Goal: Task Accomplishment & Management: Manage account settings

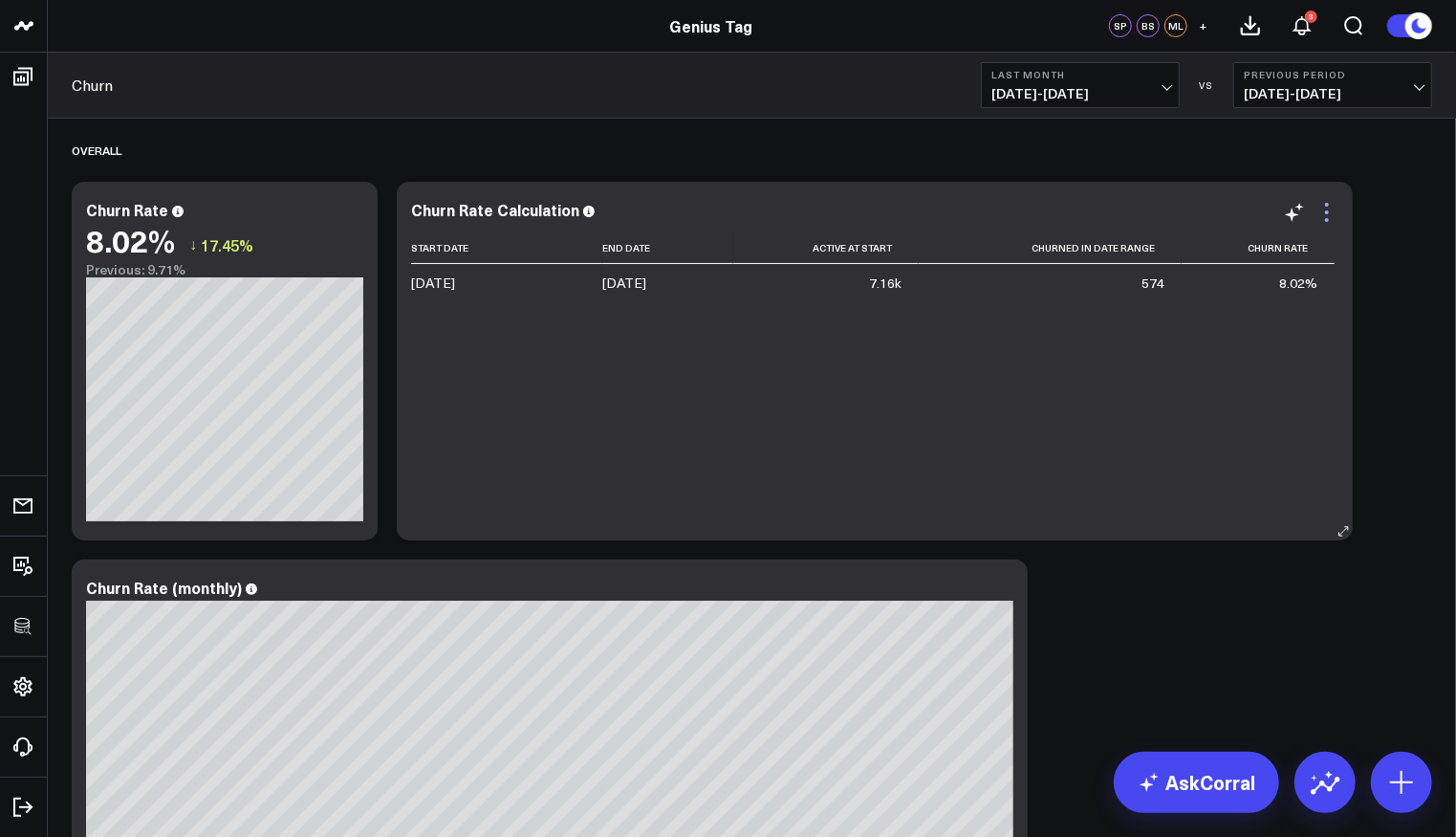
click at [1321, 206] on icon at bounding box center [1327, 212] width 23 height 23
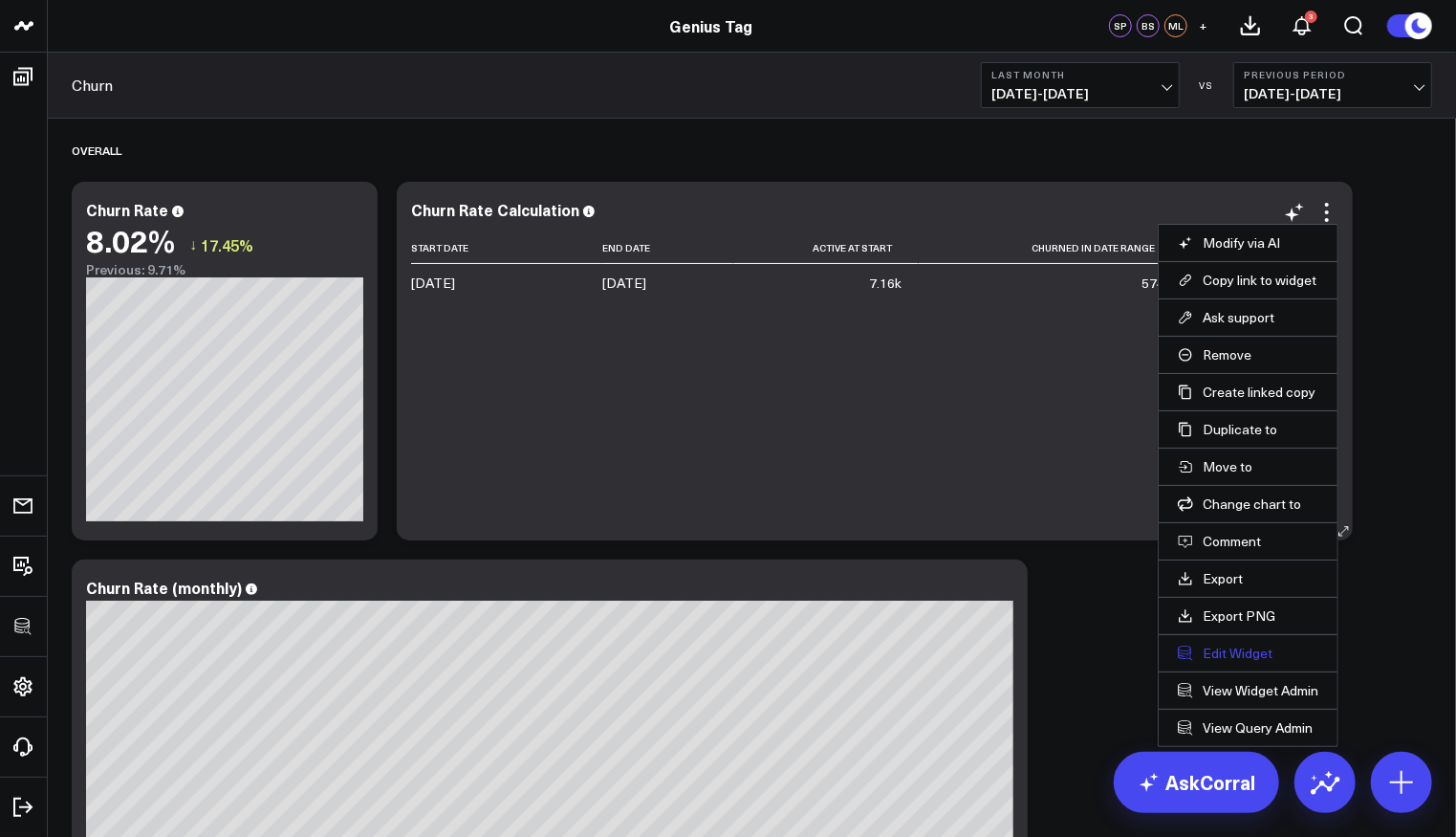
click at [1212, 650] on button "Edit Widget" at bounding box center [1248, 653] width 141 height 17
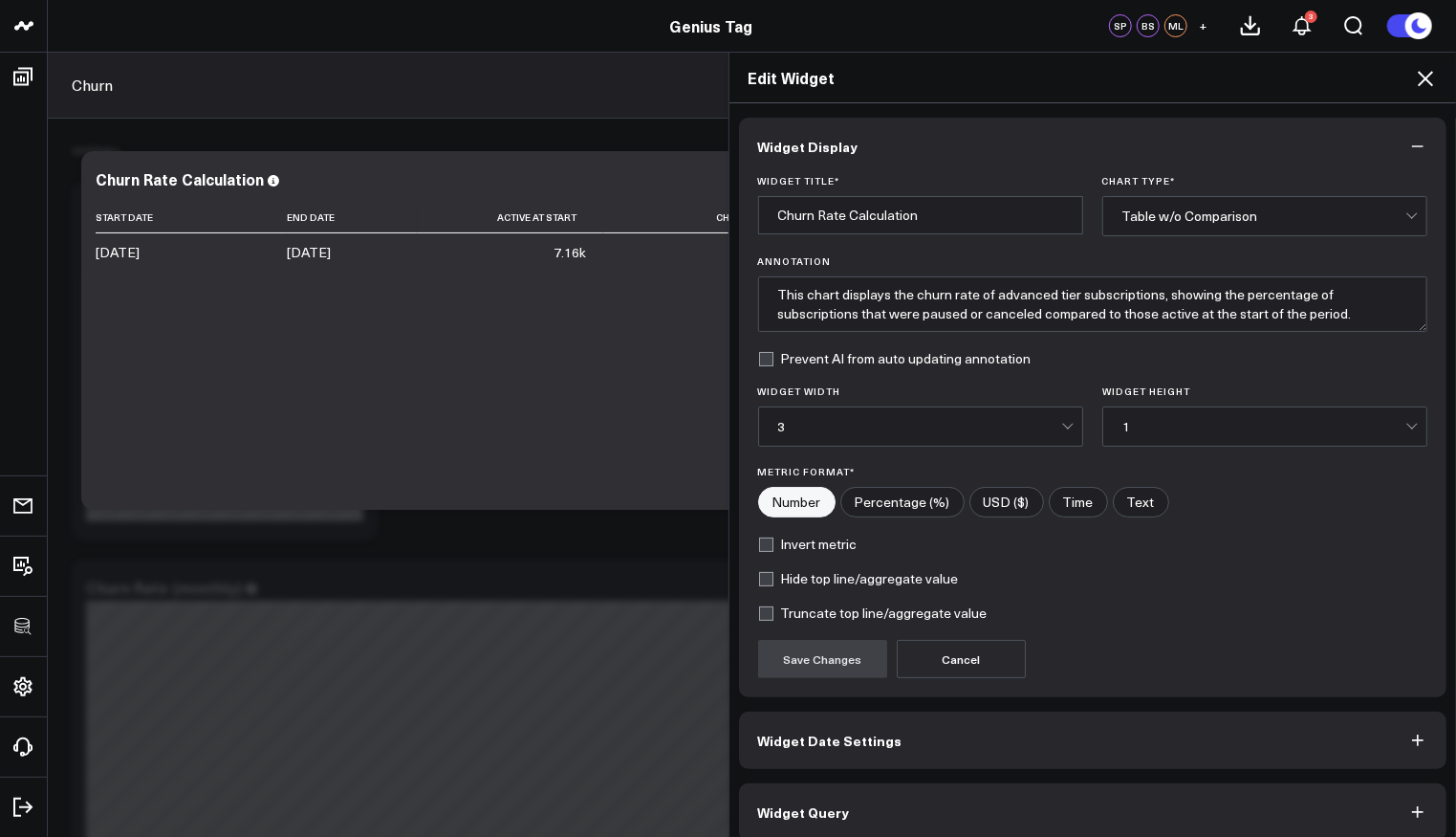
click at [887, 820] on button "Widget Query" at bounding box center [1093, 812] width 708 height 57
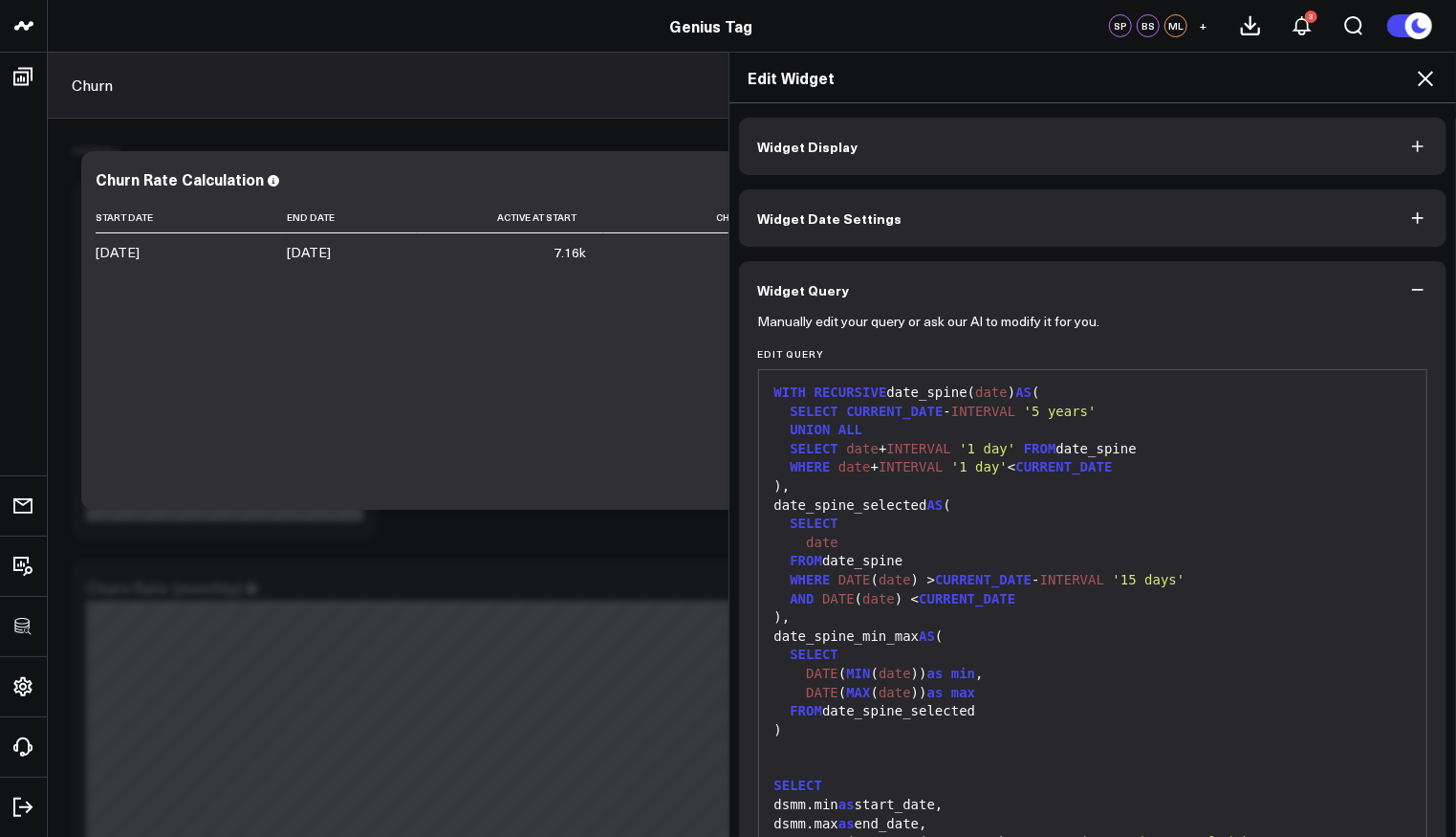
scroll to position [430, 0]
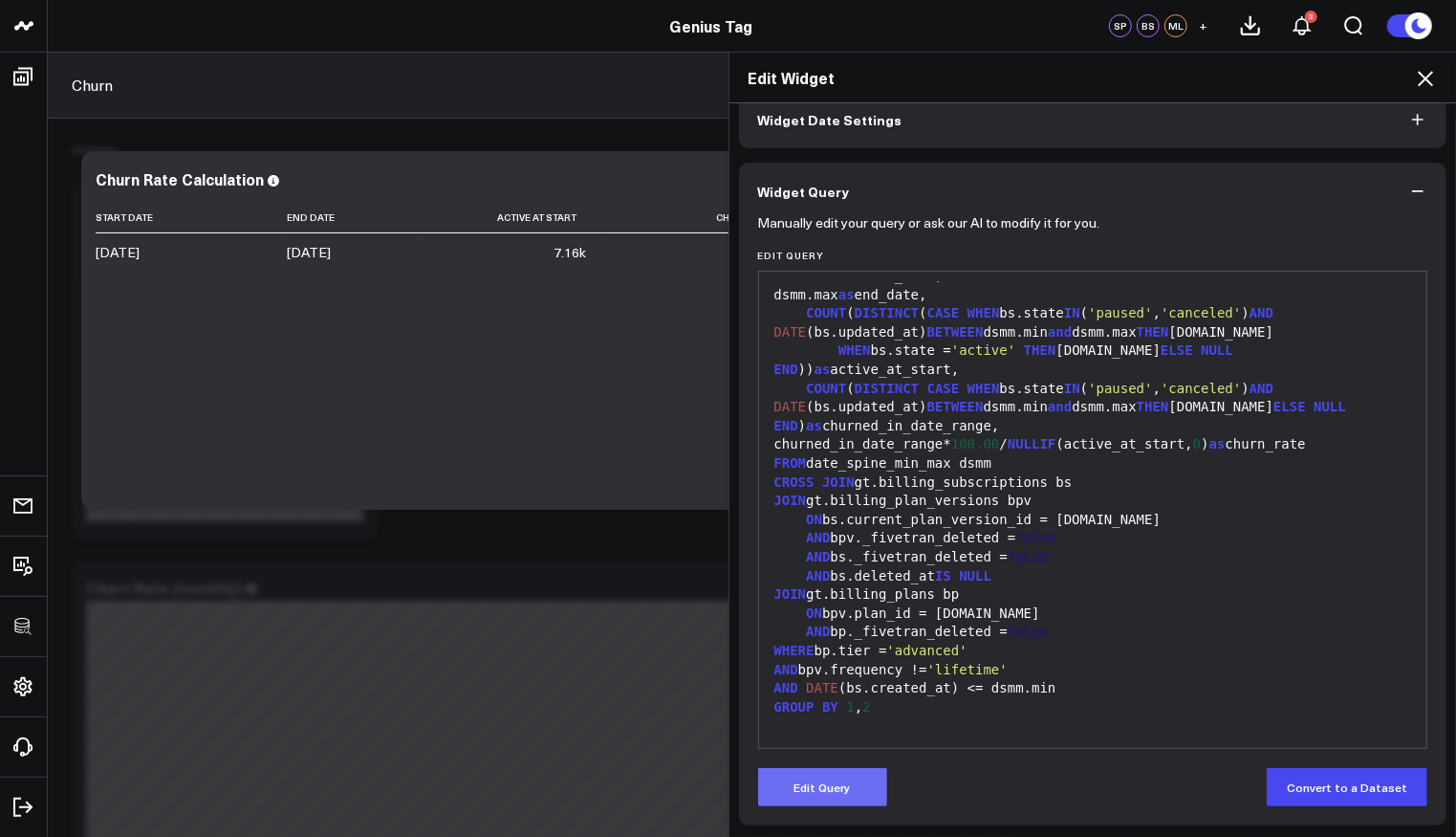
click at [833, 781] on button "Edit Query" at bounding box center [822, 787] width 129 height 38
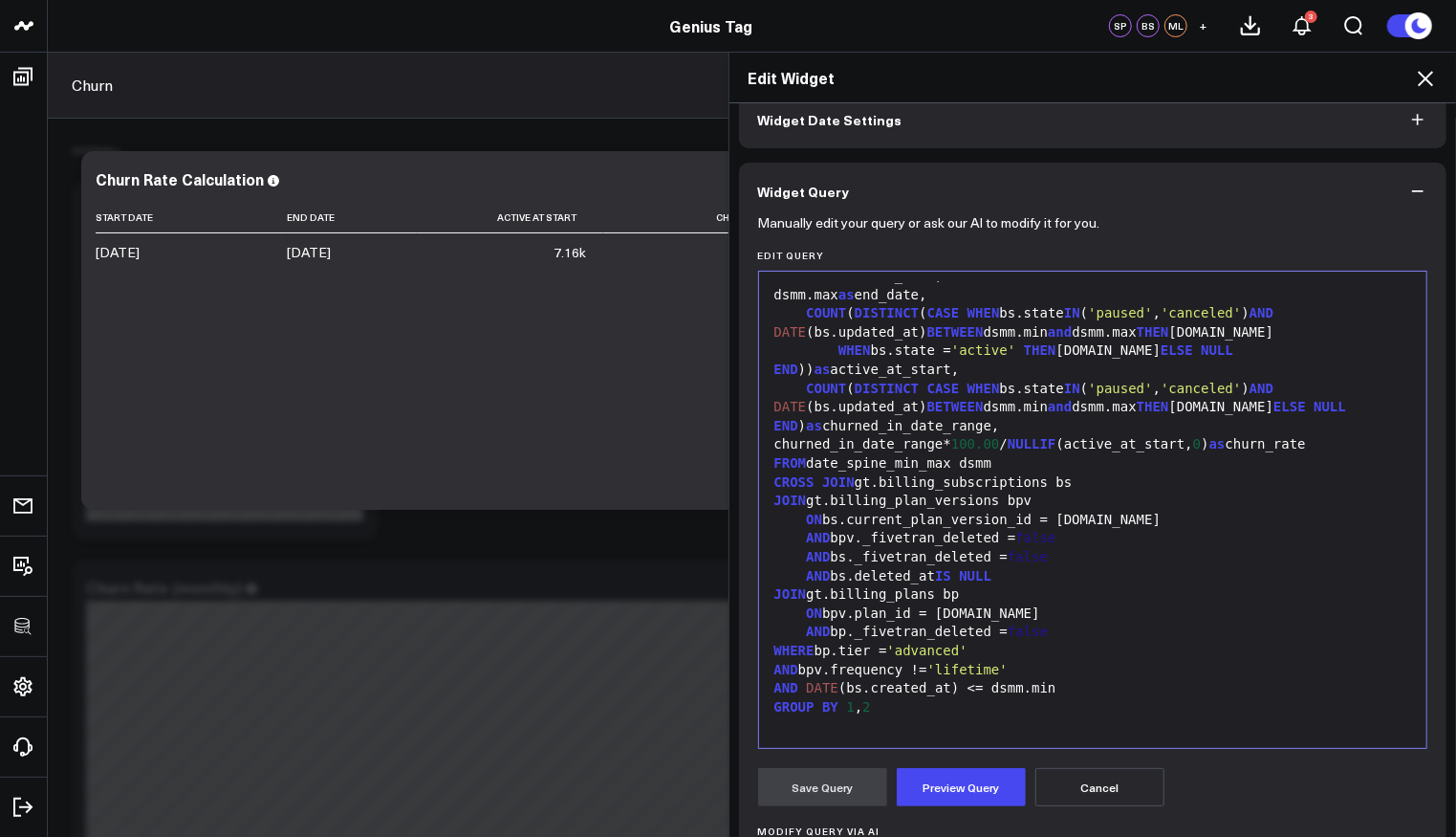
scroll to position [335, 0]
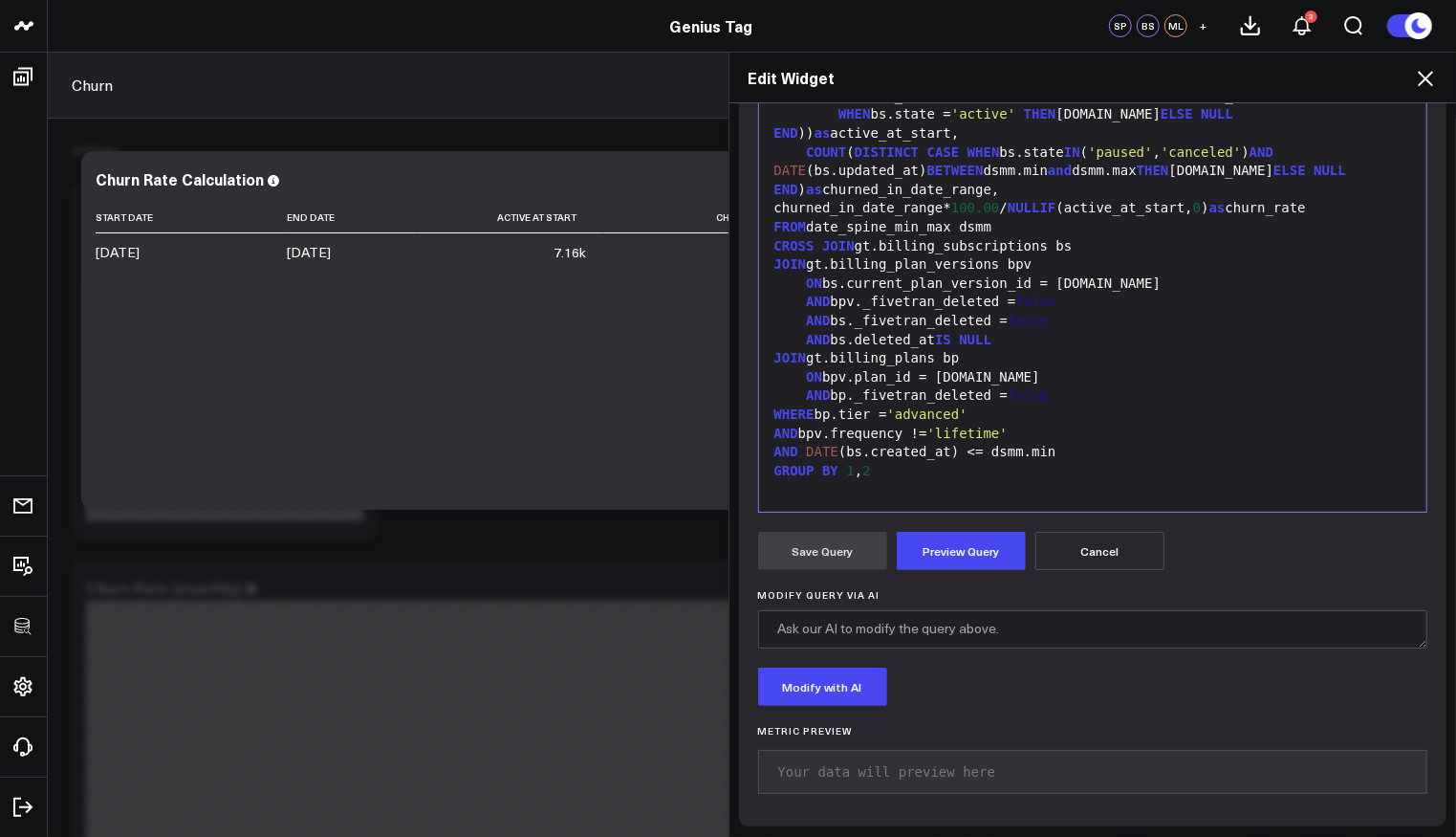
click at [979, 605] on div "Modify Query via AI" at bounding box center [1093, 619] width 670 height 59
click at [929, 470] on div "GROUP BY 1 , 2" at bounding box center [1093, 472] width 649 height 19
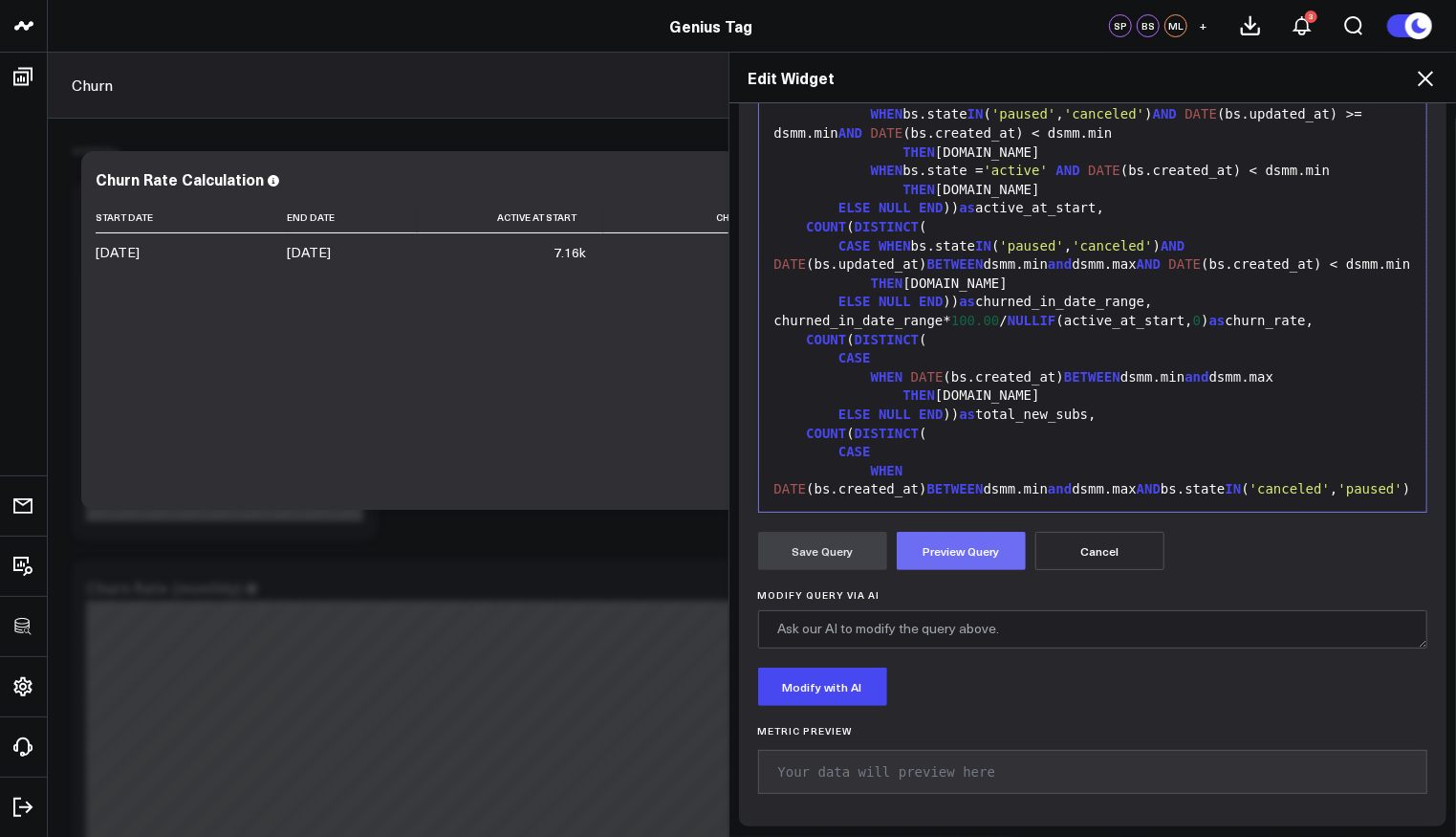
scroll to position [1011, 0]
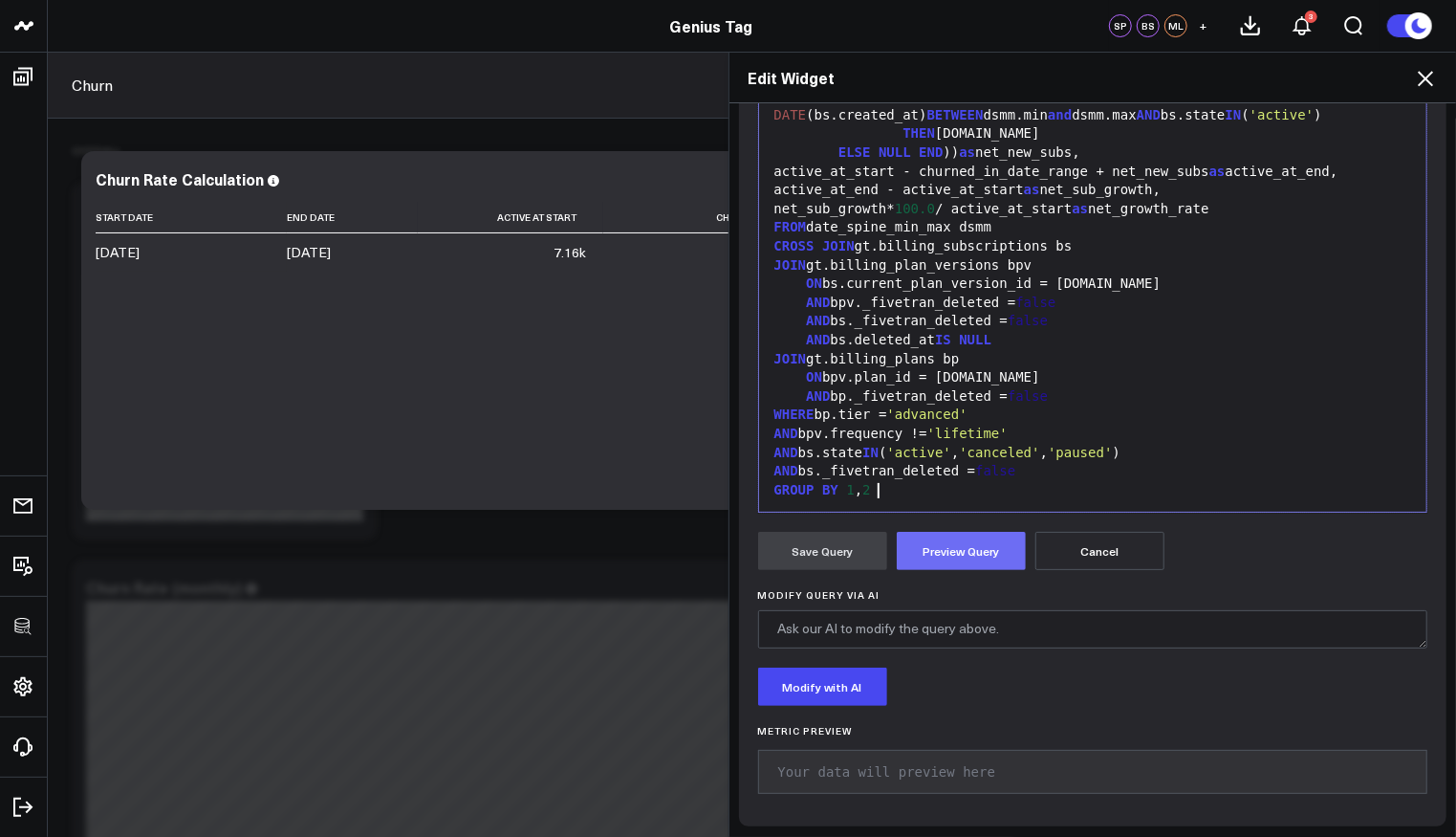
click at [933, 547] on button "Preview Query" at bounding box center [961, 551] width 129 height 38
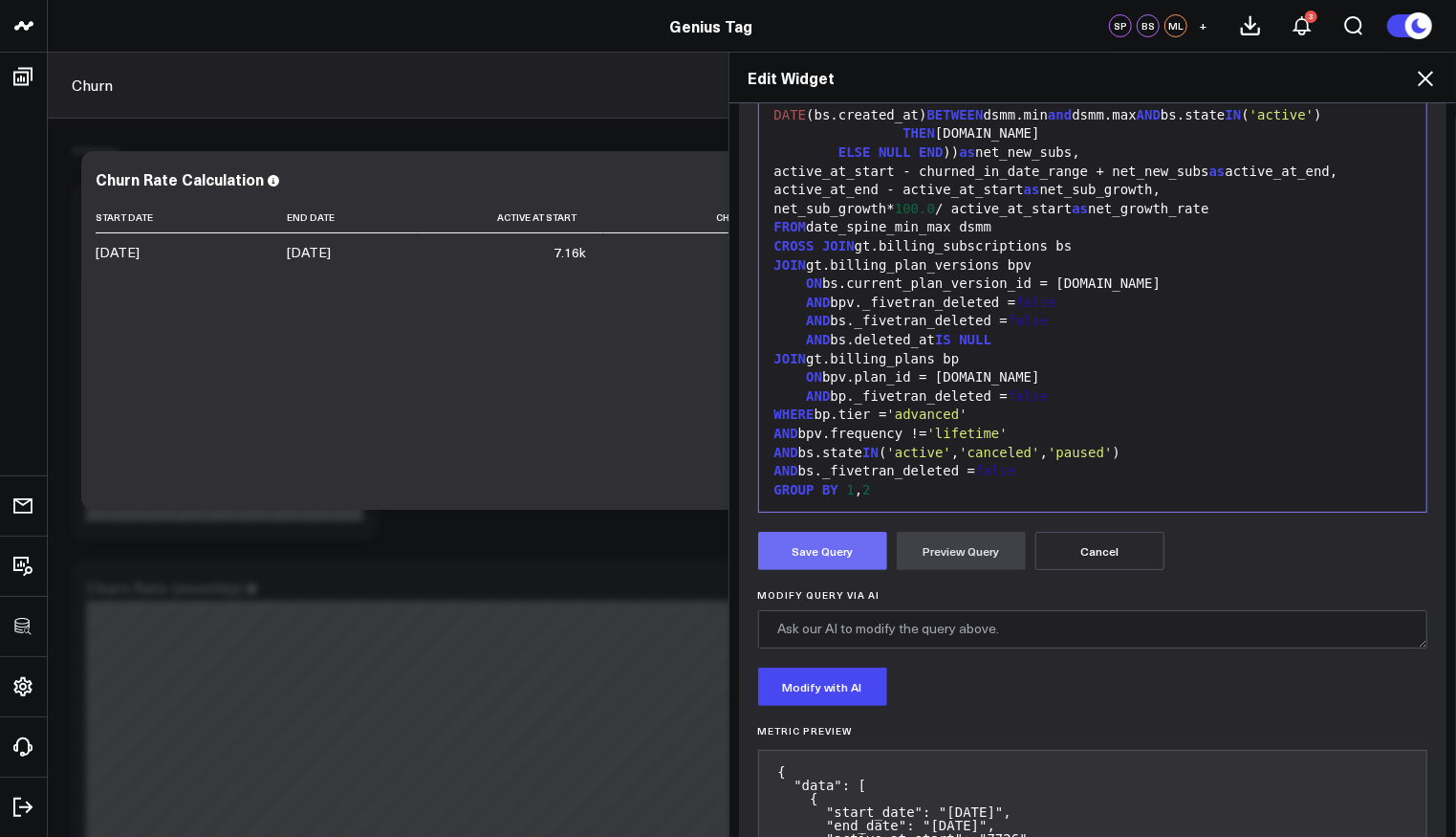
click at [803, 545] on button "Save Query" at bounding box center [822, 551] width 129 height 38
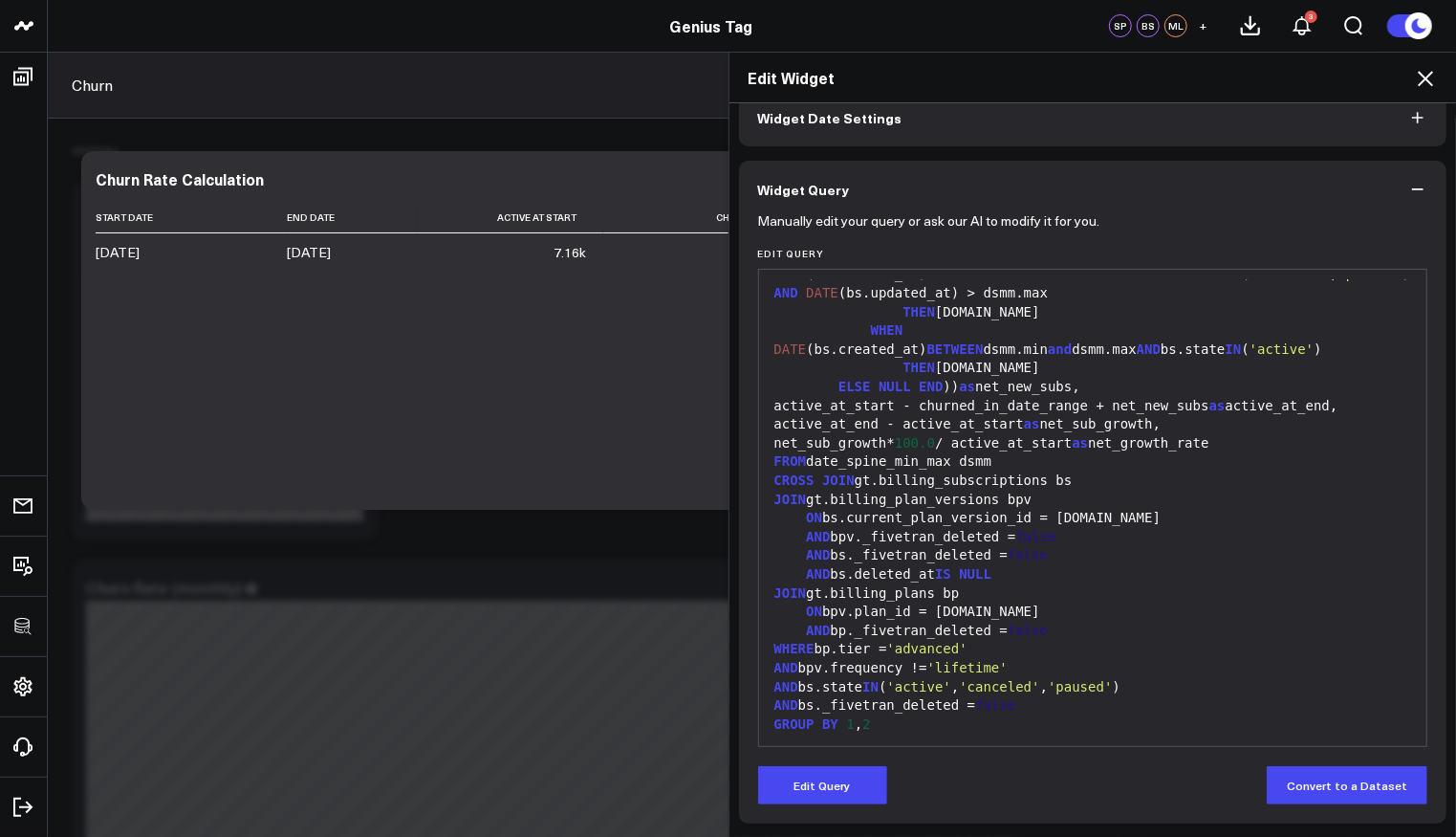
scroll to position [99, 0]
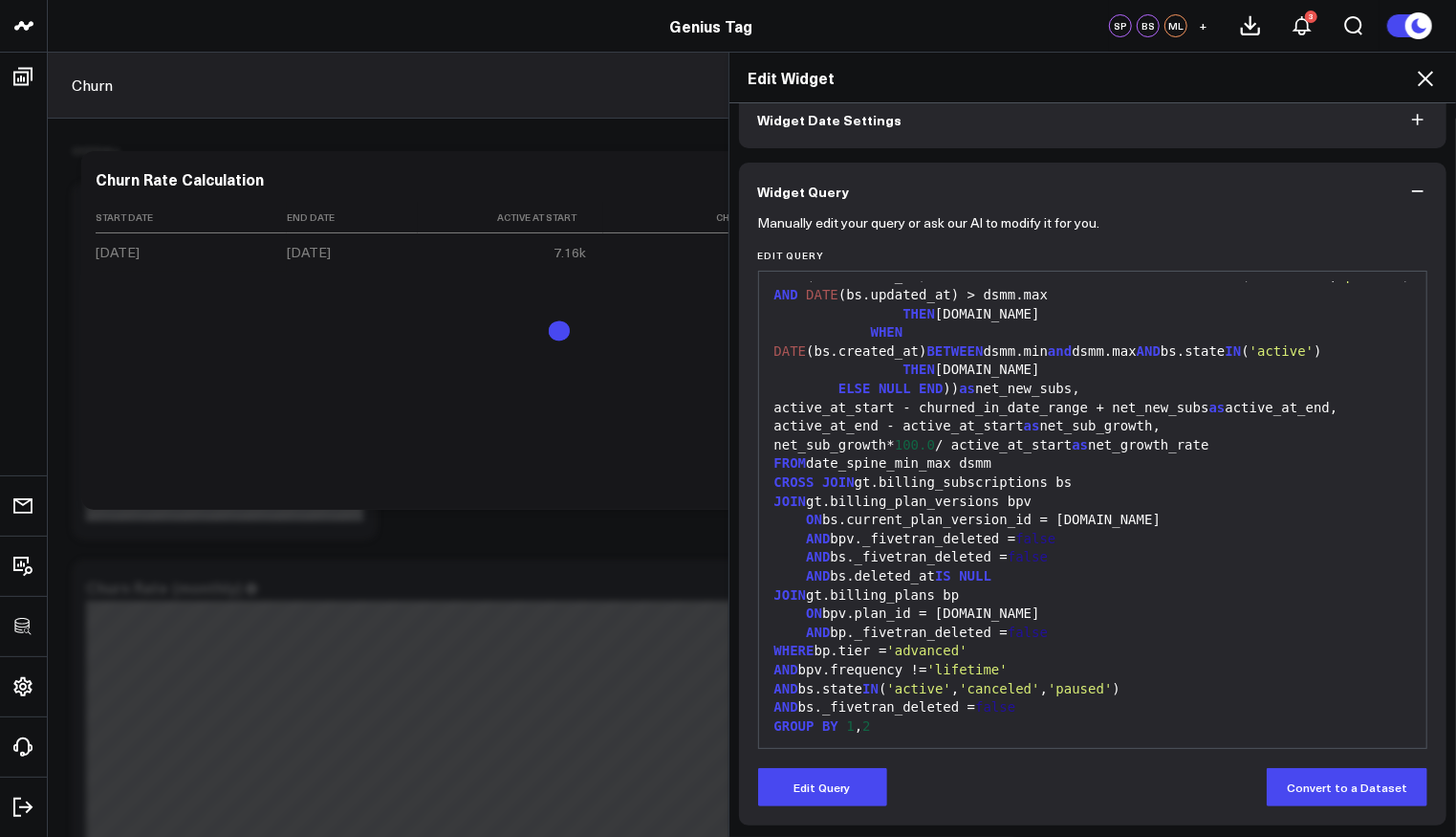
click at [1423, 80] on icon at bounding box center [1425, 78] width 15 height 15
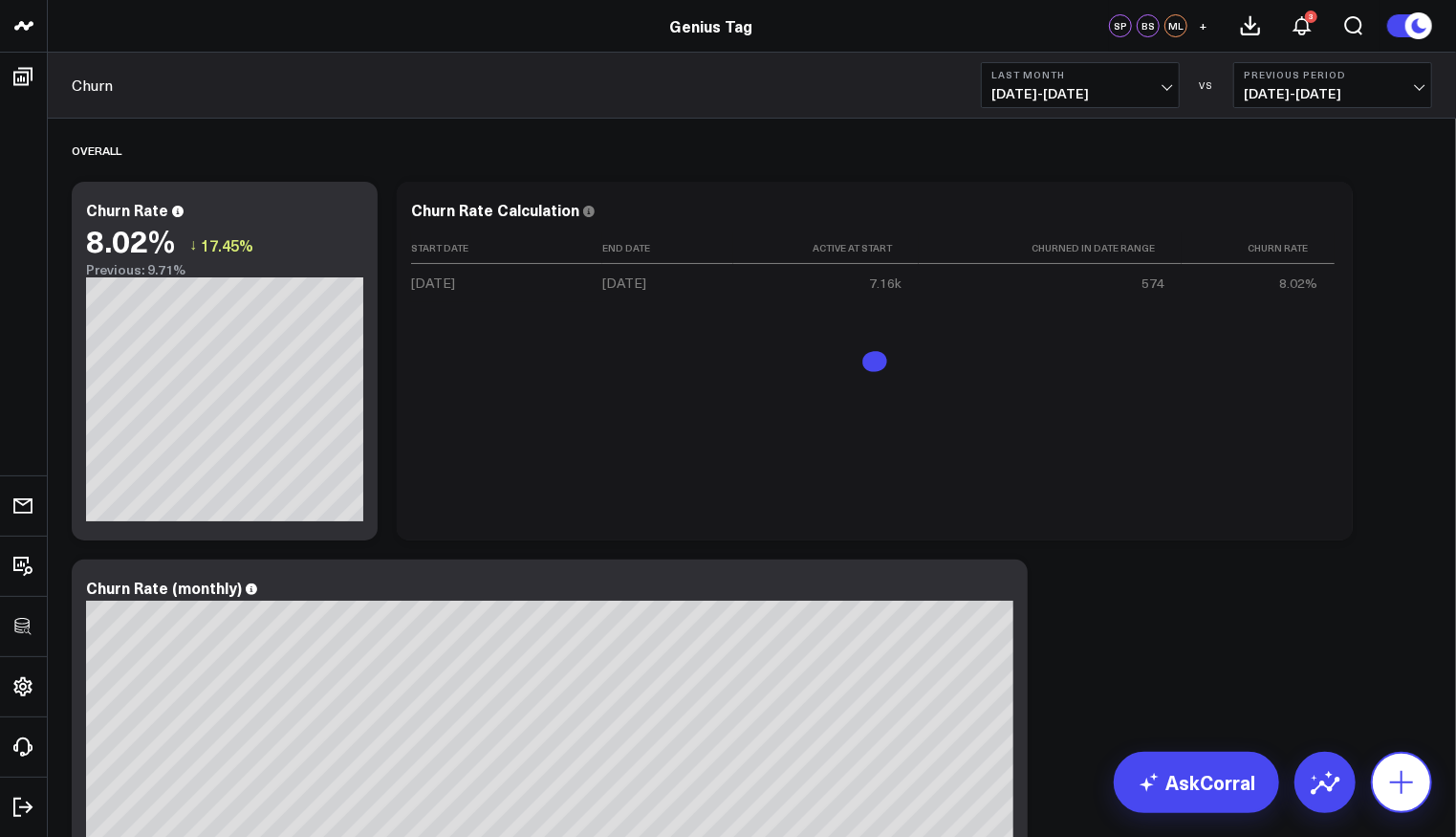
click at [1390, 769] on icon at bounding box center [1402, 782] width 31 height 31
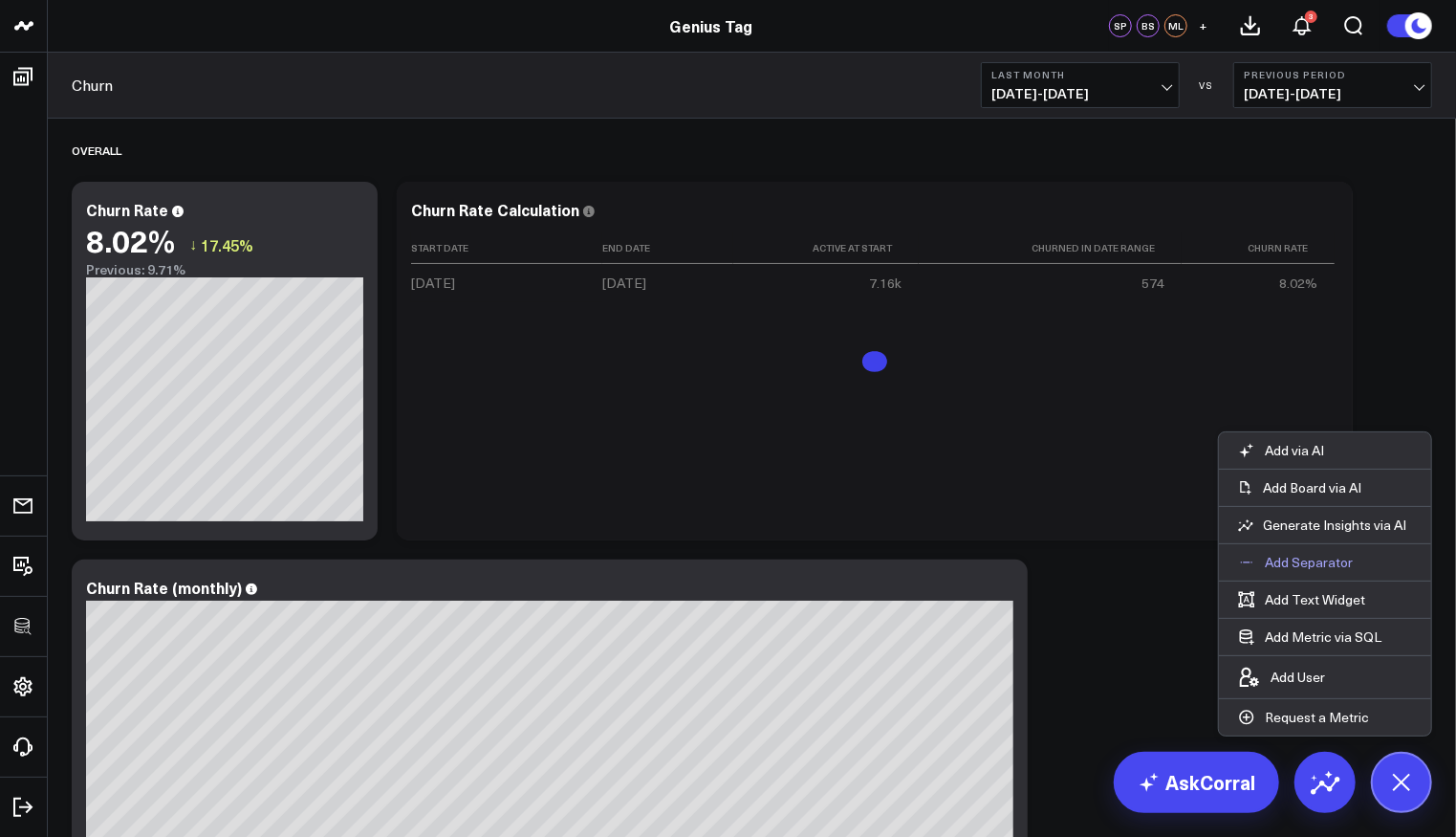
click at [1311, 565] on p "Add Separator" at bounding box center [1309, 562] width 88 height 17
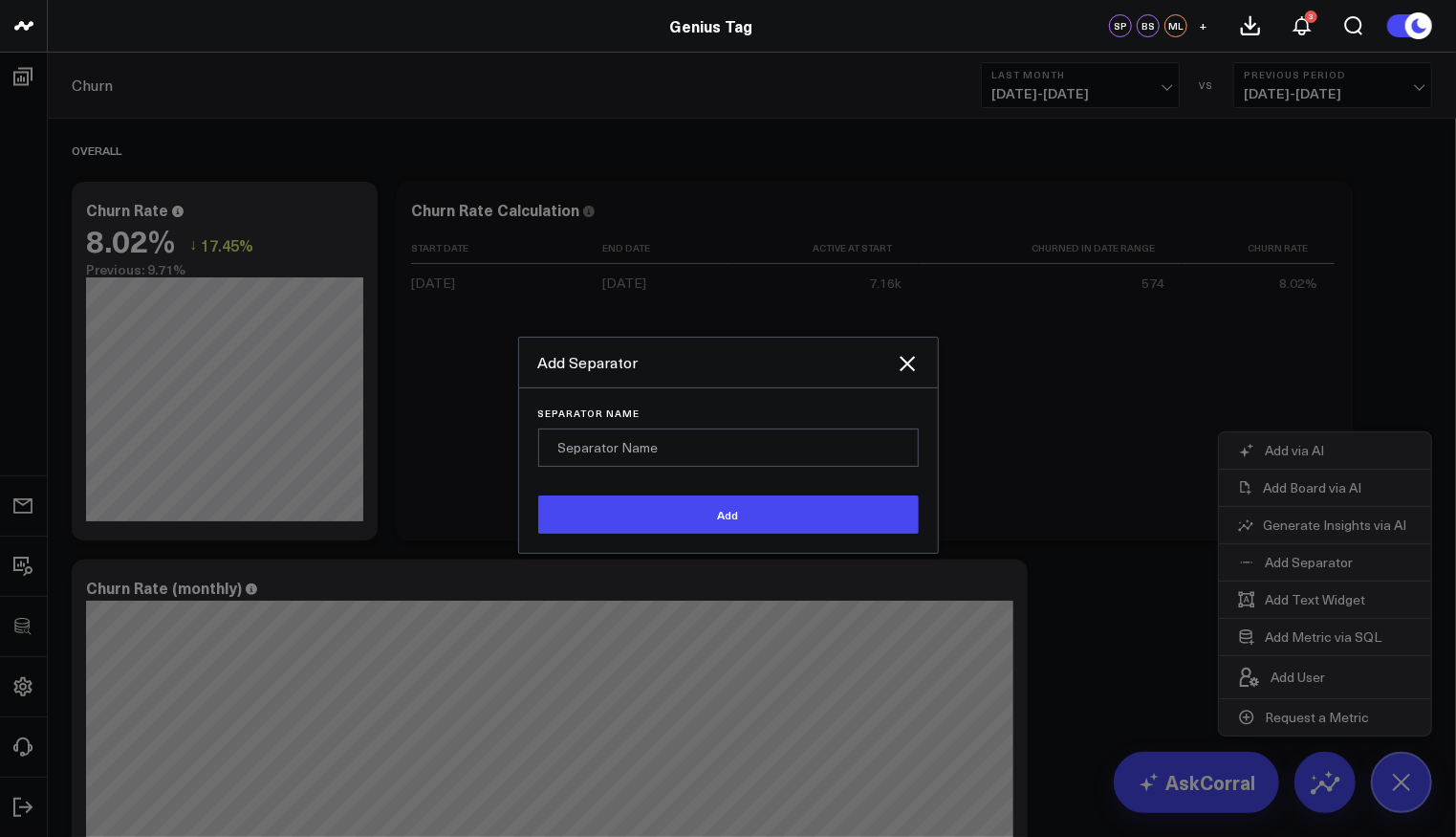
click at [796, 440] on input "Separator Name" at bounding box center [728, 448] width 380 height 38
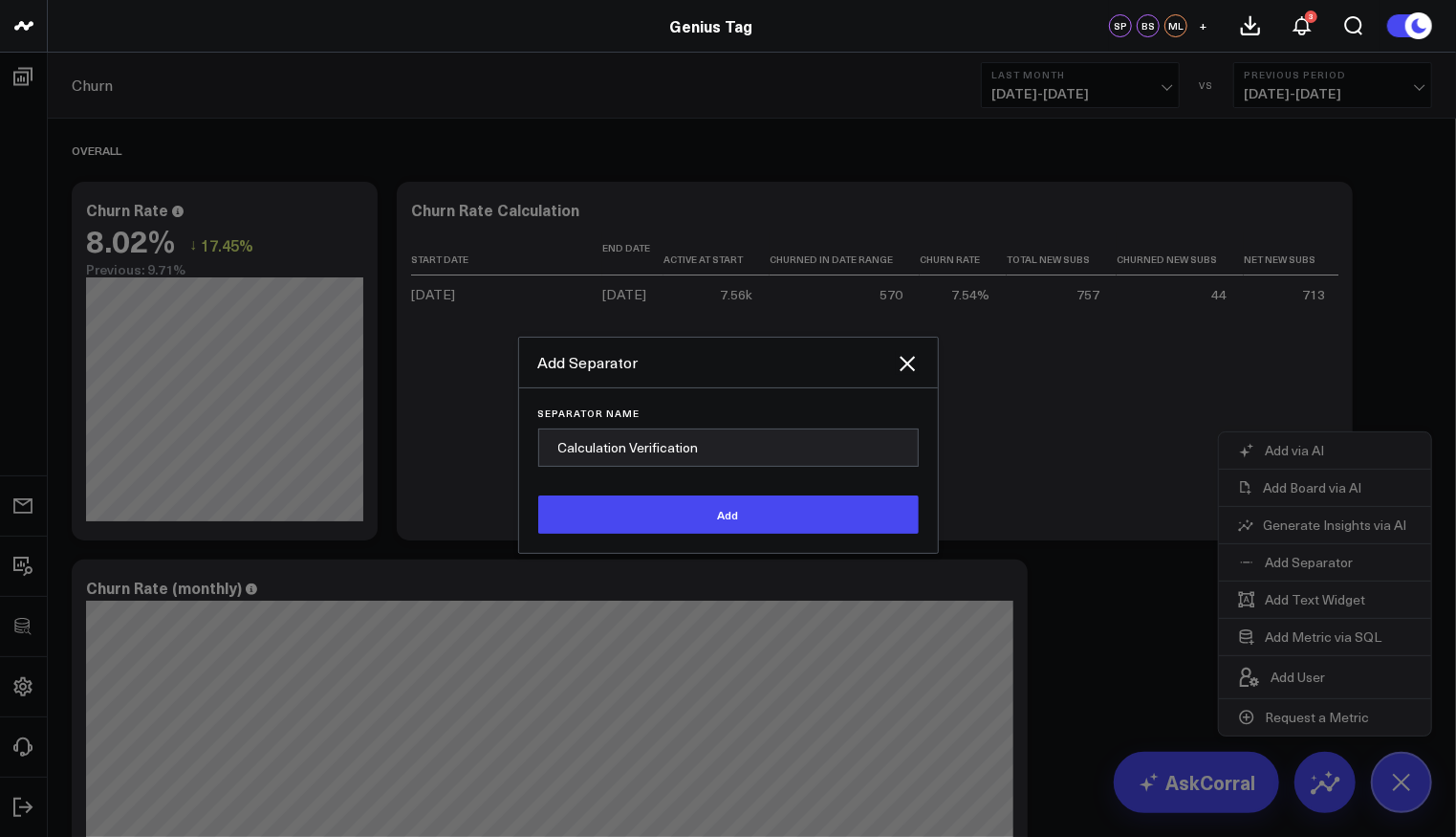
type input "Calculation Verification"
click at [538, 496] on button "Add" at bounding box center [728, 515] width 380 height 38
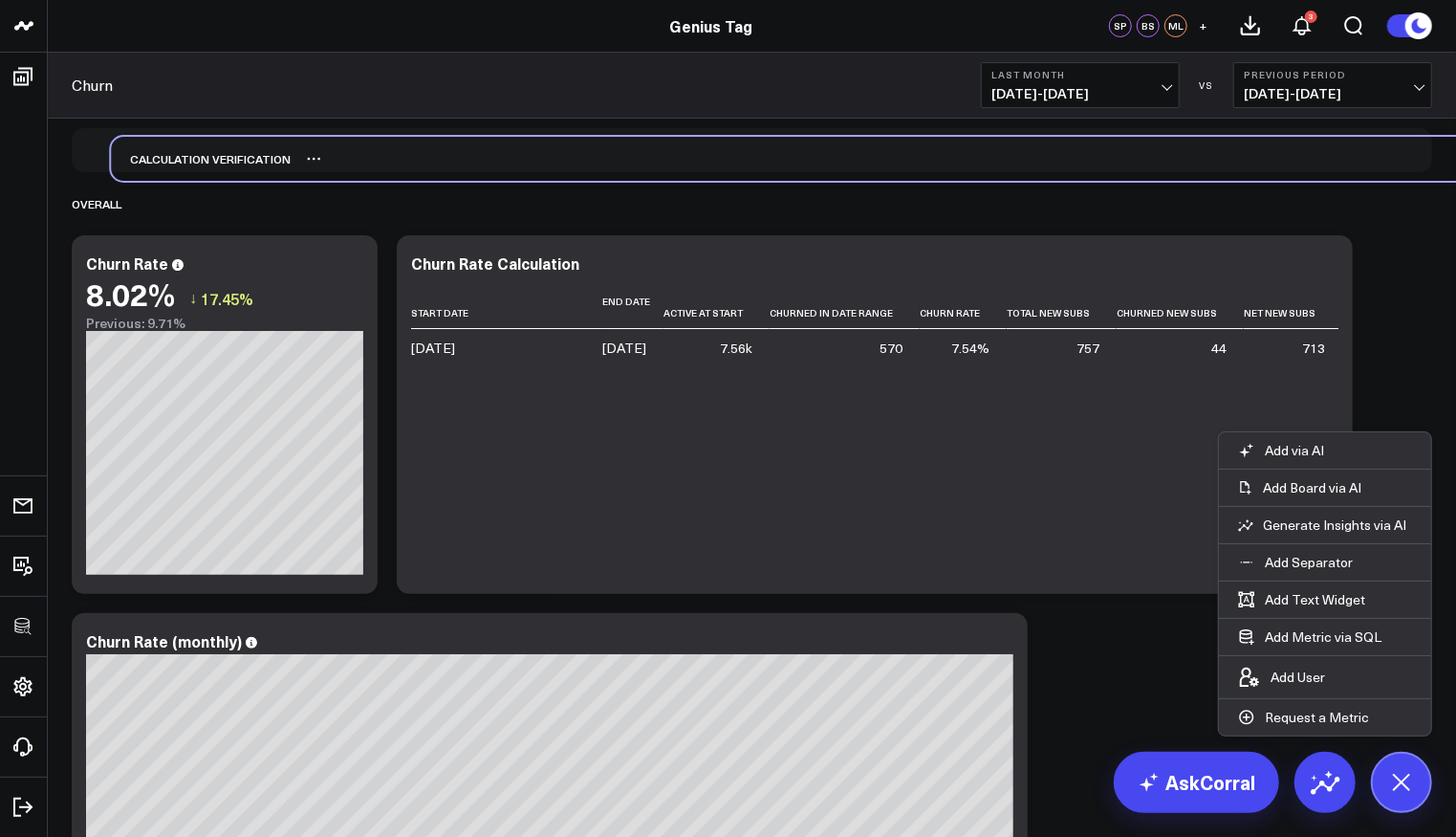
drag, startPoint x: 162, startPoint y: 760, endPoint x: 201, endPoint y: 164, distance: 597.3
click at [201, 164] on div "Calculation Verification" at bounding box center [201, 159] width 180 height 44
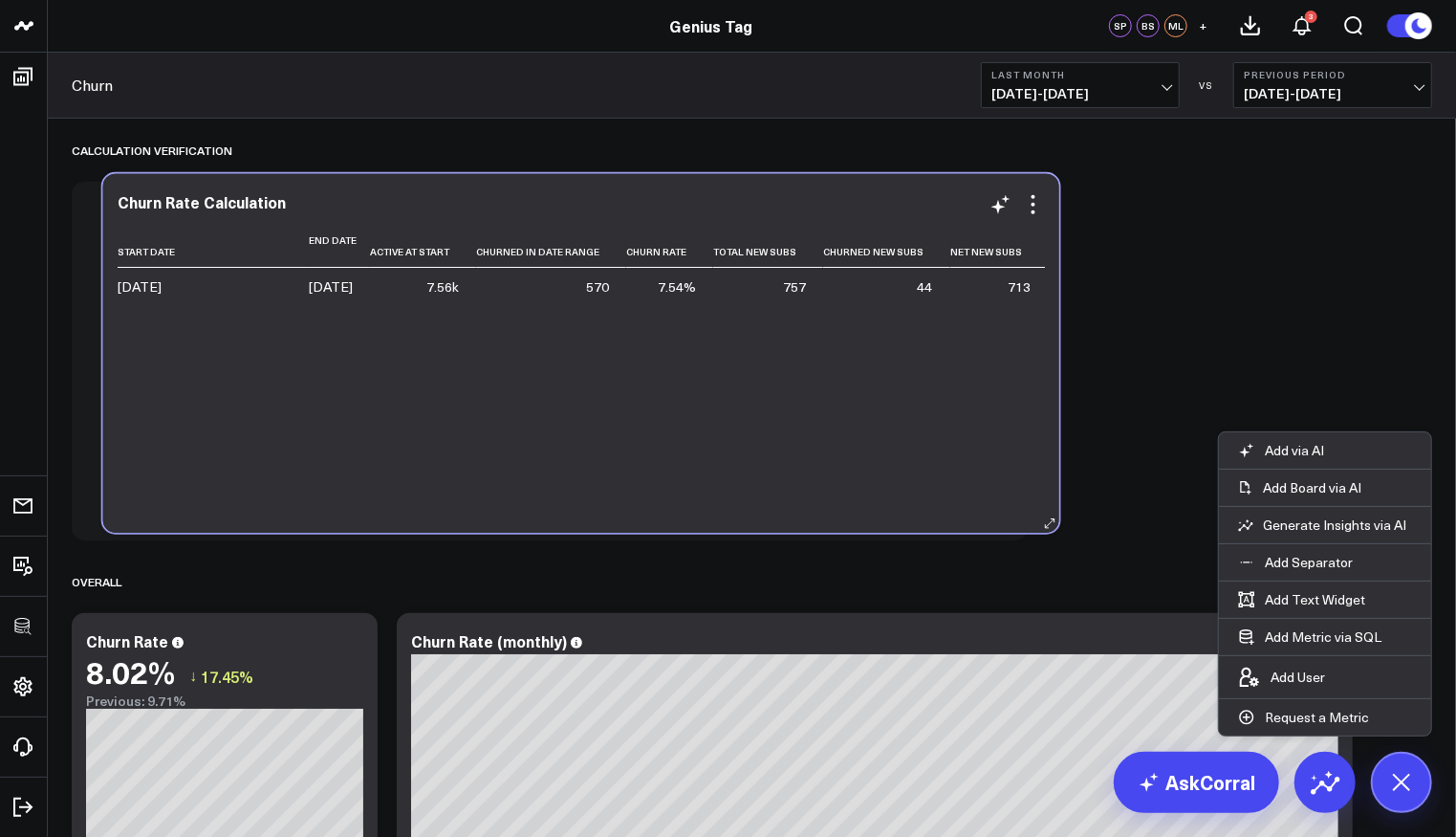
drag, startPoint x: 520, startPoint y: 417, endPoint x: 298, endPoint y: 371, distance: 226.7
click at [298, 371] on div "Start Date End Date Active At Start Churned In Date Range Churn Rate Total New …" at bounding box center [581, 369] width 927 height 289
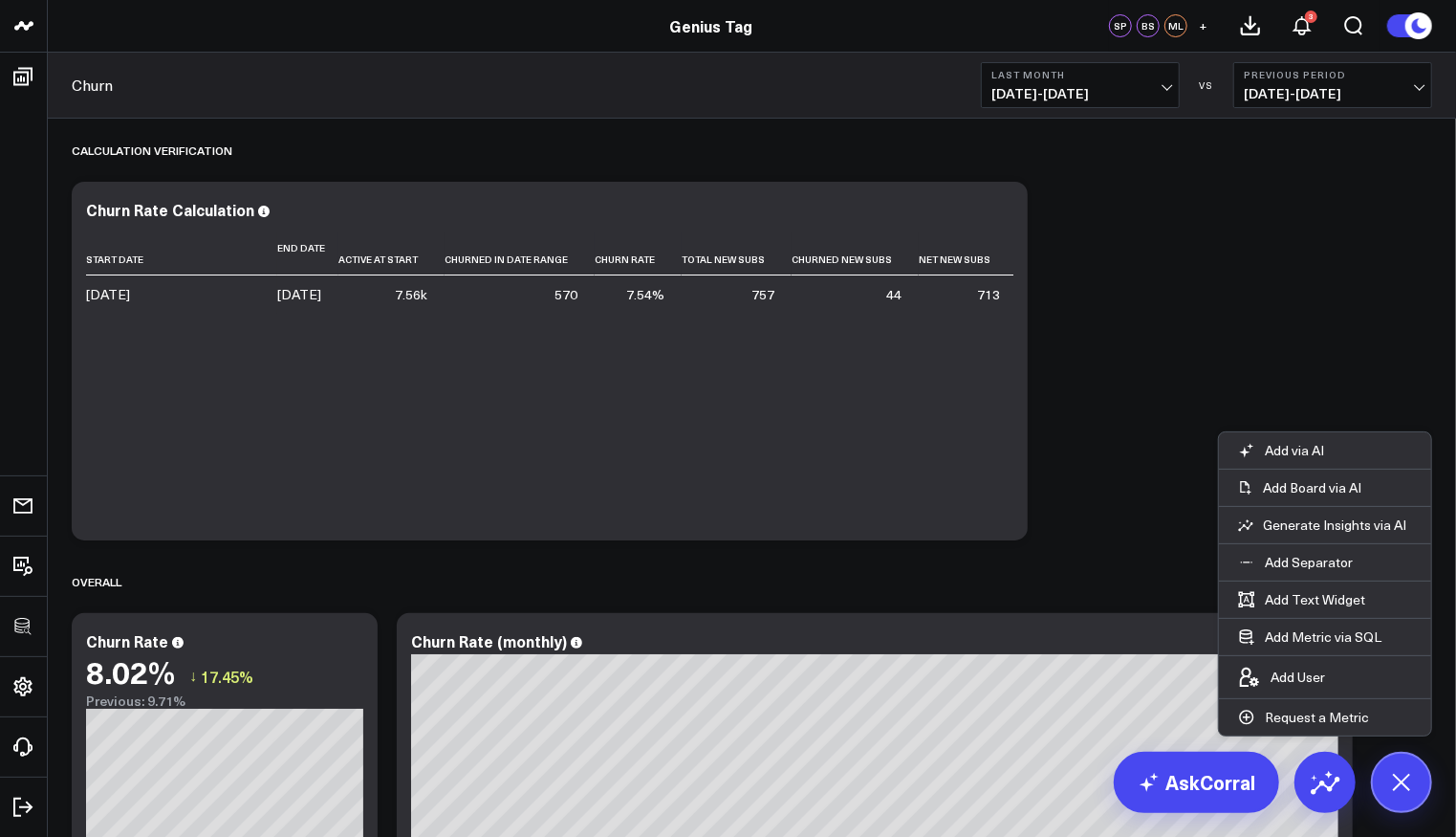
click at [1094, 104] on button "Last Month 07/01/25 - 07/31/25" at bounding box center [1080, 85] width 199 height 46
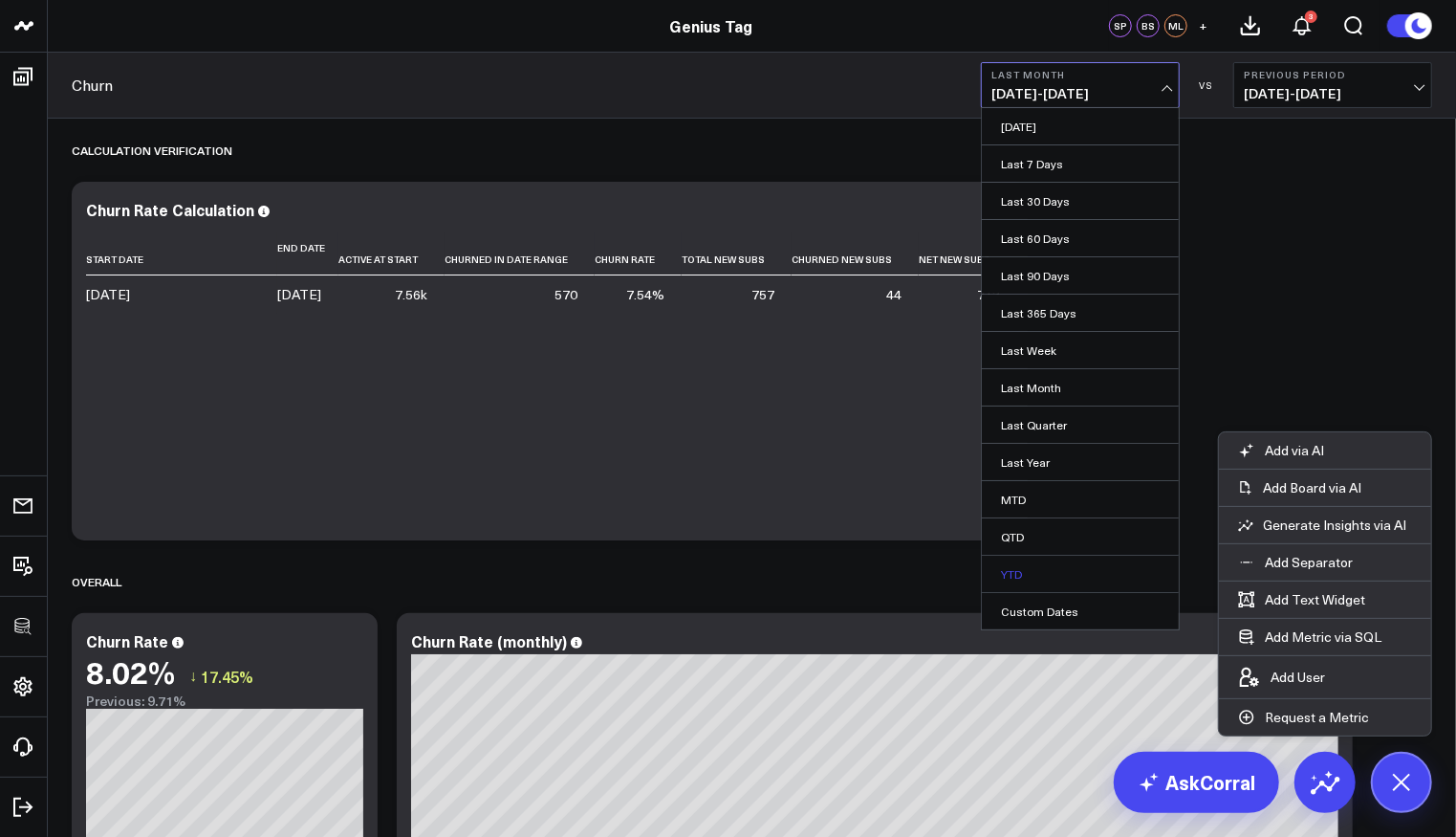
click at [1028, 564] on link "YTD" at bounding box center [1080, 574] width 197 height 36
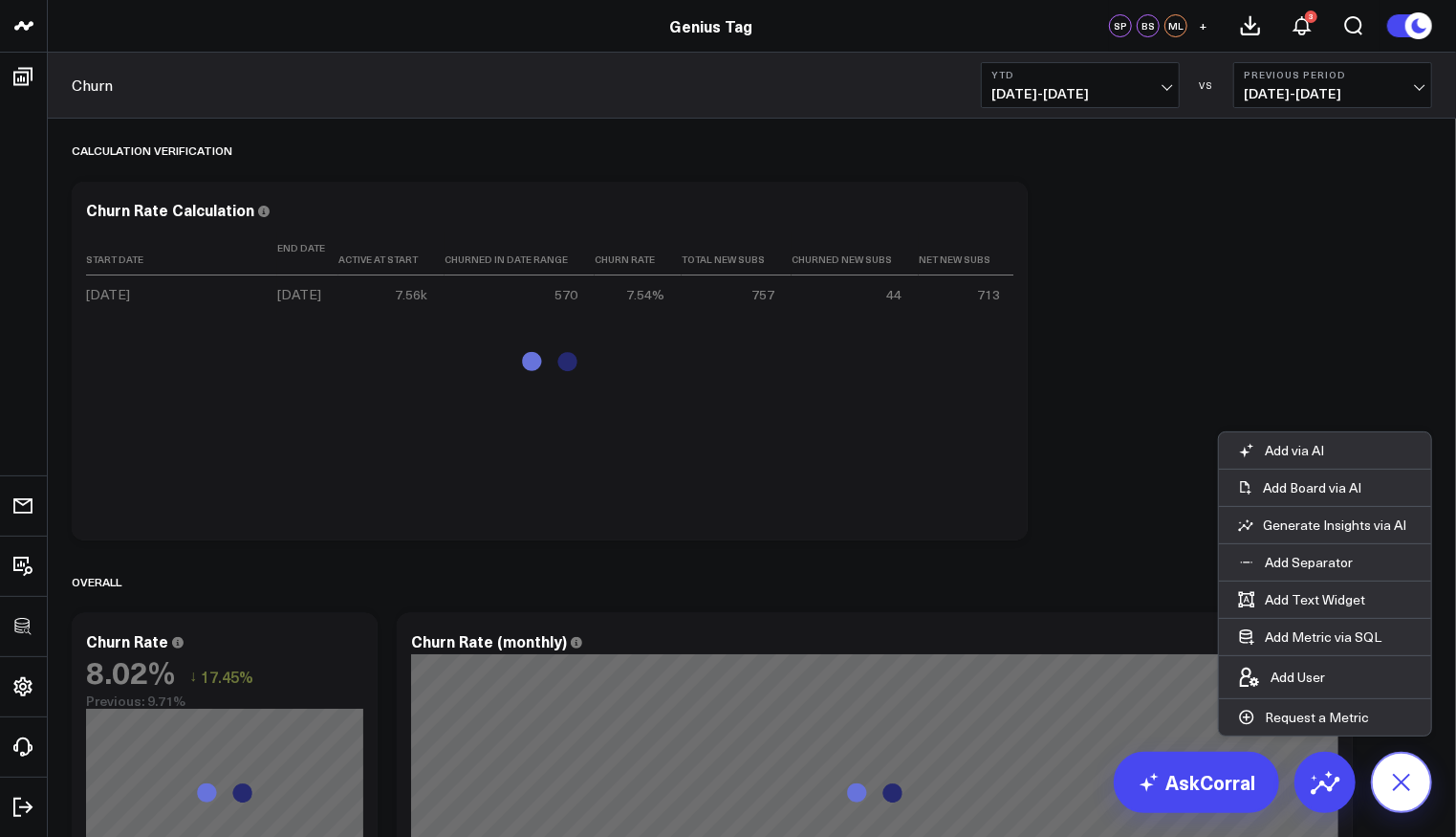
click at [1414, 782] on icon at bounding box center [1401, 782] width 43 height 43
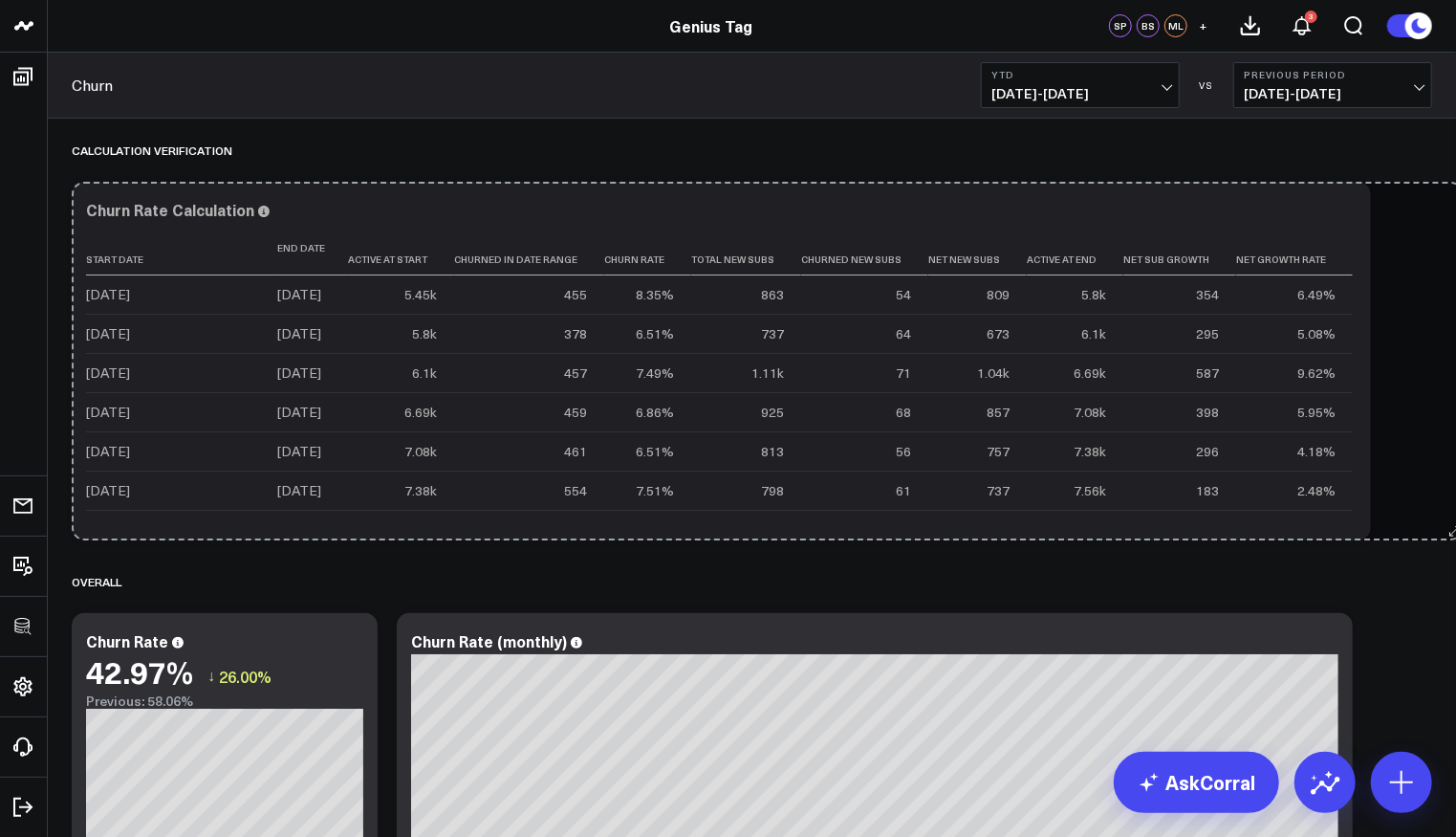
drag, startPoint x: 1017, startPoint y: 531, endPoint x: 1453, endPoint y: 521, distance: 436.1
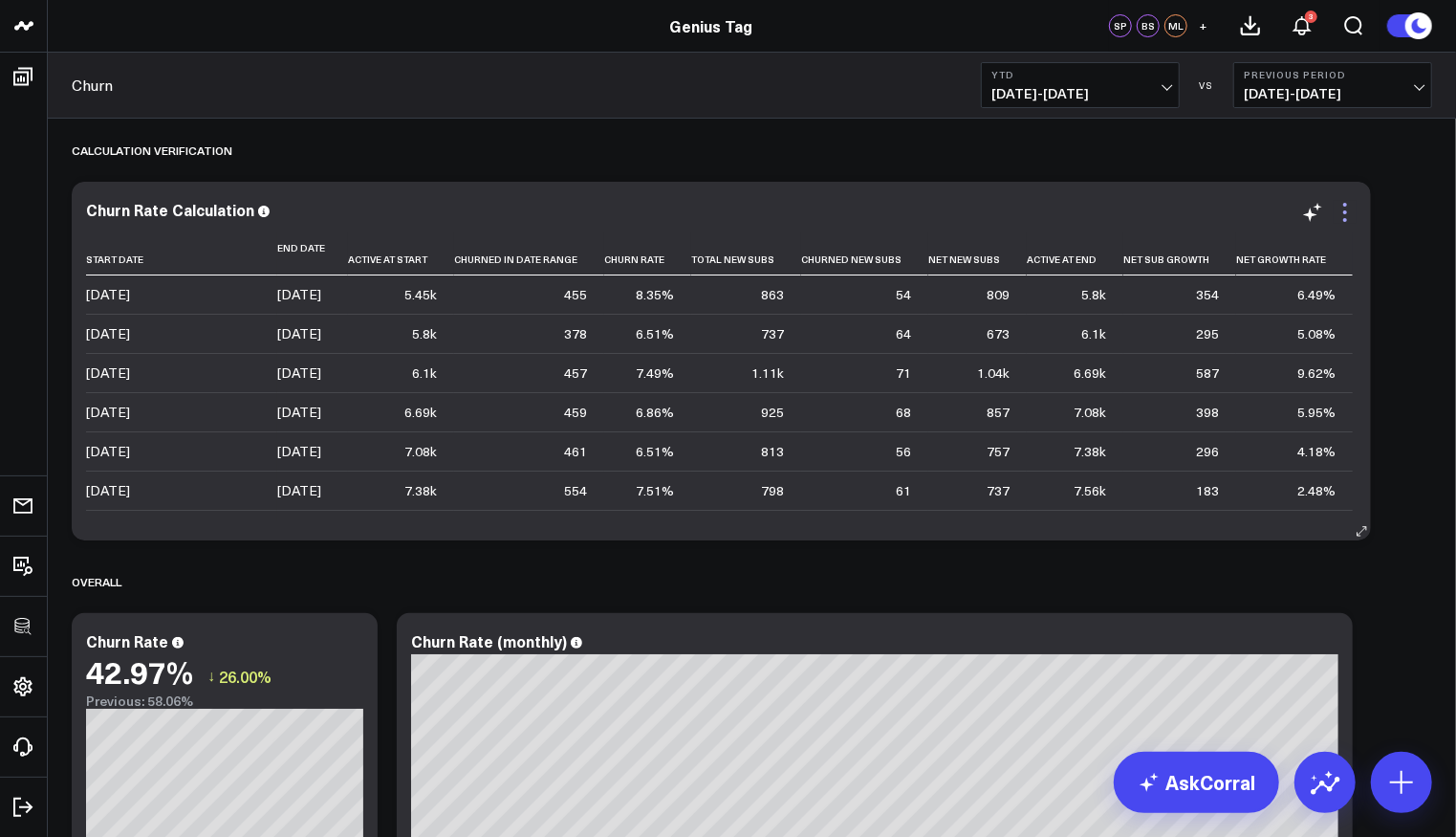
click at [1347, 212] on icon at bounding box center [1345, 212] width 4 height 4
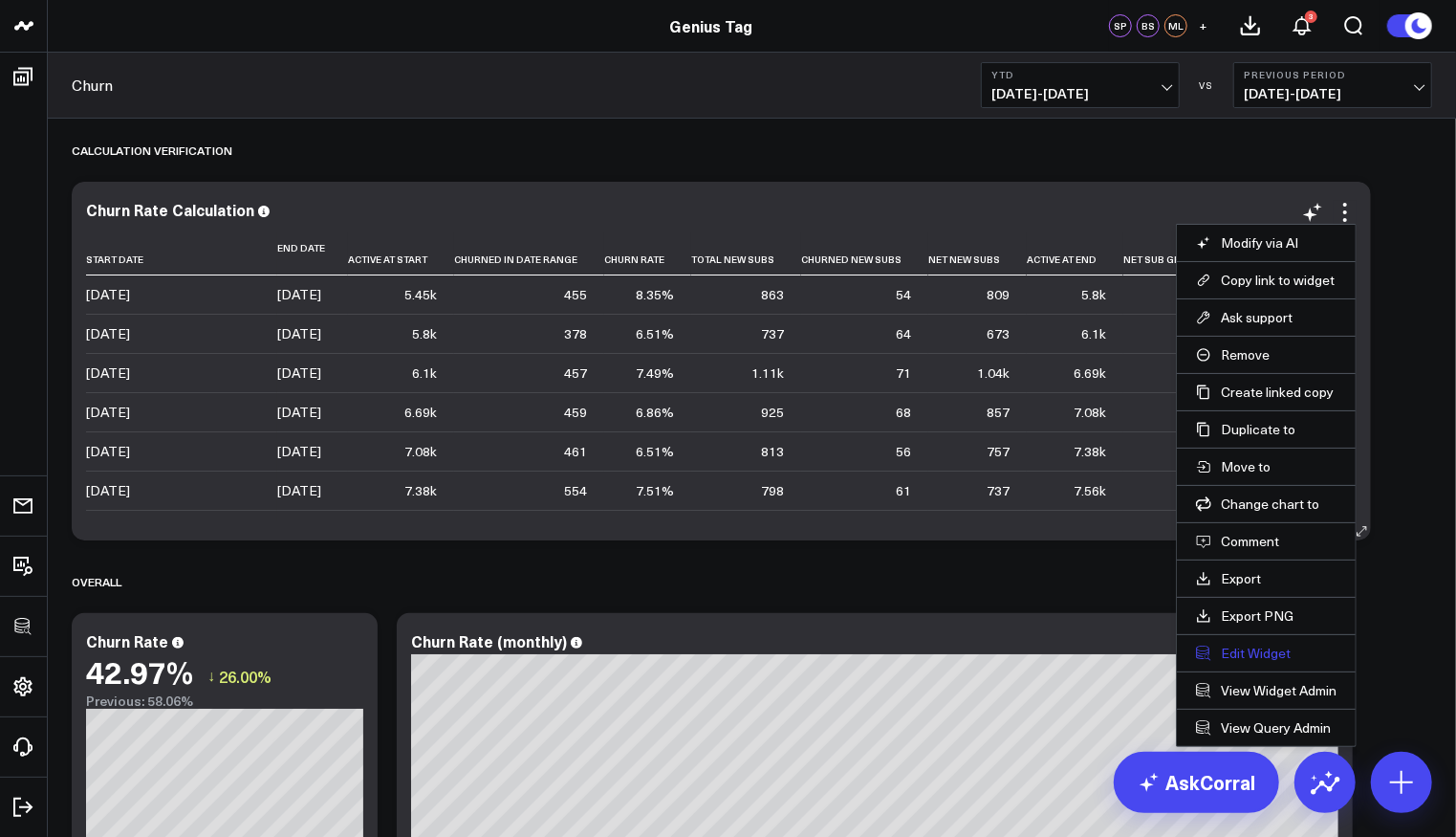
click at [1250, 646] on button "Edit Widget" at bounding box center [1266, 653] width 141 height 17
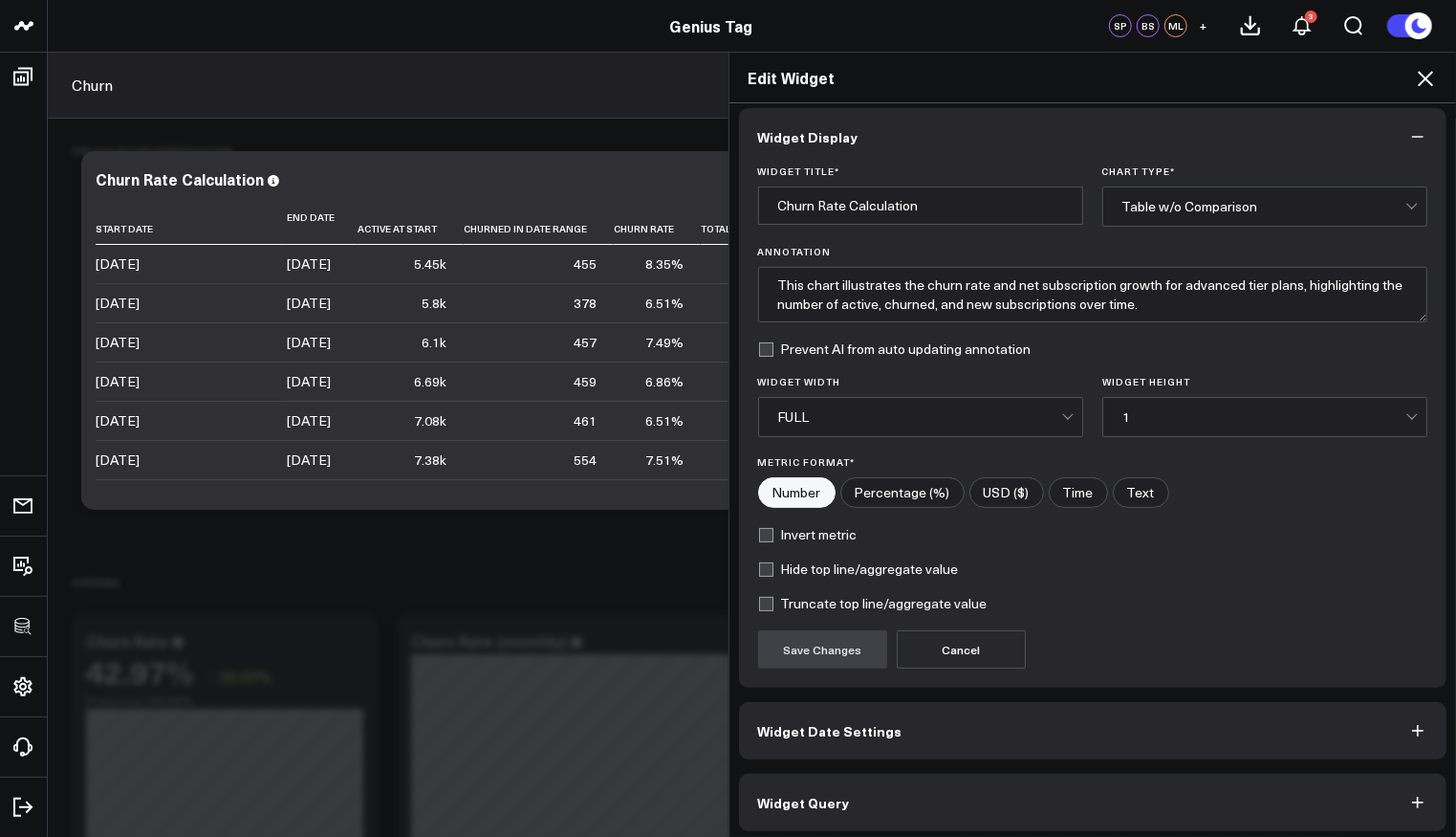
scroll to position [12, 0]
click at [972, 799] on button "Widget Query" at bounding box center [1093, 800] width 708 height 57
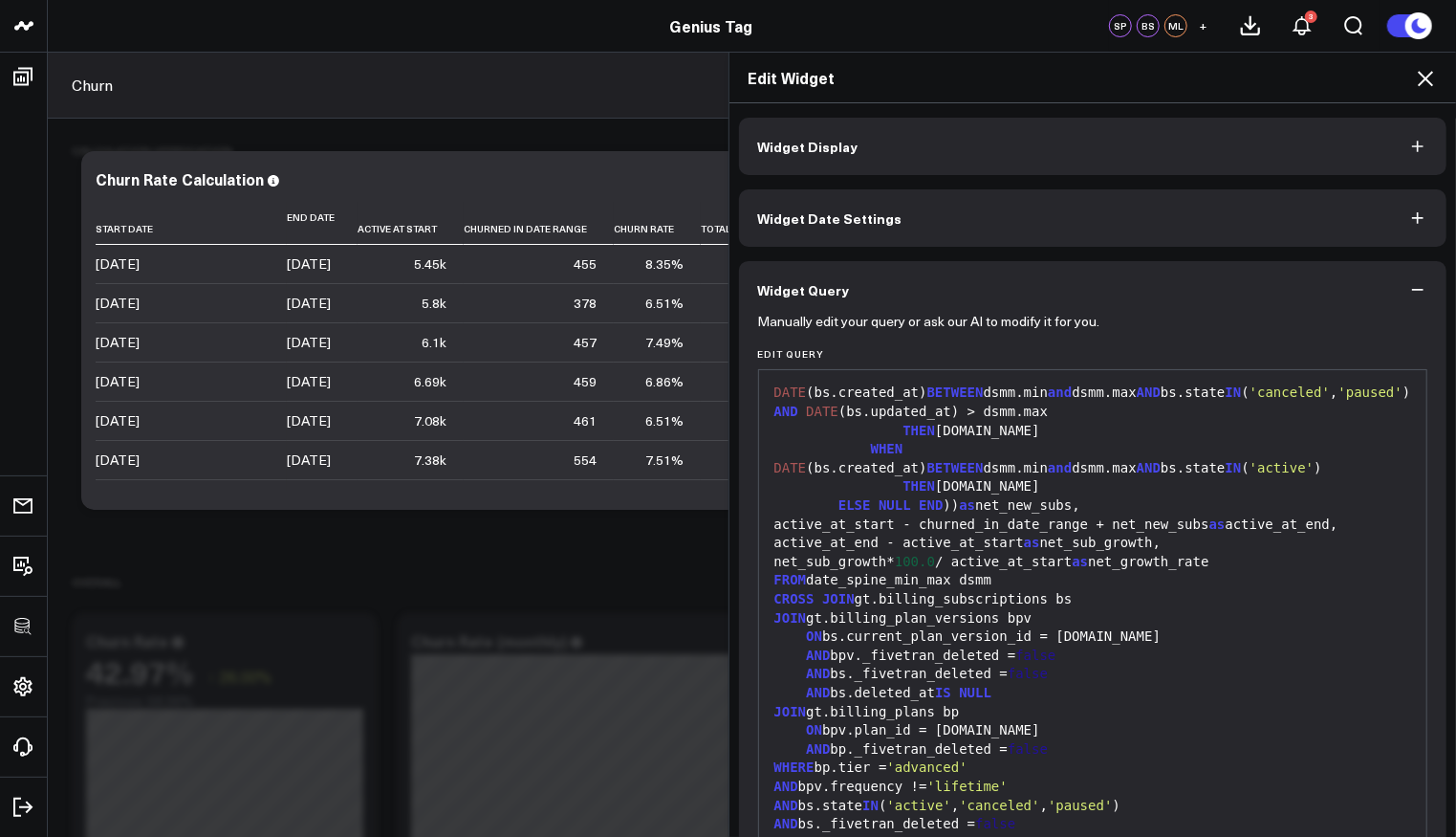
scroll to position [1011, 0]
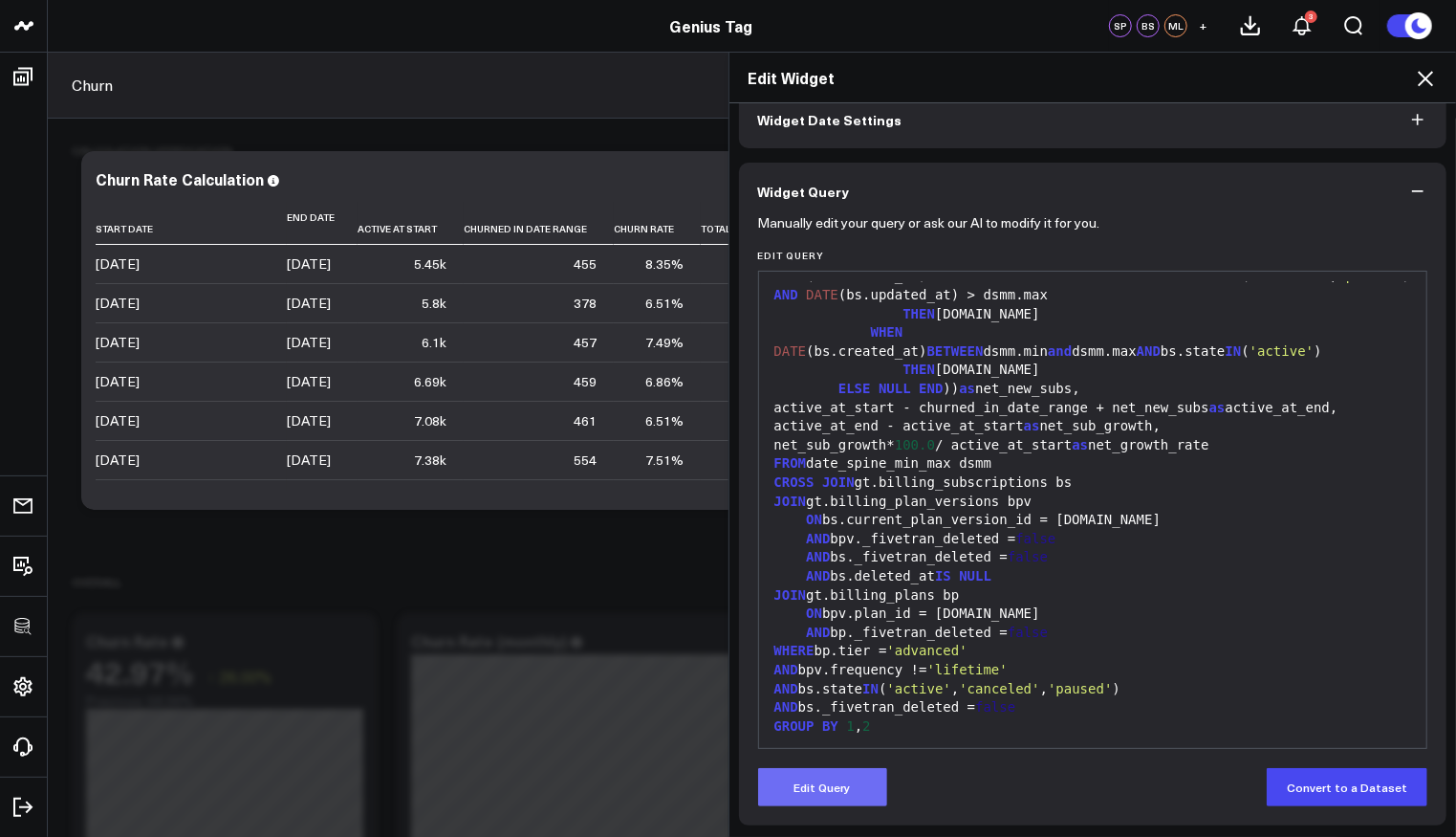
click at [844, 776] on button "Edit Query" at bounding box center [822, 787] width 129 height 38
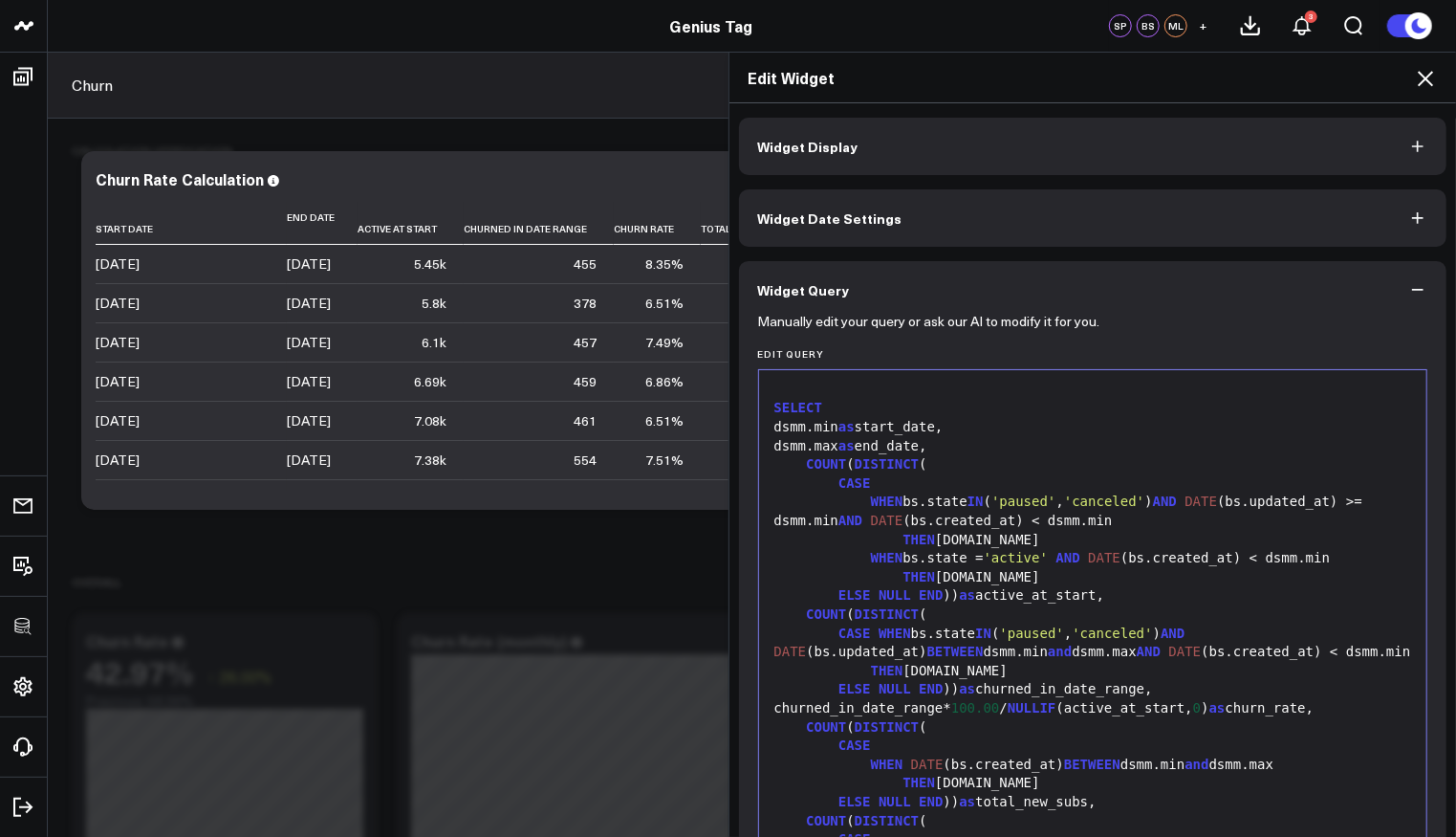
scroll to position [349, 0]
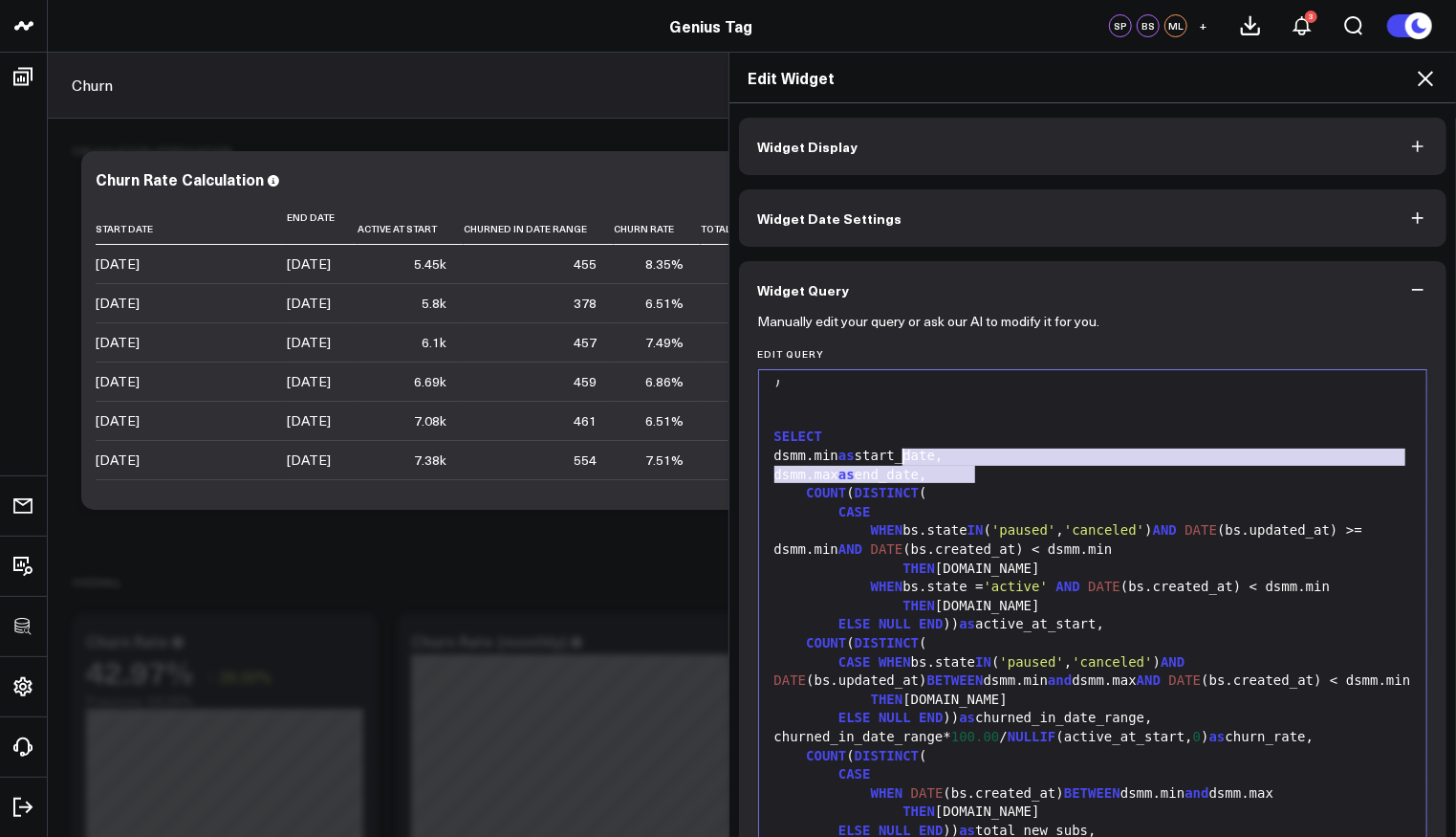
drag, startPoint x: 990, startPoint y: 470, endPoint x: 893, endPoint y: 452, distance: 98.7
click at [893, 452] on div "WITH RECURSIVE date_spine( date ) AS ( SELECT CURRENT_DATE - INTERVAL '5 years'…" at bounding box center [1093, 775] width 649 height 1488
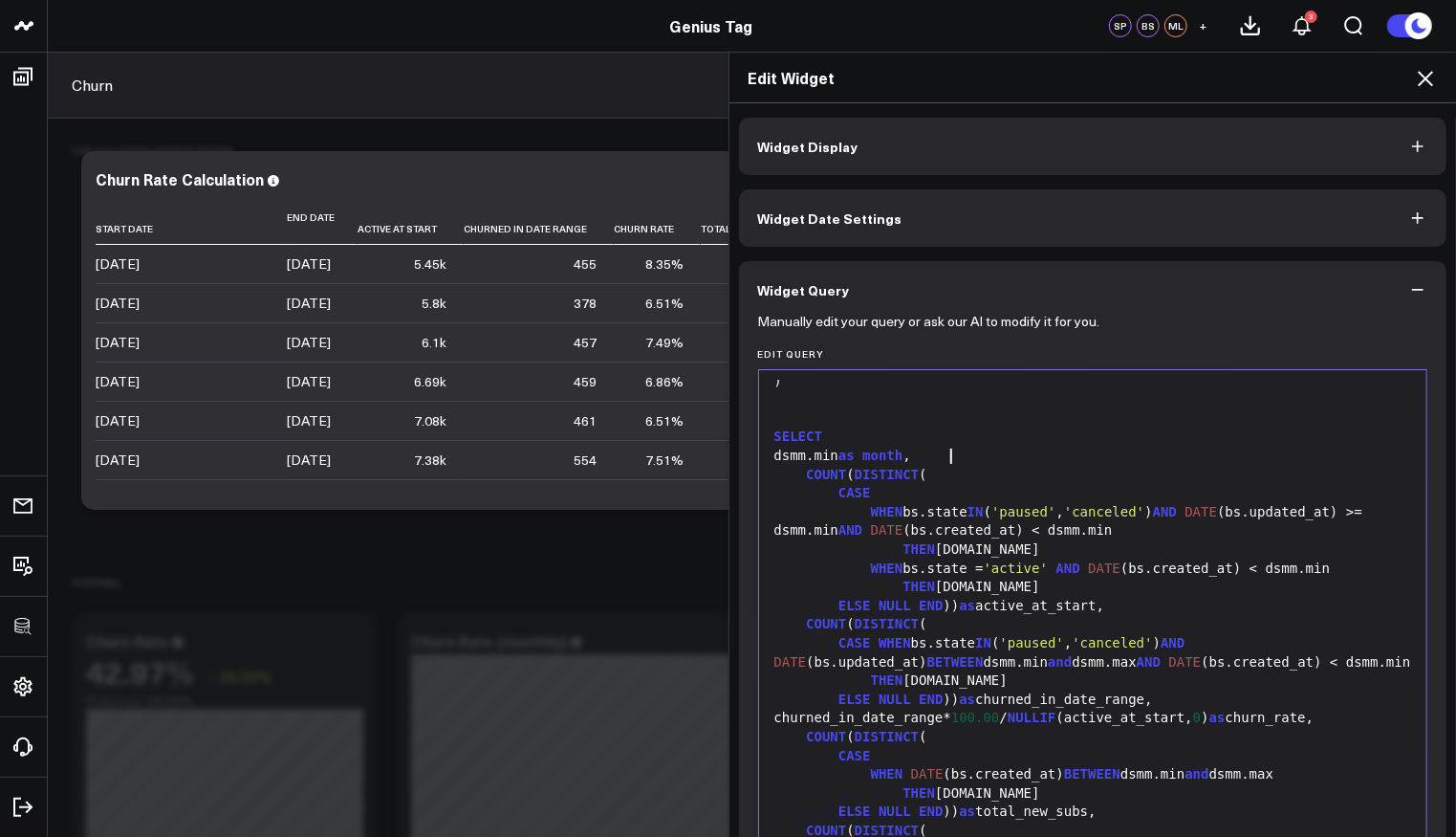
click at [796, 454] on div "dsmm.min as month ," at bounding box center [1093, 456] width 649 height 19
click at [903, 454] on div "LEFT ( dsmm.min as month ," at bounding box center [1093, 456] width 649 height 19
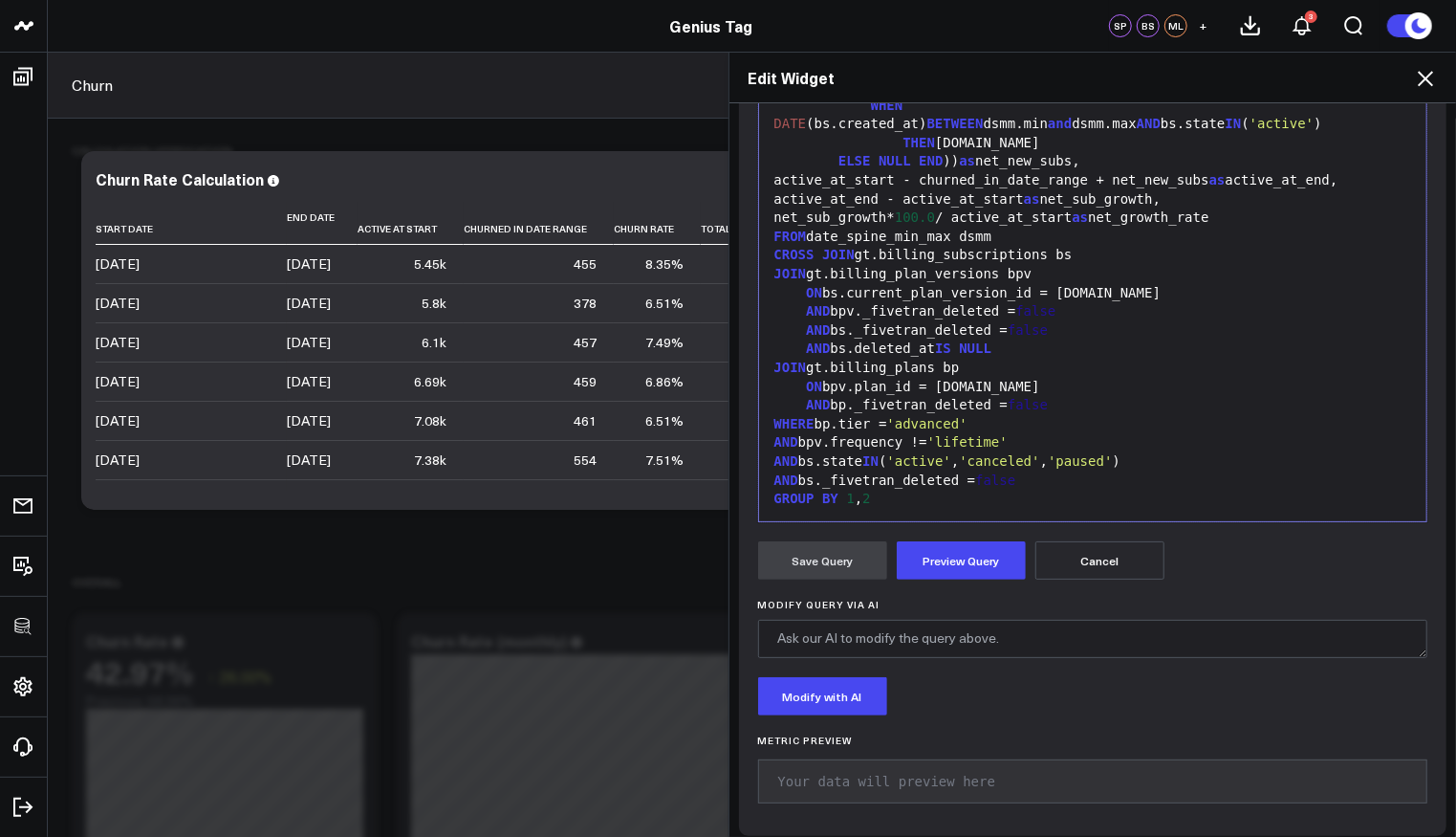
scroll to position [335, 0]
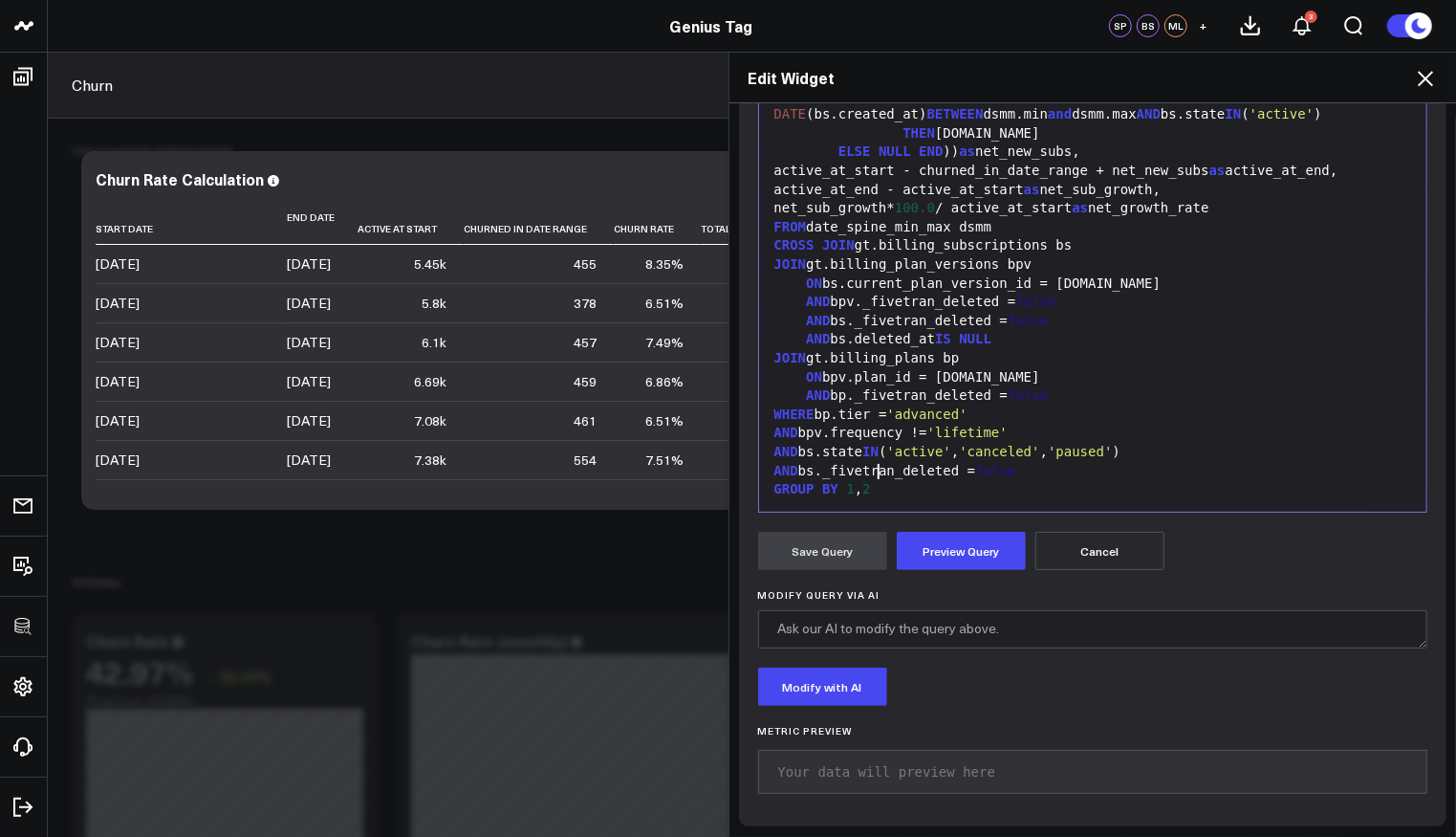
click at [898, 480] on div "GROUP BY 1 , 2" at bounding box center [1093, 490] width 649 height 19
click at [879, 499] on div "ORDER BY 1 , 2" at bounding box center [1093, 509] width 649 height 19
drag, startPoint x: 929, startPoint y: 556, endPoint x: 893, endPoint y: 562, distance: 36.5
click at [930, 556] on button "Preview Query" at bounding box center [961, 551] width 129 height 38
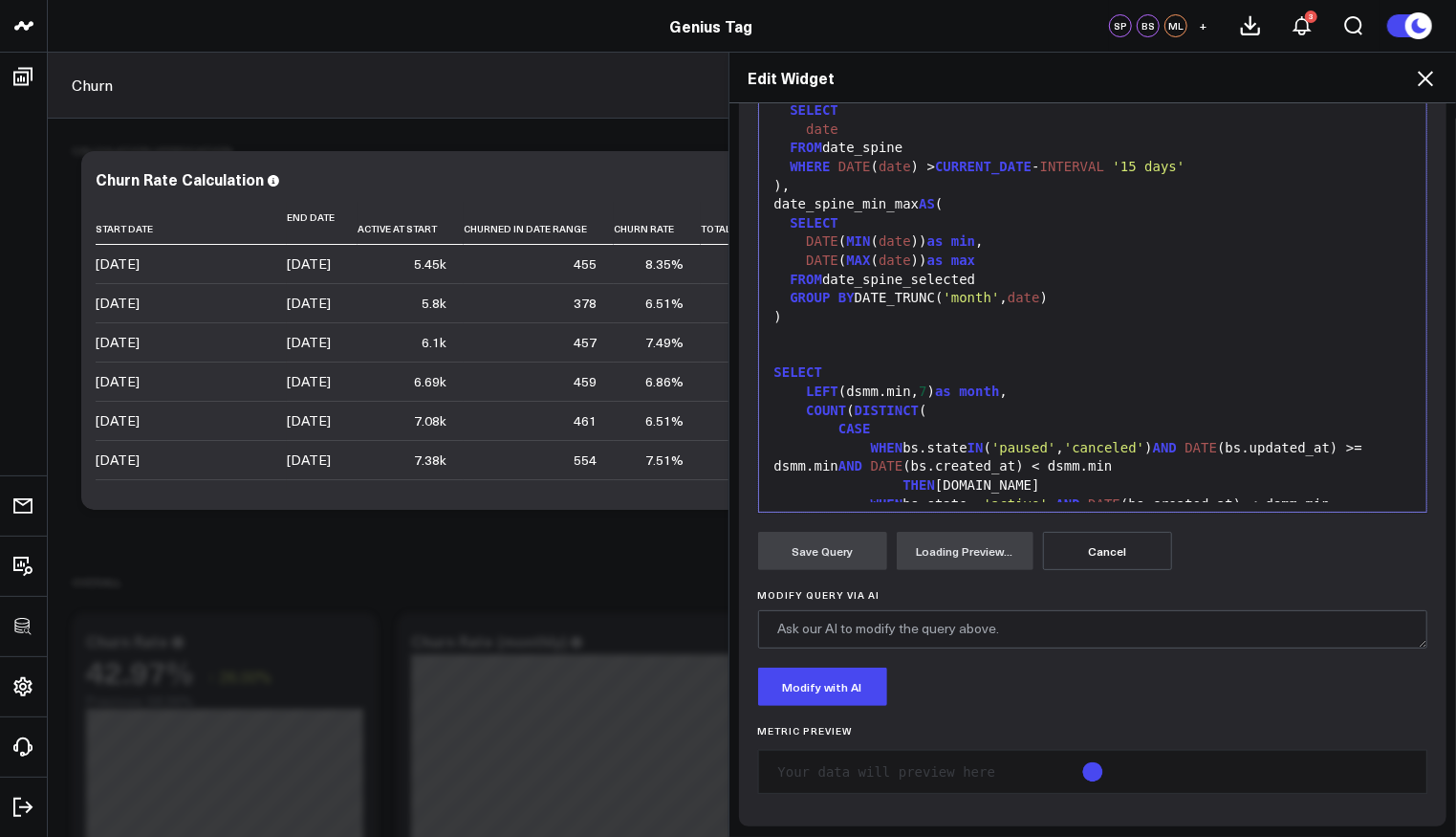
scroll to position [97, 0]
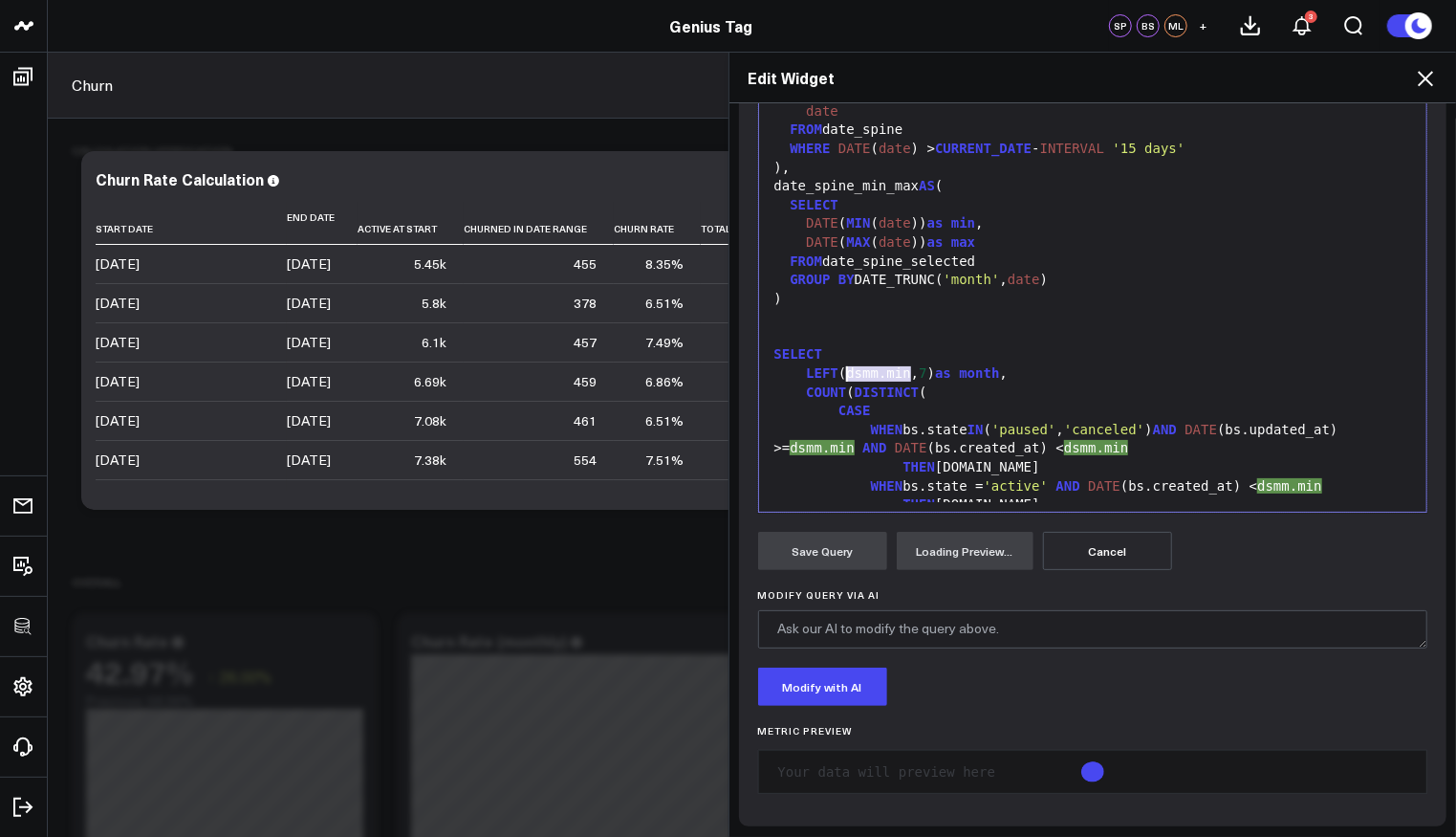
drag, startPoint x: 901, startPoint y: 370, endPoint x: 837, endPoint y: 378, distance: 64.5
click at [837, 378] on div "LEFT (dsmm.min, 7 ) as month ," at bounding box center [1093, 374] width 649 height 19
copy div "dsmm.min"
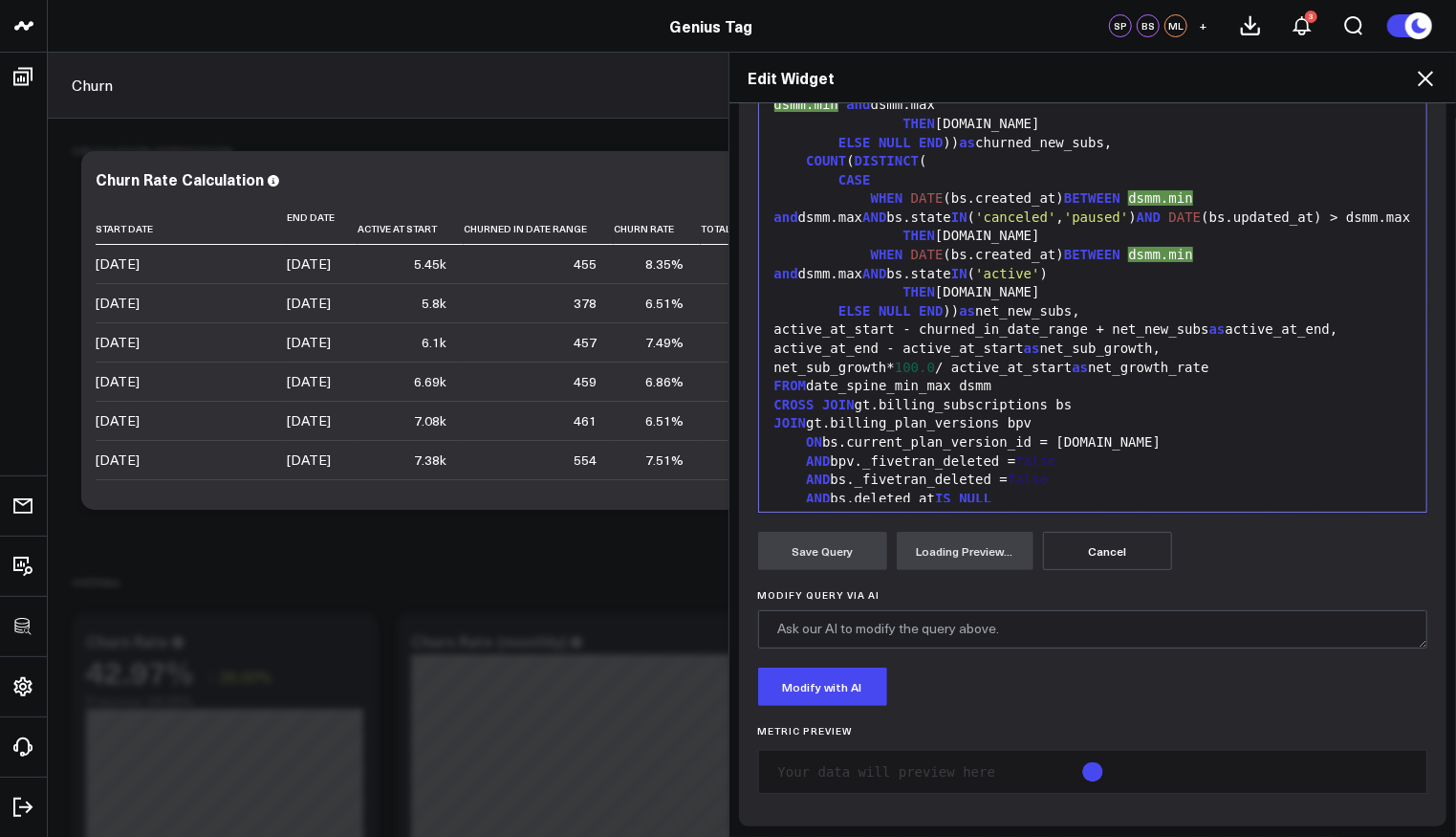
scroll to position [993, 0]
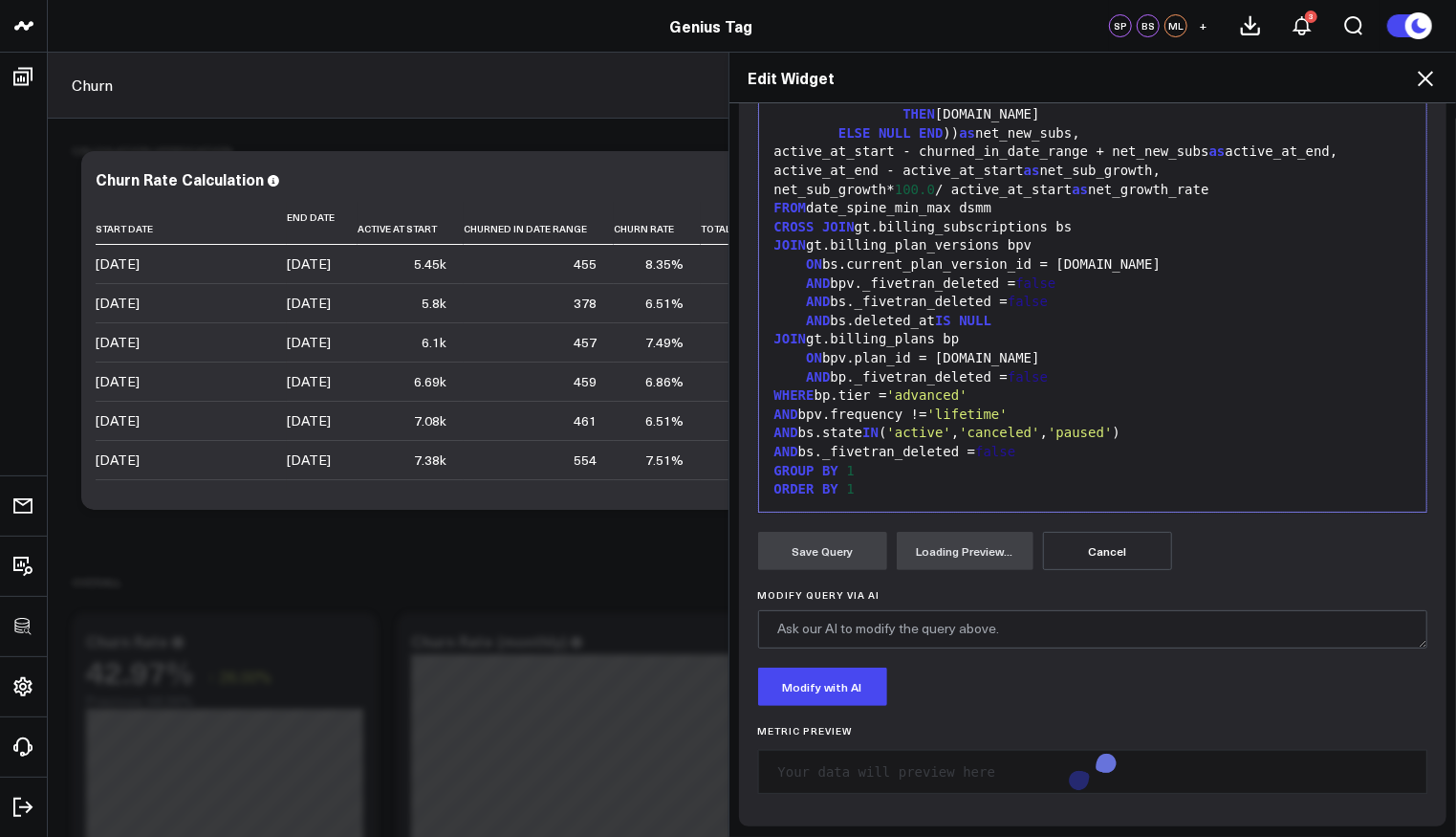
click at [900, 482] on div "ORDER BY 1" at bounding box center [1093, 490] width 649 height 19
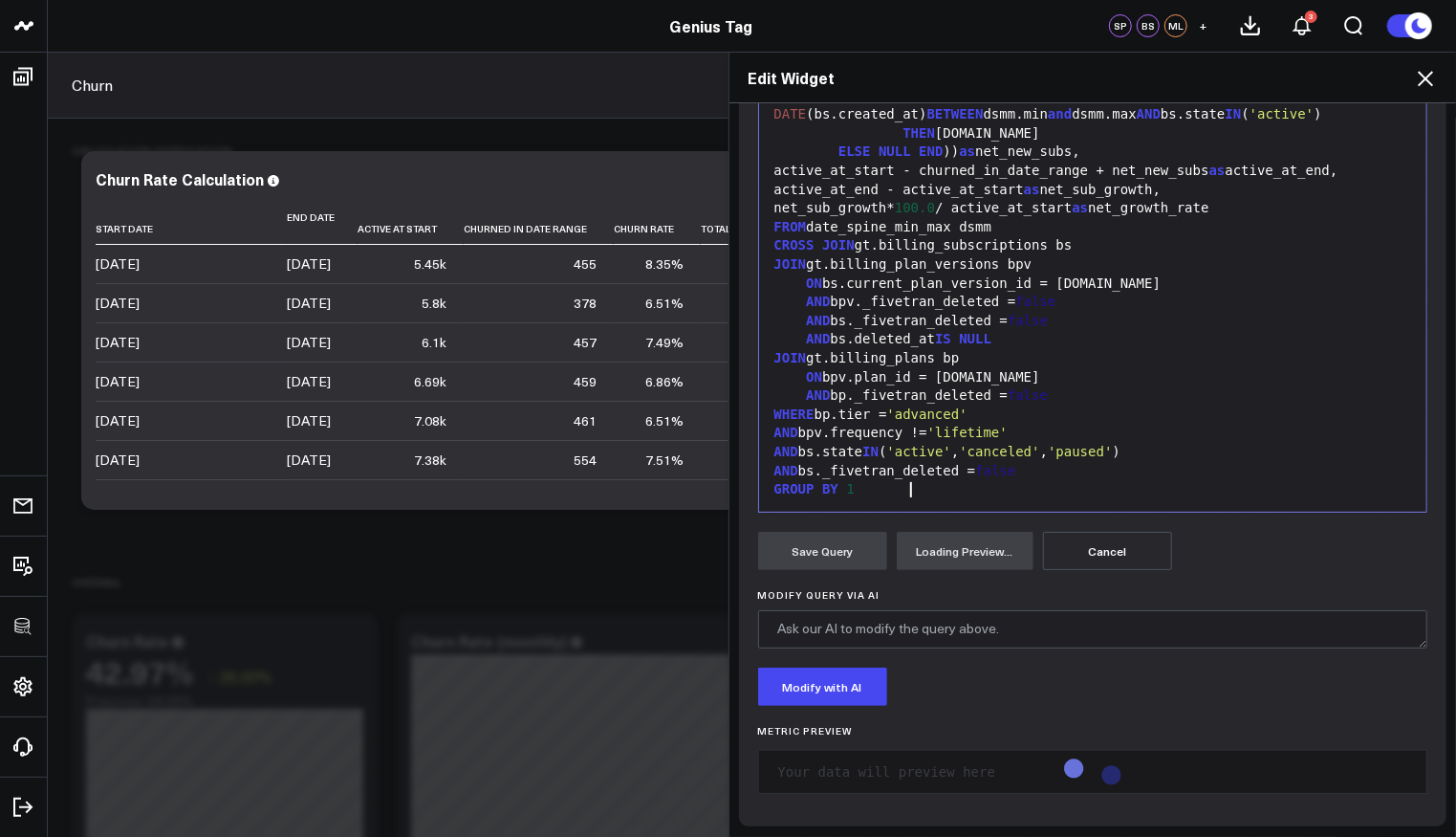
click at [930, 480] on div "GROUP BY 1" at bounding box center [1093, 490] width 649 height 19
click at [932, 499] on div "ORDER BY dsmm.min" at bounding box center [1093, 509] width 649 height 19
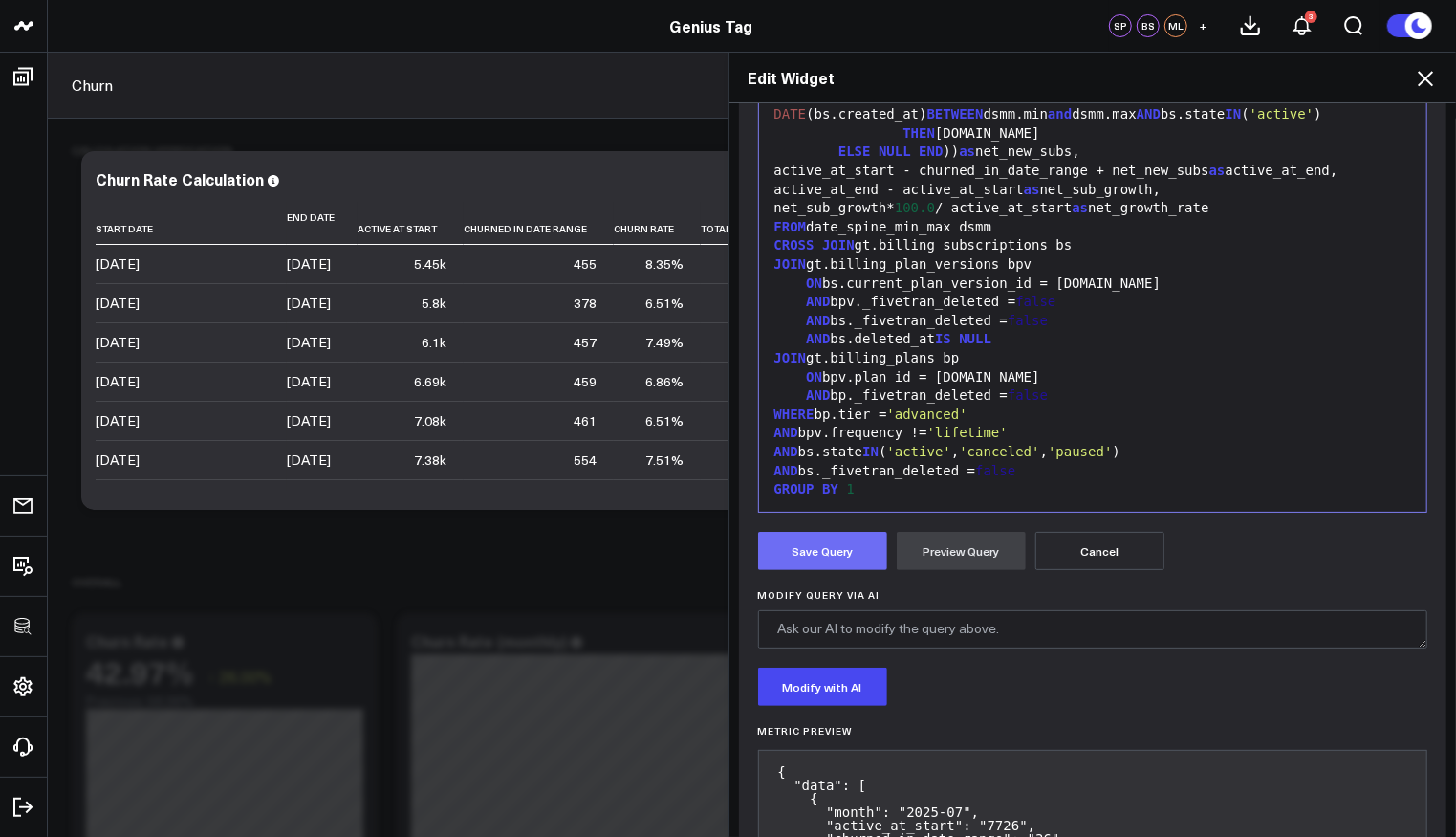
click at [837, 538] on button "Save Query" at bounding box center [822, 551] width 129 height 38
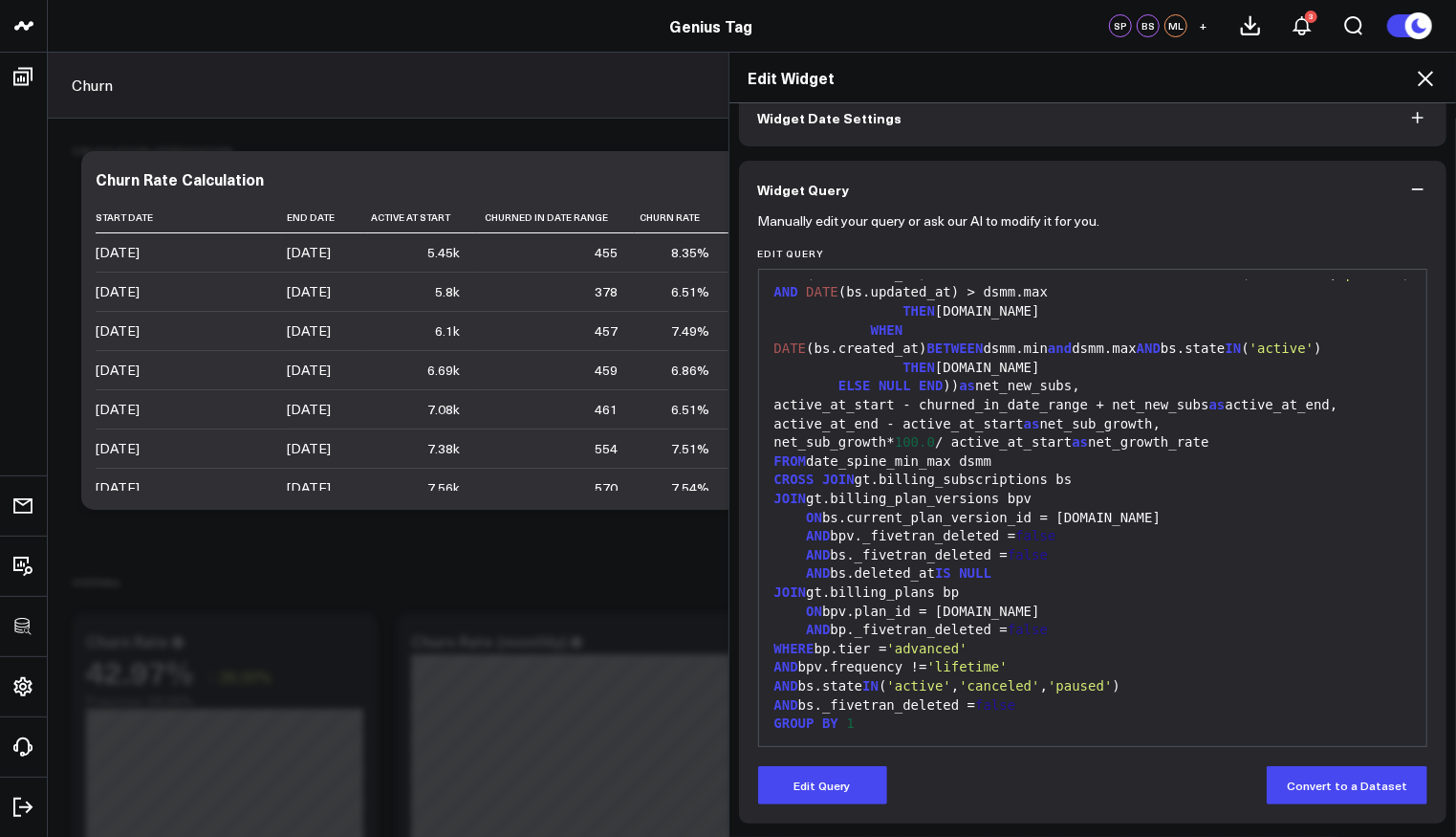
scroll to position [99, 0]
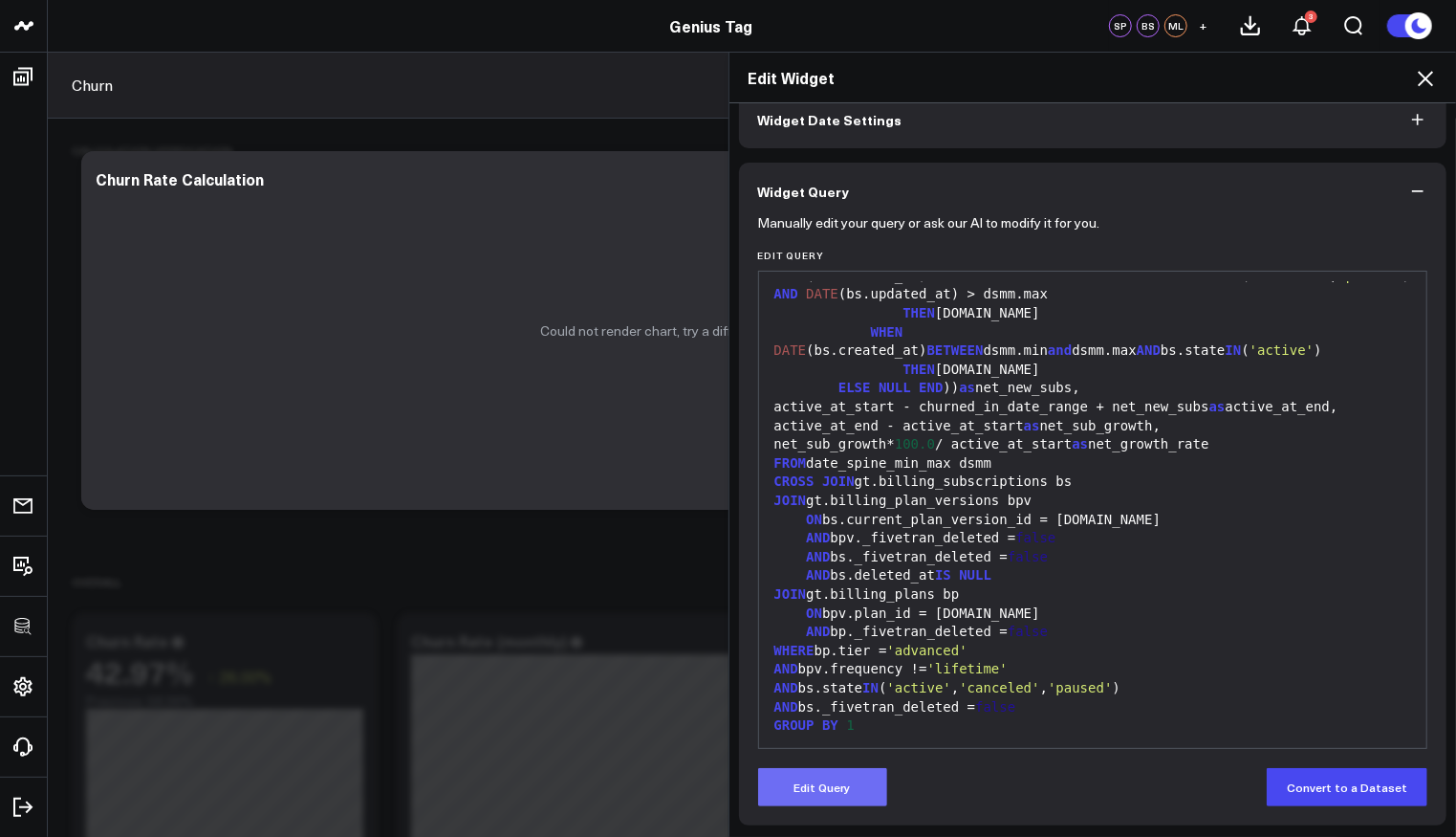
click at [857, 778] on button "Edit Query" at bounding box center [822, 787] width 129 height 38
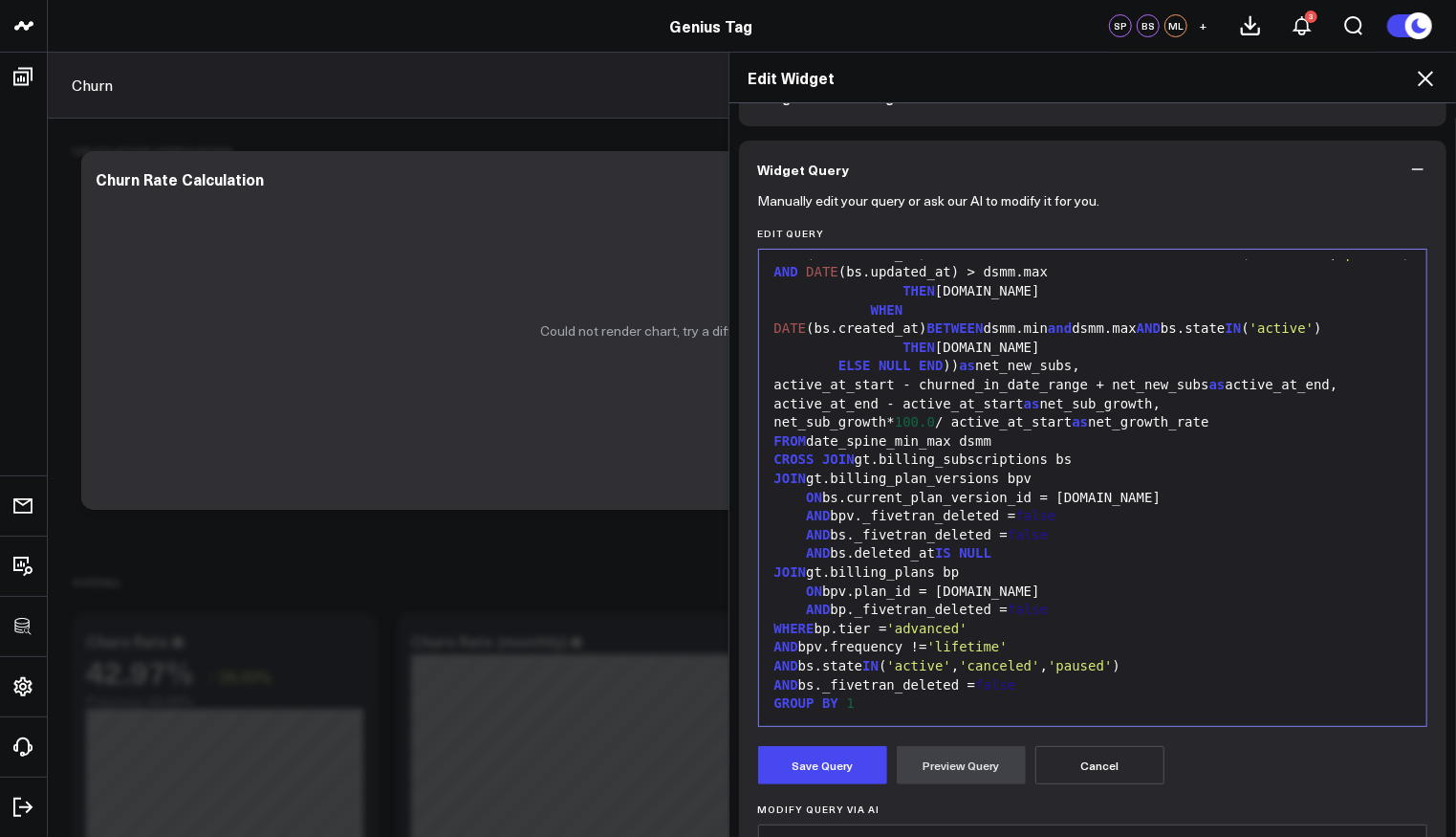
scroll to position [143, 0]
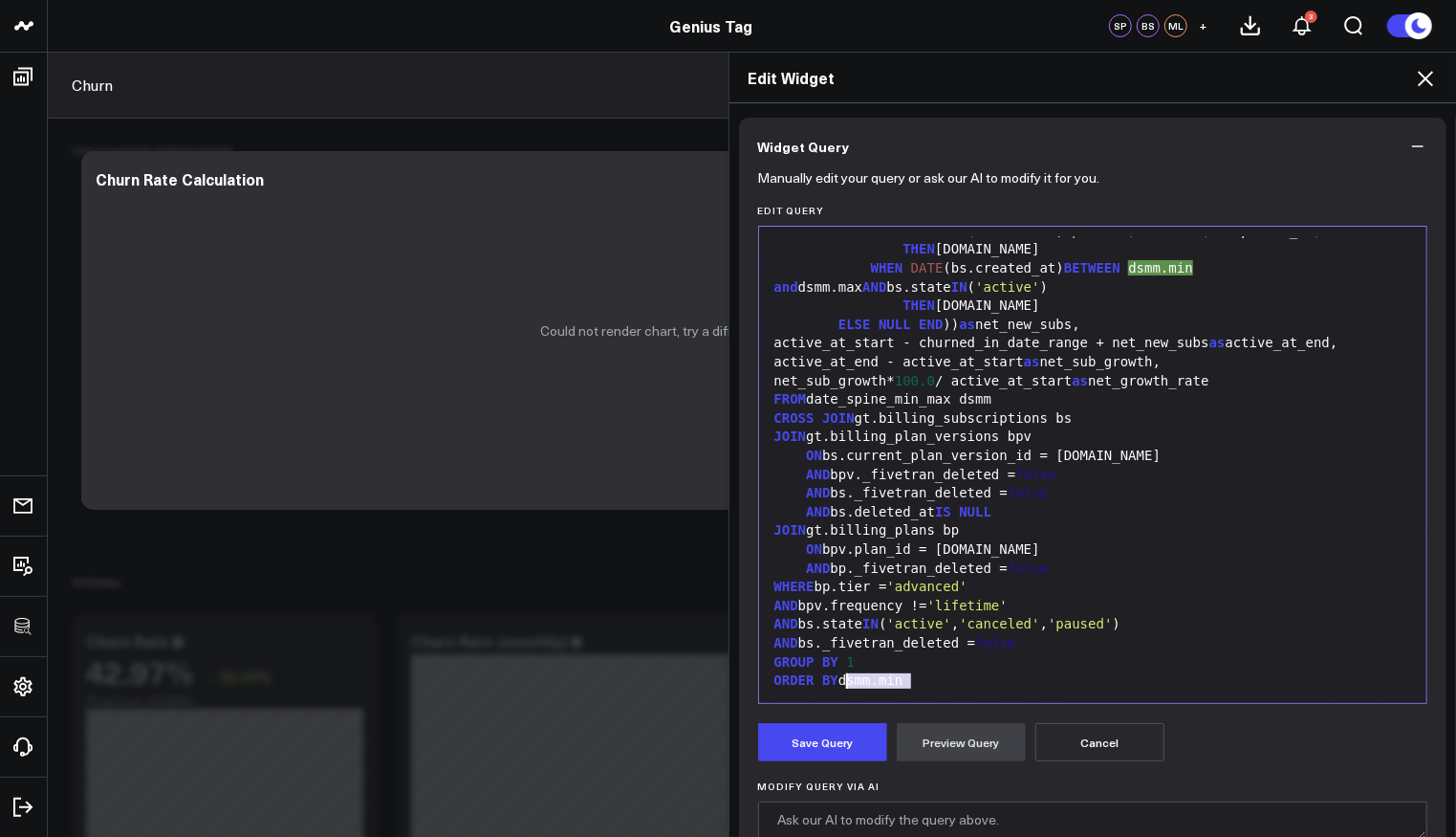
drag, startPoint x: 907, startPoint y: 679, endPoint x: 839, endPoint y: 674, distance: 68.2
click at [839, 674] on div "ORDER BY dsmm.min" at bounding box center [1093, 681] width 649 height 19
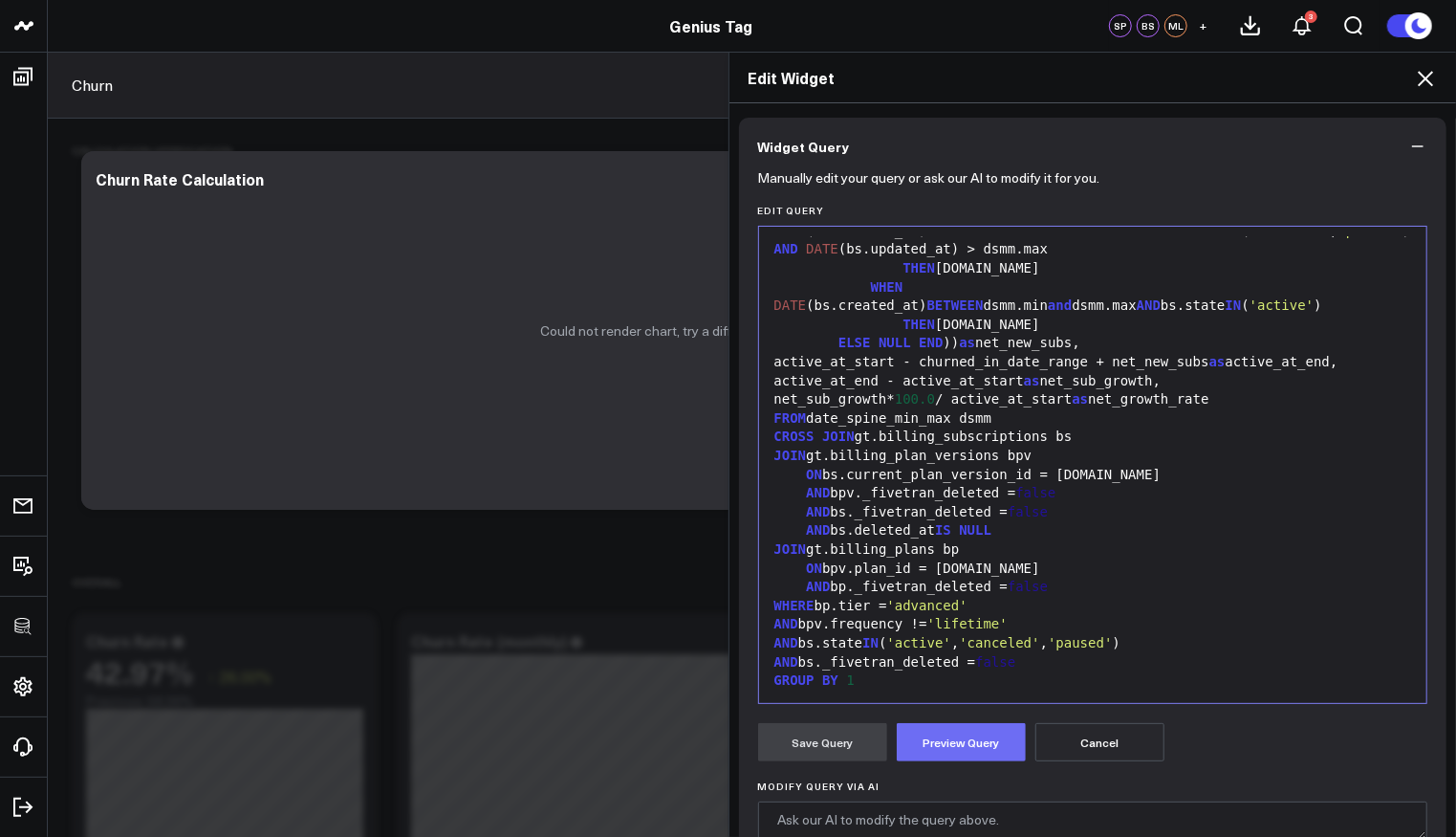
click at [924, 738] on button "Preview Query" at bounding box center [961, 742] width 129 height 38
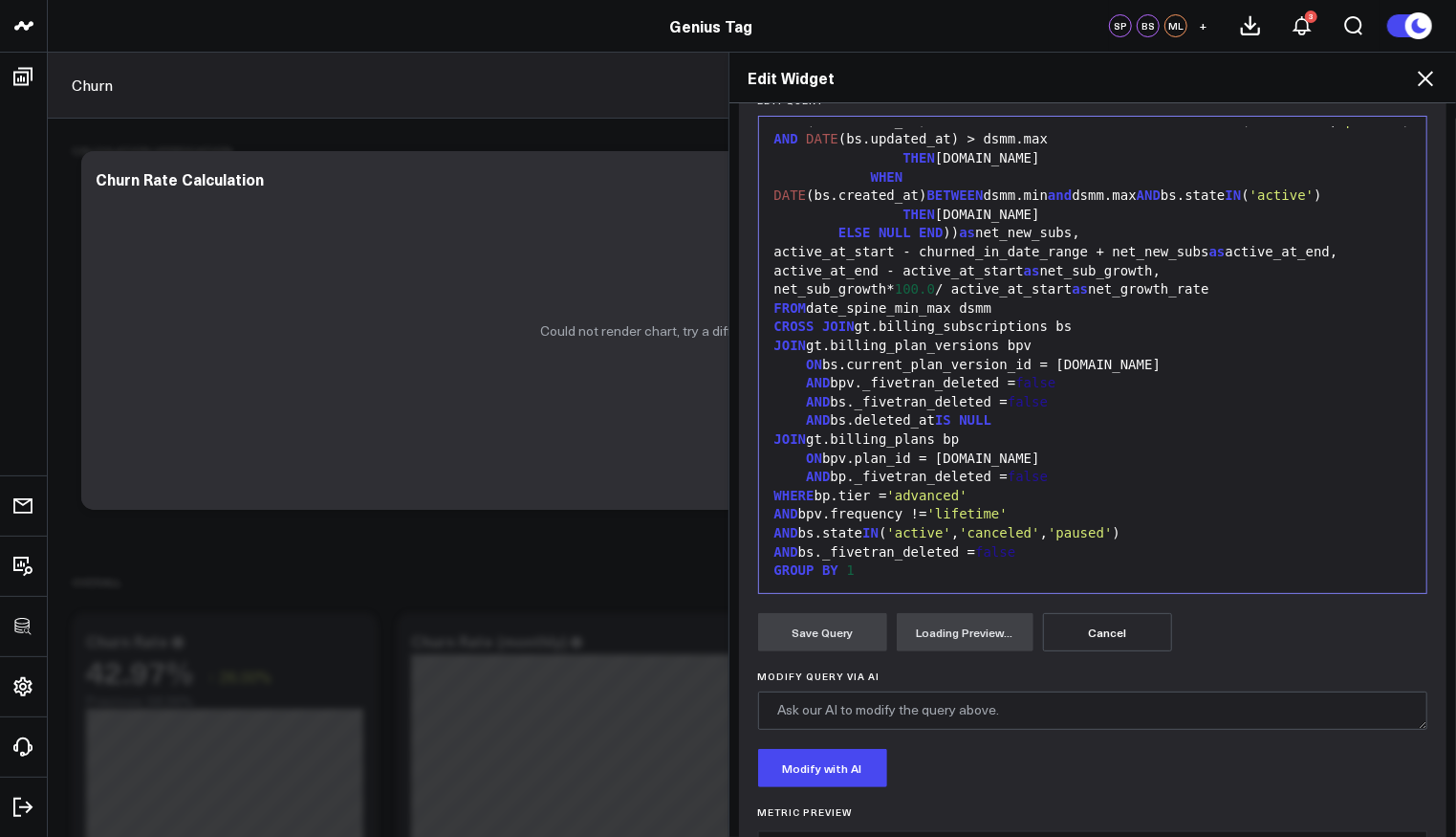
scroll to position [335, 0]
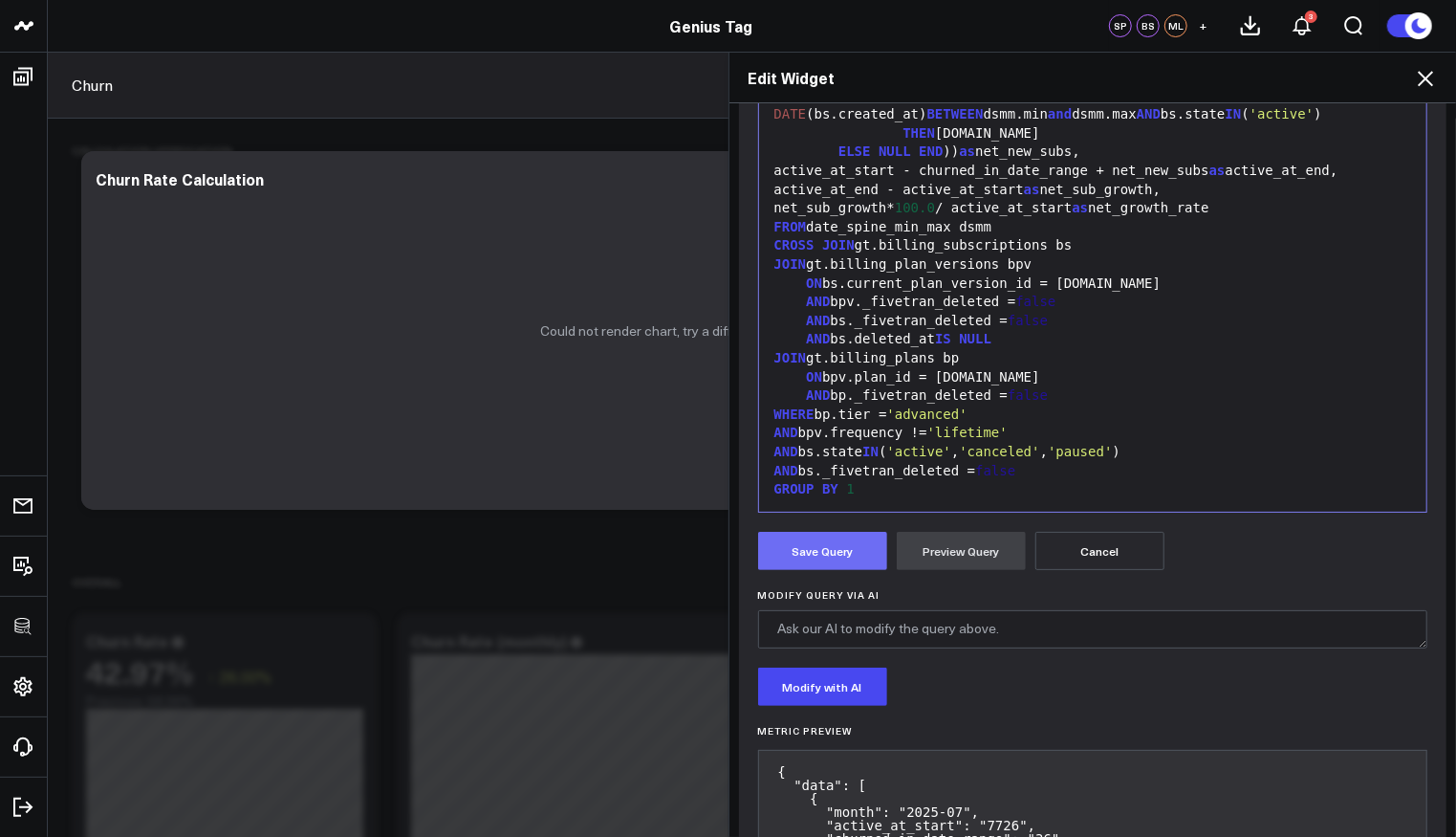
click at [793, 548] on button "Save Query" at bounding box center [822, 551] width 129 height 38
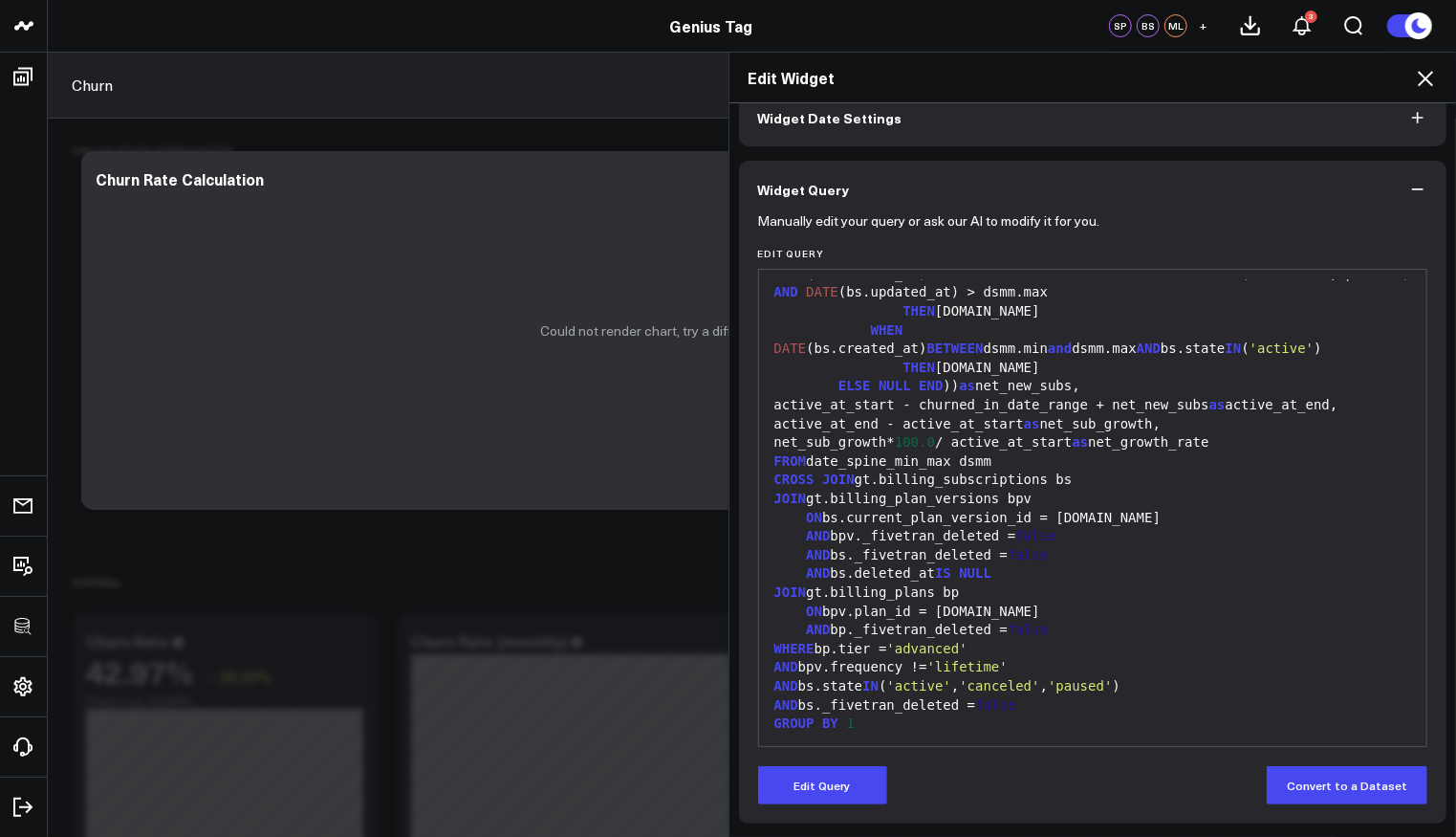
scroll to position [99, 0]
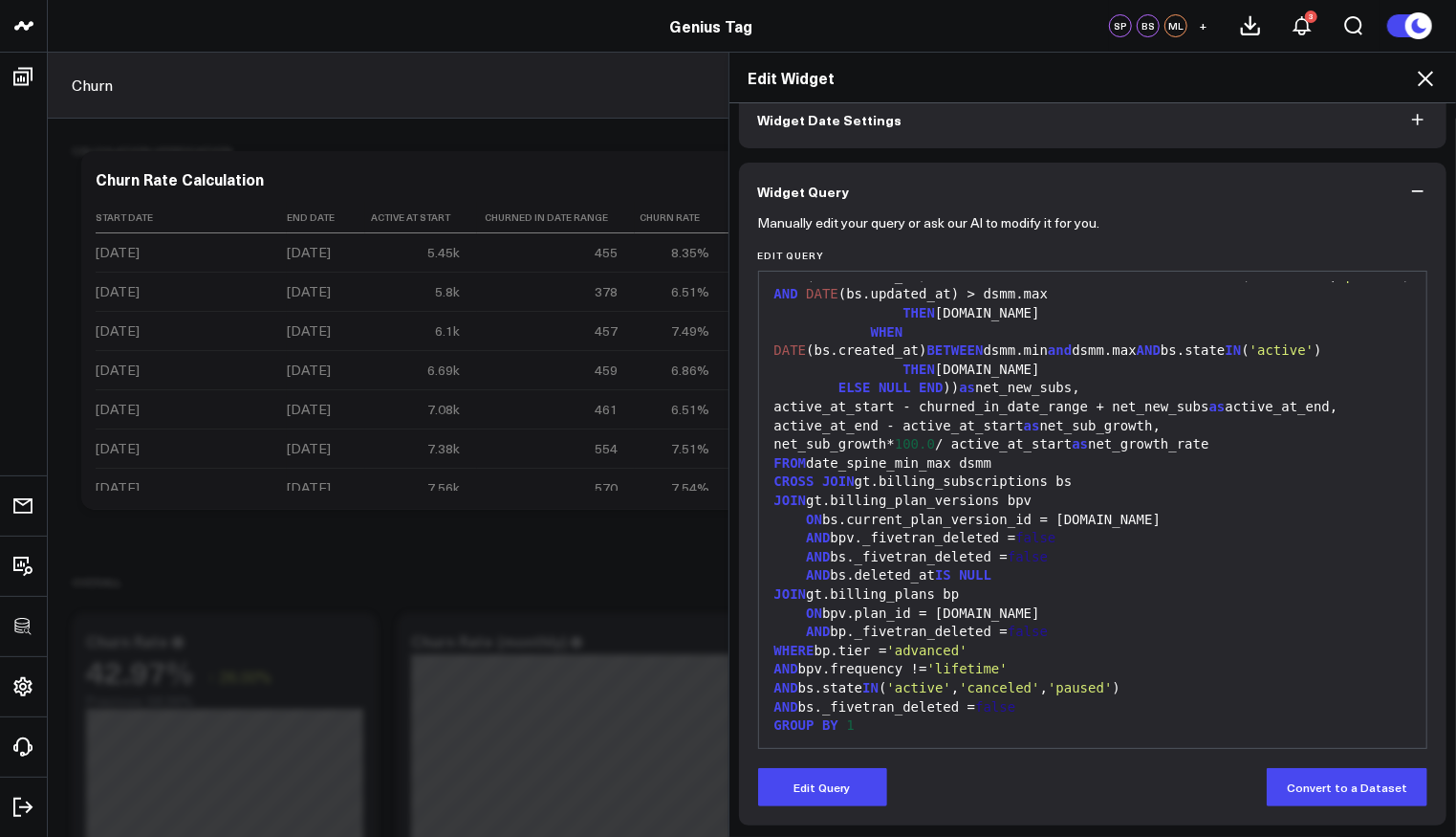
click at [1422, 77] on icon at bounding box center [1425, 78] width 23 height 23
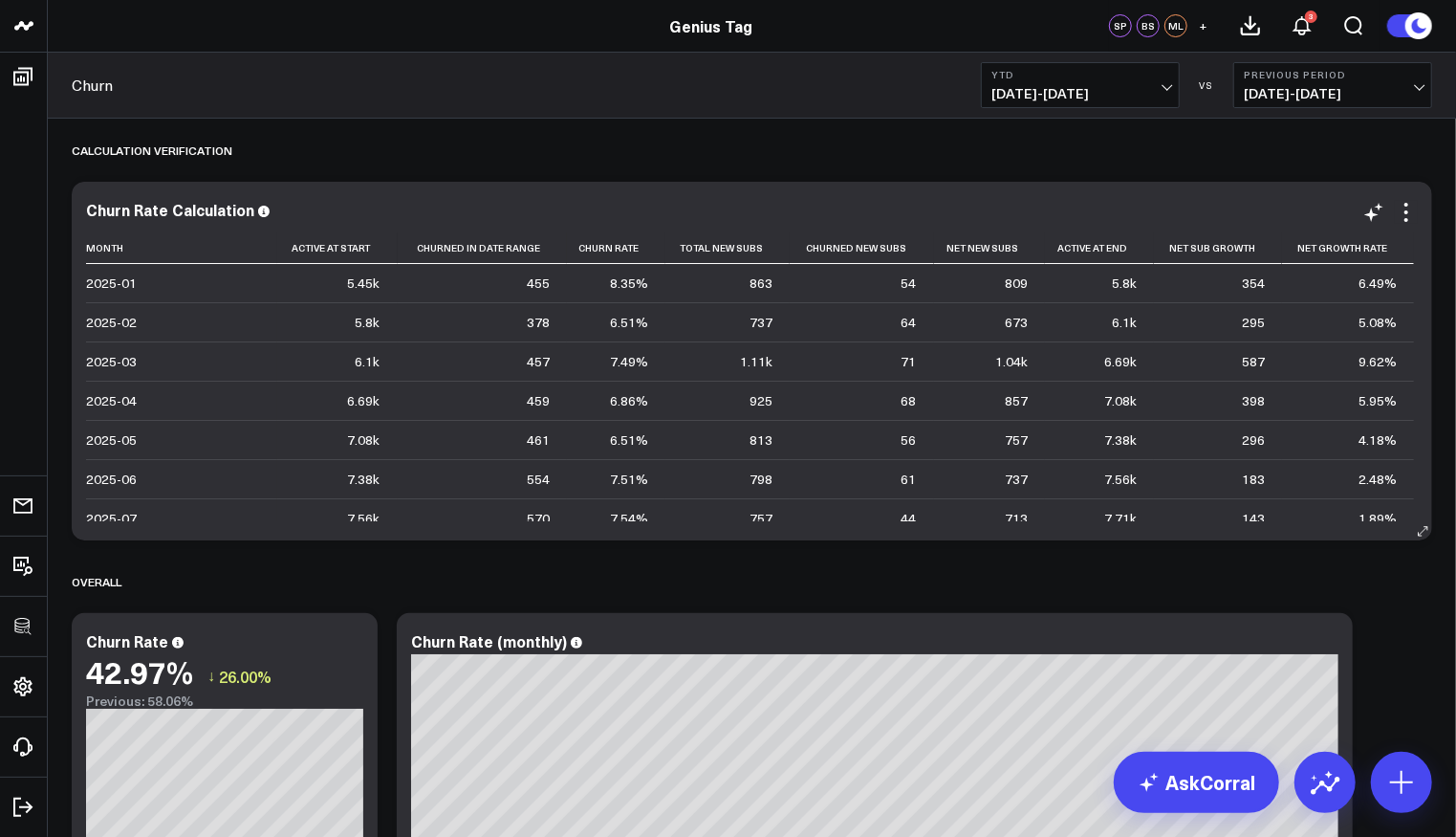
drag, startPoint x: 1405, startPoint y: 212, endPoint x: 1409, endPoint y: 327, distance: 115.1
click at [1405, 212] on icon at bounding box center [1406, 212] width 4 height 4
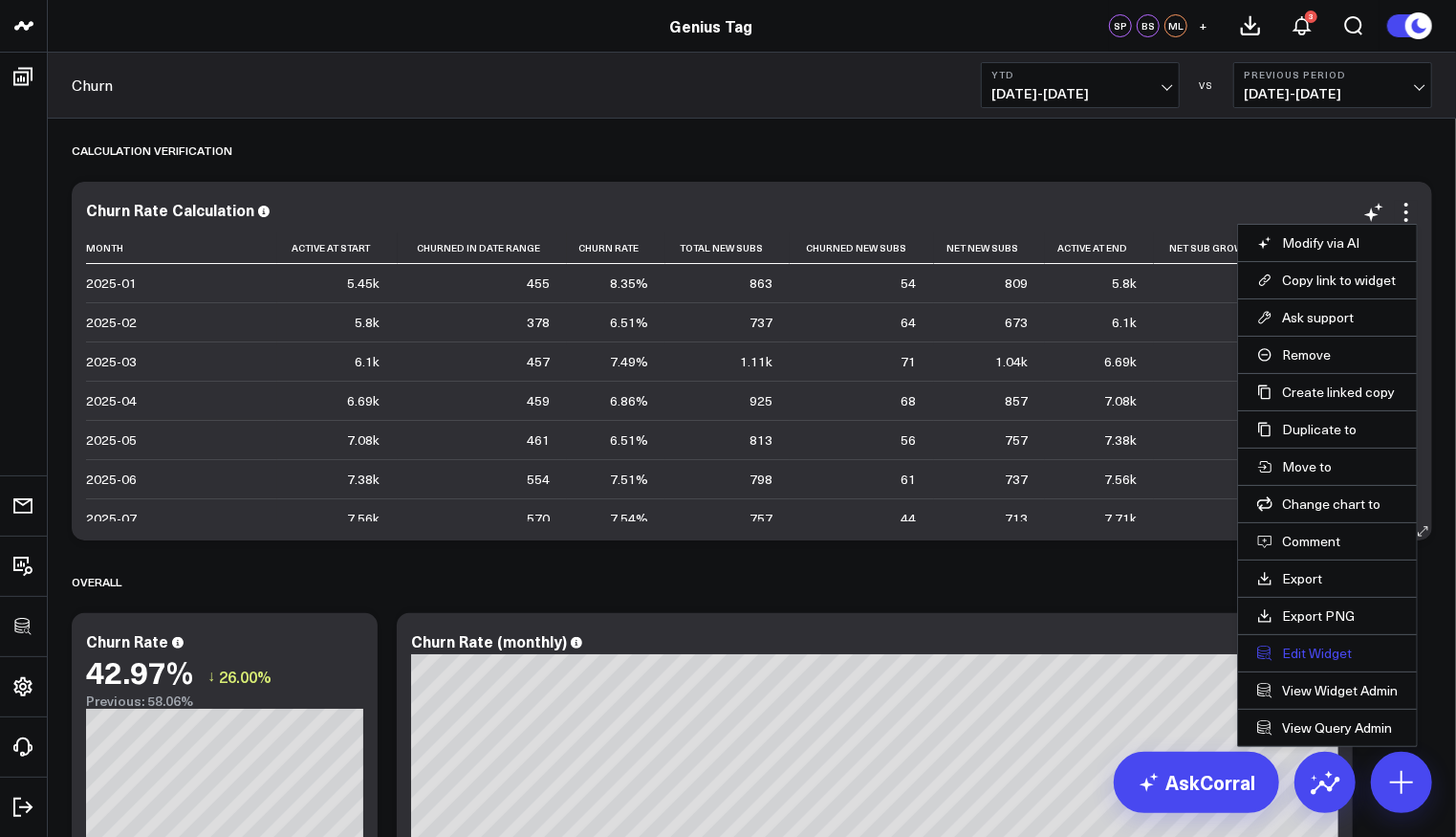
click at [1285, 645] on button "Edit Widget" at bounding box center [1327, 653] width 141 height 17
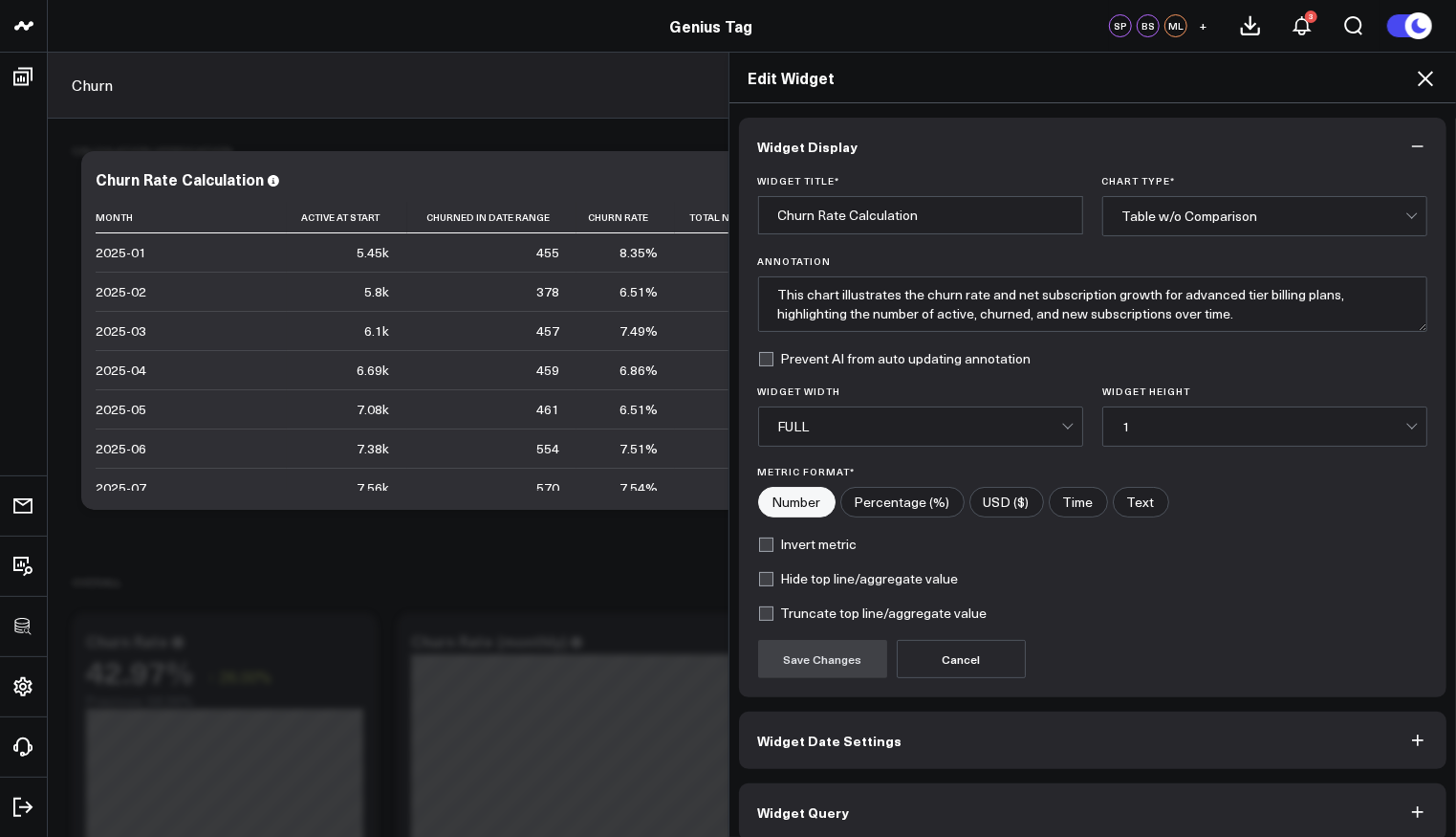
click at [922, 811] on button "Widget Query" at bounding box center [1093, 812] width 708 height 57
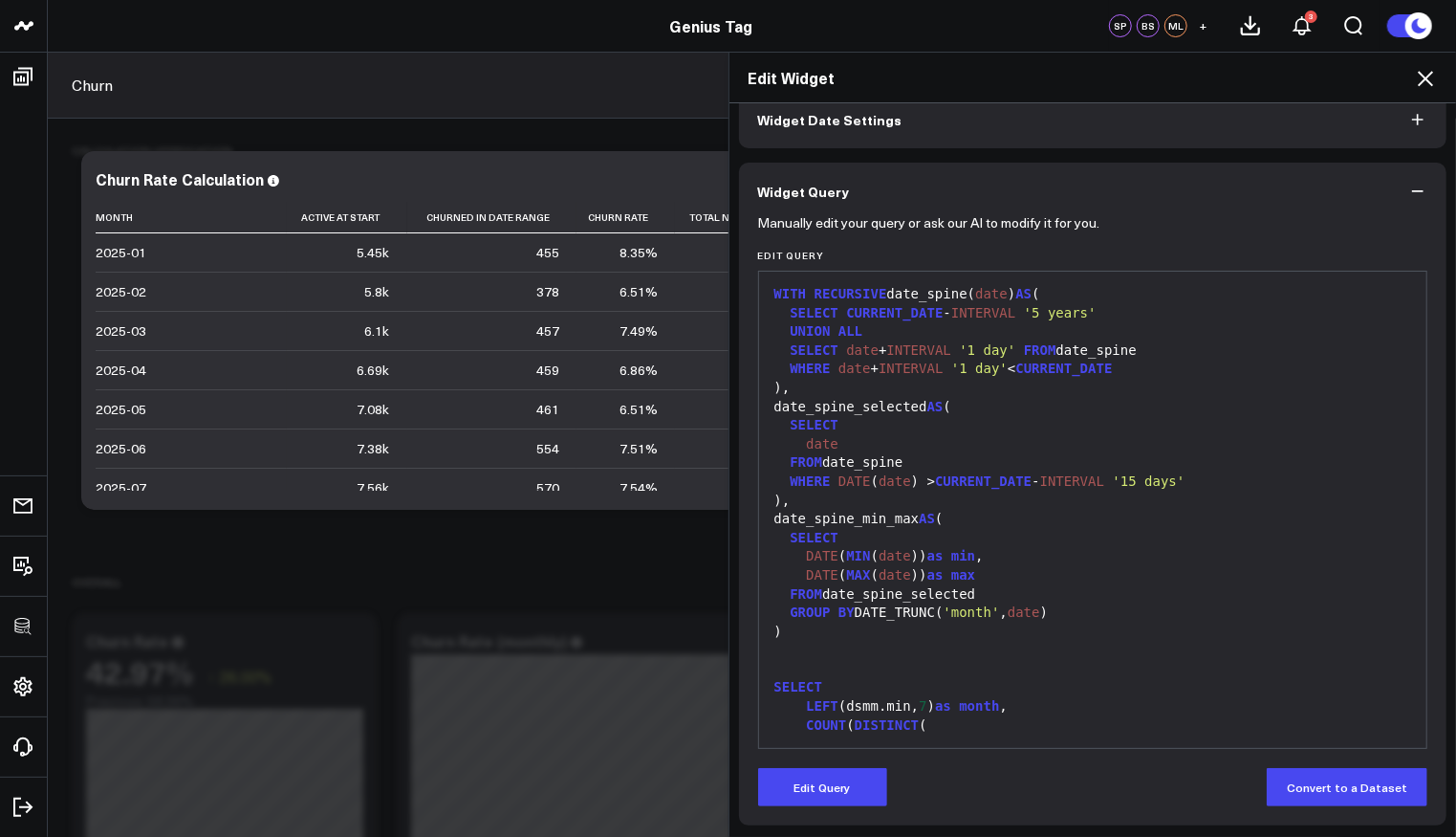
click at [1428, 79] on icon at bounding box center [1425, 78] width 15 height 15
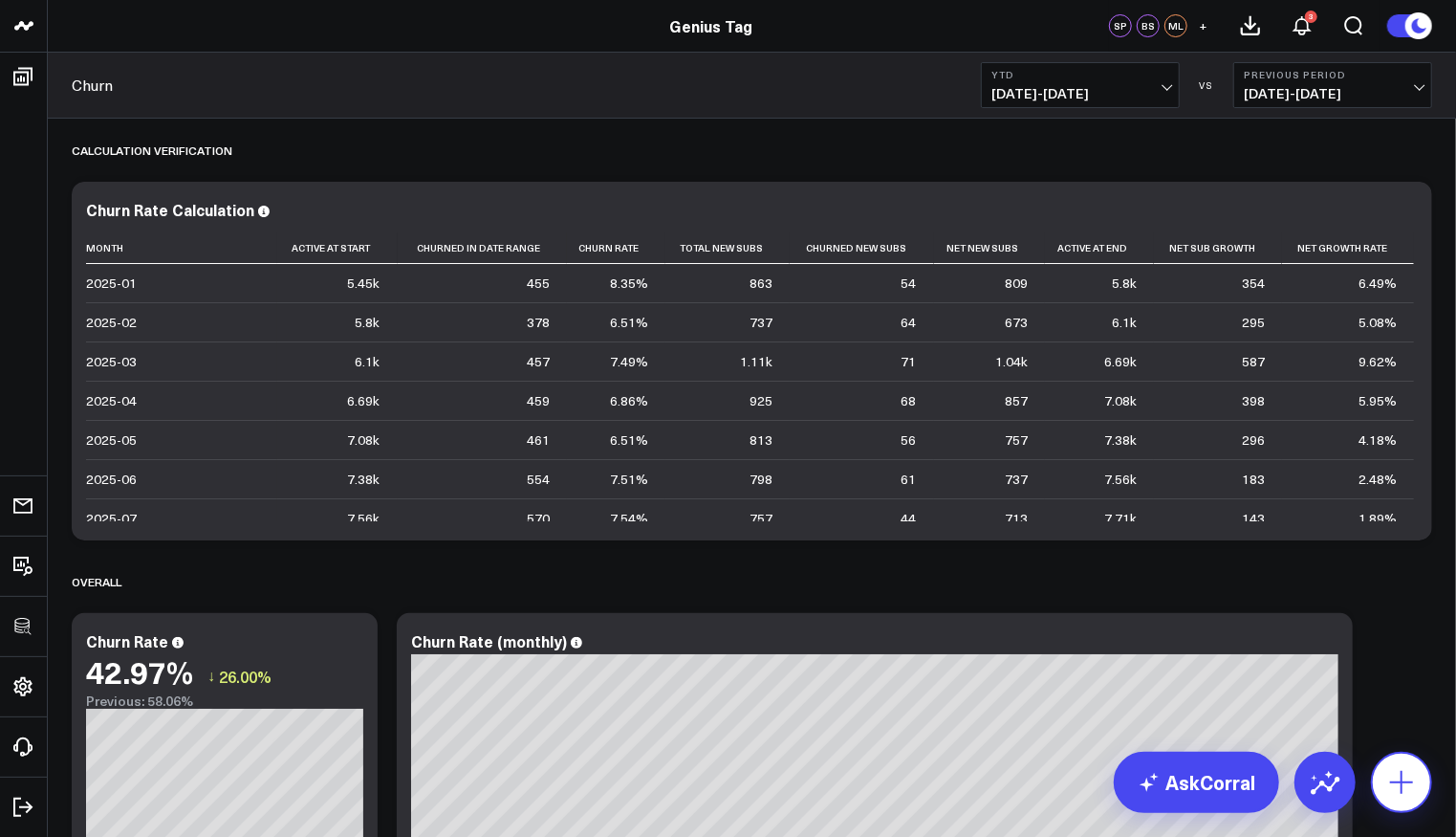
click at [1400, 772] on icon at bounding box center [1402, 782] width 31 height 31
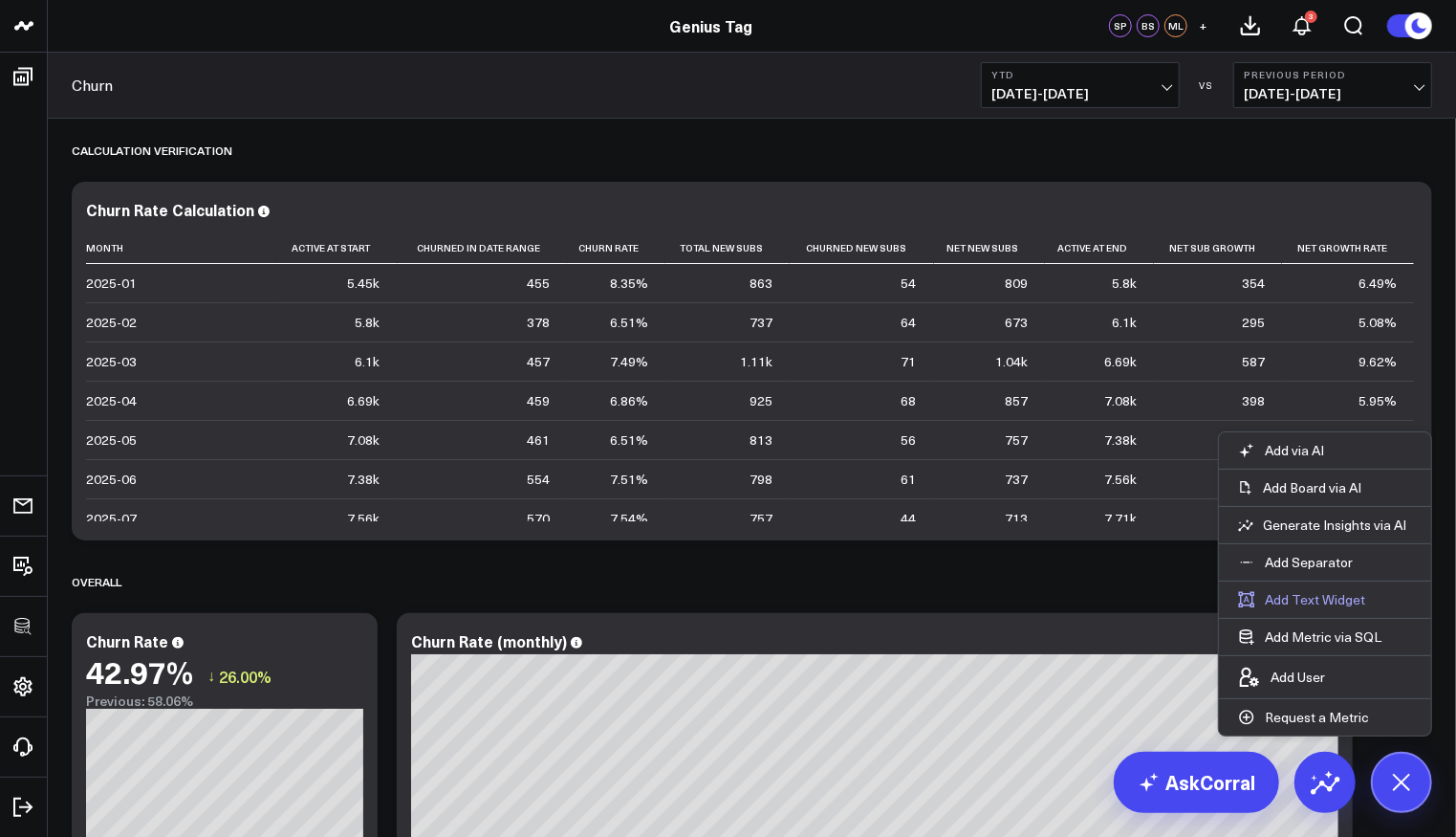
click at [1328, 601] on button "Add Text Widget" at bounding box center [1301, 600] width 165 height 36
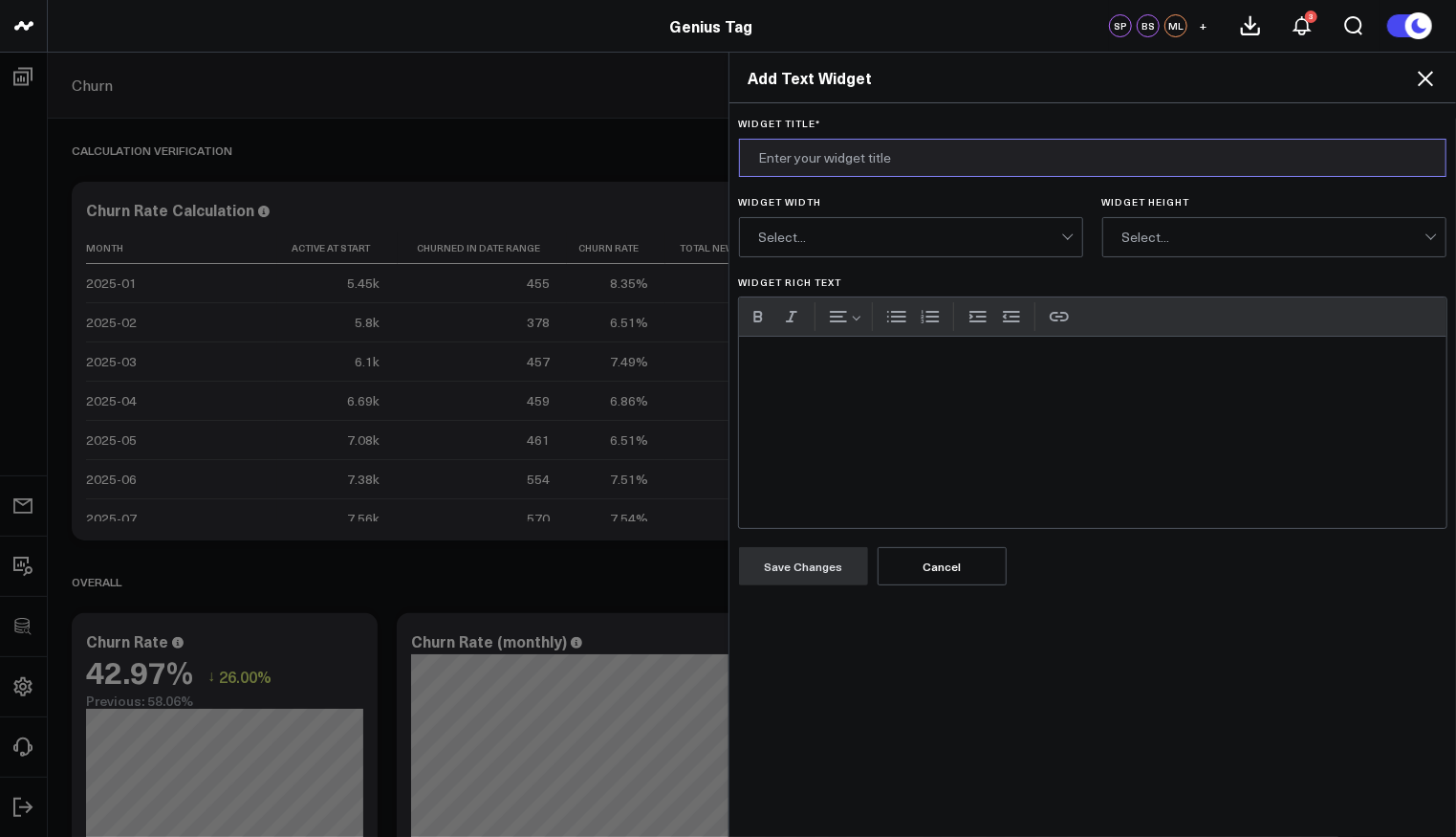
click at [924, 147] on input "Widget Title *" at bounding box center [1093, 158] width 708 height 38
type input "Churn Rate & Growth Rate Calculation Definitions"
click at [998, 323] on button "Decrease indent" at bounding box center [1011, 317] width 29 height 29
click at [888, 317] on button "Bulleted list" at bounding box center [897, 317] width 29 height 29
click at [897, 362] on div "Widget Rich Text" at bounding box center [1093, 432] width 708 height 191
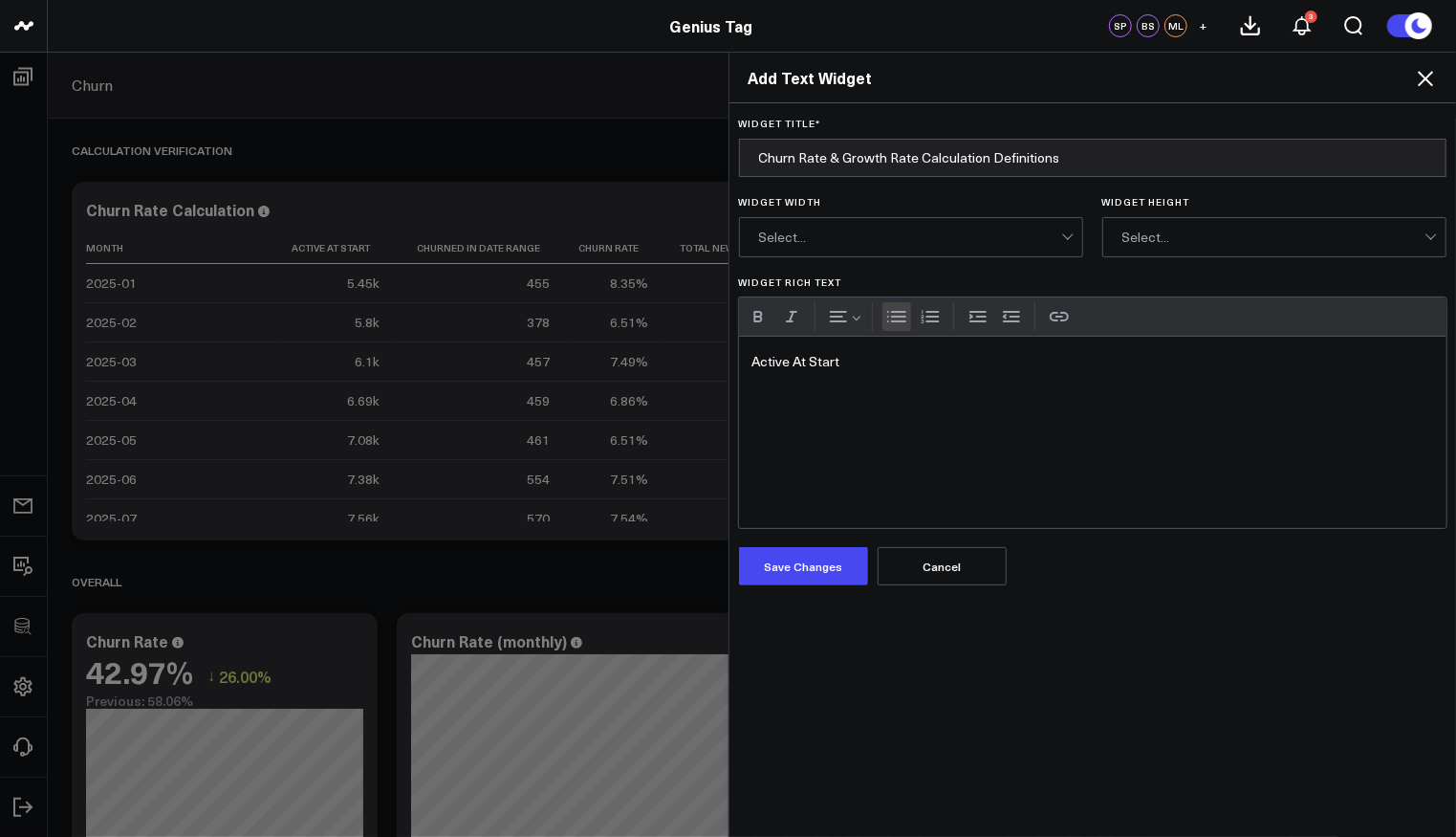
click at [891, 317] on button "Bulleted list" at bounding box center [897, 317] width 29 height 29
drag, startPoint x: 852, startPoint y: 361, endPoint x: 672, endPoint y: 354, distance: 180.1
click at [676, 354] on div "Add Text Widget Widget Title * Churn Rate & Growth Rate Calculation Definitions…" at bounding box center [728, 444] width 1456 height 785
click at [945, 384] on div "Active At Start:" at bounding box center [1093, 432] width 708 height 191
drag, startPoint x: 875, startPoint y: 355, endPoint x: 837, endPoint y: 350, distance: 38.3
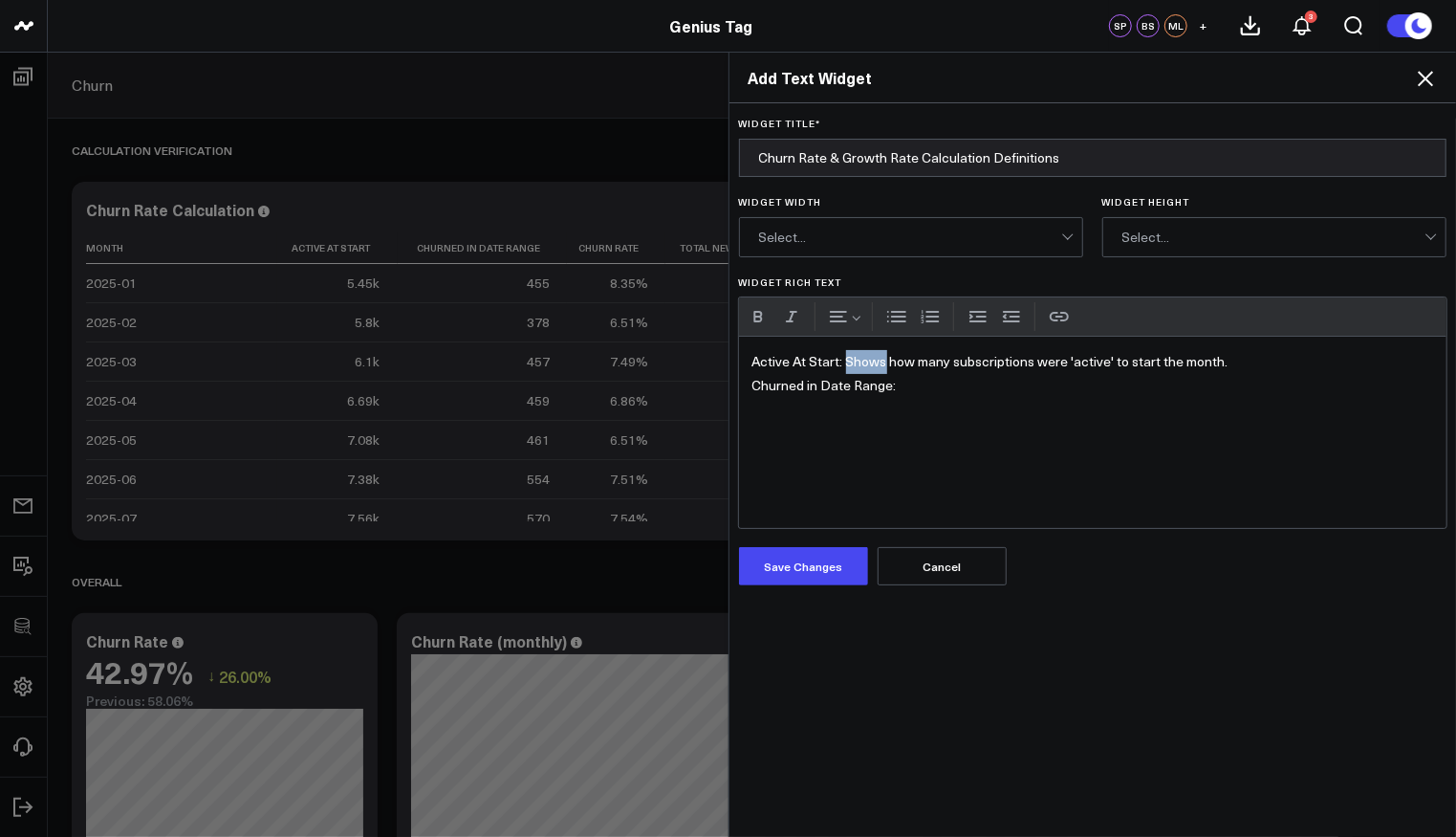
click at [837, 350] on div "Active At Start: Shows how many subscriptions were 'active' to start the month.…" at bounding box center [1093, 432] width 708 height 191
click at [950, 370] on div "Active At Start: Counts how many subscriptions were 'active' to start the month…" at bounding box center [1093, 432] width 708 height 191
click at [951, 387] on p "Churned in Date Range:" at bounding box center [1093, 385] width 682 height 24
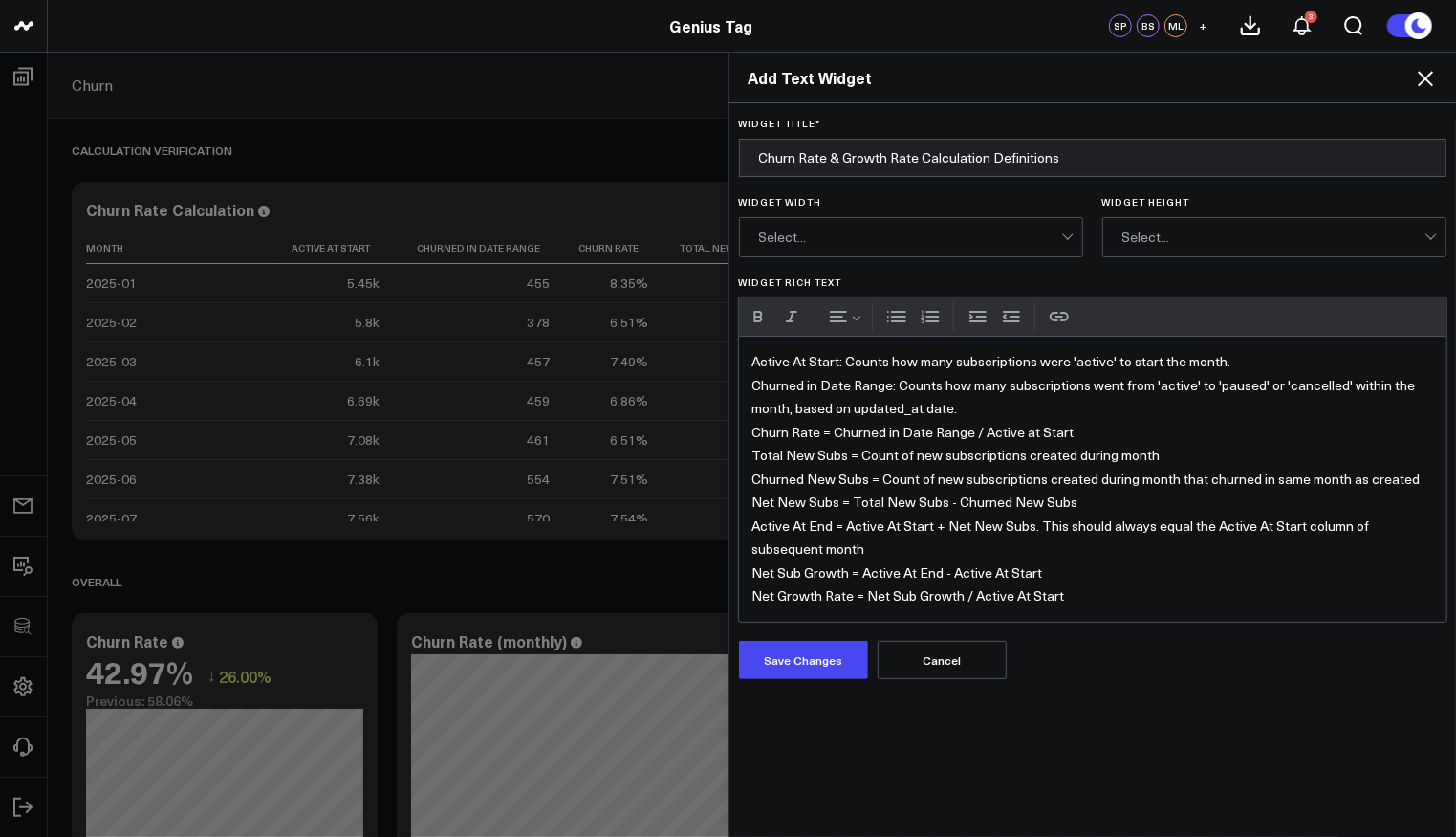
drag, startPoint x: 837, startPoint y: 363, endPoint x: 865, endPoint y: 365, distance: 28.1
click at [837, 363] on div "Active At Start: Counts how many subscriptions were 'active' to start the month…" at bounding box center [1093, 479] width 708 height 285
click at [888, 382] on p "Churned in Date Range: Counts how many subscriptions went from 'active' to 'pau…" at bounding box center [1093, 397] width 682 height 47
click at [934, 385] on p "Churned in Date Range = Counts how many subscriptions went from 'active' to 'pa…" at bounding box center [1093, 397] width 682 height 47
drag, startPoint x: 948, startPoint y: 385, endPoint x: 900, endPoint y: 387, distance: 48.0
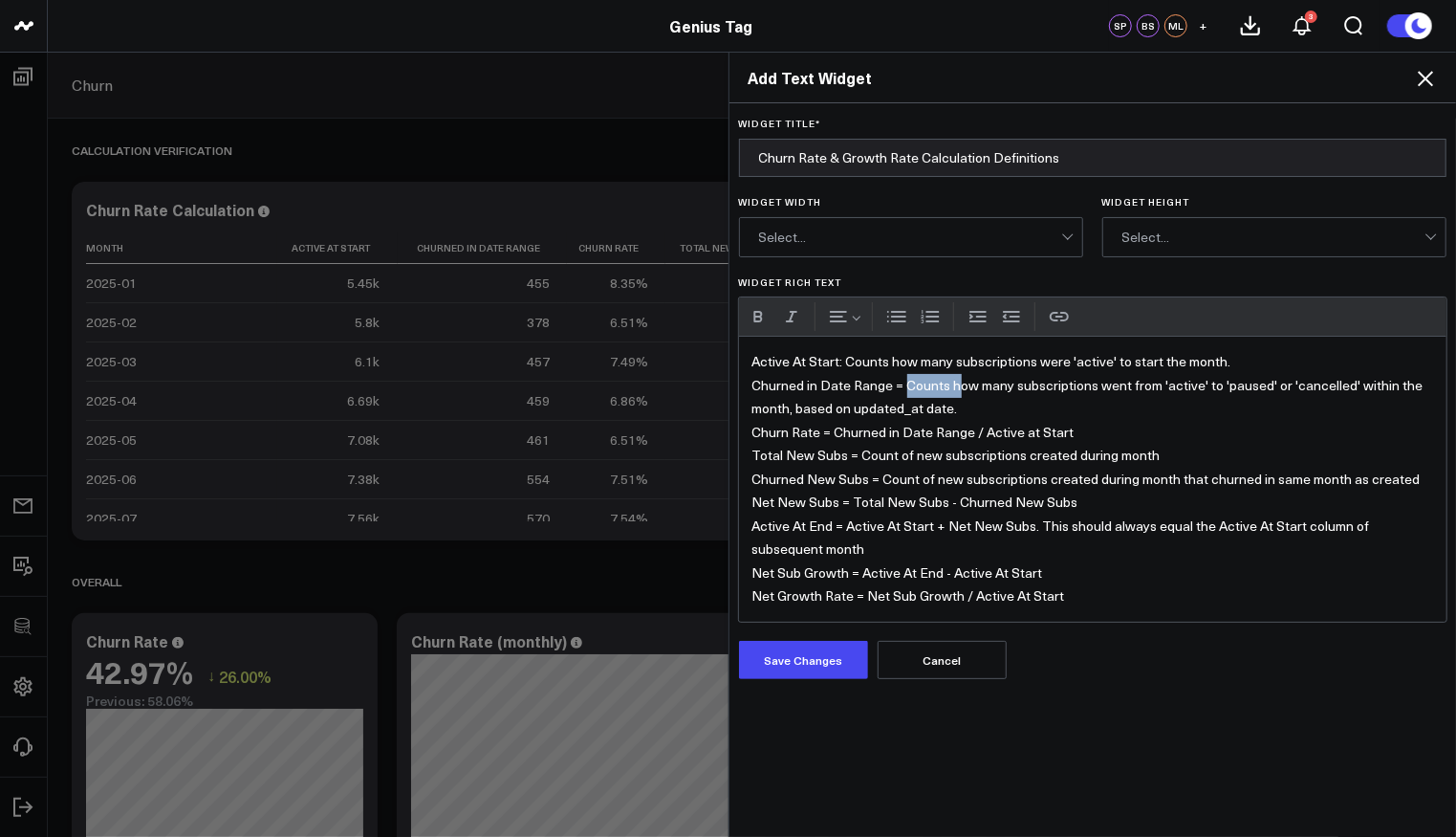
click at [900, 387] on p "Churned in Date Range = Counts how many subscriptions went from 'active' to 'pa…" at bounding box center [1093, 397] width 682 height 47
drag, startPoint x: 922, startPoint y: 386, endPoint x: 896, endPoint y: 388, distance: 26.1
click at [896, 388] on p "Churned in Date Range = How many subscriptions went from 'active' to 'paused' o…" at bounding box center [1093, 397] width 682 height 47
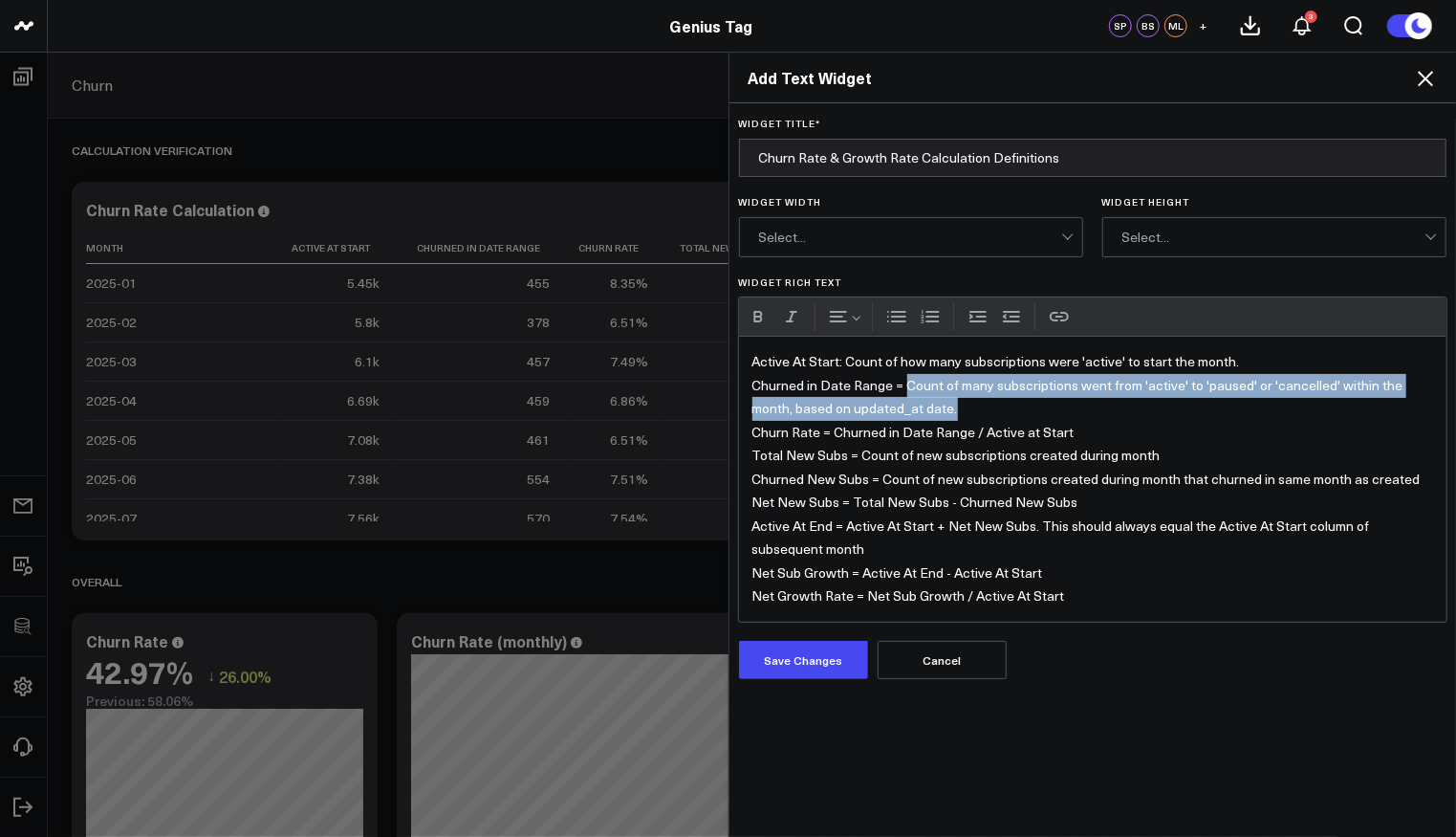
drag, startPoint x: 927, startPoint y: 413, endPoint x: 984, endPoint y: 382, distance: 64.9
click at [897, 389] on p "Churned in Date Range = Count of many subscriptions went from 'active' to 'paus…" at bounding box center [1093, 397] width 682 height 47
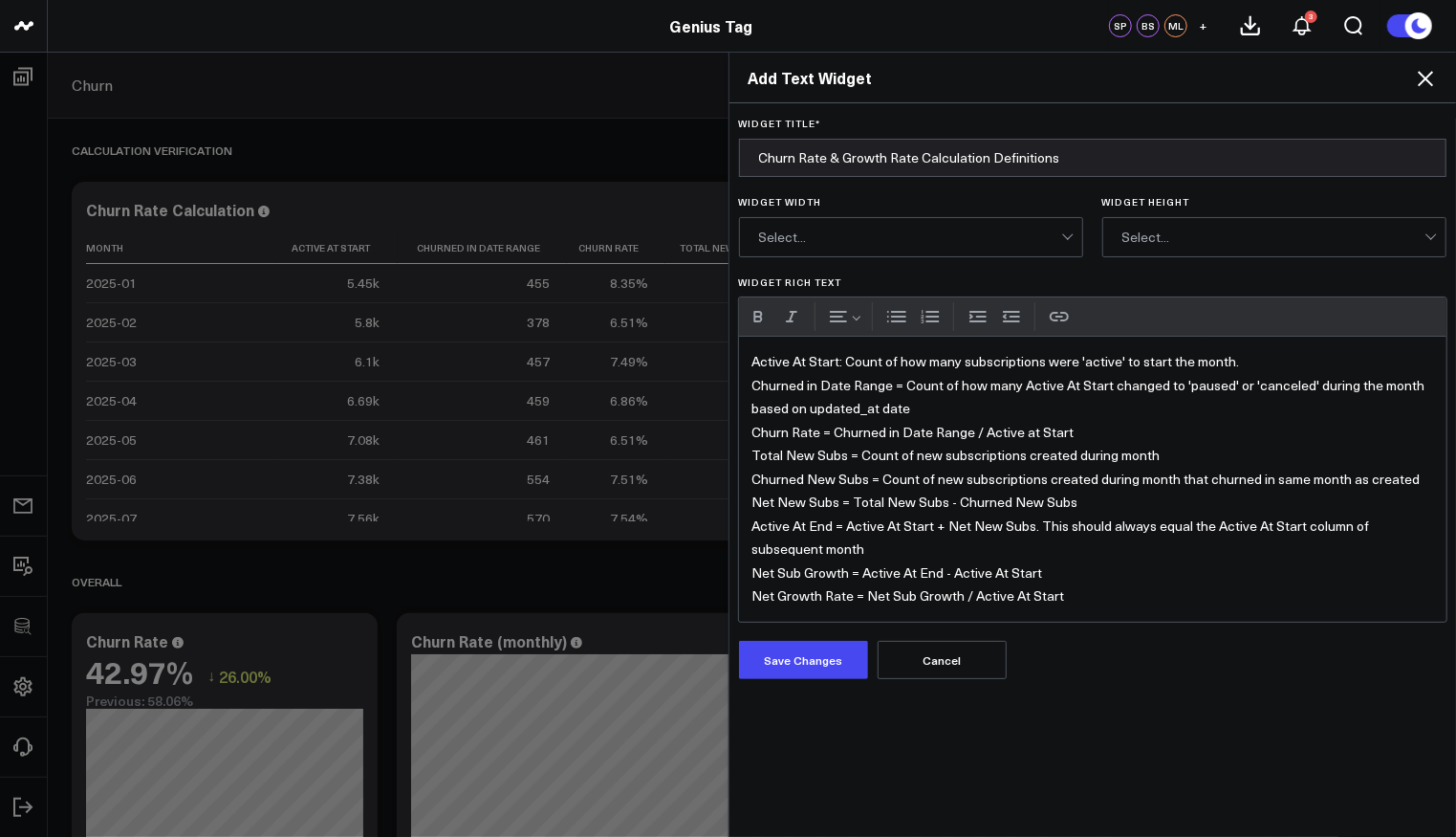
click at [834, 356] on div "Active At Start: Count of how many subscriptions were 'active' to start the mon…" at bounding box center [1093, 479] width 708 height 285
drag, startPoint x: 831, startPoint y: 363, endPoint x: 687, endPoint y: 359, distance: 144.1
click at [687, 359] on div "Add Text Widget Widget Title * Churn Rate & Growth Rate Calculation Definitions…" at bounding box center [728, 444] width 1456 height 785
drag, startPoint x: 881, startPoint y: 388, endPoint x: 683, endPoint y: 384, distance: 198.0
click at [683, 384] on div "Add Text Widget Widget Title * Churn Rate & Growth Rate Calculation Definitions…" at bounding box center [728, 444] width 1456 height 785
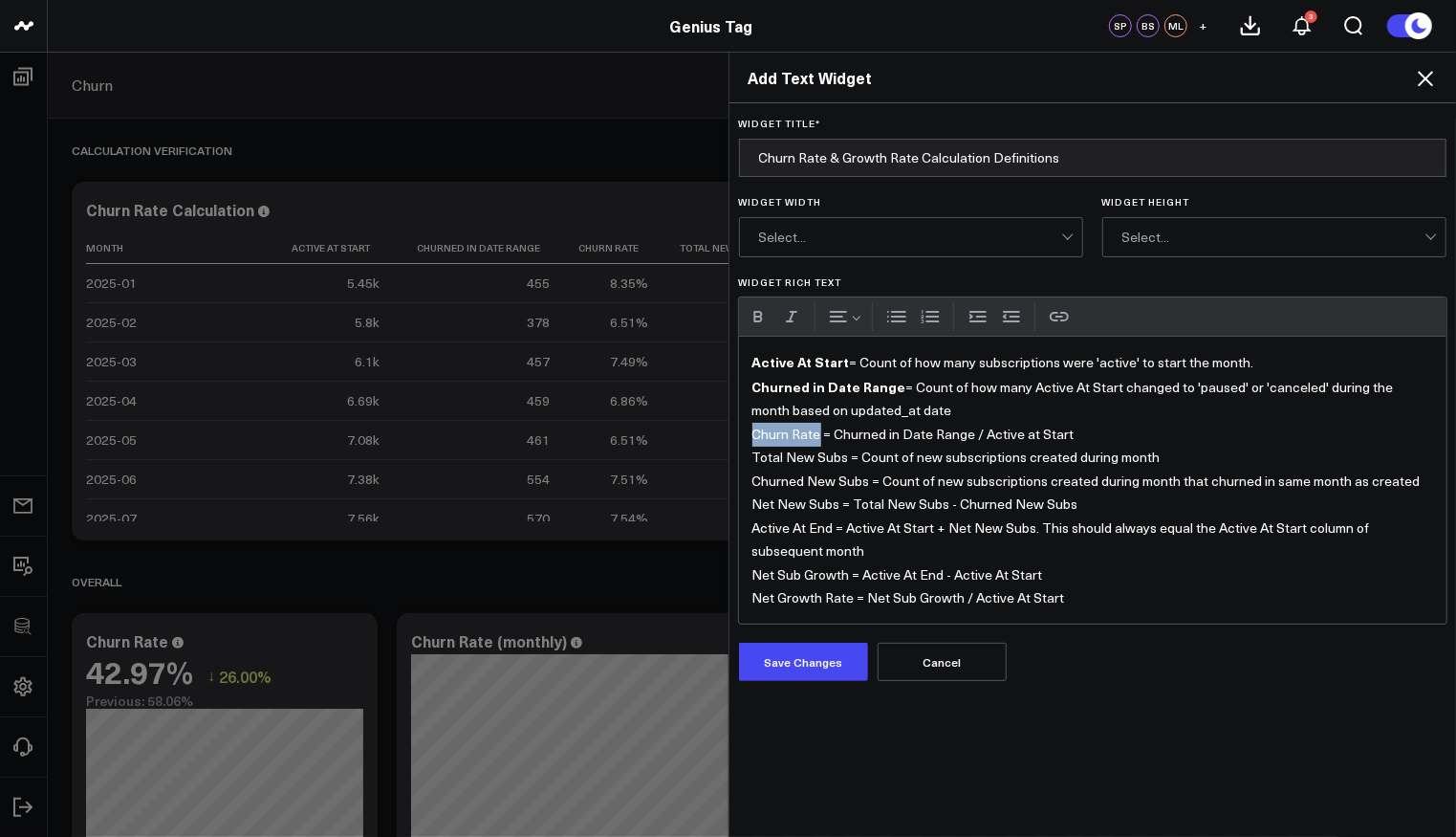
drag, startPoint x: 810, startPoint y: 430, endPoint x: 728, endPoint y: 431, distance: 82.0
click at [729, 431] on div "Widget Title * Churn Rate & Growth Rate Calculation Definitions Widget Width Se…" at bounding box center [1093, 471] width 728 height 735
drag, startPoint x: 835, startPoint y: 455, endPoint x: 707, endPoint y: 456, distance: 128.0
click at [707, 456] on div "Add Text Widget Widget Title * Churn Rate & Growth Rate Calculation Definitions…" at bounding box center [728, 444] width 1456 height 785
drag, startPoint x: 860, startPoint y: 479, endPoint x: 709, endPoint y: 474, distance: 151.1
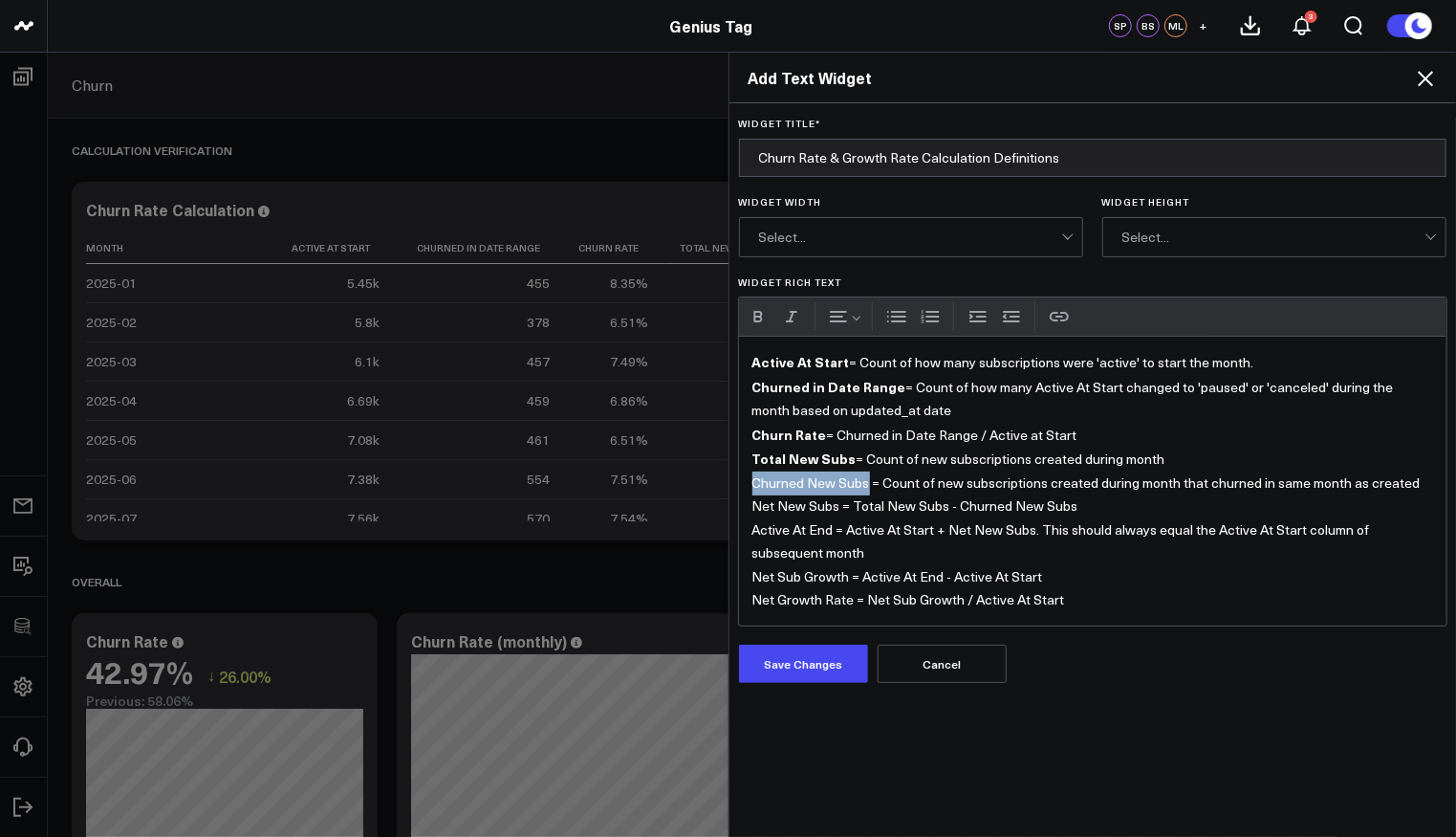
click at [709, 474] on div "Add Text Widget Widget Title * Churn Rate & Growth Rate Calculation Definitions…" at bounding box center [728, 444] width 1456 height 785
drag, startPoint x: 828, startPoint y: 502, endPoint x: 704, endPoint y: 500, distance: 124.0
click at [706, 500] on div "Add Text Widget Widget Title * Churn Rate & Growth Rate Calculation Definitions…" at bounding box center [728, 444] width 1456 height 785
drag, startPoint x: 765, startPoint y: 527, endPoint x: 711, endPoint y: 528, distance: 54.0
click at [711, 528] on div "Add Text Widget Widget Title * Churn Rate & Growth Rate Calculation Definitions…" at bounding box center [728, 444] width 1456 height 785
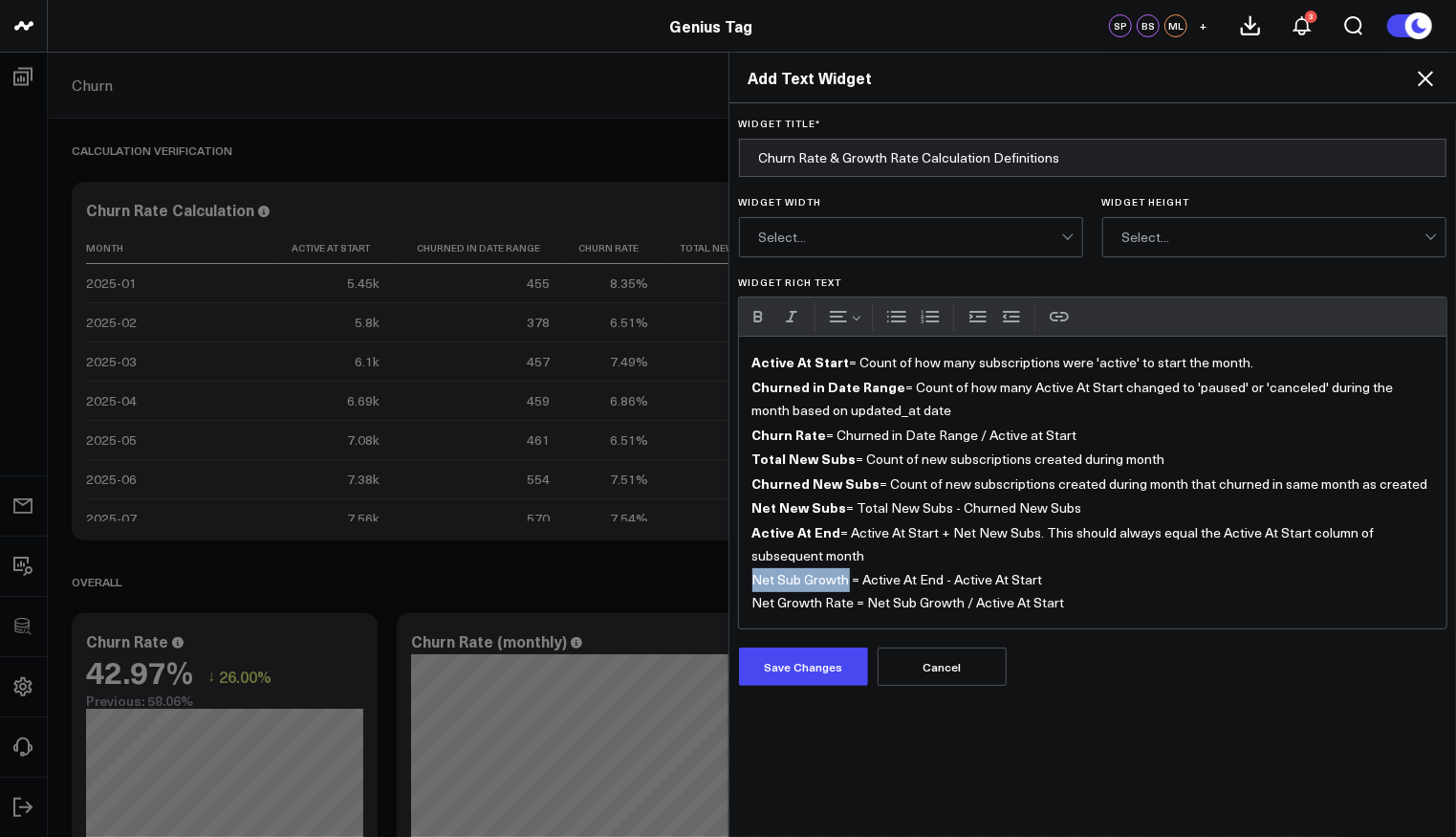
drag, startPoint x: 839, startPoint y: 571, endPoint x: 686, endPoint y: 566, distance: 153.1
click at [678, 565] on div "Add Text Widget Widget Title * Churn Rate & Growth Rate Calculation Definitions…" at bounding box center [728, 444] width 1456 height 785
drag, startPoint x: 843, startPoint y: 593, endPoint x: 703, endPoint y: 599, distance: 140.1
click at [684, 594] on div "Add Text Widget Widget Title * Churn Rate & Growth Rate Calculation Definitions…" at bounding box center [728, 444] width 1456 height 785
click at [820, 650] on button "Save Changes" at bounding box center [803, 669] width 129 height 38
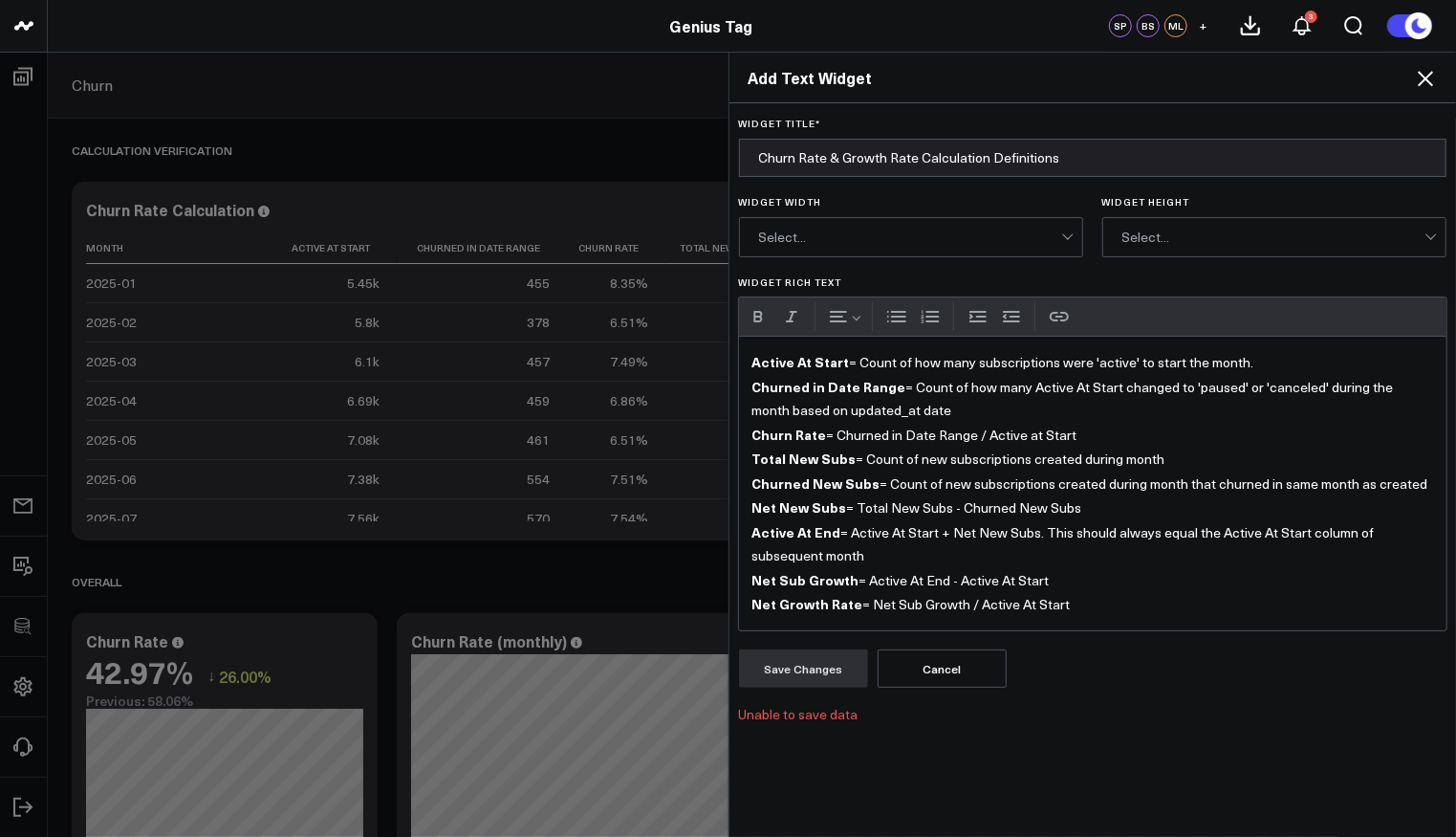
click at [1020, 592] on p "Net Growth Rate = Net Sub Growth / Active At Start" at bounding box center [1093, 605] width 682 height 25
click at [1027, 575] on p "Net Sub Growth = Active At End - Active At Start" at bounding box center [1093, 581] width 682 height 25
click at [1167, 576] on p "Net Sub Growth = Active At End - Active At Start" at bounding box center [1093, 581] width 682 height 25
copy div "Active At Start = Count of how many subscriptions were 'active' to start the mo…"
click at [1167, 579] on p "Net Sub Growth = Active At End - Active At Start" at bounding box center [1093, 581] width 682 height 25
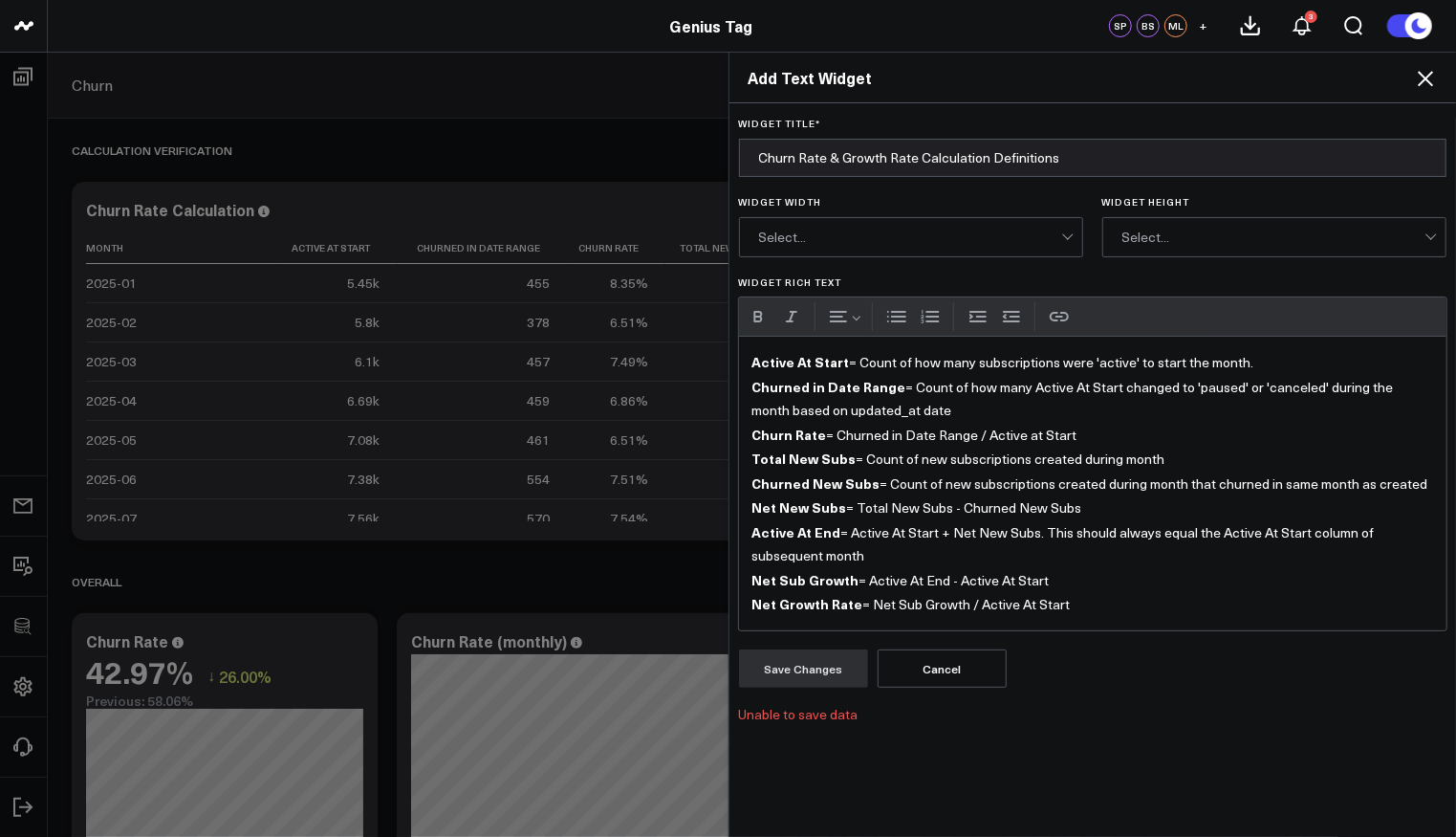
click at [914, 265] on form "Widget Title * Churn Rate & Growth Rate Calculation Definitions Widget Width Se…" at bounding box center [1093, 420] width 708 height 605
click at [911, 248] on div "Select..." at bounding box center [910, 237] width 302 height 38
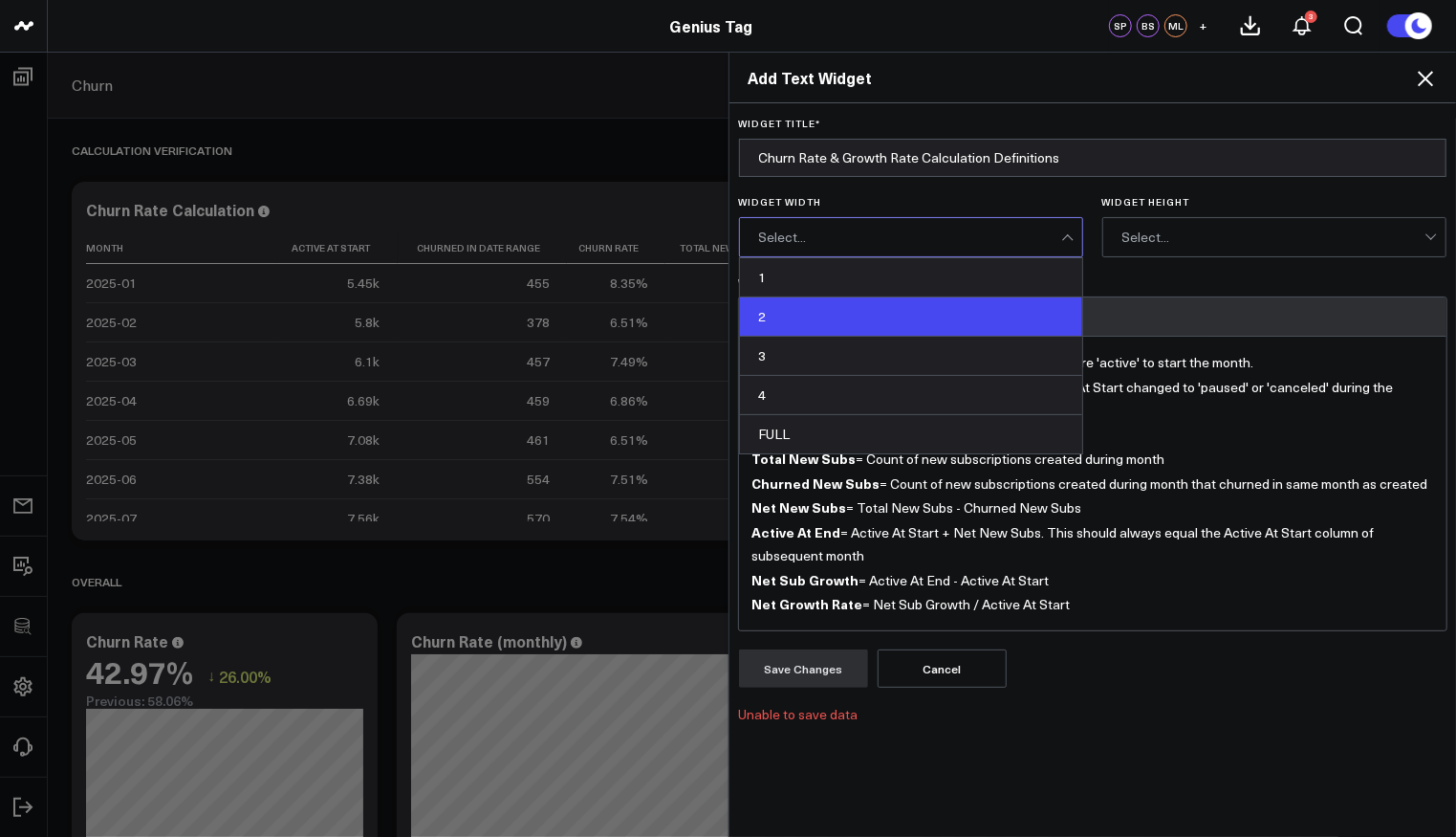
click at [887, 301] on div "2" at bounding box center [911, 317] width 342 height 39
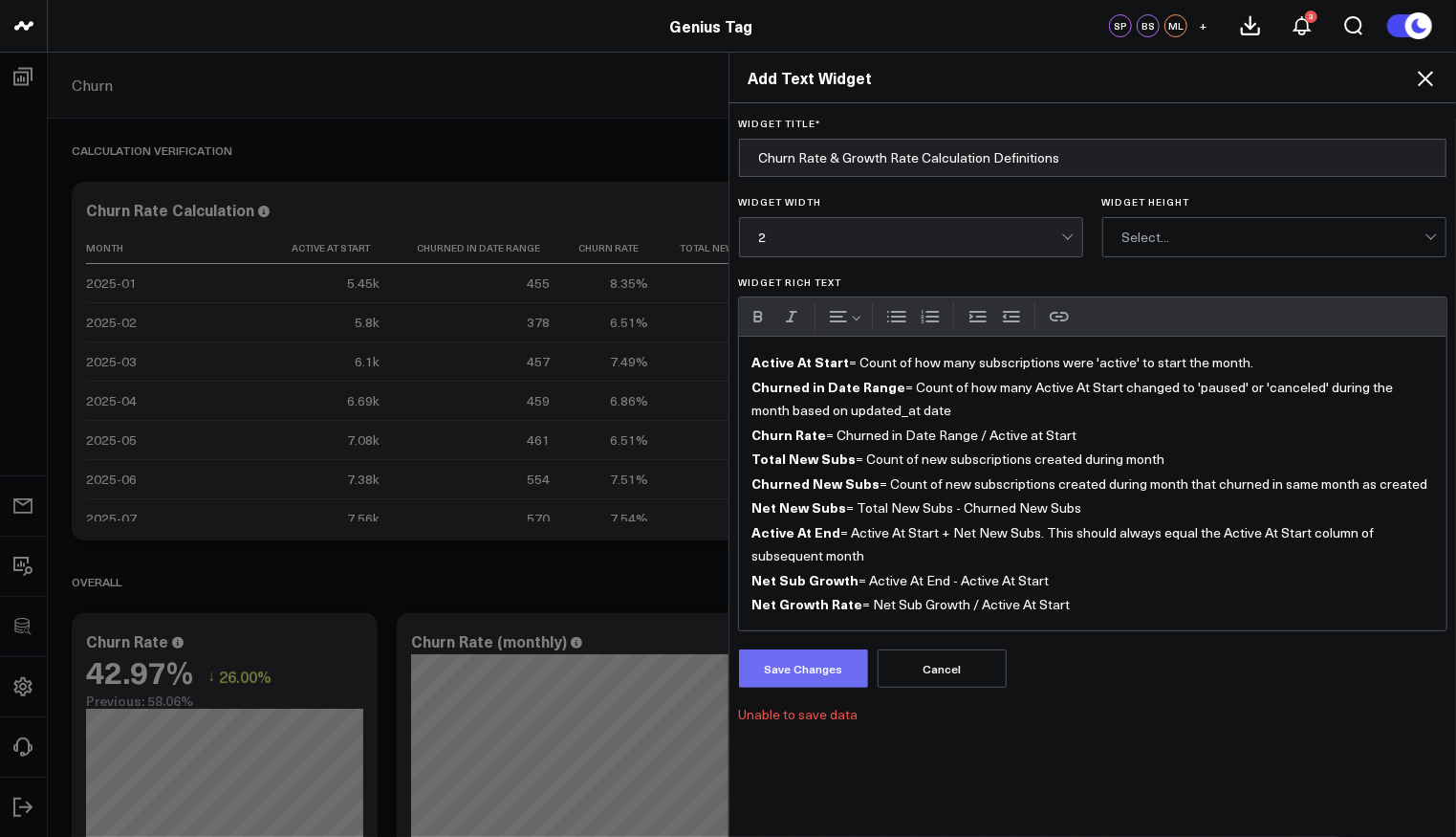
click at [766, 669] on button "Save Changes" at bounding box center [803, 669] width 129 height 38
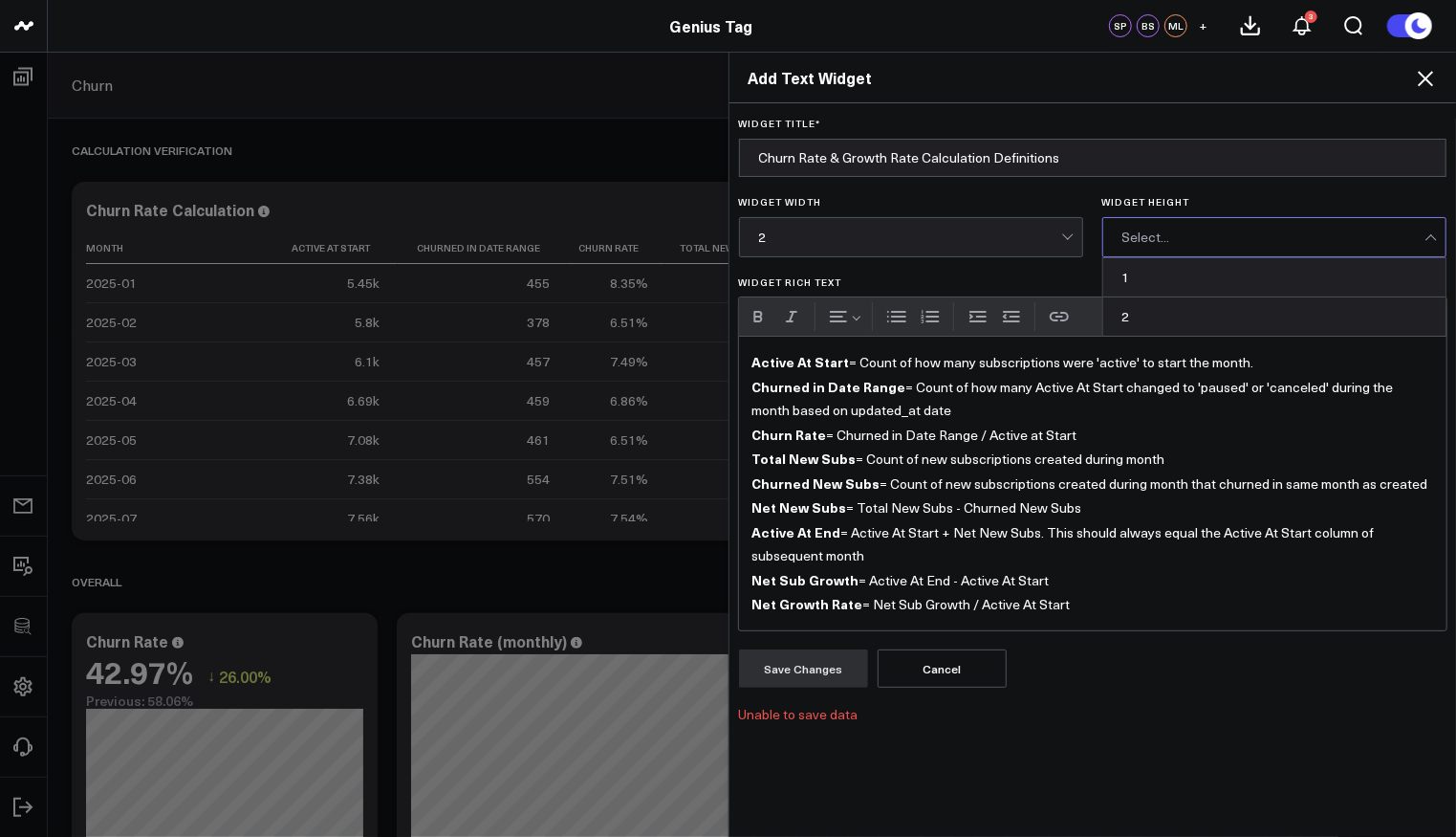
click at [1194, 236] on div "Select..." at bounding box center [1273, 237] width 302 height 15
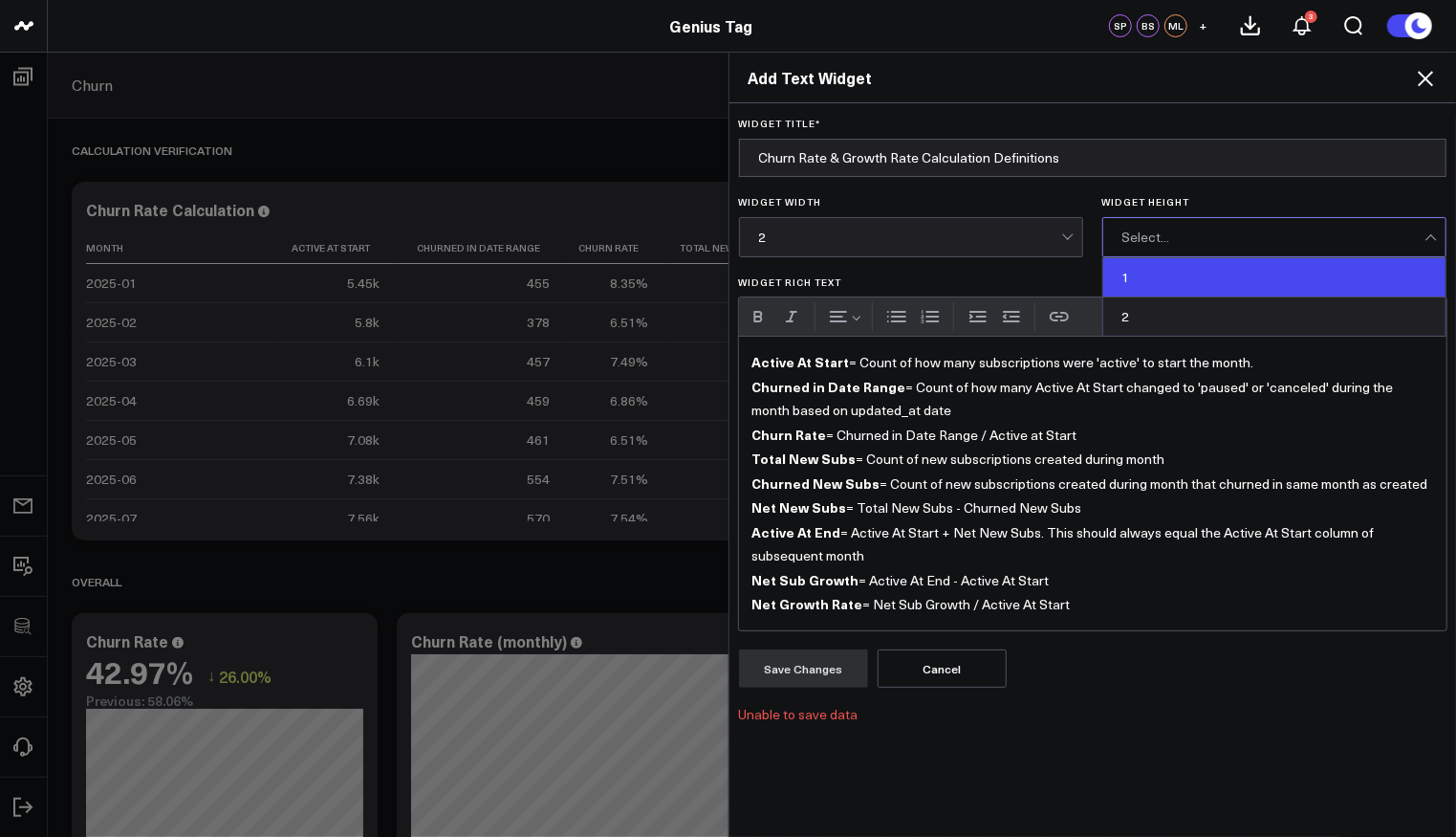
click at [1172, 276] on div "1" at bounding box center [1274, 277] width 342 height 39
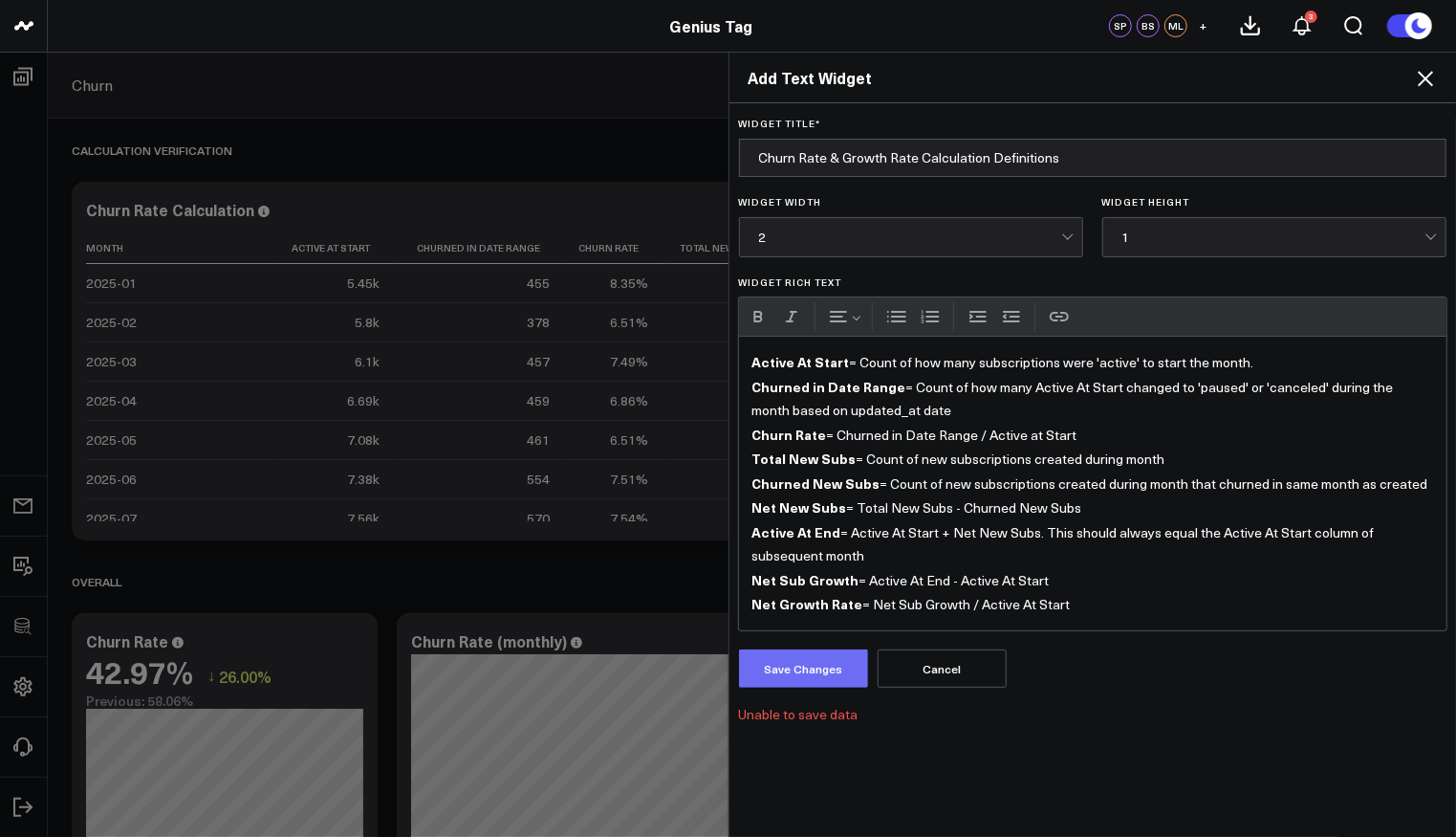
click at [782, 650] on button "Save Changes" at bounding box center [803, 669] width 129 height 38
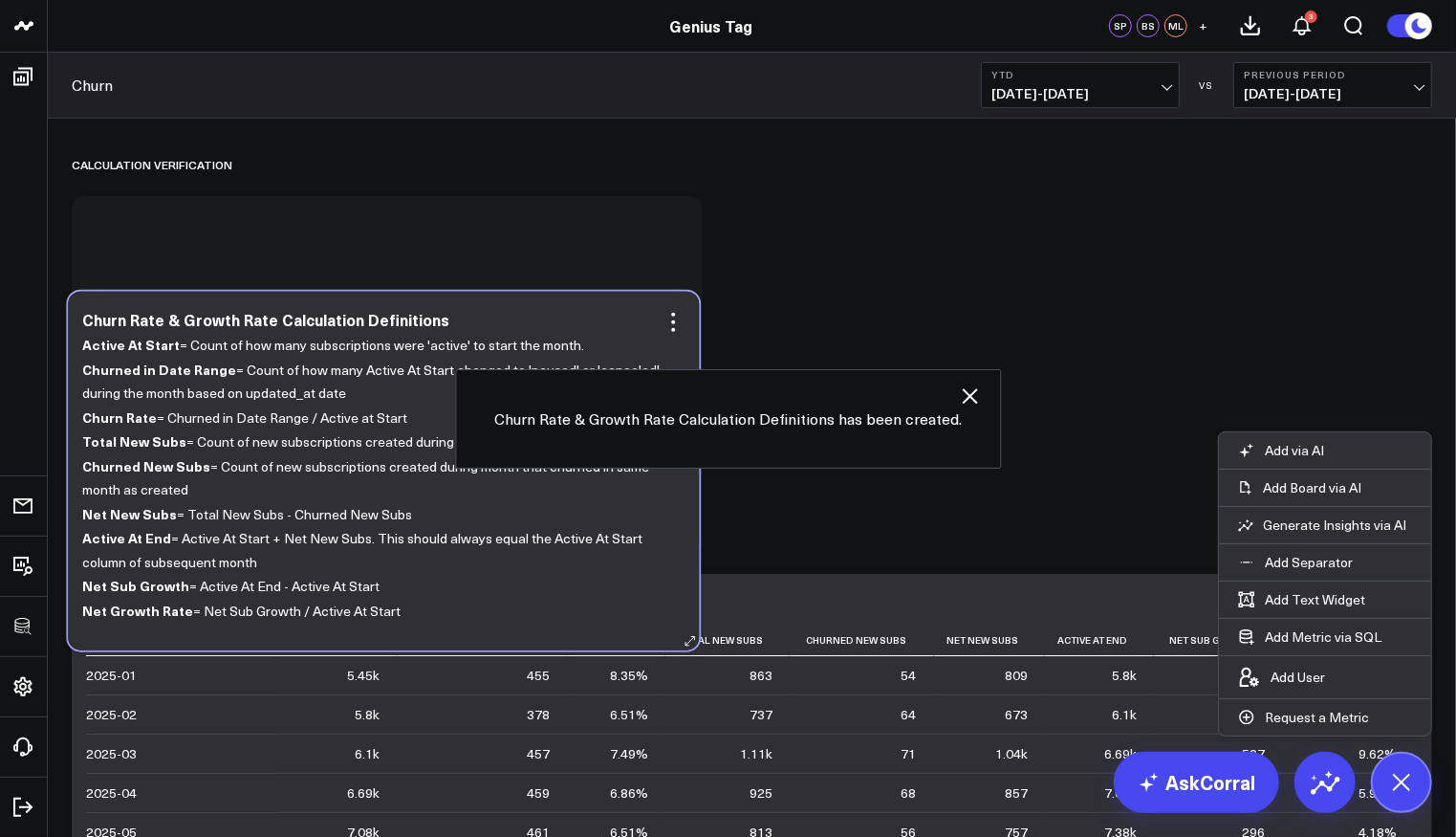
drag, startPoint x: 410, startPoint y: 340, endPoint x: 406, endPoint y: 488, distance: 148.1
click at [406, 488] on p "Churned New Subs = Count of new subscriptions created during month that churned…" at bounding box center [376, 477] width 588 height 48
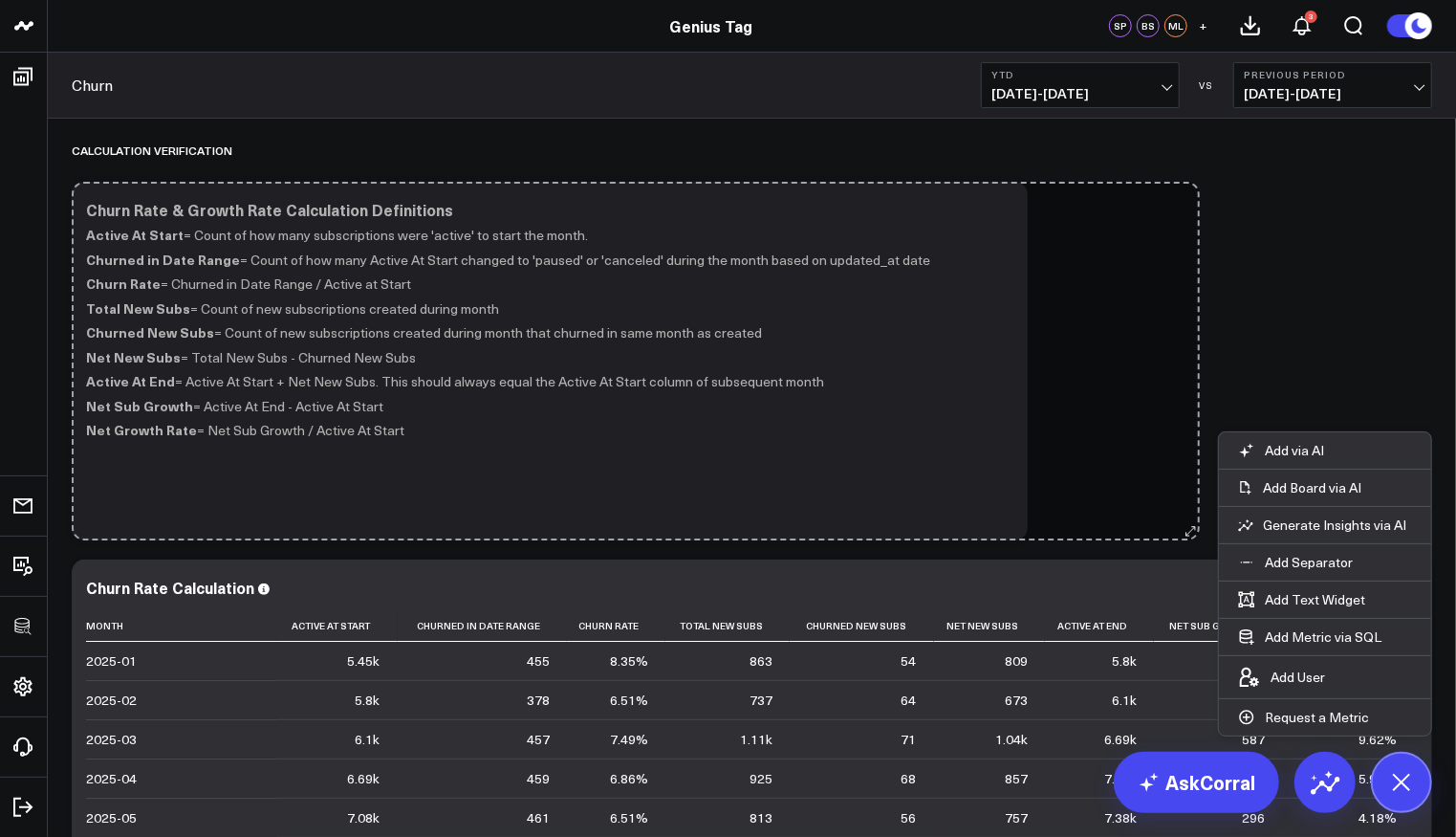
drag, startPoint x: 695, startPoint y: 533, endPoint x: 1192, endPoint y: 505, distance: 497.8
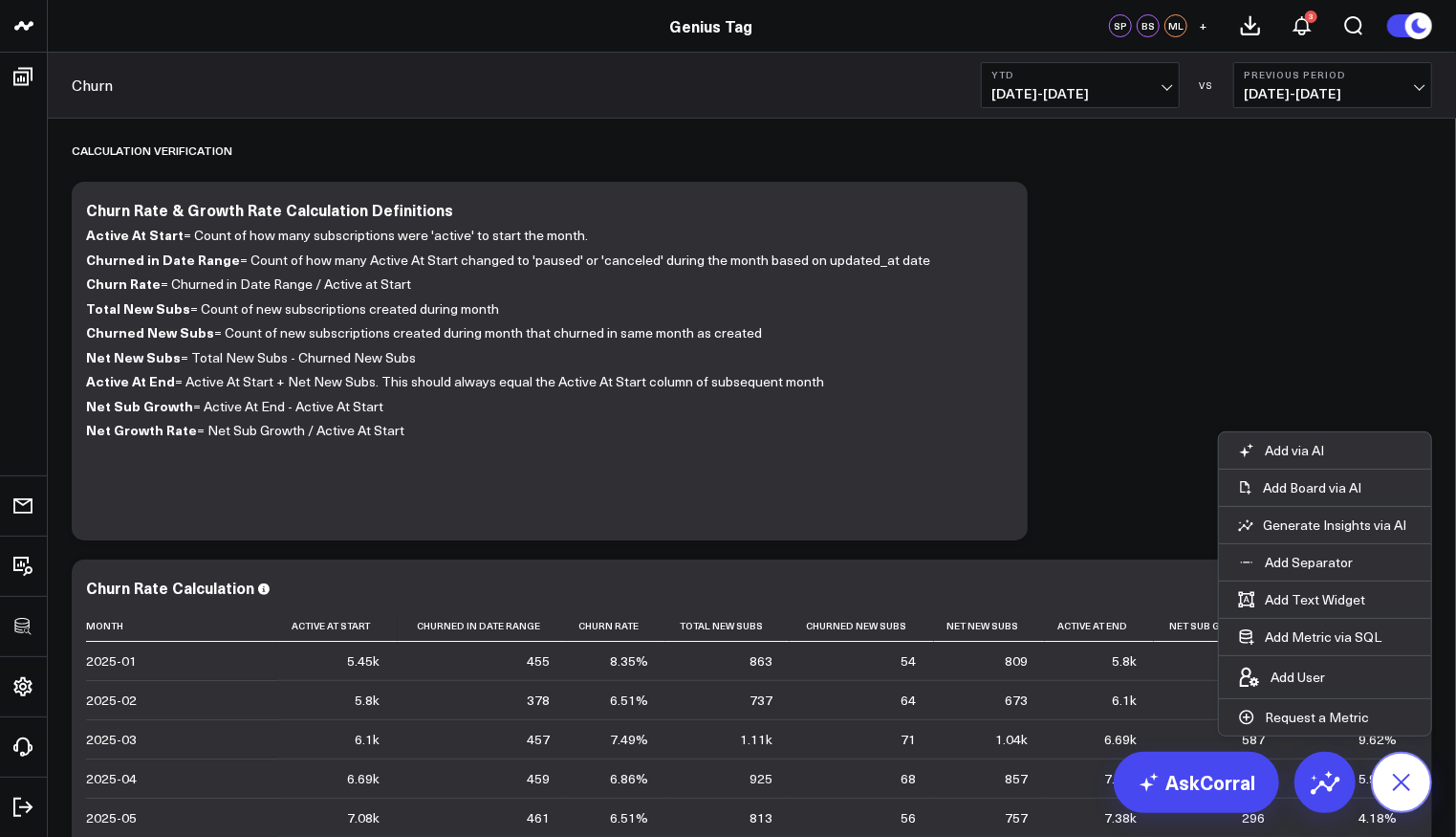
click at [1404, 776] on icon at bounding box center [1401, 782] width 43 height 43
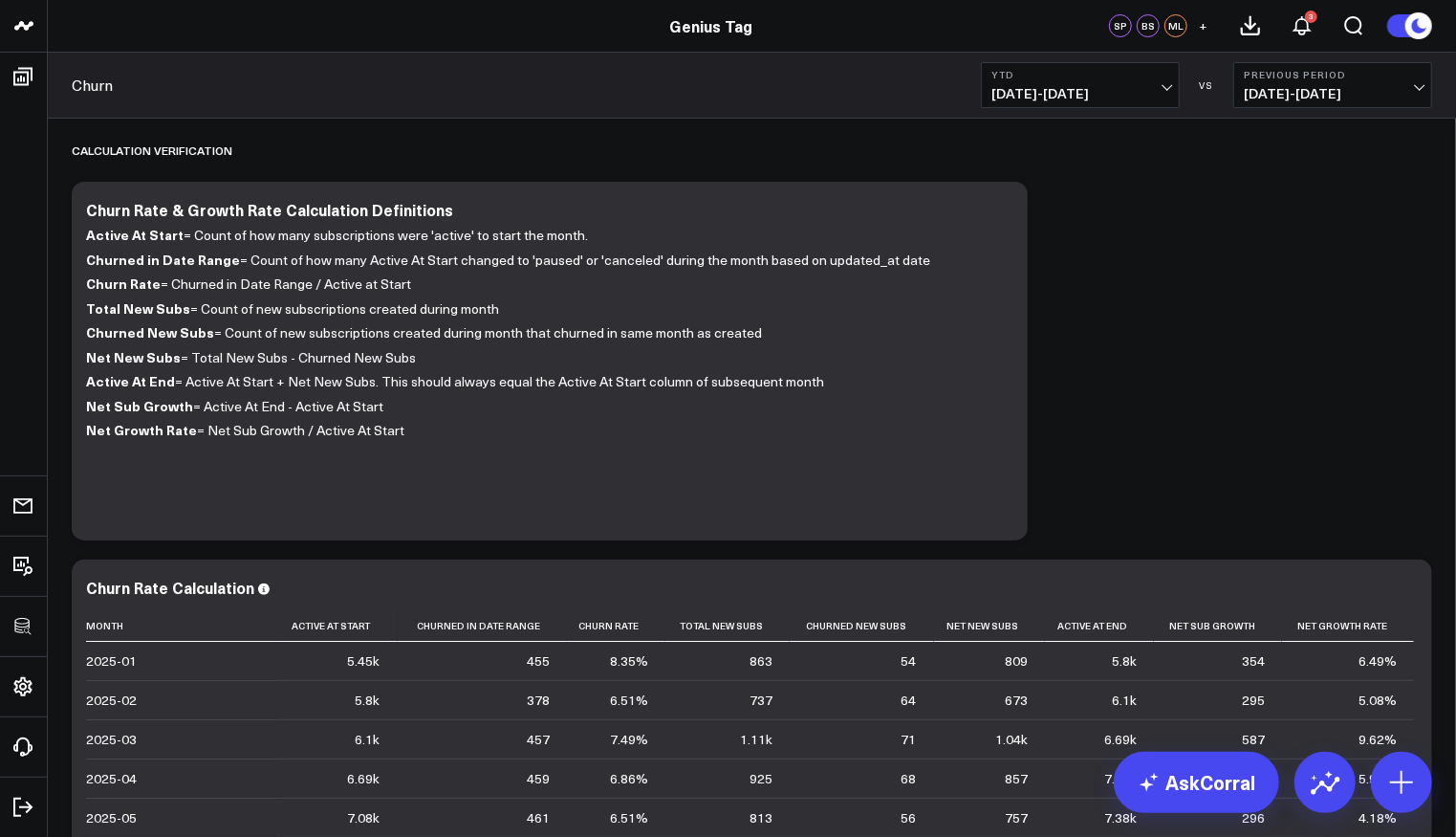
click at [1005, 213] on icon at bounding box center [1002, 212] width 23 height 23
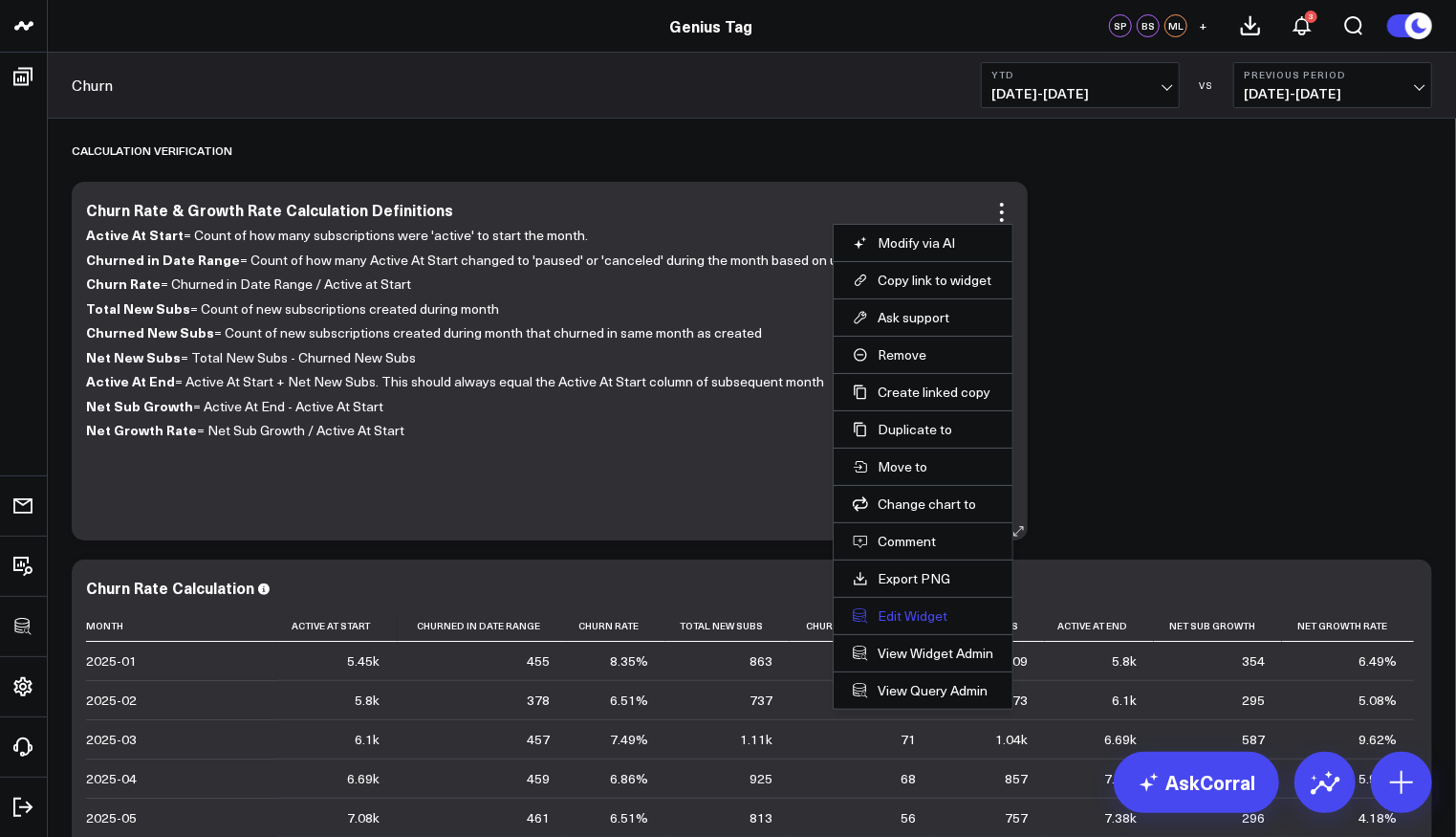
click at [926, 608] on button "Edit Widget" at bounding box center [923, 616] width 141 height 17
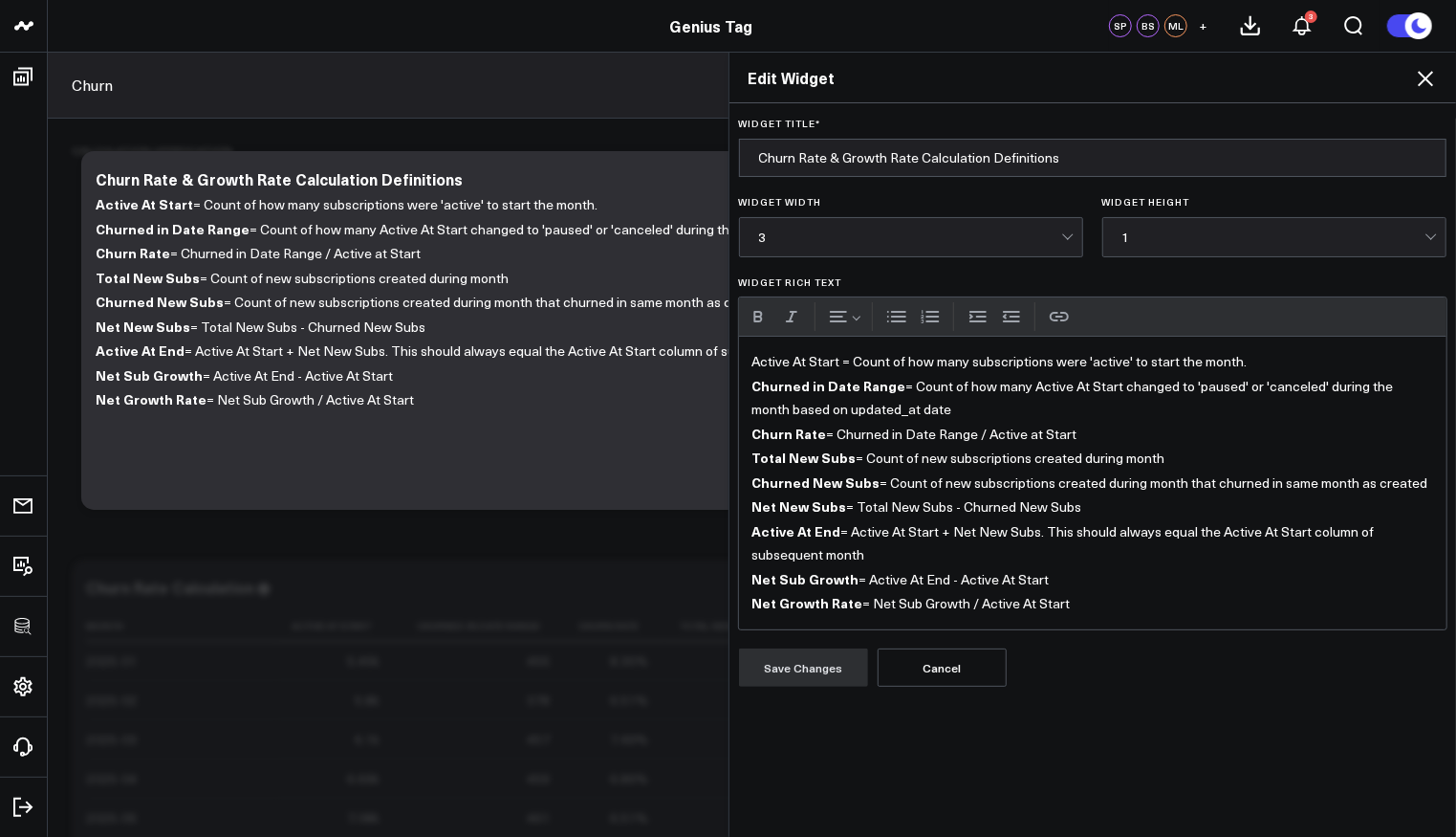
scroll to position [157, 0]
drag, startPoint x: 1081, startPoint y: 593, endPoint x: 686, endPoint y: 348, distance: 464.8
click at [686, 348] on div "Edit Widget Widget Title * Churn Rate & Growth Rate Calculation Definitions Wid…" at bounding box center [728, 444] width 1456 height 785
click at [882, 312] on button "Bulleted list" at bounding box center [897, 317] width 29 height 29
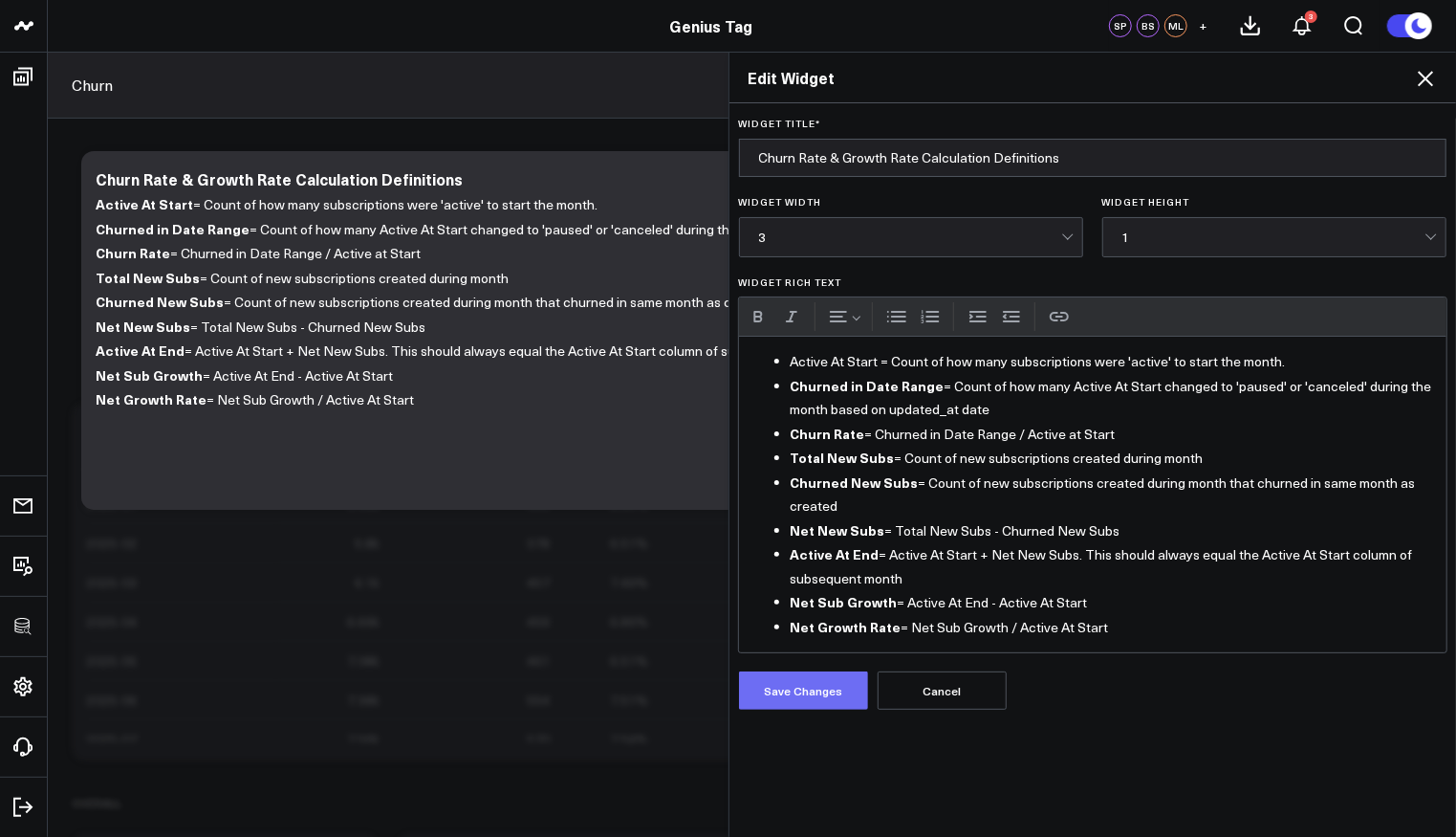
click at [815, 672] on button "Save Changes" at bounding box center [803, 691] width 129 height 38
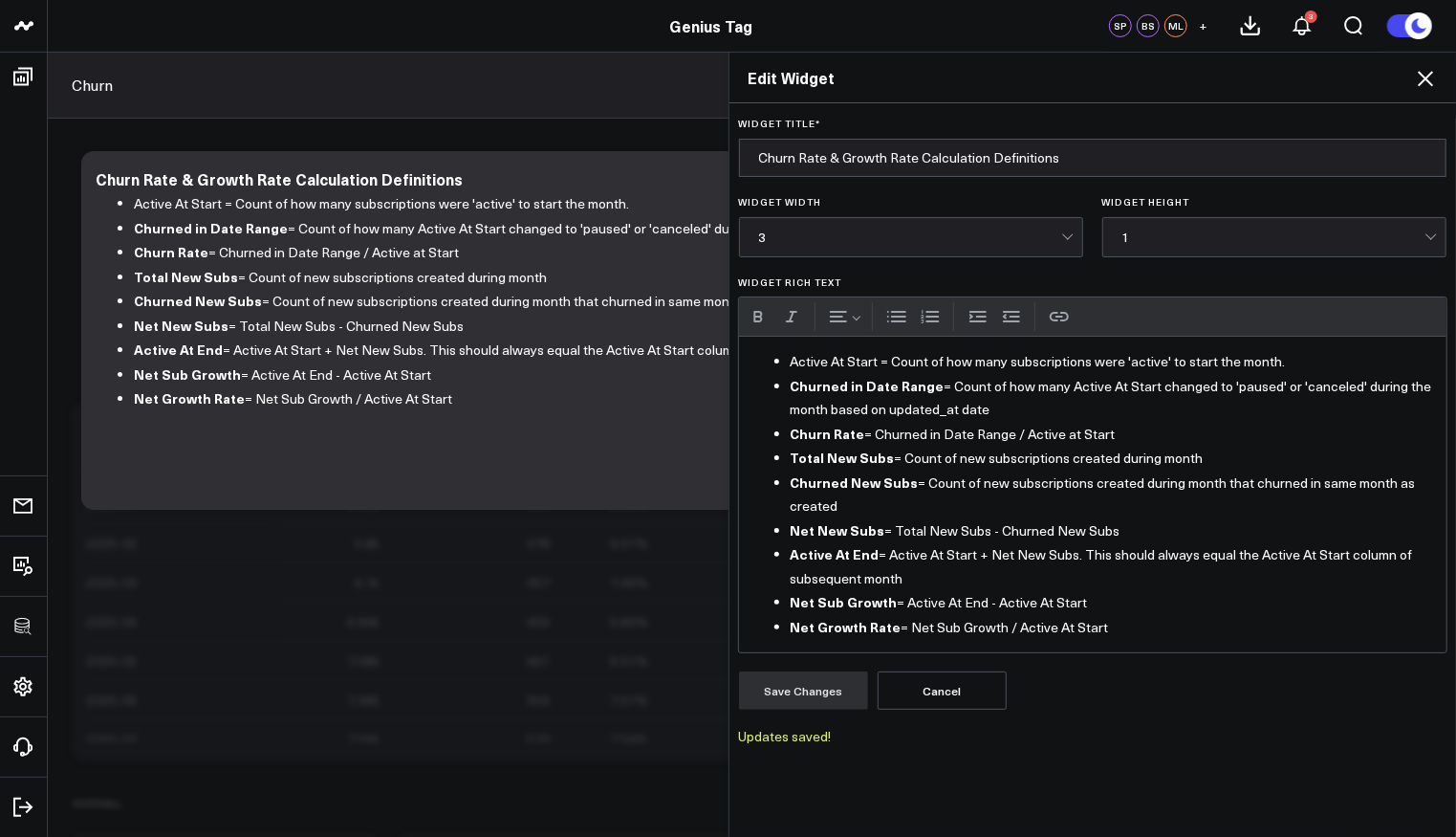
click at [1130, 481] on li "Churned New Subs = Count of new subscriptions created during month that churned…" at bounding box center [1112, 495] width 643 height 48
drag, startPoint x: 868, startPoint y: 362, endPoint x: 749, endPoint y: 368, distance: 119.2
click at [752, 368] on ul "Active At Start = Count of how many subscriptions were 'active' to start the mo…" at bounding box center [1093, 495] width 682 height 289
click at [796, 680] on button "Save Changes" at bounding box center [803, 692] width 129 height 38
click at [1423, 77] on icon at bounding box center [1425, 78] width 23 height 23
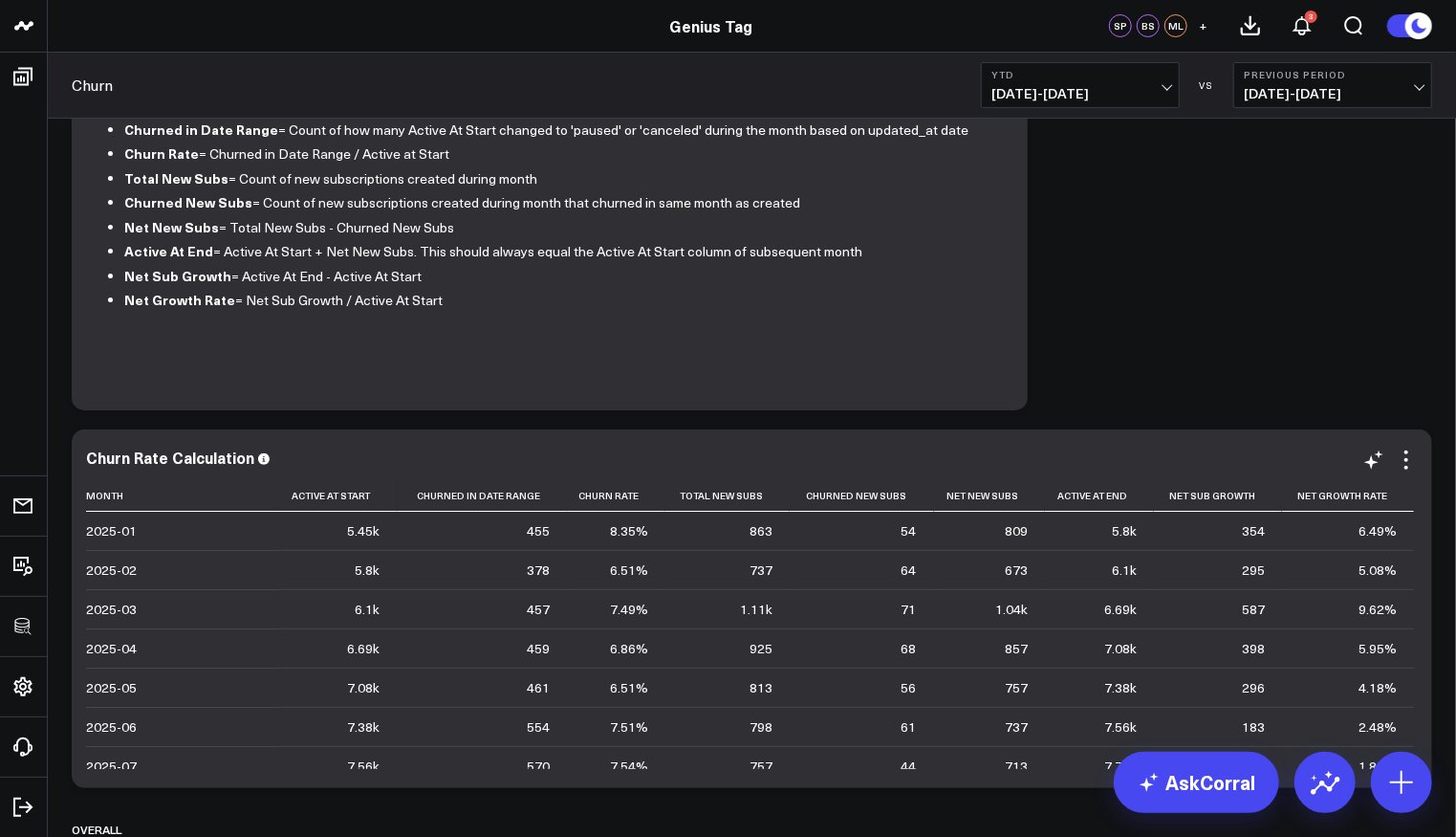
scroll to position [140, 0]
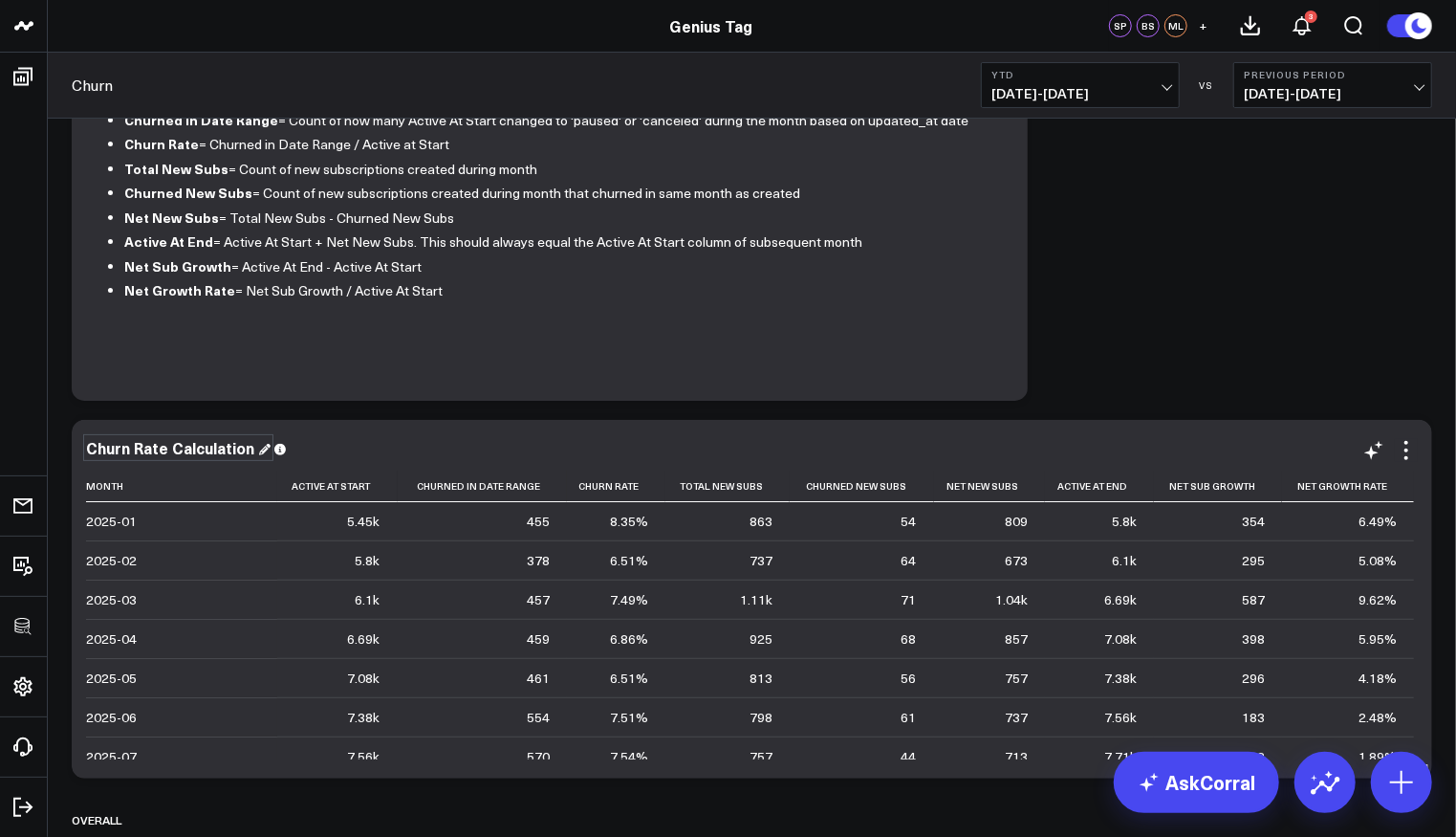
click at [189, 454] on div "Churn Rate Calculation" at bounding box center [178, 448] width 185 height 21
click at [172, 451] on div "Churn Rate Calculation" at bounding box center [178, 448] width 185 height 21
click at [437, 449] on div "Churn Rate & Subscription Retention Calculation" at bounding box center [273, 448] width 375 height 21
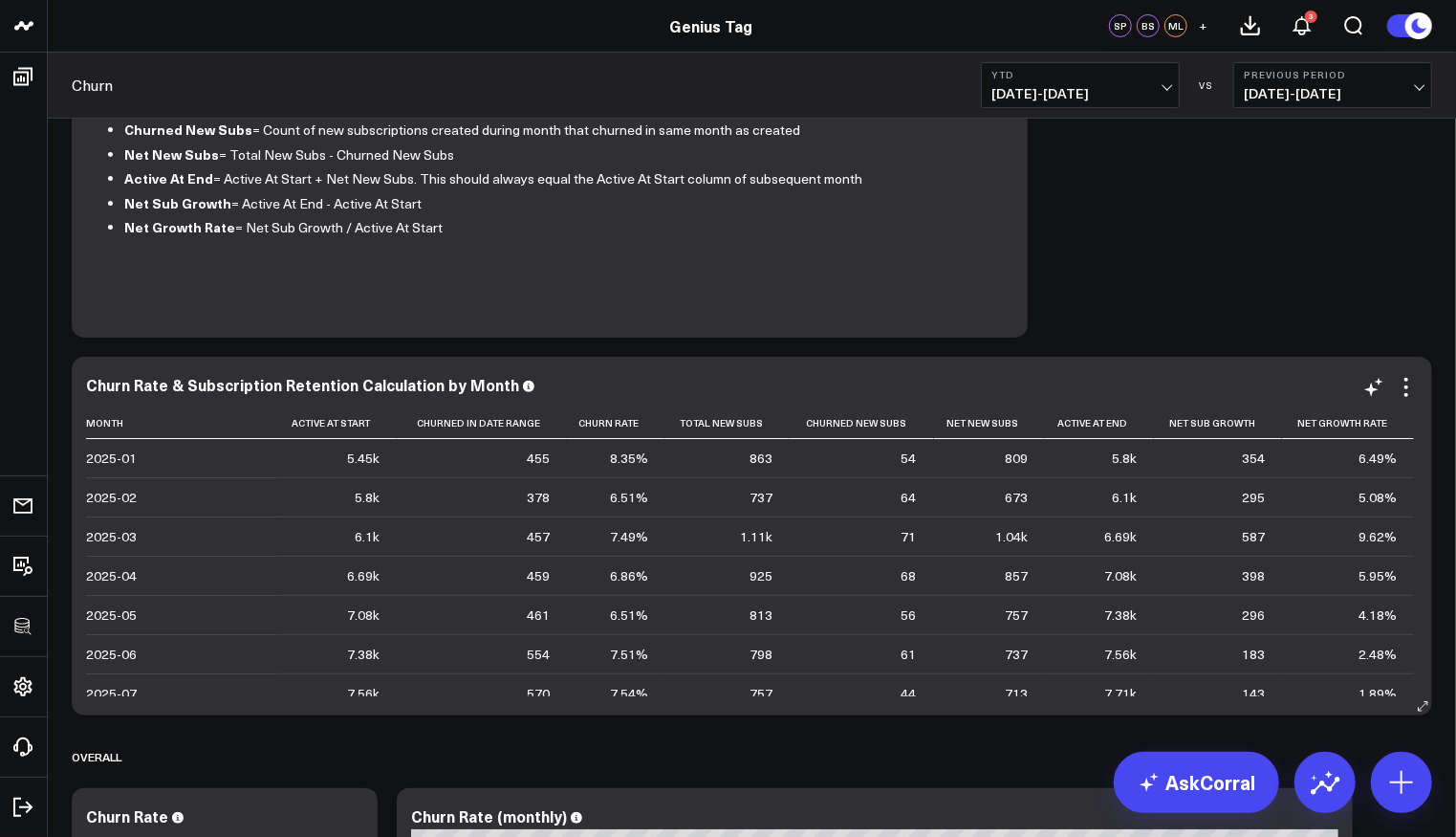
scroll to position [235, 0]
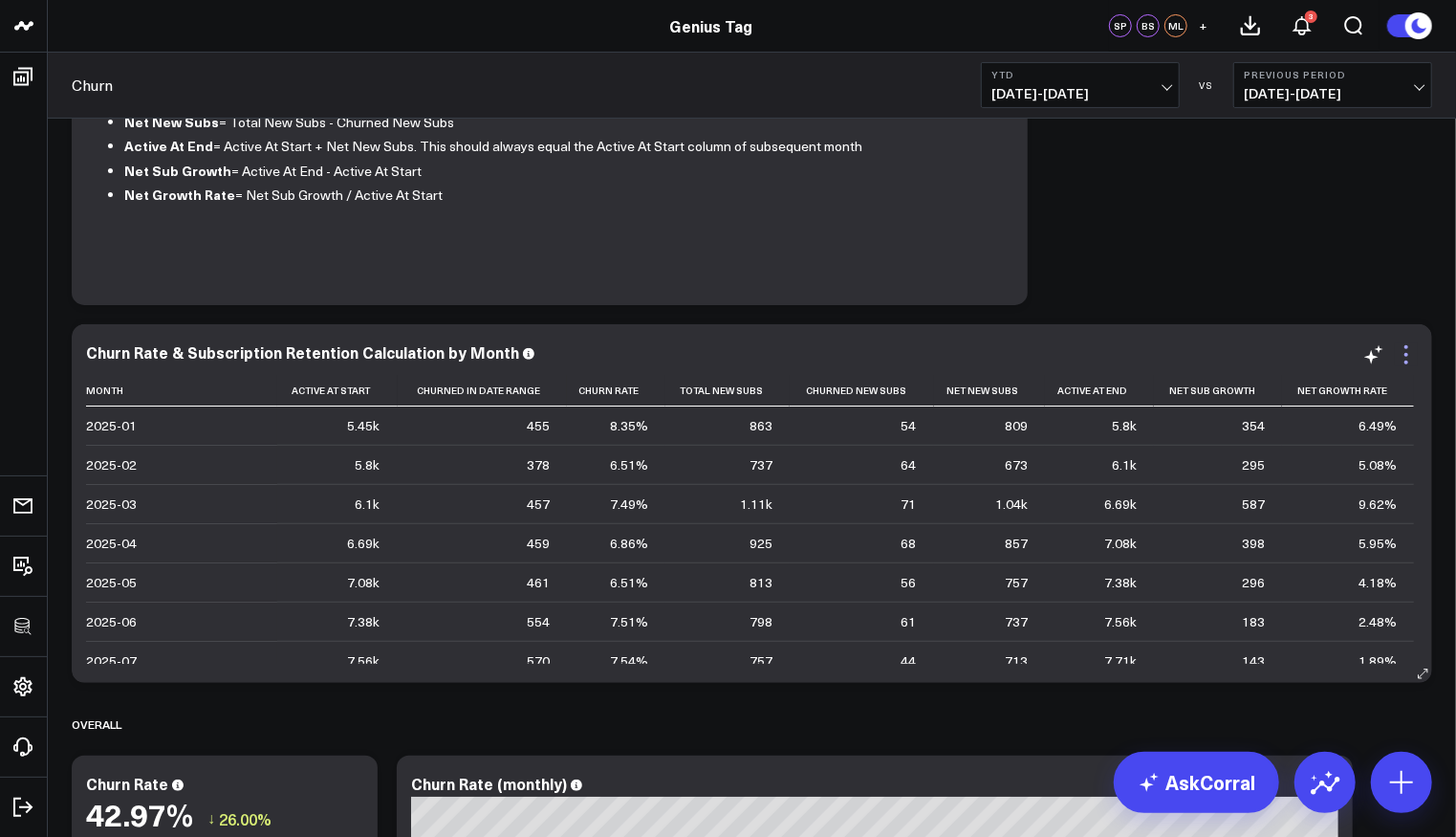
click at [1409, 347] on icon at bounding box center [1406, 355] width 23 height 23
click at [0, 0] on button "Churn" at bounding box center [0, 0] width 0 height 0
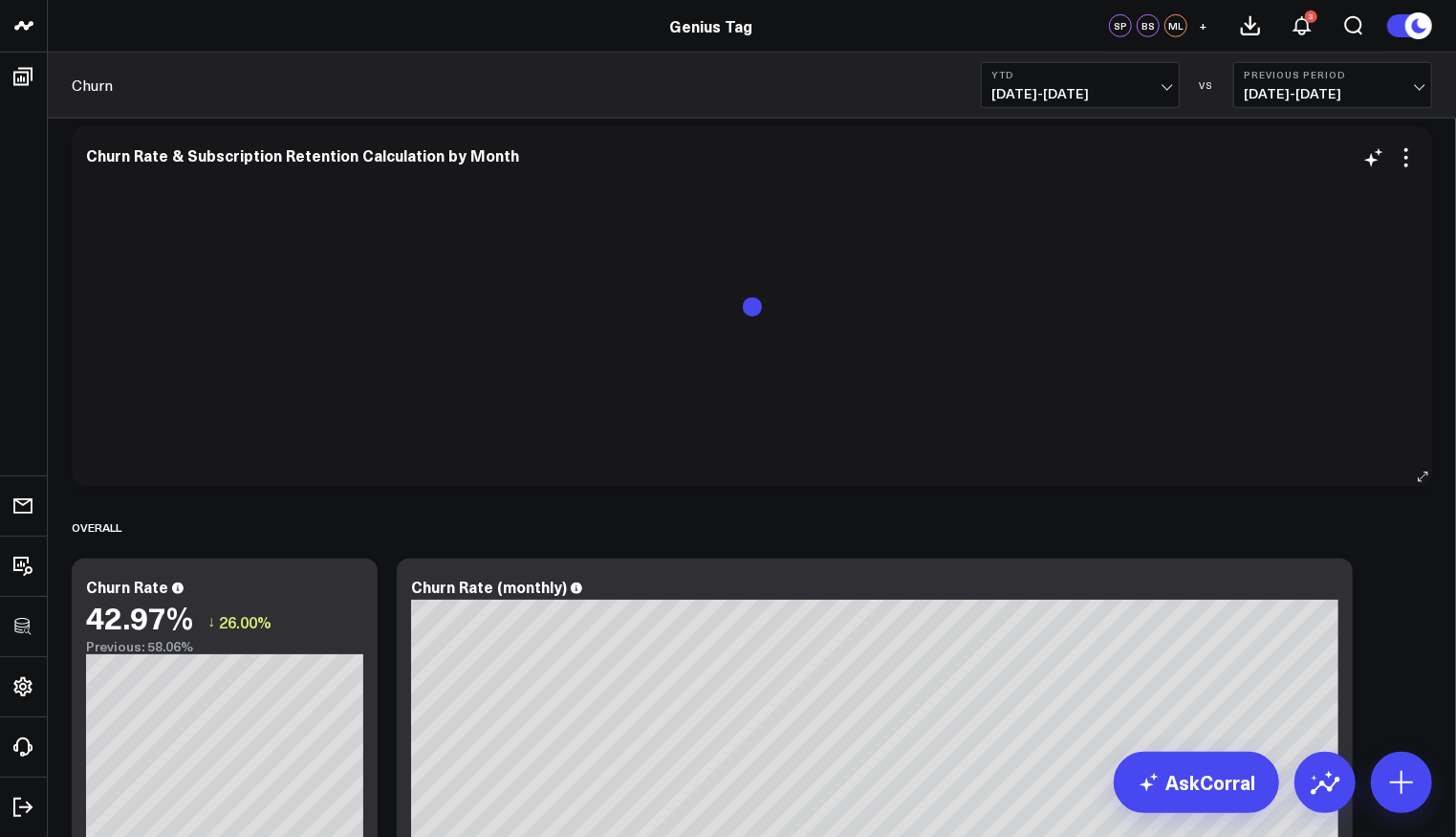
scroll to position [720, 0]
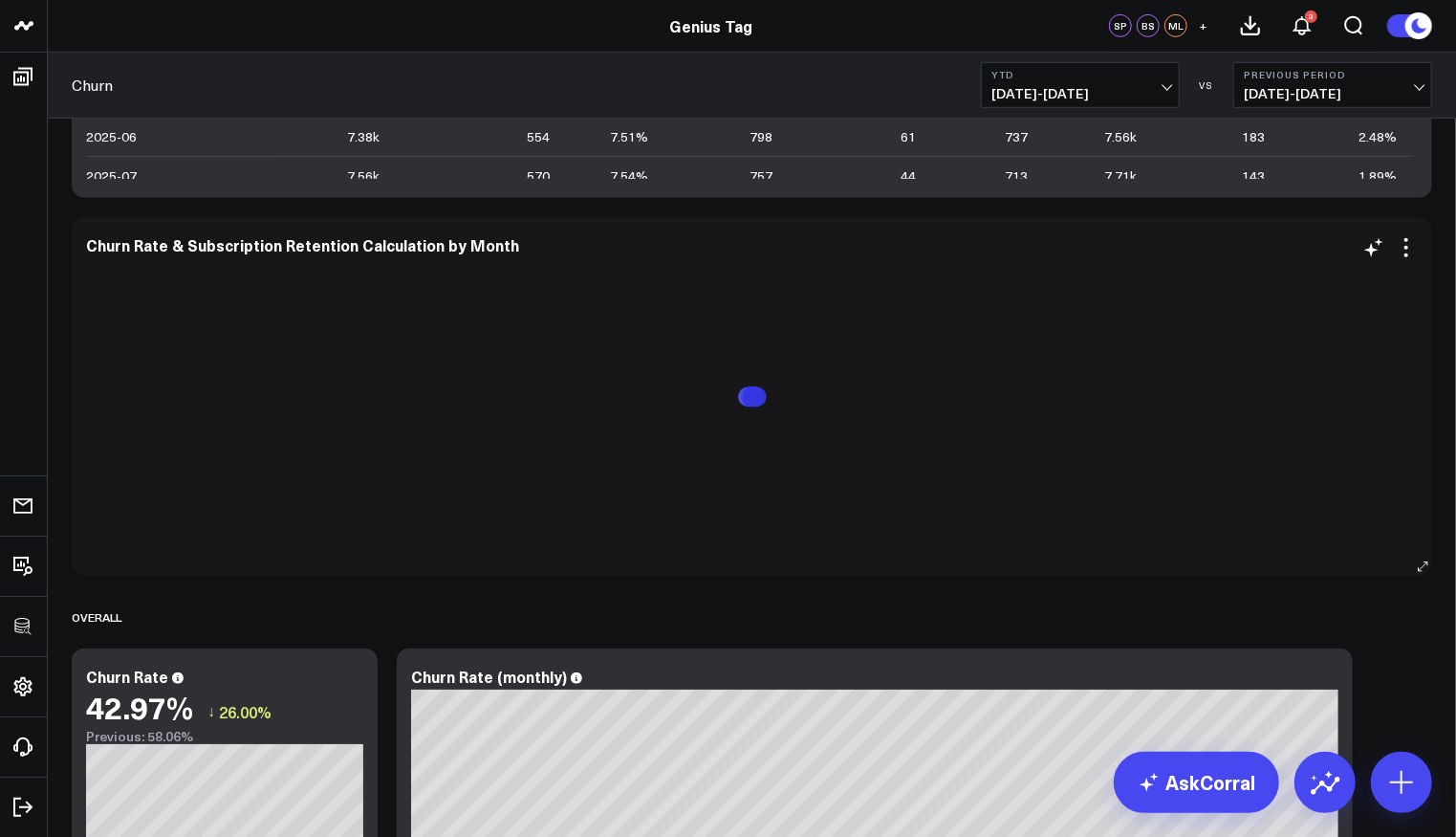
click at [479, 255] on div "Churn Rate & Subscription Retention Calculation by Month" at bounding box center [751, 247] width 1332 height 22
click at [465, 248] on div "Churn Rate & Subscription Retention Calculation by Month" at bounding box center [311, 245] width 449 height 21
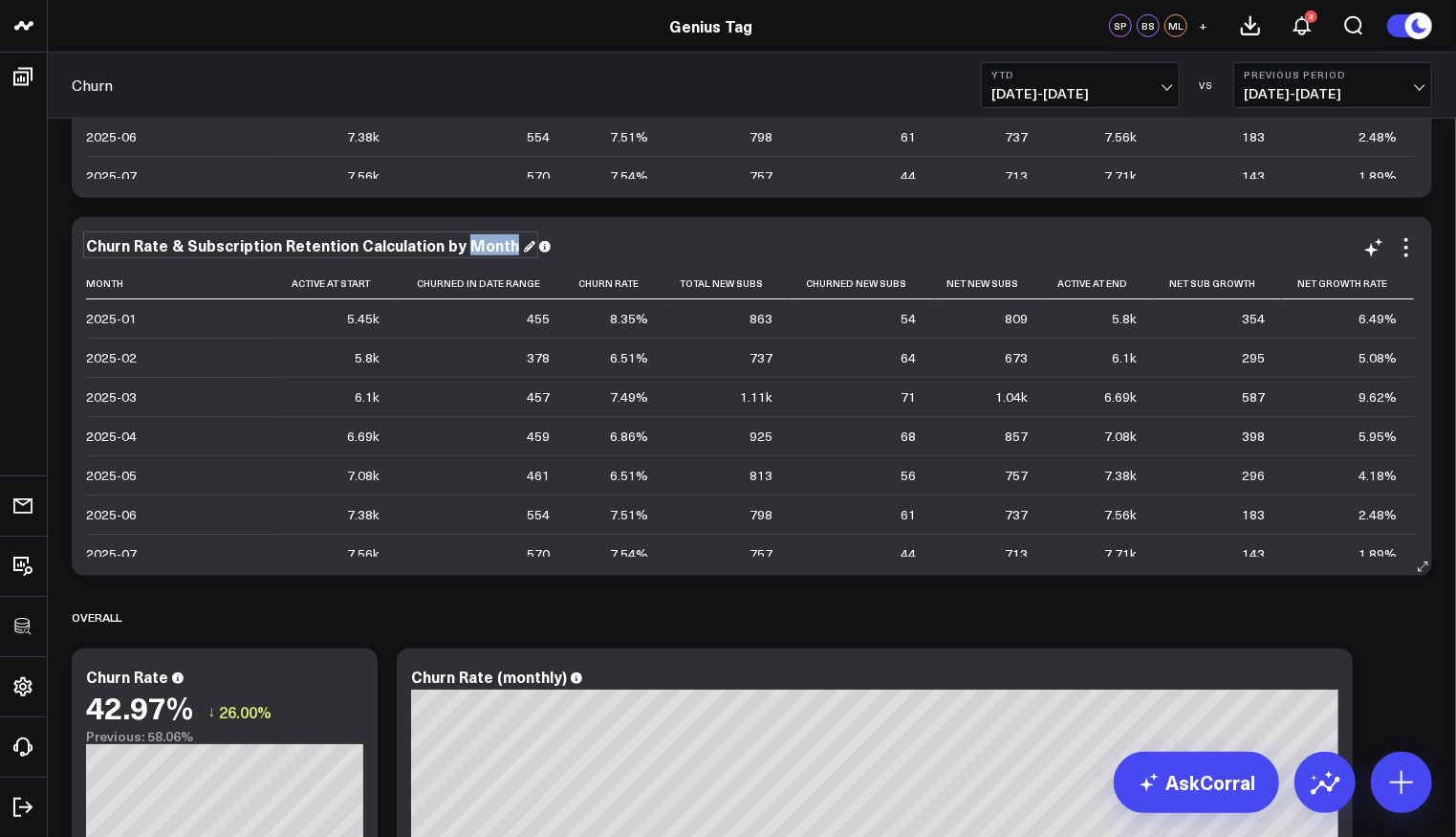
drag, startPoint x: 462, startPoint y: 246, endPoint x: 518, endPoint y: 246, distance: 56.0
click at [518, 246] on div "Churn Rate & Subscription Retention Calculation by Month" at bounding box center [311, 245] width 449 height 21
click at [1403, 253] on icon at bounding box center [1406, 248] width 23 height 23
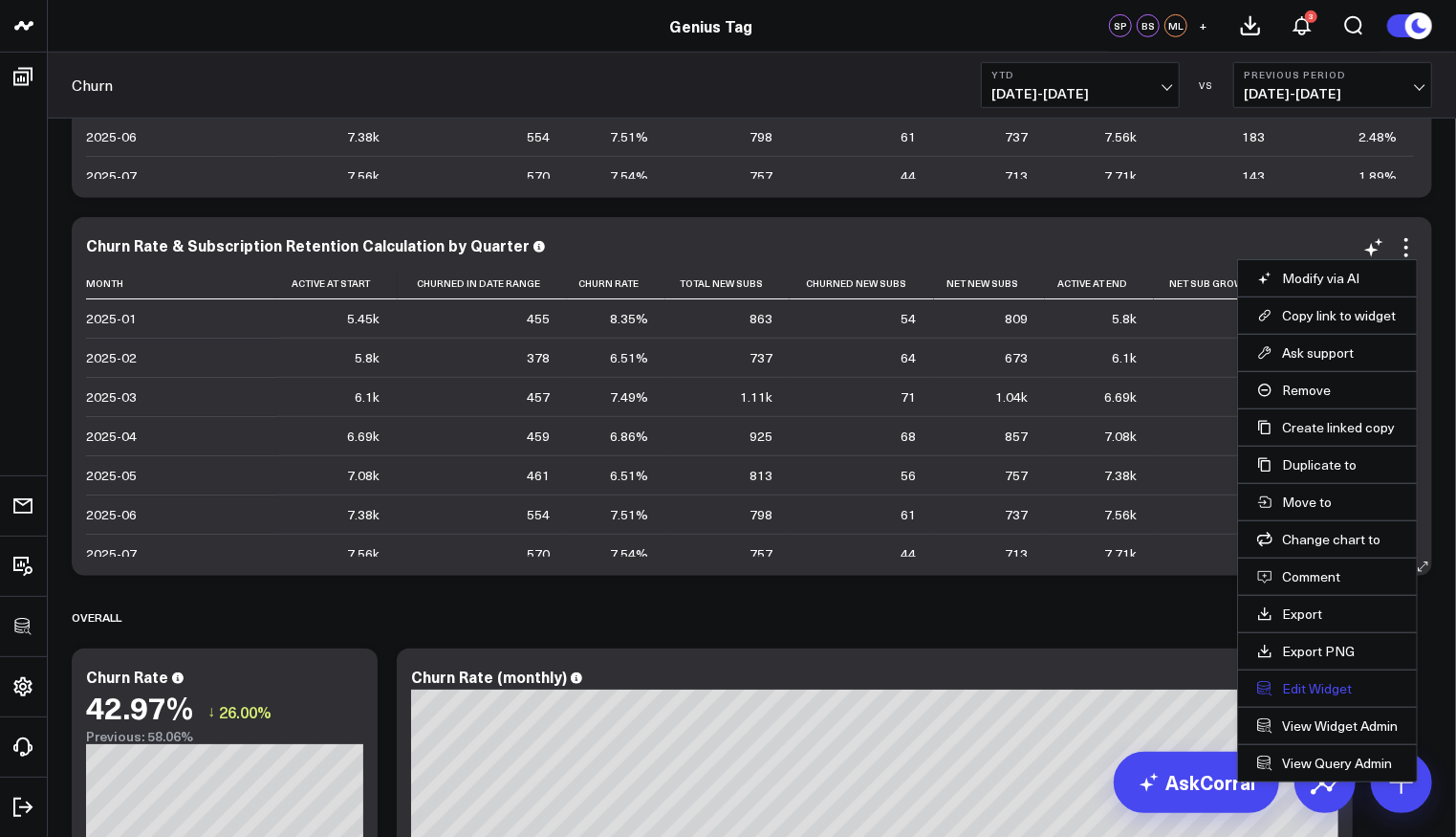
click at [1302, 680] on button "Edit Widget" at bounding box center [1327, 689] width 141 height 17
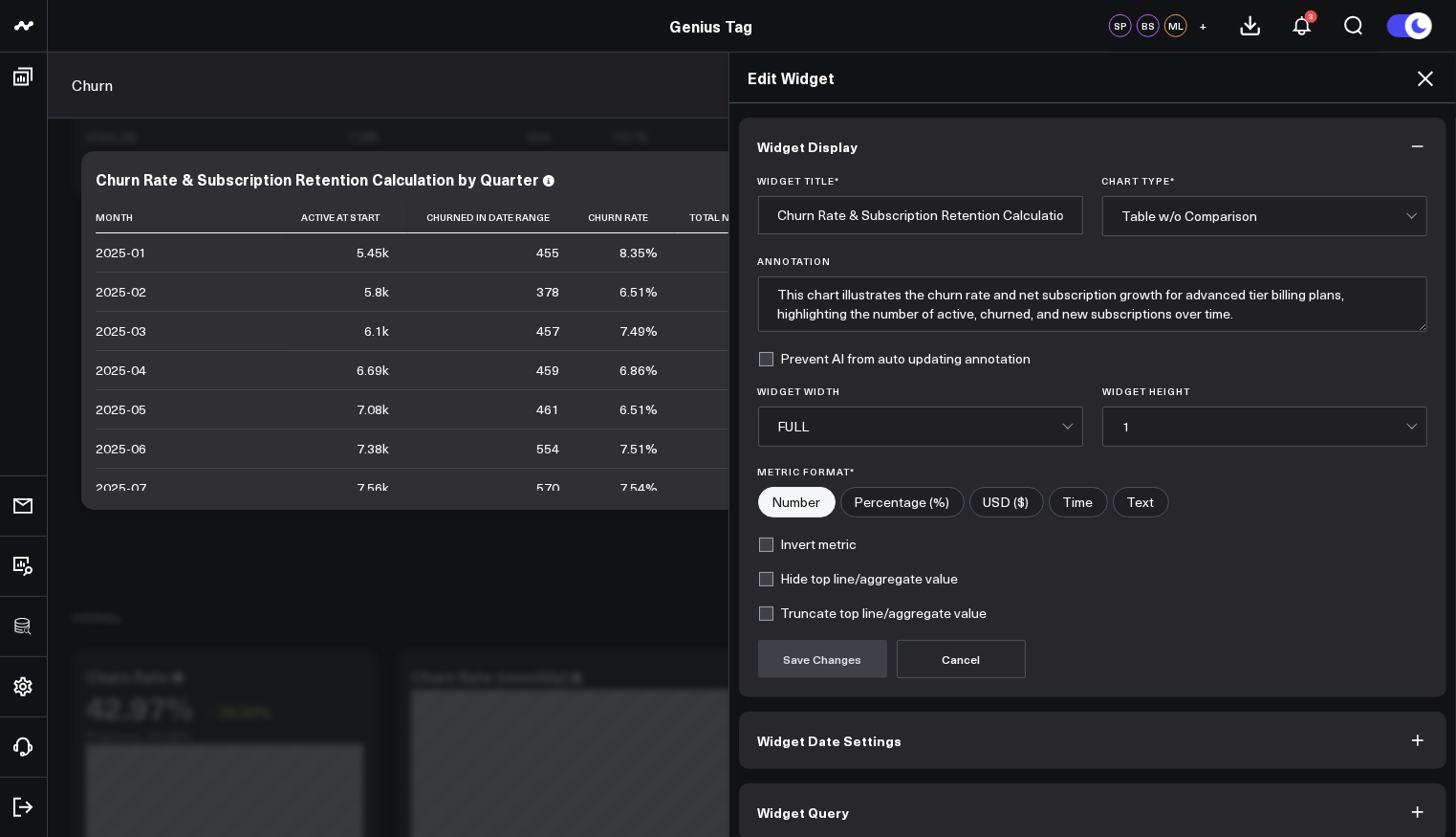
scroll to position [12, 0]
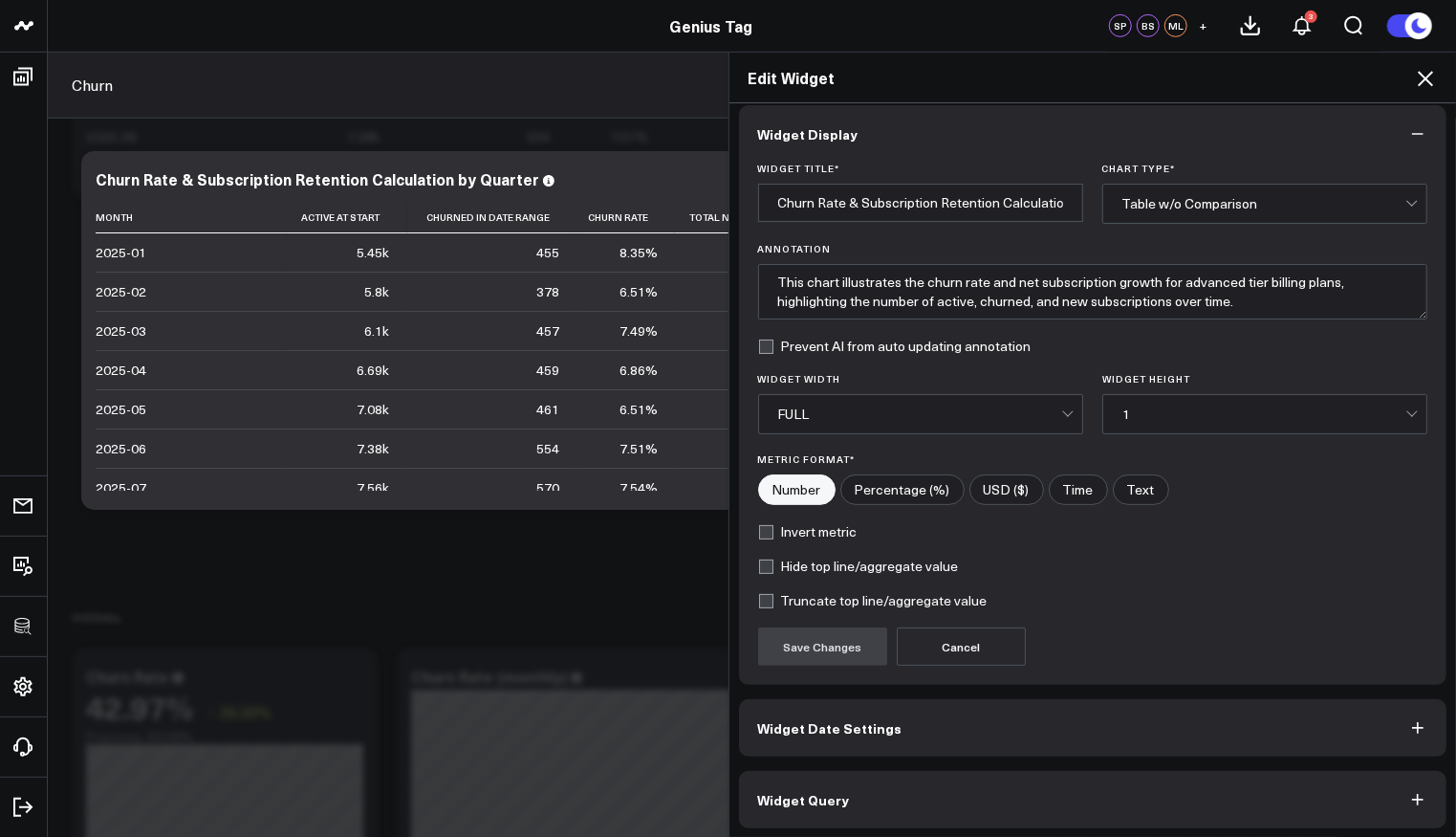
click at [929, 782] on button "Widget Query" at bounding box center [1093, 800] width 708 height 57
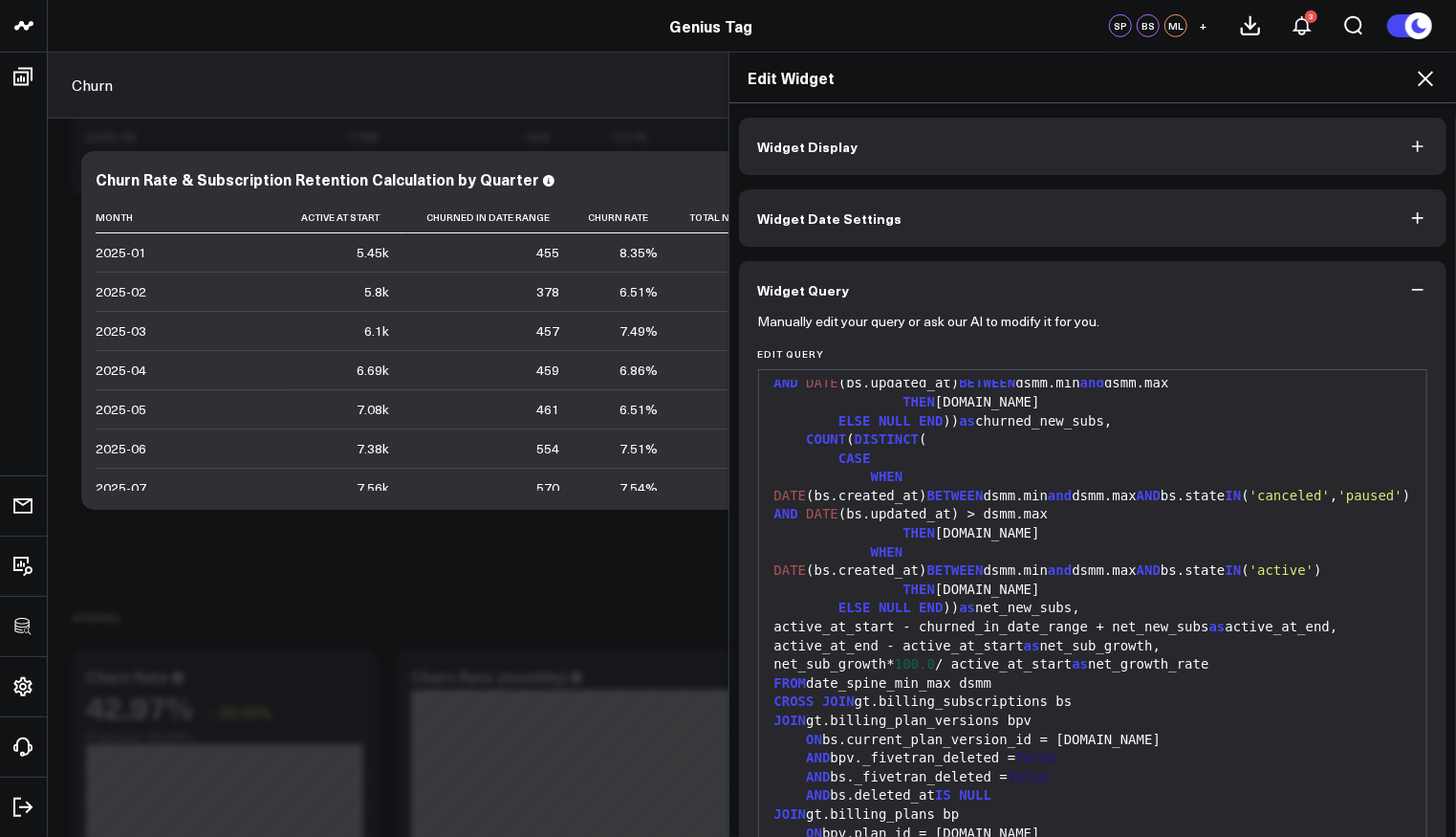
scroll to position [993, 0]
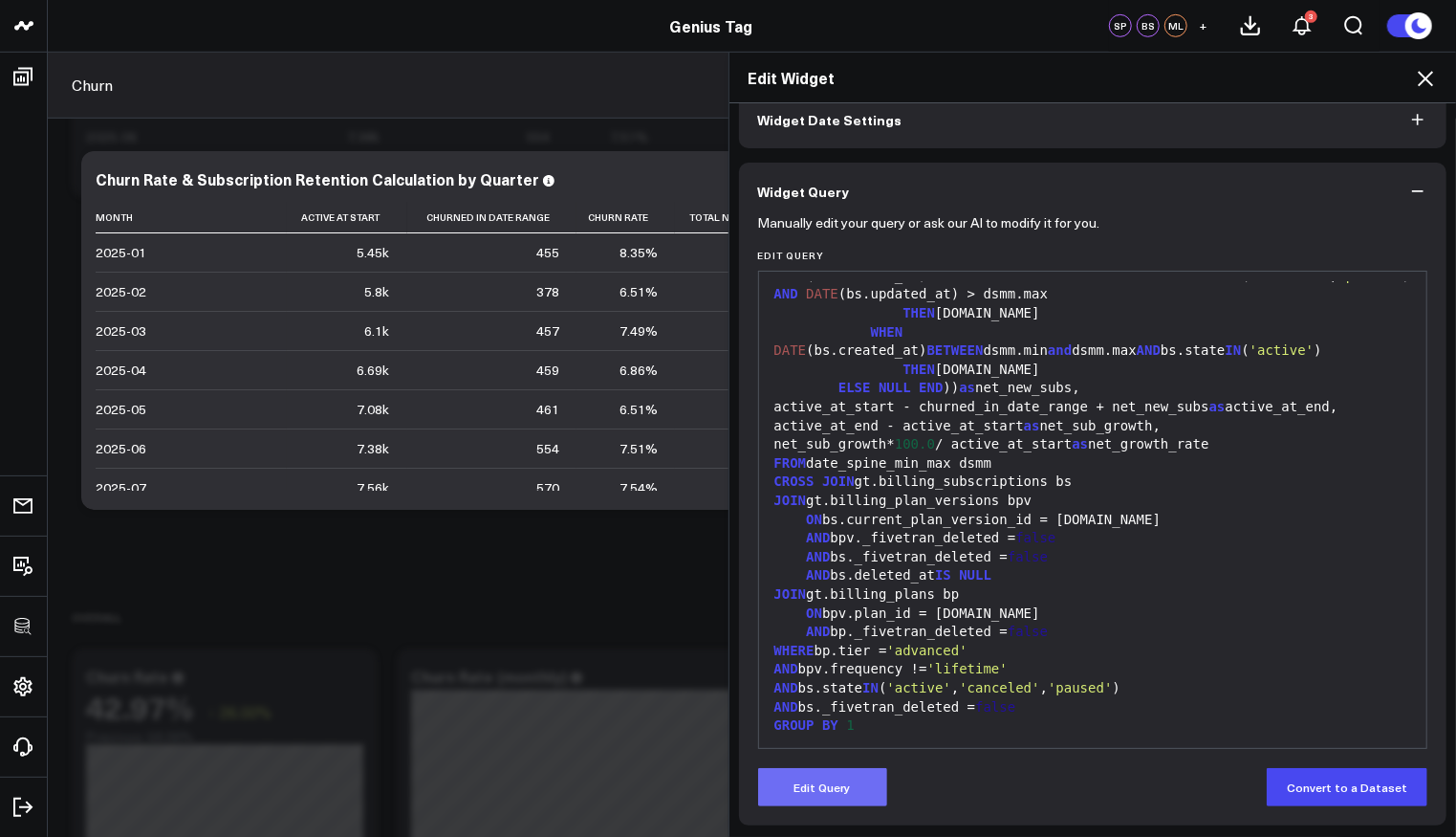
click at [841, 780] on button "Edit Query" at bounding box center [822, 787] width 129 height 38
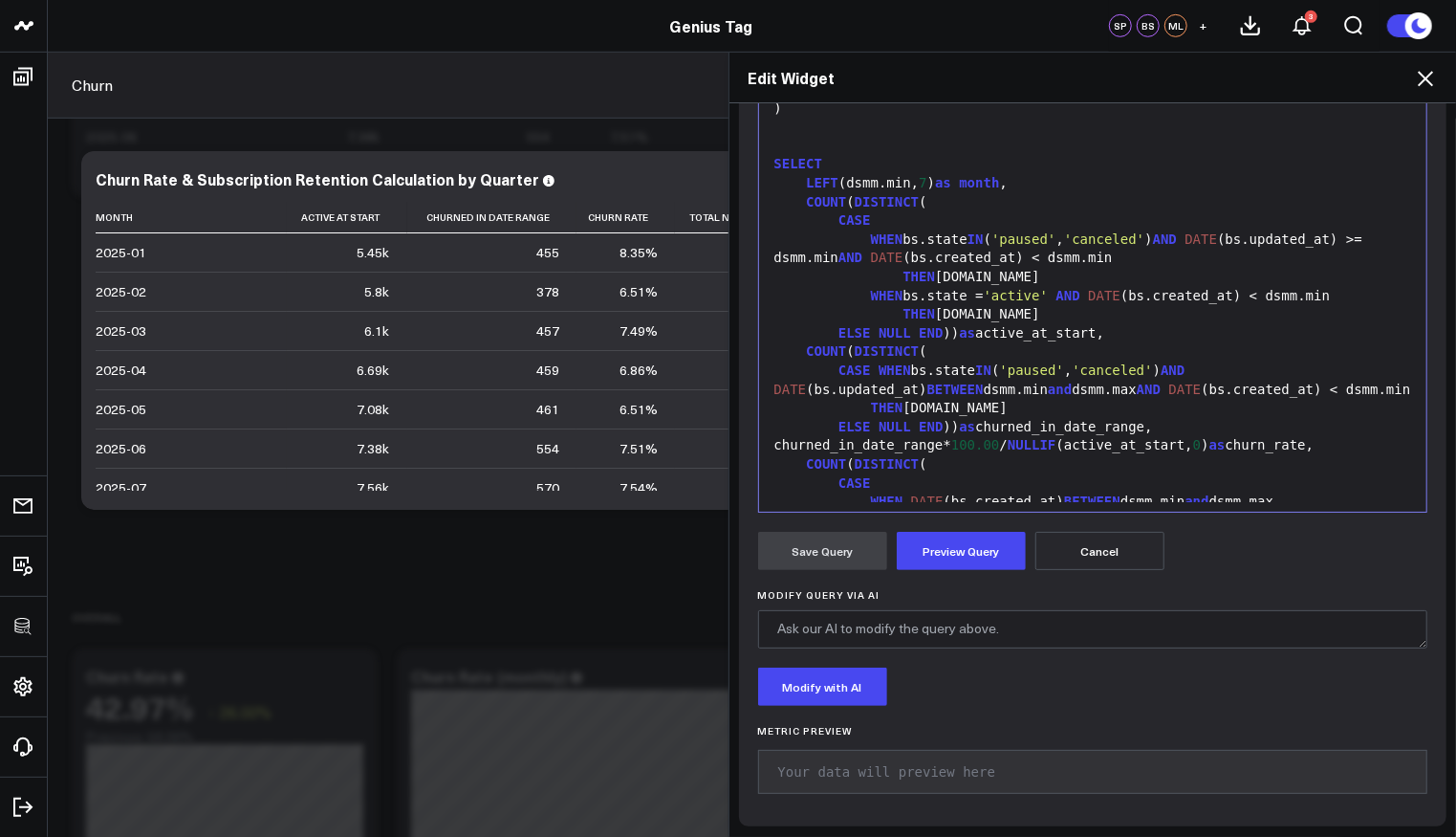
scroll to position [89, 0]
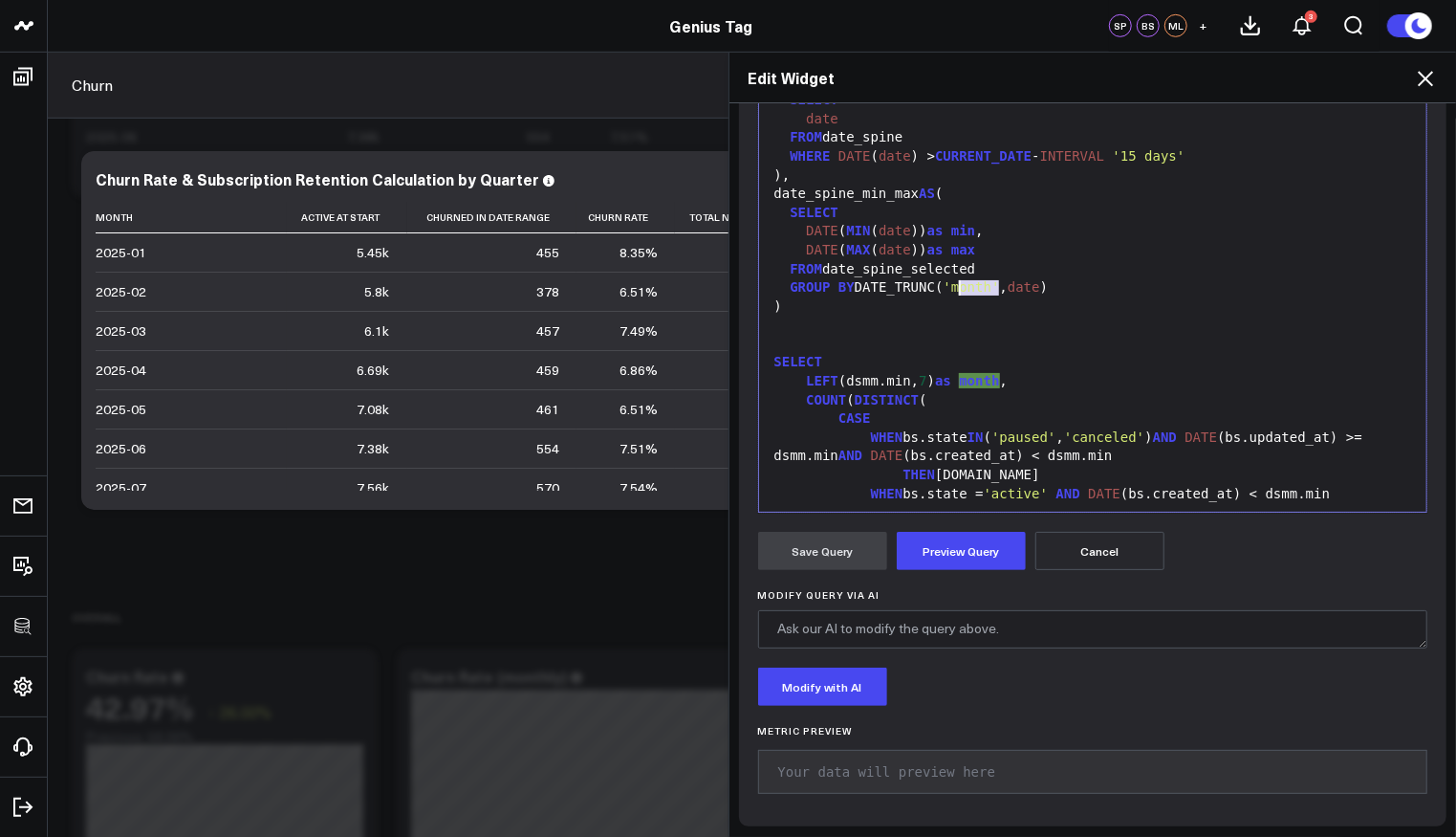
drag, startPoint x: 989, startPoint y: 287, endPoint x: 949, endPoint y: 292, distance: 40.3
click at [949, 292] on span "'month'" at bounding box center [971, 287] width 56 height 15
click at [957, 539] on button "Preview Query" at bounding box center [961, 551] width 129 height 38
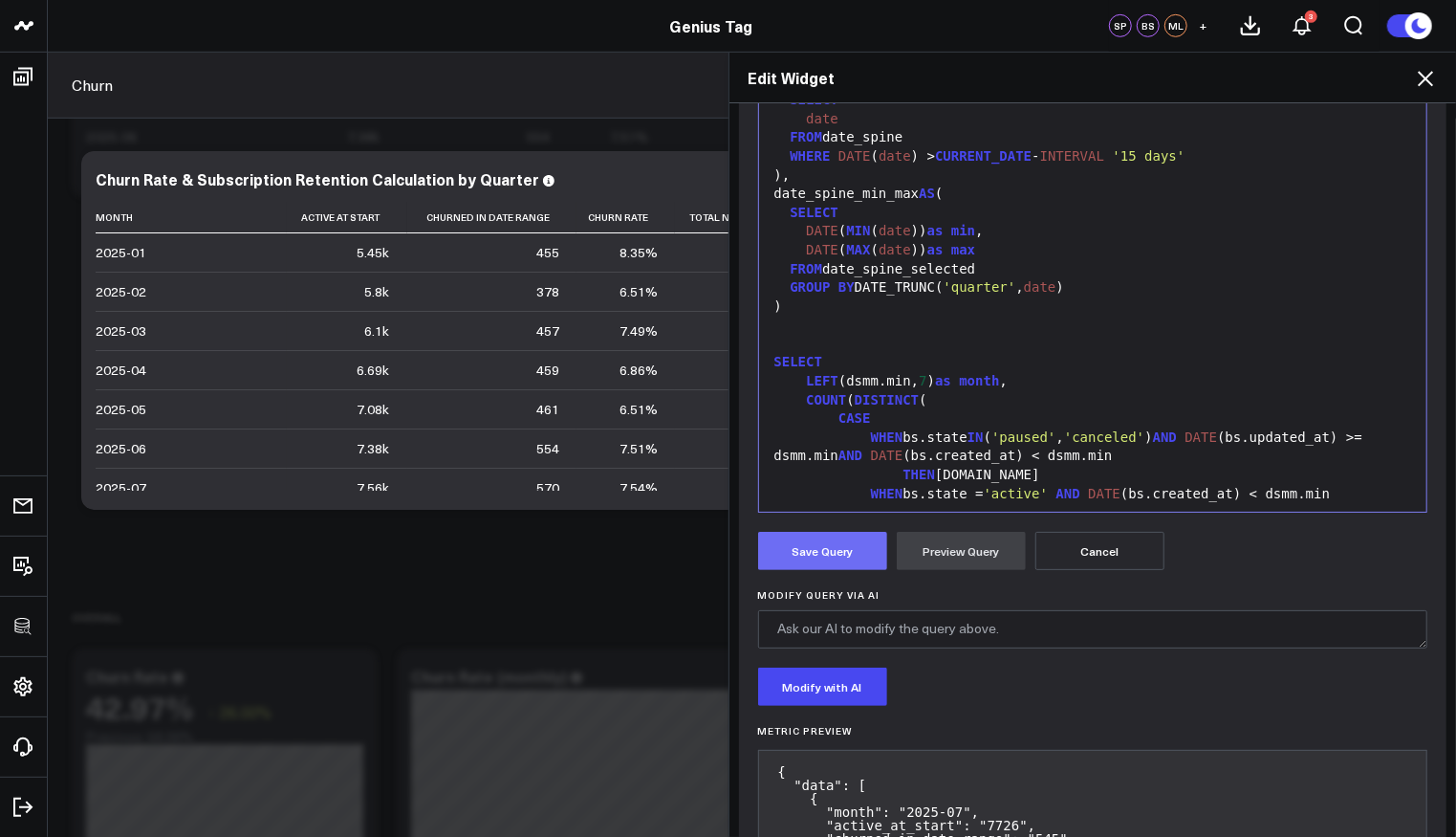
click at [815, 554] on button "Save Query" at bounding box center [822, 551] width 129 height 38
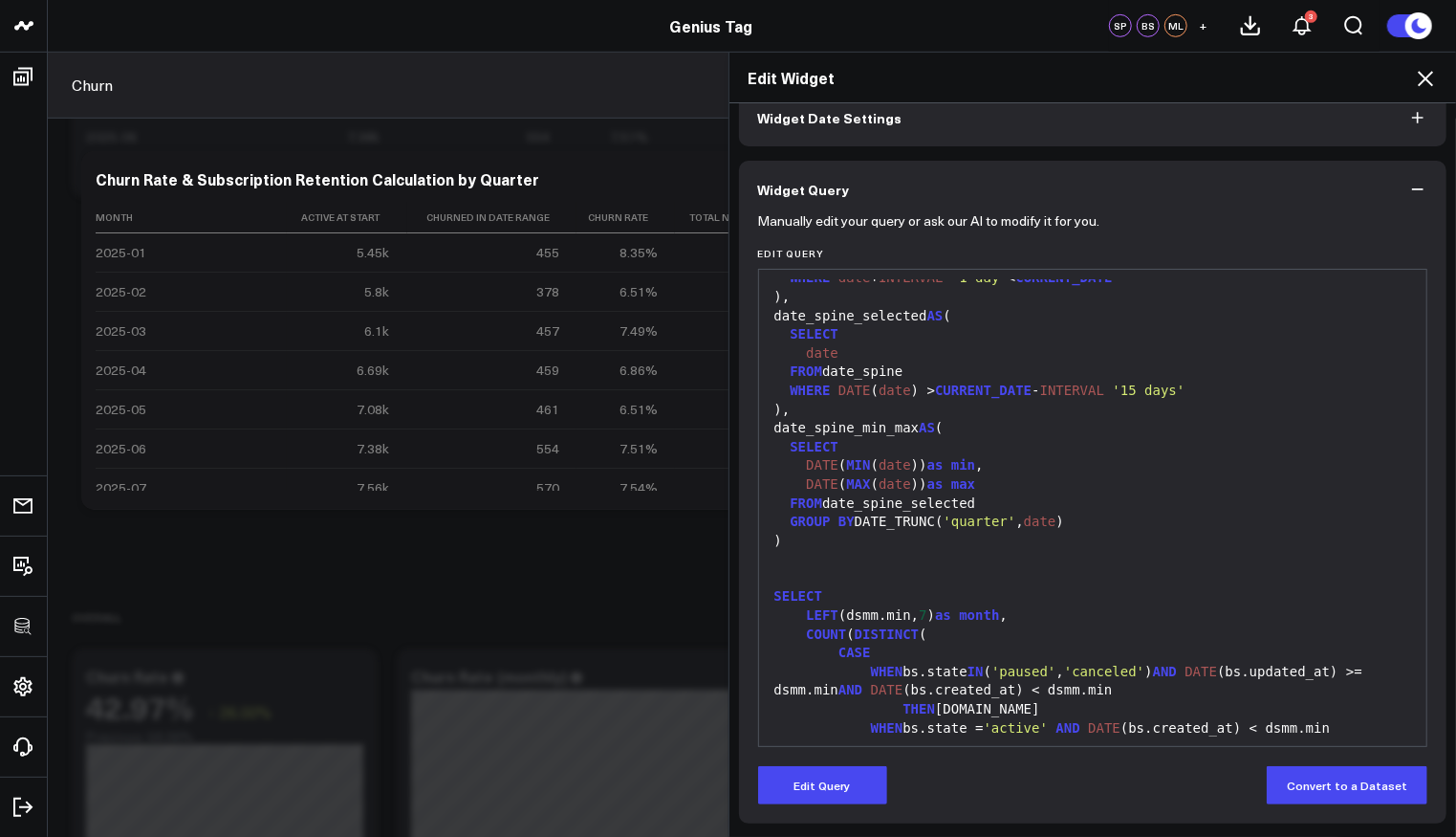
scroll to position [99, 0]
click at [1426, 81] on icon at bounding box center [1425, 78] width 23 height 23
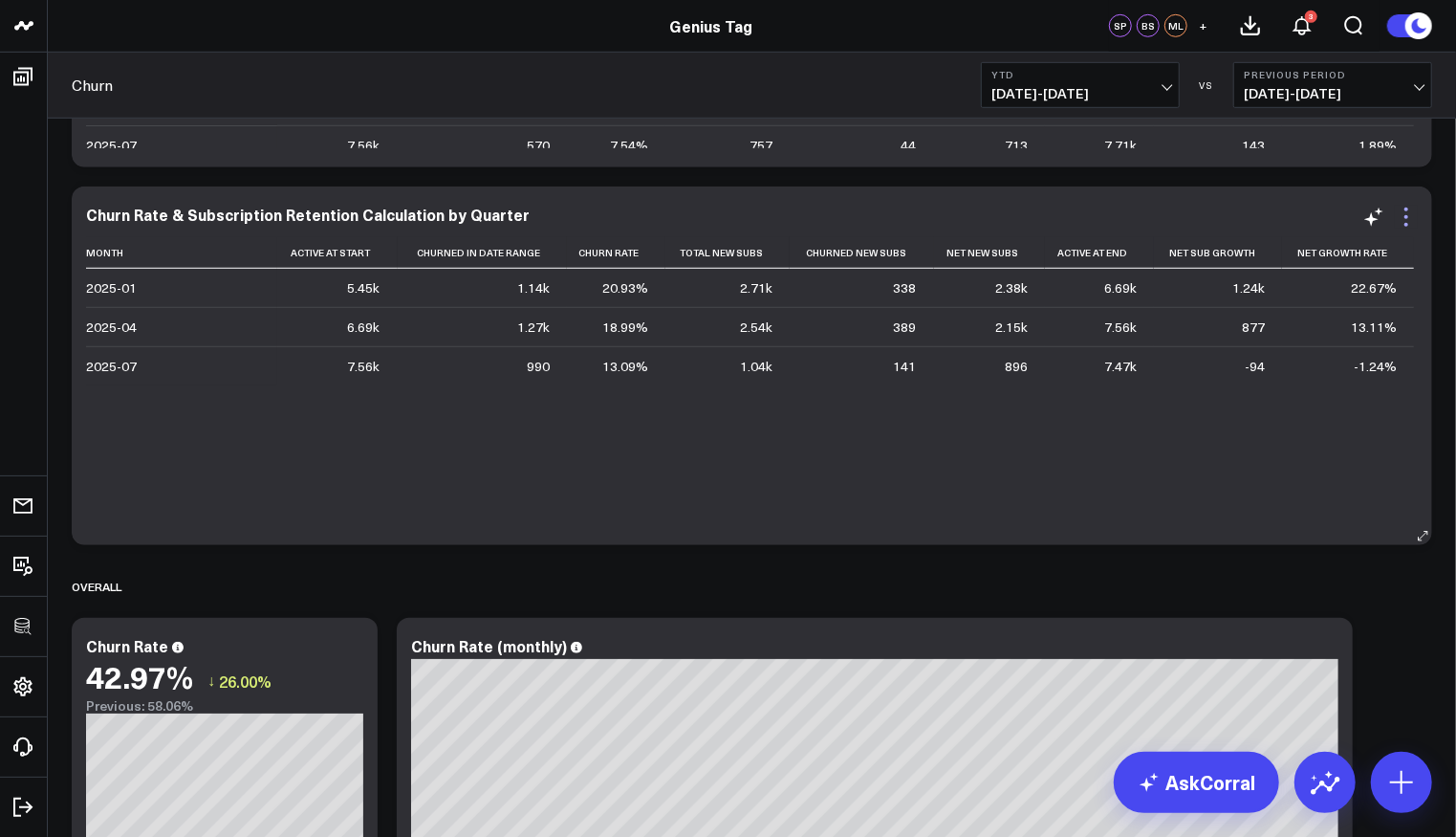
scroll to position [748, 0]
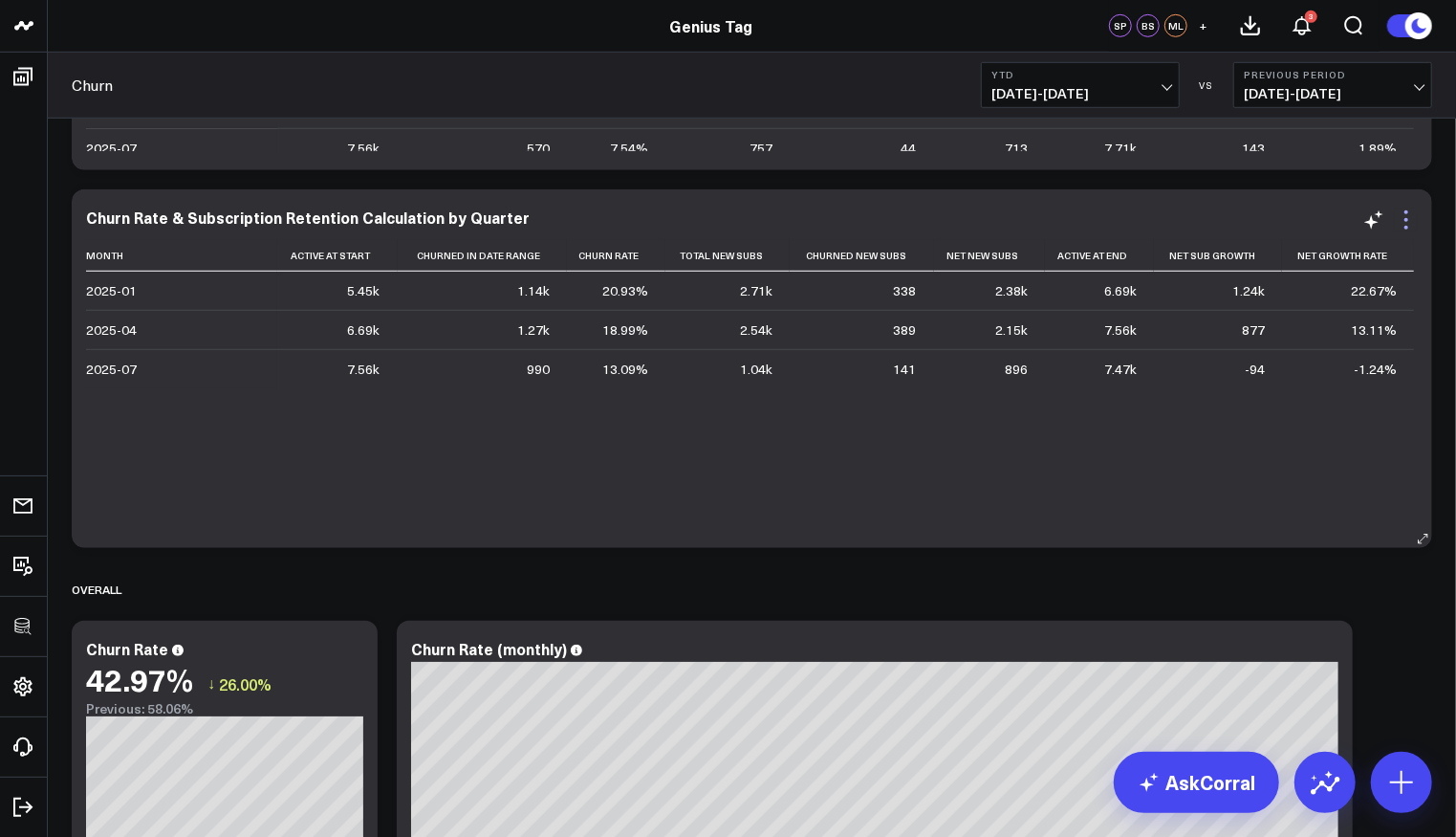
click at [1407, 219] on icon at bounding box center [1406, 220] width 4 height 4
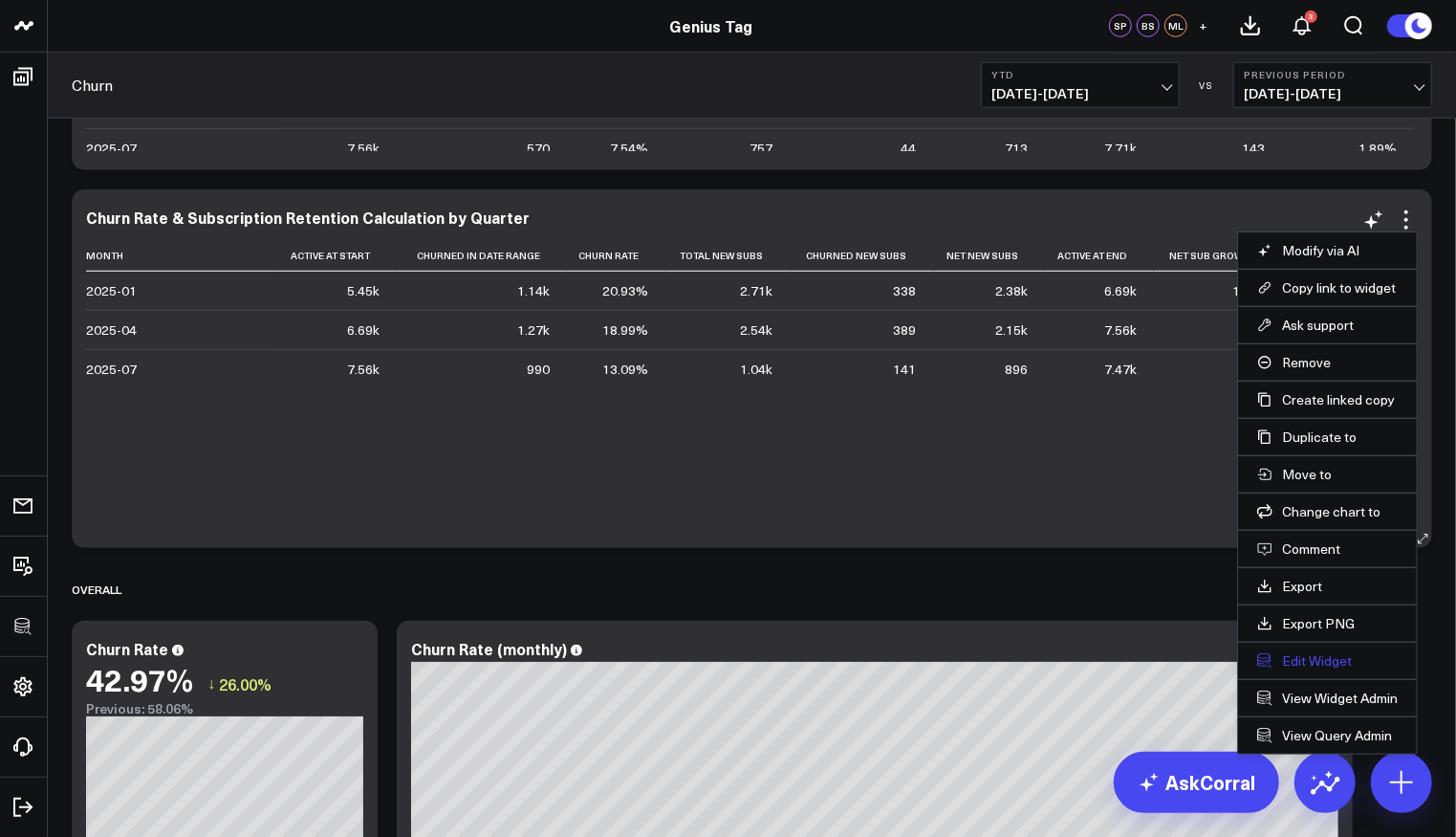
click at [1323, 652] on button "Edit Widget" at bounding box center [1327, 661] width 141 height 17
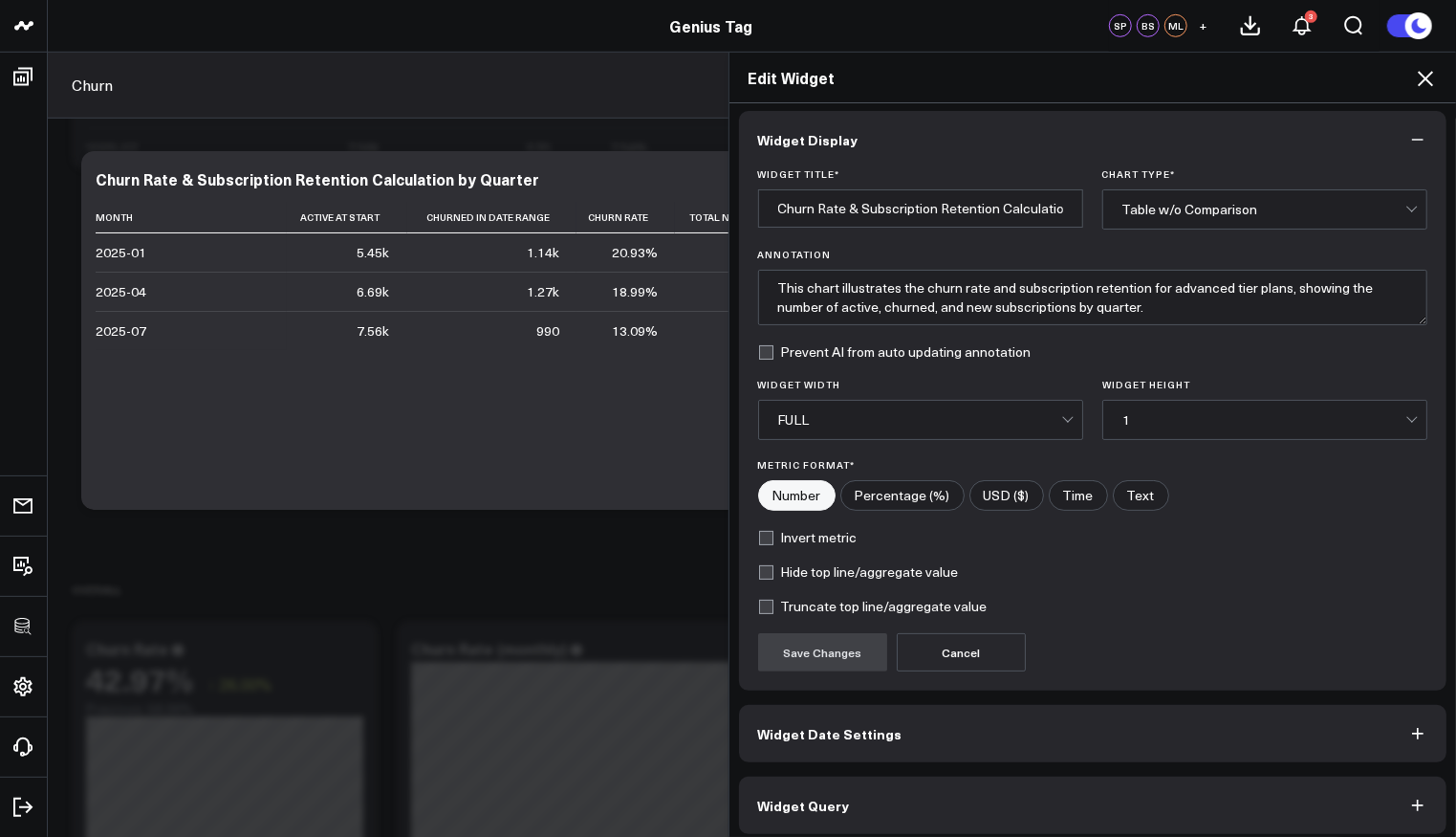
scroll to position [12, 0]
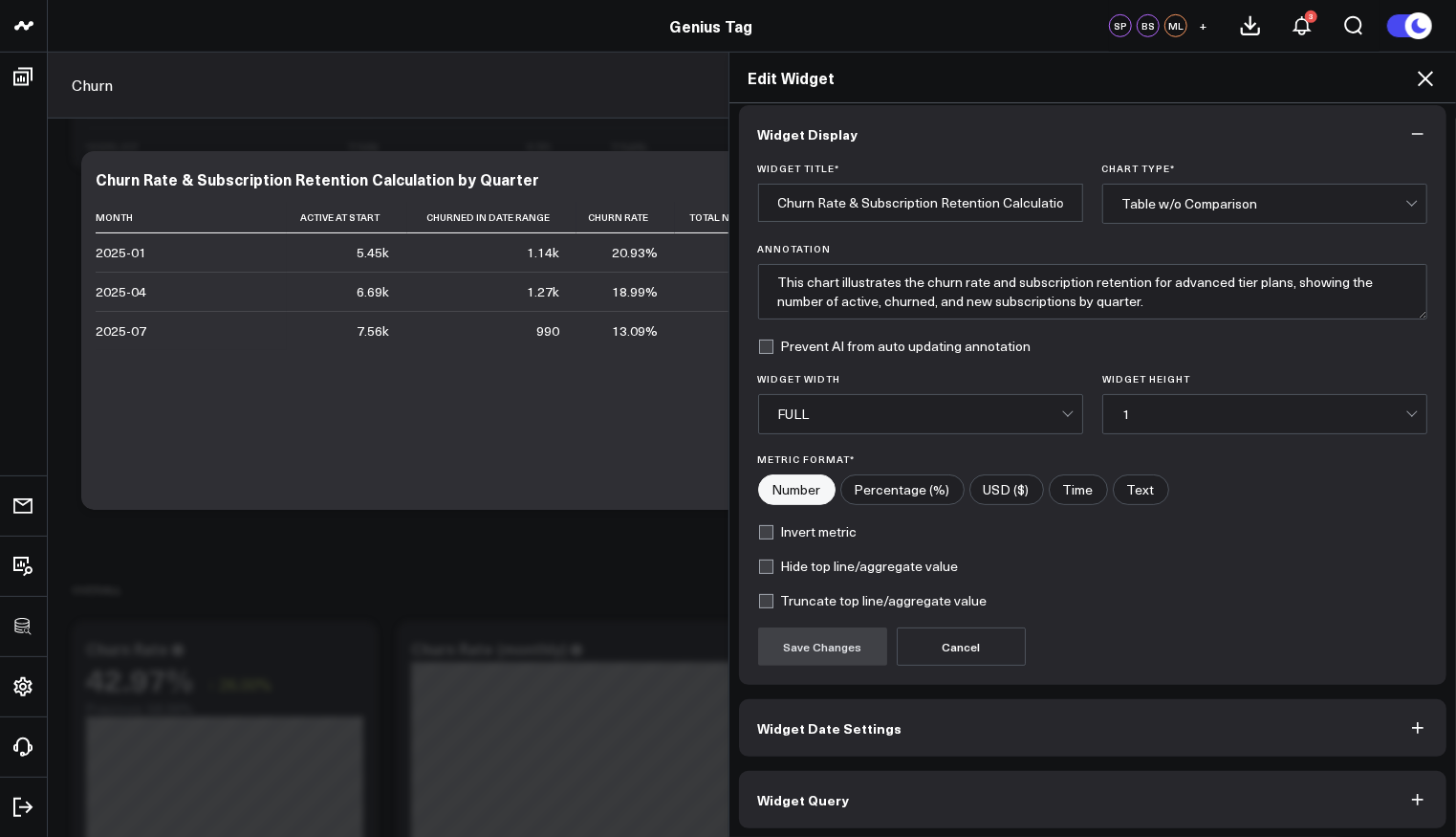
click at [966, 788] on button "Widget Query" at bounding box center [1093, 800] width 708 height 57
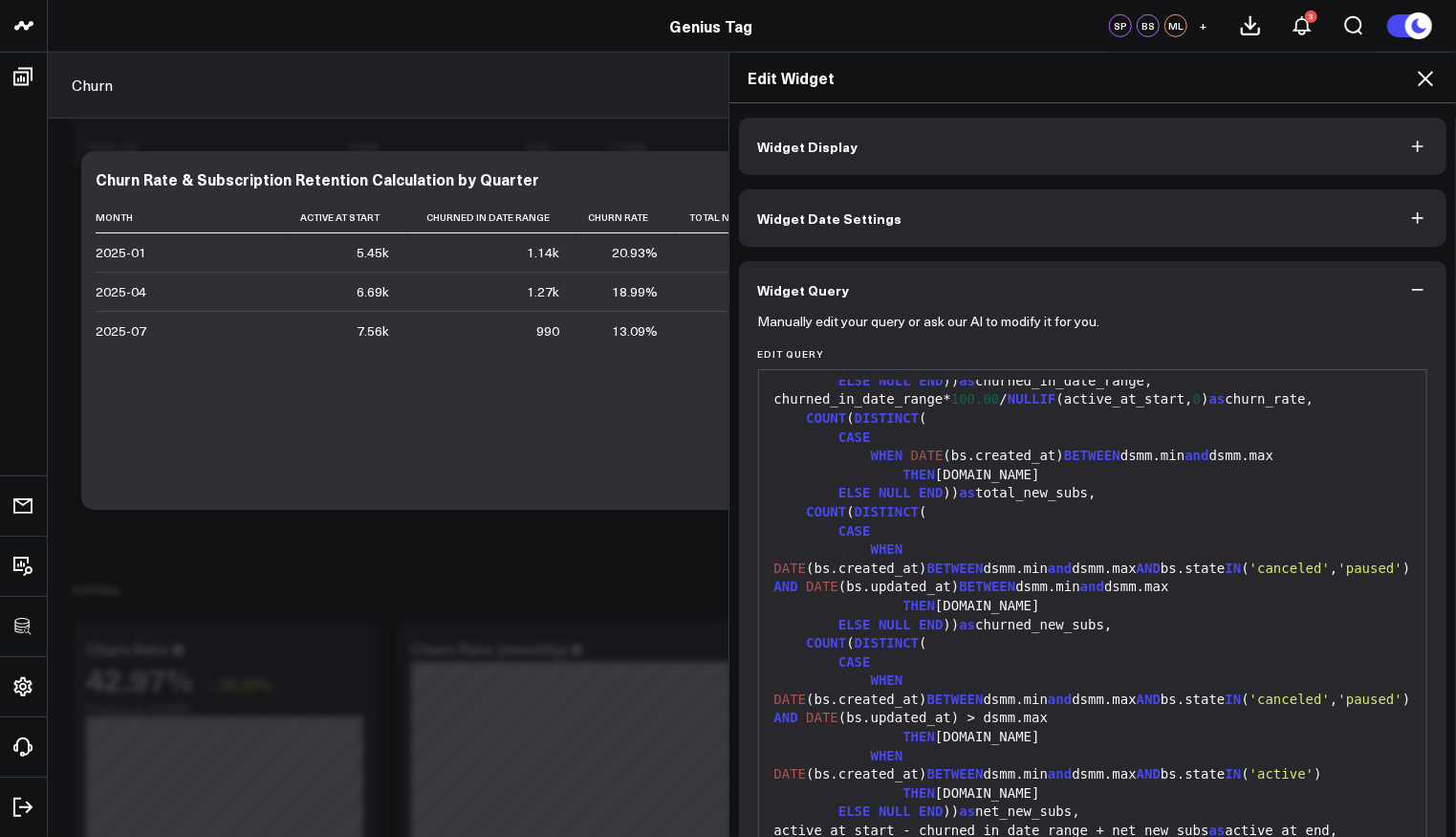
scroll to position [993, 0]
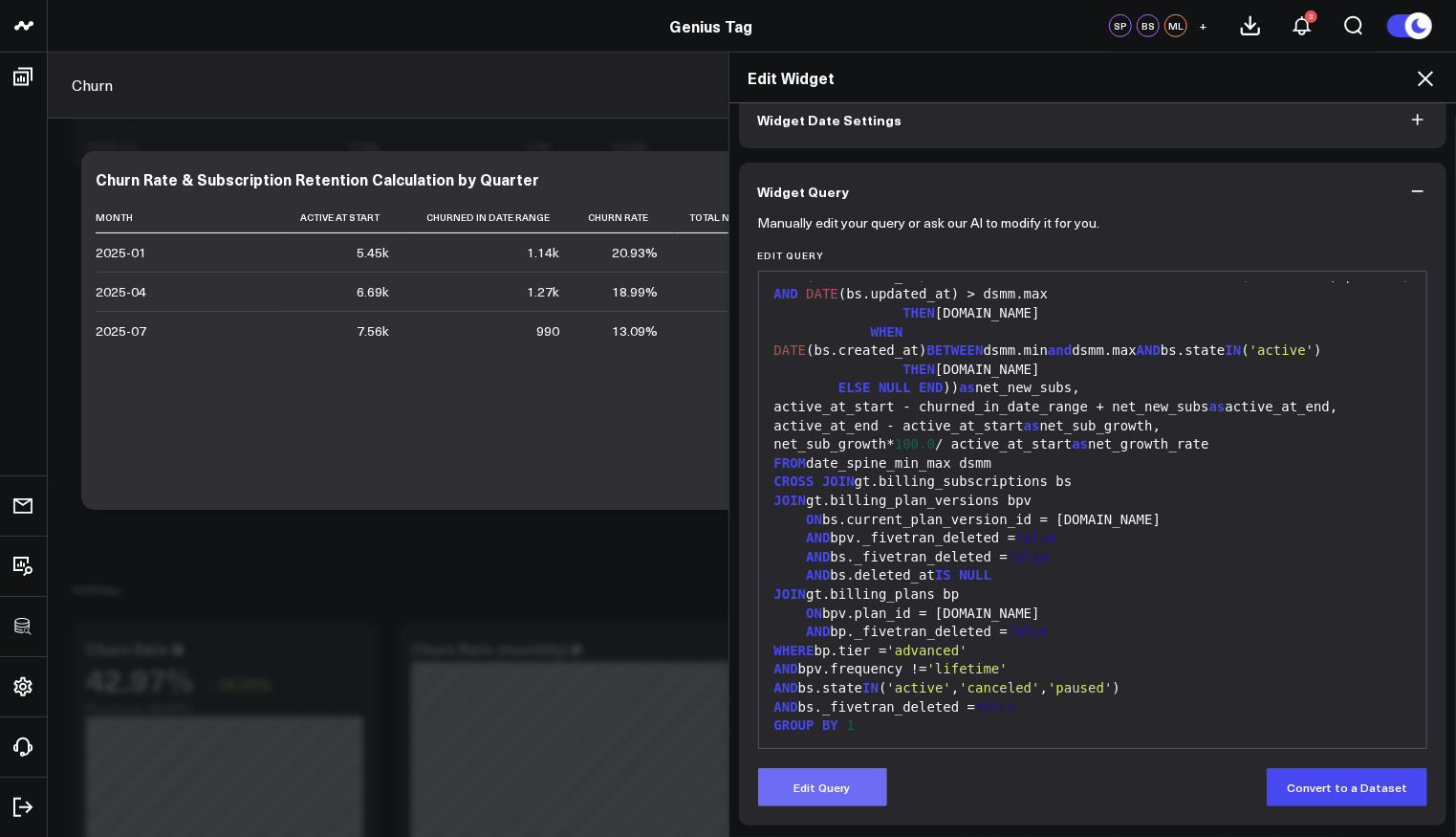
click at [841, 779] on button "Edit Query" at bounding box center [822, 787] width 129 height 38
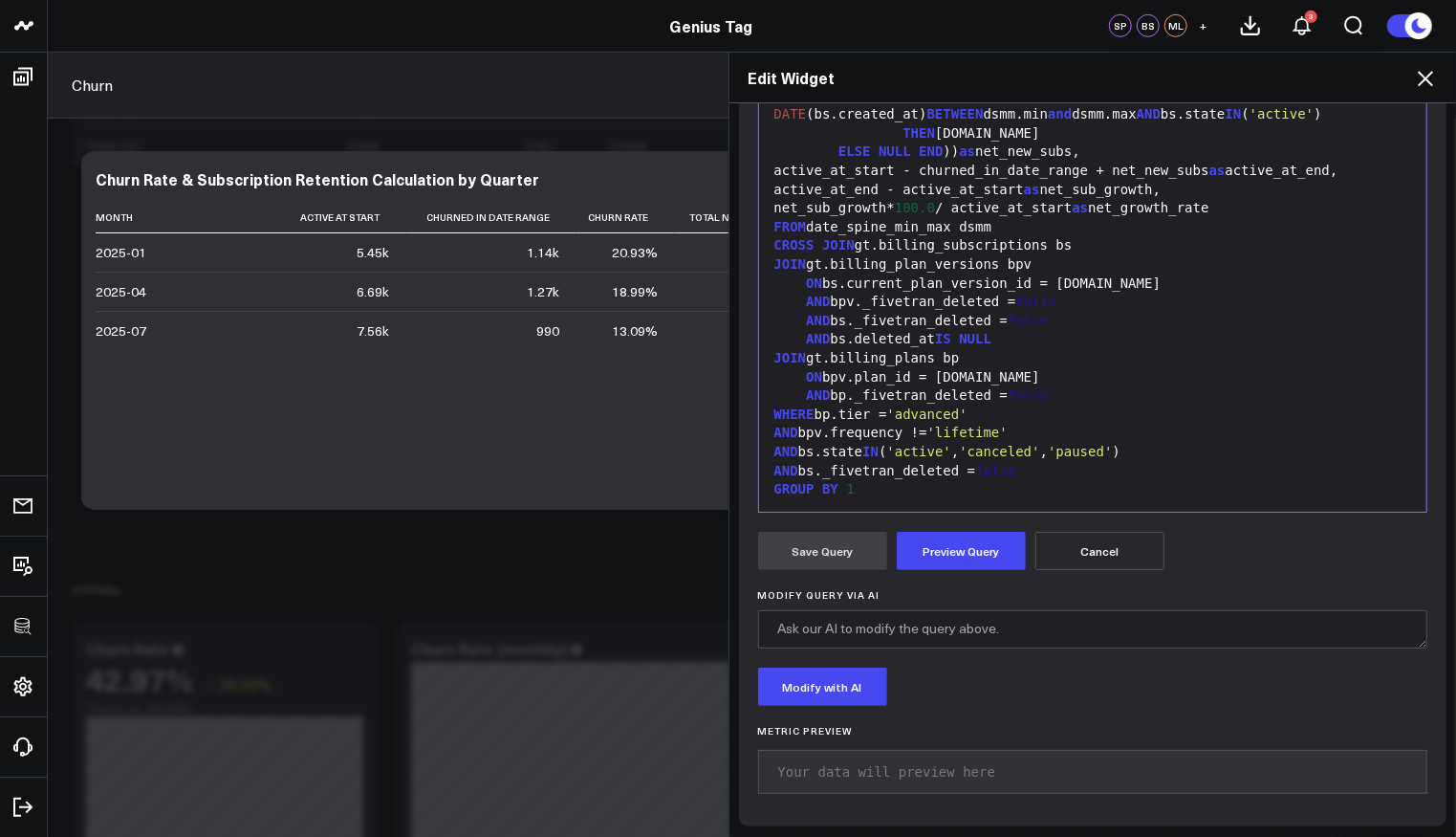
click at [1054, 575] on form "Manually edit your query or ask our AI to modify it for you. Edit Query 99 1 2 …" at bounding box center [1093, 395] width 670 height 824
click at [1002, 463] on span "false" at bounding box center [995, 471] width 40 height 15
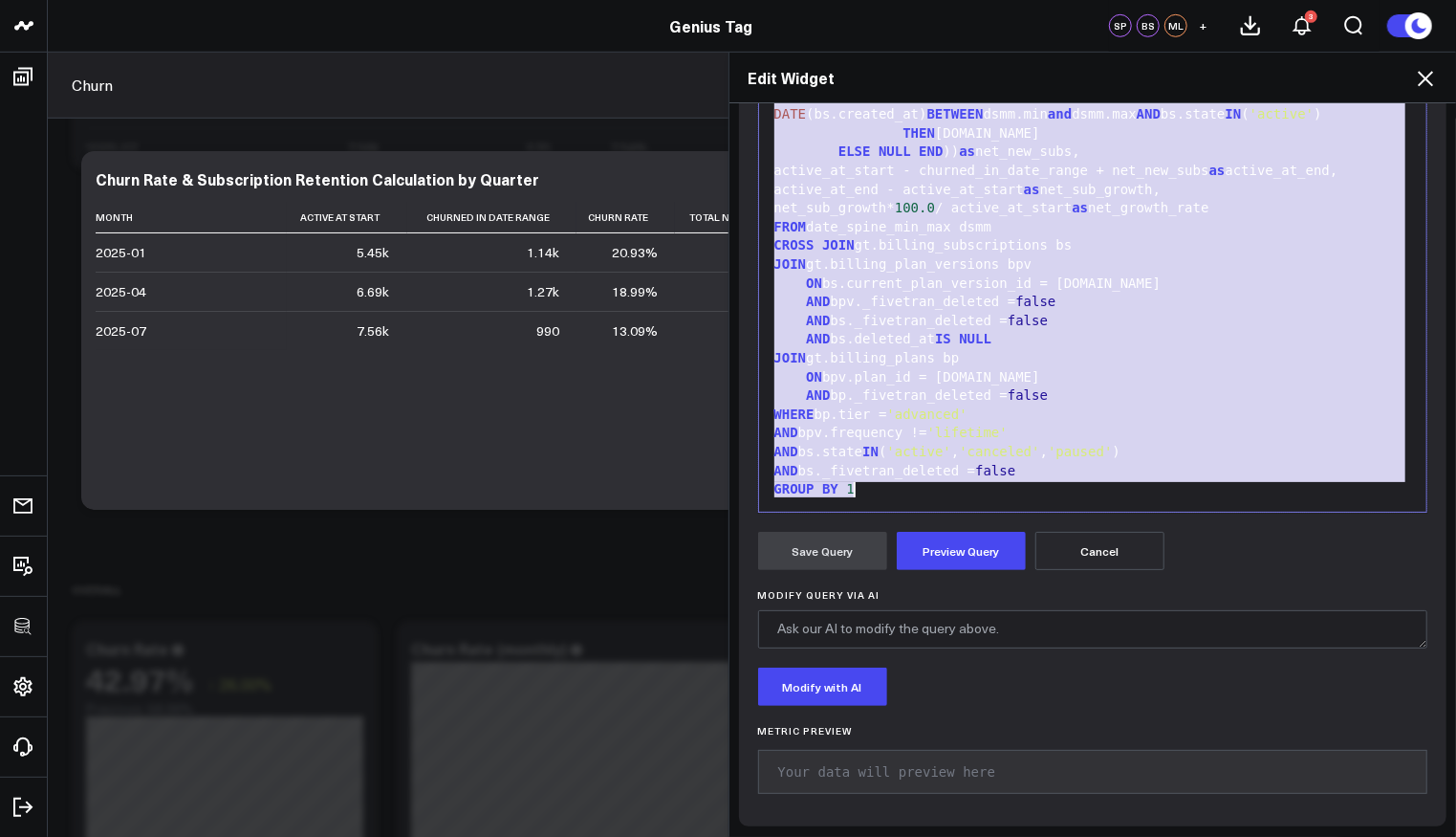
copy div "WITH RECURSIVE date_spine( date ) AS ( SELECT CURRENT_DATE - INTERVAL '5 years'…"
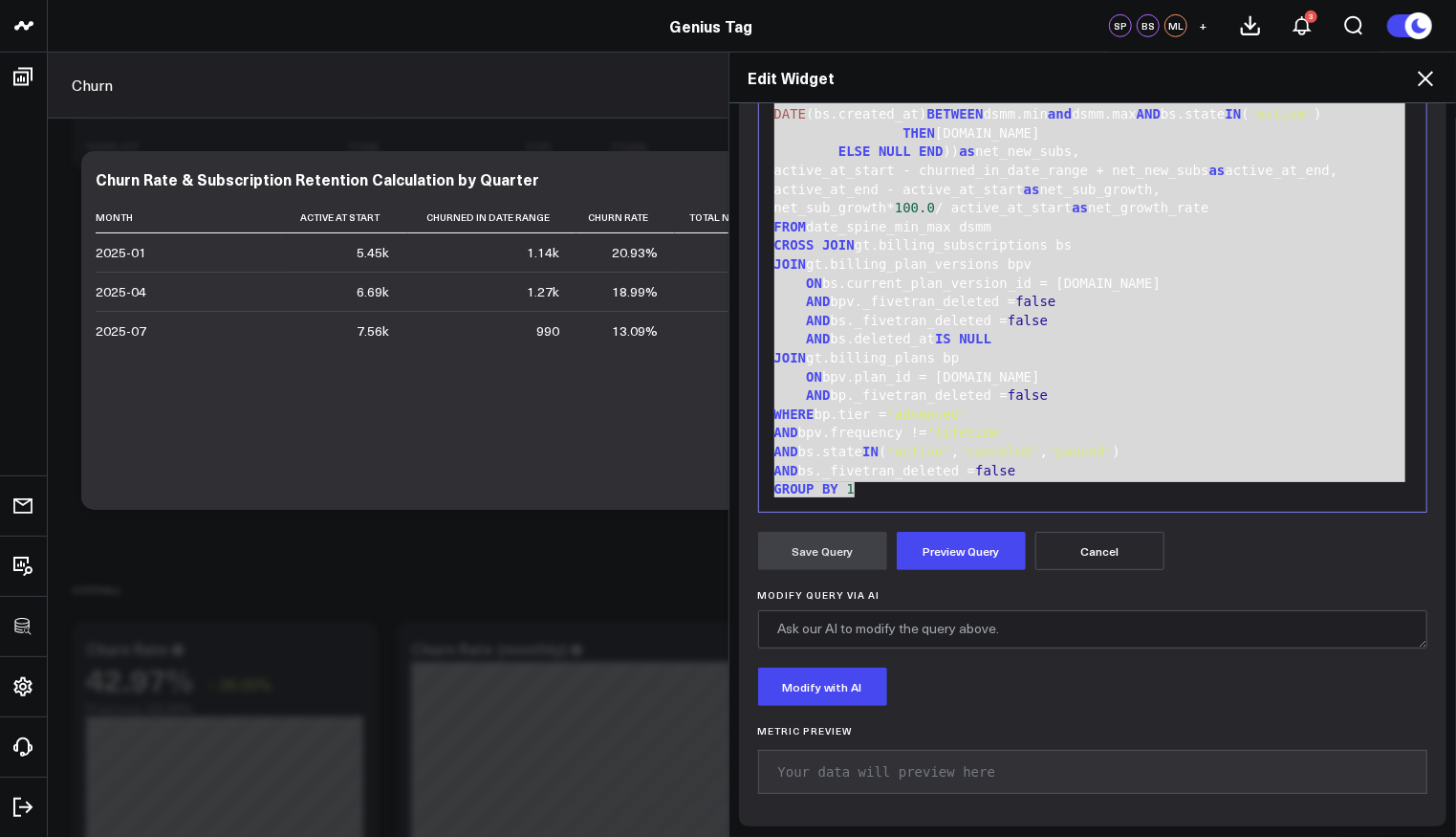
click at [1423, 82] on icon at bounding box center [1425, 78] width 23 height 23
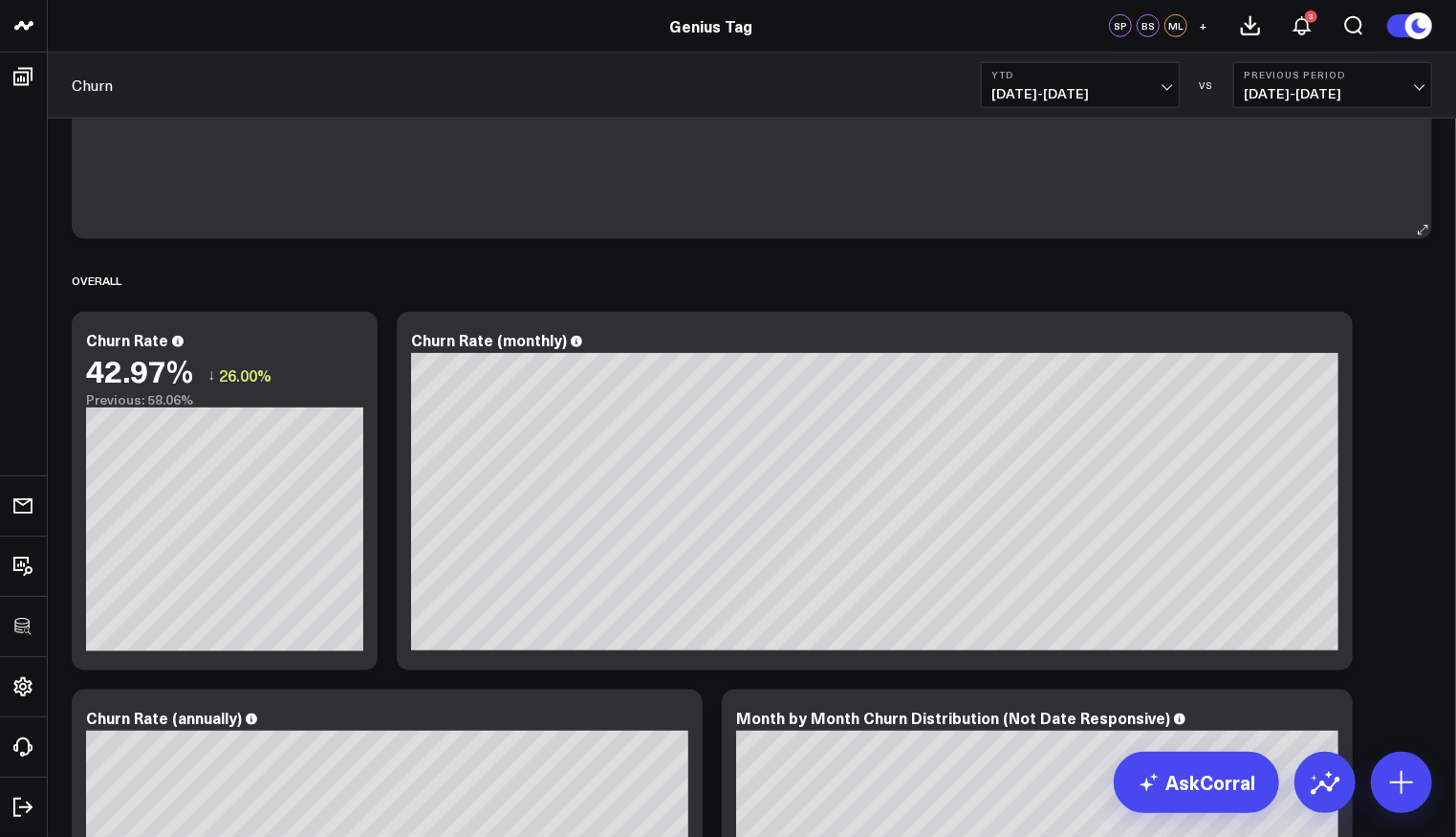
scroll to position [1058, 0]
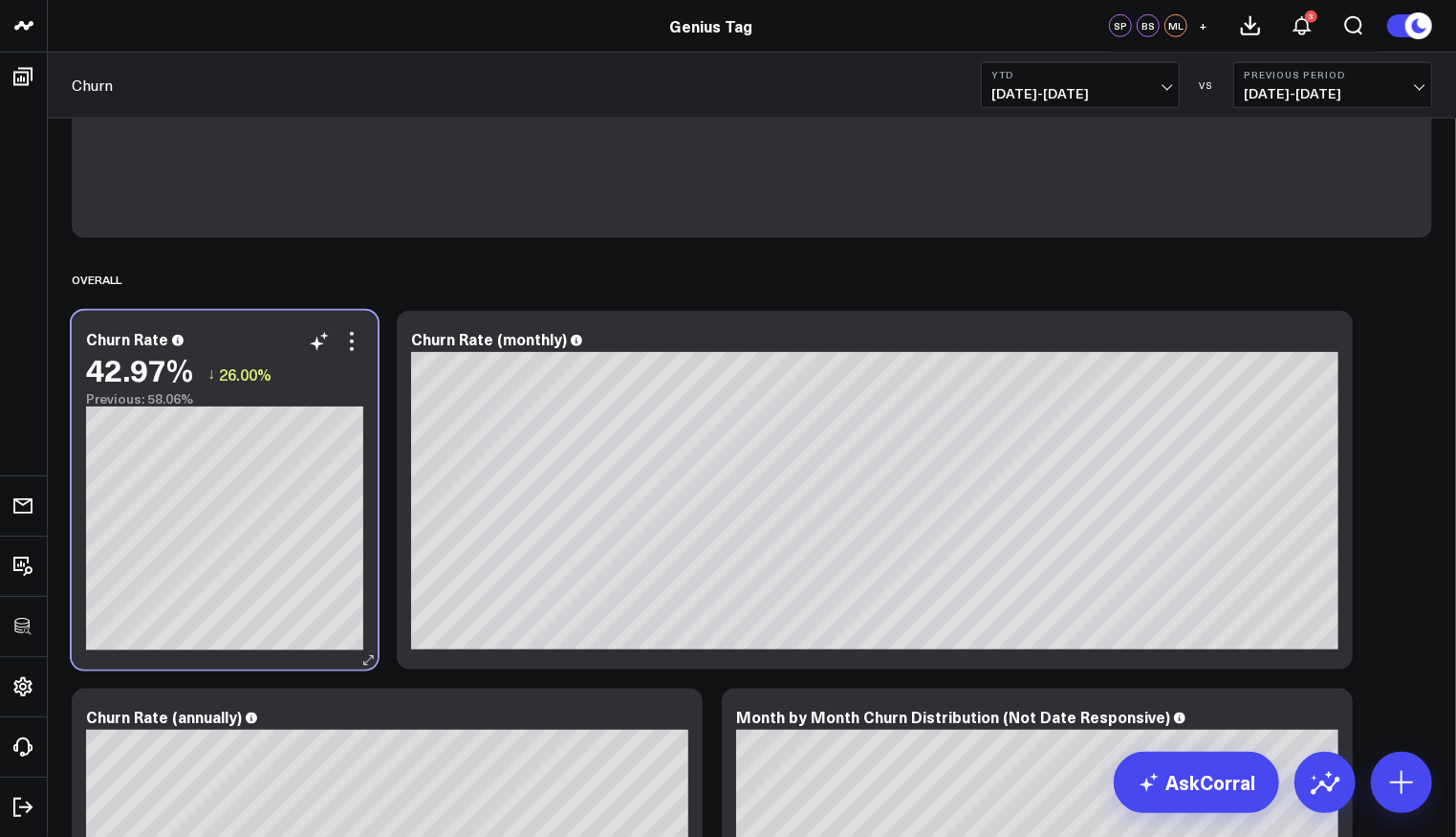
click at [354, 359] on div "42.97% ↓ 26.00%" at bounding box center [225, 369] width 277 height 34
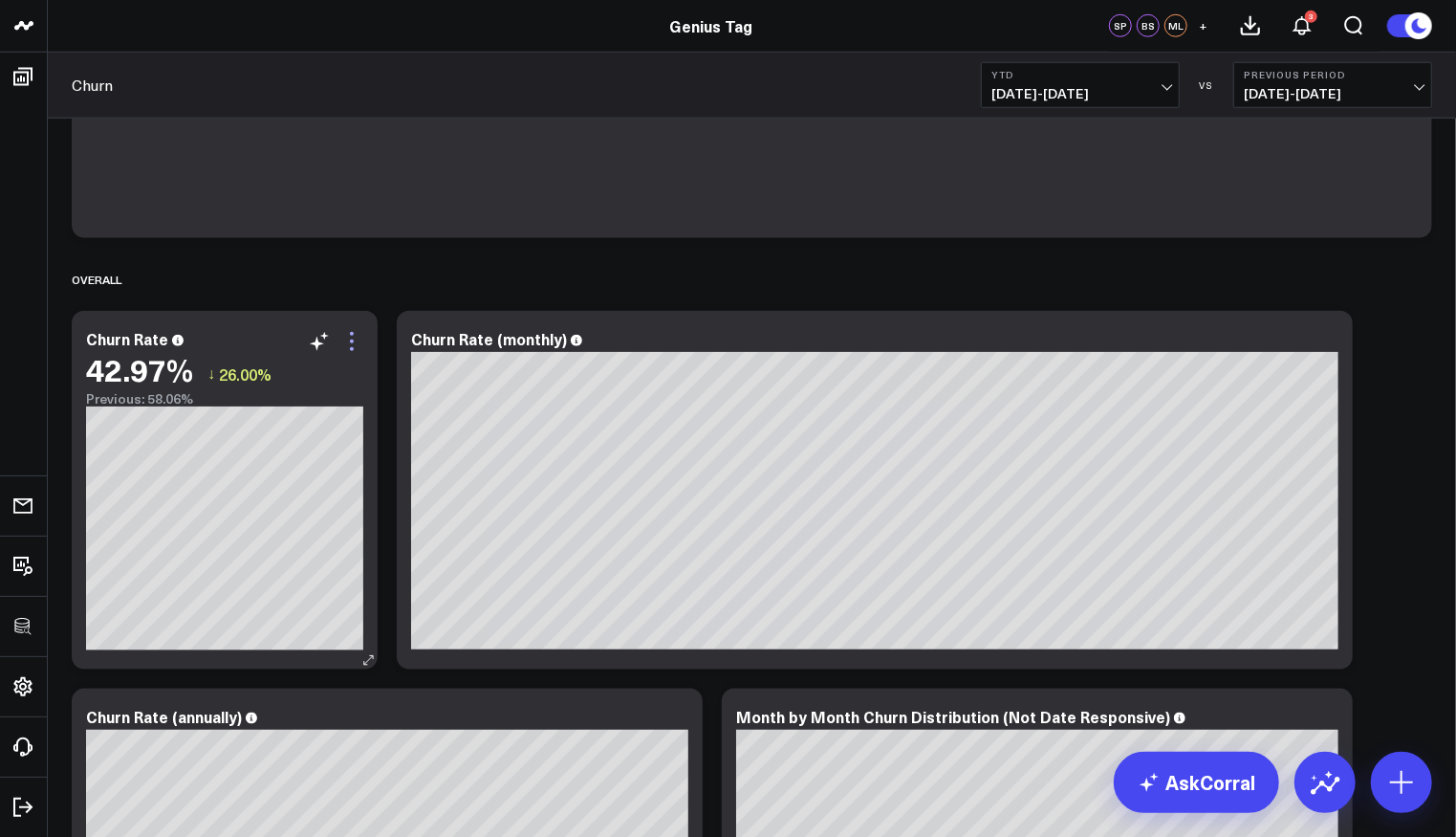
click at [354, 350] on icon at bounding box center [352, 341] width 23 height 23
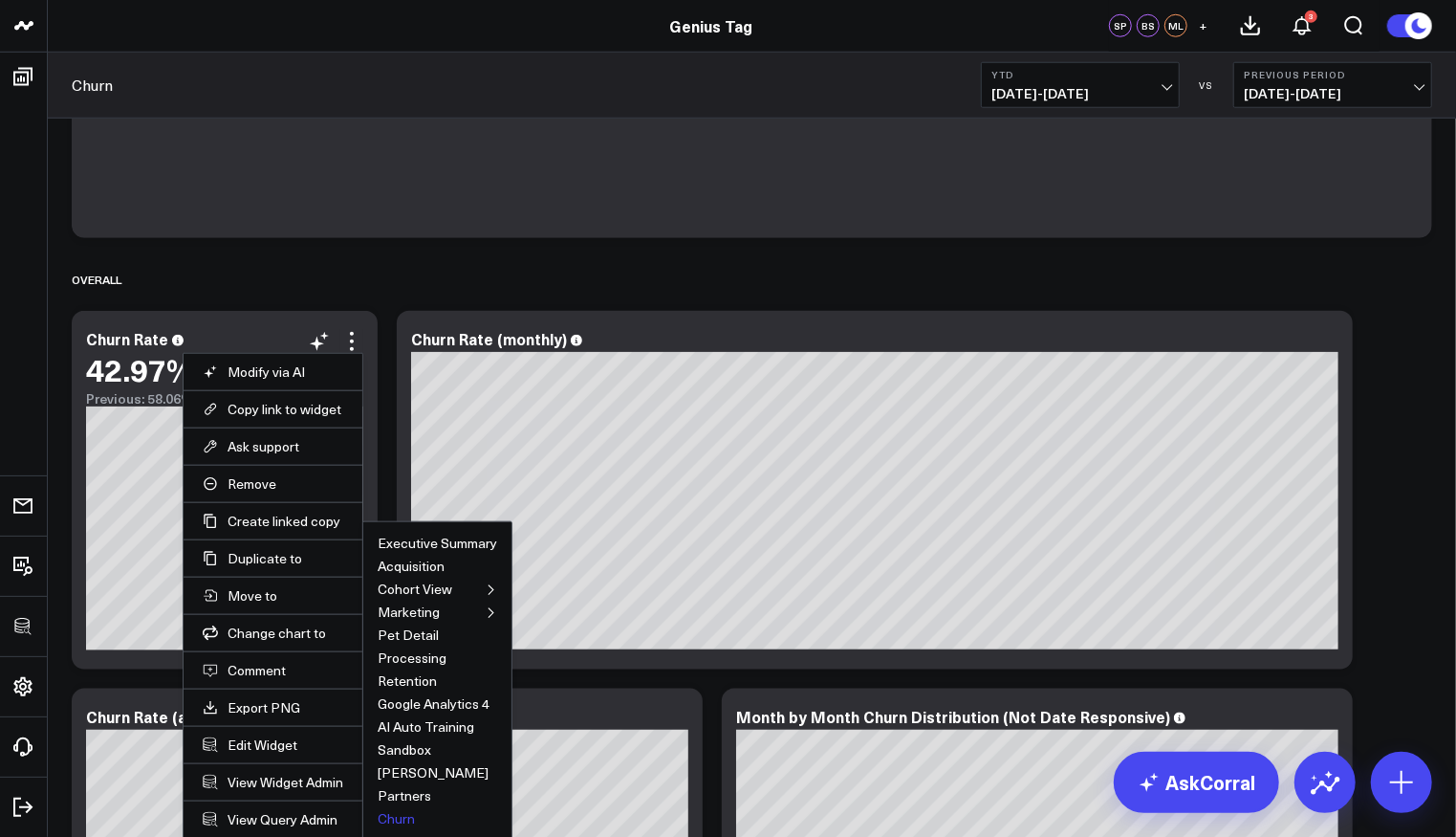
click at [393, 812] on button "Churn" at bounding box center [396, 819] width 37 height 13
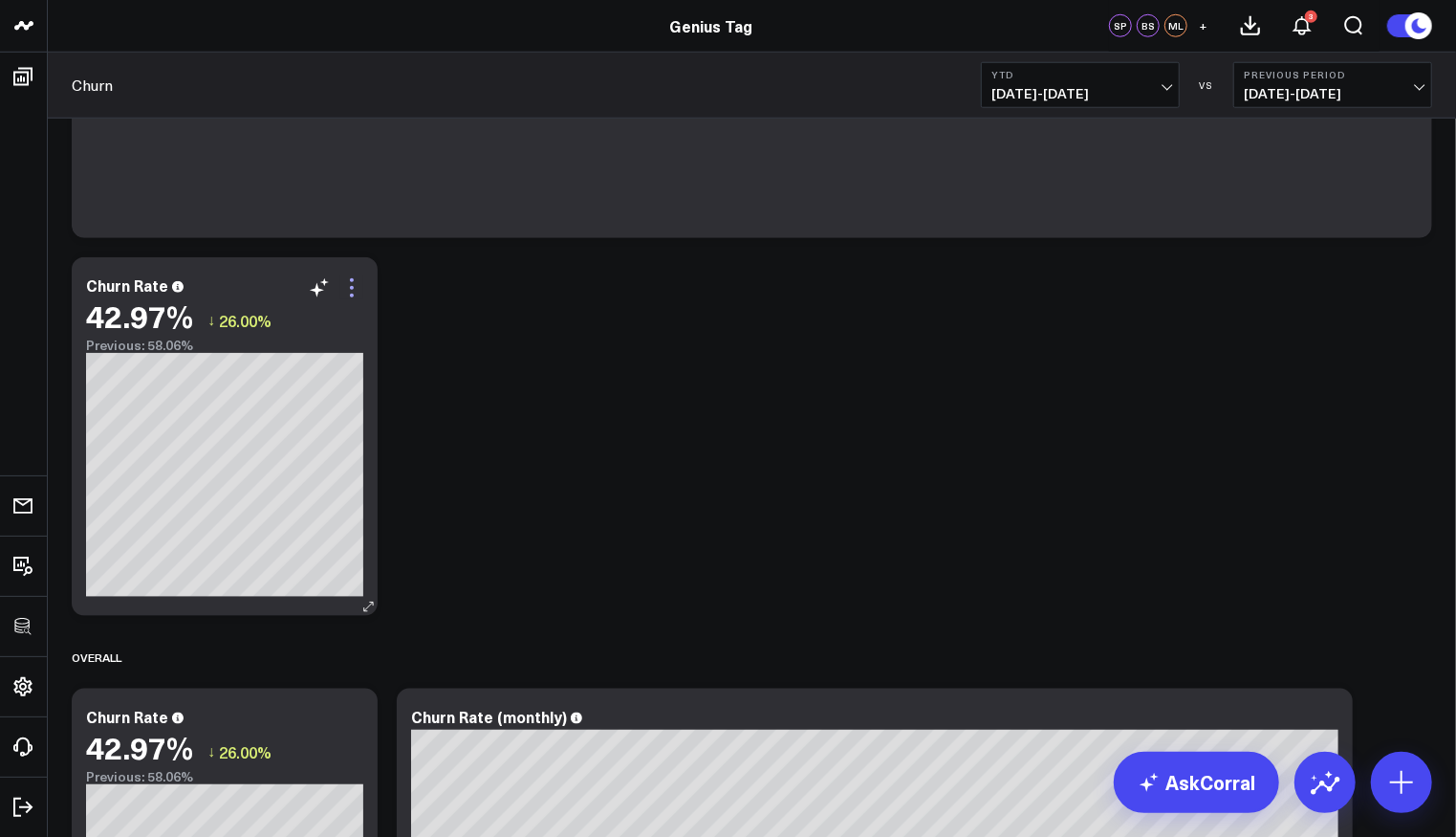
click at [347, 283] on icon at bounding box center [352, 288] width 23 height 23
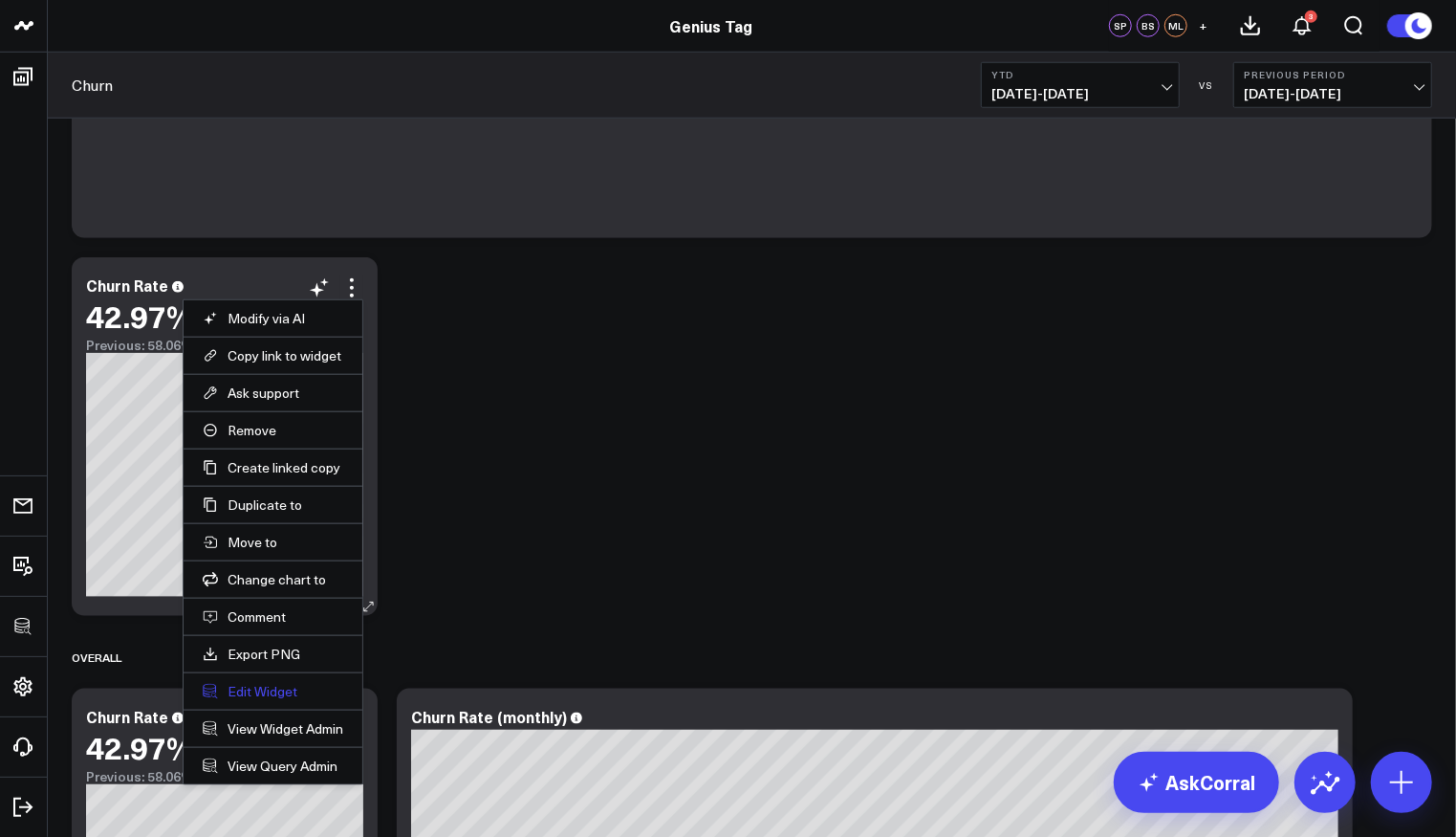
click at [240, 683] on button "Edit Widget" at bounding box center [272, 692] width 141 height 17
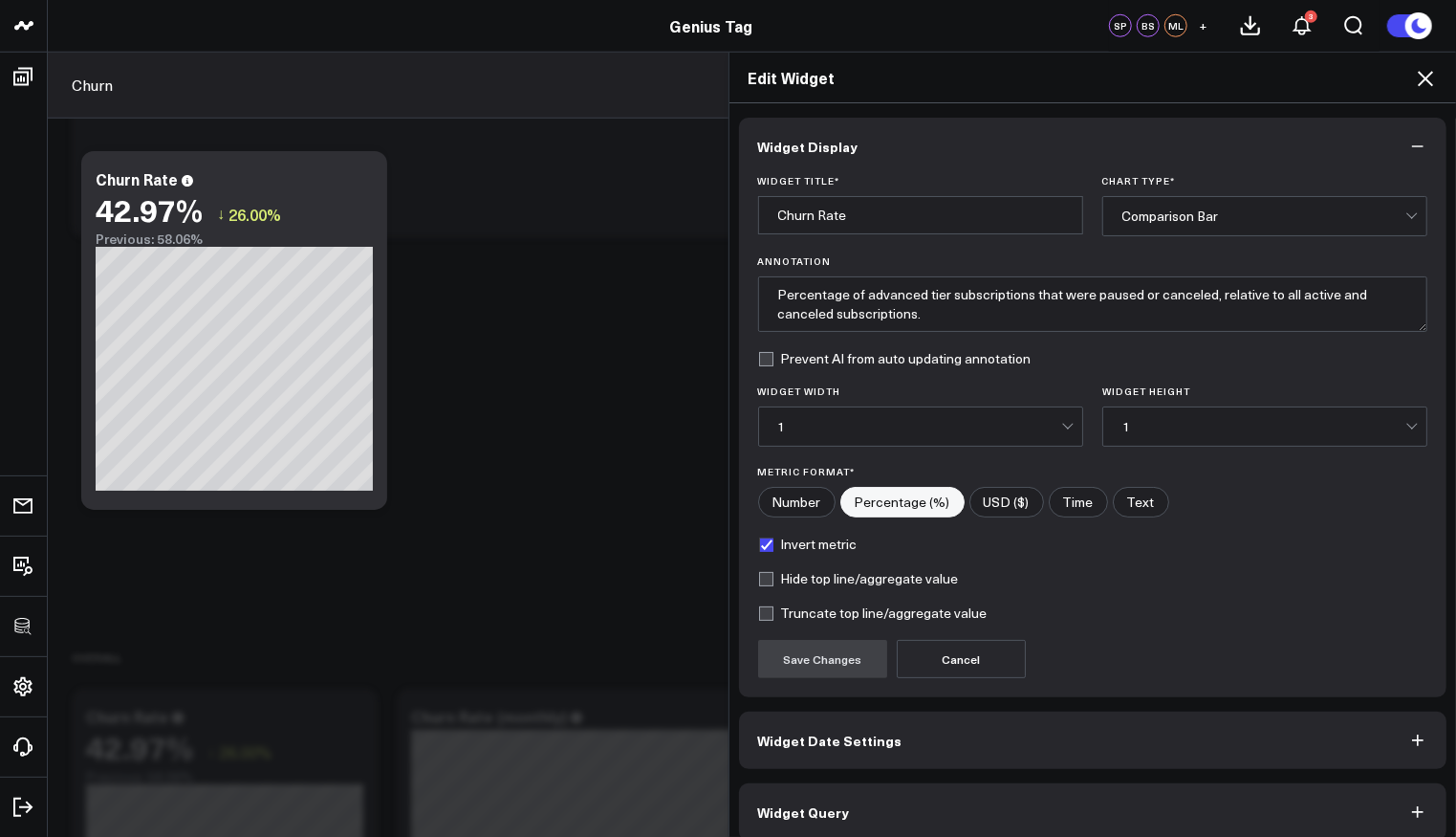
click at [805, 804] on span "Widget Query" at bounding box center [804, 812] width 92 height 15
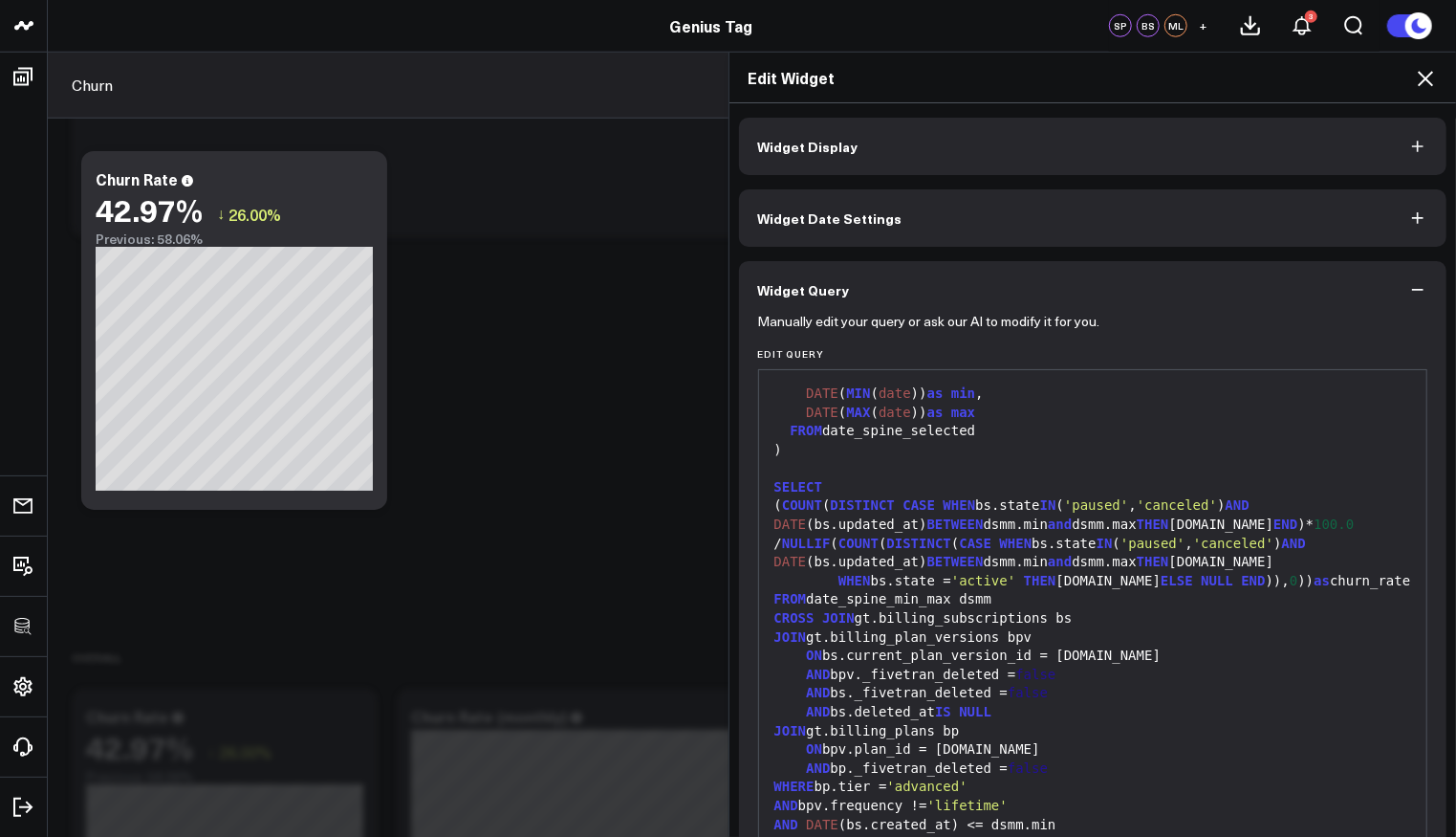
scroll to position [99, 0]
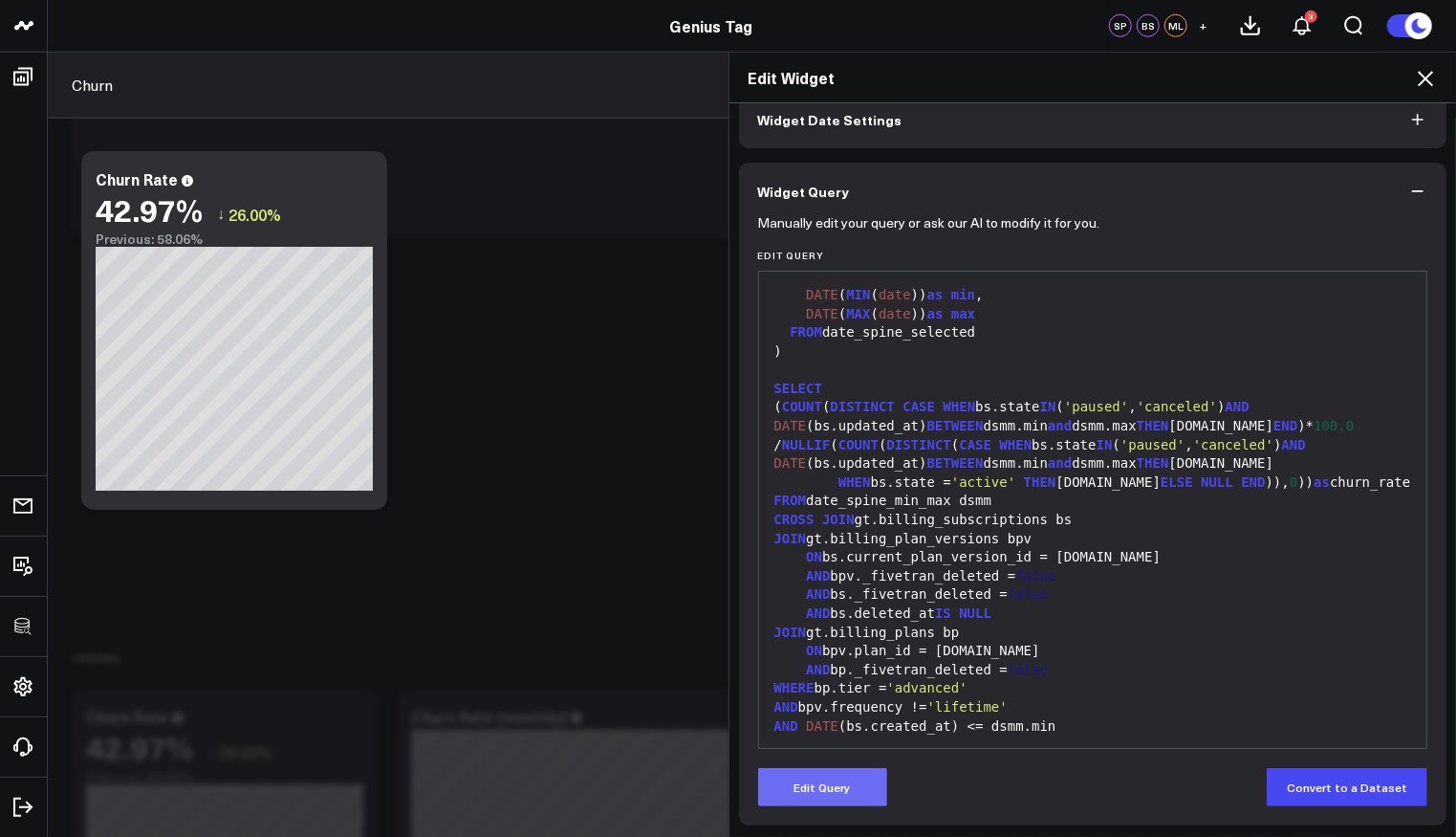
click at [834, 773] on button "Edit Query" at bounding box center [822, 787] width 129 height 38
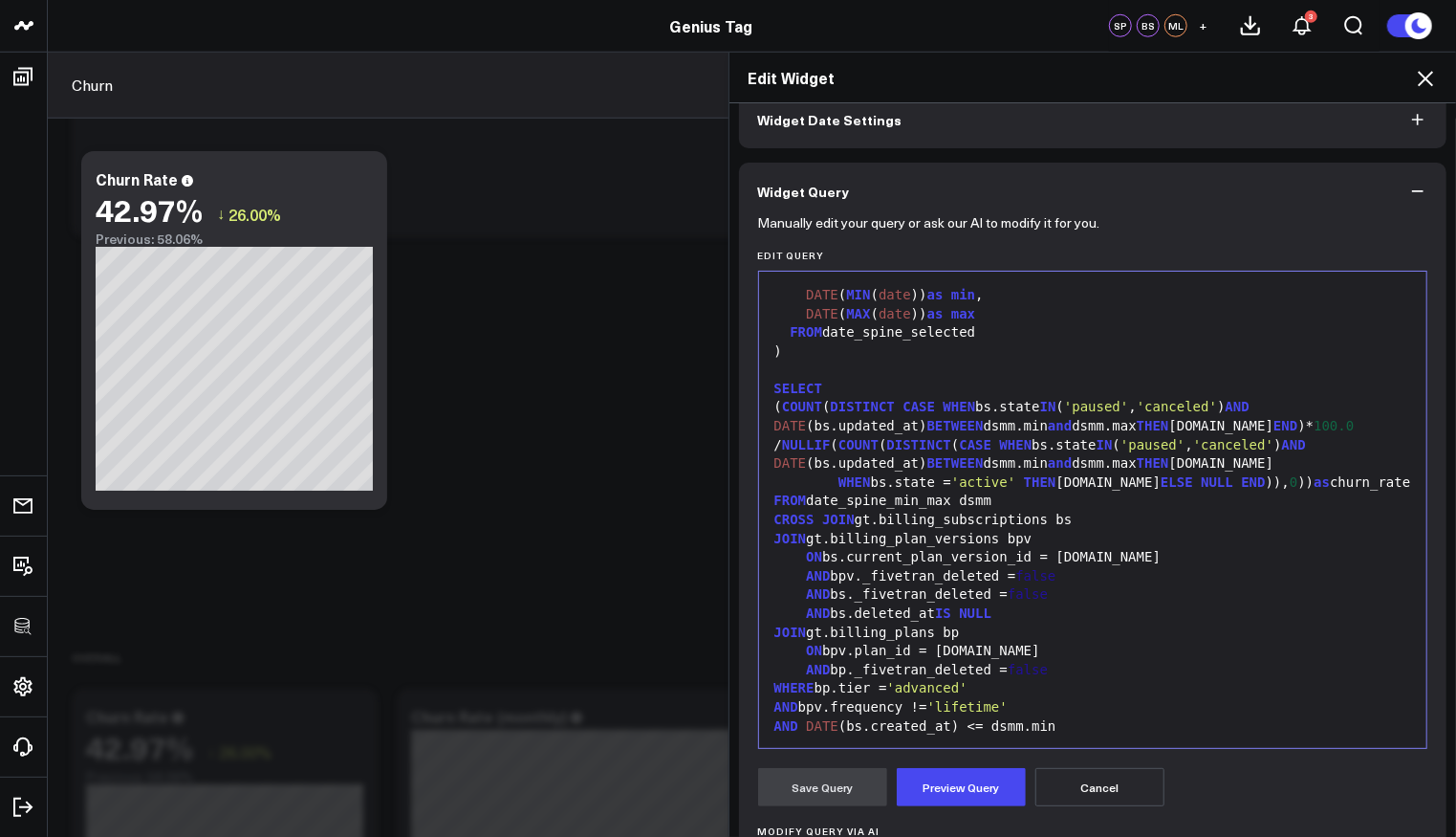
click at [957, 642] on div "ON bpv.plan_id = bp.id" at bounding box center [1093, 651] width 649 height 19
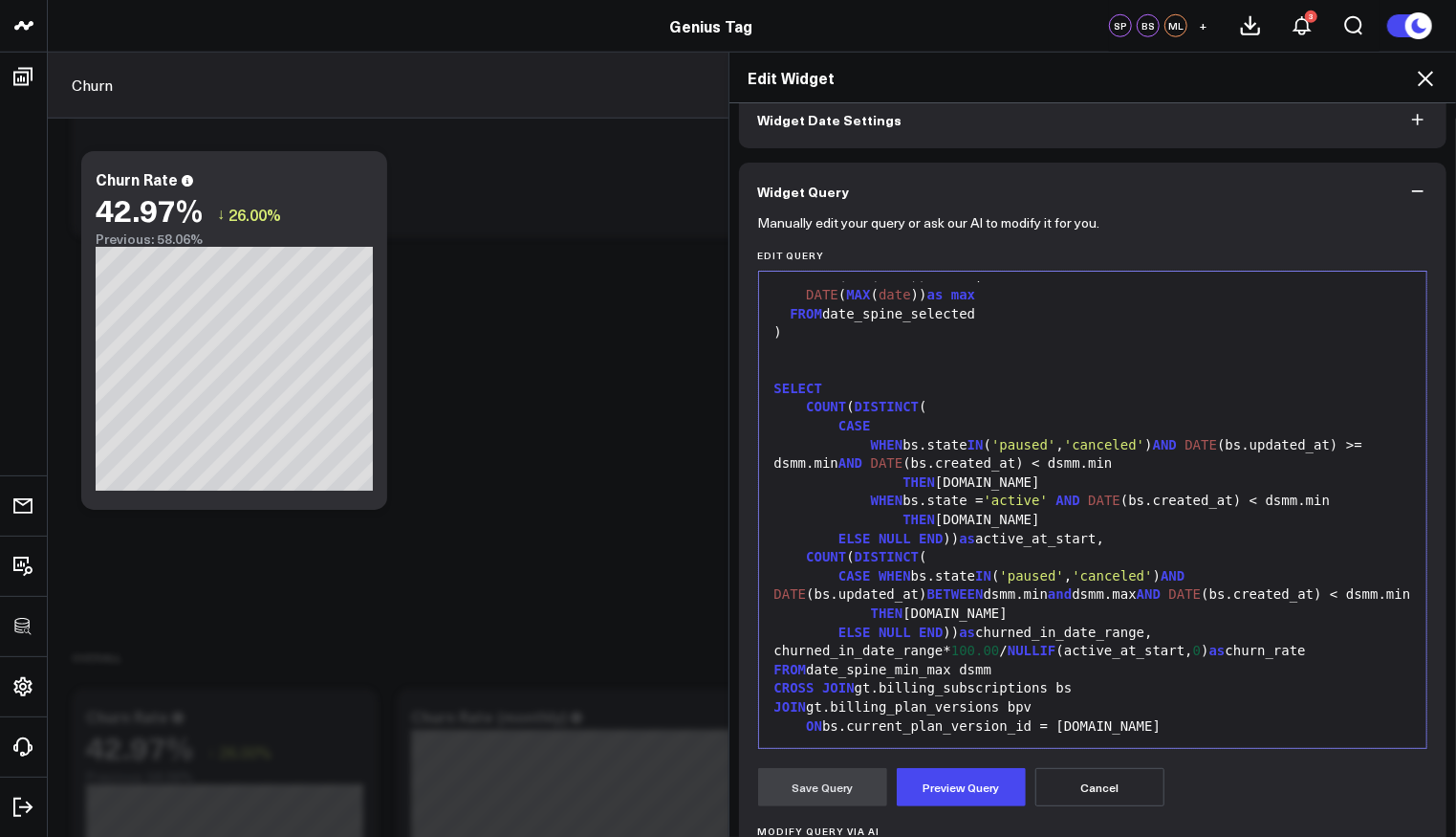
scroll to position [467, 0]
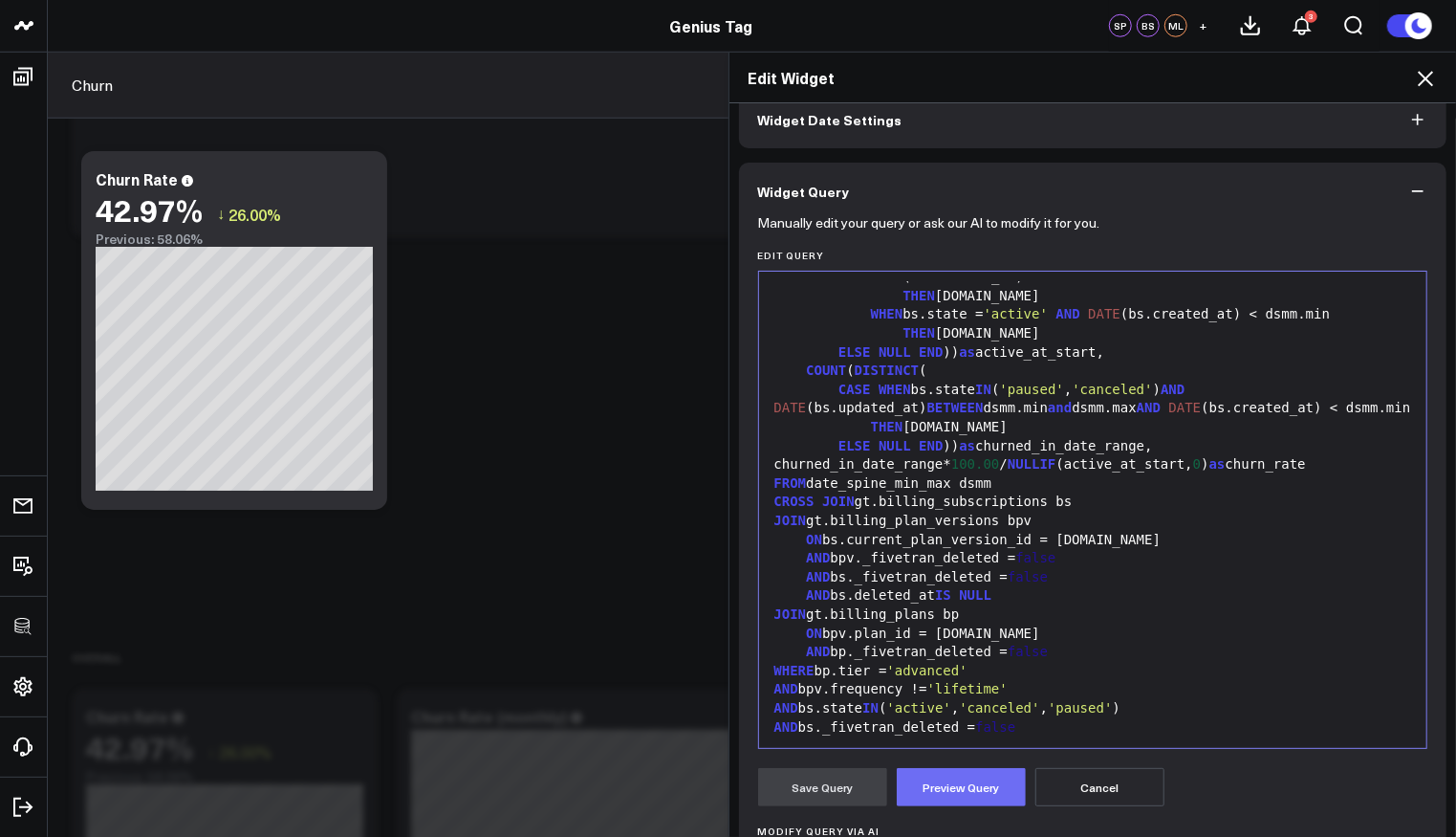
click at [941, 778] on button "Preview Query" at bounding box center [961, 787] width 129 height 38
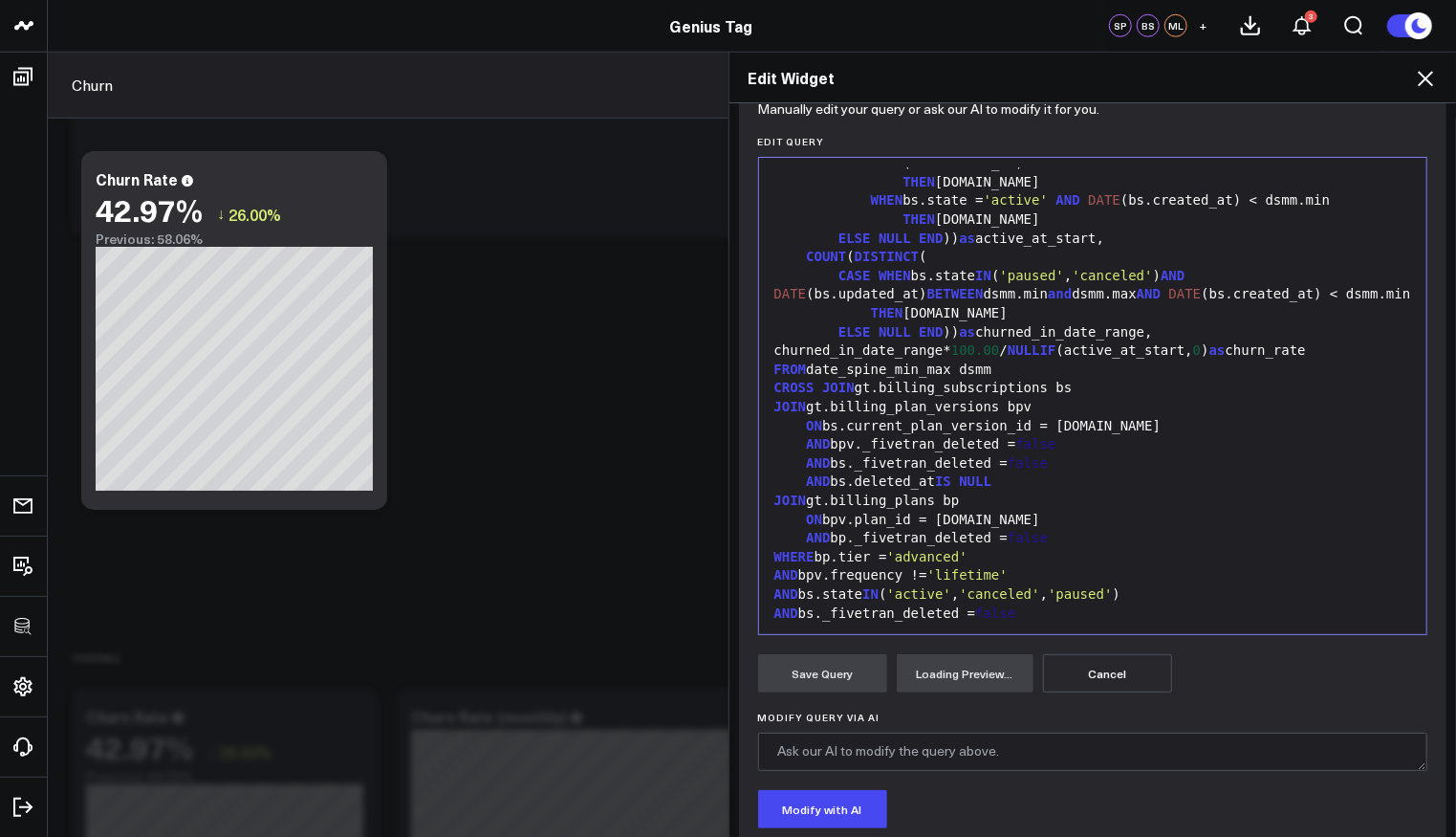
scroll to position [335, 0]
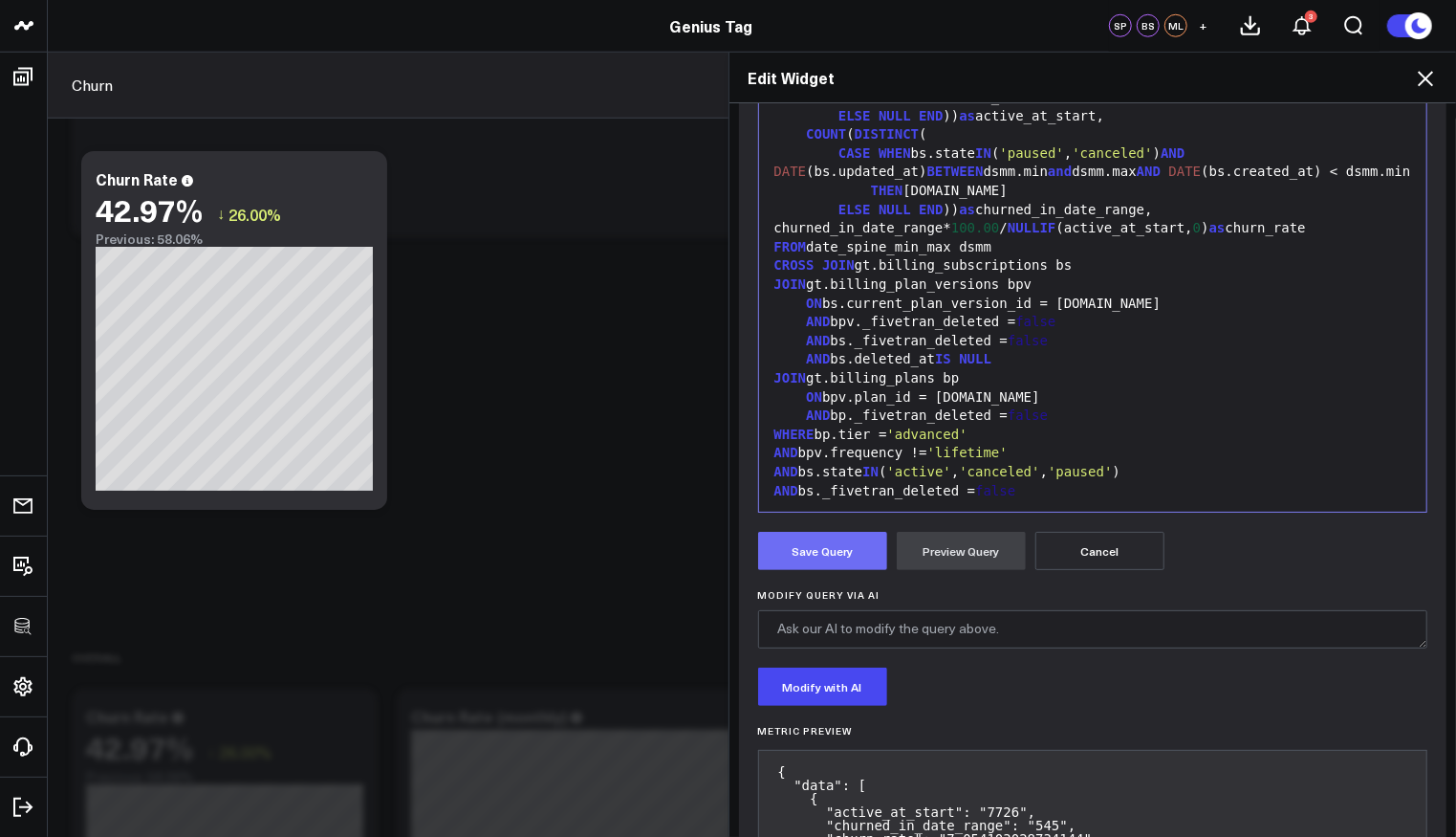
click at [803, 567] on button "Save Query" at bounding box center [822, 551] width 129 height 38
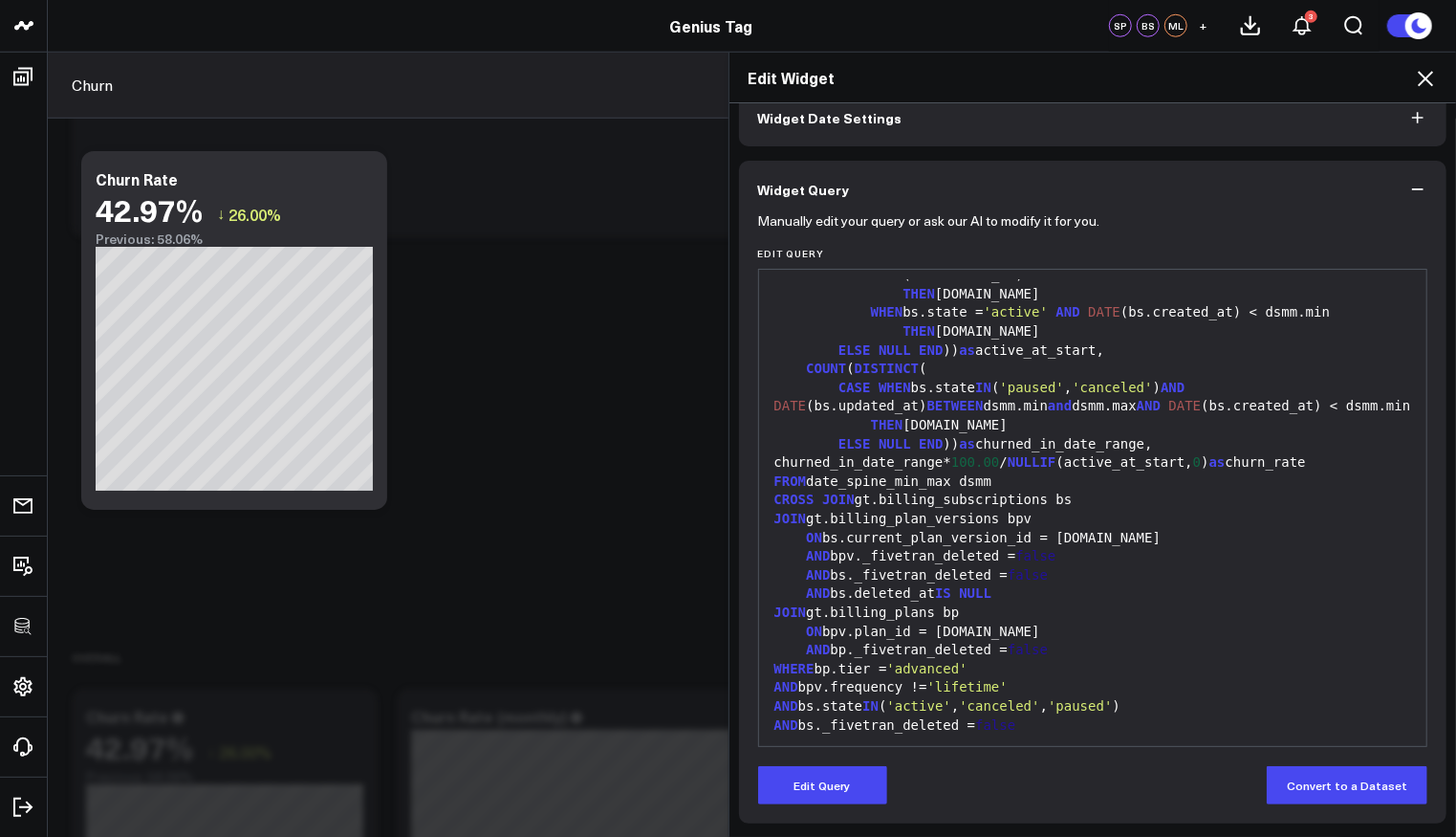
scroll to position [99, 0]
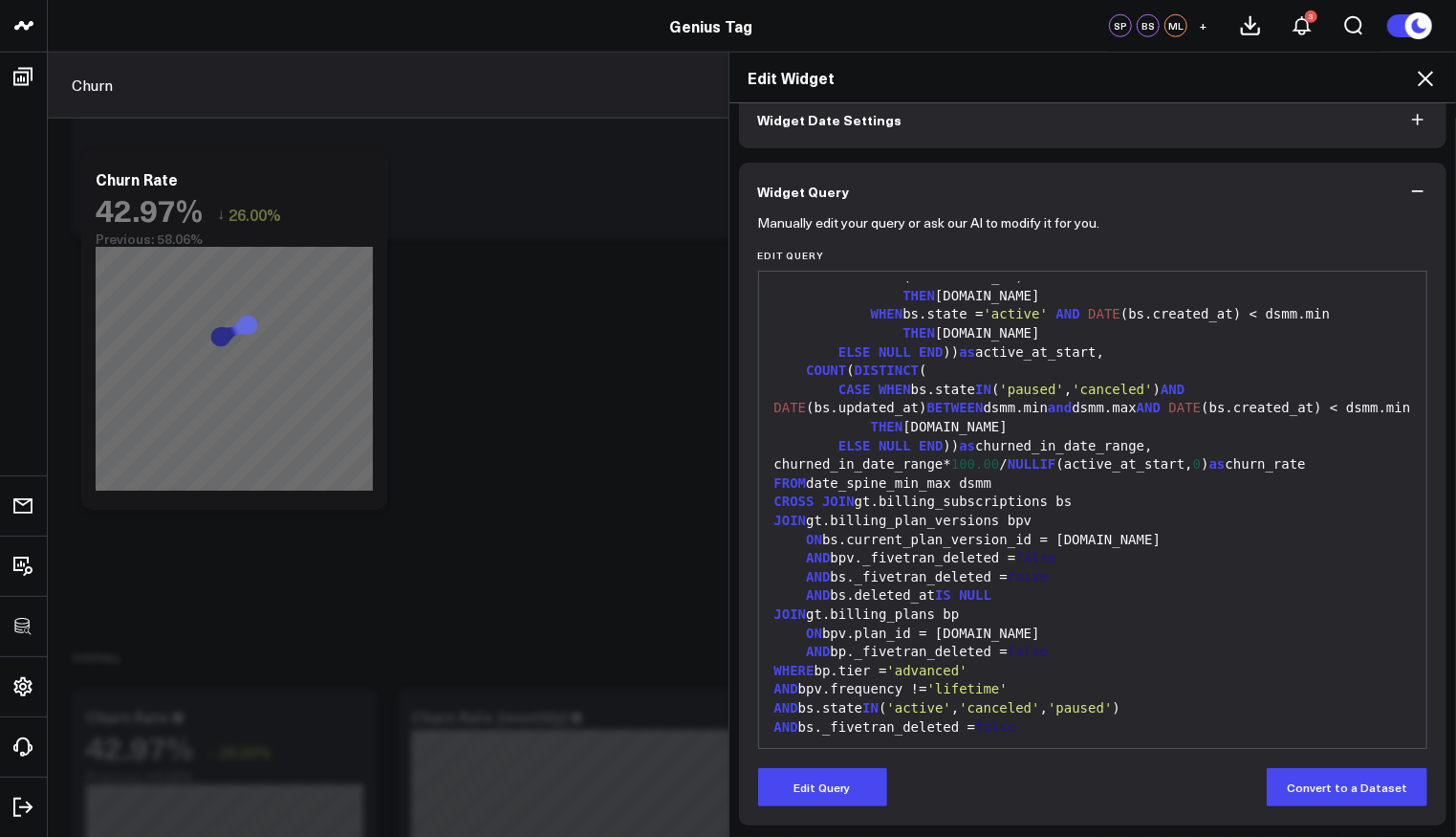
click at [1423, 77] on icon at bounding box center [1425, 78] width 15 height 15
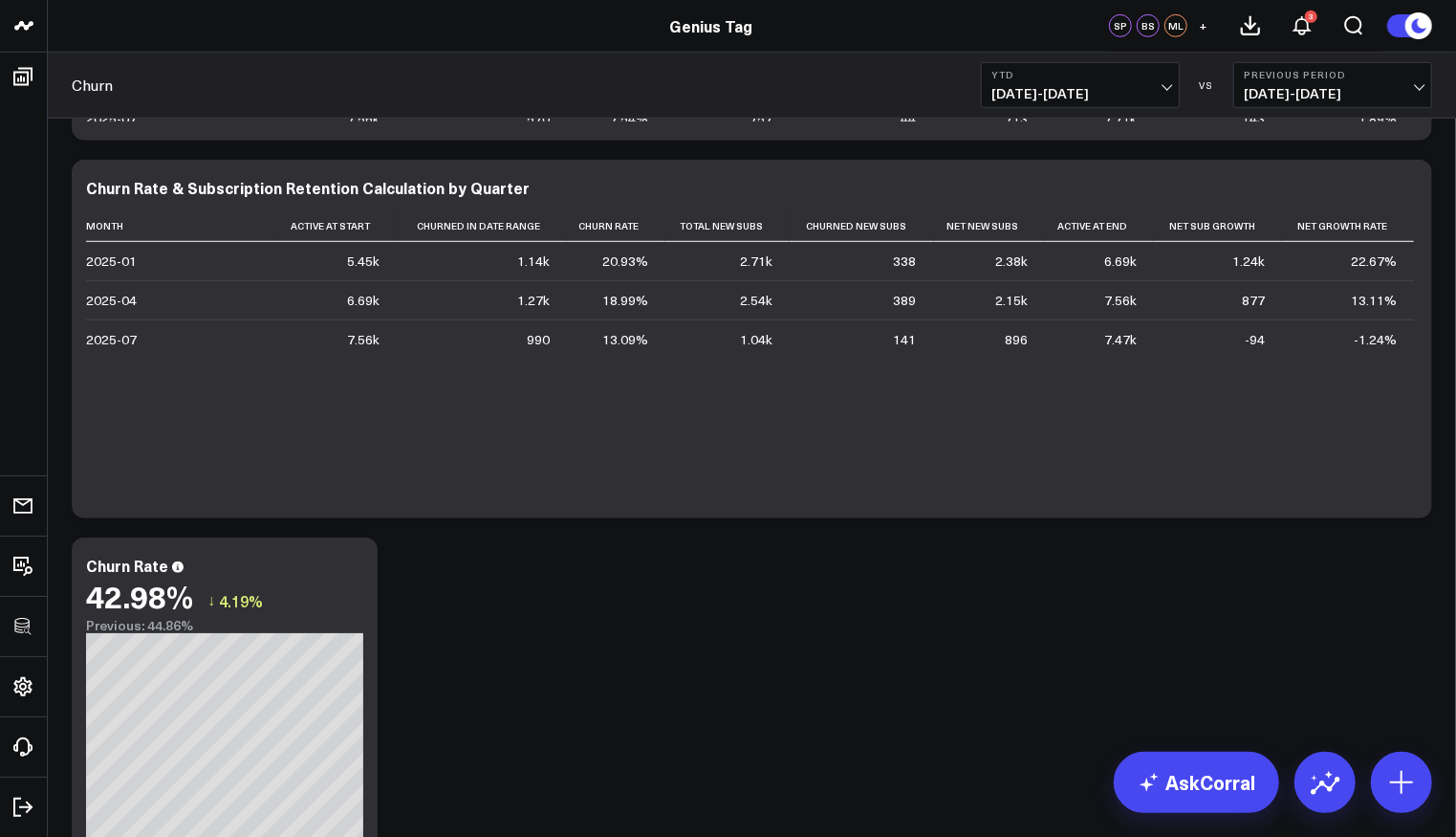
scroll to position [905, 0]
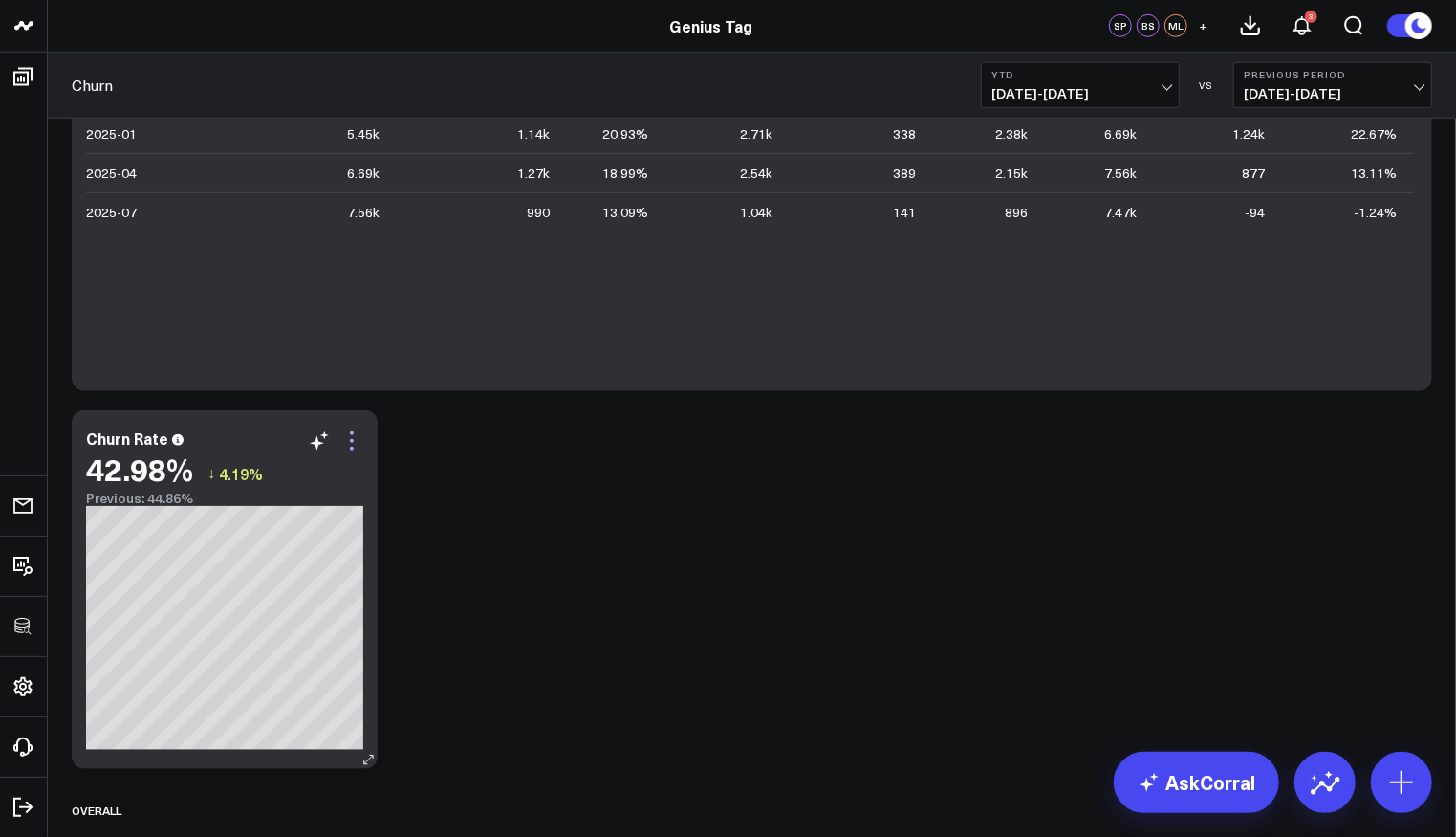
click at [358, 440] on icon at bounding box center [352, 441] width 23 height 23
click at [0, 0] on button "Remove" at bounding box center [0, 0] width 0 height 0
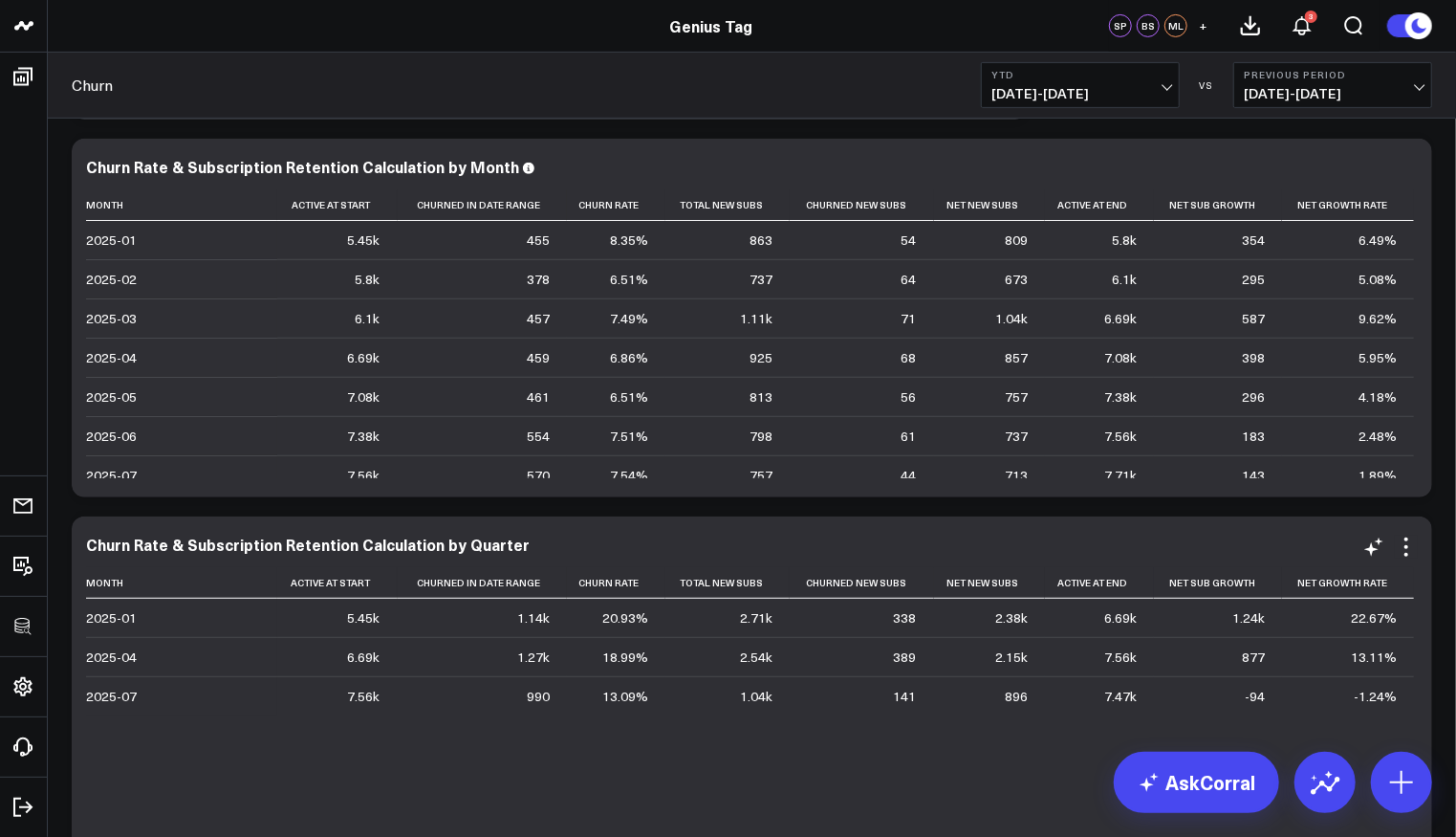
scroll to position [603, 0]
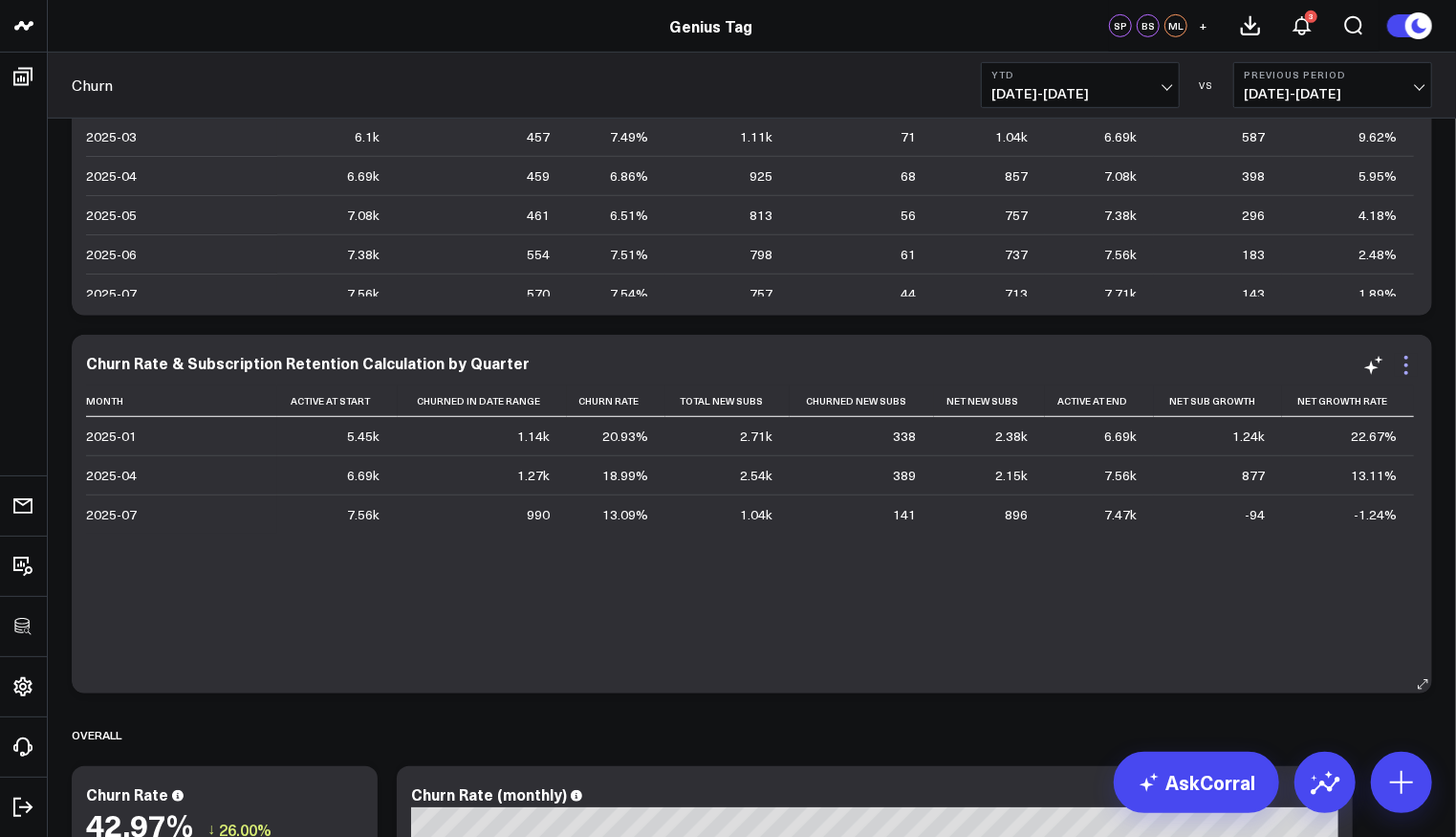
click at [1412, 363] on icon at bounding box center [1406, 365] width 23 height 23
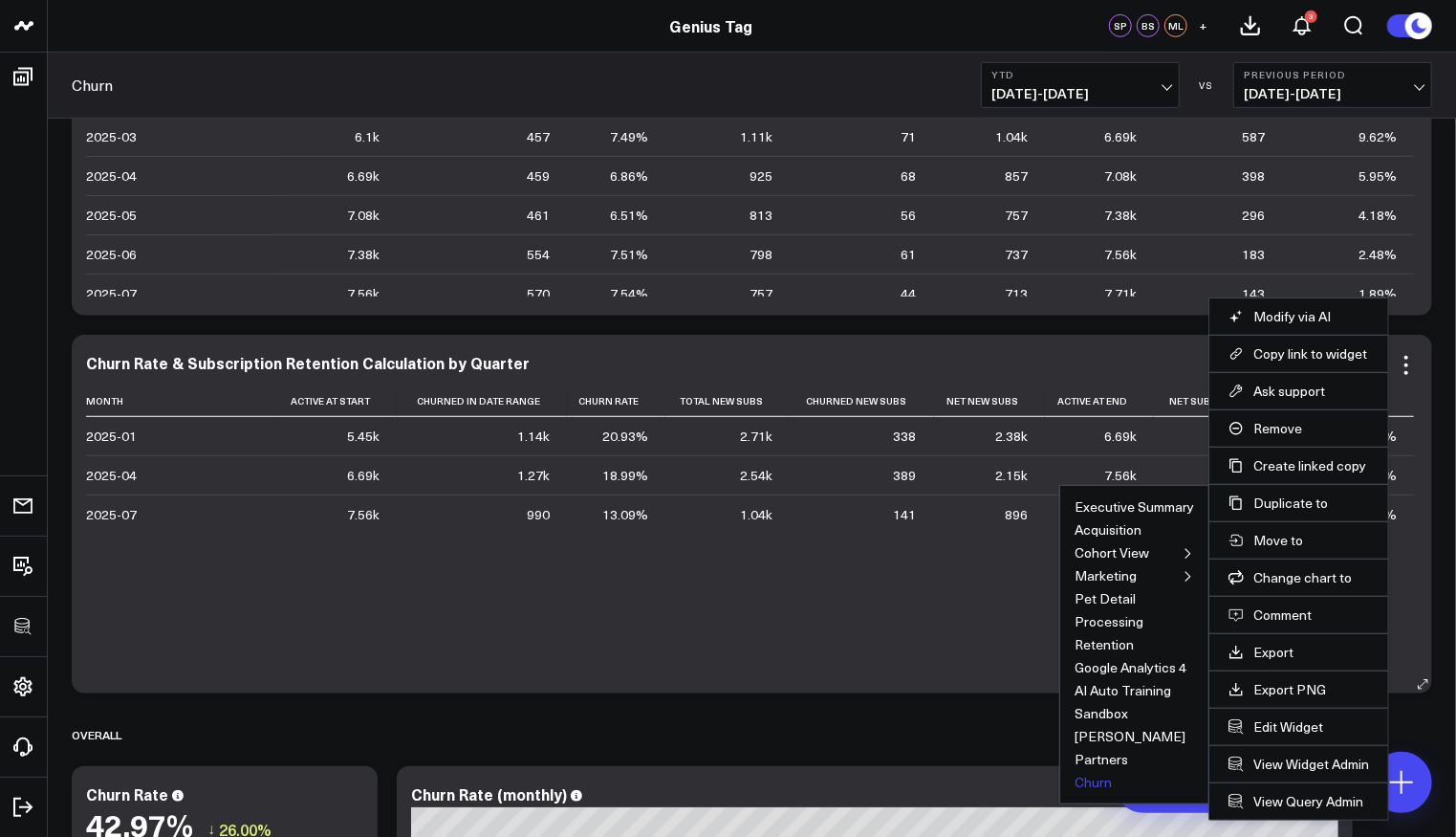
click at [1094, 776] on button "Churn" at bounding box center [1093, 782] width 37 height 13
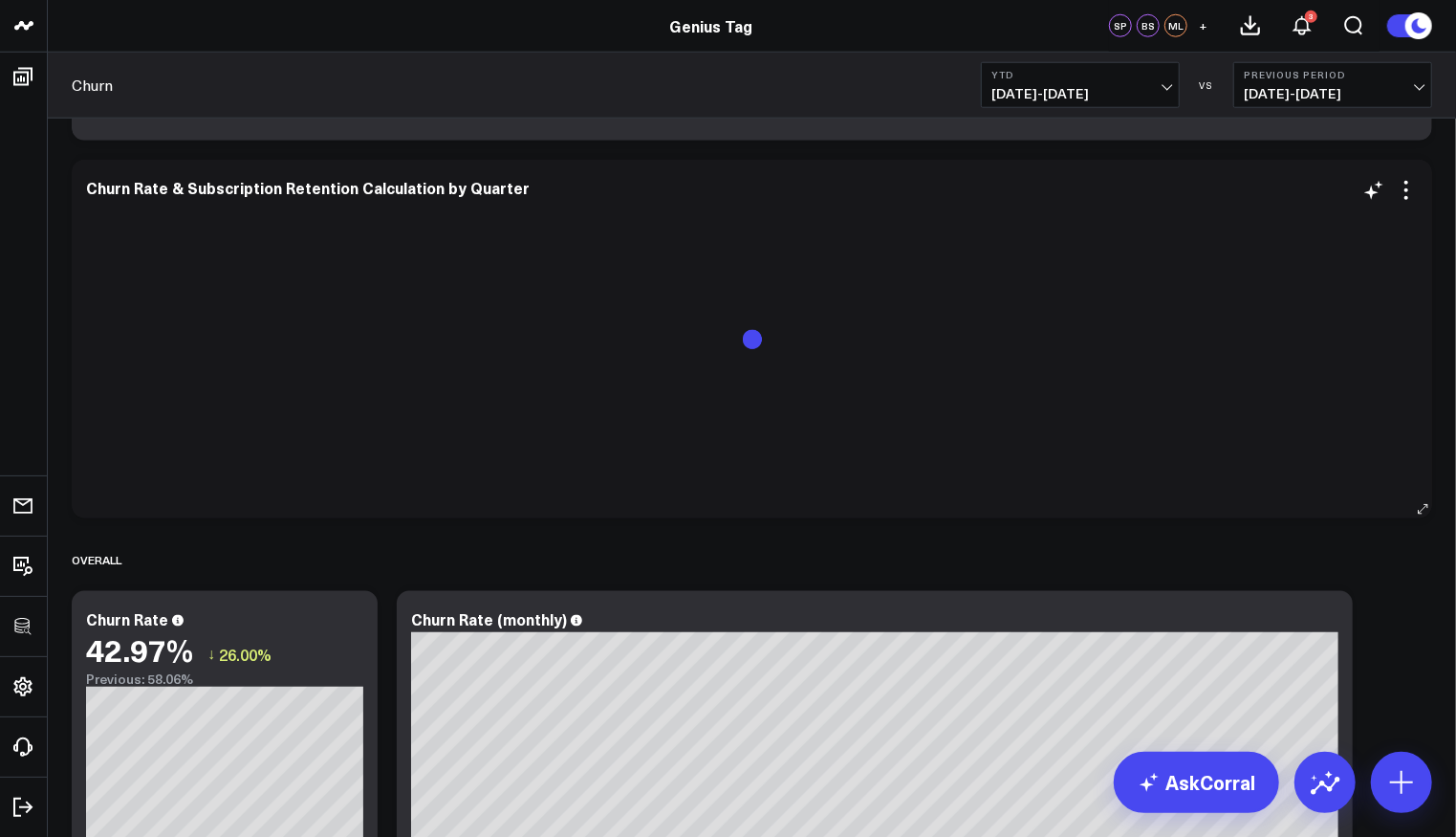
scroll to position [1141, 0]
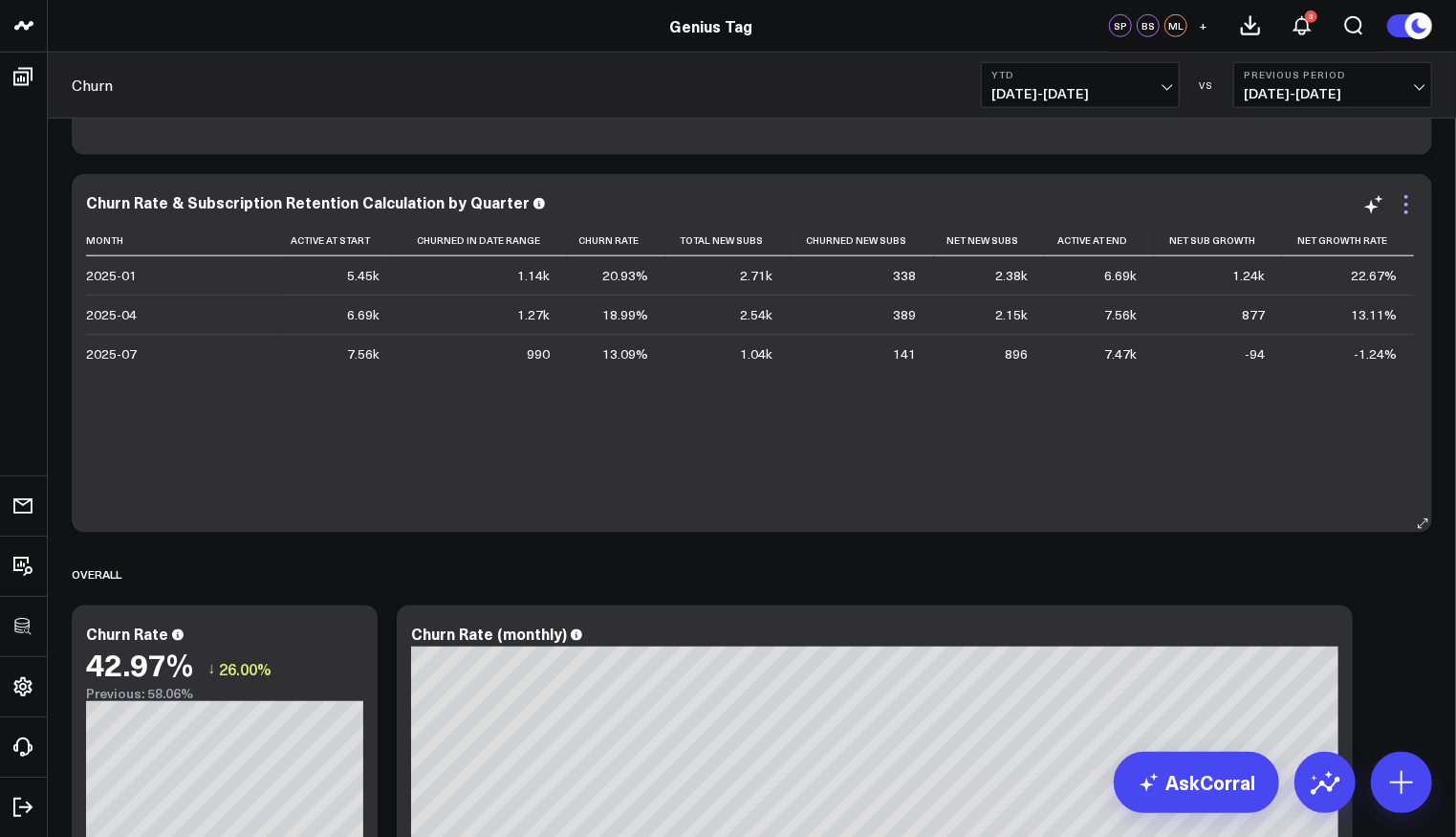
click at [1415, 211] on icon at bounding box center [1406, 205] width 23 height 23
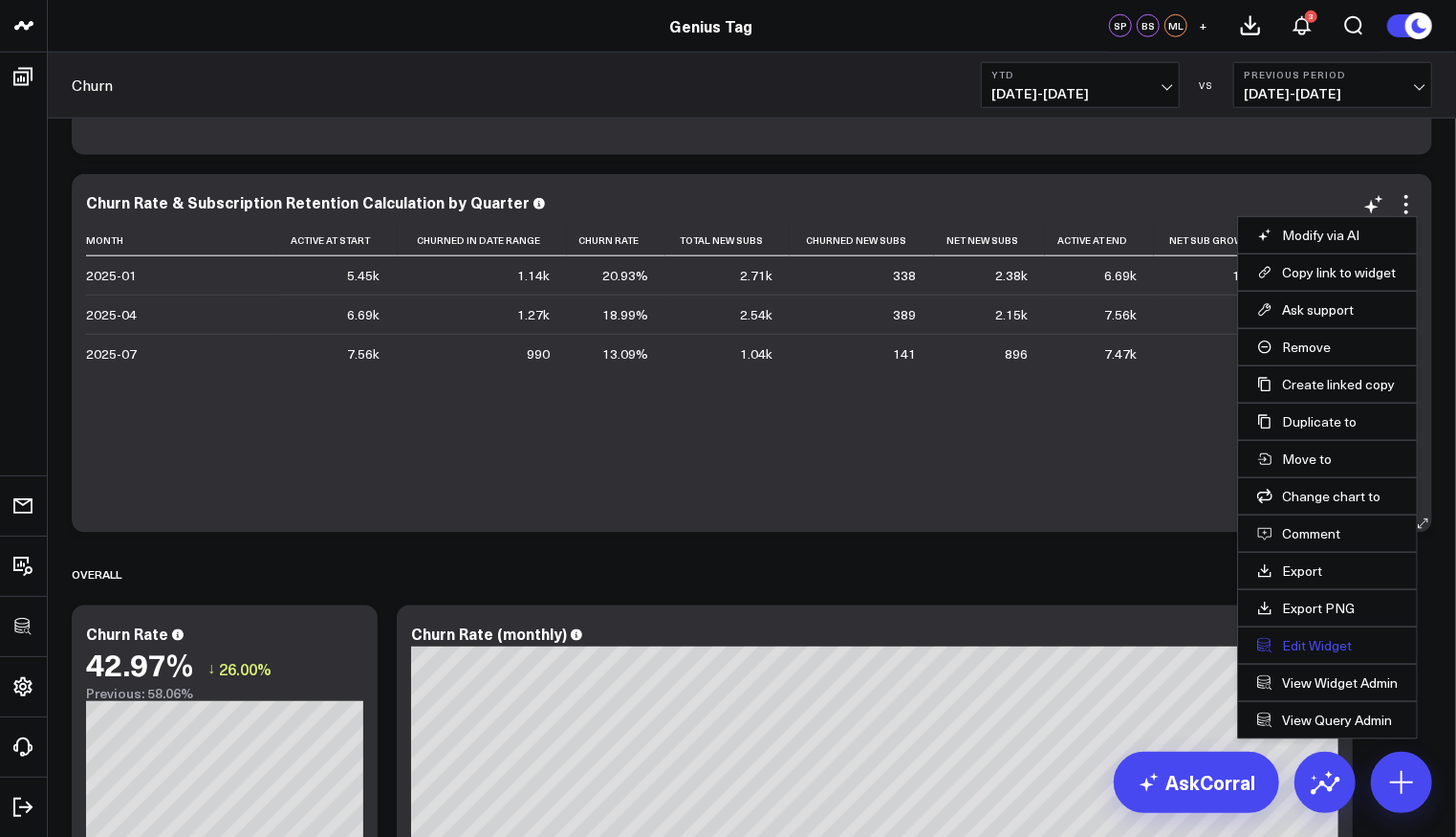
click at [1319, 640] on button "Edit Widget" at bounding box center [1327, 646] width 141 height 17
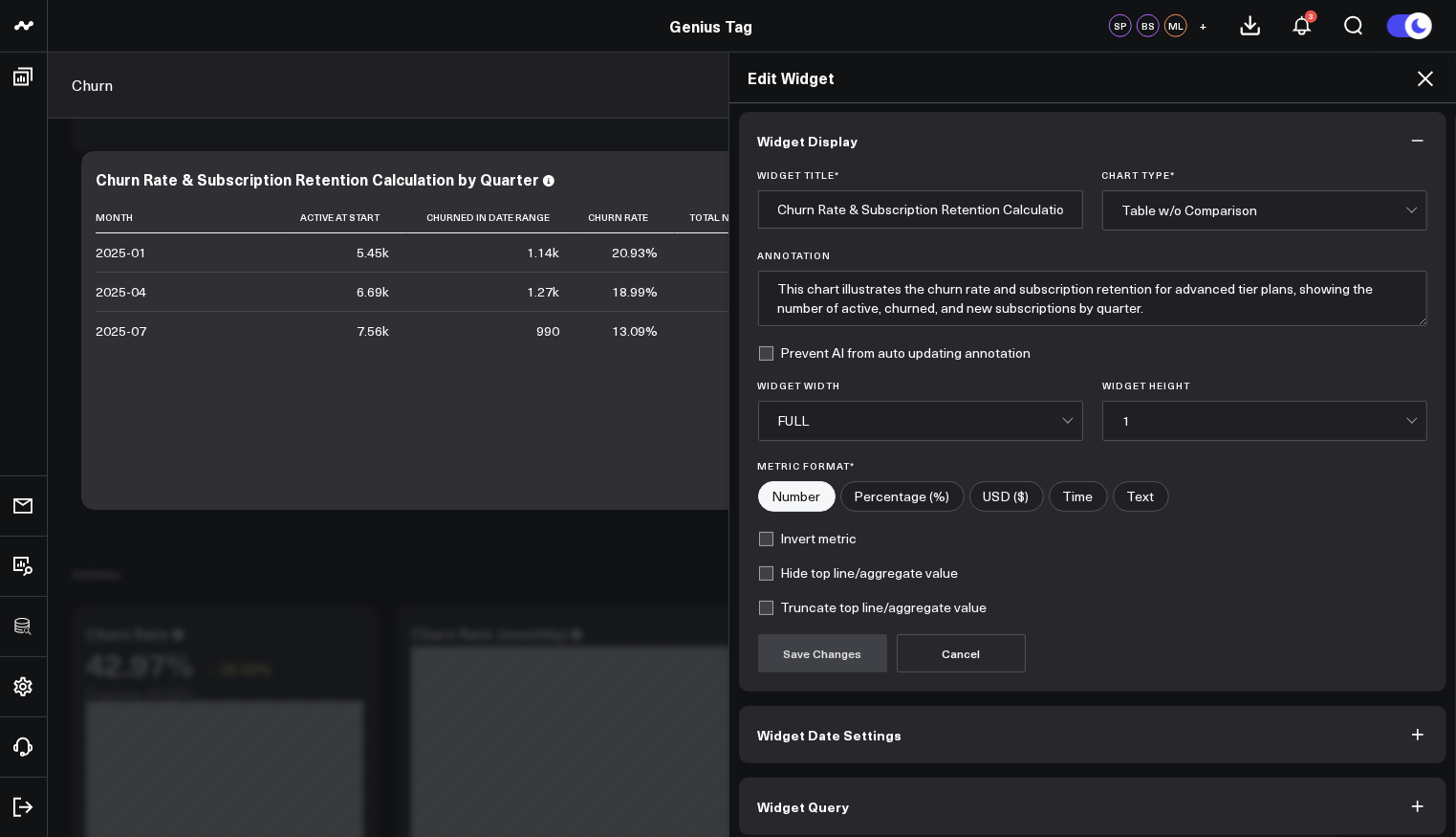
scroll to position [12, 0]
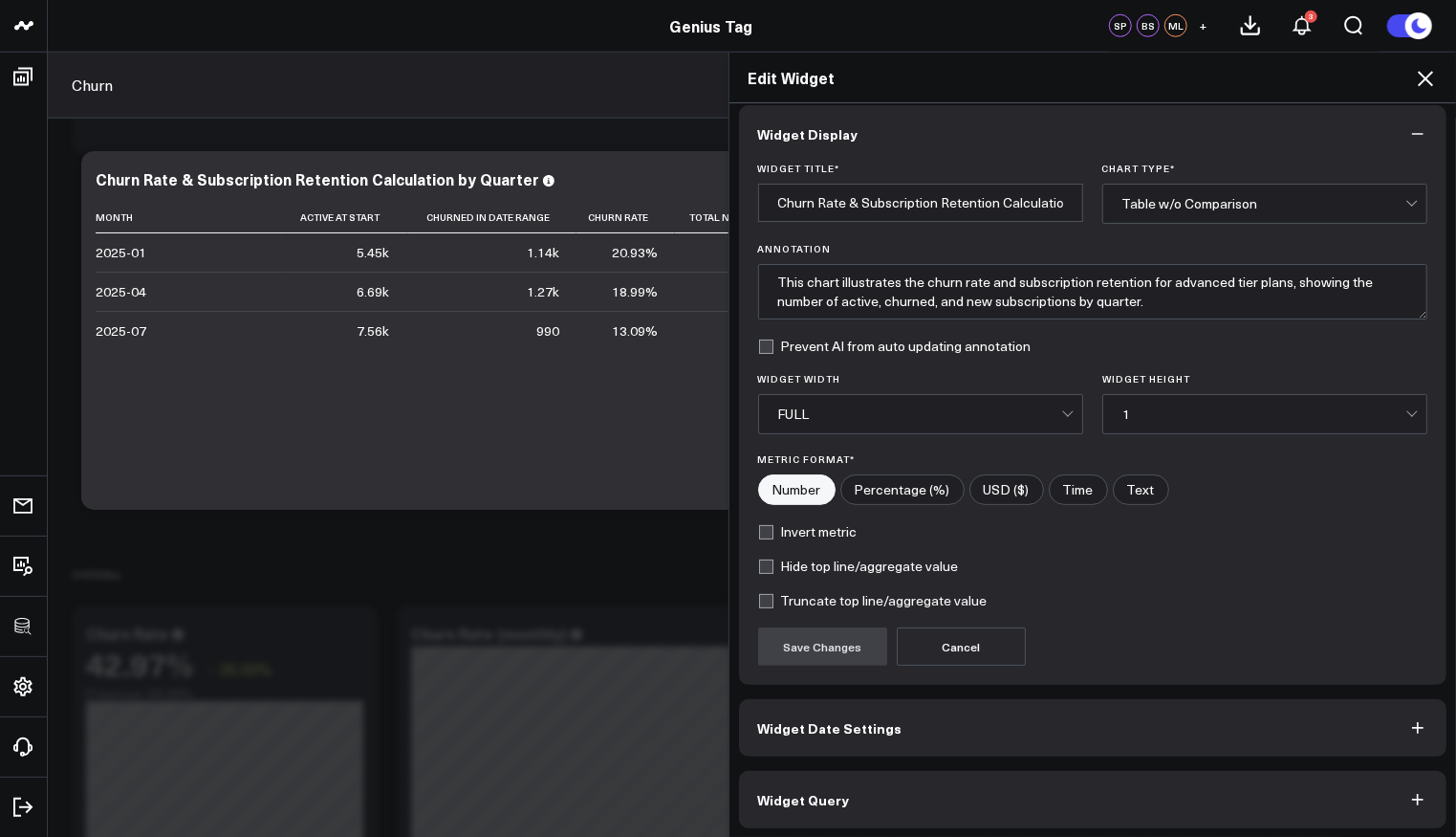
click at [860, 795] on button "Widget Query" at bounding box center [1093, 800] width 708 height 57
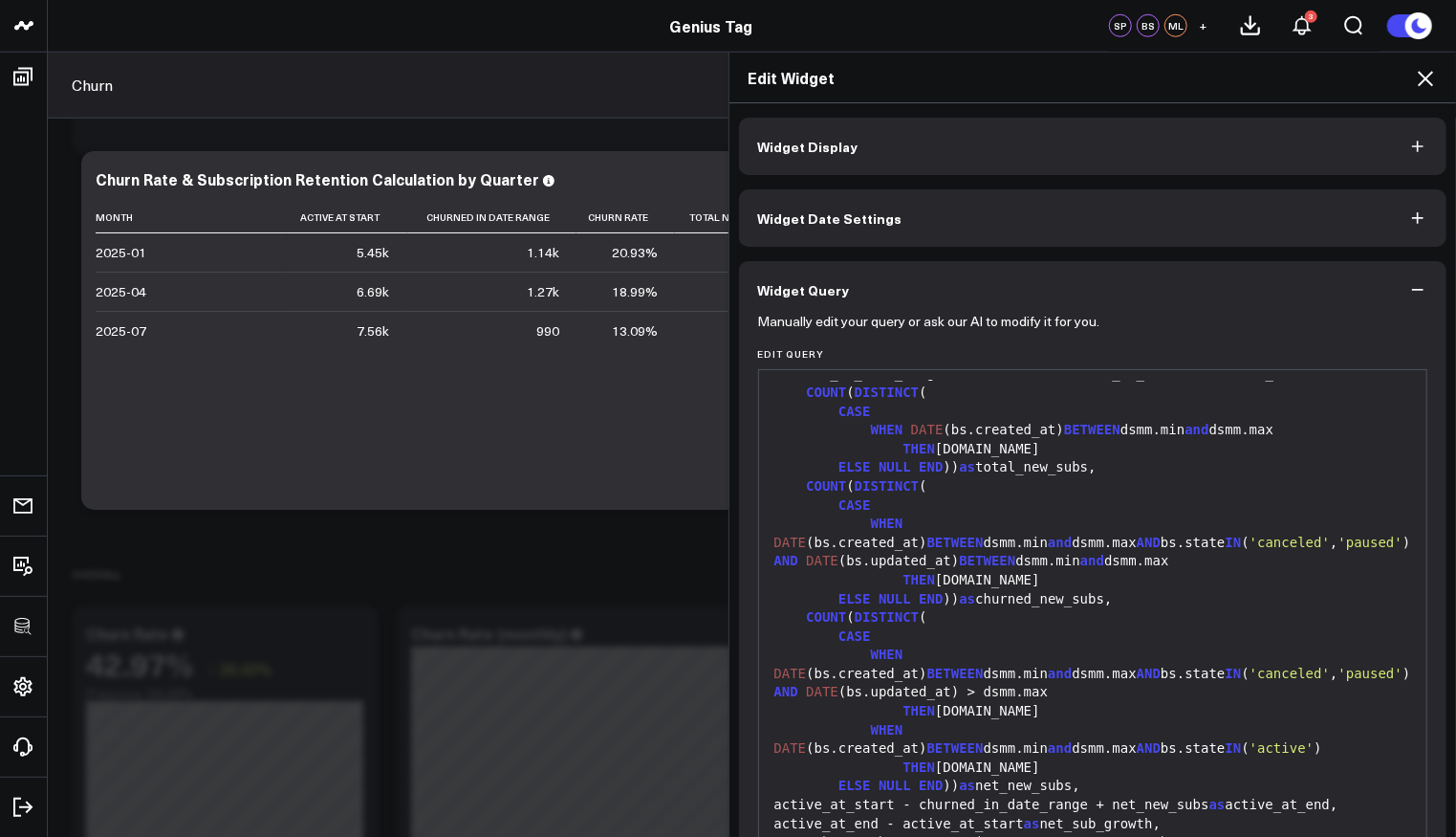
scroll to position [993, 0]
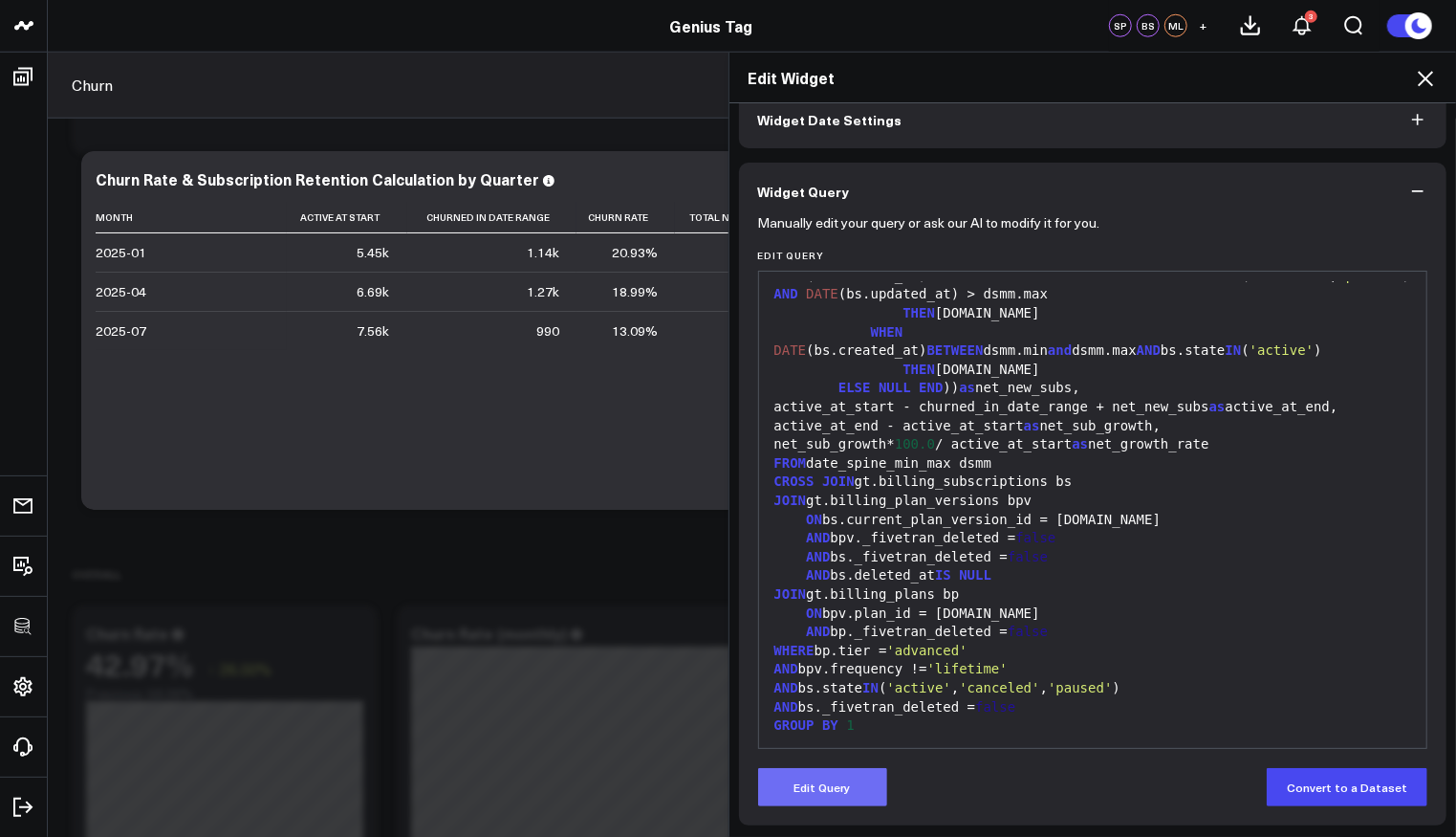
click at [855, 782] on button "Edit Query" at bounding box center [822, 787] width 129 height 38
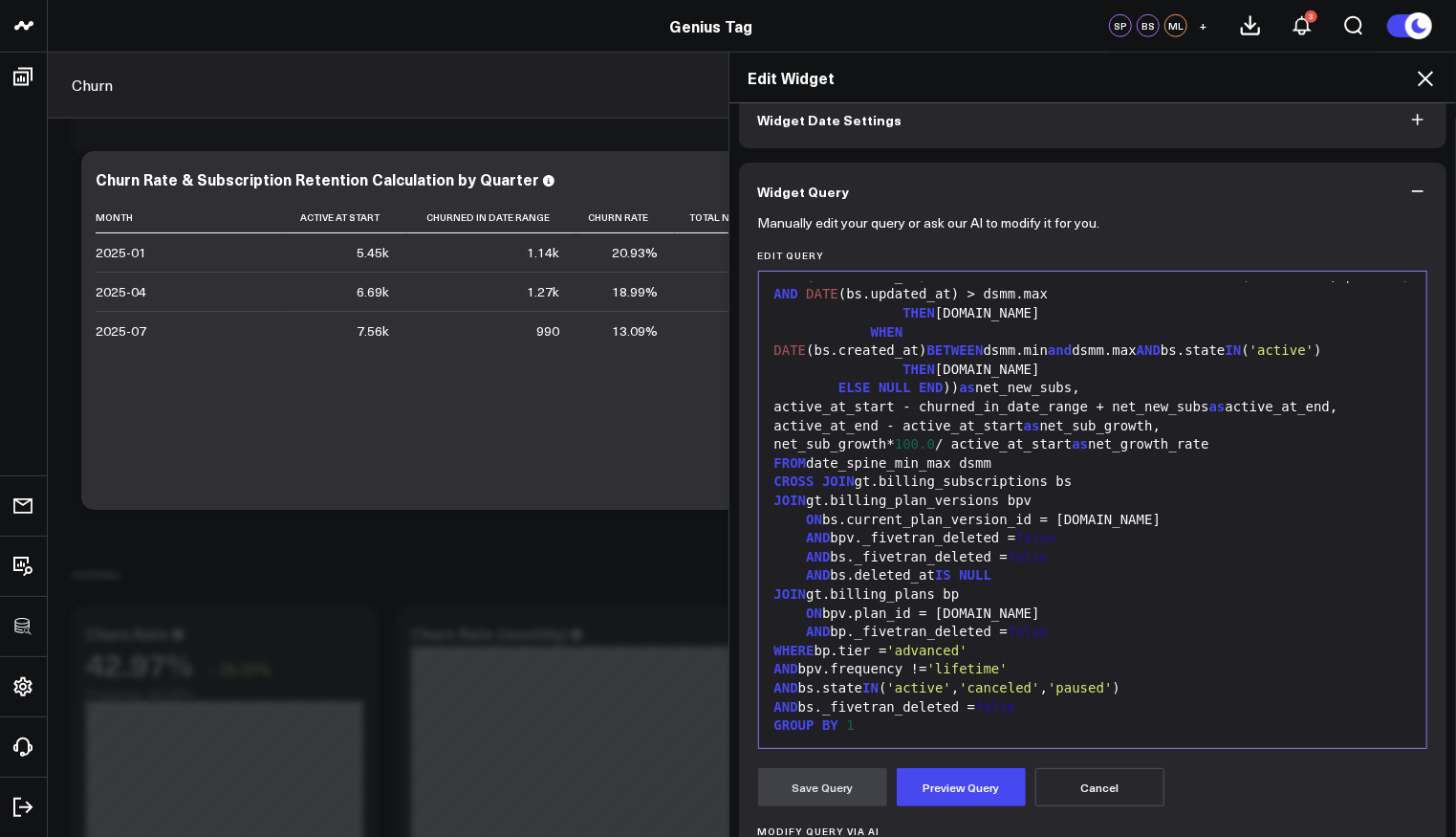
scroll to position [335, 0]
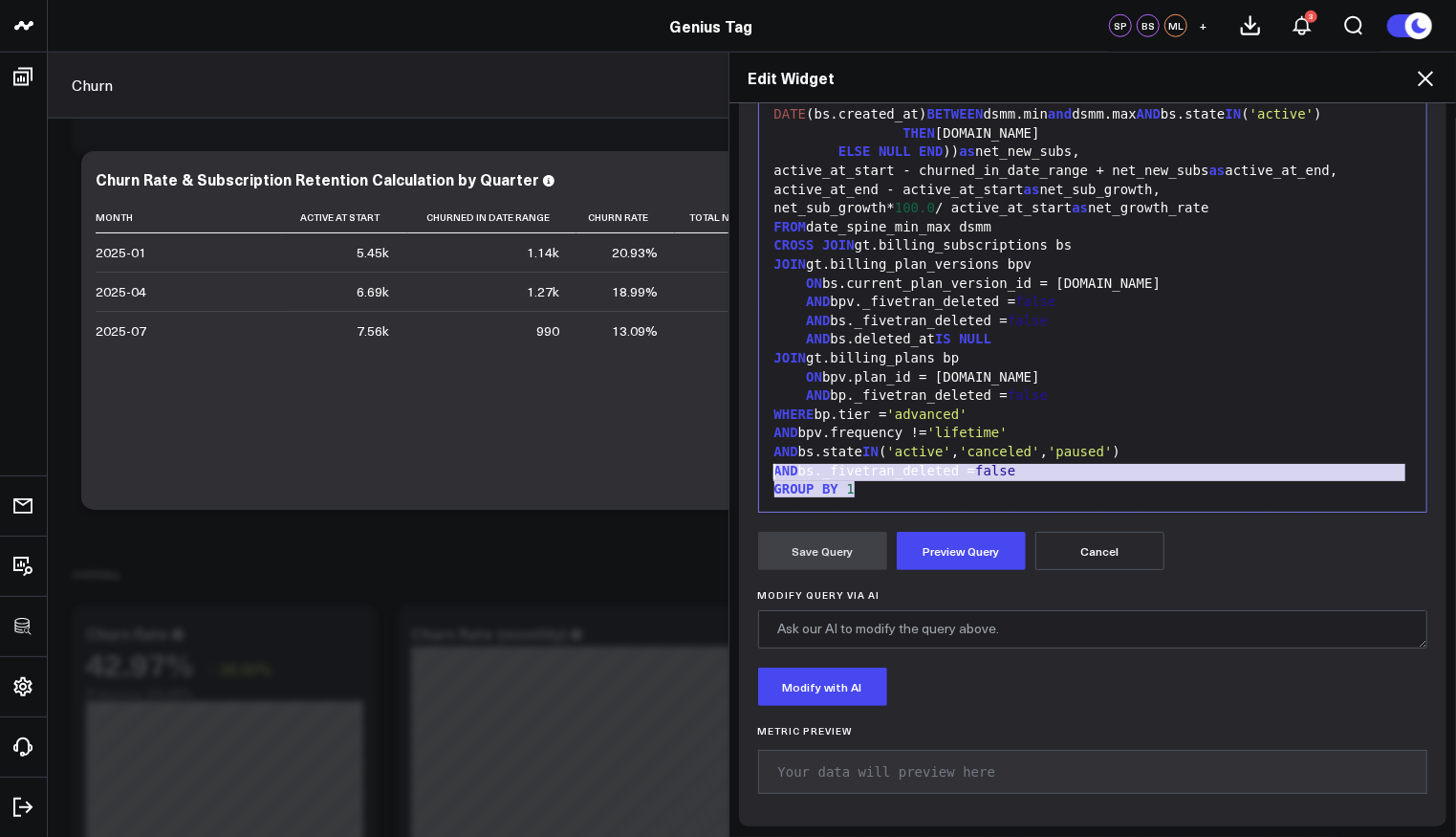
drag, startPoint x: 865, startPoint y: 491, endPoint x: 746, endPoint y: 474, distance: 120.2
click at [746, 474] on div "Manually edit your query or ask our AI to modify it for you. Edit Query 99 1 2 …" at bounding box center [1093, 405] width 708 height 843
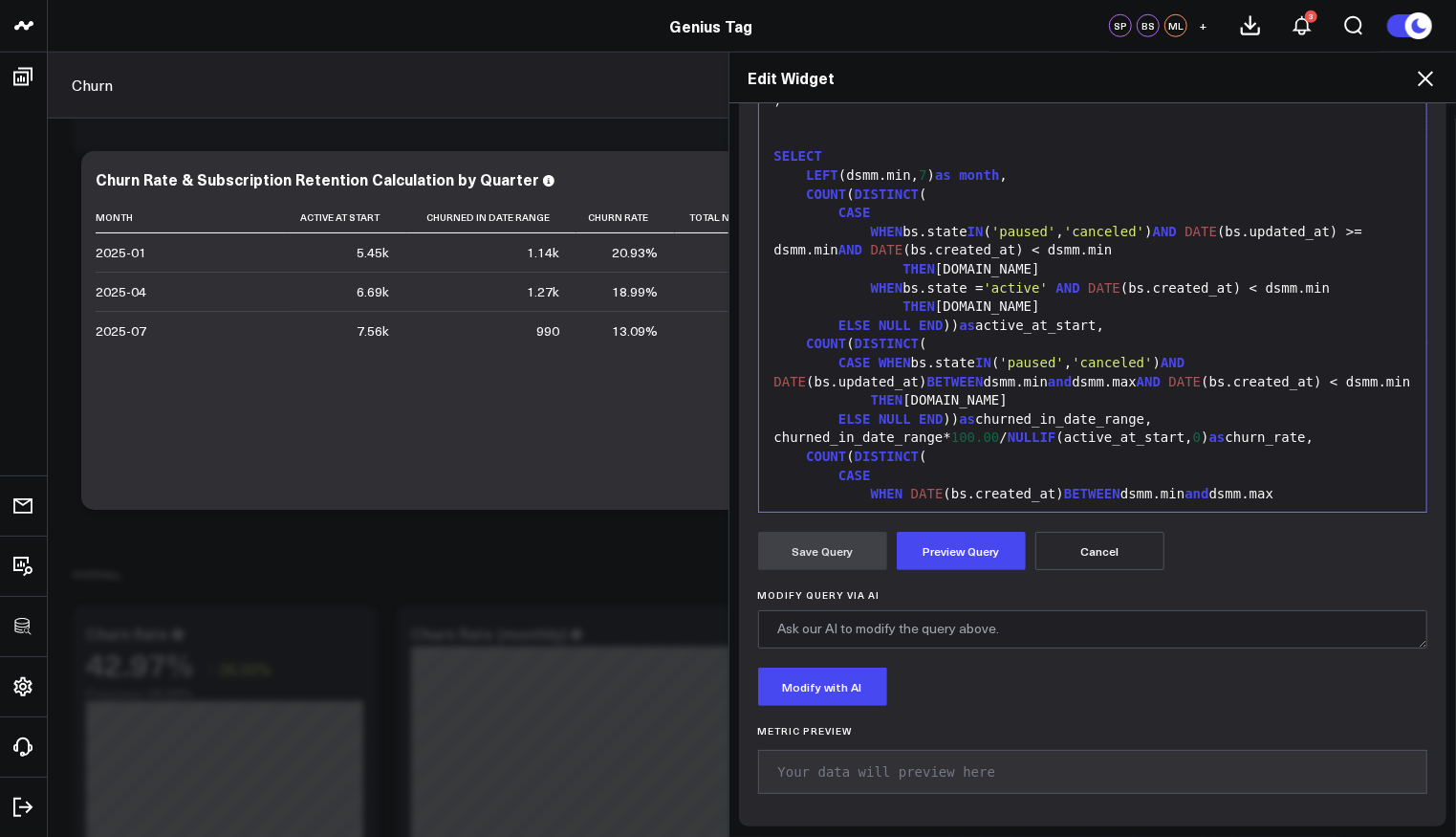
scroll to position [171, 0]
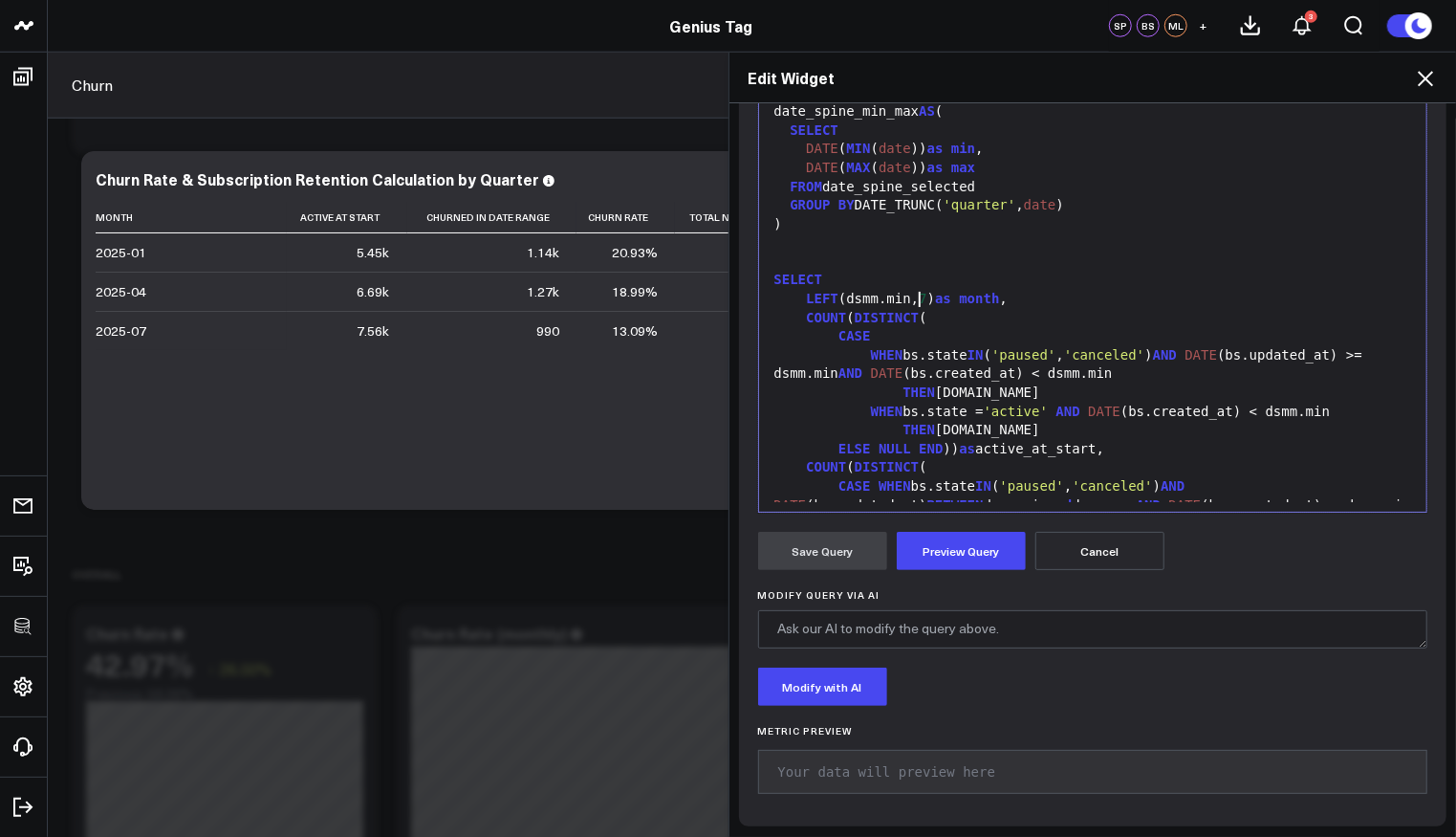
click at [913, 296] on div "LEFT (dsmm.min, 7 ) as month ," at bounding box center [1093, 299] width 649 height 19
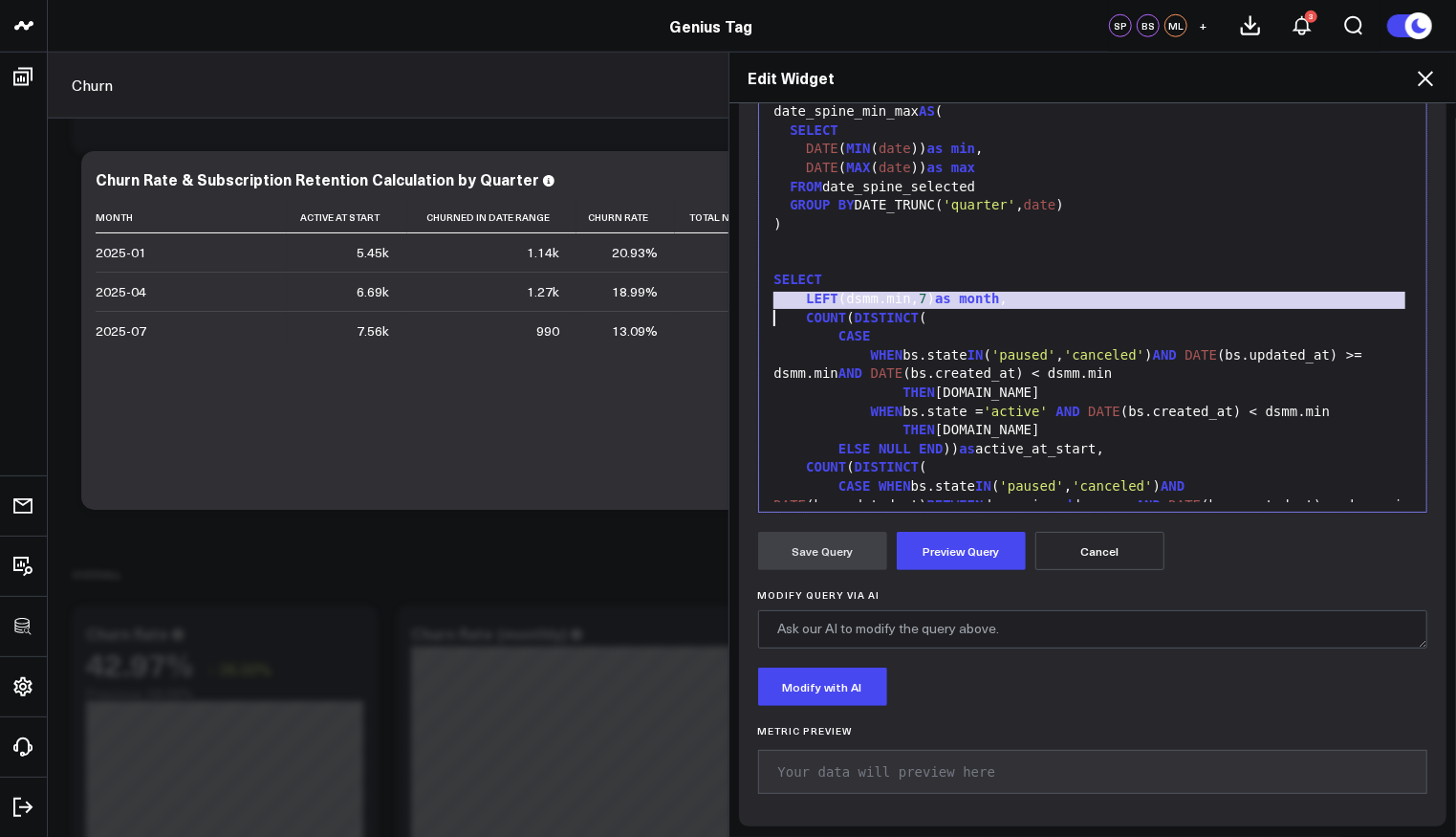
click at [913, 296] on div "LEFT (dsmm.min, 7 ) as month ," at bounding box center [1093, 299] width 649 height 19
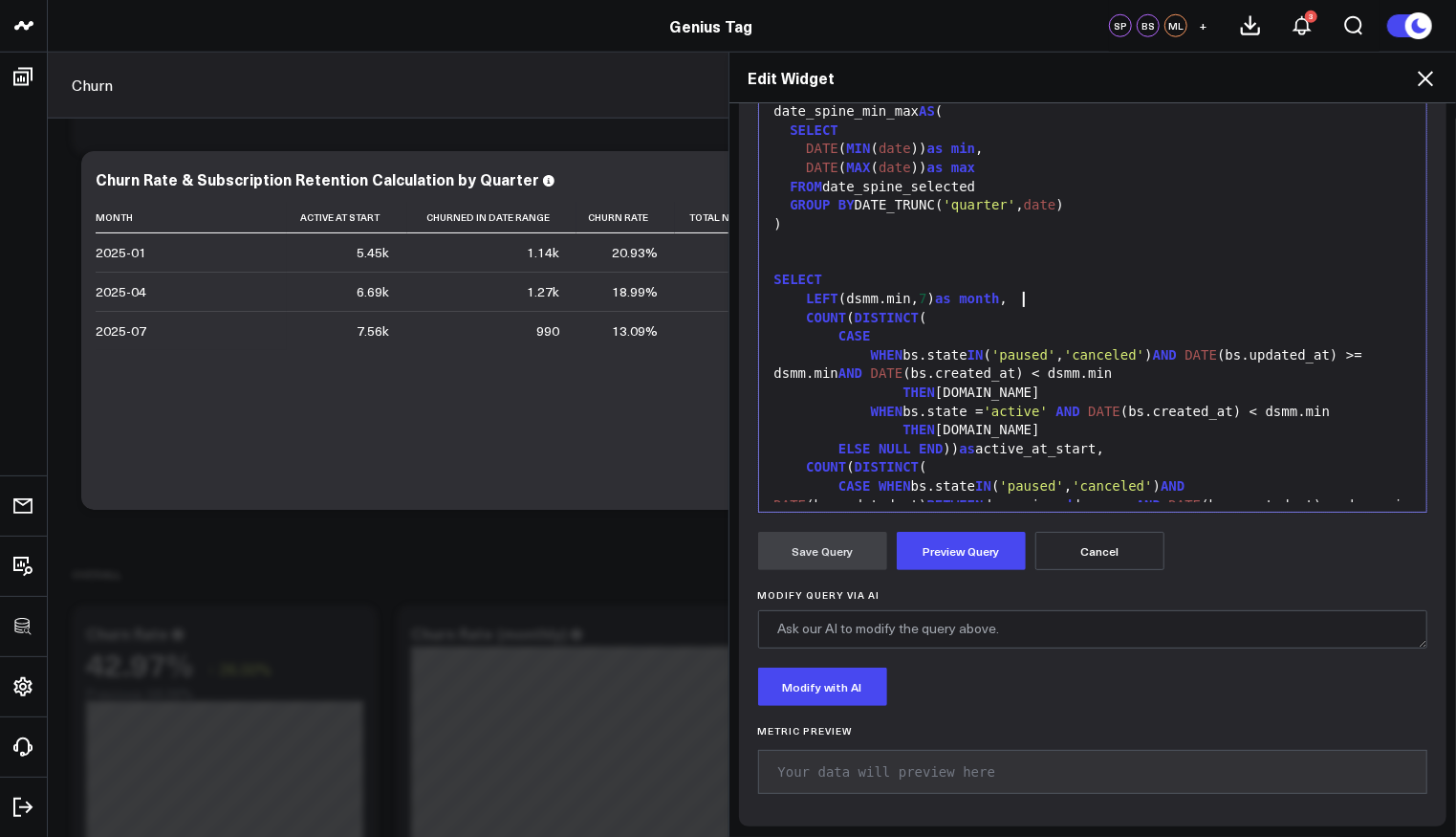
click at [1072, 297] on div "LEFT (dsmm.min, 7 ) as month ," at bounding box center [1093, 299] width 649 height 19
drag, startPoint x: 1072, startPoint y: 297, endPoint x: 797, endPoint y: 293, distance: 275.0
click at [797, 293] on div "LEFT (dsmm.min, 7 ) as month ," at bounding box center [1093, 299] width 649 height 19
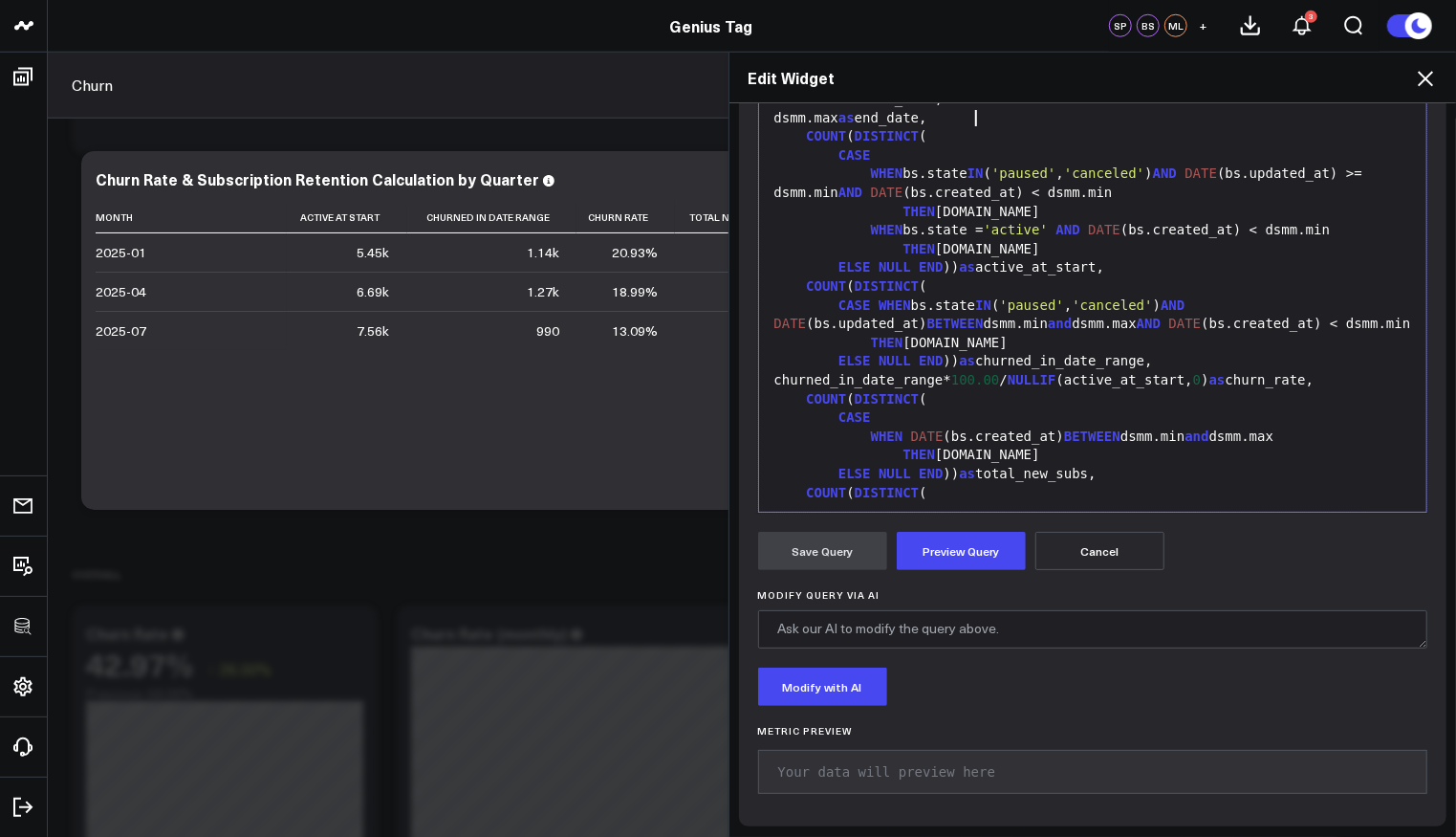
scroll to position [974, 0]
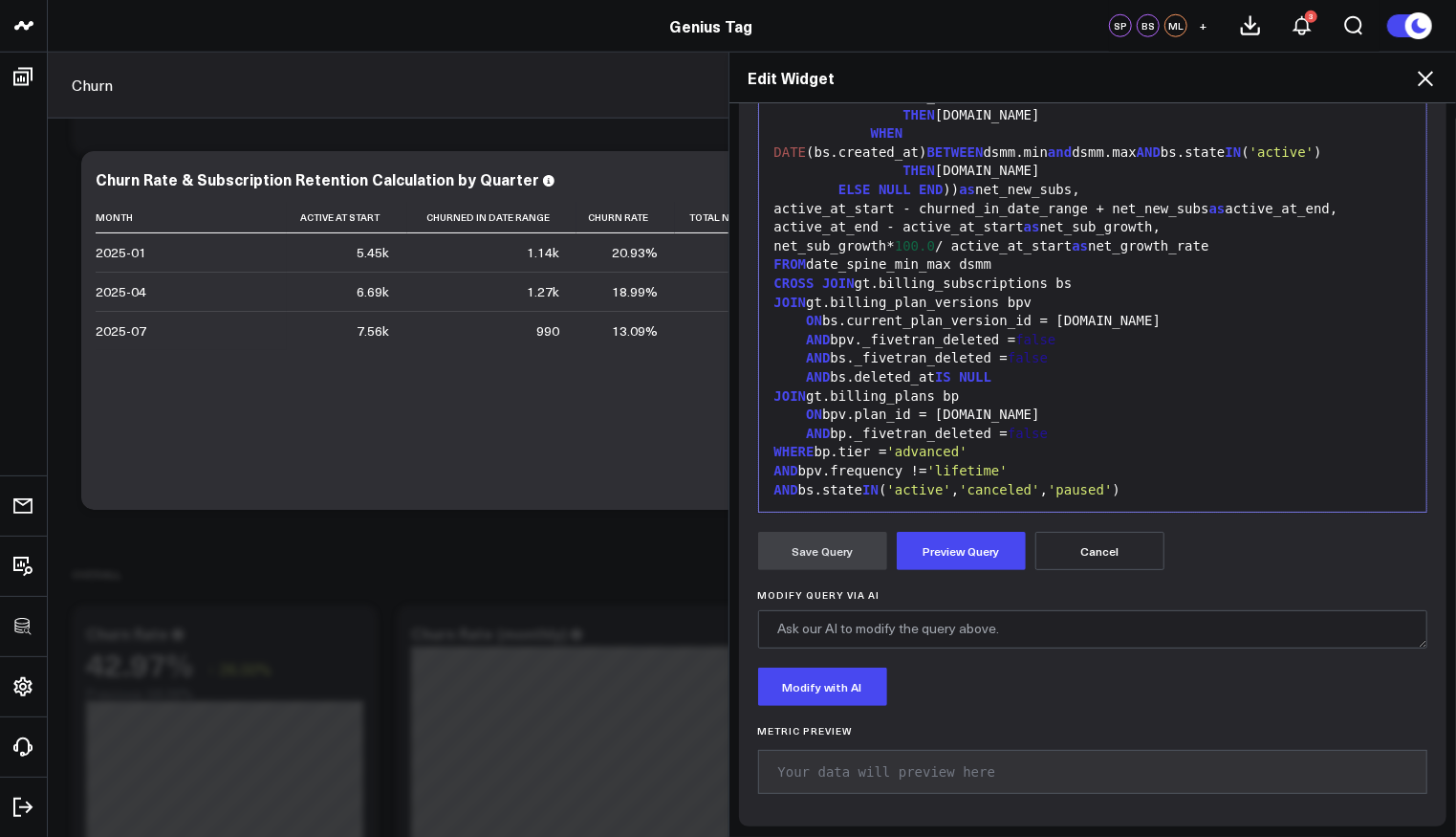
click at [1039, 499] on div "AND bs._fivetran_deleted = false" at bounding box center [1093, 509] width 649 height 19
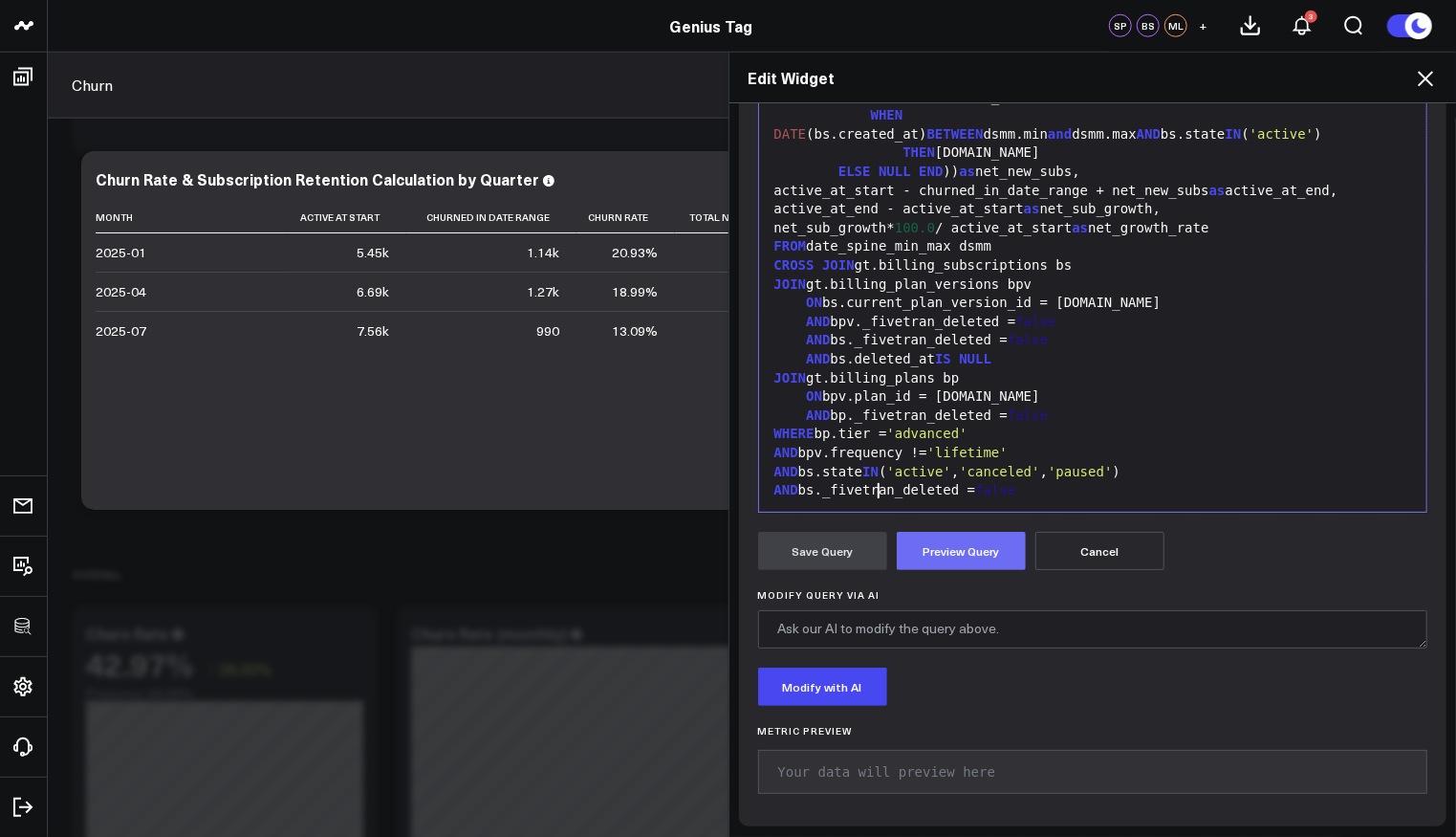
click at [937, 558] on button "Preview Query" at bounding box center [961, 551] width 129 height 38
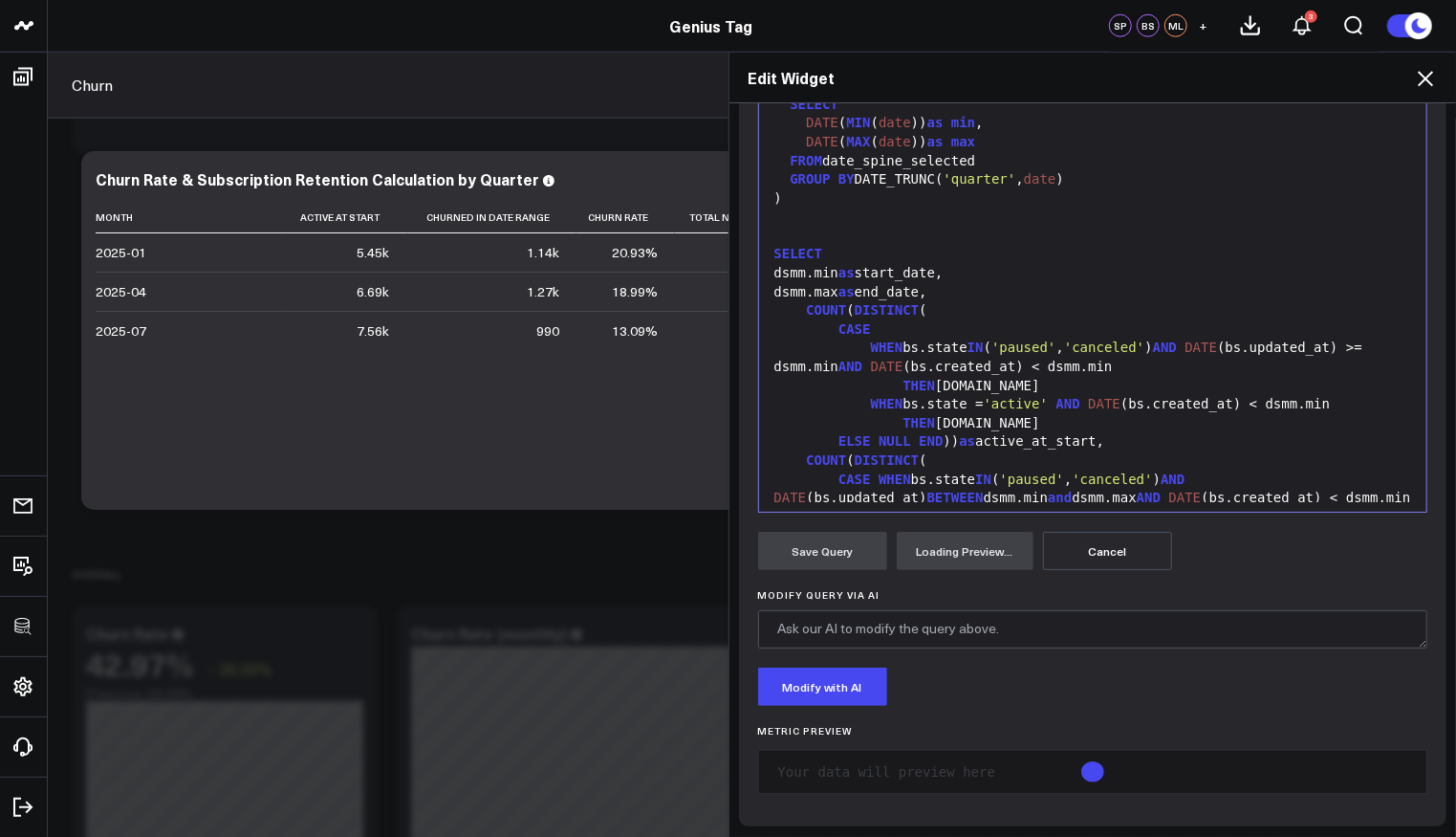
scroll to position [183, 0]
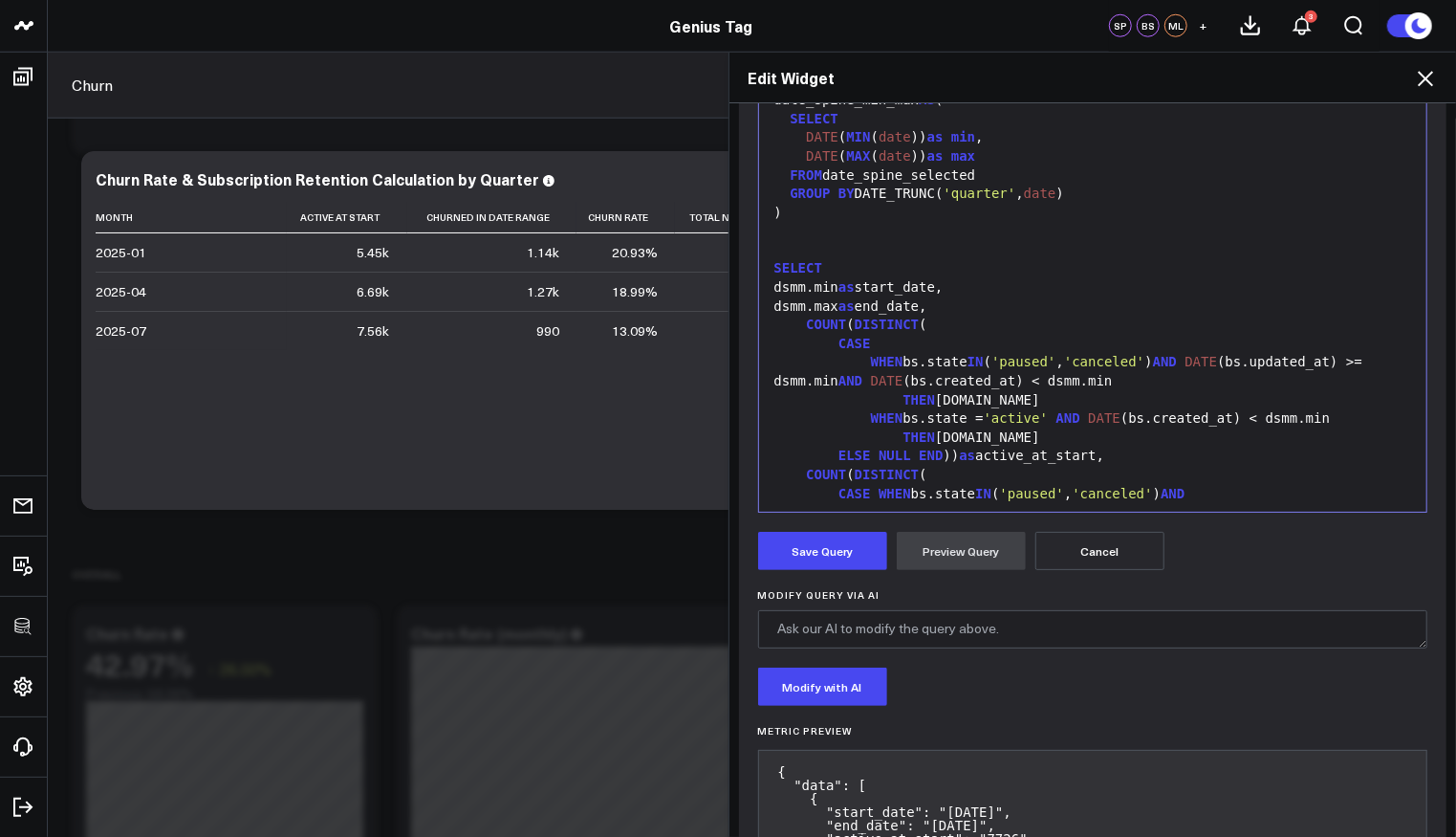
click at [989, 197] on span "'quarter'" at bounding box center [980, 193] width 73 height 15
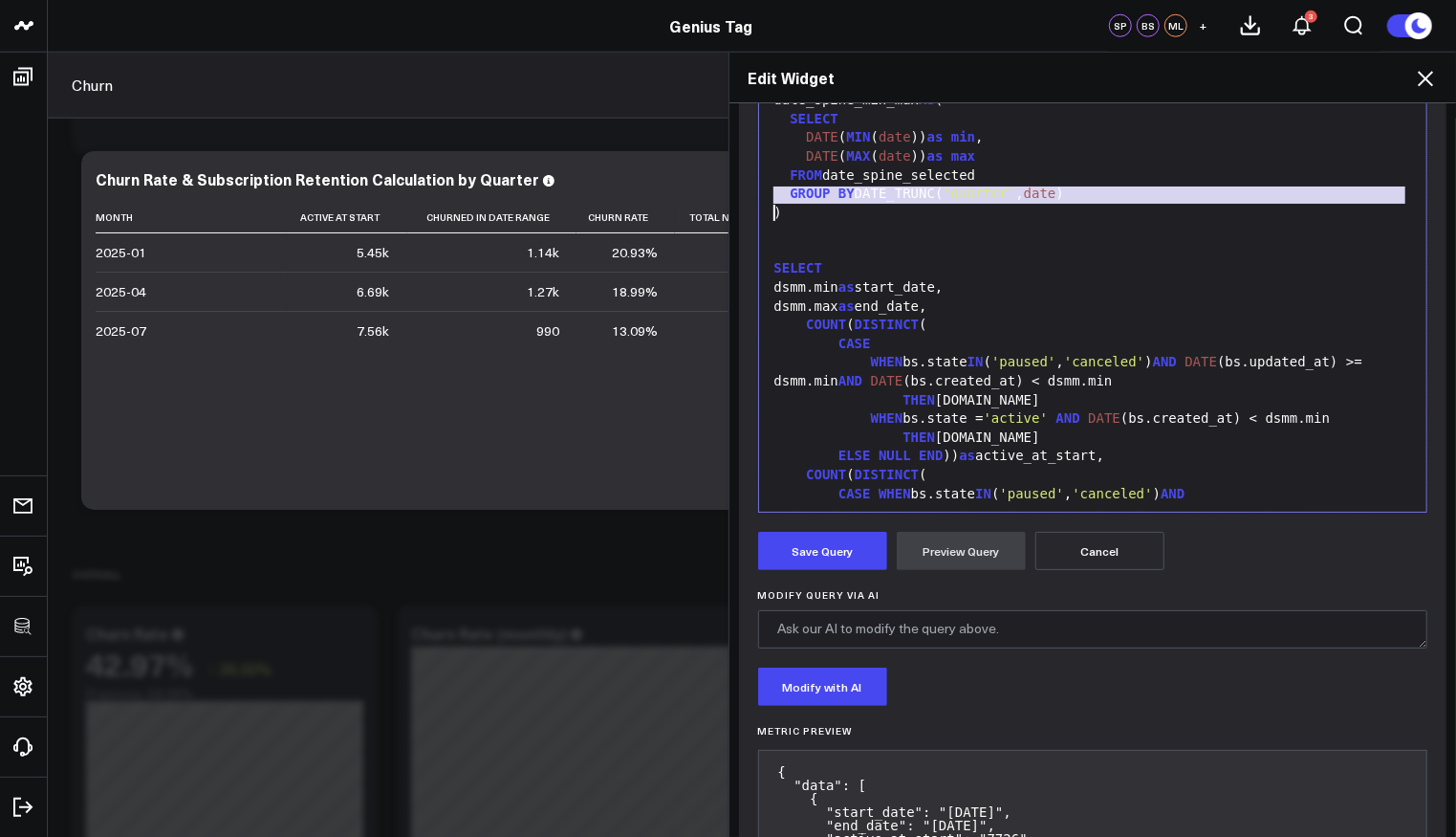
click at [989, 197] on span "'quarter'" at bounding box center [980, 193] width 73 height 15
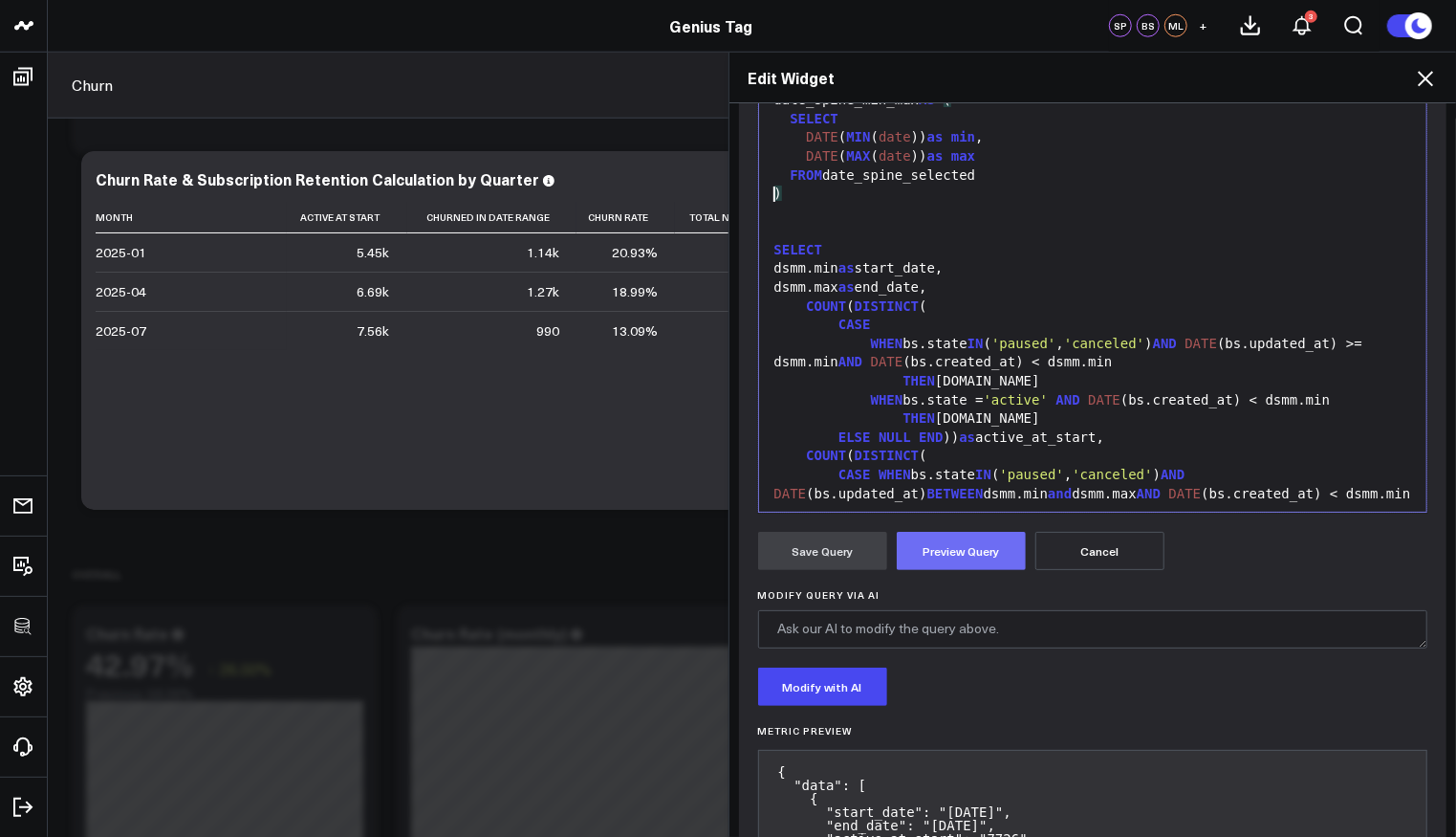
click at [953, 538] on button "Preview Query" at bounding box center [961, 551] width 129 height 38
click at [797, 555] on button "Save Query" at bounding box center [822, 551] width 129 height 38
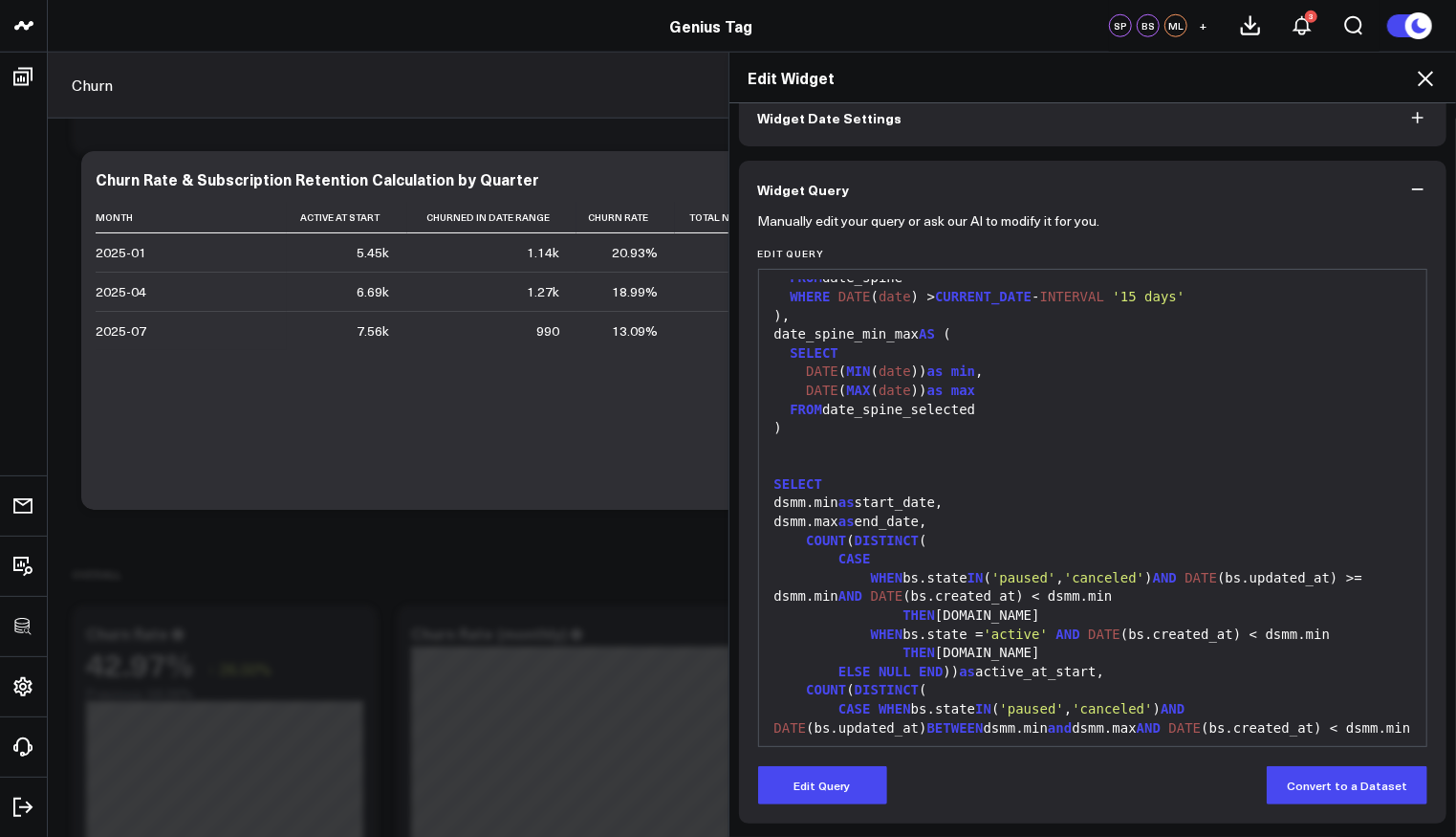
scroll to position [99, 0]
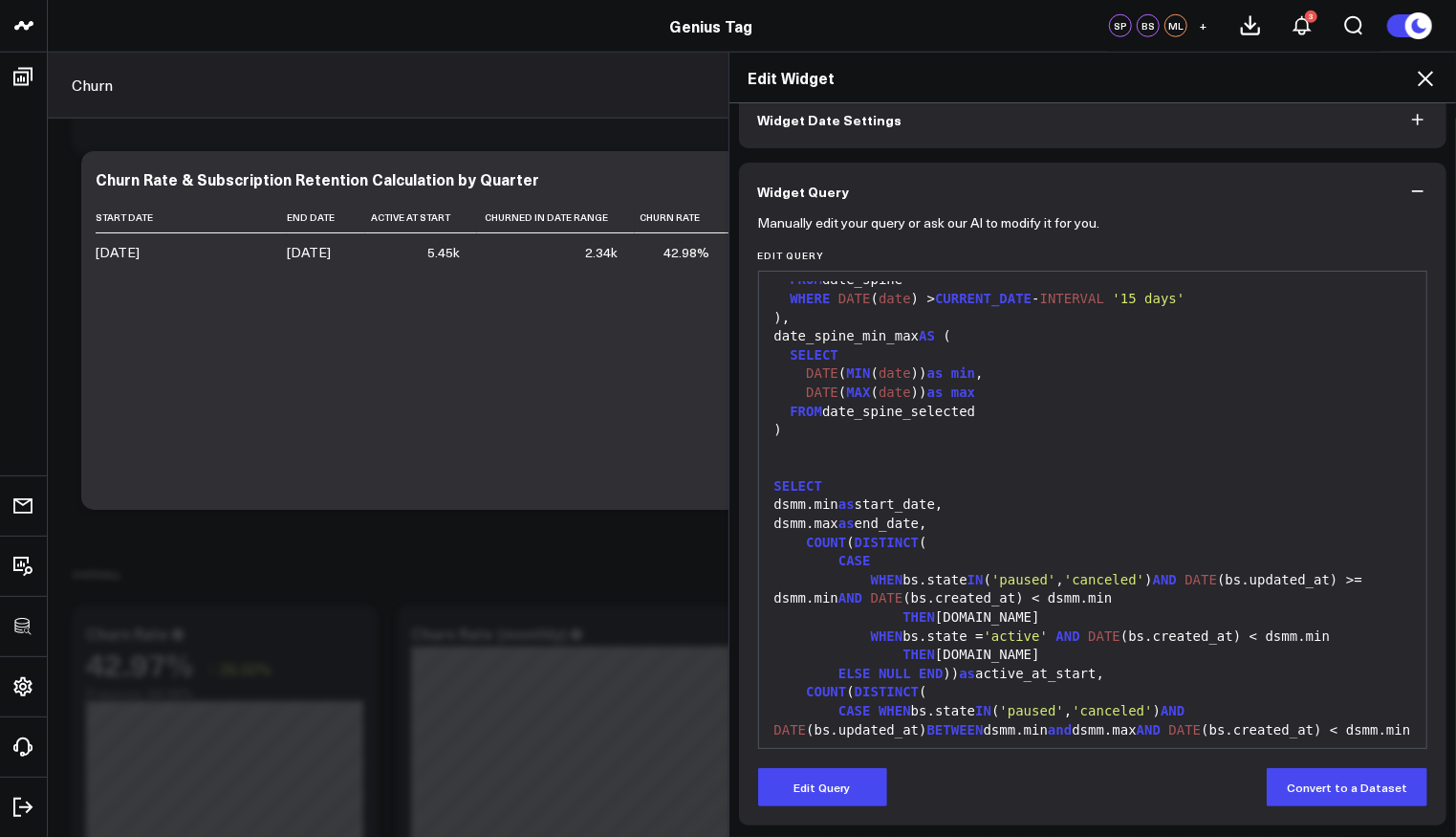
click at [1428, 77] on icon at bounding box center [1425, 78] width 23 height 23
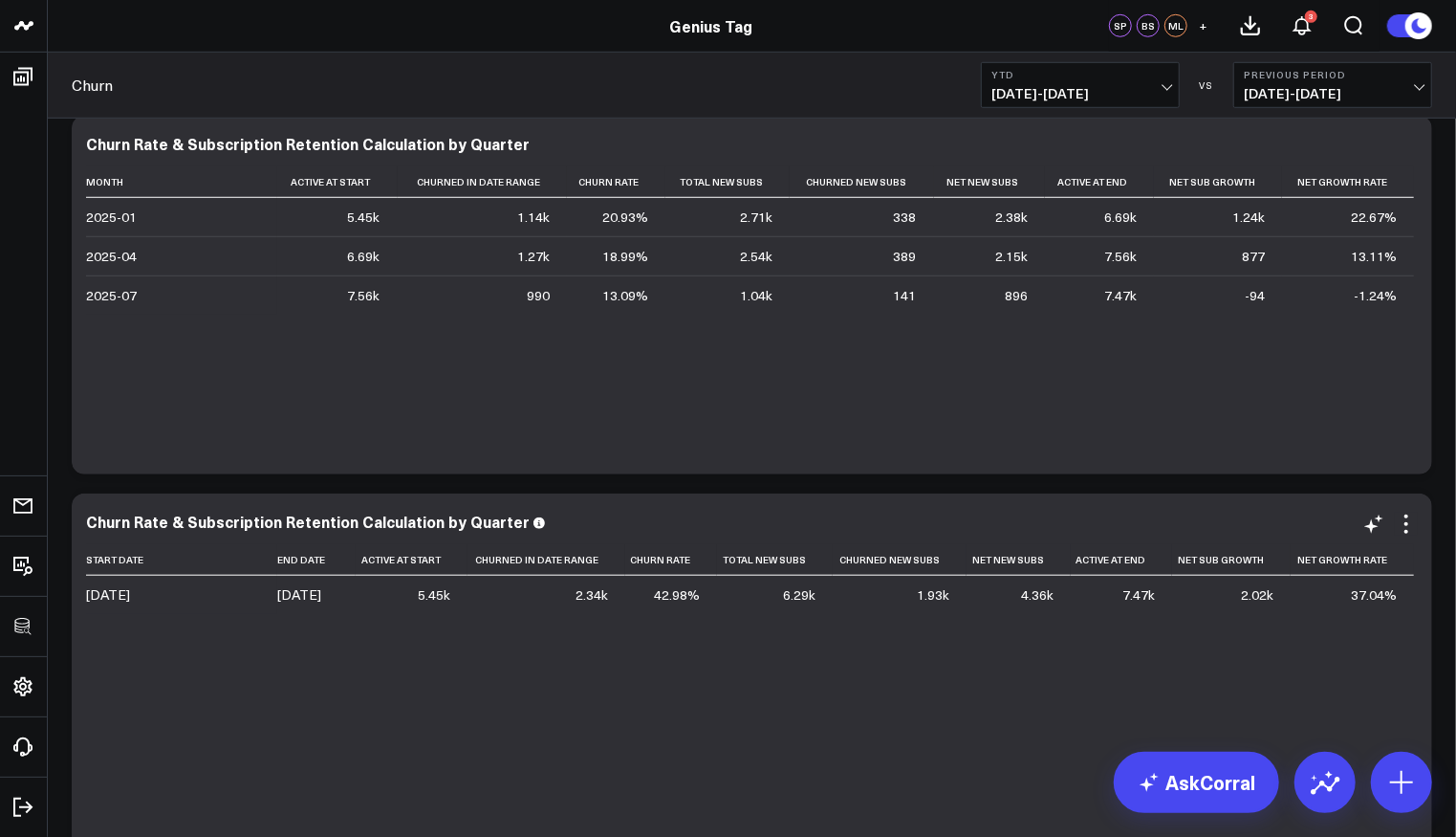
scroll to position [811, 0]
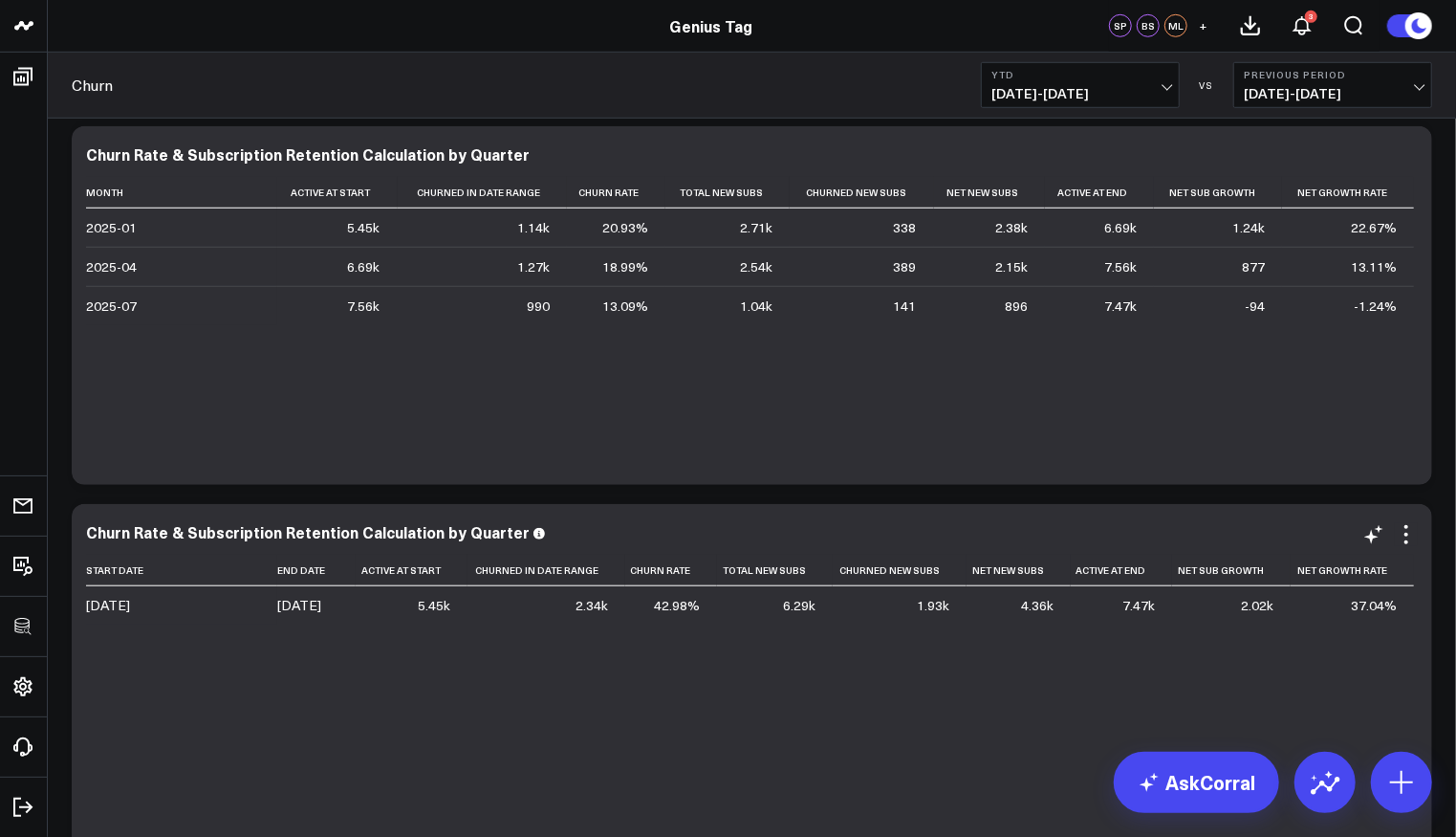
click at [381, 543] on div "Churn Rate & Subscription Retention Calculation by Quarter" at bounding box center [751, 534] width 1332 height 22
click at [458, 534] on div "Churn Rate & Subscription Retention Calculation by Quarter" at bounding box center [315, 532] width 460 height 21
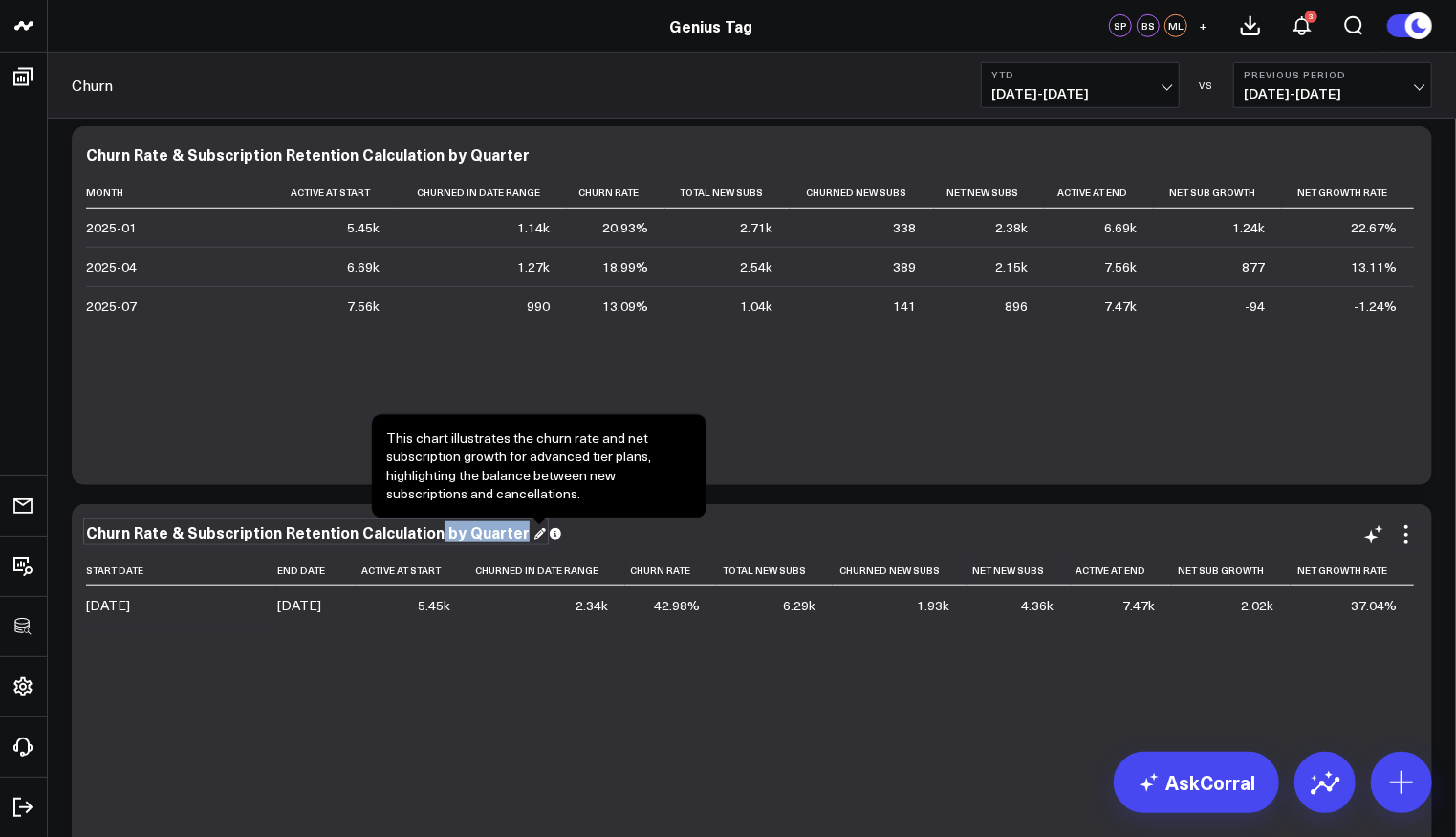
drag, startPoint x: 433, startPoint y: 531, endPoint x: 542, endPoint y: 529, distance: 109.0
click at [542, 529] on div "Churn Rate & Subscription Retention Calculation by Quarter" at bounding box center [751, 532] width 1332 height 17
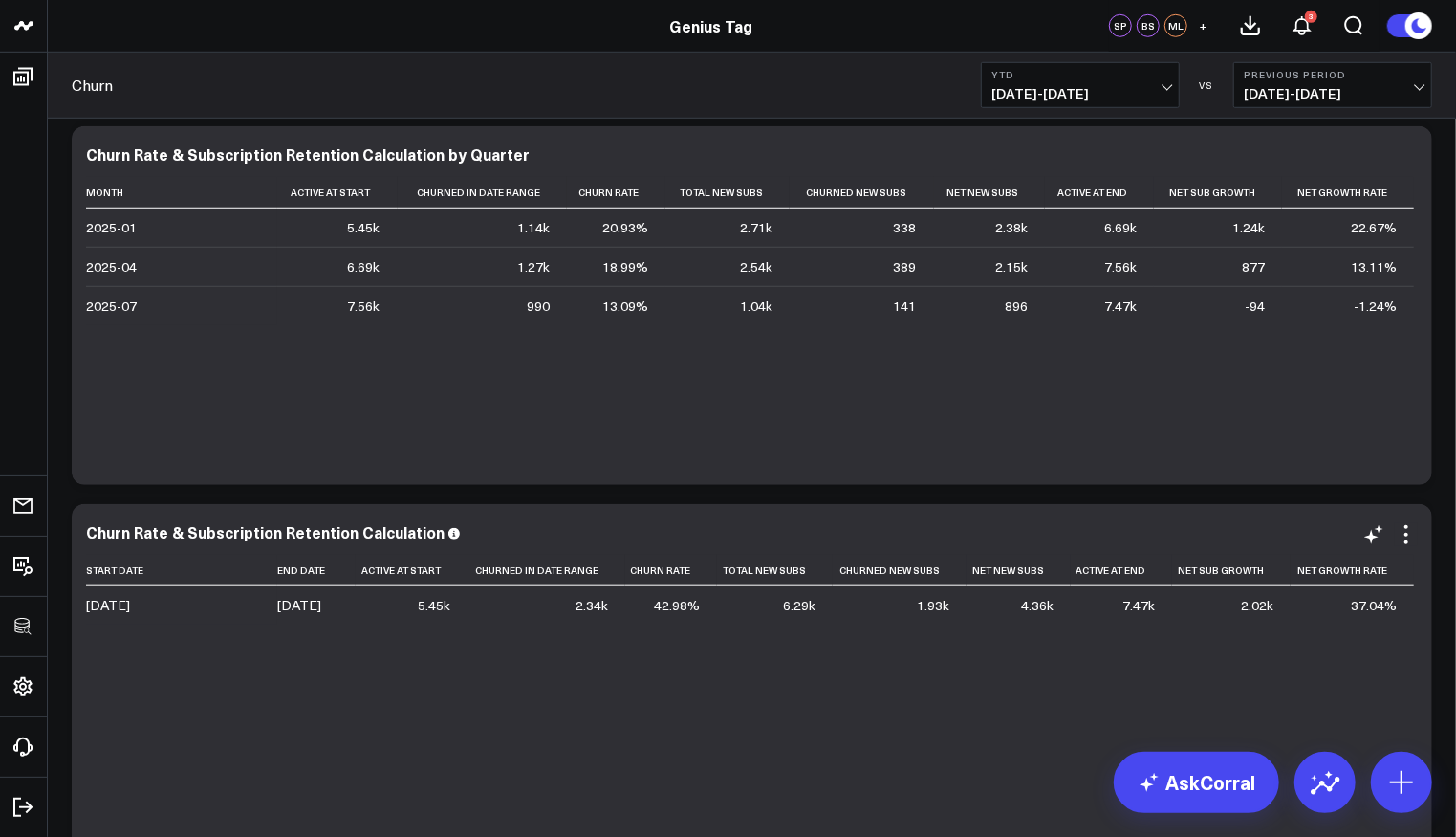
click at [1431, 518] on div "Churn Rate & Subscription Retention Calculation Start Date End Date Active At S…" at bounding box center [751, 683] width 1360 height 359
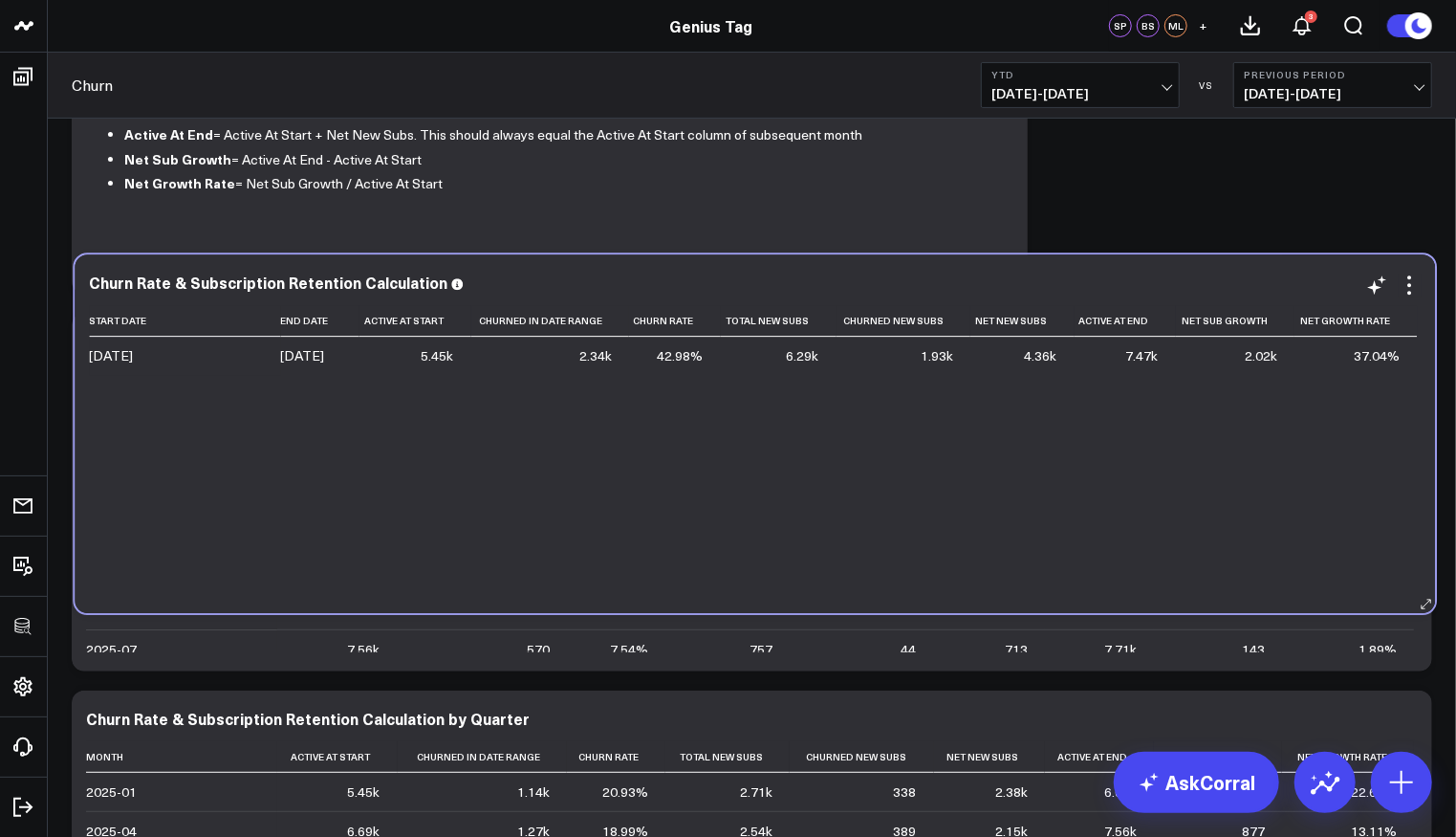
scroll to position [0, 0]
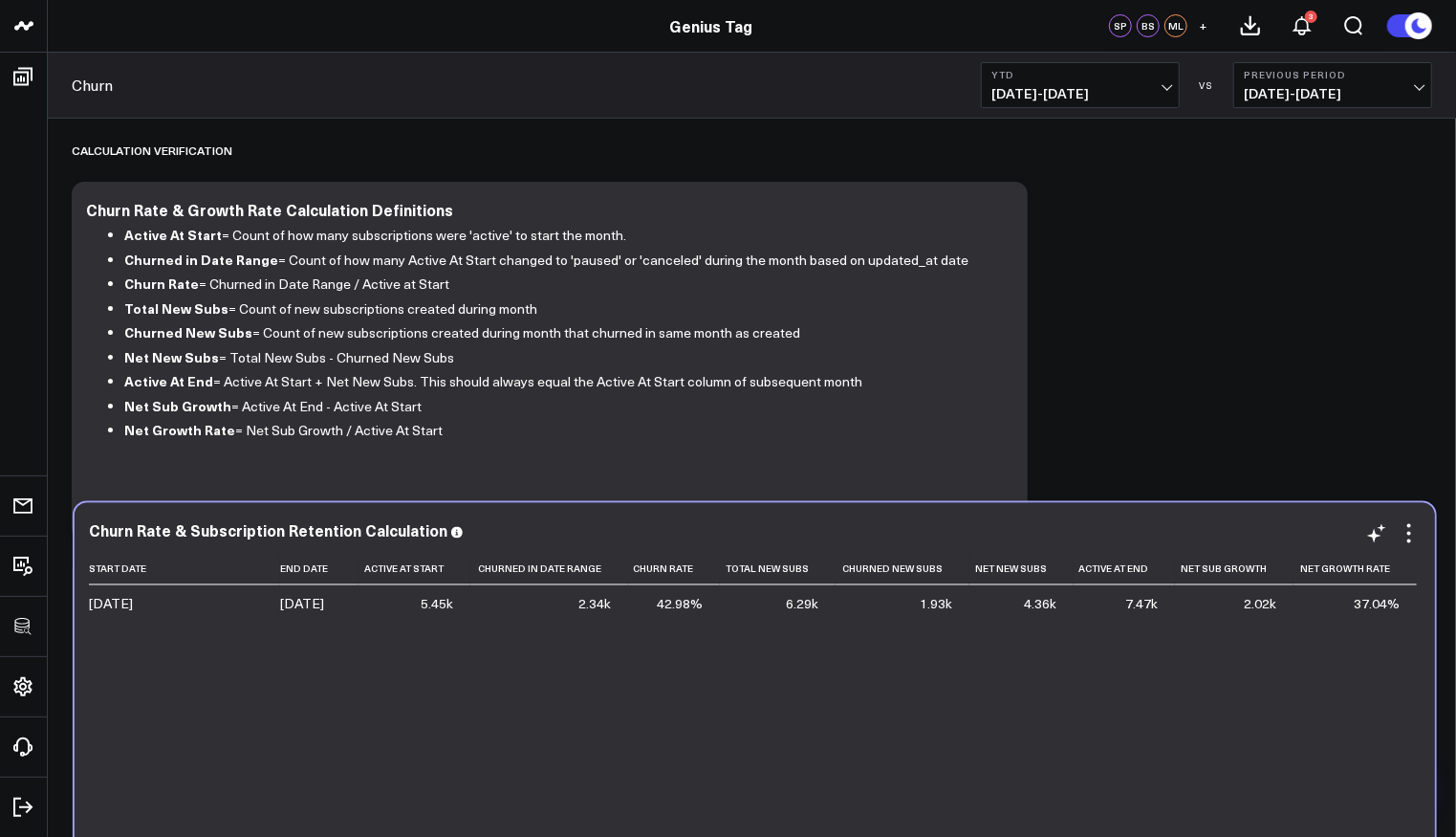
click at [963, 589] on td "1.93k" at bounding box center [902, 605] width 134 height 38
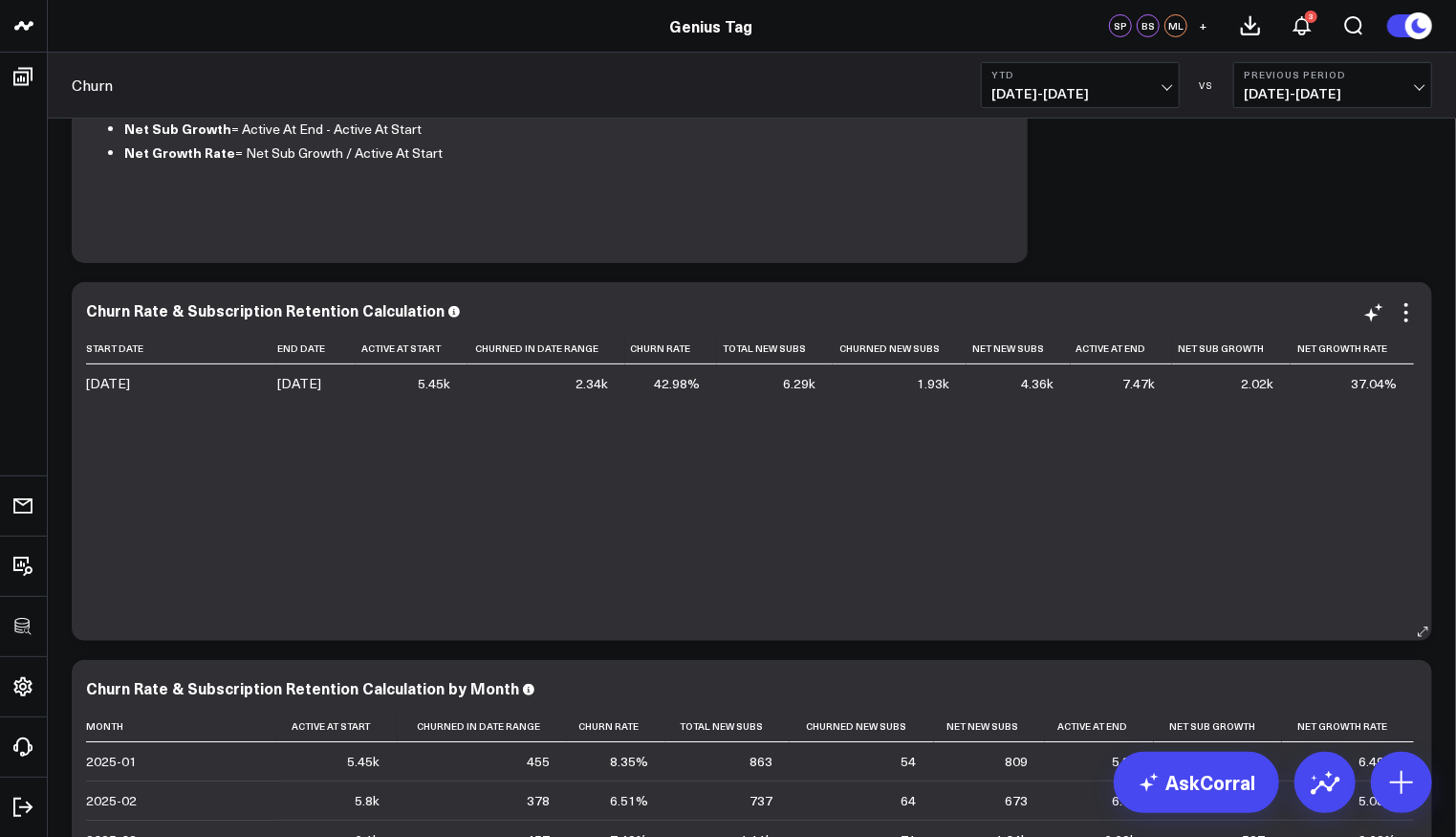
scroll to position [275, 0]
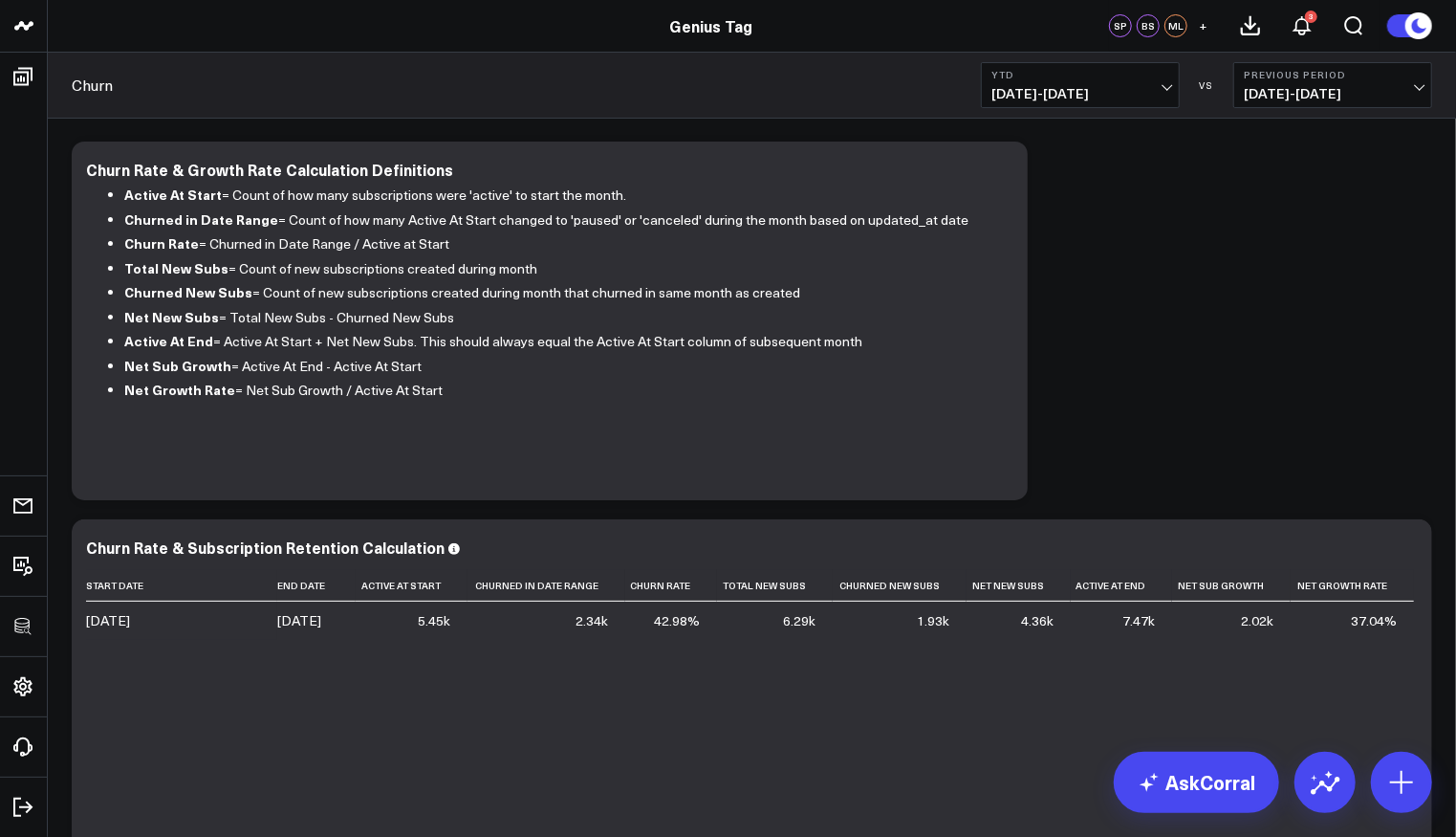
scroll to position [0, 0]
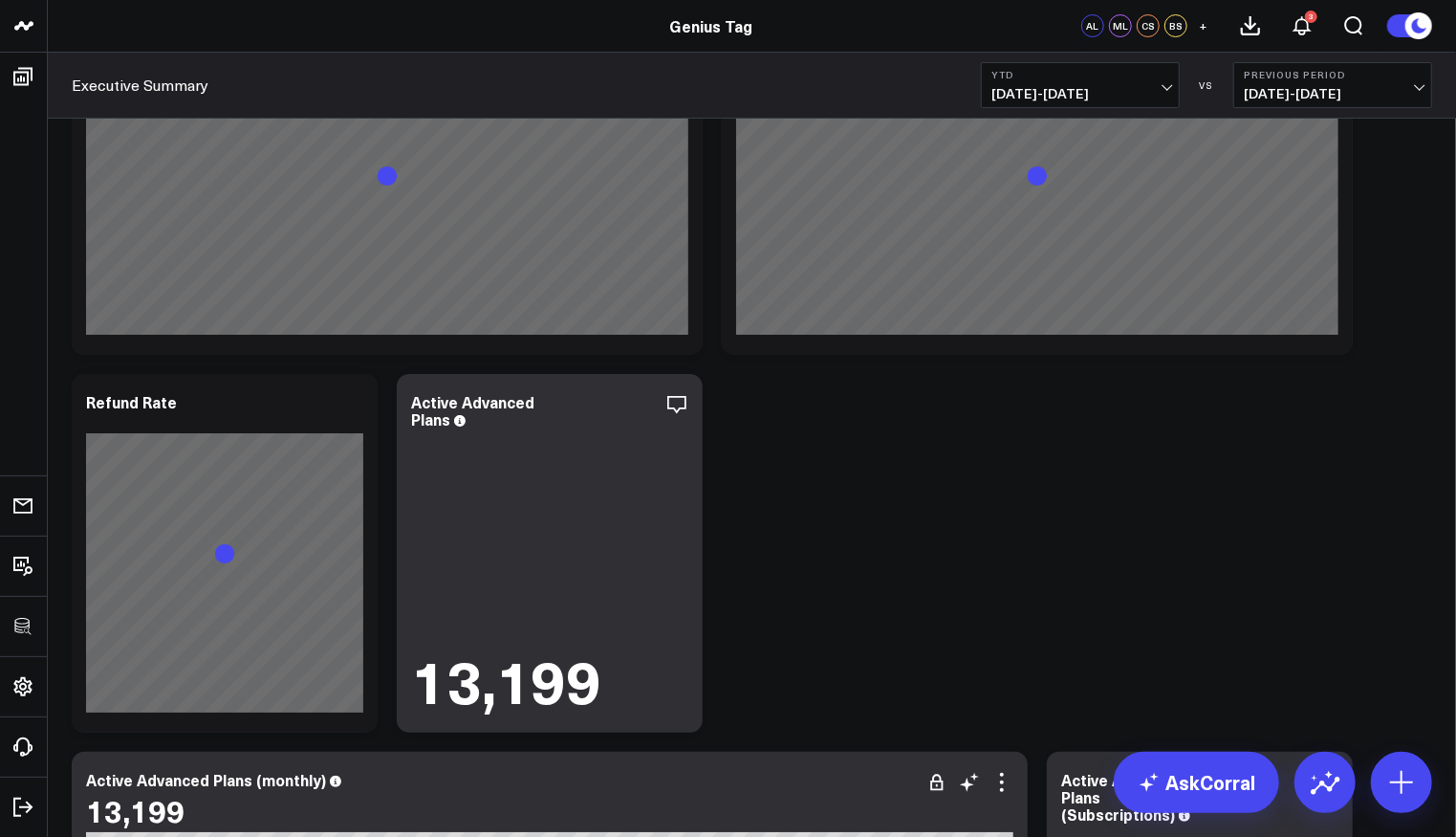
scroll to position [4742, 0]
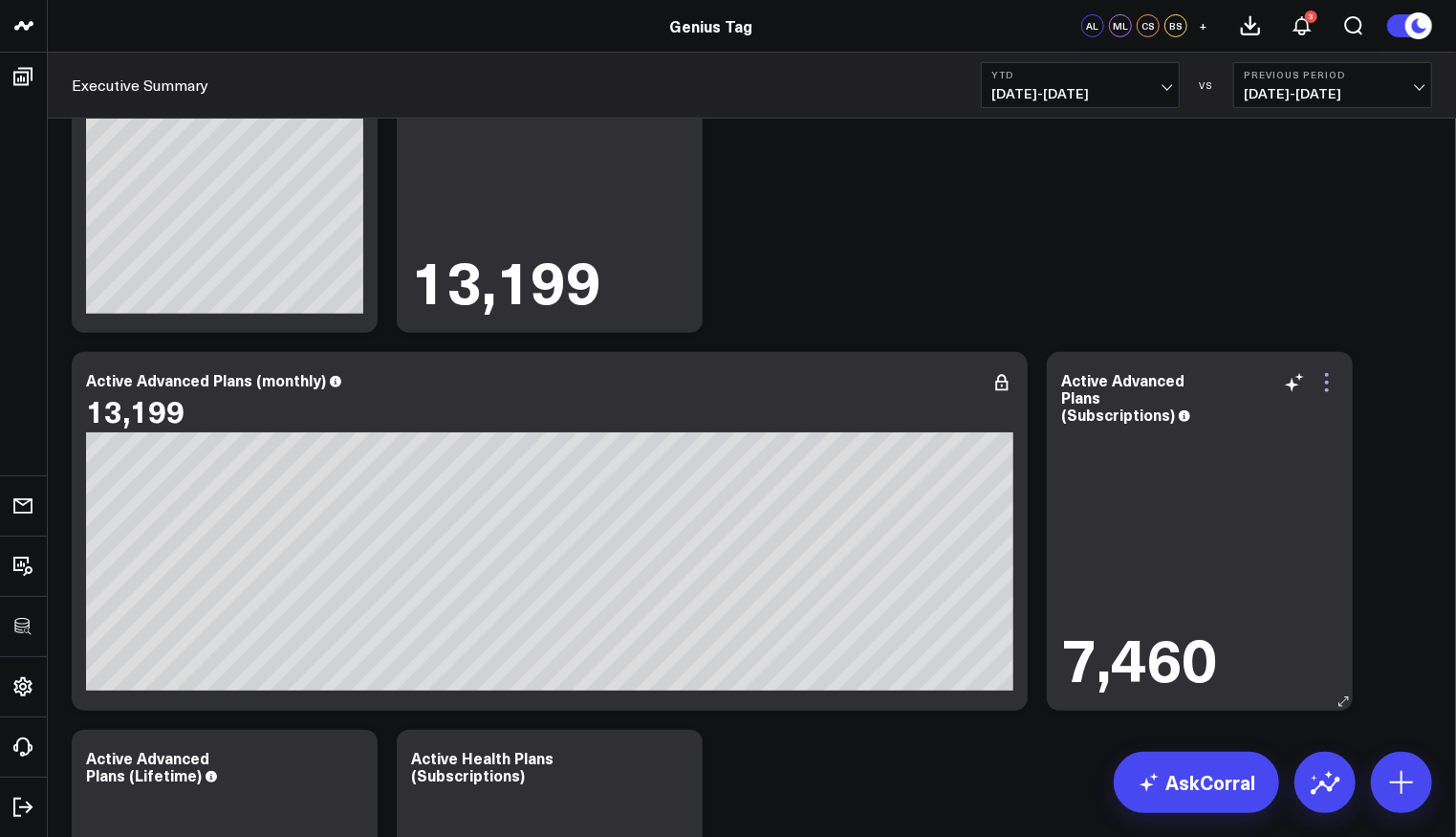
click at [1328, 385] on icon at bounding box center [1327, 383] width 23 height 23
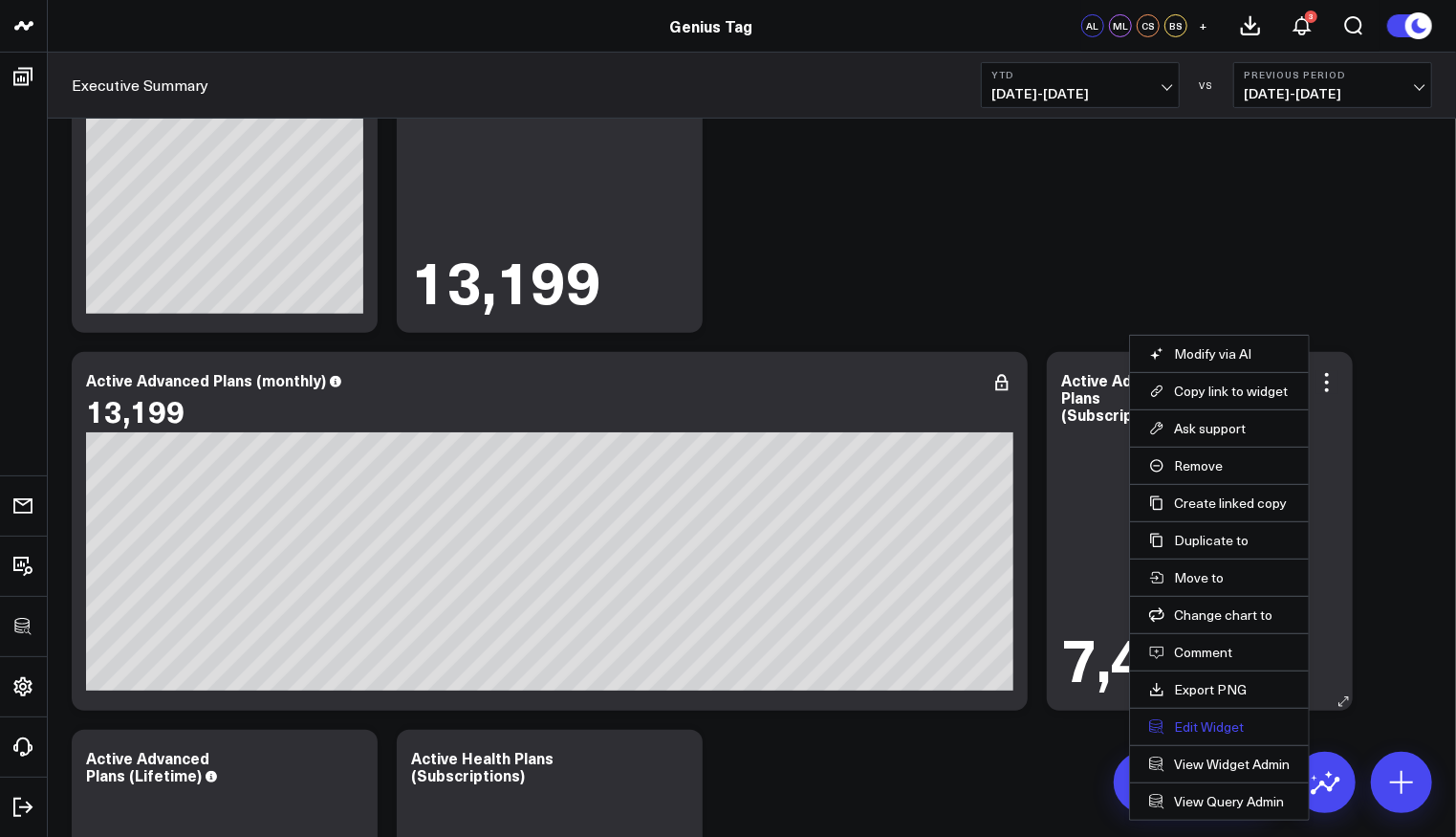
click at [1212, 730] on button "Edit Widget" at bounding box center [1219, 727] width 141 height 17
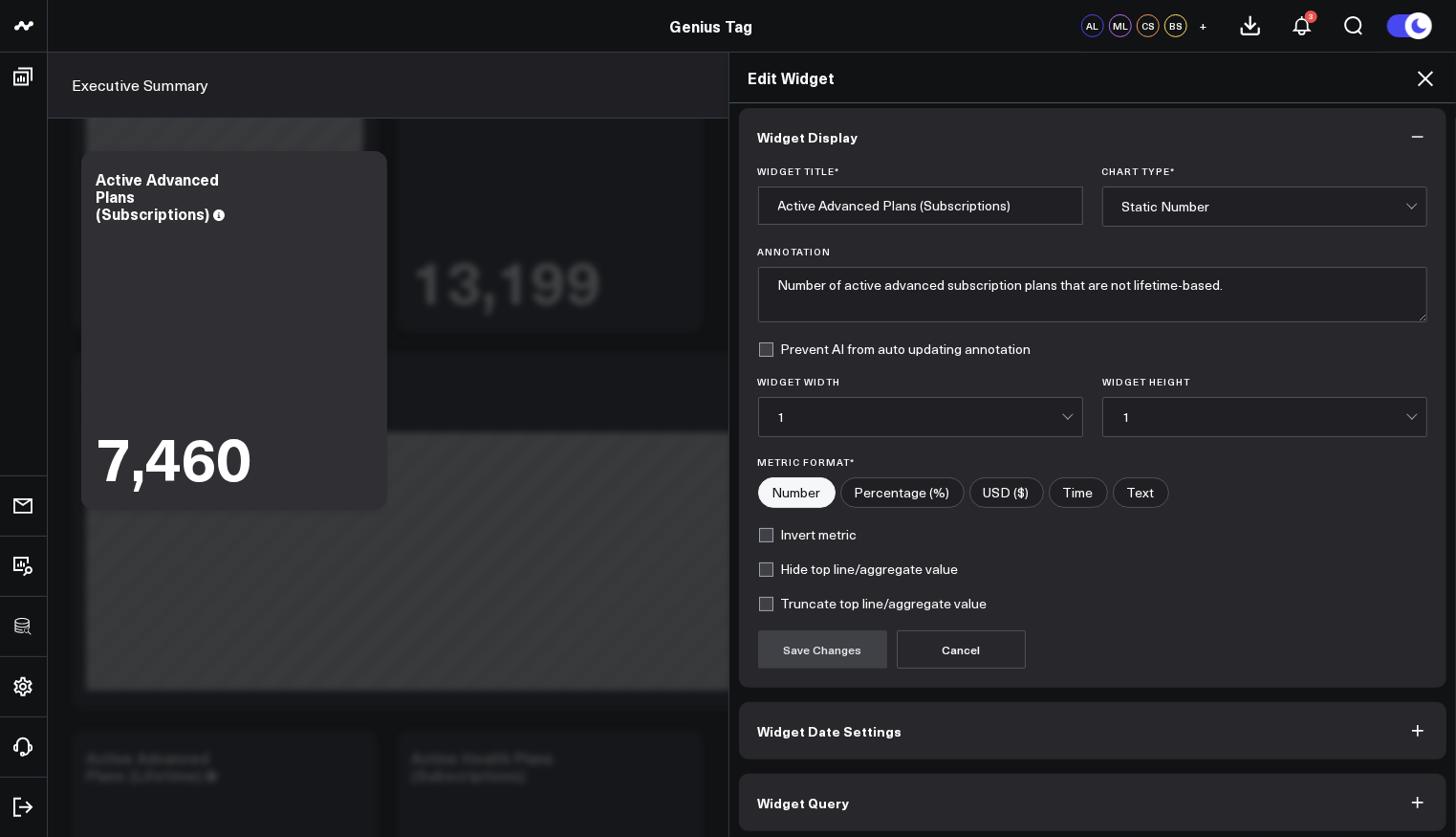
scroll to position [12, 0]
click at [914, 790] on button "Widget Query" at bounding box center [1093, 800] width 708 height 57
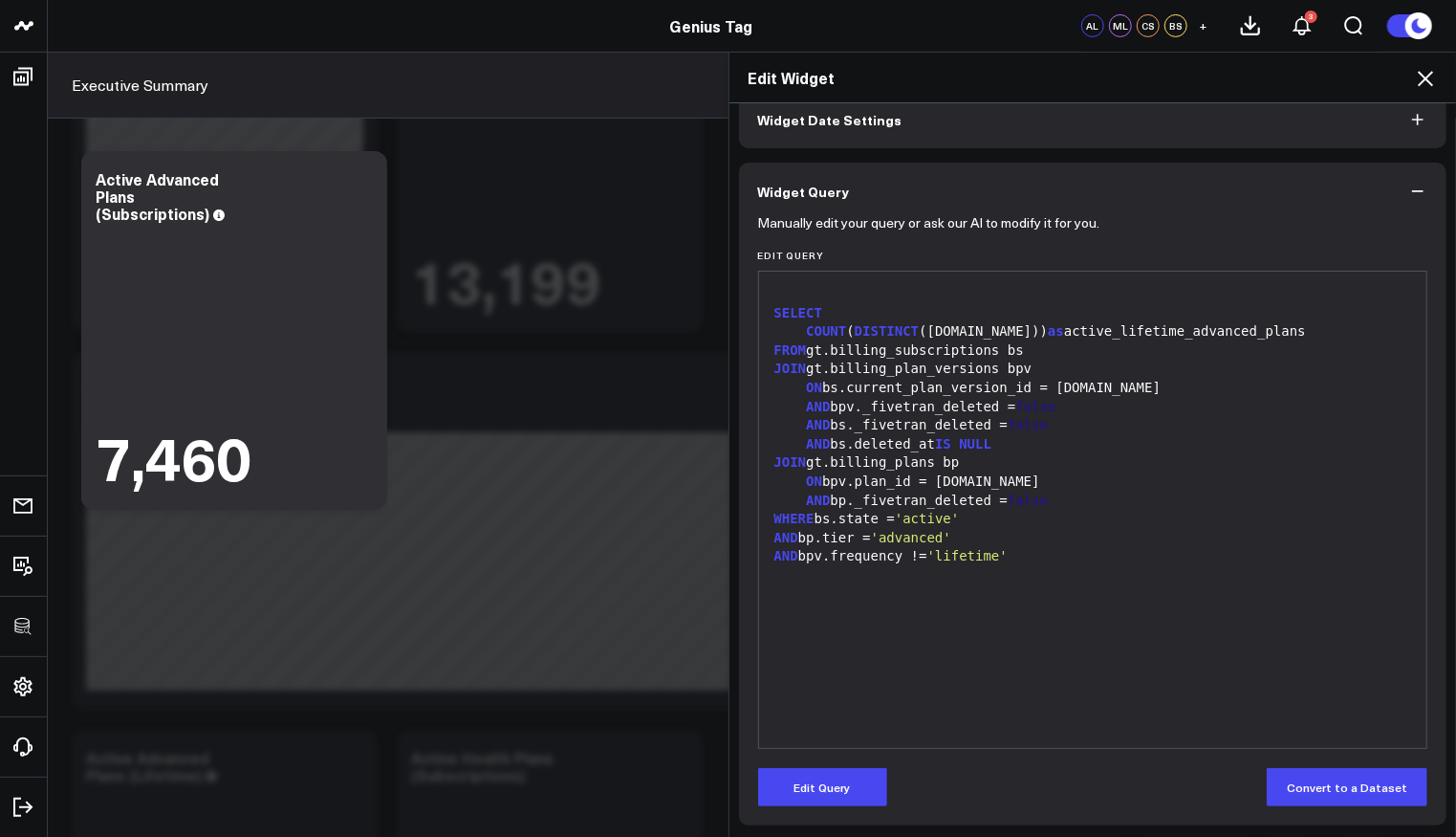
scroll to position [99, 0]
click at [1421, 77] on icon at bounding box center [1425, 78] width 23 height 23
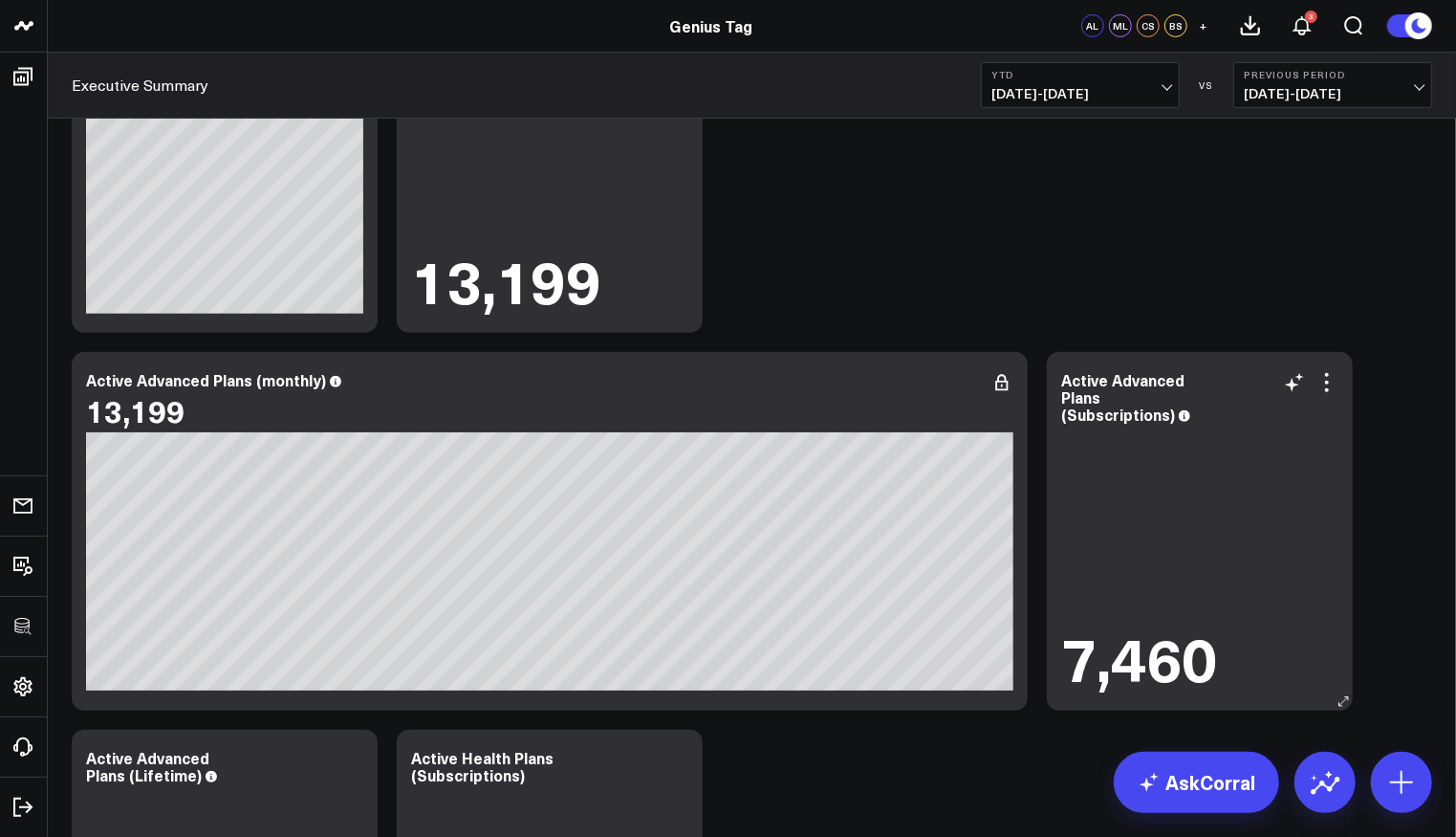
click at [1287, 395] on div "Active Advanced Plans (Subscriptions)" at bounding box center [1200, 397] width 277 height 52
click at [1322, 381] on icon at bounding box center [1327, 383] width 23 height 23
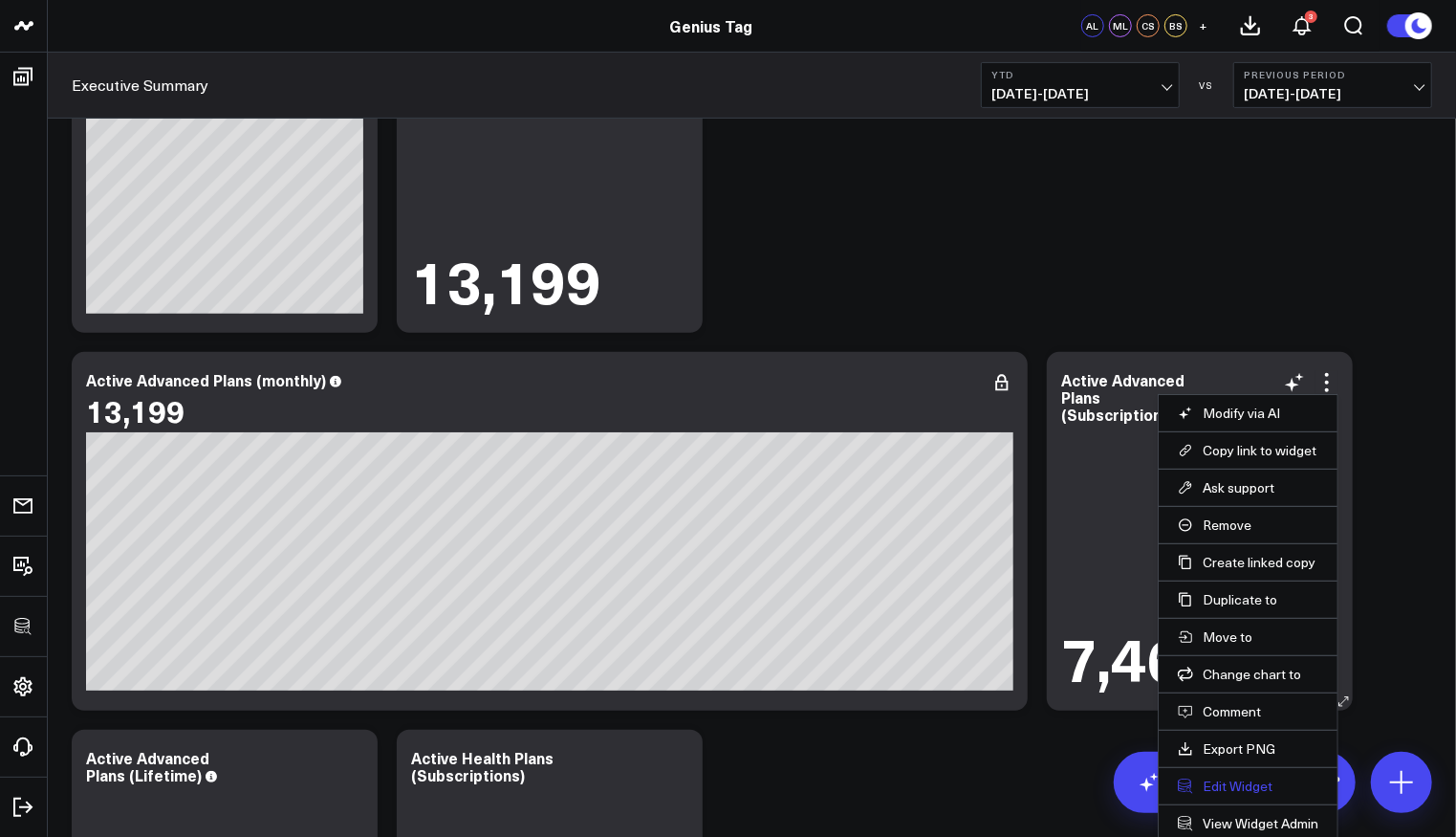
click at [1242, 783] on button "Edit Widget" at bounding box center [1248, 786] width 141 height 17
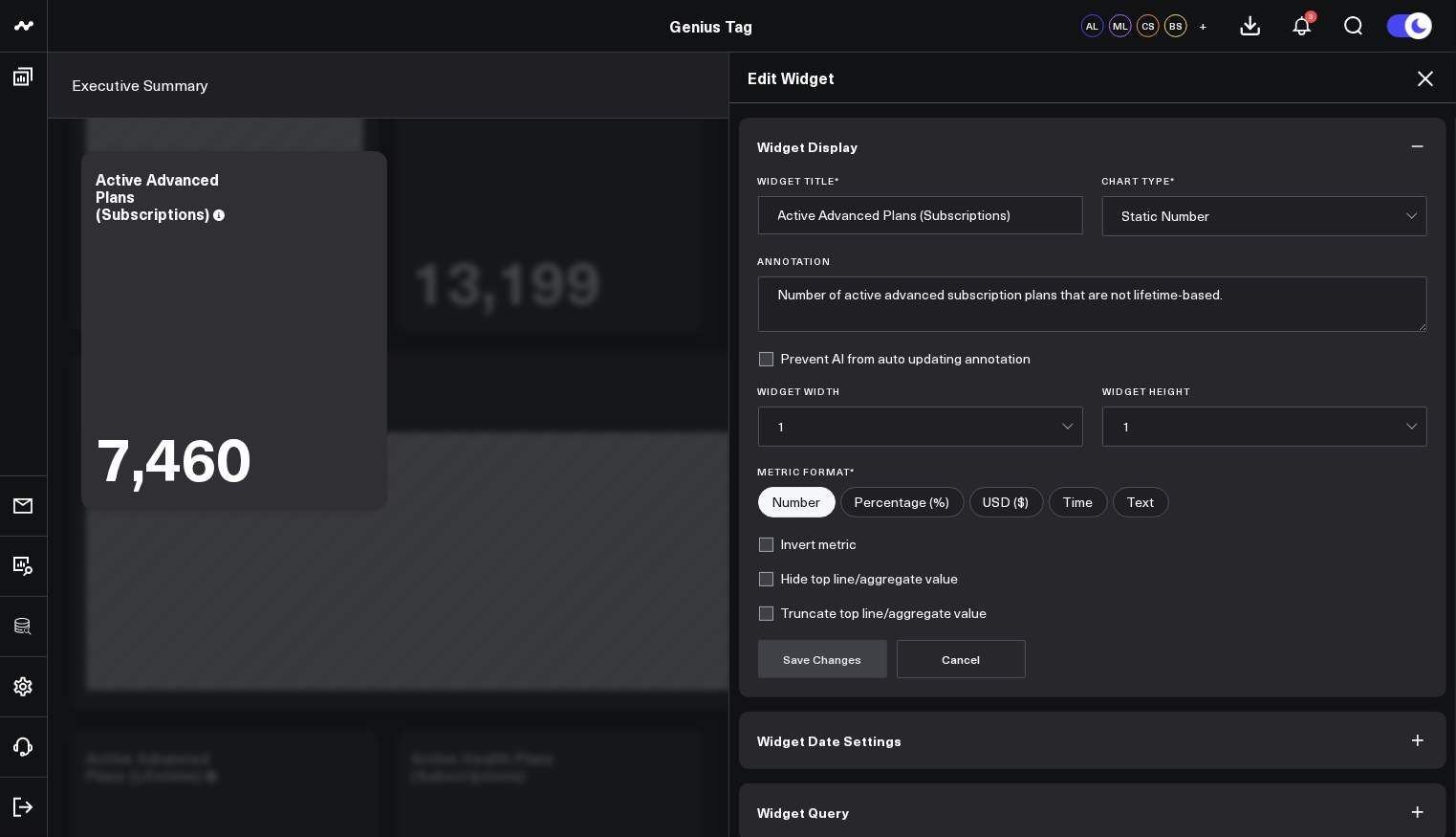
click at [1429, 85] on icon at bounding box center [1425, 78] width 23 height 23
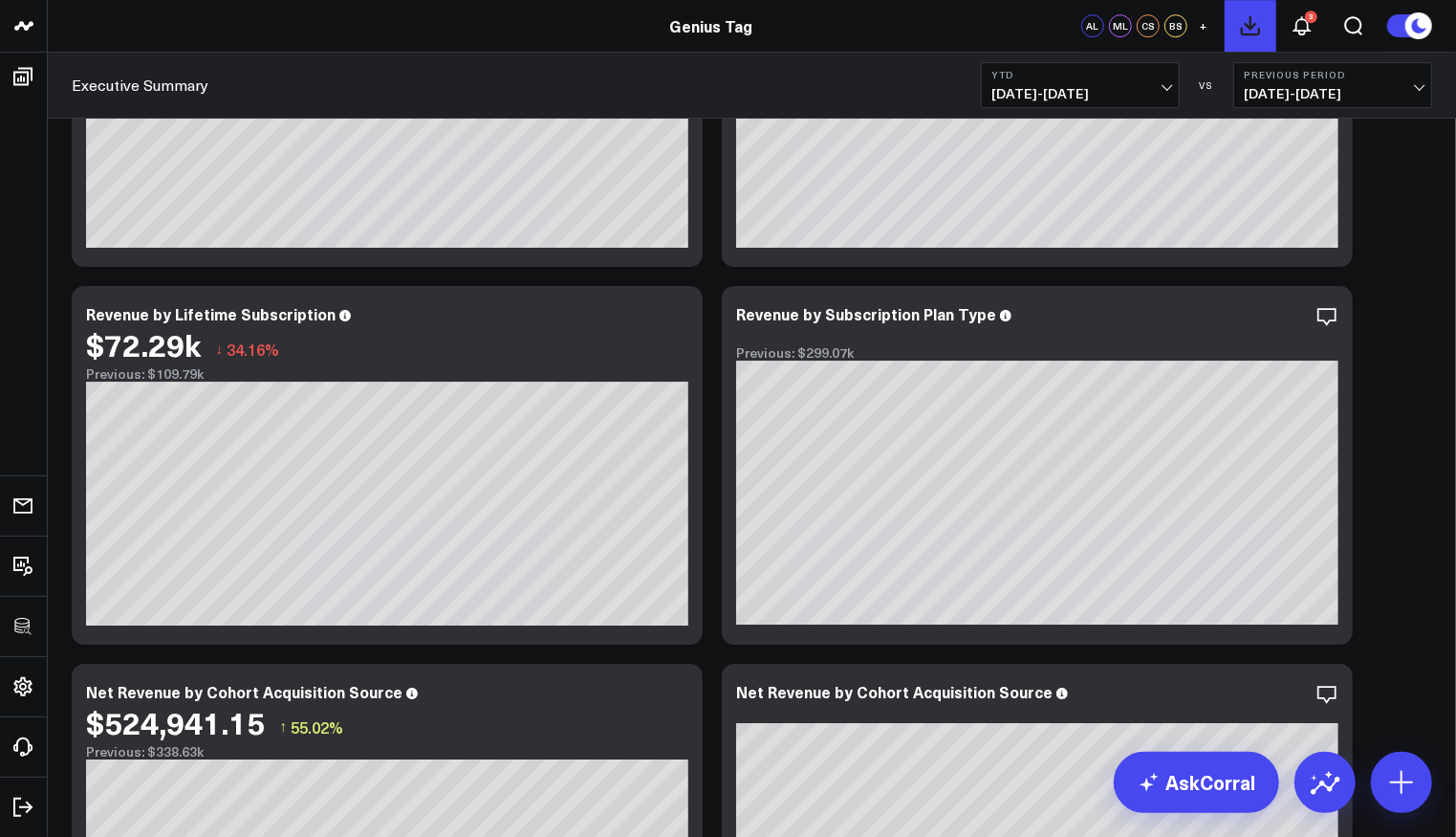
scroll to position [3518, 0]
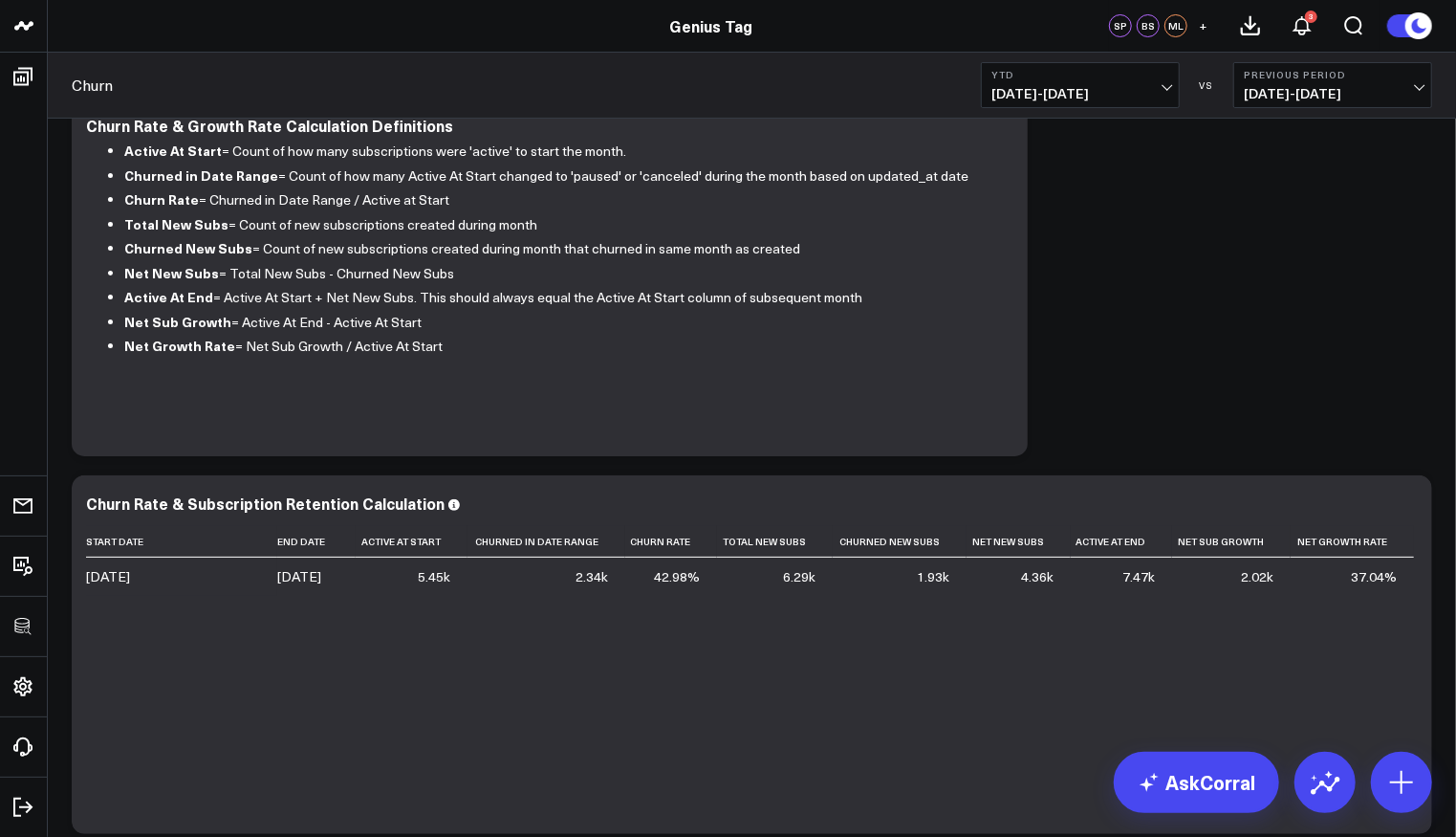
scroll to position [102, 0]
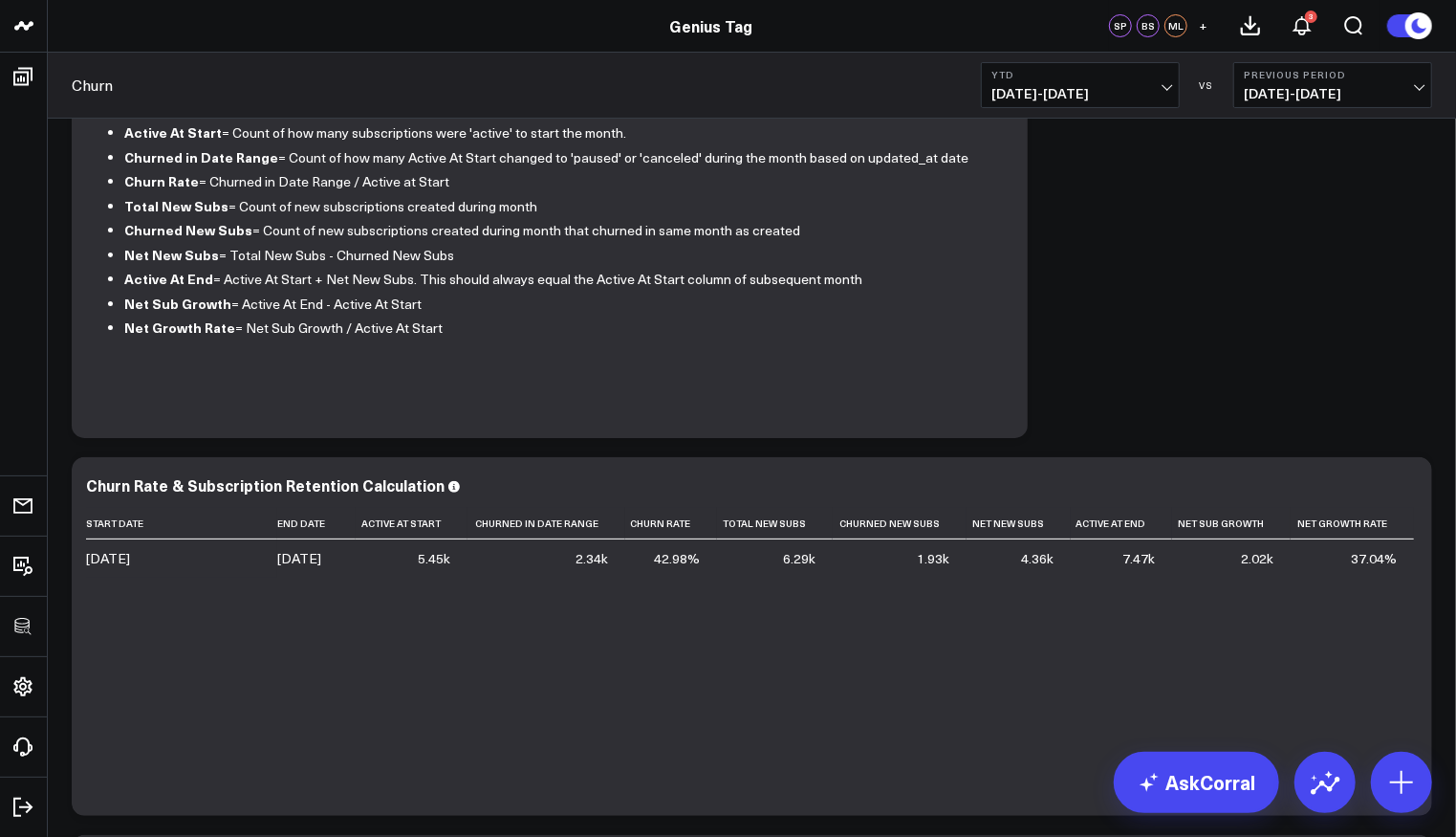
click at [1132, 92] on span "01/01/25 - 08/13/25" at bounding box center [1080, 94] width 178 height 15
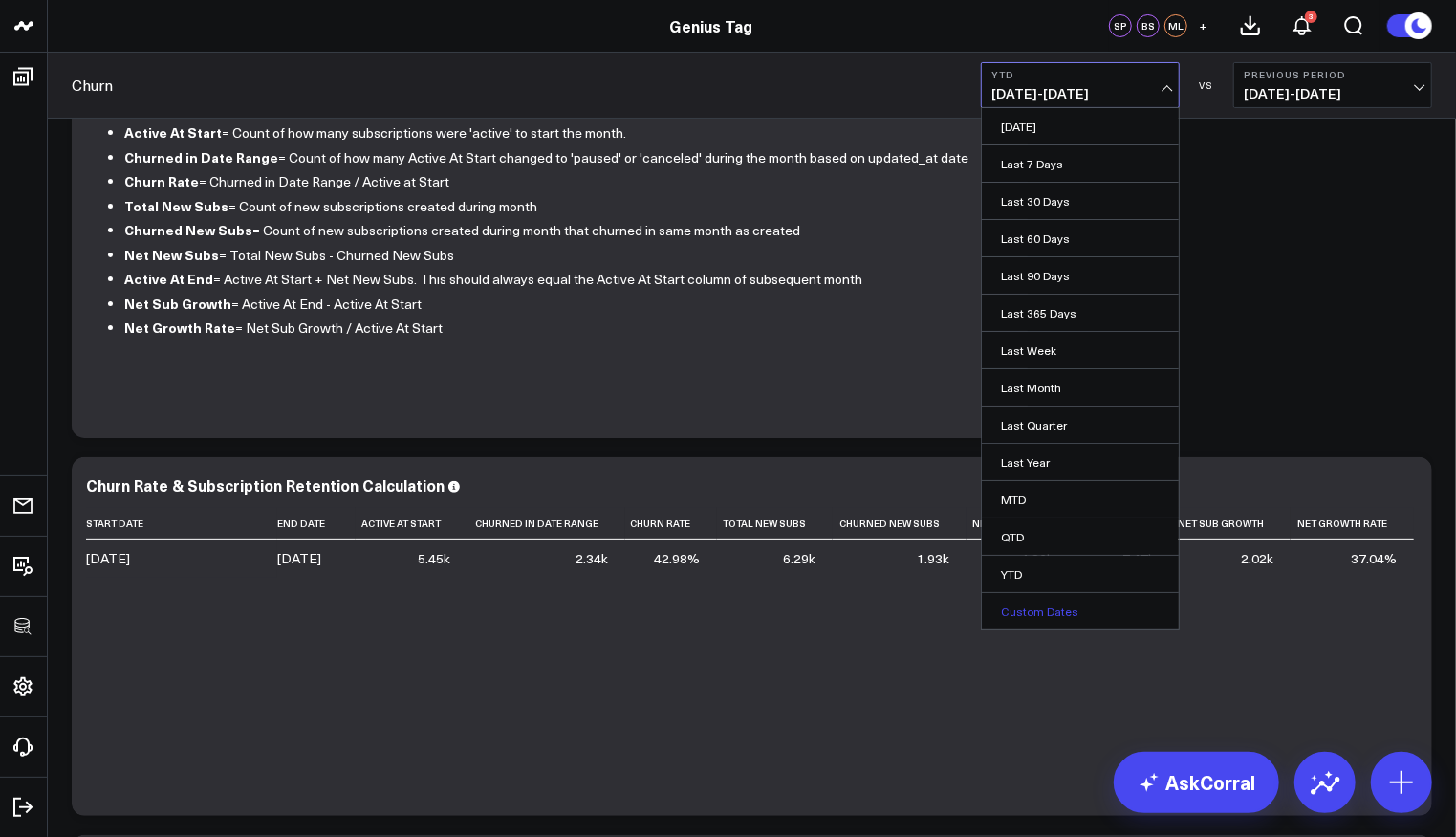
click at [1053, 595] on link "Custom Dates" at bounding box center [1080, 611] width 197 height 36
select select "7"
select select "2025"
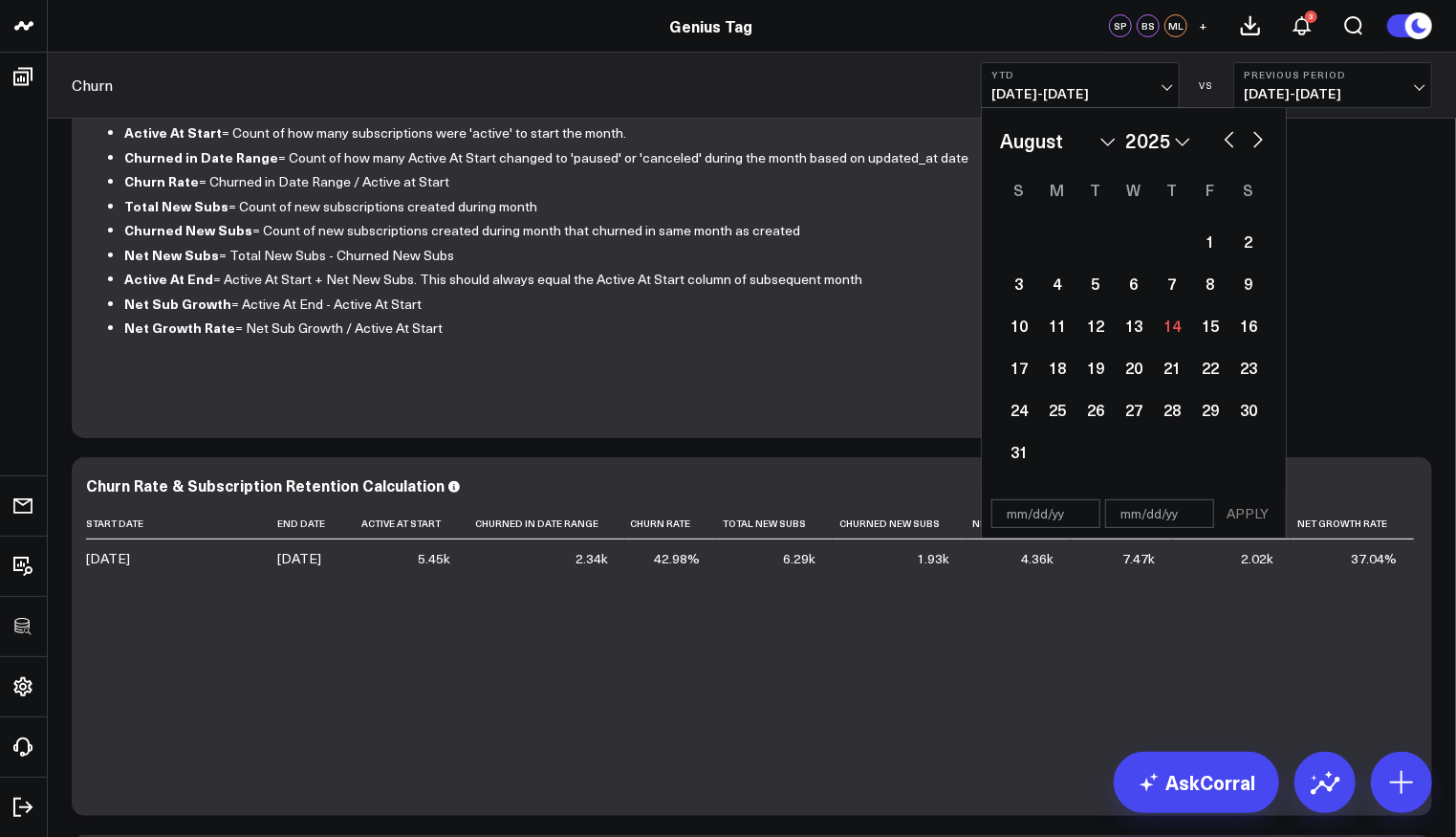
click at [1171, 147] on select "2026 2025 2024 2023 2022 2021 2020 2019 2018 2017 2016 2015 2014 2013 2012 2011…" at bounding box center [1158, 141] width 65 height 29
select select "7"
select select "2024"
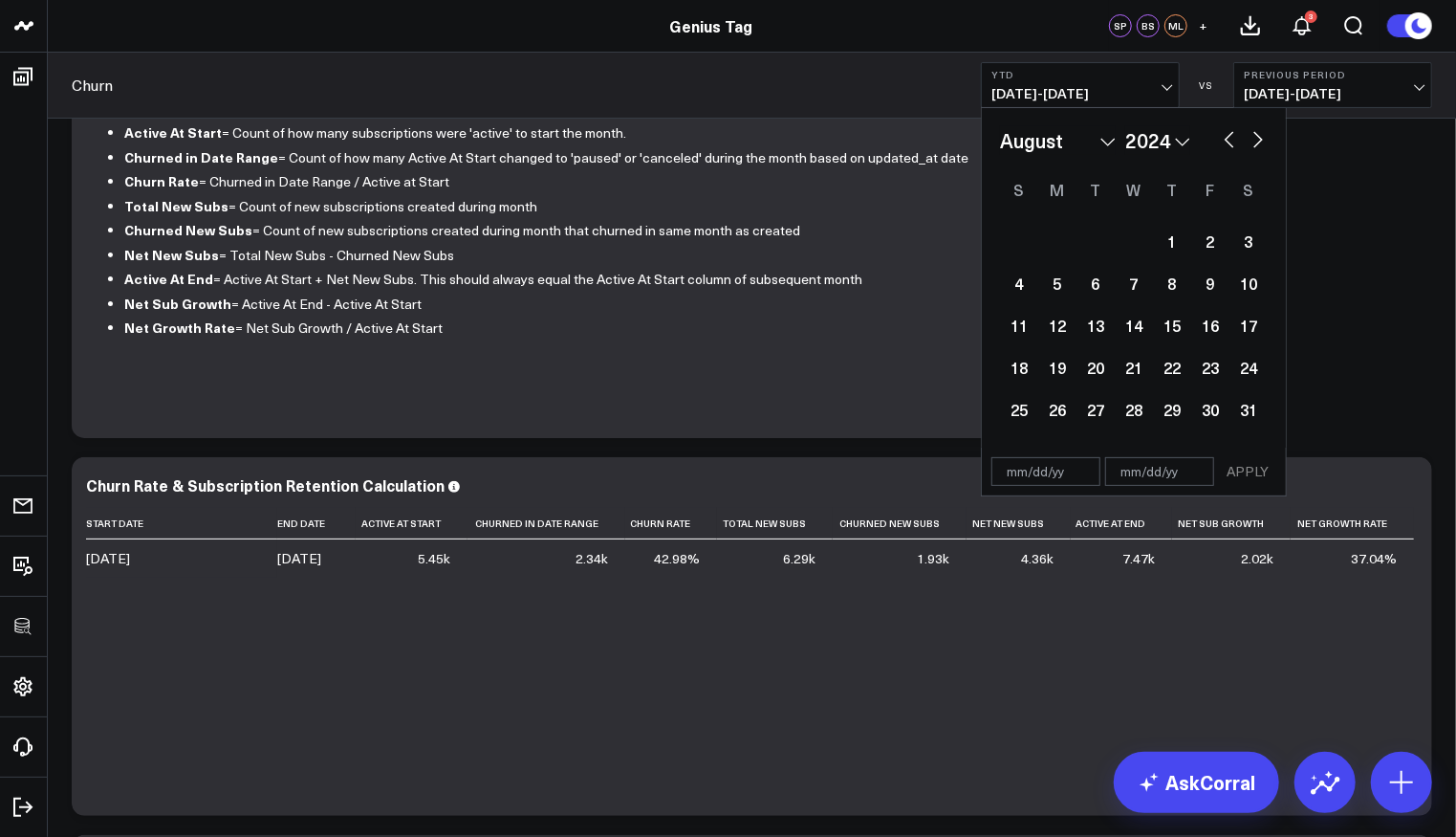
click at [1160, 139] on select "2026 2025 2024 2023 2022 2021 2020 2019 2018 2017 2016 2015 2014 2013 2012 2011…" at bounding box center [1158, 141] width 65 height 29
select select "7"
select select "2025"
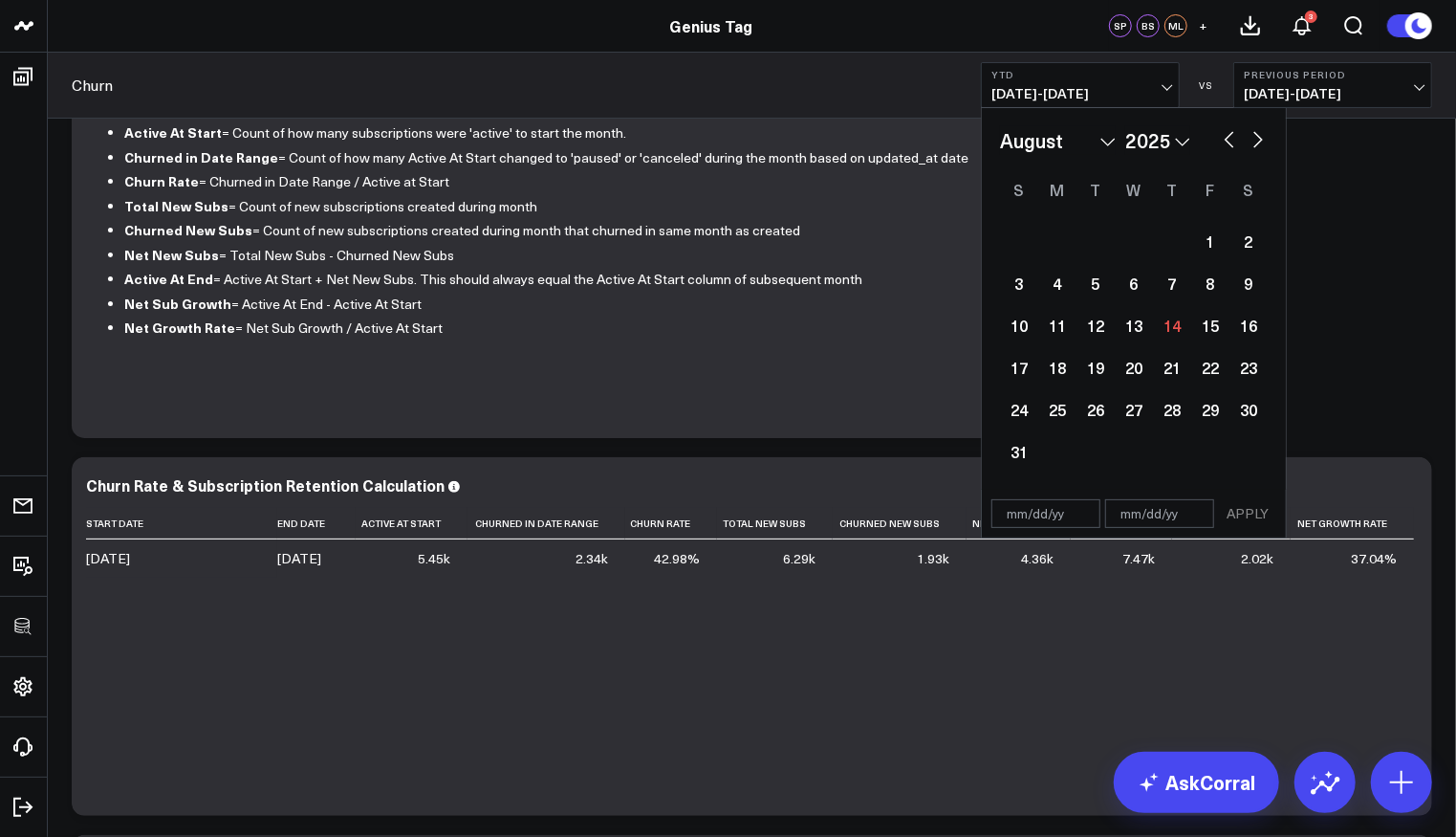
click at [1083, 141] on select "January February March April May June July August September October November De…" at bounding box center [1057, 141] width 116 height 29
select select "2025"
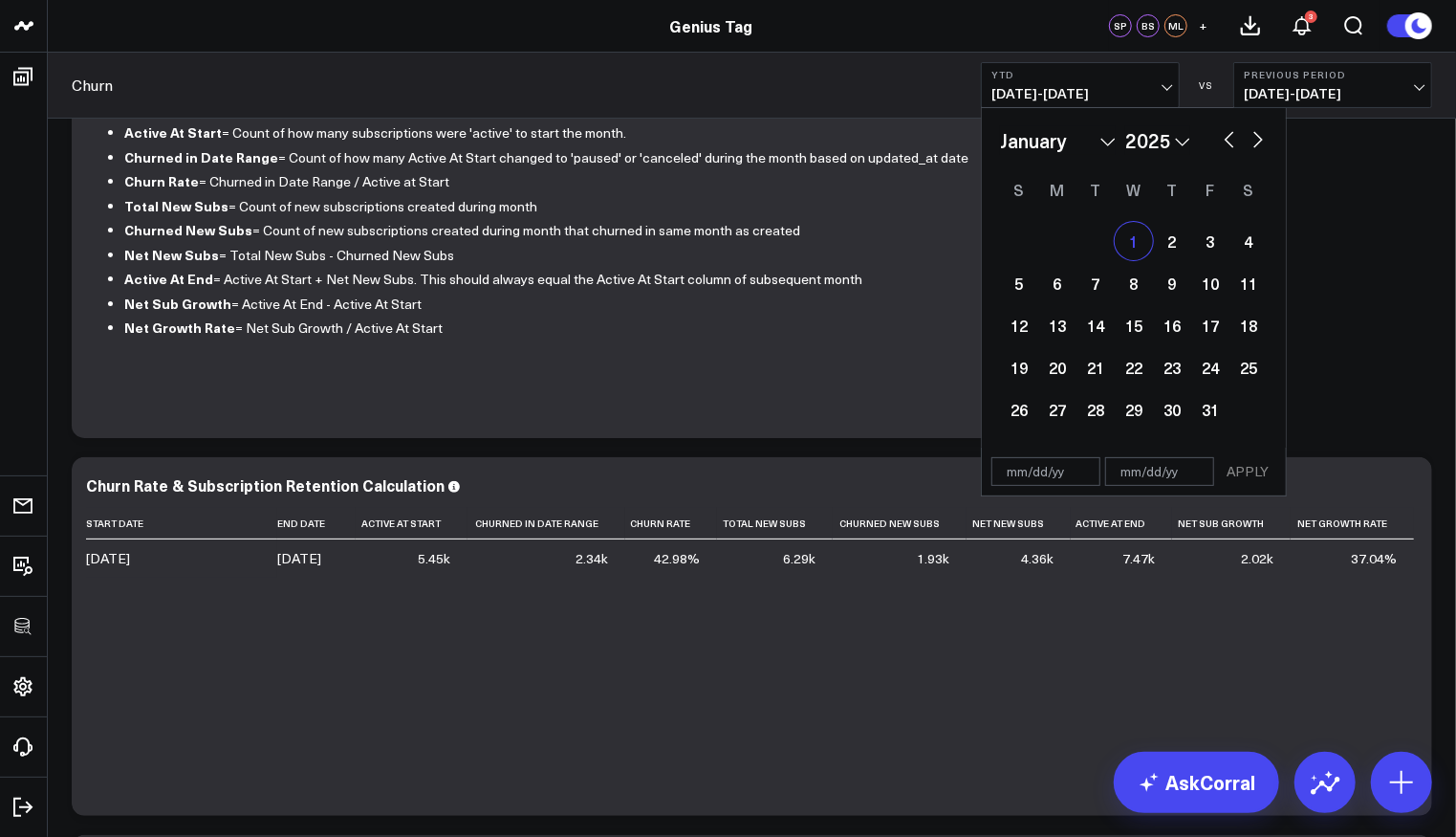
click at [1137, 246] on div "1" at bounding box center [1134, 241] width 38 height 38
type input "01/01/25"
select select "2025"
click at [1054, 139] on select "January February March April May June July August September October November De…" at bounding box center [1057, 141] width 116 height 29
select select "7"
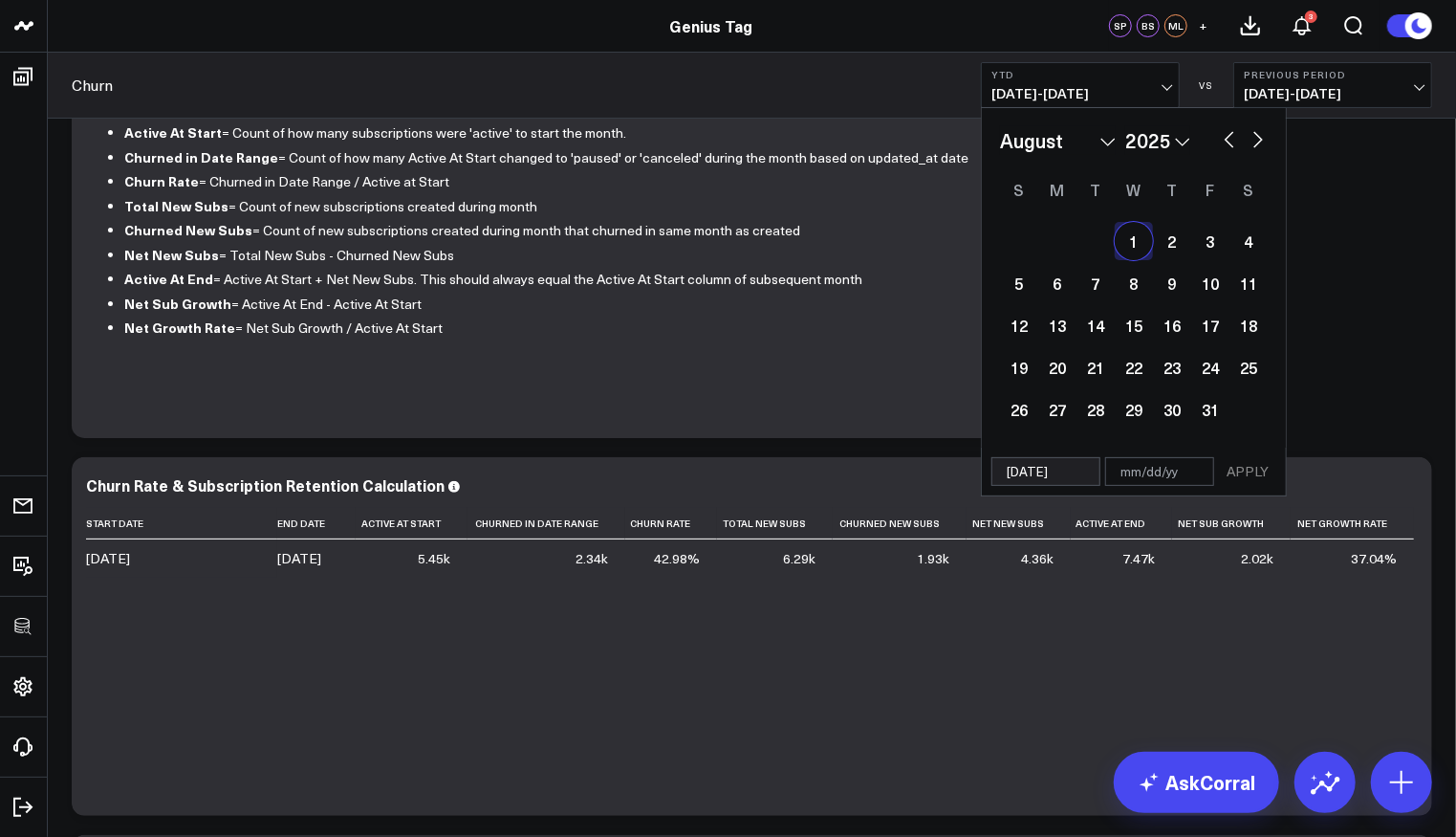
select select "2025"
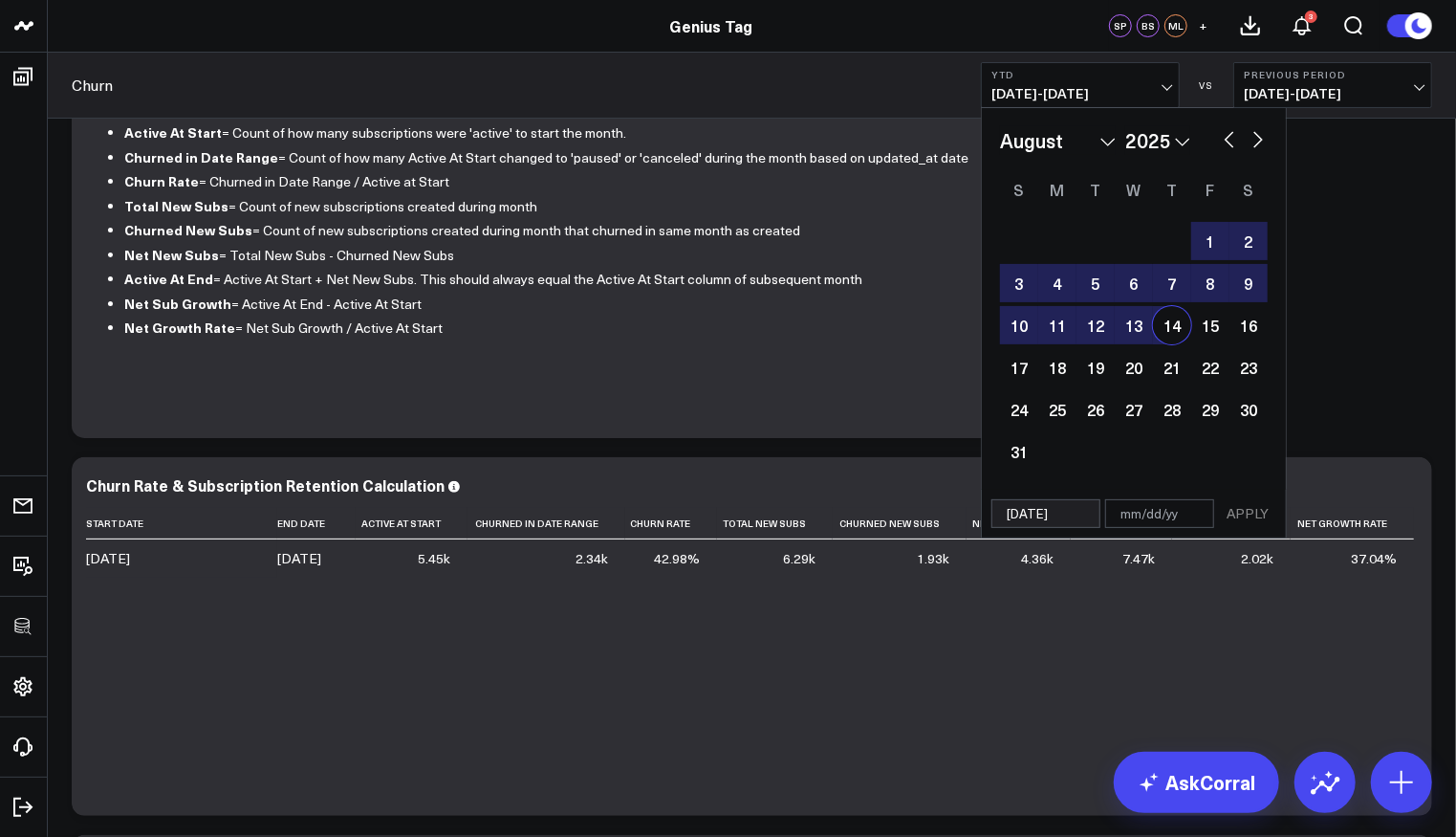
click at [1185, 330] on div "14" at bounding box center [1172, 325] width 38 height 38
type input "08/14/25"
select select "7"
select select "2025"
click at [1253, 512] on button "APPLY" at bounding box center [1248, 514] width 57 height 29
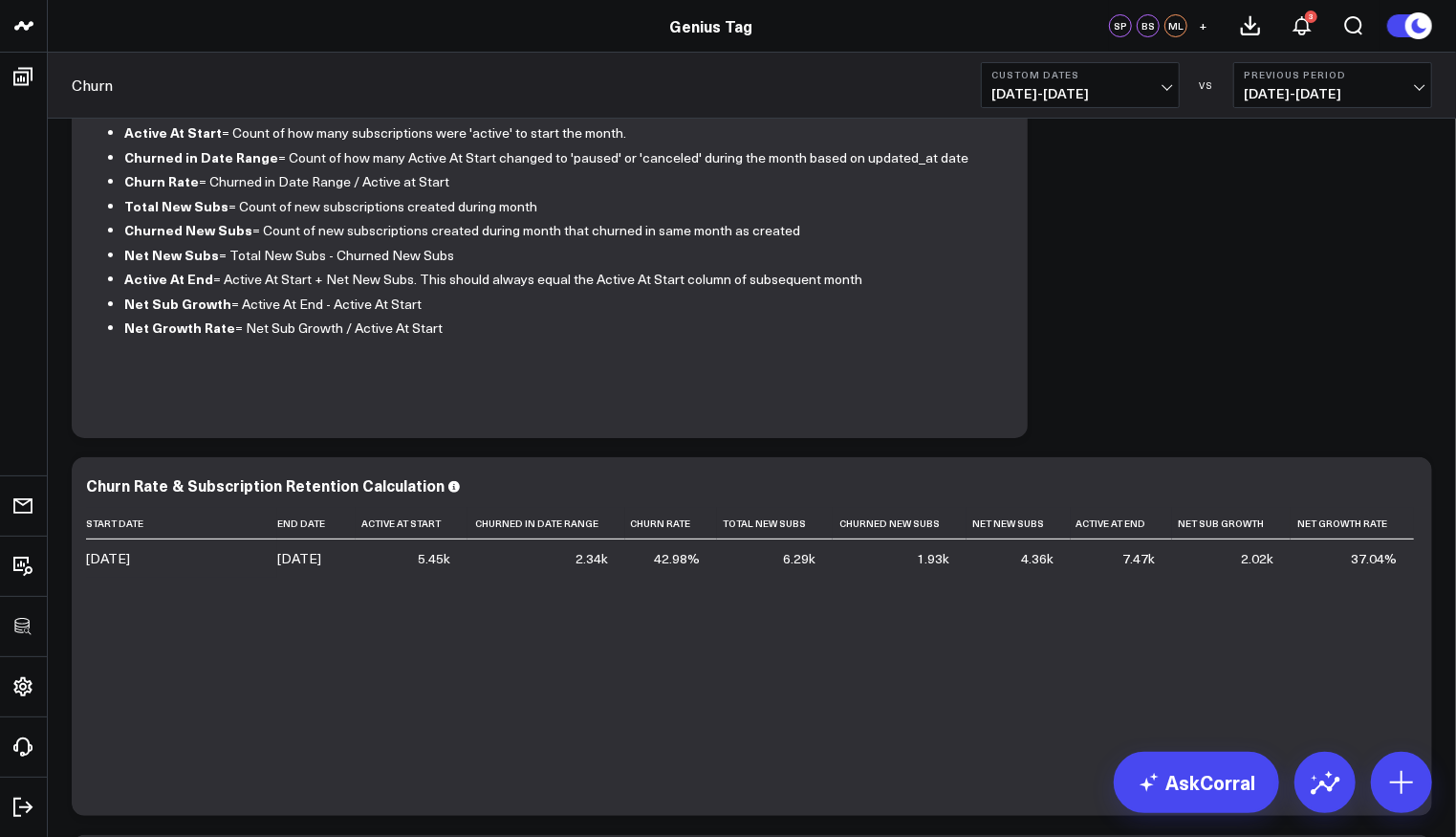
click at [1403, 483] on icon at bounding box center [1406, 488] width 23 height 23
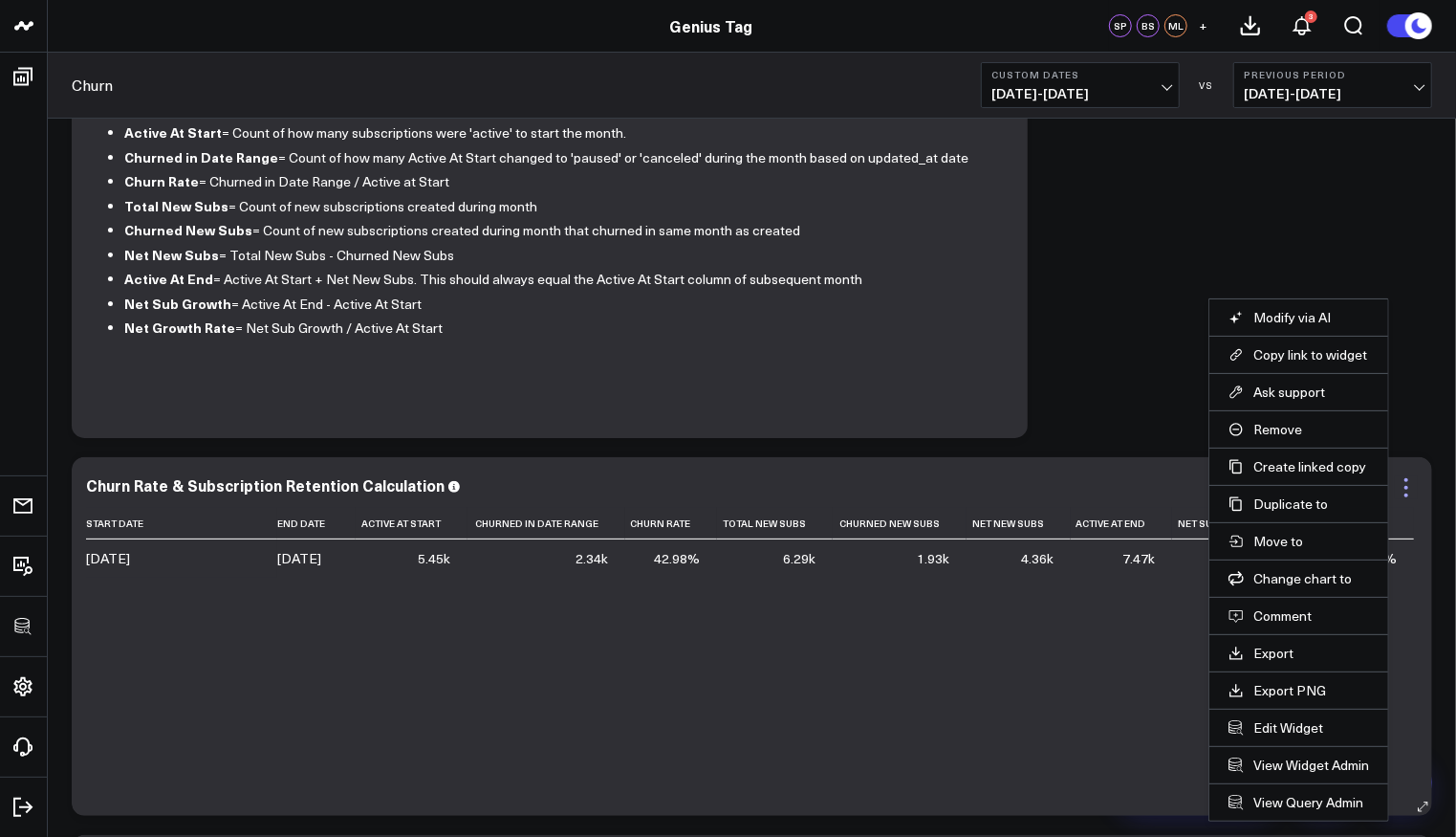
scroll to position [246, 0]
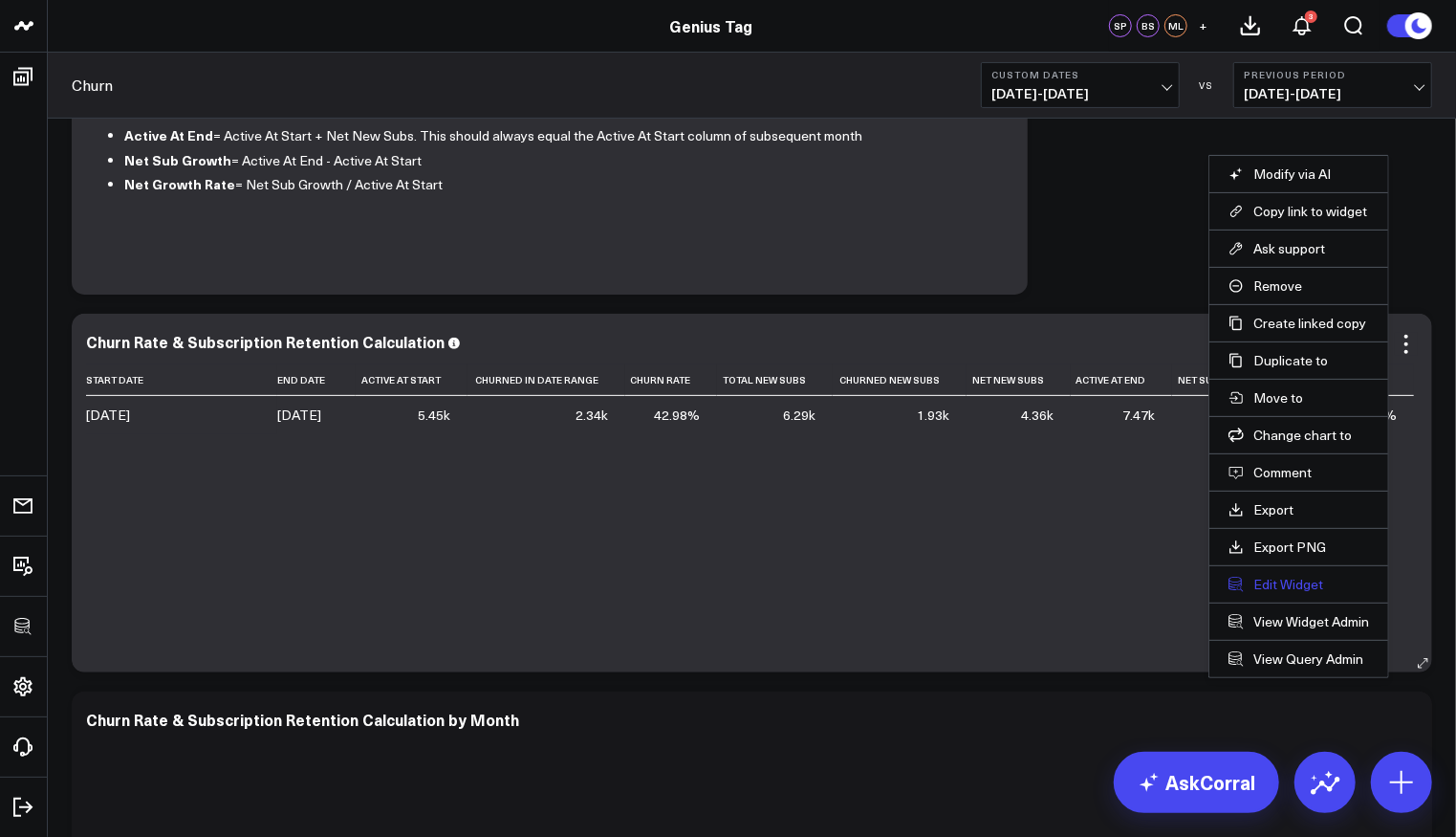
click at [1302, 576] on button "Edit Widget" at bounding box center [1298, 584] width 141 height 17
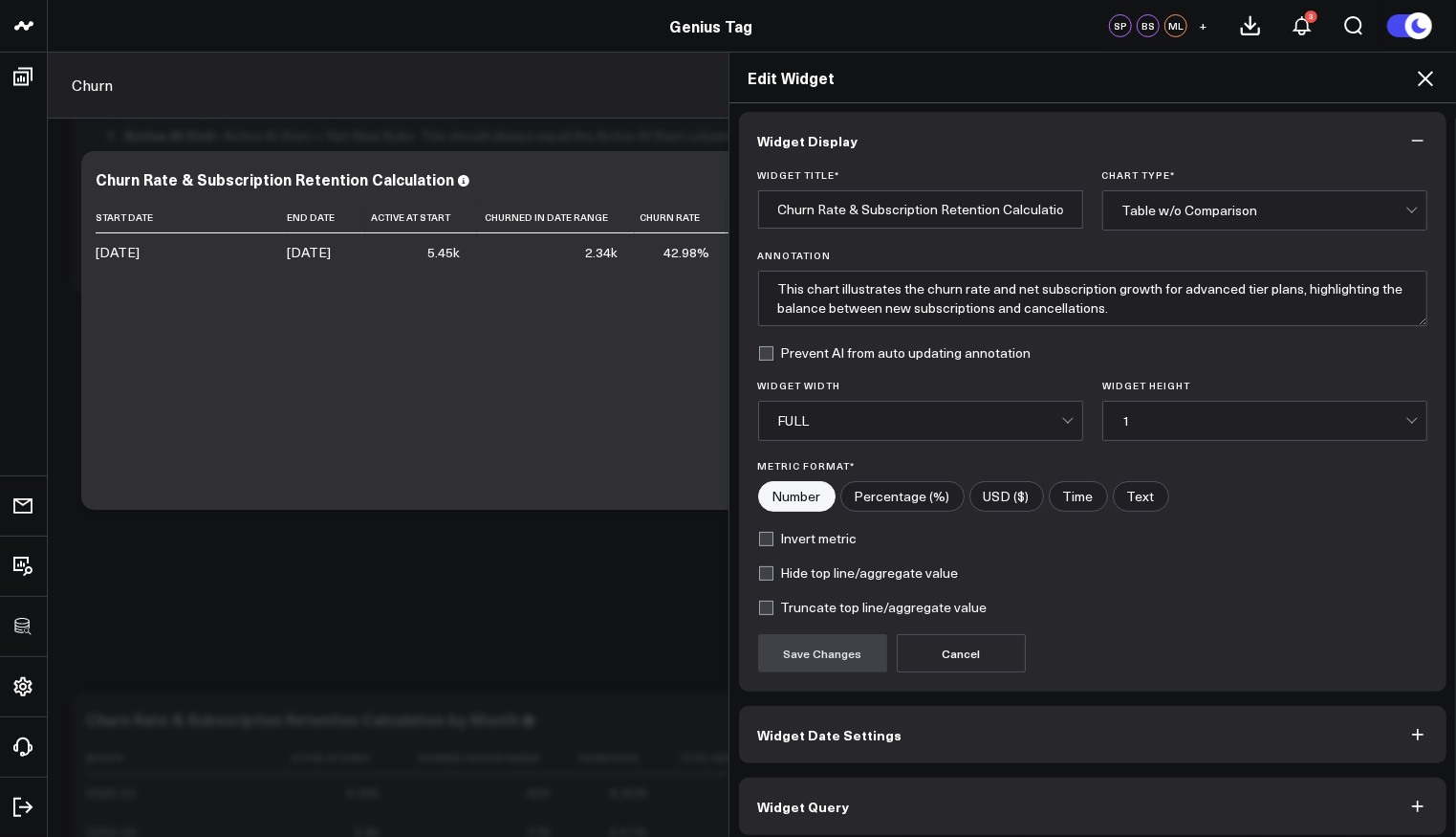
scroll to position [12, 0]
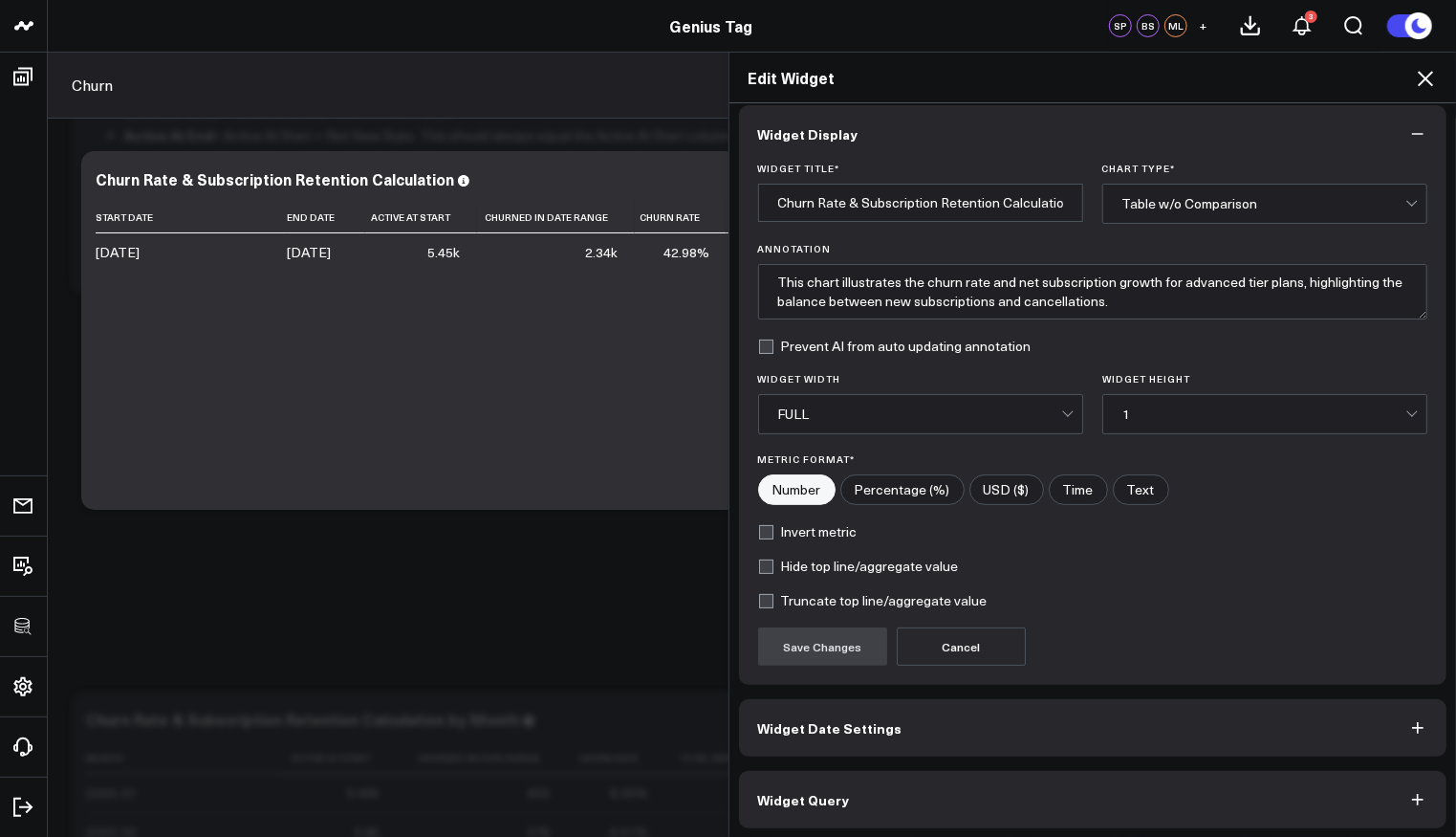
click at [914, 799] on button "Widget Query" at bounding box center [1093, 800] width 708 height 57
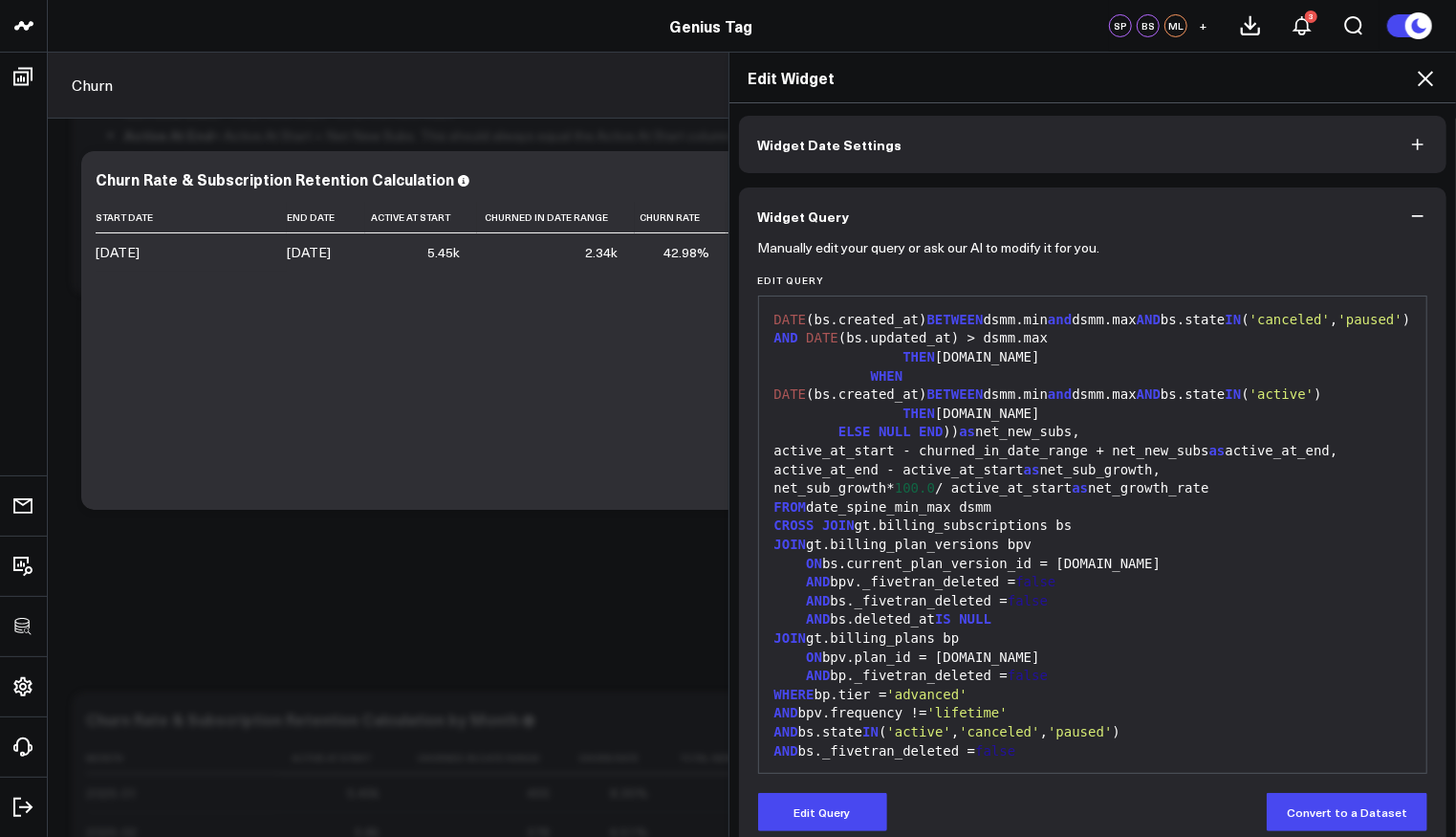
scroll to position [99, 0]
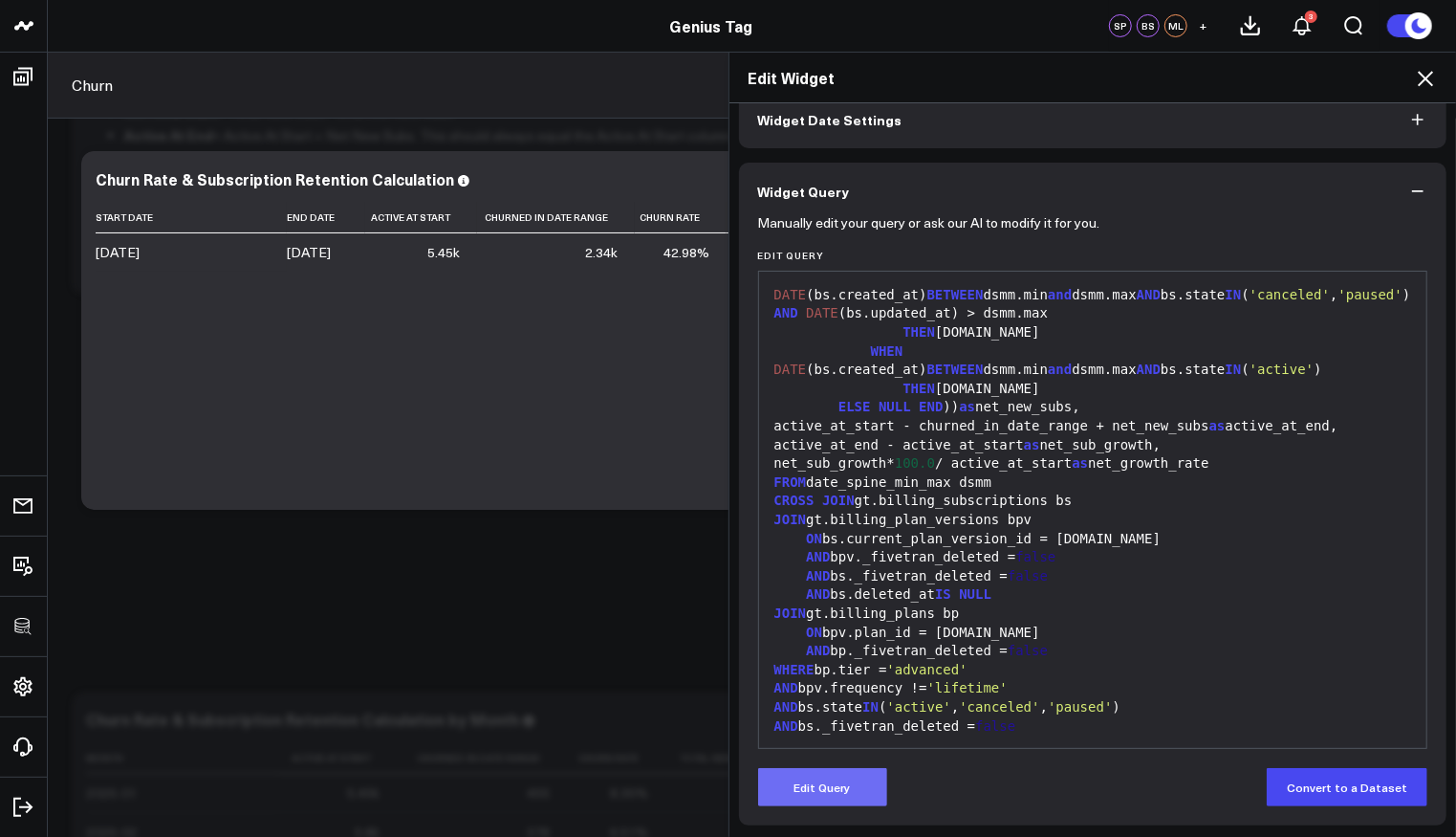
click at [853, 781] on button "Edit Query" at bounding box center [822, 787] width 129 height 38
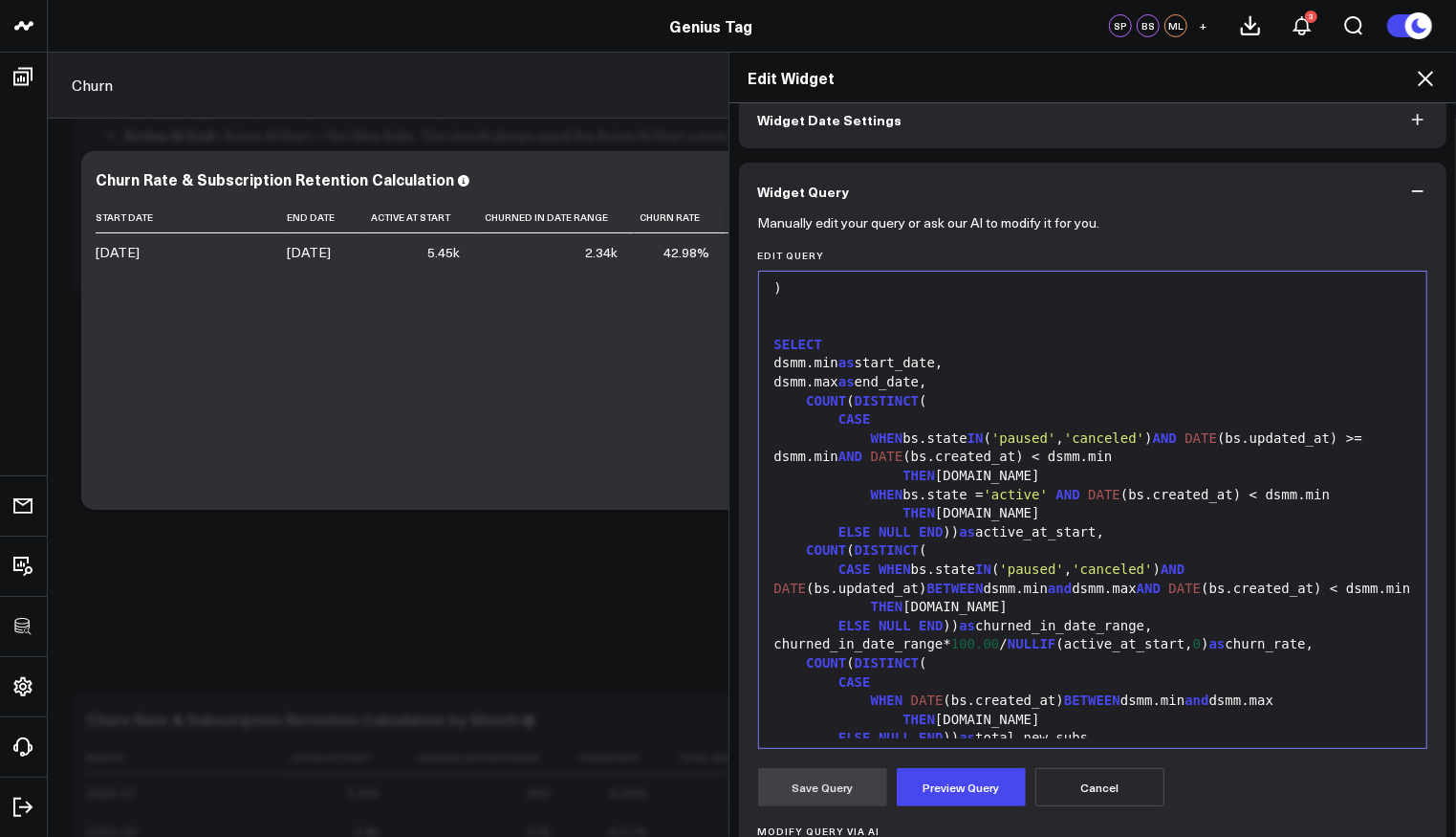
scroll to position [0, 0]
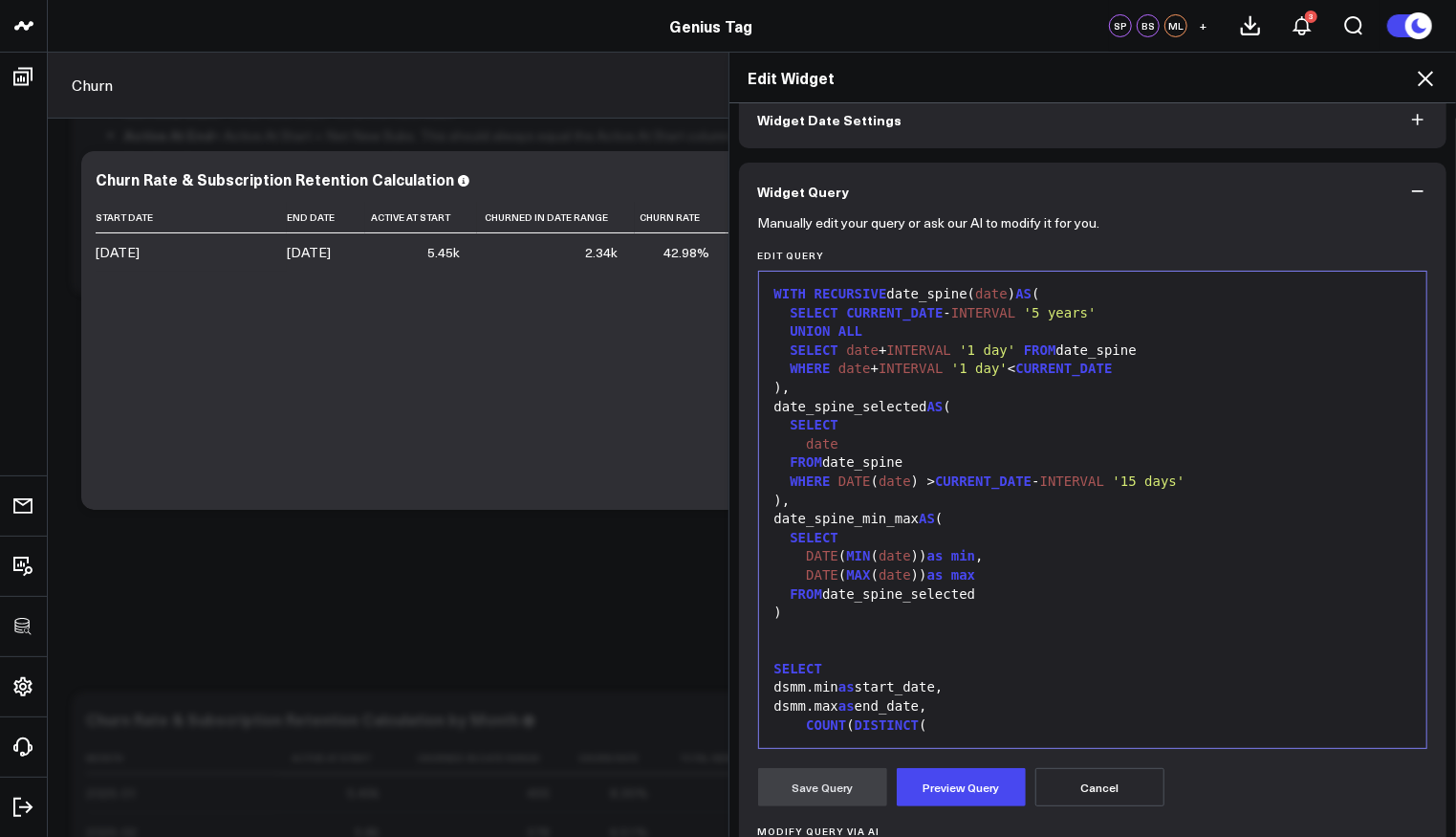
click at [771, 370] on div "WHERE date + INTERVAL '1 day' < CURRENT_DATE" at bounding box center [1093, 369] width 649 height 19
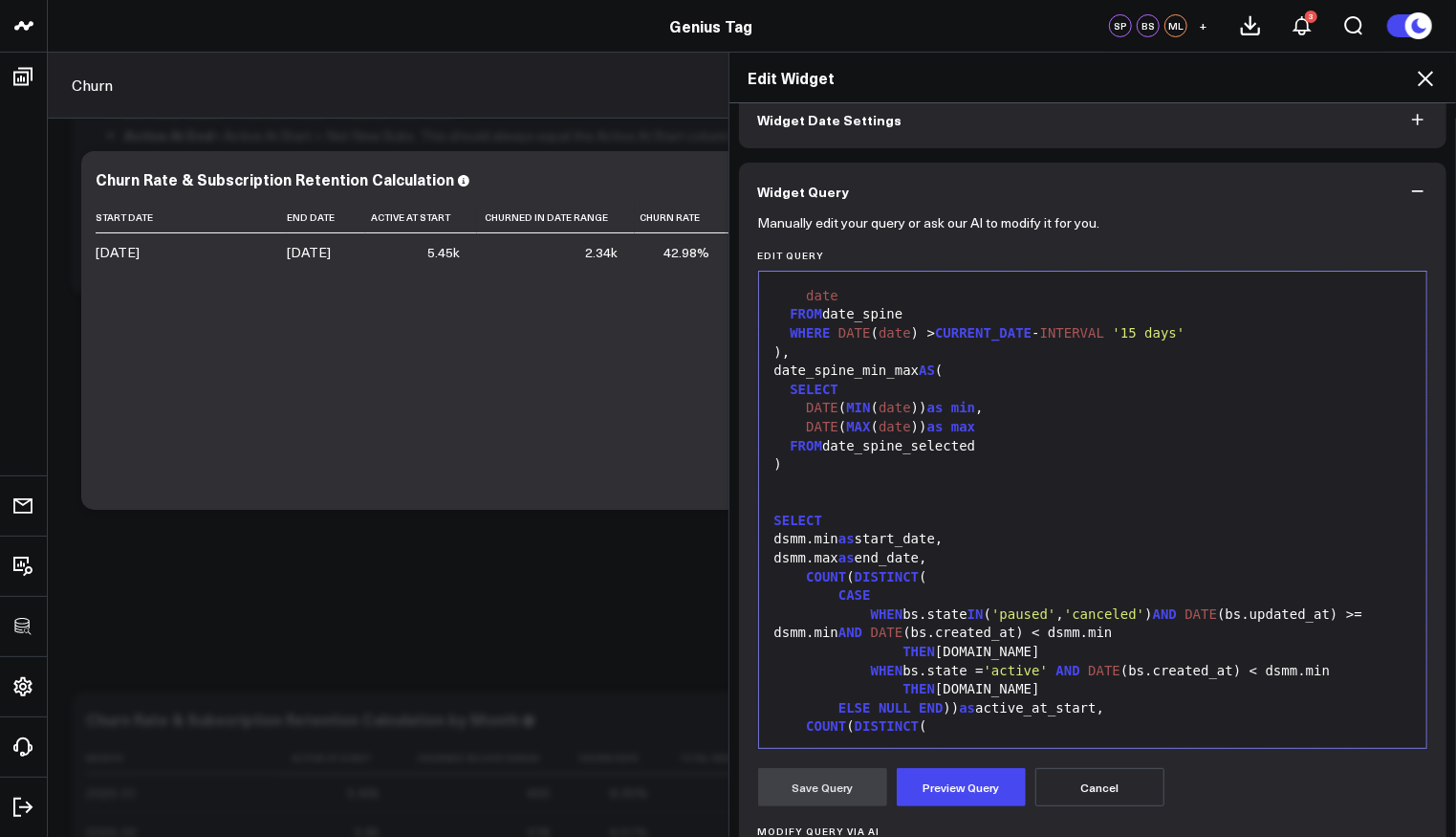
scroll to position [974, 0]
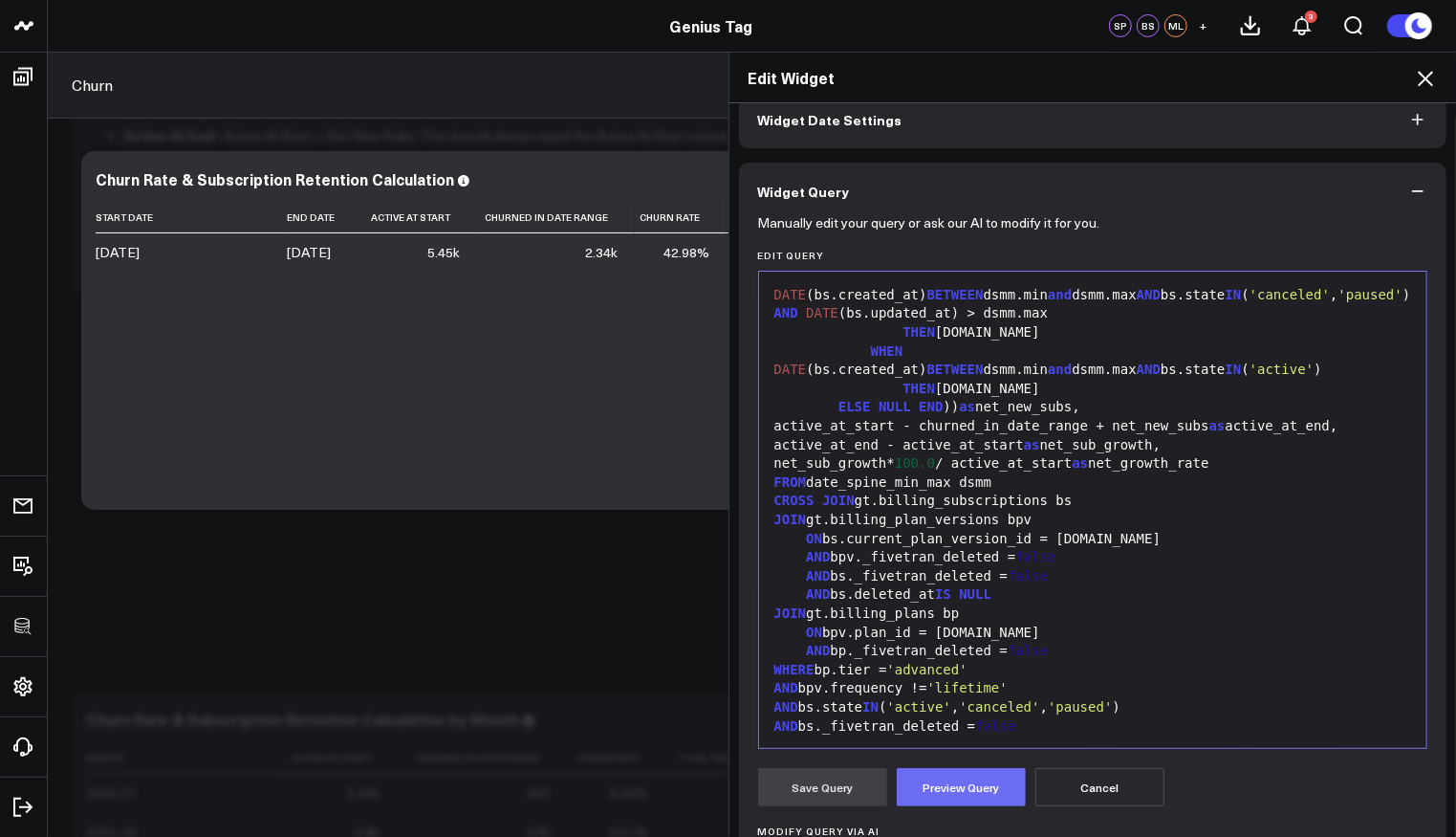
click at [978, 779] on button "Preview Query" at bounding box center [961, 787] width 129 height 38
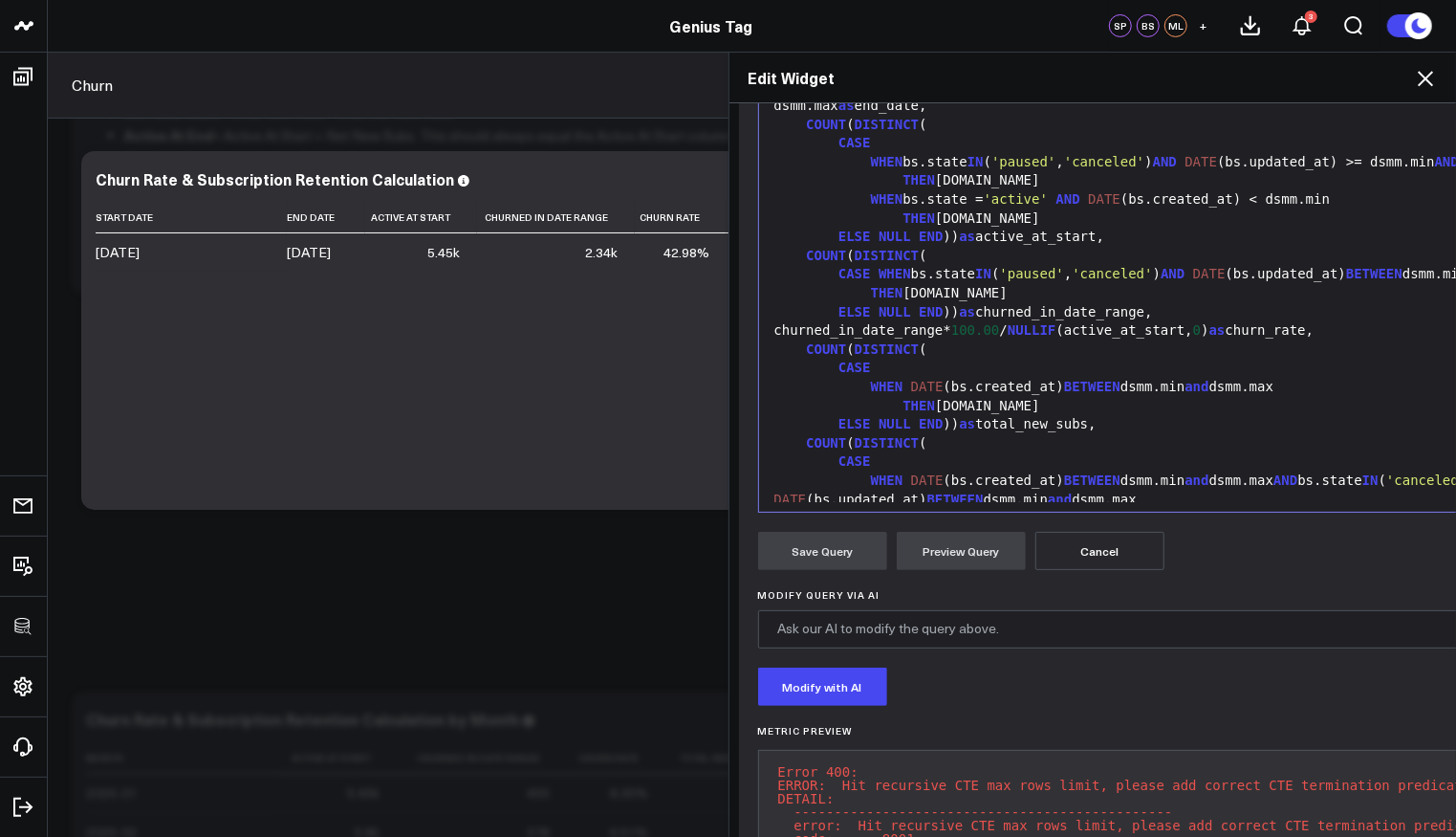
scroll to position [0, 0]
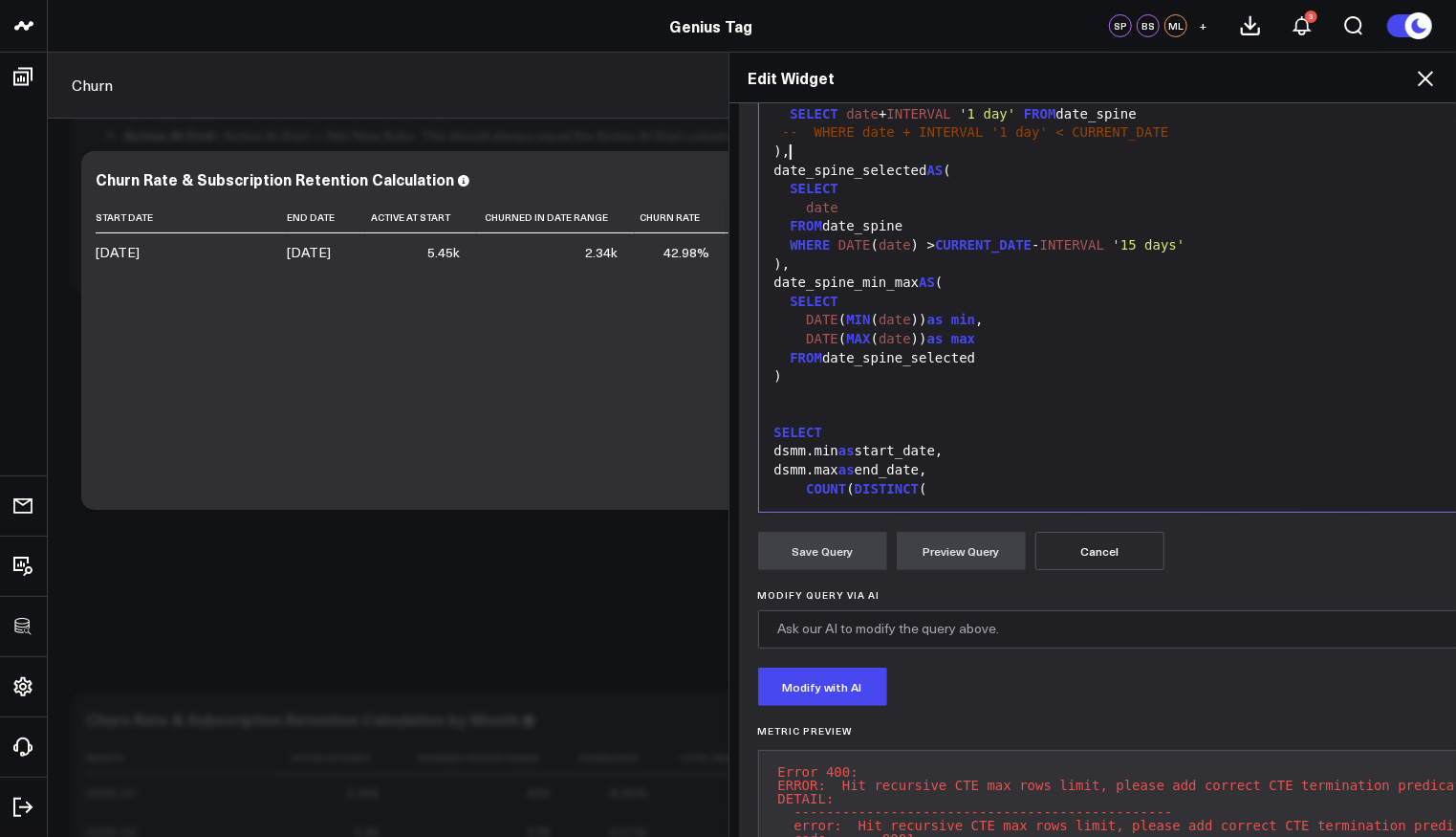
click at [1174, 151] on div ")," at bounding box center [1314, 152] width 1091 height 19
click at [1180, 132] on div "-- WHERE date + INTERVAL '1 day' < CURRENT_DATE" at bounding box center [1314, 133] width 1091 height 19
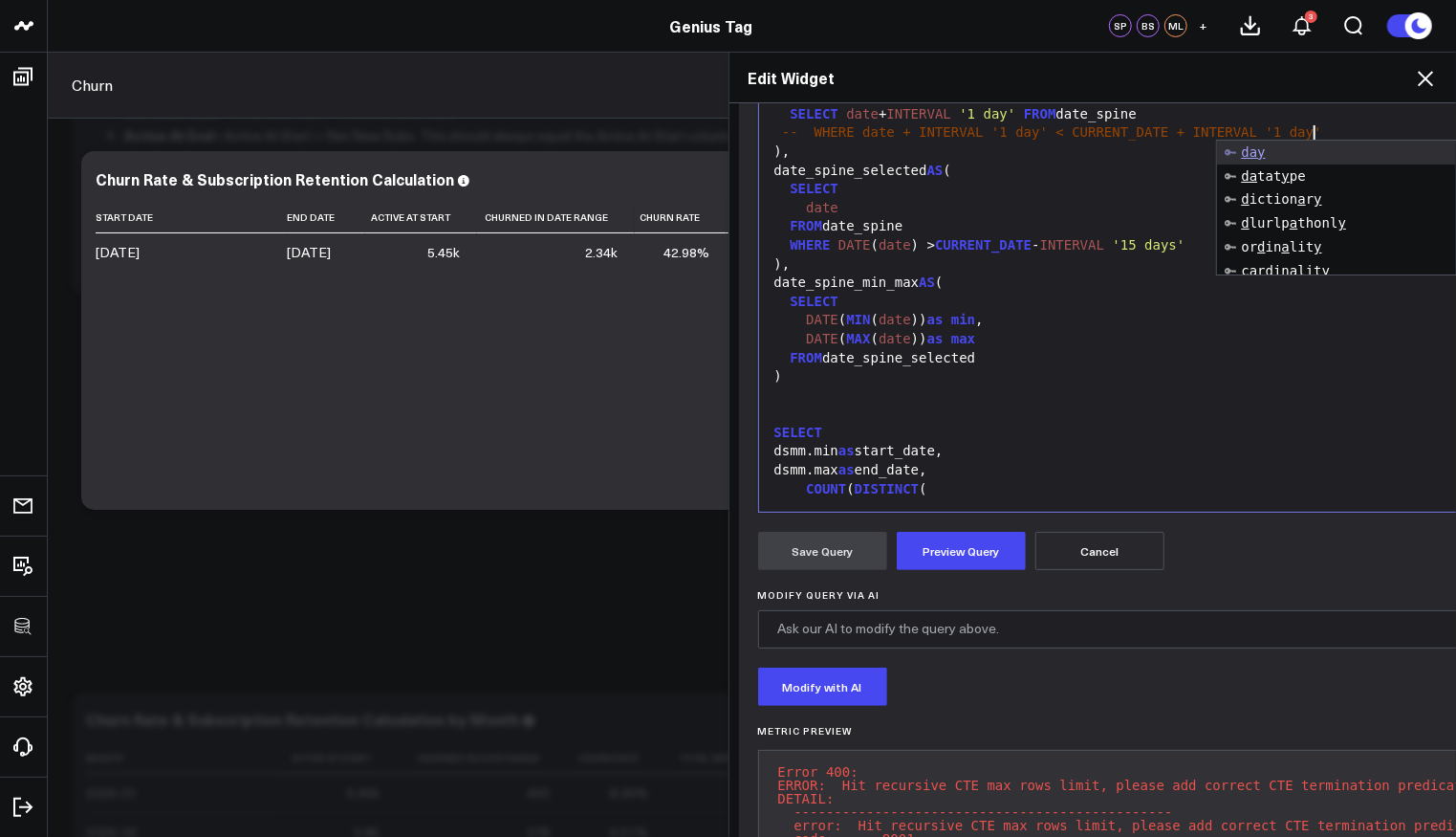
click at [801, 128] on span "-- WHERE date + INTERVAL '1 day' < CURRENT_DATE + INTERVAL '1 day'" at bounding box center [1052, 132] width 540 height 15
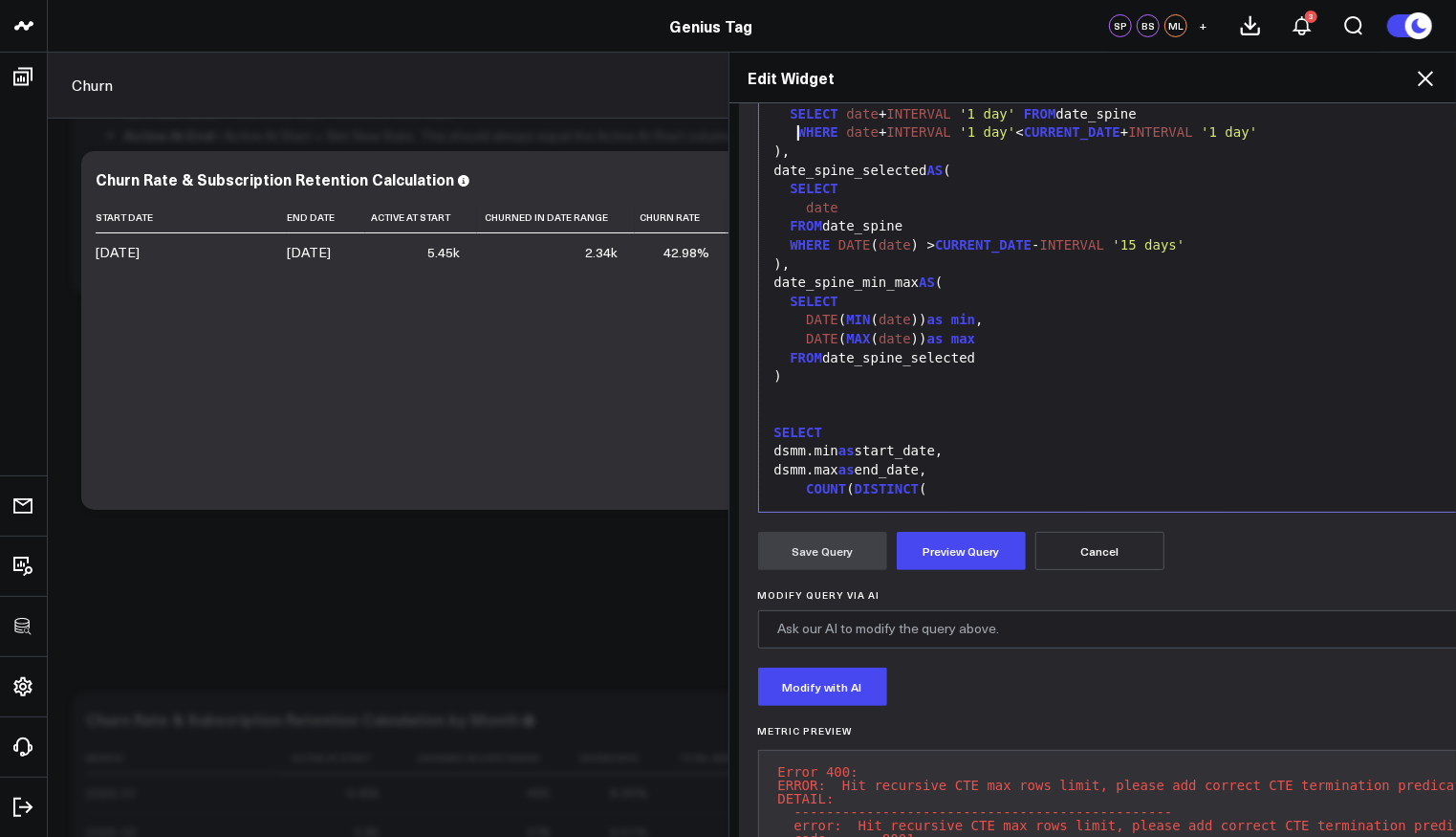
click at [926, 521] on form "Manually edit your query or ask our AI to modify it for you. Edit Query 99 1 2 …" at bounding box center [1314, 462] width 1112 height 958
click at [944, 589] on label "Modify Query via AI" at bounding box center [1314, 595] width 1112 height 11
click at [944, 610] on textarea "Modify Query via AI" at bounding box center [1314, 629] width 1112 height 38
click at [926, 559] on button "Preview Query" at bounding box center [961, 551] width 129 height 38
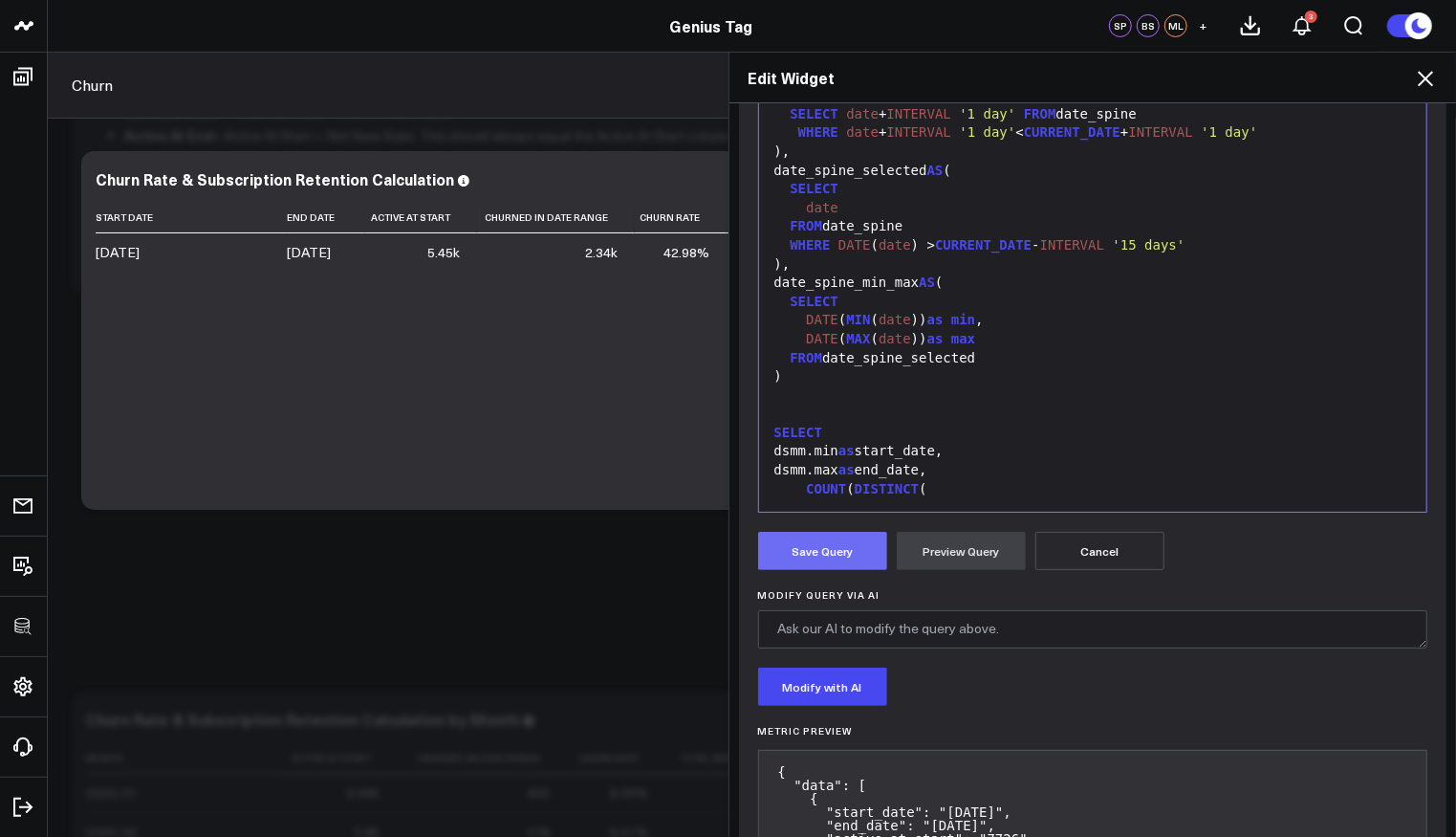
click at [828, 559] on button "Save Query" at bounding box center [822, 551] width 129 height 38
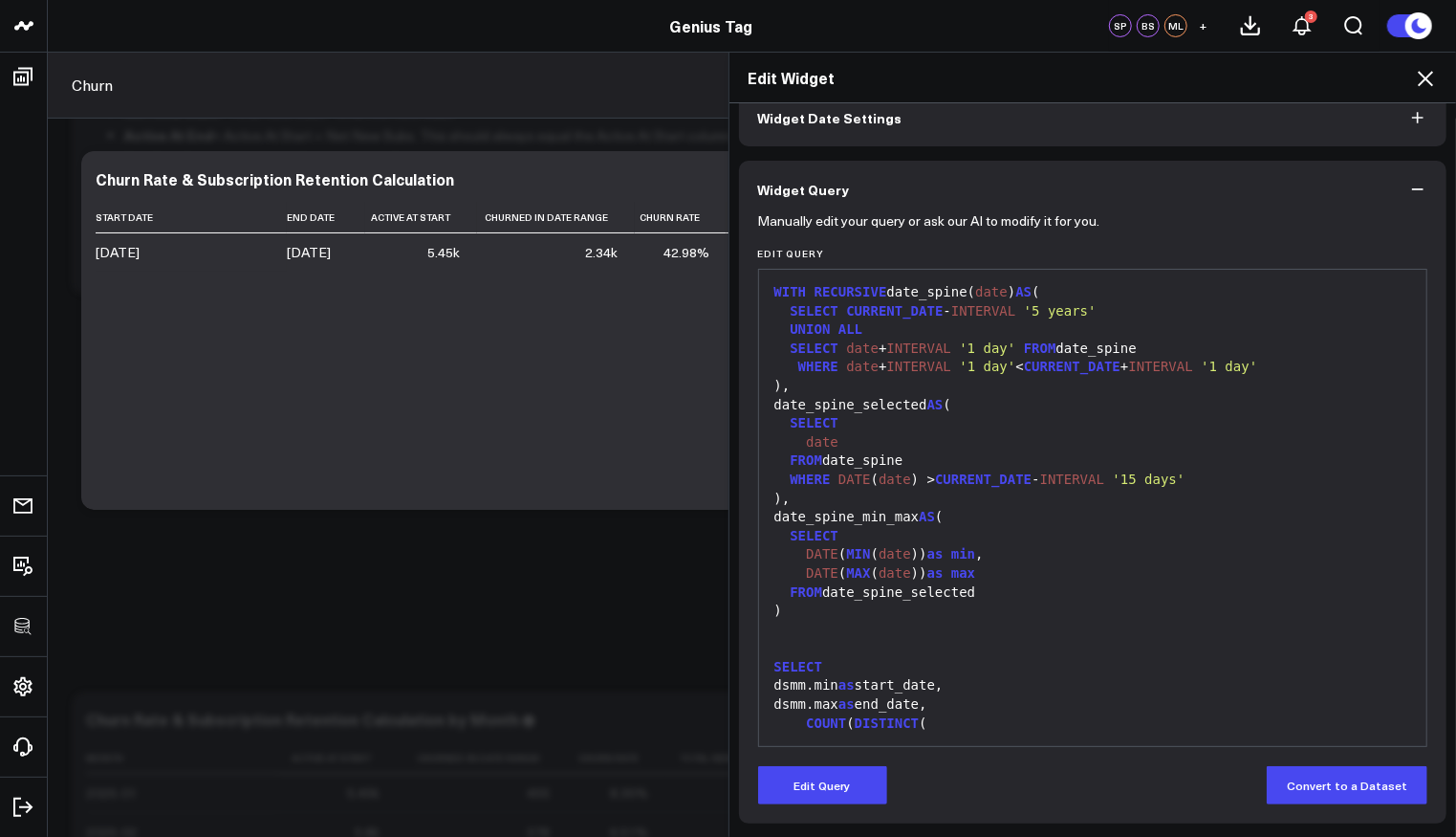
scroll to position [99, 0]
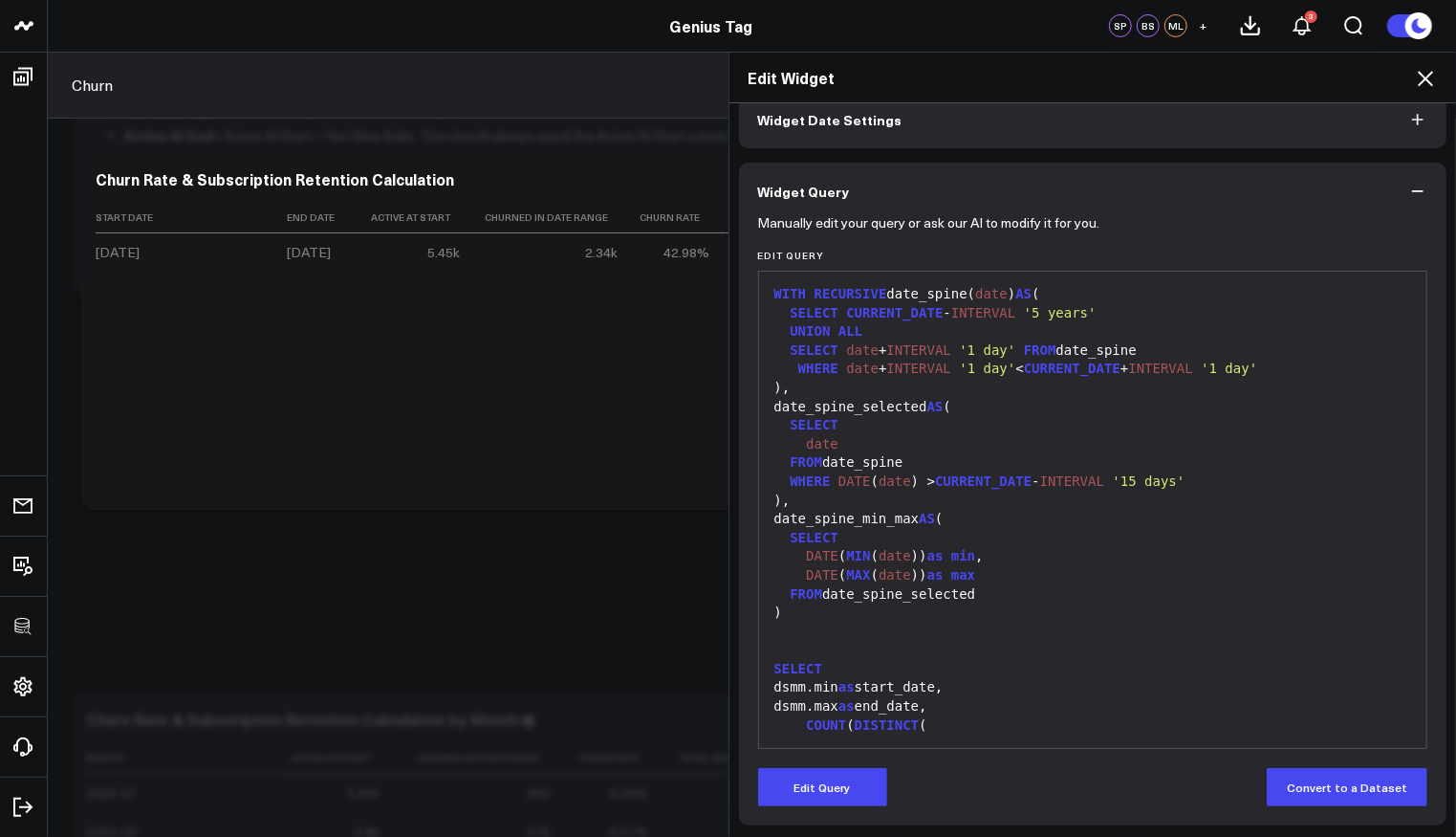
click at [1421, 80] on icon at bounding box center [1425, 78] width 23 height 23
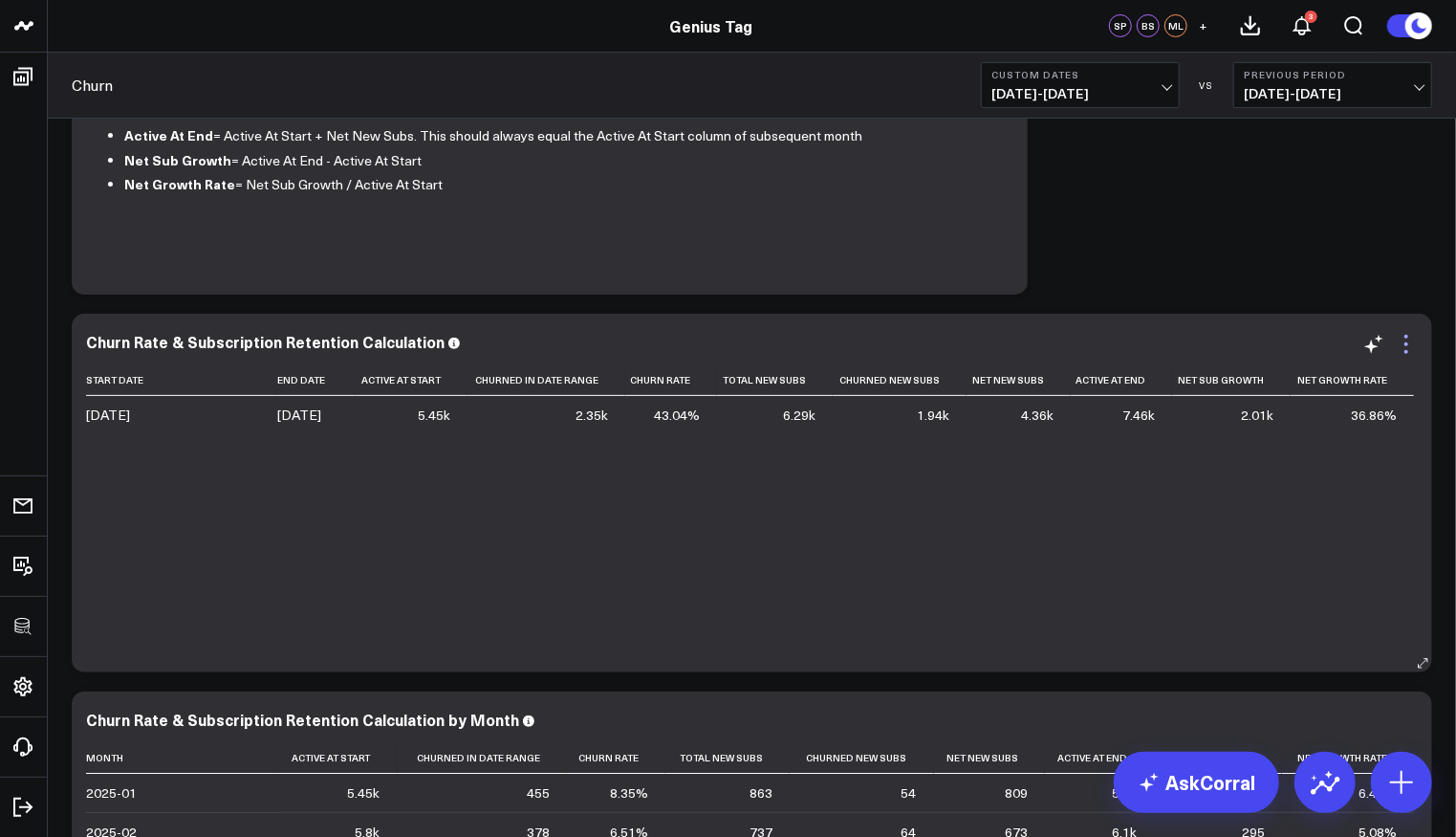
click at [1411, 344] on icon at bounding box center [1406, 344] width 23 height 23
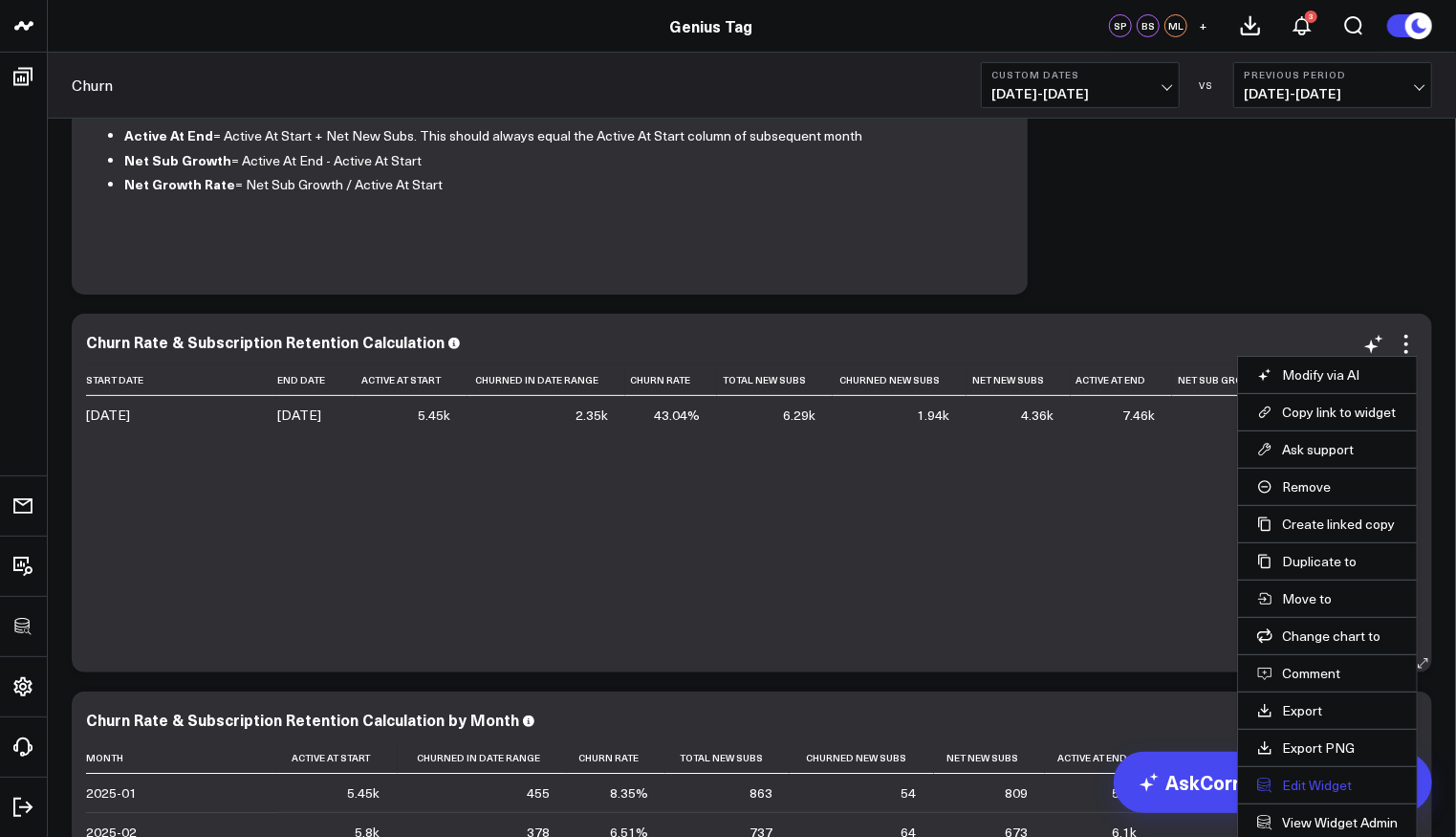
click at [1301, 778] on button "Edit Widget" at bounding box center [1327, 785] width 141 height 17
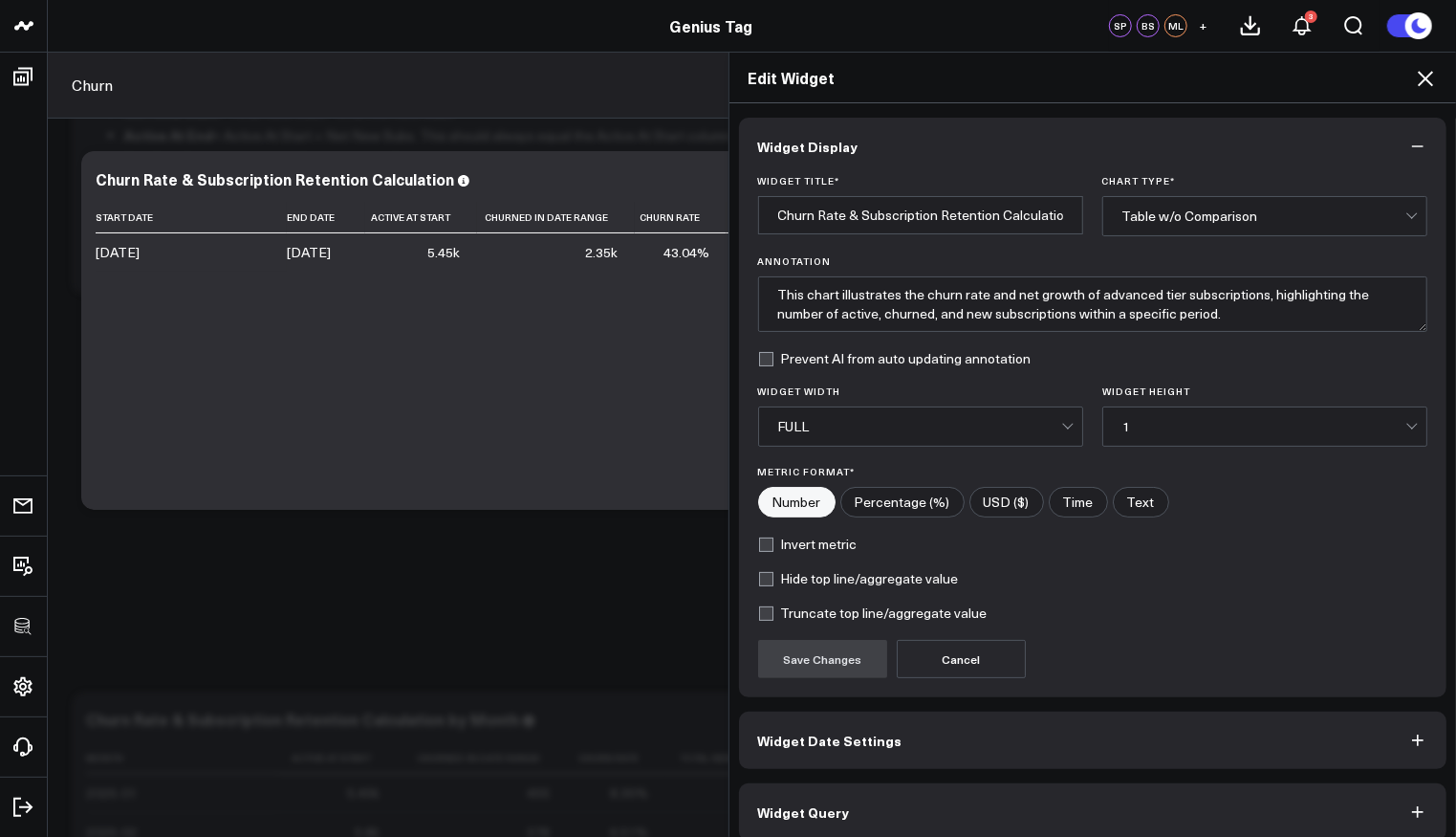
click at [914, 803] on button "Widget Query" at bounding box center [1093, 812] width 708 height 57
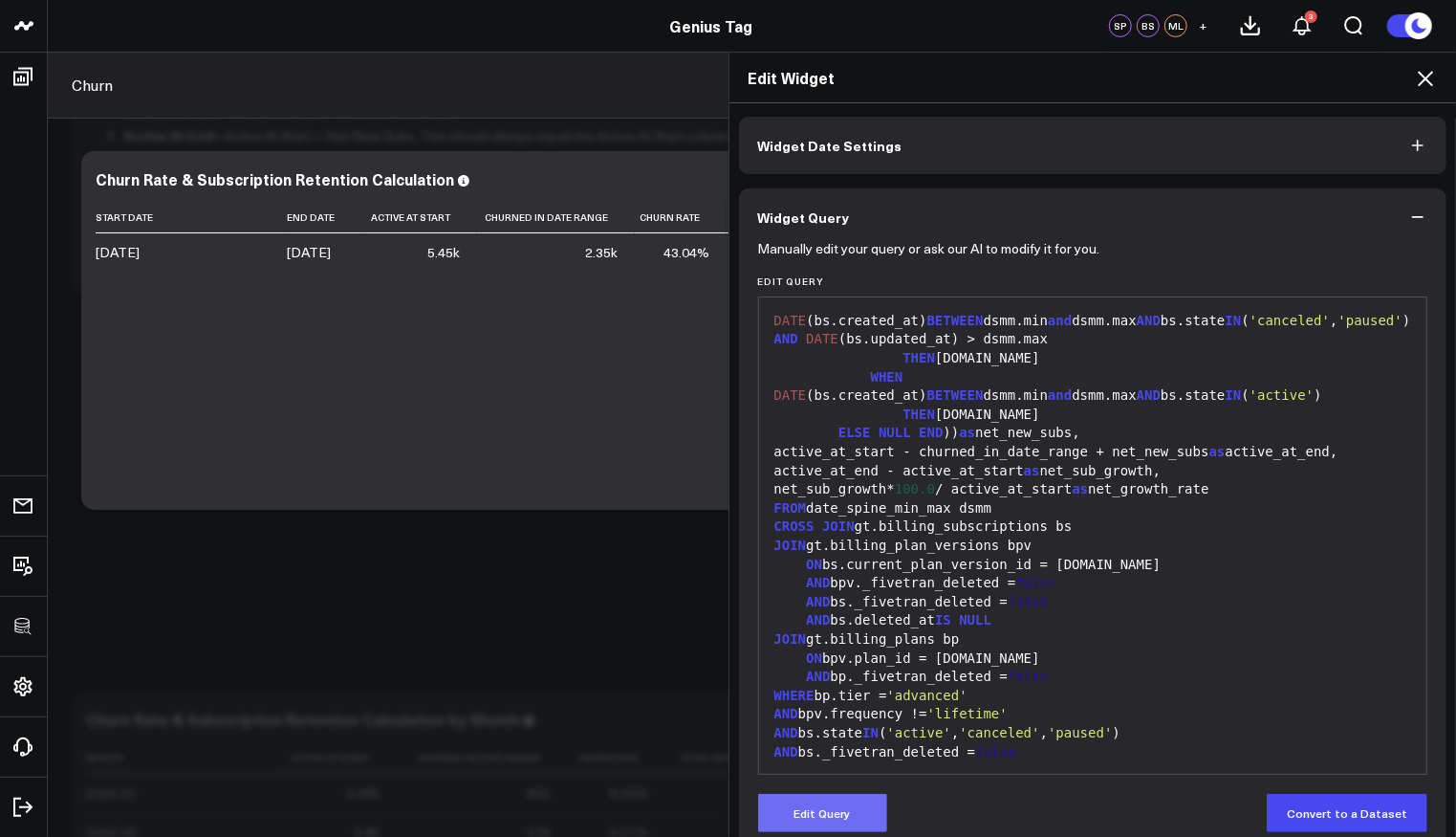
scroll to position [99, 0]
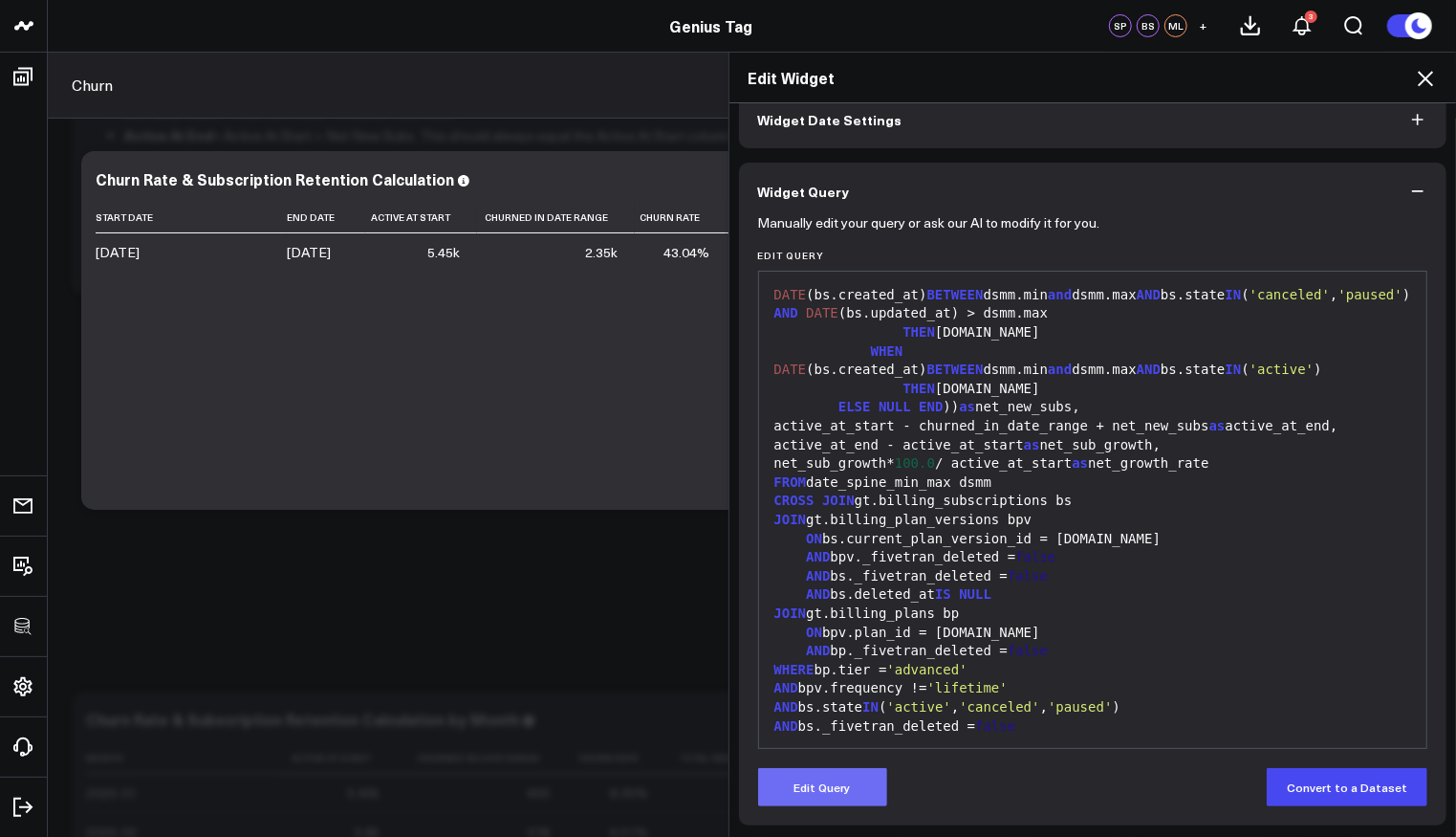
click at [831, 782] on button "Edit Query" at bounding box center [822, 787] width 129 height 38
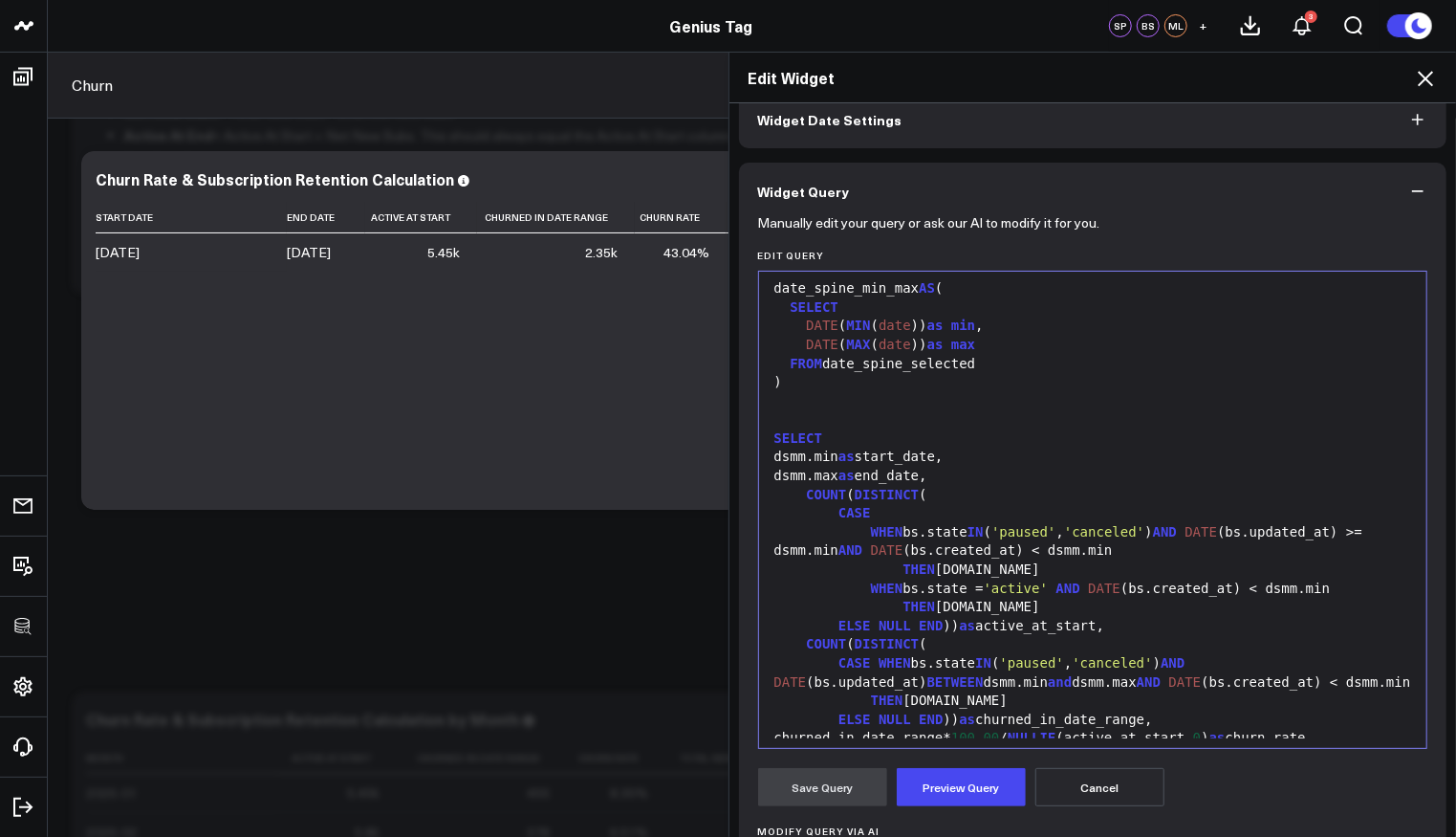
scroll to position [0, 0]
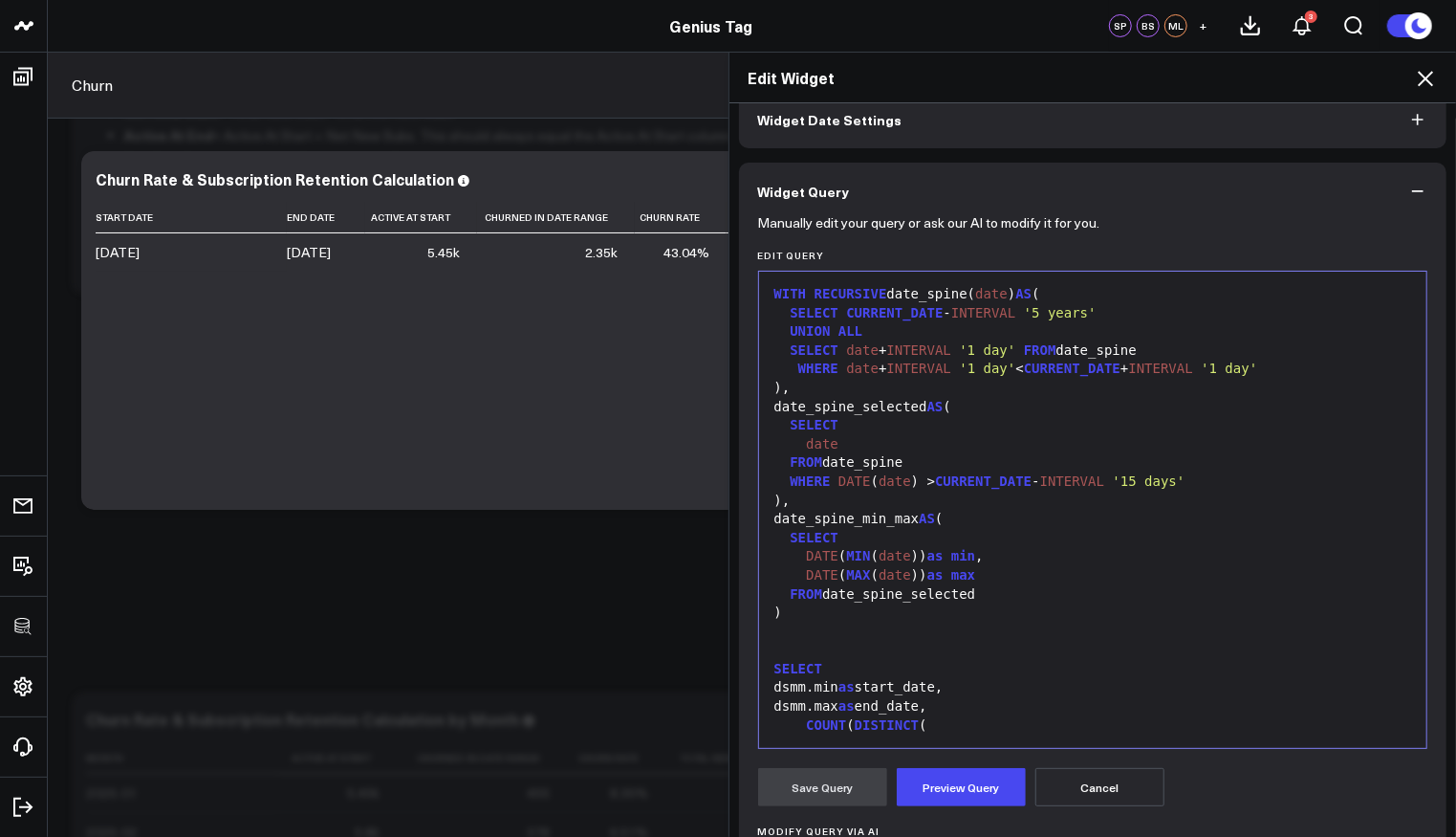
drag, startPoint x: 786, startPoint y: 365, endPoint x: 866, endPoint y: 359, distance: 80.2
click at [787, 365] on div "WHERE date + INTERVAL '1 day' < CURRENT_DATE + INTERVAL '1 day'" at bounding box center [1093, 369] width 649 height 19
click at [889, 361] on span "INTERVAL" at bounding box center [910, 368] width 64 height 15
click at [890, 361] on span "INTERVAL" at bounding box center [910, 368] width 64 height 15
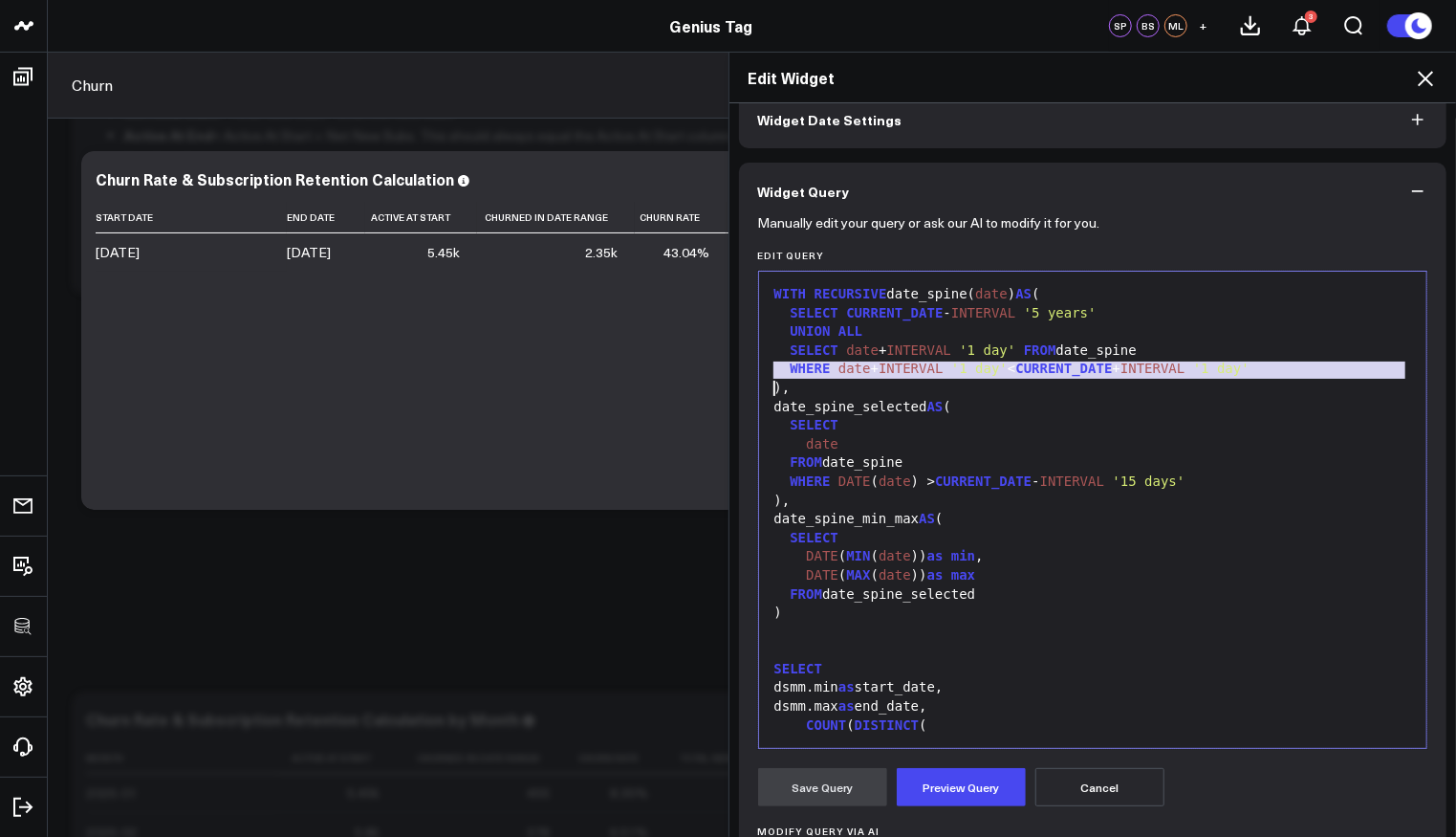
copy div "WHERE date + INTERVAL '1 day' < CURRENT_DATE + INTERVAL '1 day'"
click at [1233, 341] on div "SELECT date + INTERVAL '1 day' FROM date_spine" at bounding box center [1093, 351] width 649 height 19
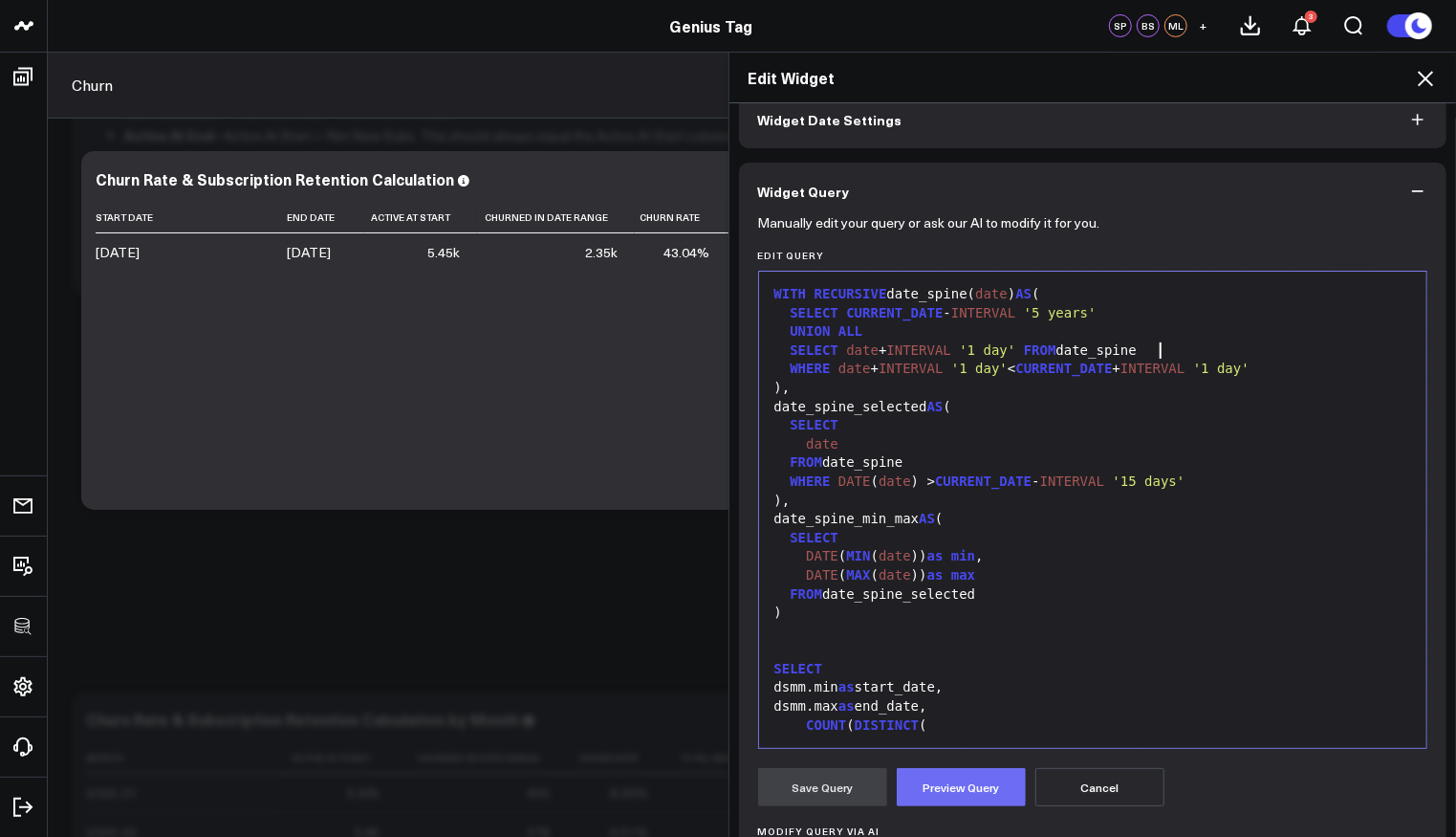
click at [969, 768] on button "Preview Query" at bounding box center [961, 787] width 129 height 38
click at [841, 409] on div "date_spine_selected AS (" at bounding box center [1093, 407] width 649 height 19
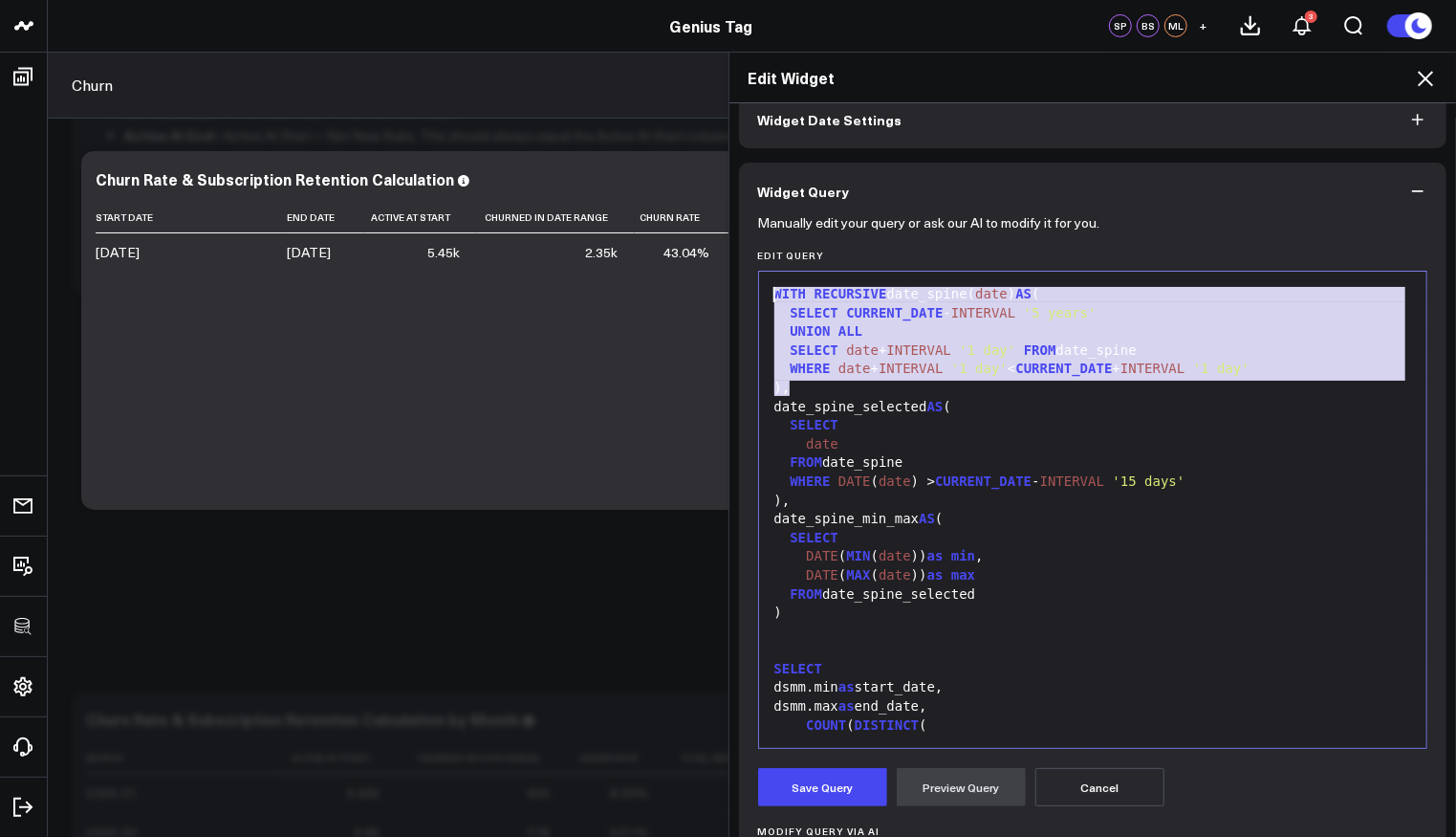
drag, startPoint x: 817, startPoint y: 385, endPoint x: 729, endPoint y: 257, distance: 155.3
click at [739, 257] on div "Manually edit your query or ask our AI to modify it for you. Edit Query 99 1 2 …" at bounding box center [1093, 748] width 708 height 1057
copy div "WITH RECURSIVE date_spine( date ) AS ( SELECT CURRENT_DATE - INTERVAL '5 years'…"
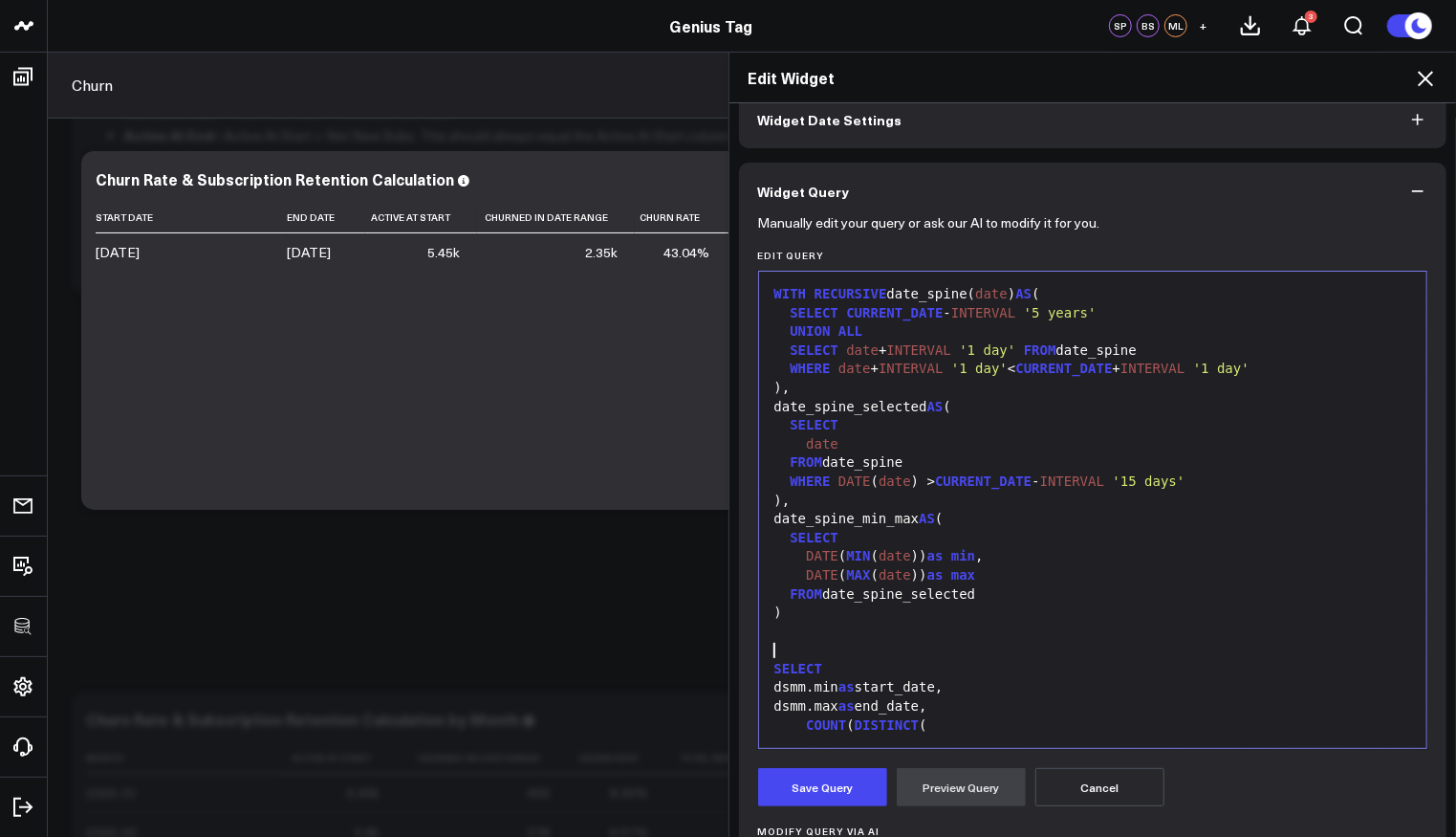
click at [933, 643] on div at bounding box center [1093, 650] width 649 height 19
click at [824, 791] on button "Save Query" at bounding box center [822, 787] width 129 height 38
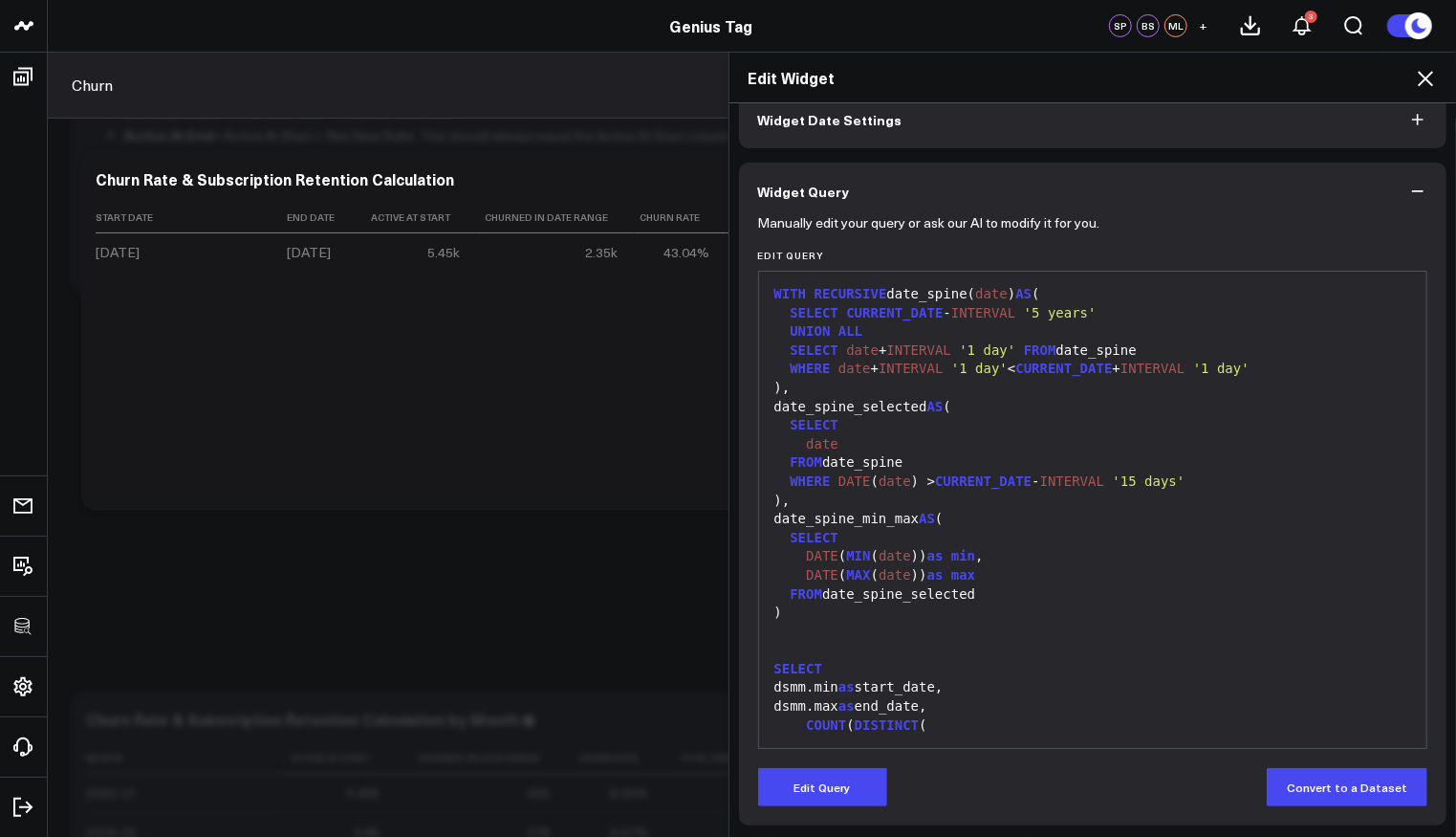
click at [1424, 72] on icon at bounding box center [1425, 78] width 23 height 23
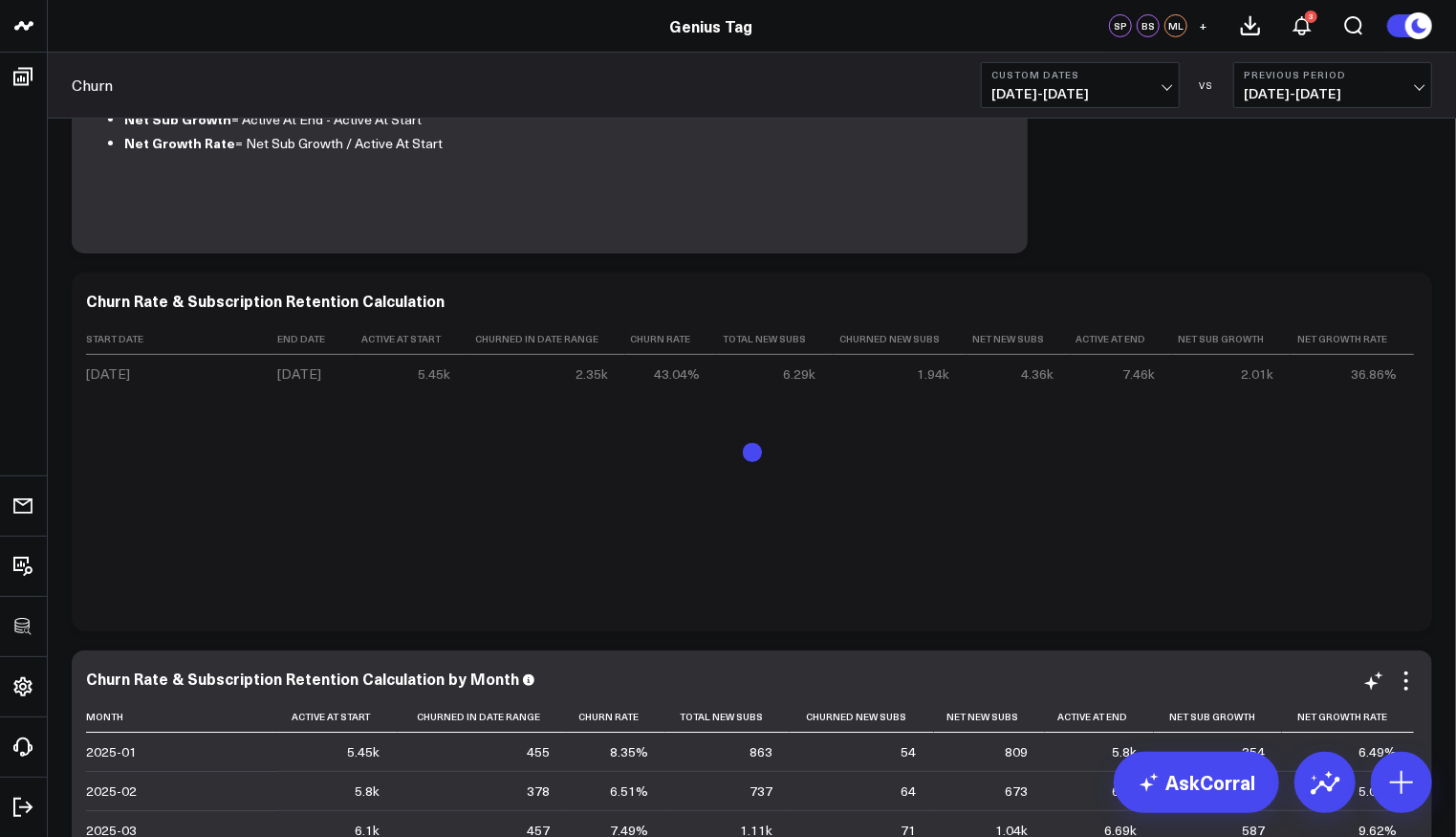
scroll to position [569, 0]
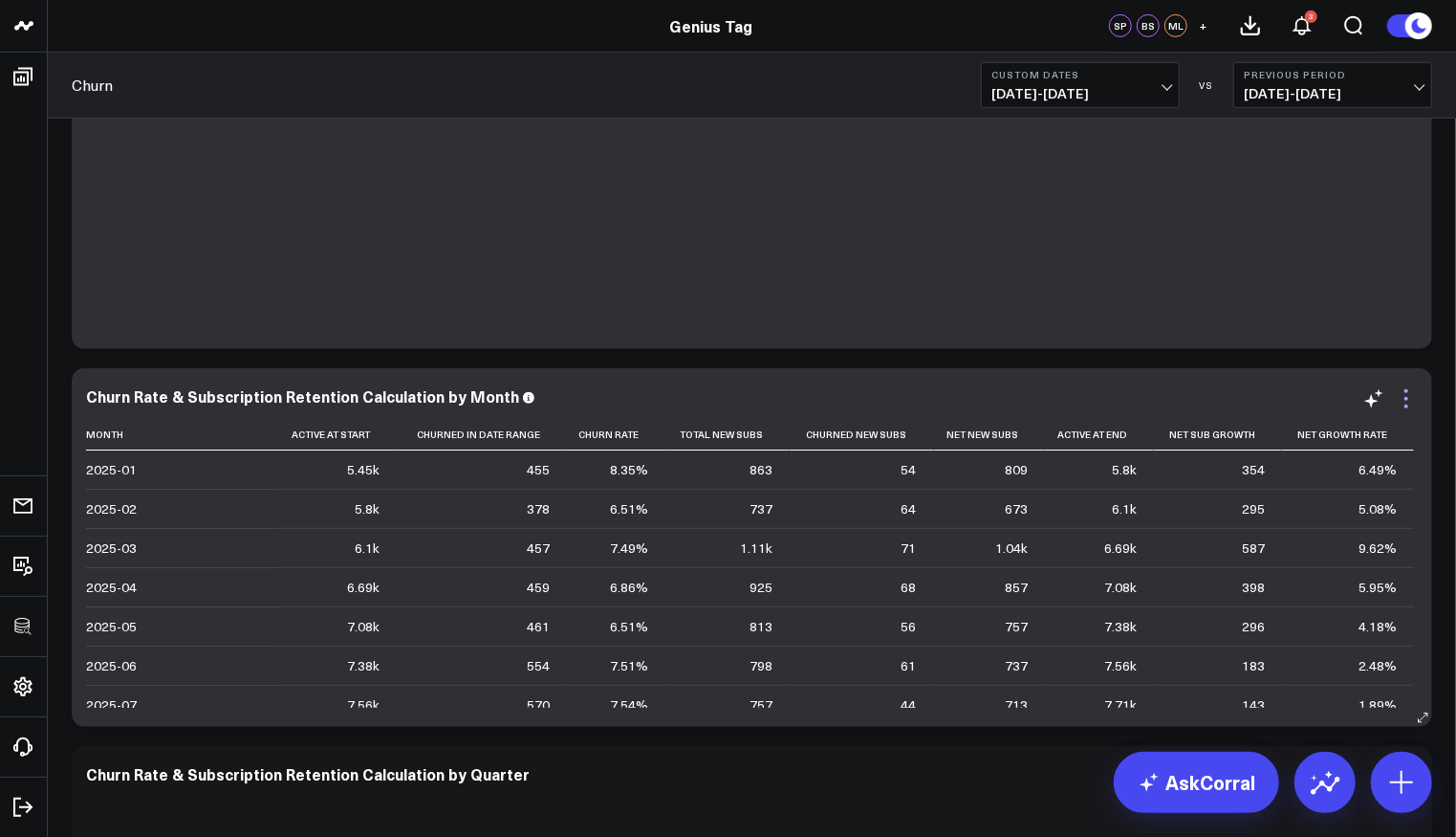
click at [1407, 403] on icon at bounding box center [1406, 399] width 23 height 23
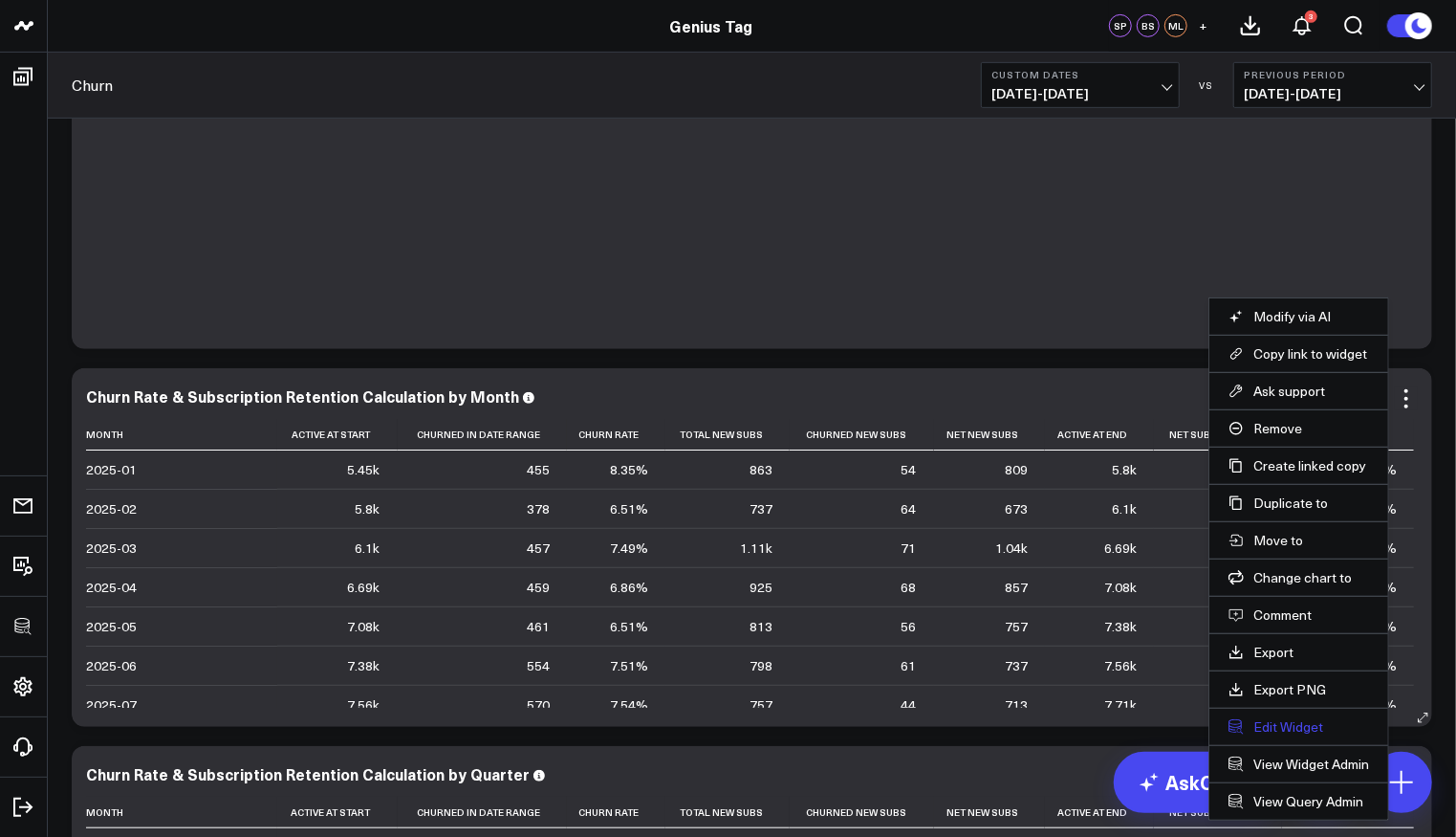
click at [1306, 718] on button "Edit Widget" at bounding box center [1298, 727] width 141 height 17
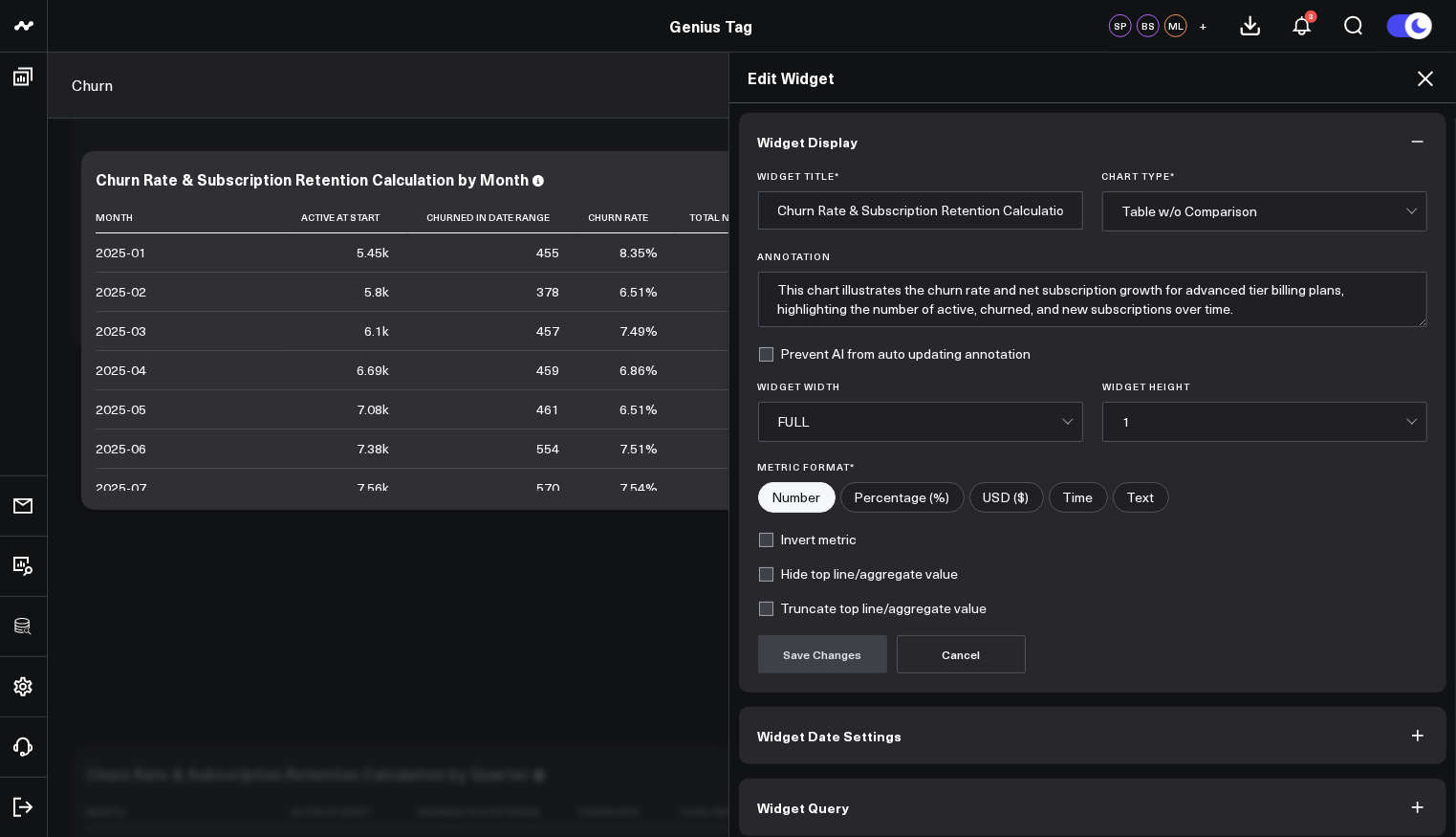
scroll to position [12, 0]
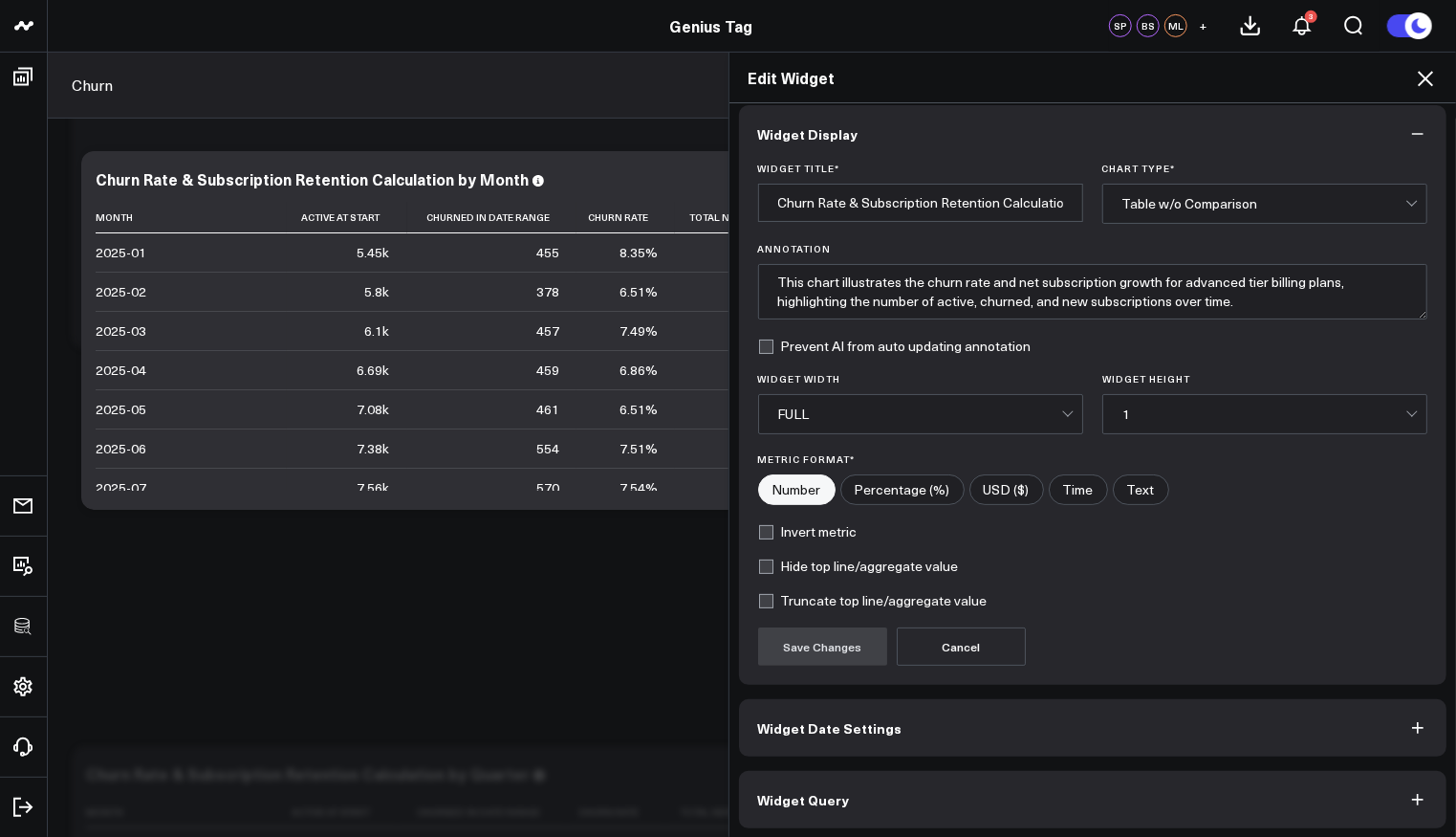
click at [885, 786] on button "Widget Query" at bounding box center [1093, 800] width 708 height 57
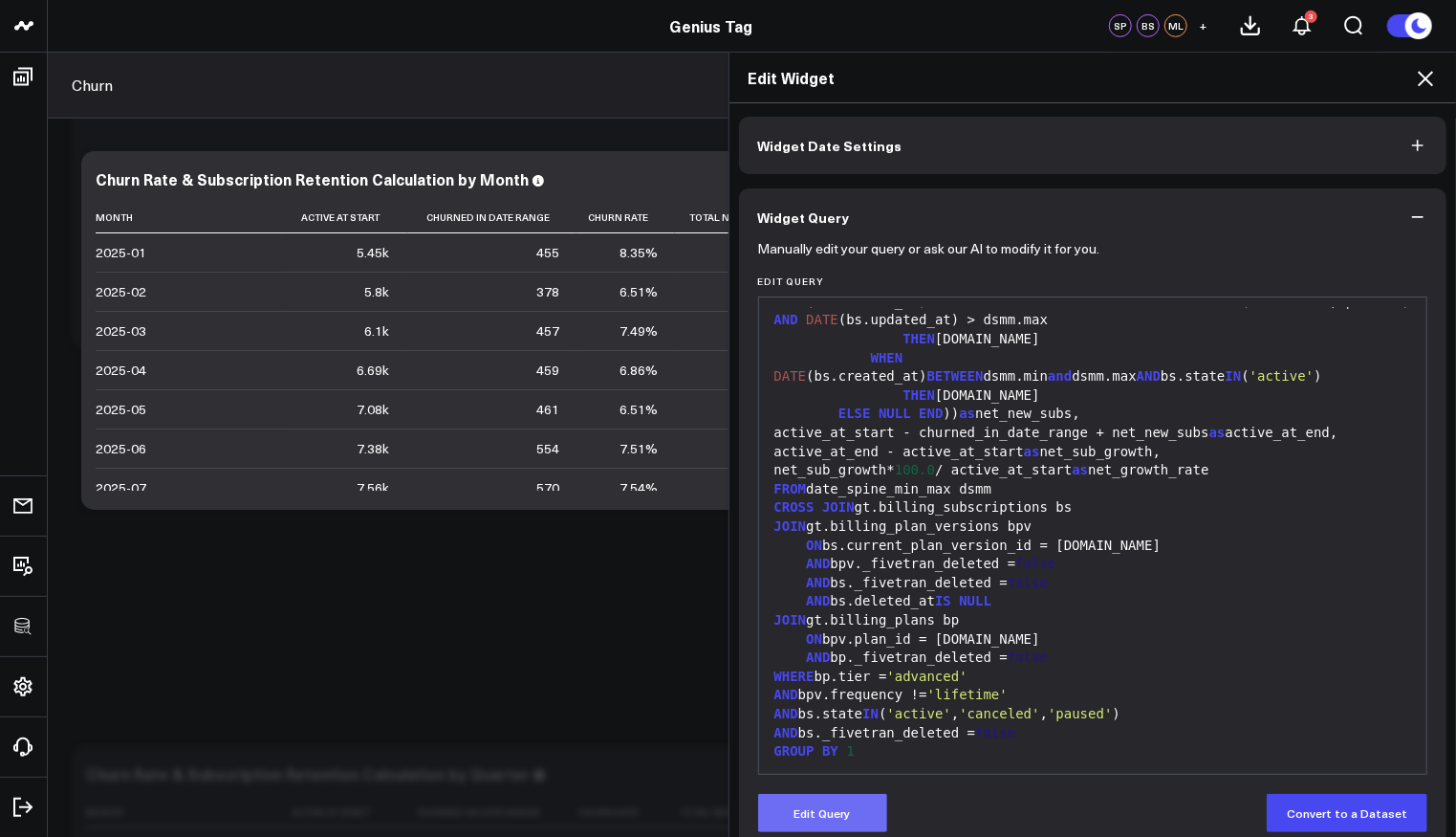
scroll to position [99, 0]
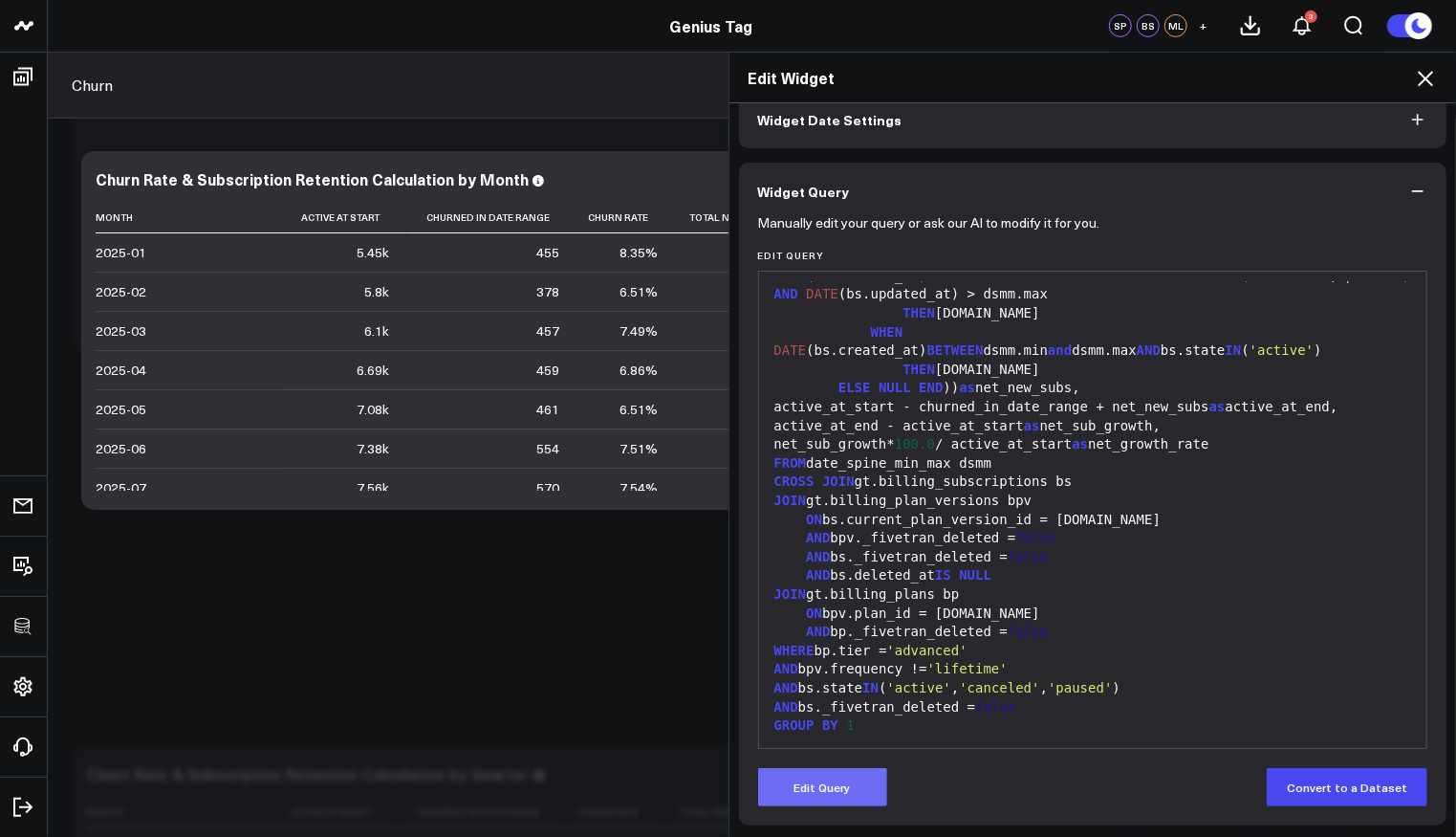
click at [807, 783] on button "Edit Query" at bounding box center [822, 787] width 129 height 38
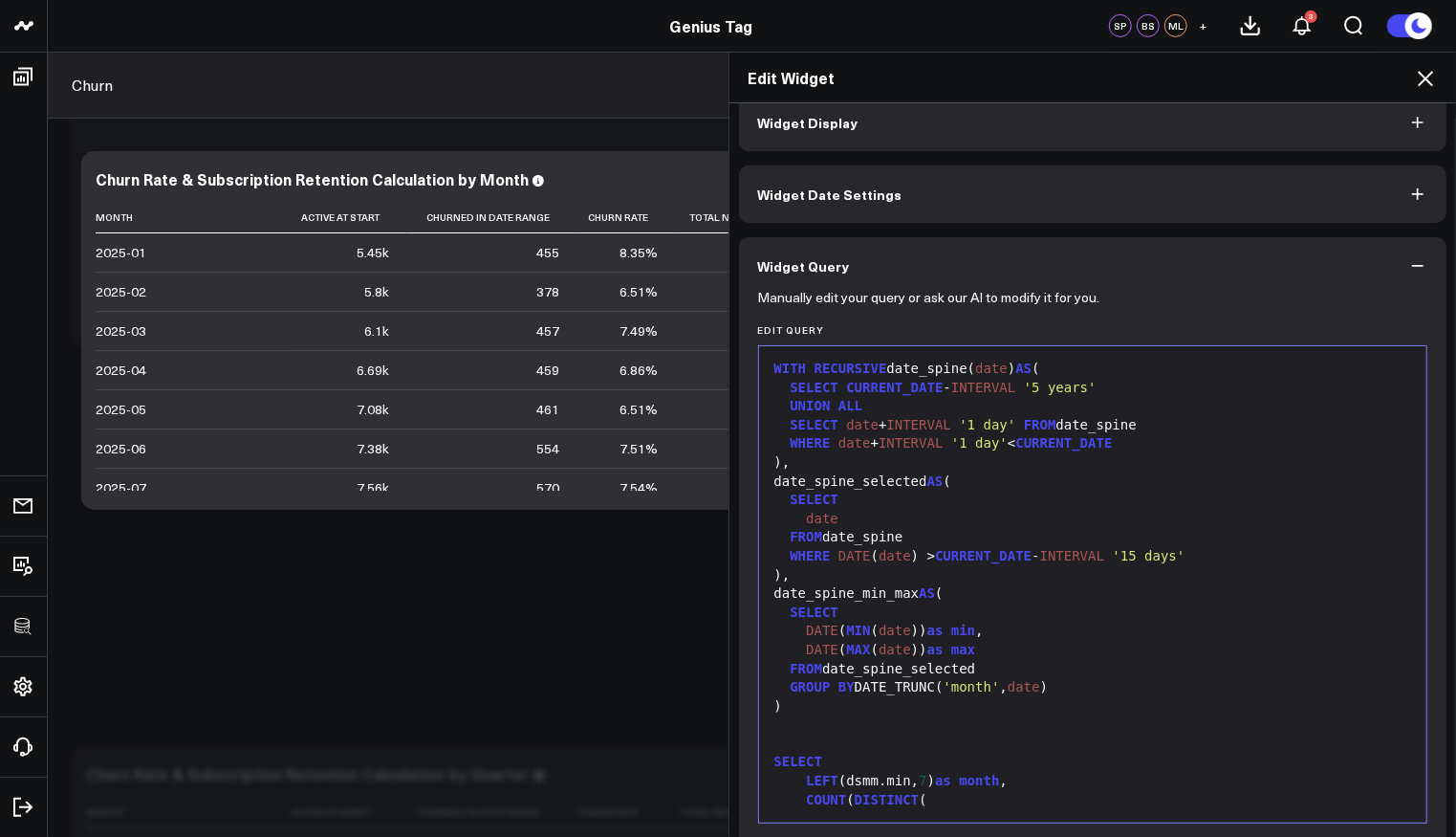
scroll to position [0, 0]
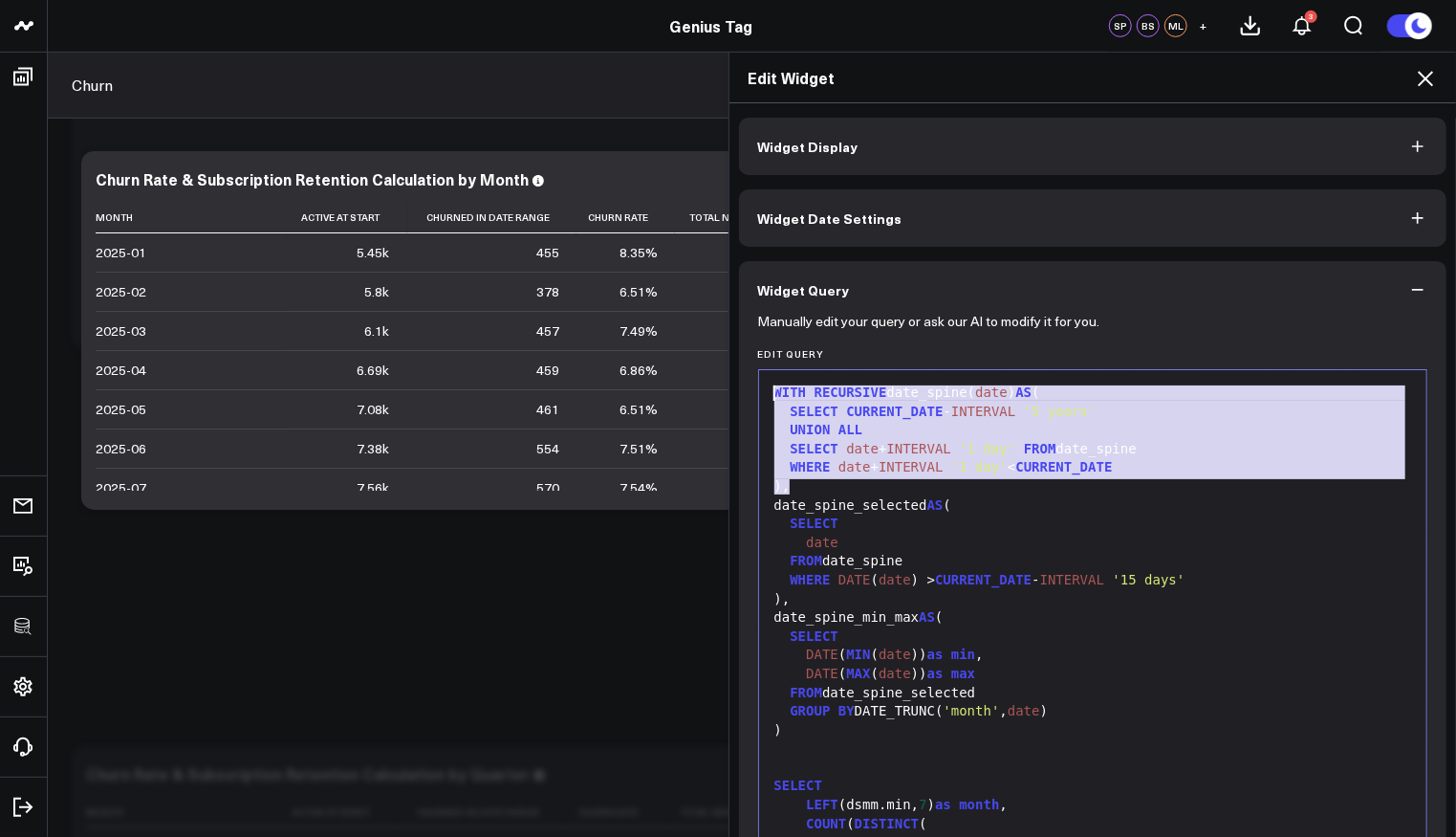
drag, startPoint x: 817, startPoint y: 490, endPoint x: 718, endPoint y: 368, distance: 157.1
click at [718, 368] on div "Edit Widget Widget Display Widget Date Settings Widget Query Manually edit your…" at bounding box center [728, 444] width 1456 height 785
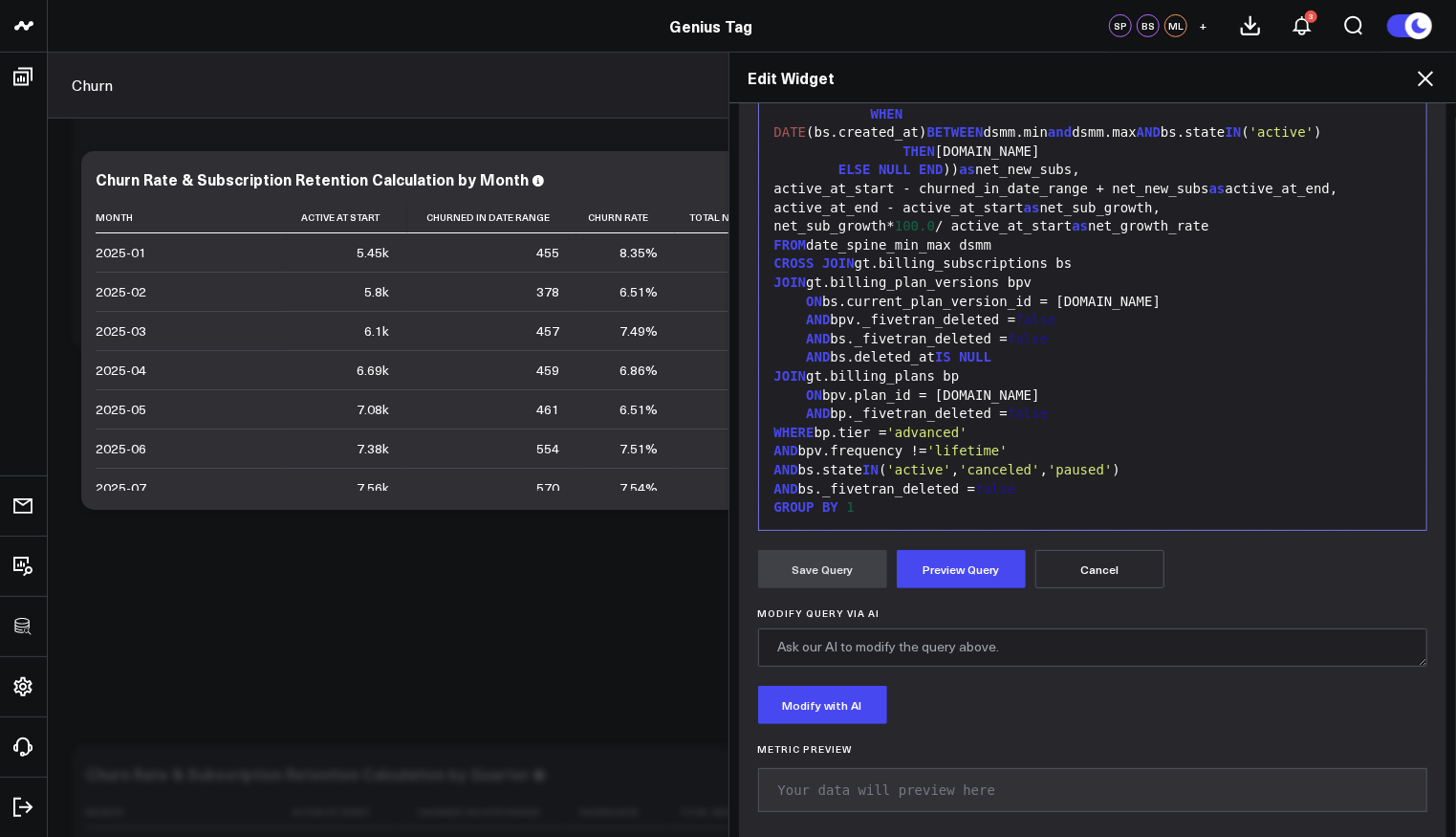
scroll to position [335, 0]
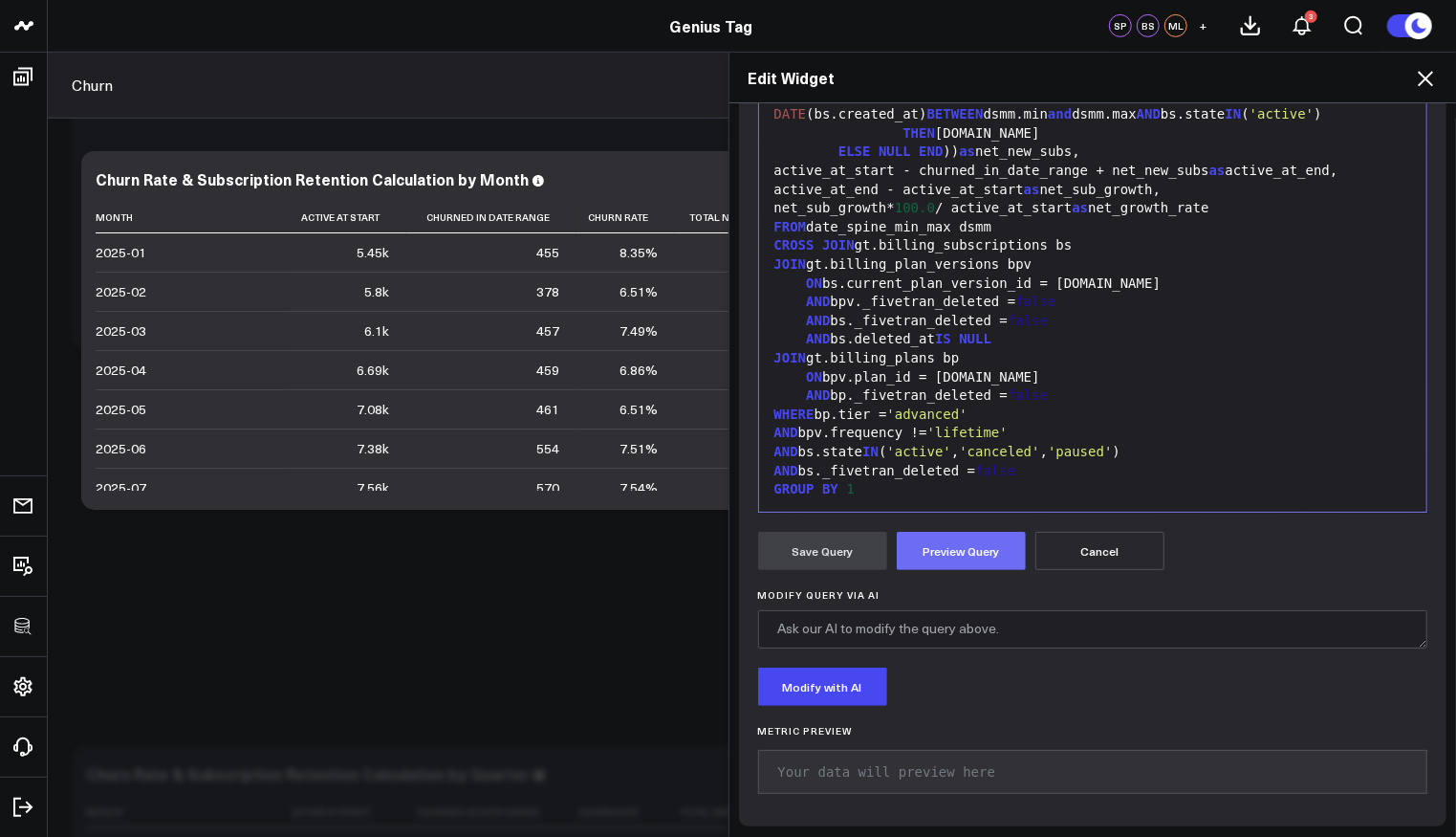
click at [932, 545] on button "Preview Query" at bounding box center [961, 551] width 129 height 38
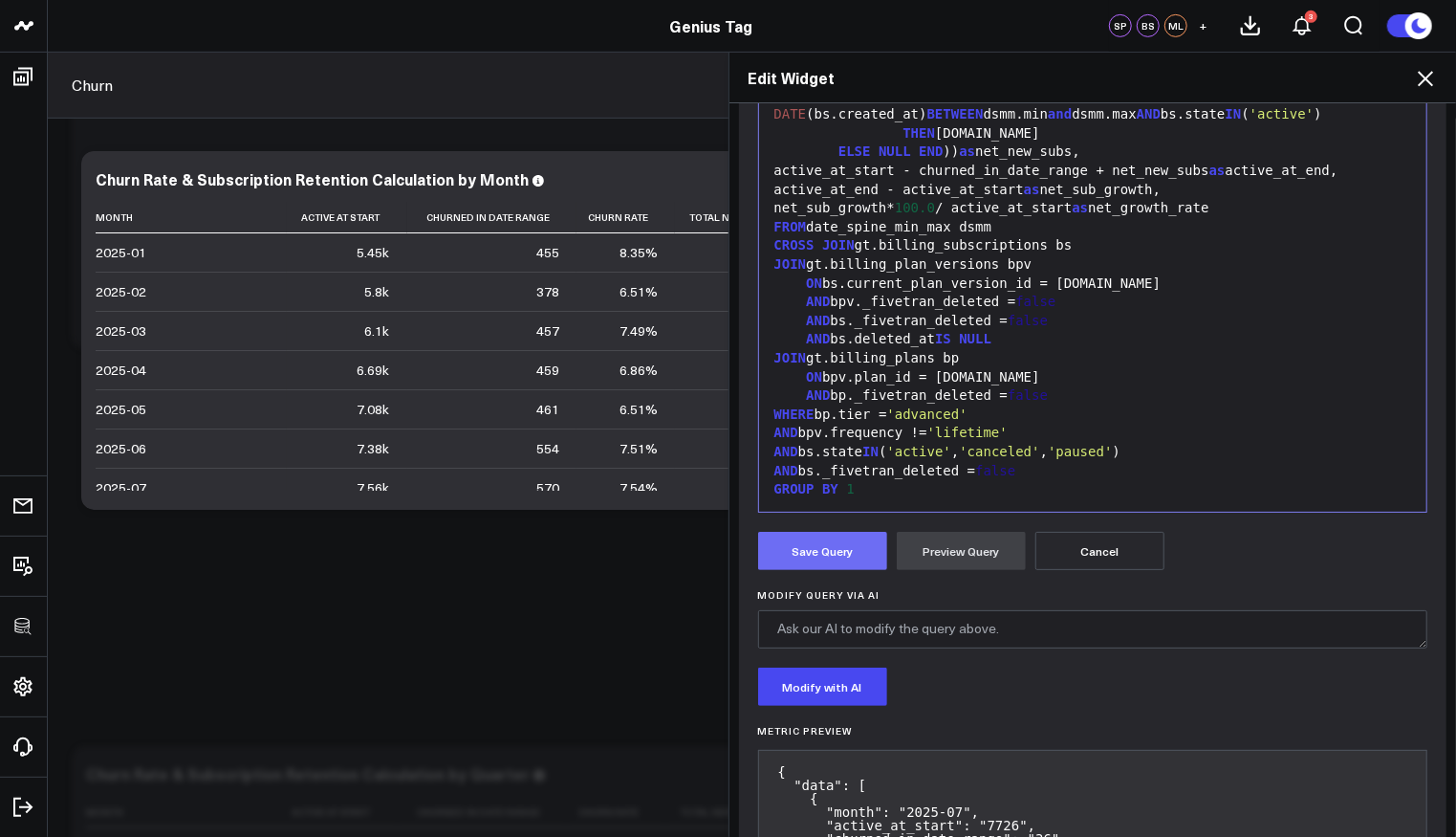
drag, startPoint x: 838, startPoint y: 549, endPoint x: 849, endPoint y: 539, distance: 14.9
click at [838, 548] on button "Save Query" at bounding box center [822, 551] width 129 height 38
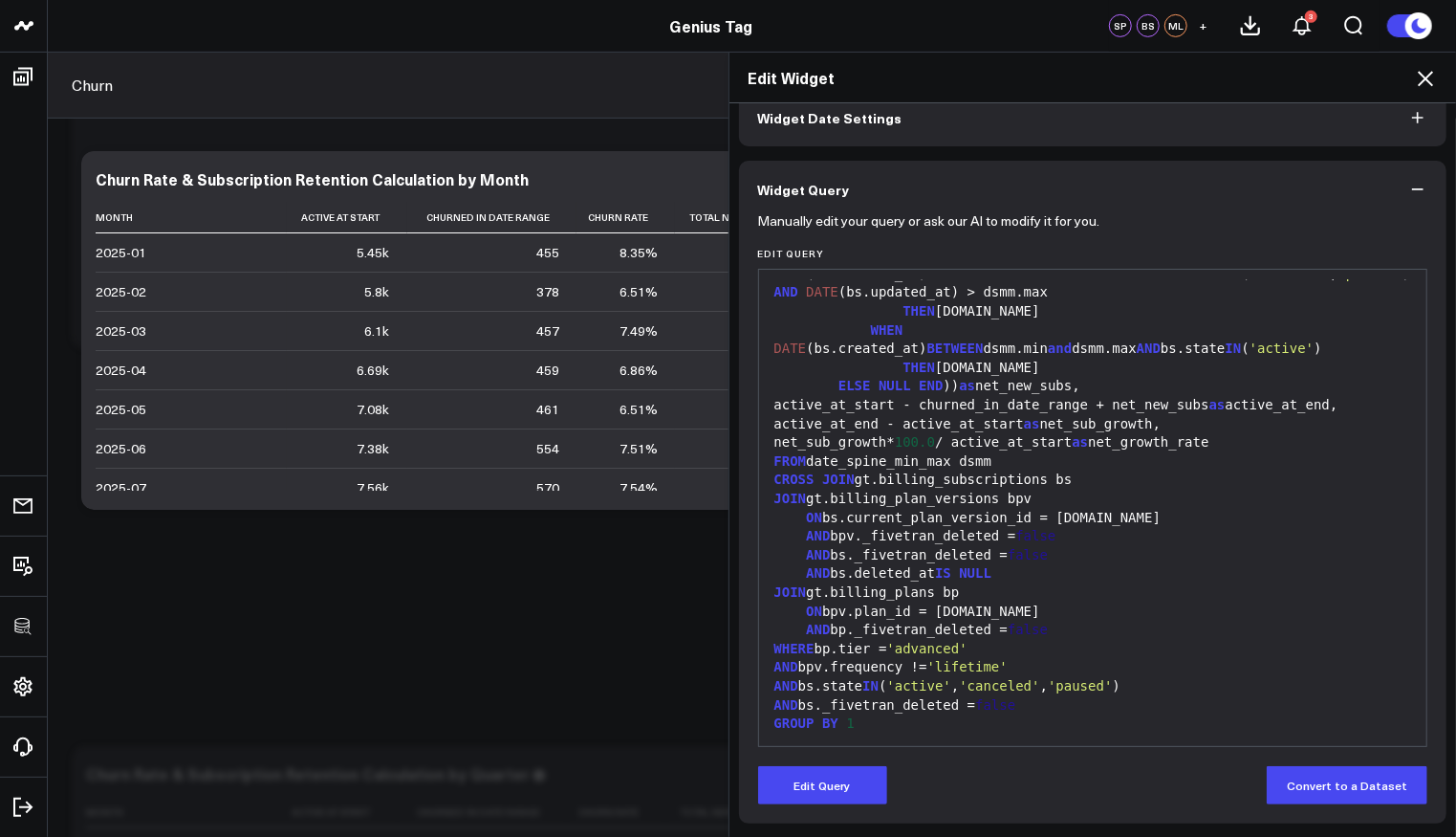
scroll to position [99, 0]
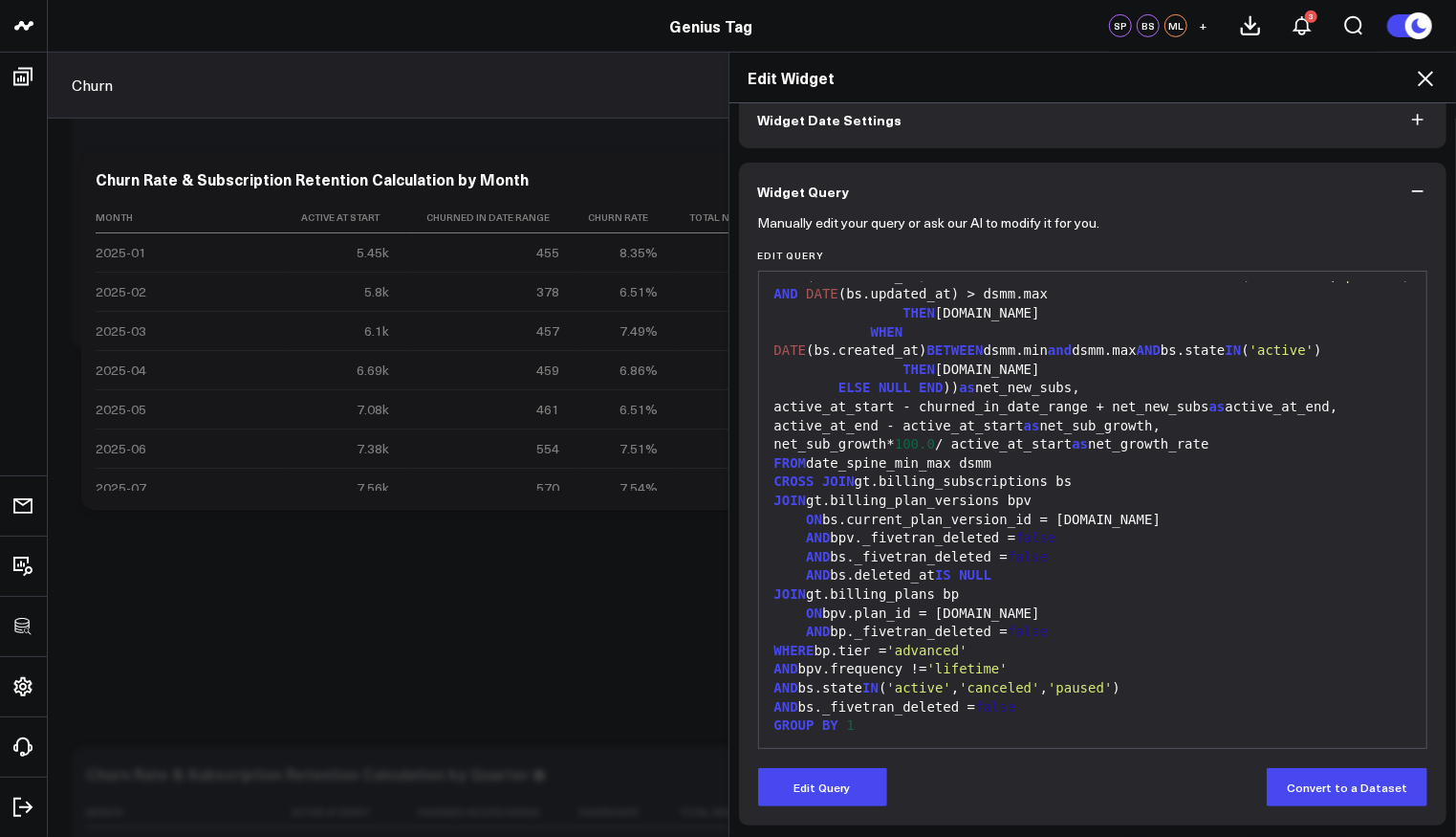
click at [1425, 80] on icon at bounding box center [1425, 78] width 23 height 23
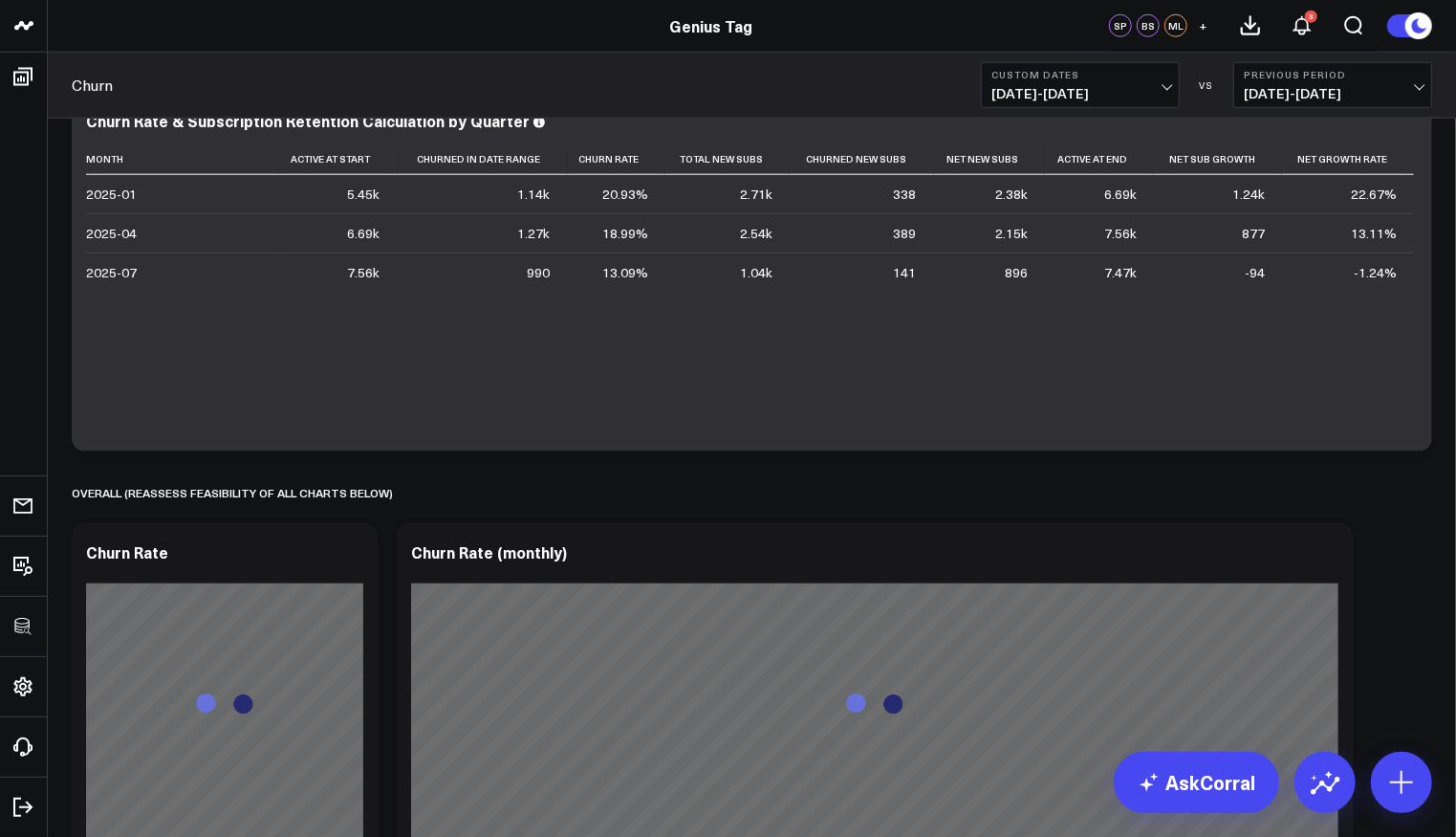
scroll to position [905, 0]
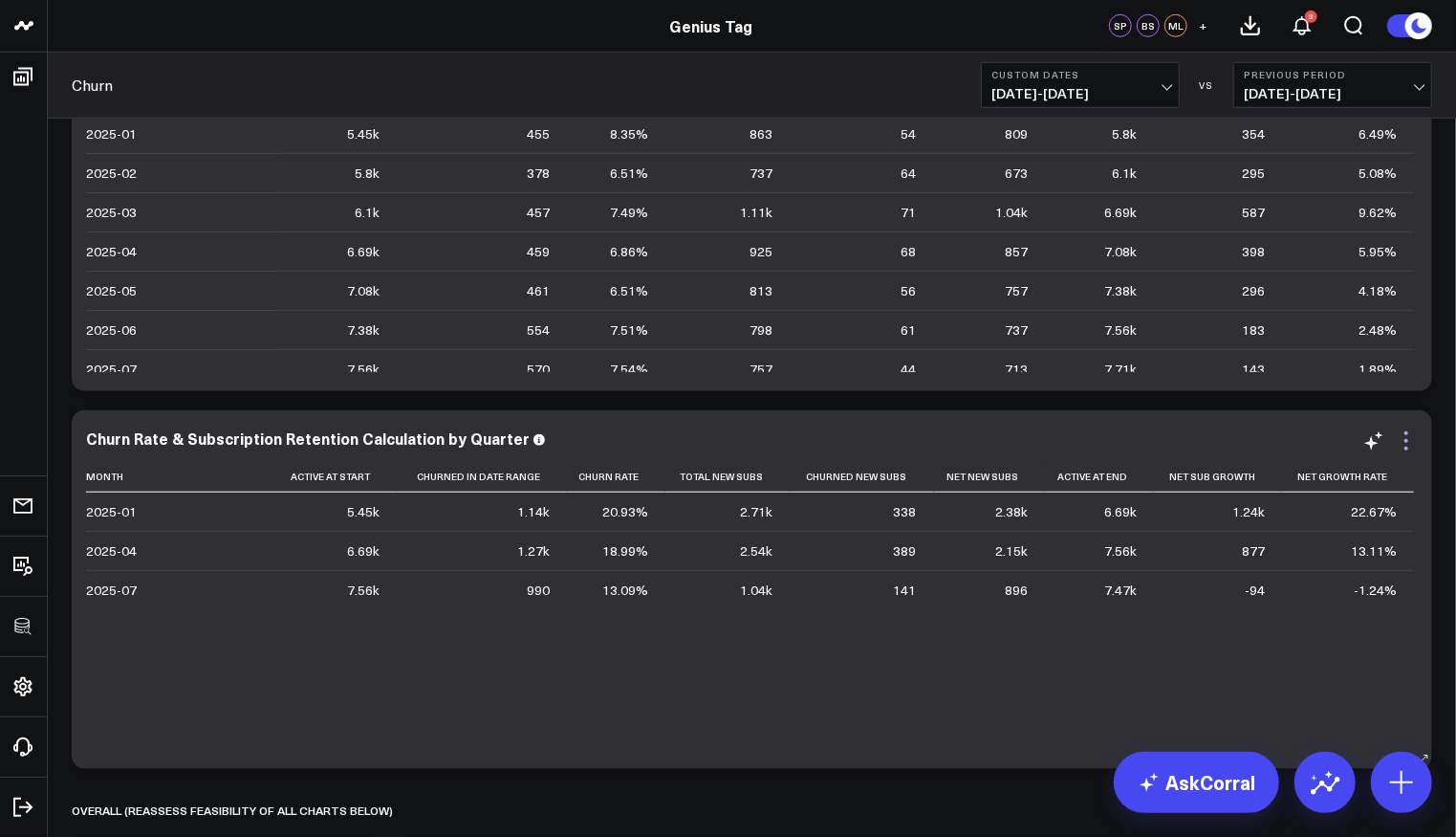
click at [1413, 451] on icon at bounding box center [1406, 441] width 23 height 23
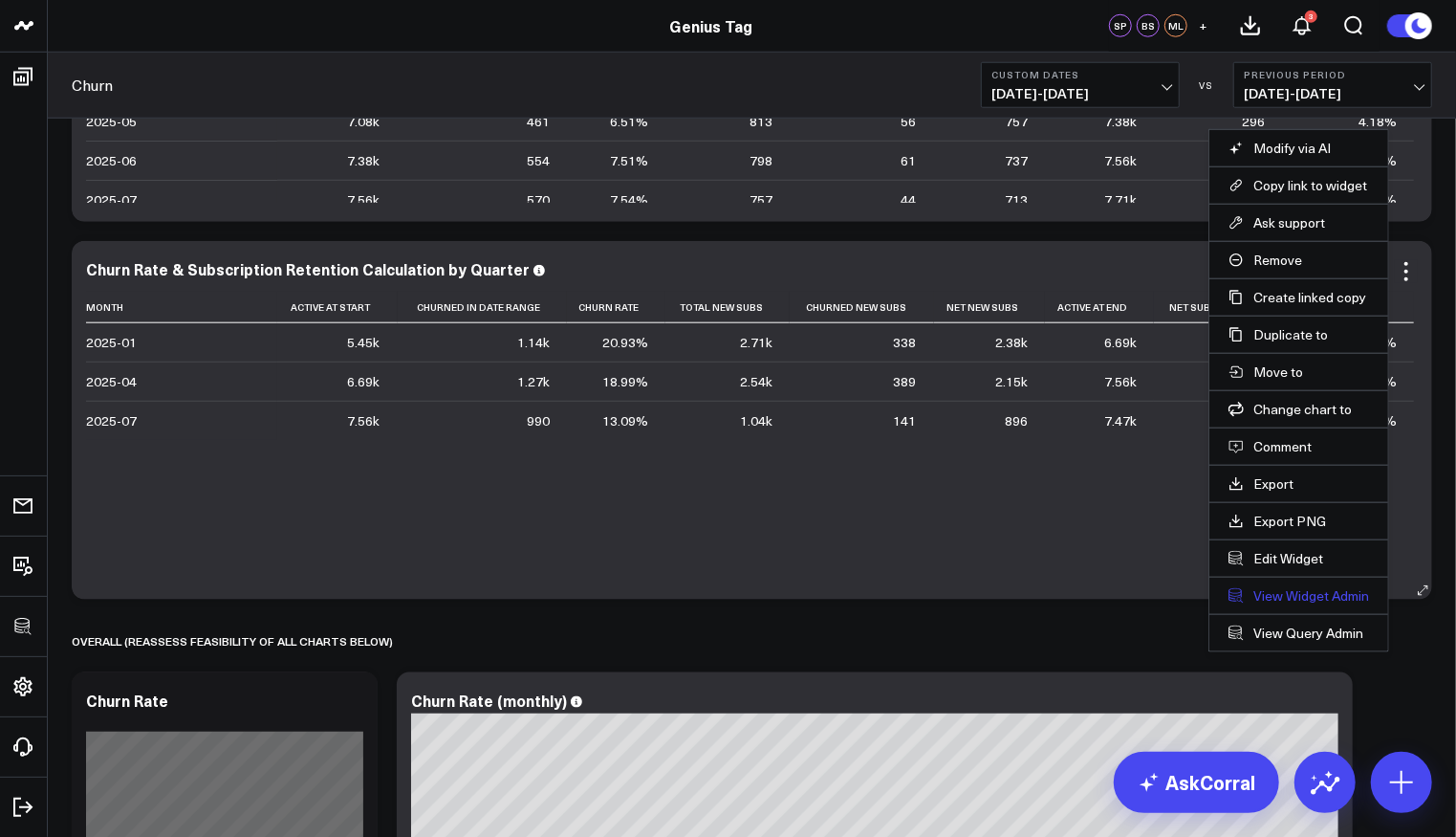
scroll to position [1077, 0]
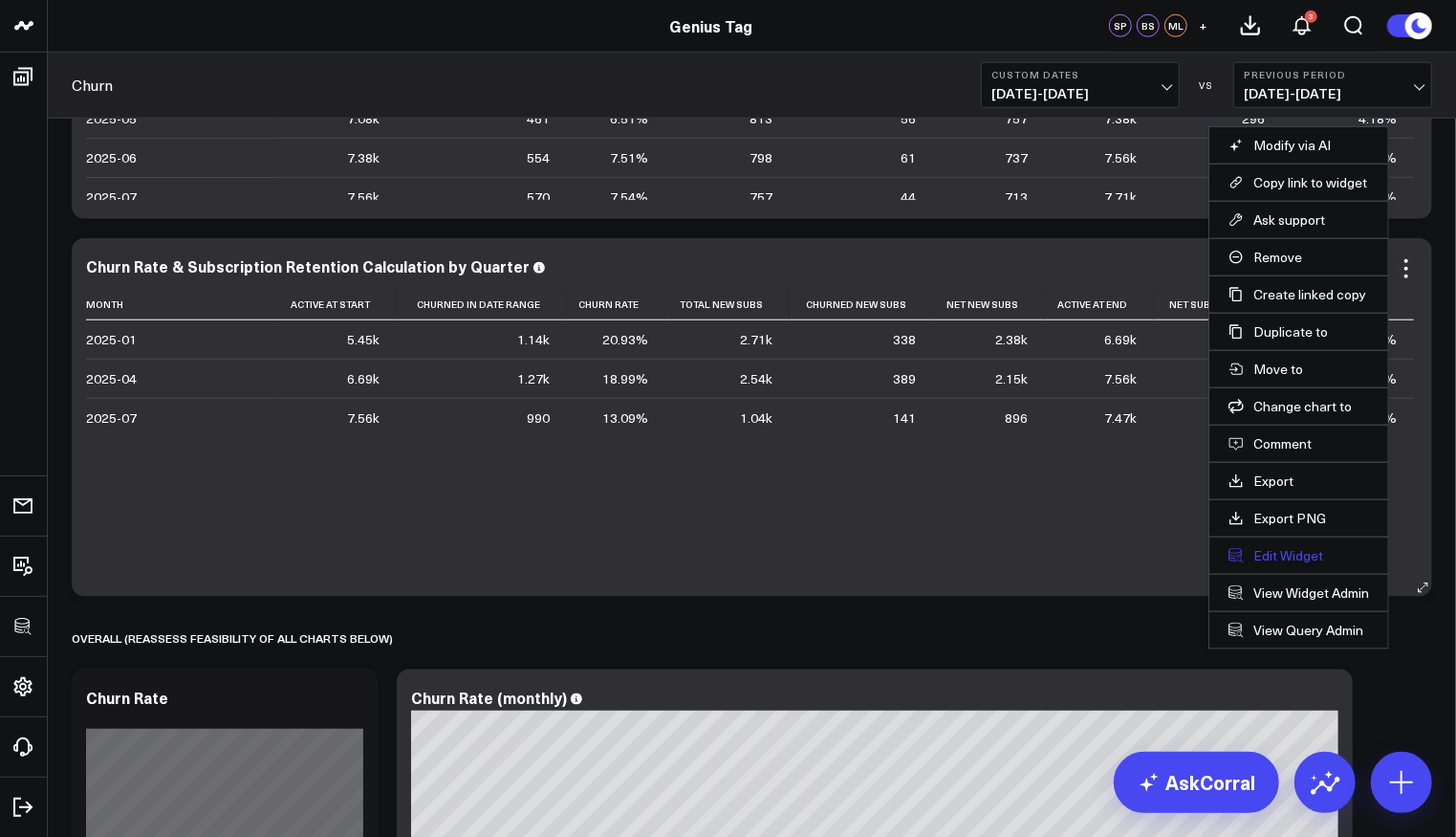
click at [1288, 551] on button "Edit Widget" at bounding box center [1298, 556] width 141 height 17
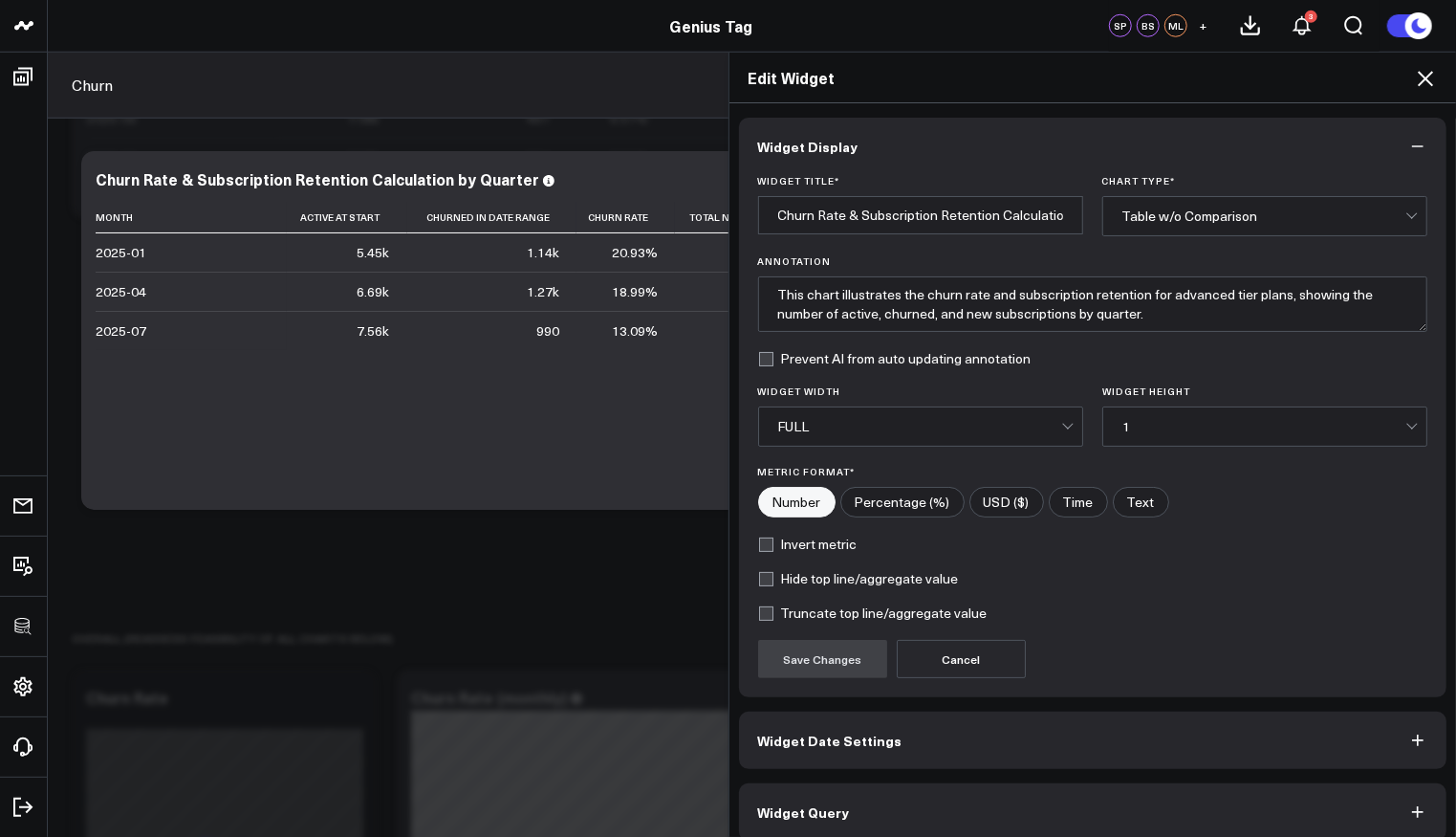
scroll to position [12, 0]
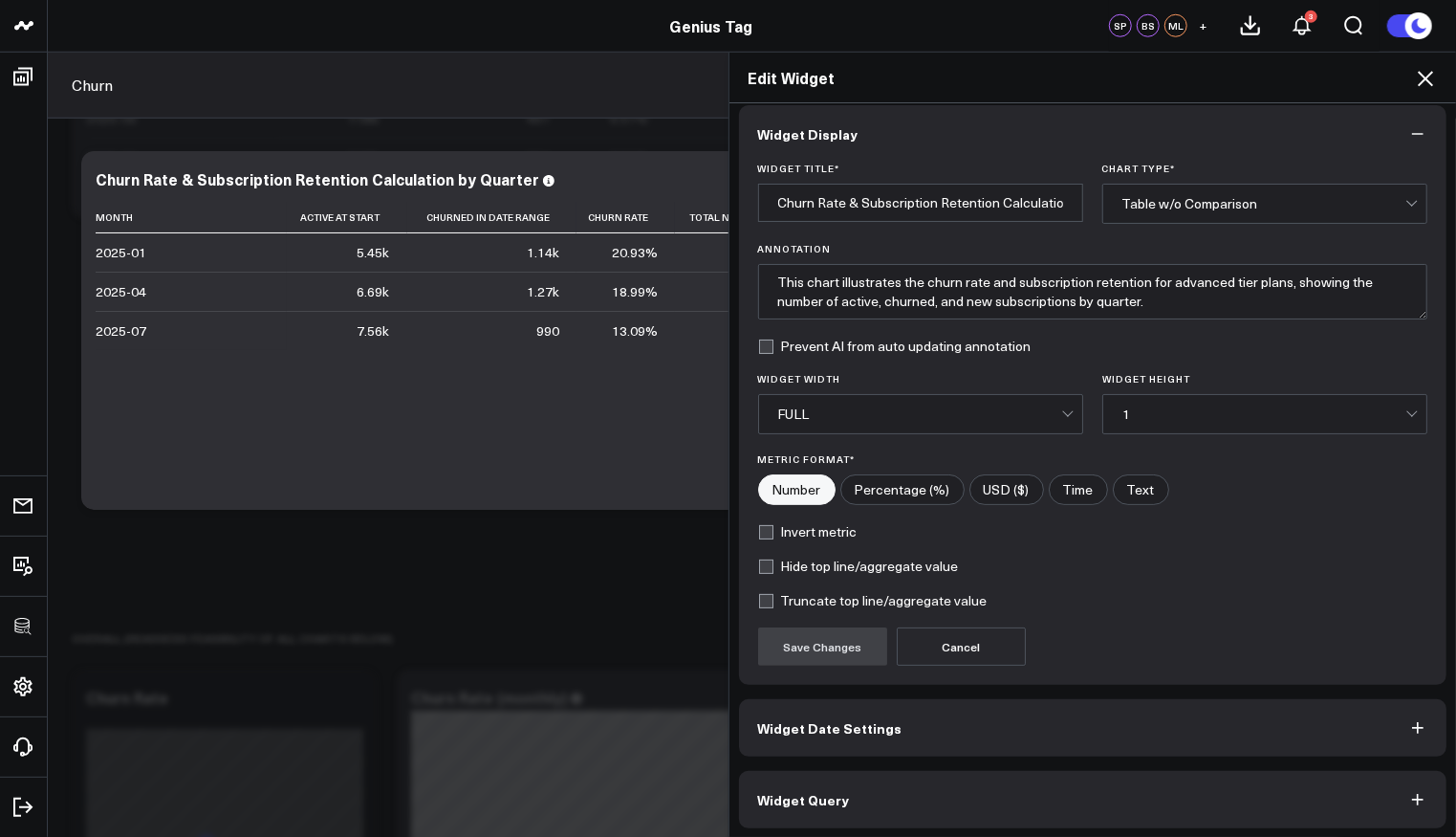
click at [910, 781] on button "Widget Query" at bounding box center [1093, 800] width 708 height 57
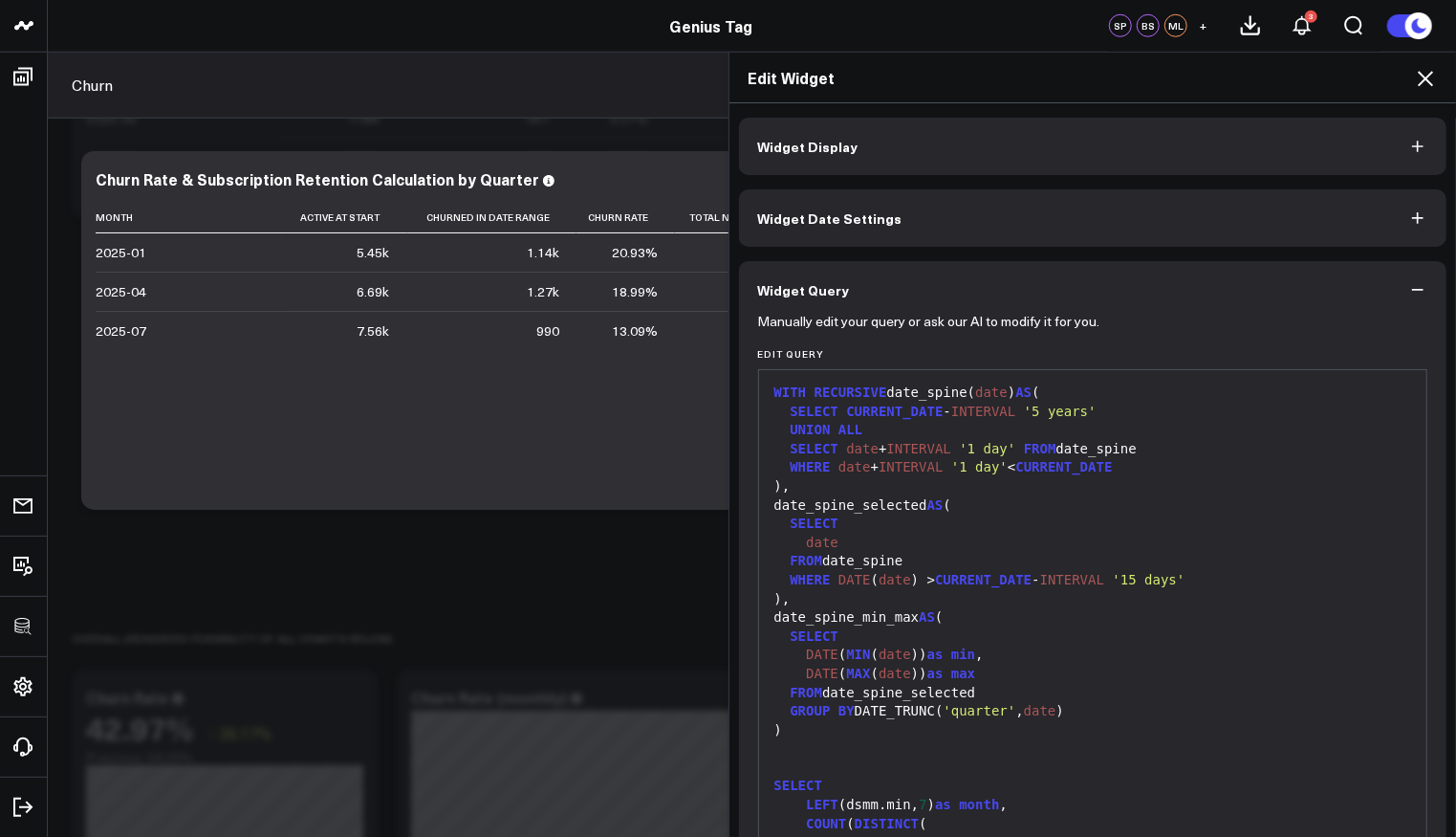
scroll to position [993, 0]
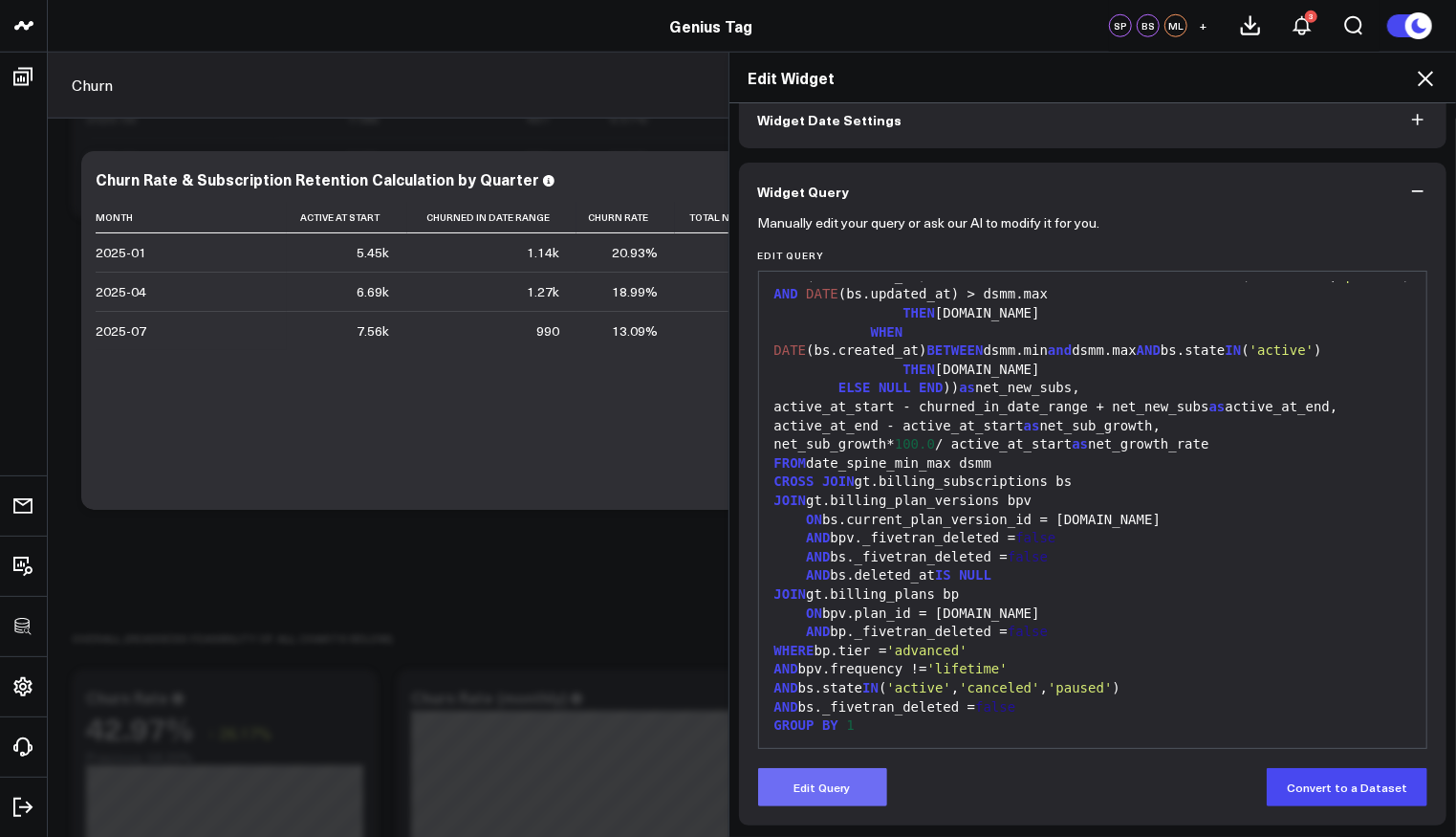
click at [815, 770] on button "Edit Query" at bounding box center [822, 787] width 129 height 38
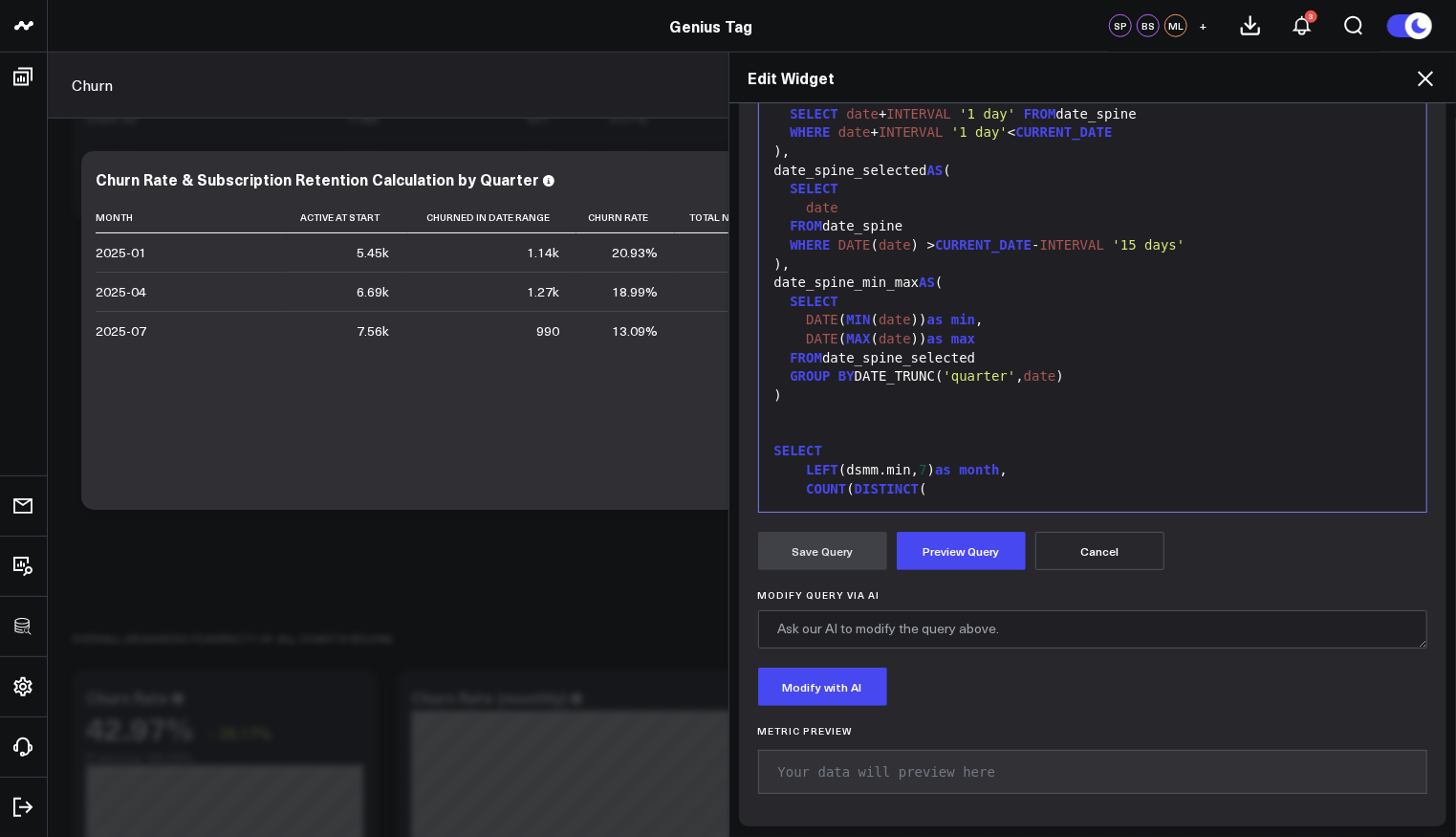
scroll to position [0, 0]
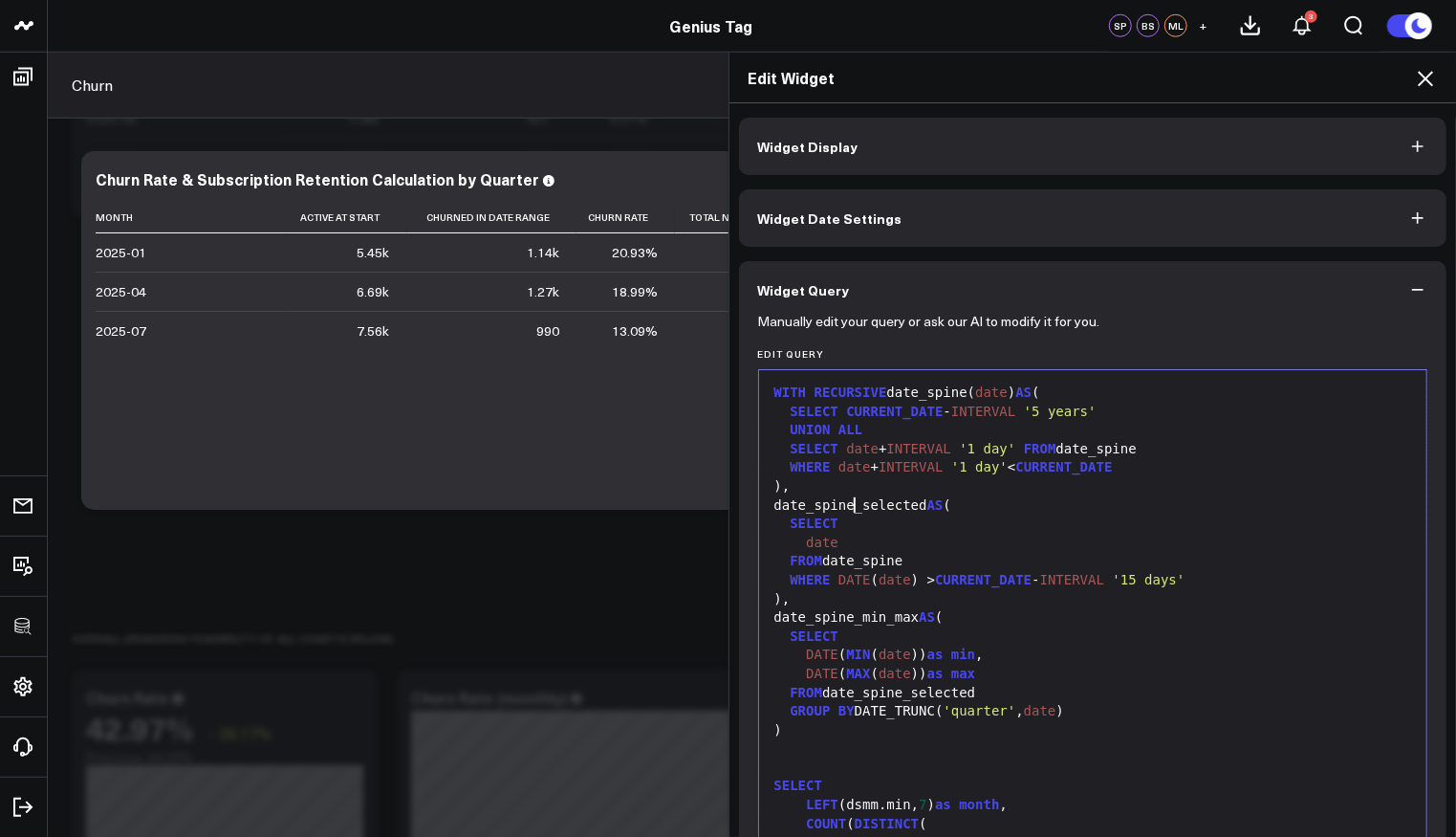
click at [849, 506] on div "date_spine_selected AS (" at bounding box center [1093, 506] width 649 height 19
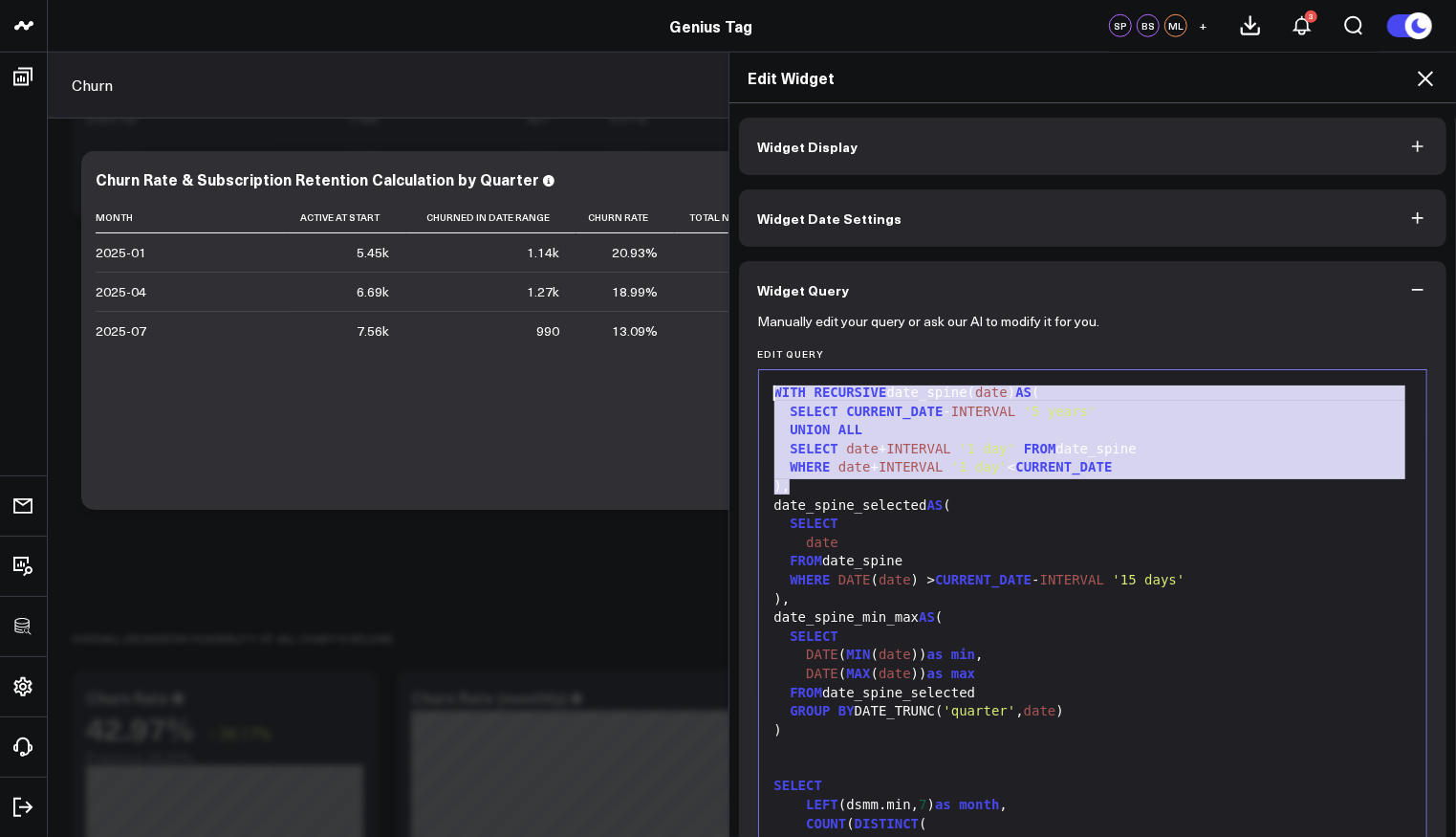
drag, startPoint x: 825, startPoint y: 492, endPoint x: 730, endPoint y: 375, distance: 150.7
click at [739, 375] on div "Manually edit your query or ask our AI to modify it for you. Edit Query 99 1 2 …" at bounding box center [1093, 739] width 708 height 843
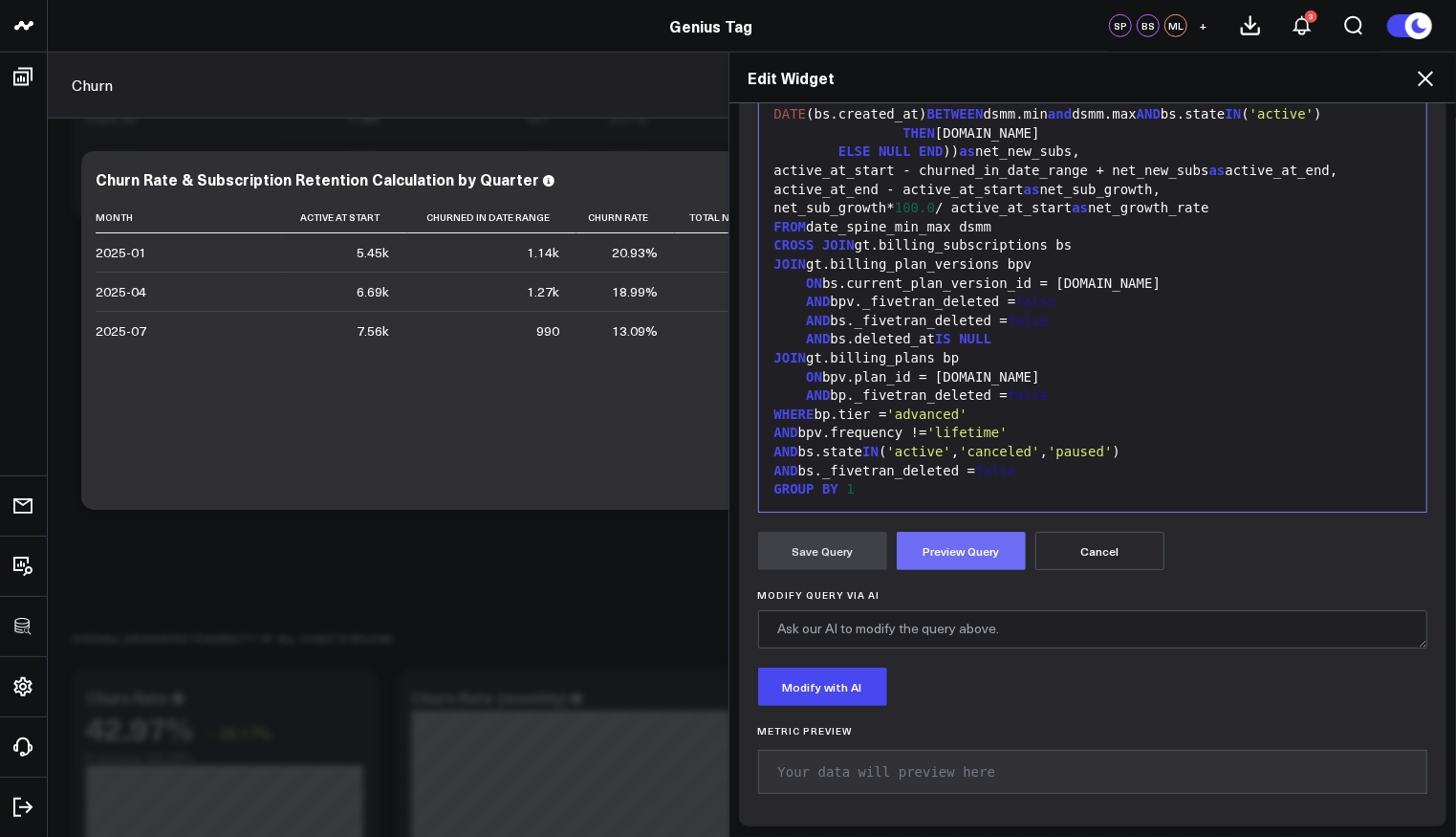
click at [939, 542] on button "Preview Query" at bounding box center [961, 551] width 129 height 38
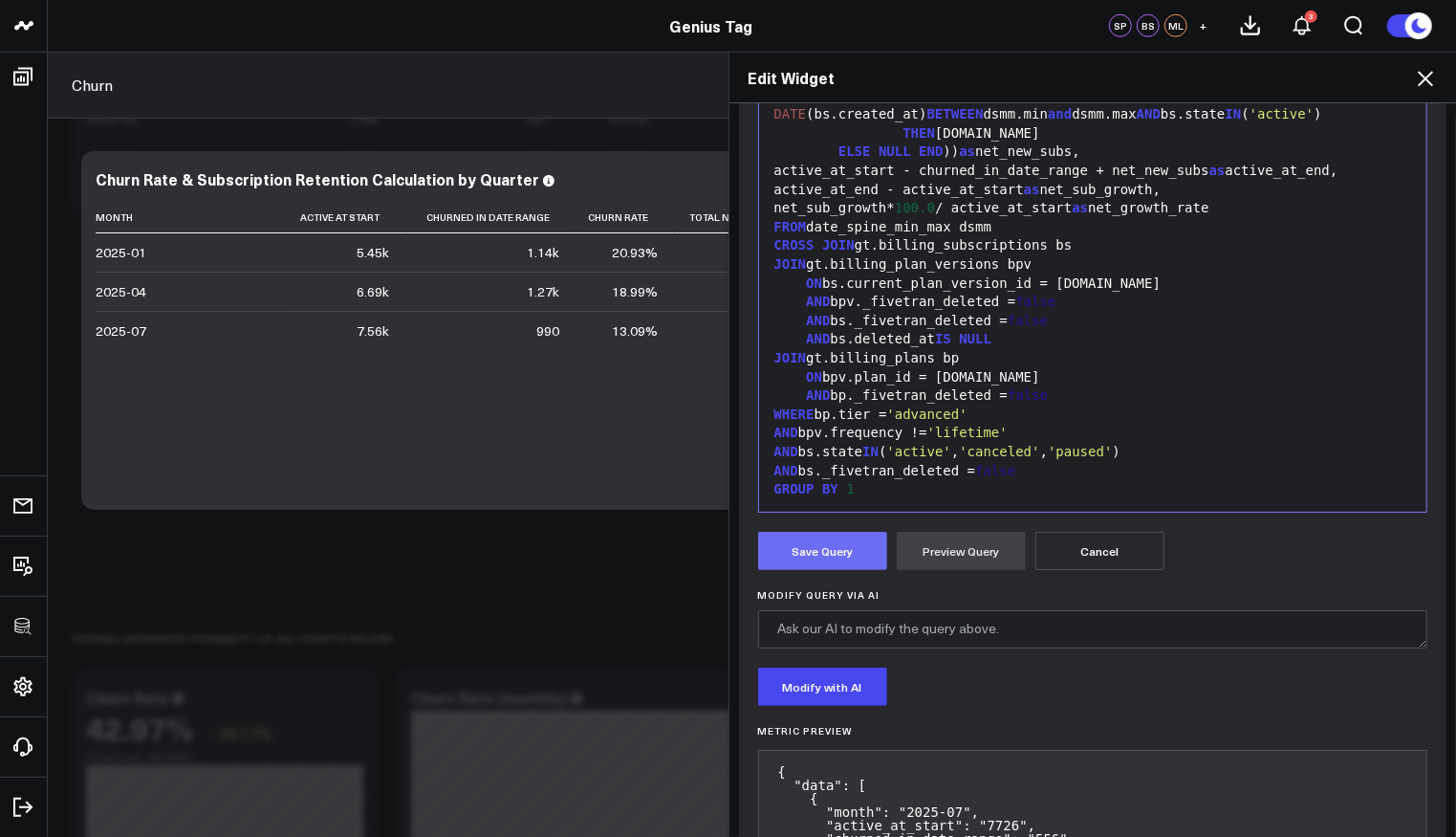
click at [793, 544] on button "Save Query" at bounding box center [822, 551] width 129 height 38
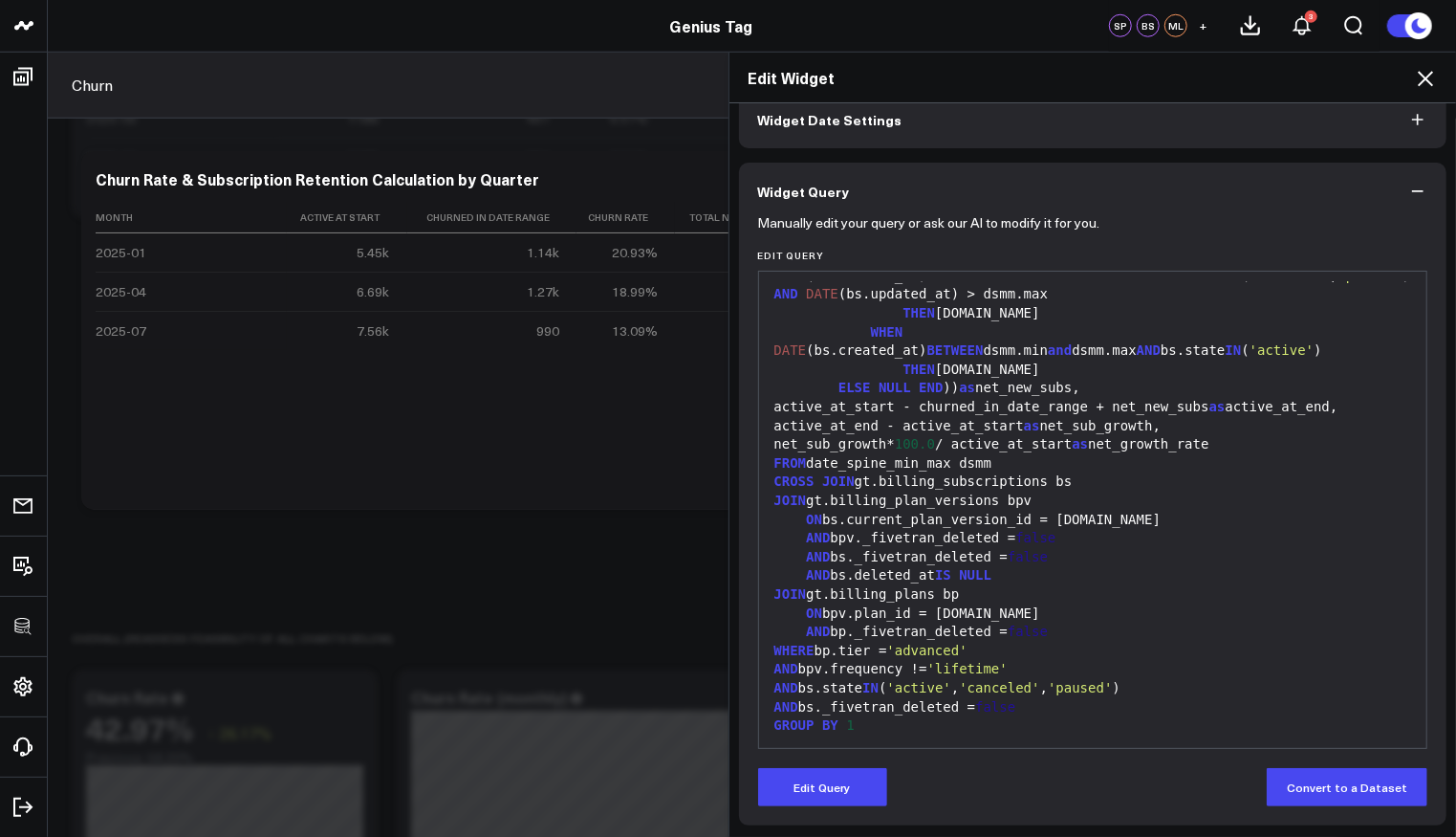
click at [1423, 82] on icon at bounding box center [1425, 78] width 23 height 23
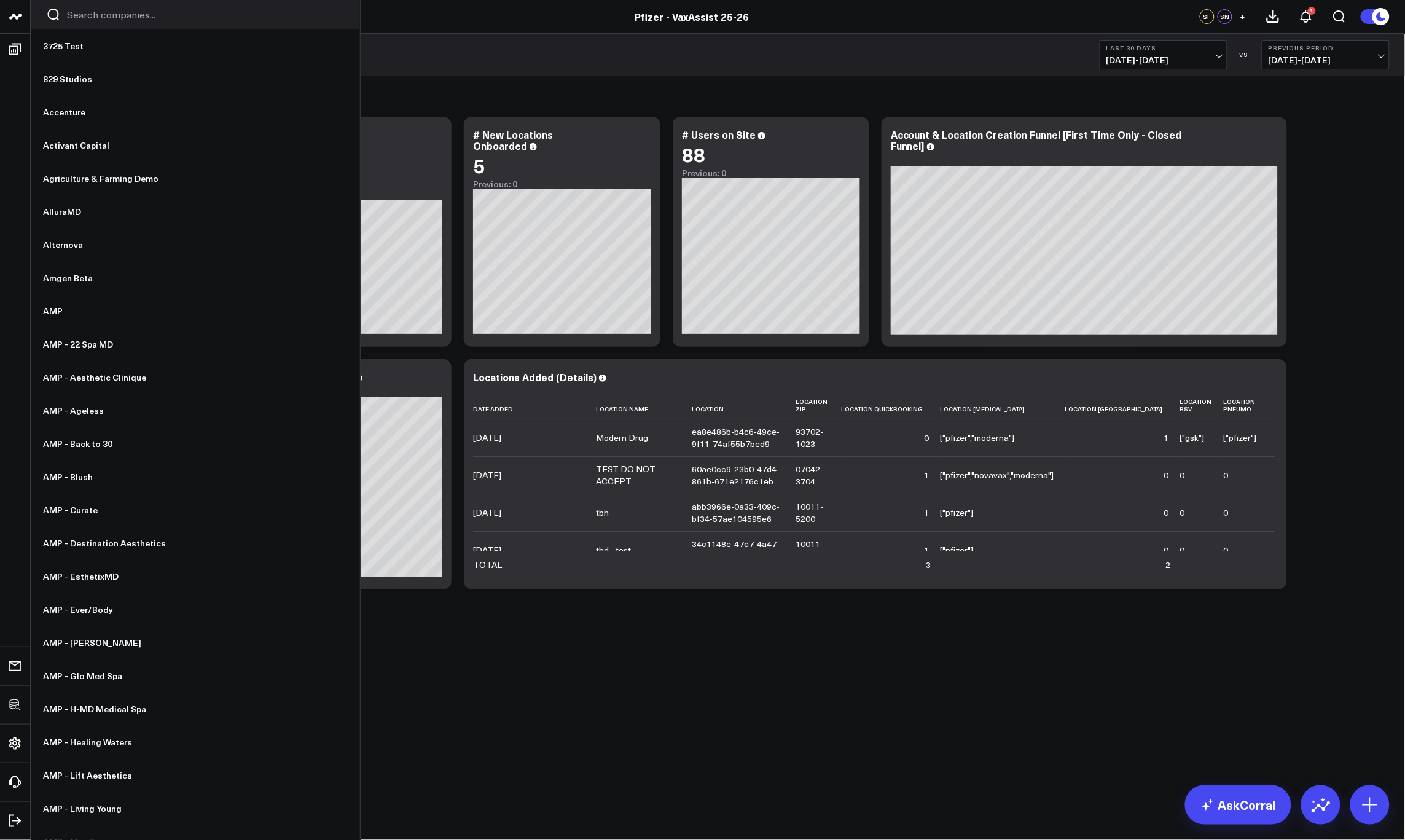
click at [71, 14] on input "Search companies input" at bounding box center [206, 15] width 278 height 14
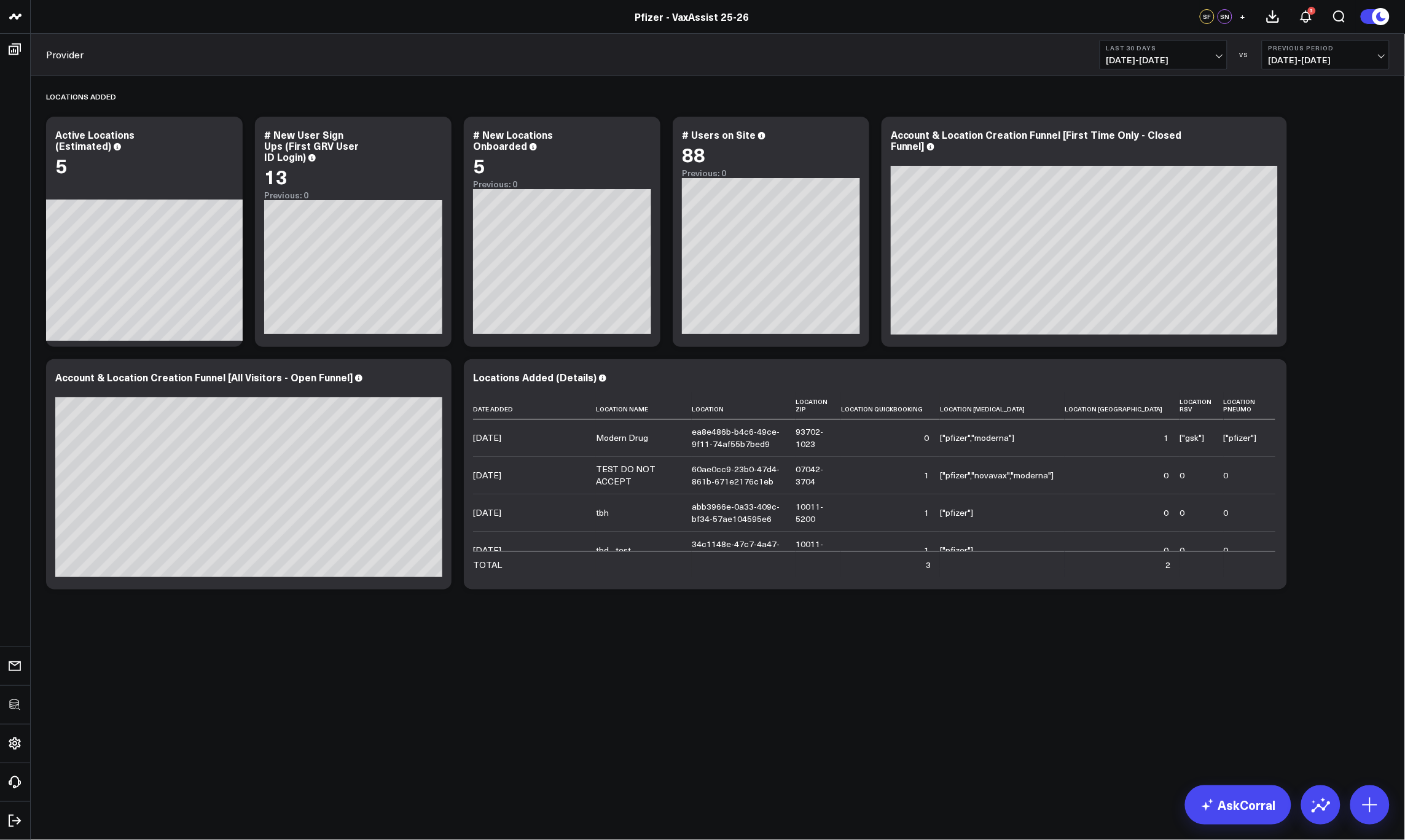
type input "annie"
click at [483, 763] on body "annie Annie Aesthetic Annie Aesthetic - Ageless Health Institute Annie Aestheti…" at bounding box center [702, 420] width 1405 height 840
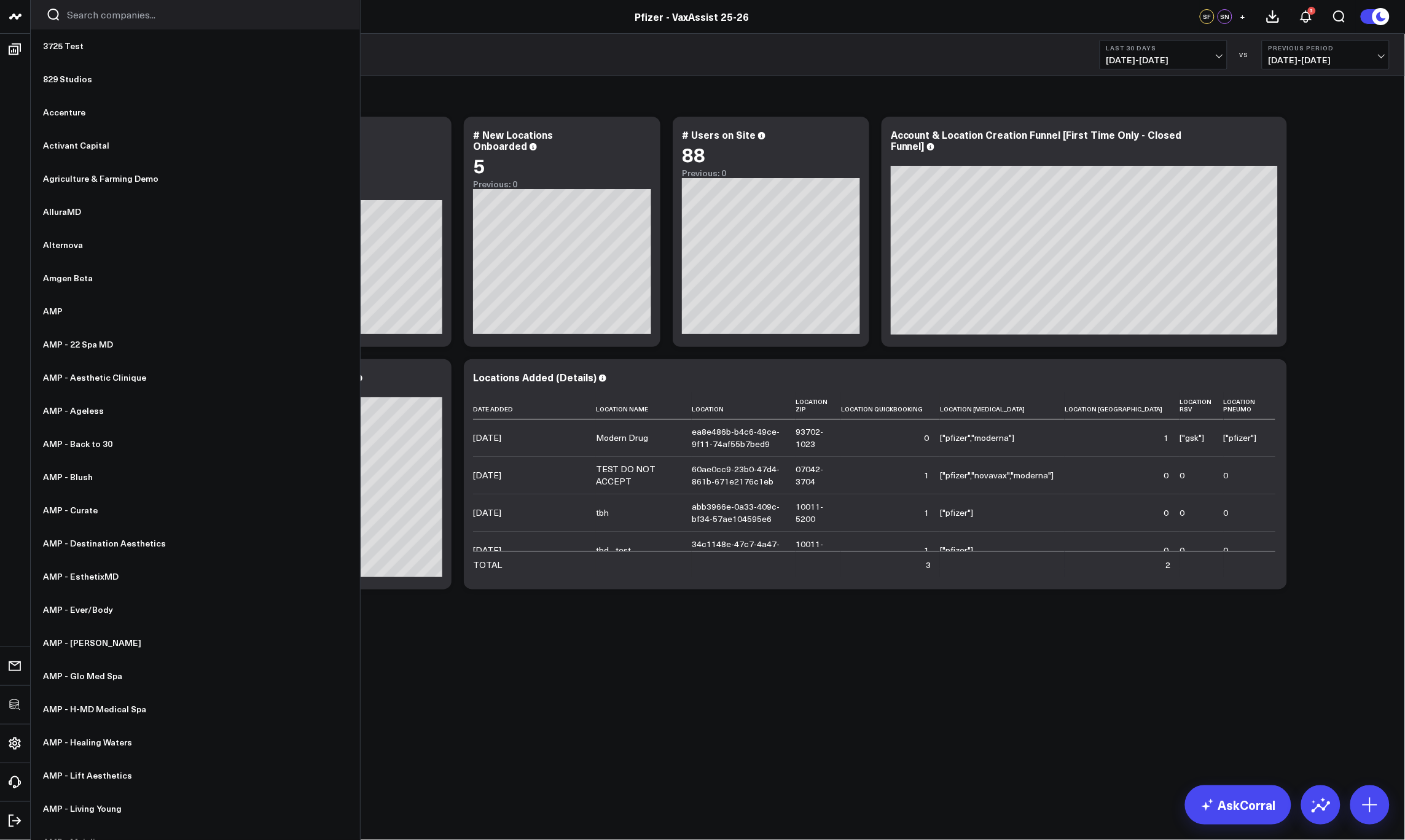
click at [108, 14] on input "Search companies input" at bounding box center [206, 15] width 278 height 14
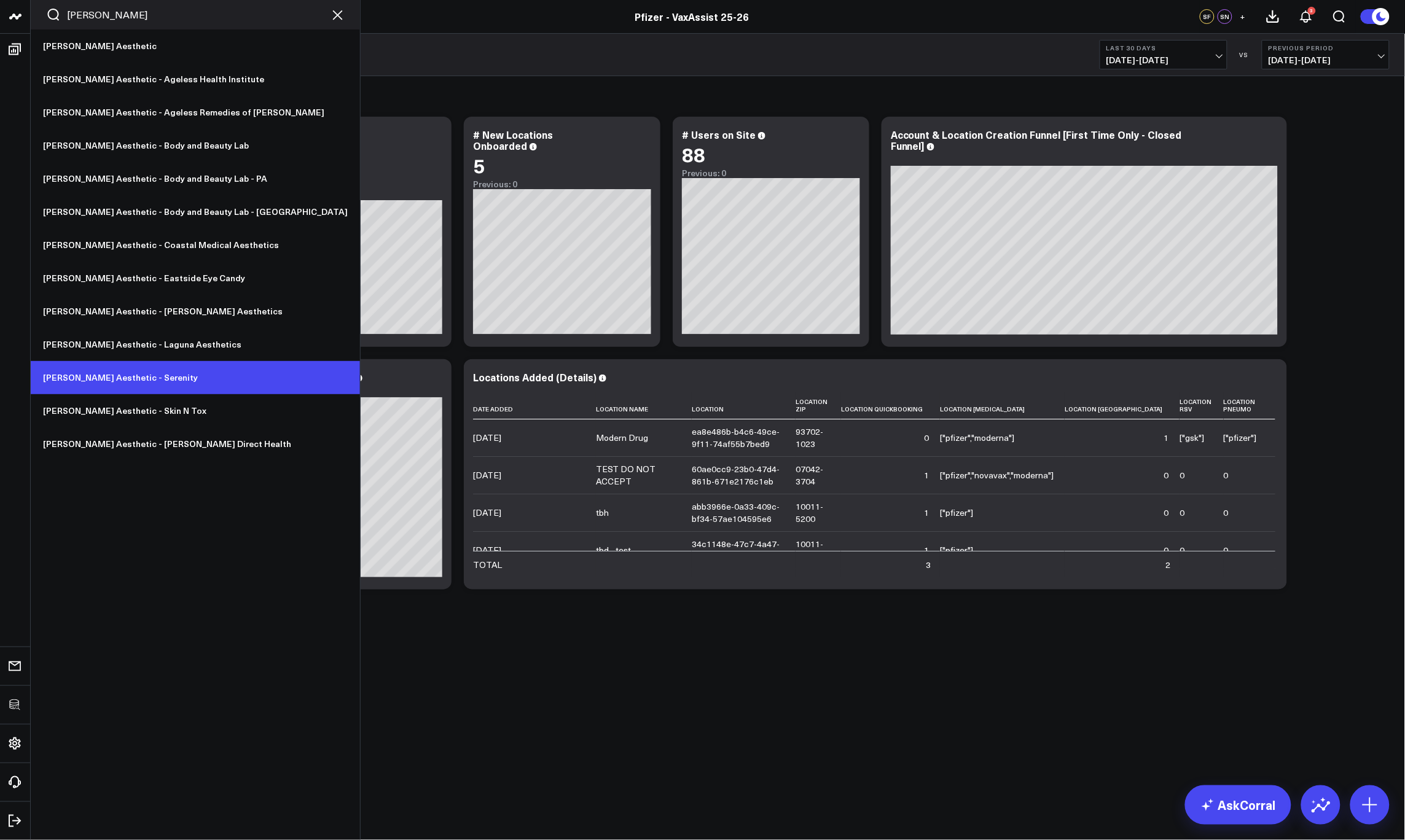
type input "[PERSON_NAME]"
click at [134, 381] on link "[PERSON_NAME] Aesthetic - Serenity" at bounding box center [195, 378] width 329 height 33
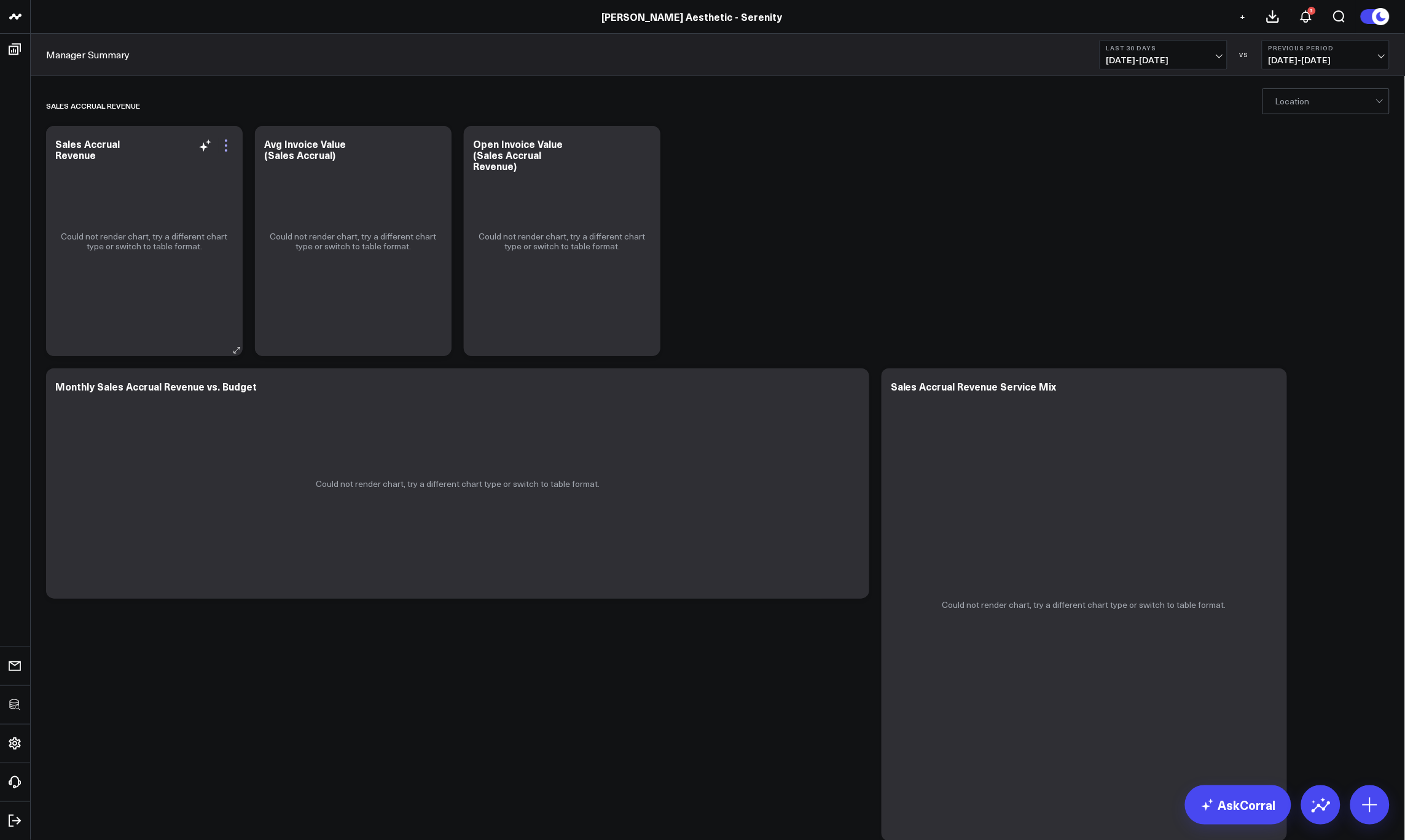
click at [226, 149] on icon at bounding box center [226, 146] width 15 height 15
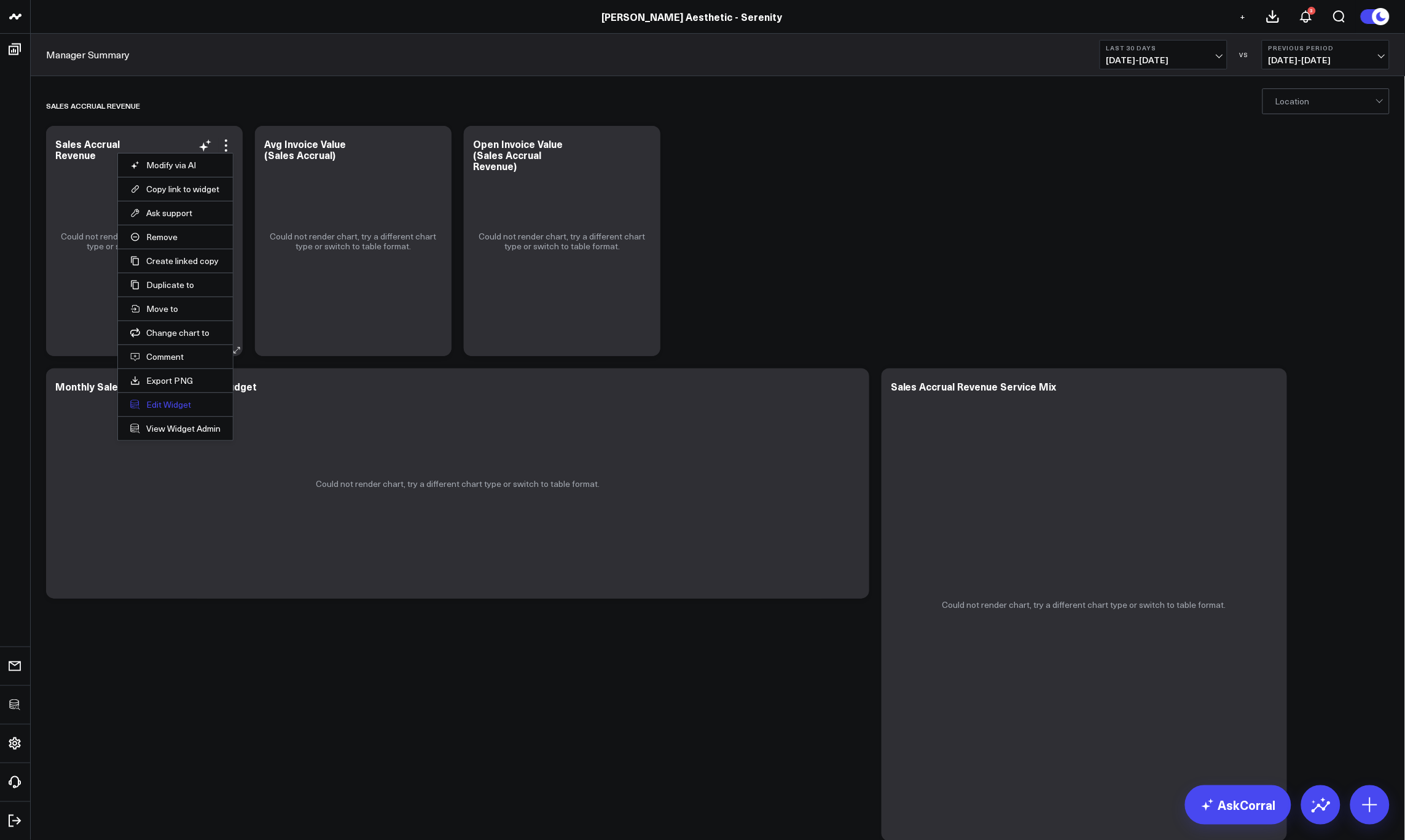
click at [160, 400] on button "Edit Widget" at bounding box center [175, 405] width 90 height 11
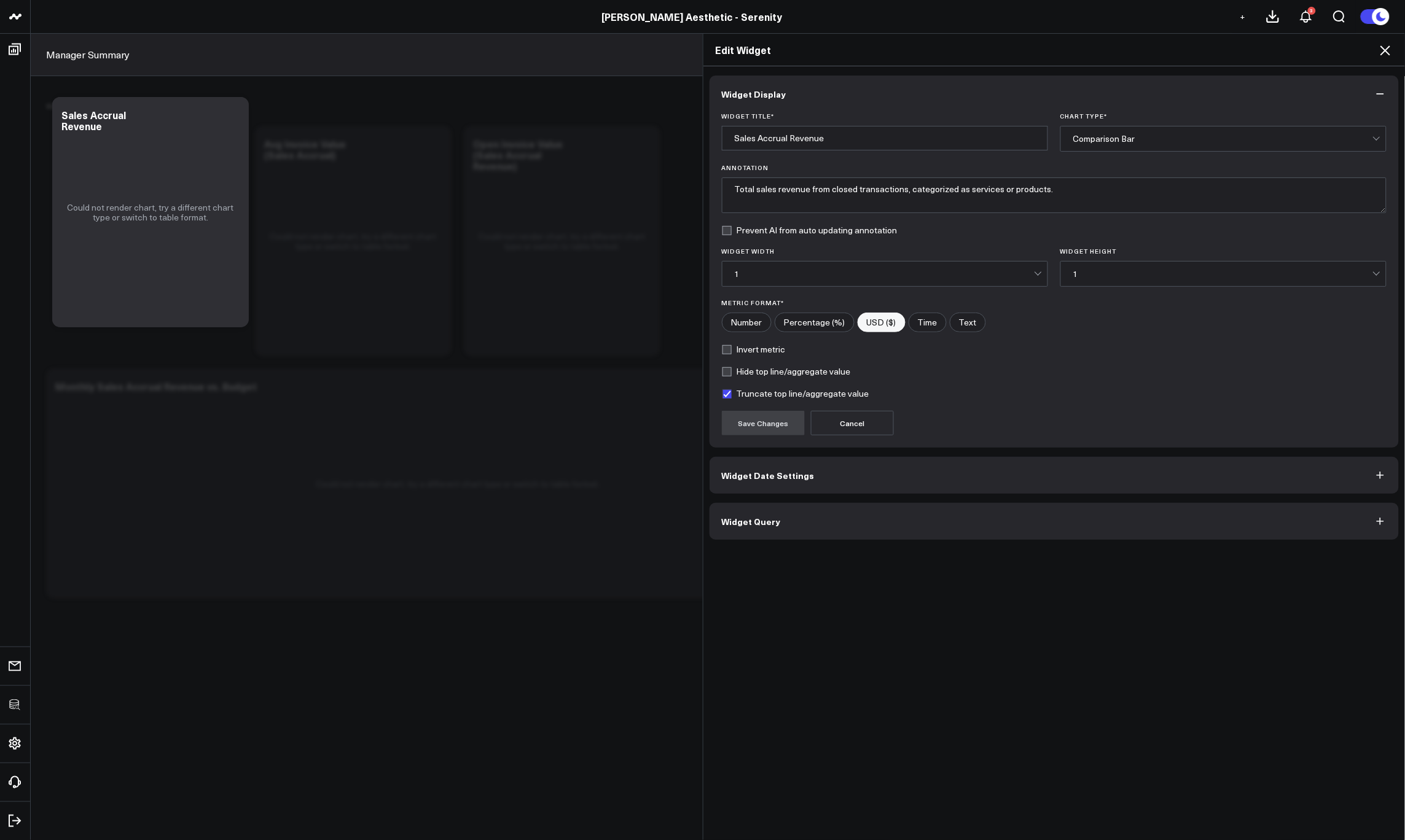
click at [901, 539] on button "Widget Query" at bounding box center [1054, 521] width 690 height 37
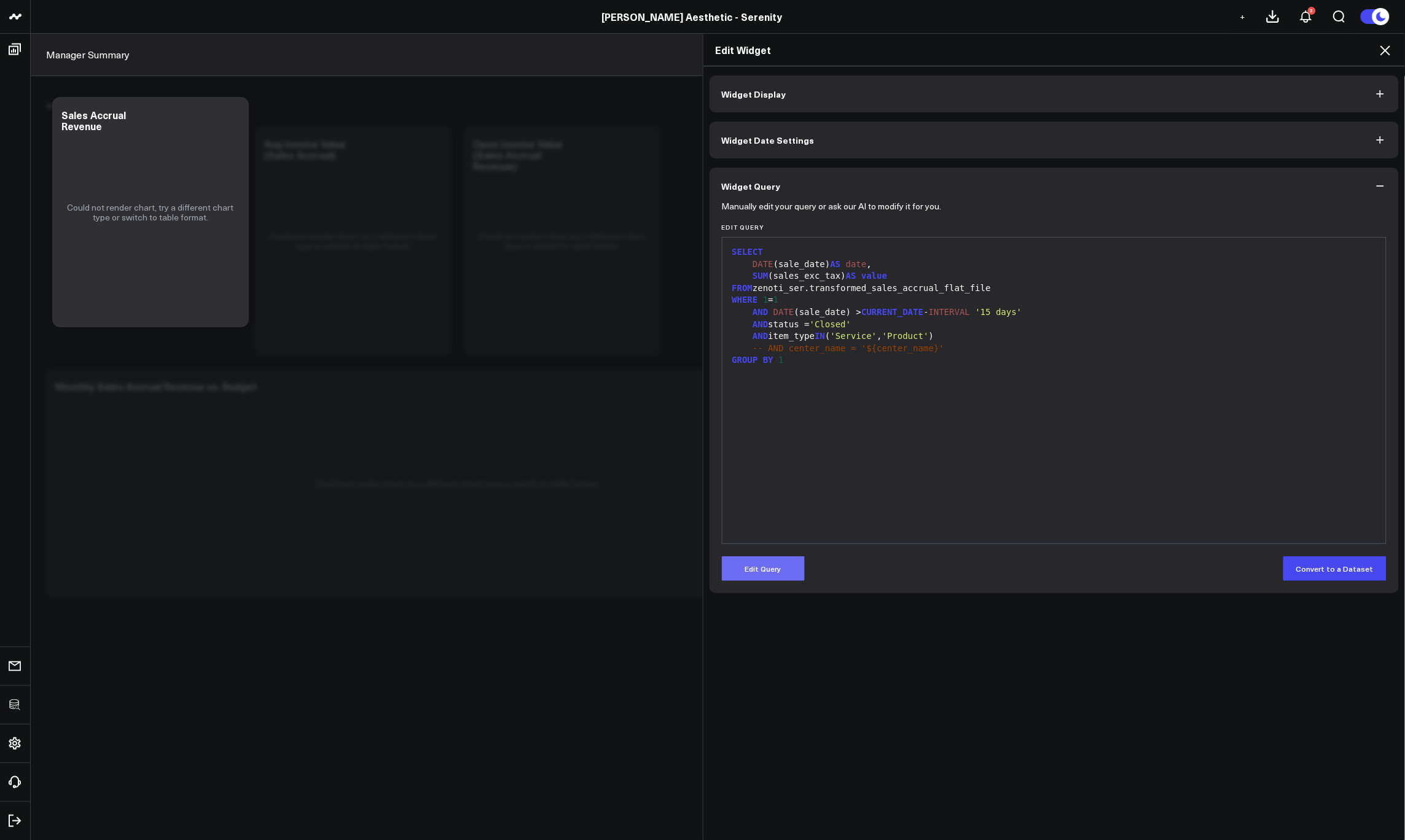
click at [795, 562] on button "Edit Query" at bounding box center [763, 569] width 83 height 25
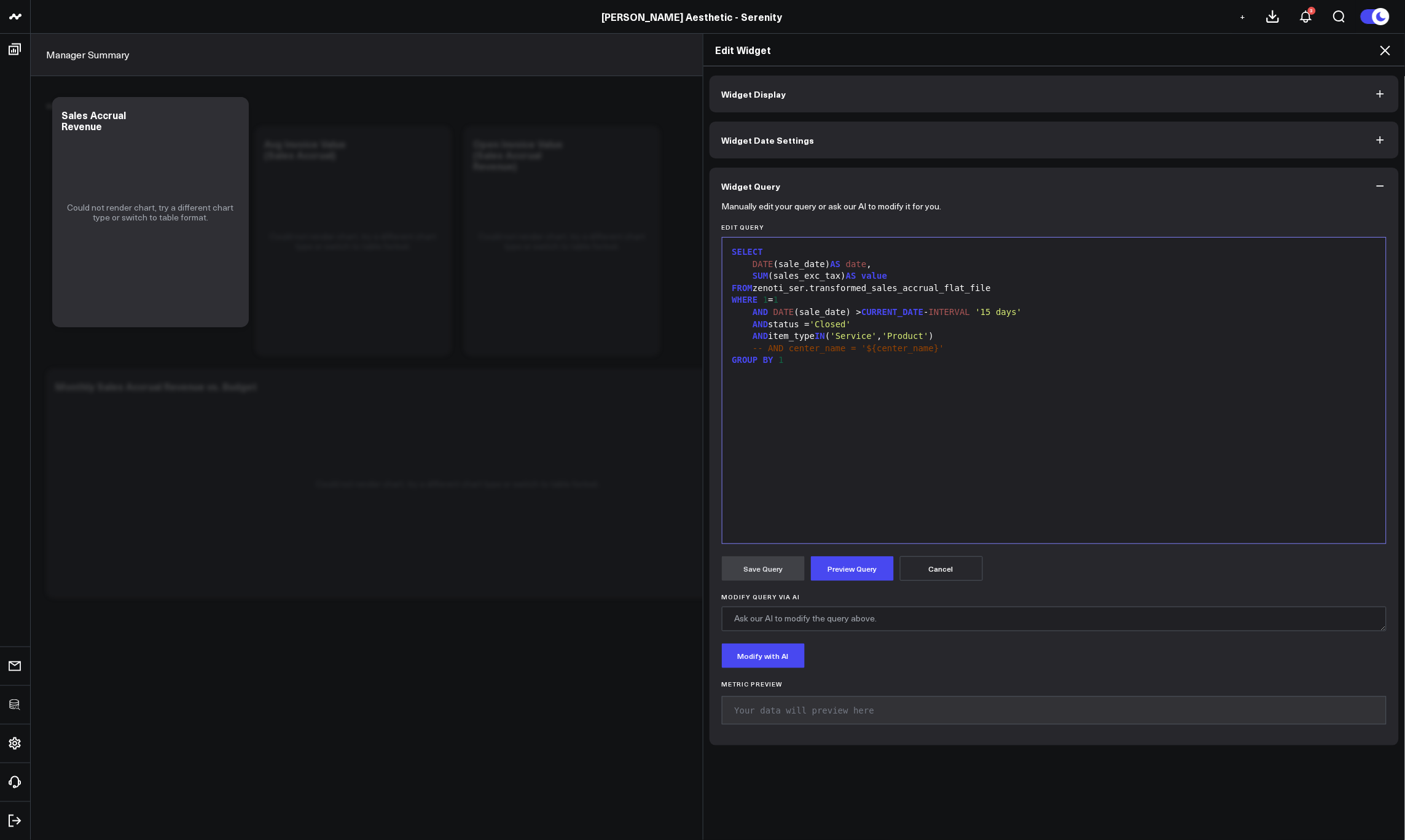
click at [893, 574] on div "Save Query Preview Query Cancel" at bounding box center [1054, 569] width 665 height 25
click at [848, 569] on button "Preview Query" at bounding box center [852, 569] width 83 height 25
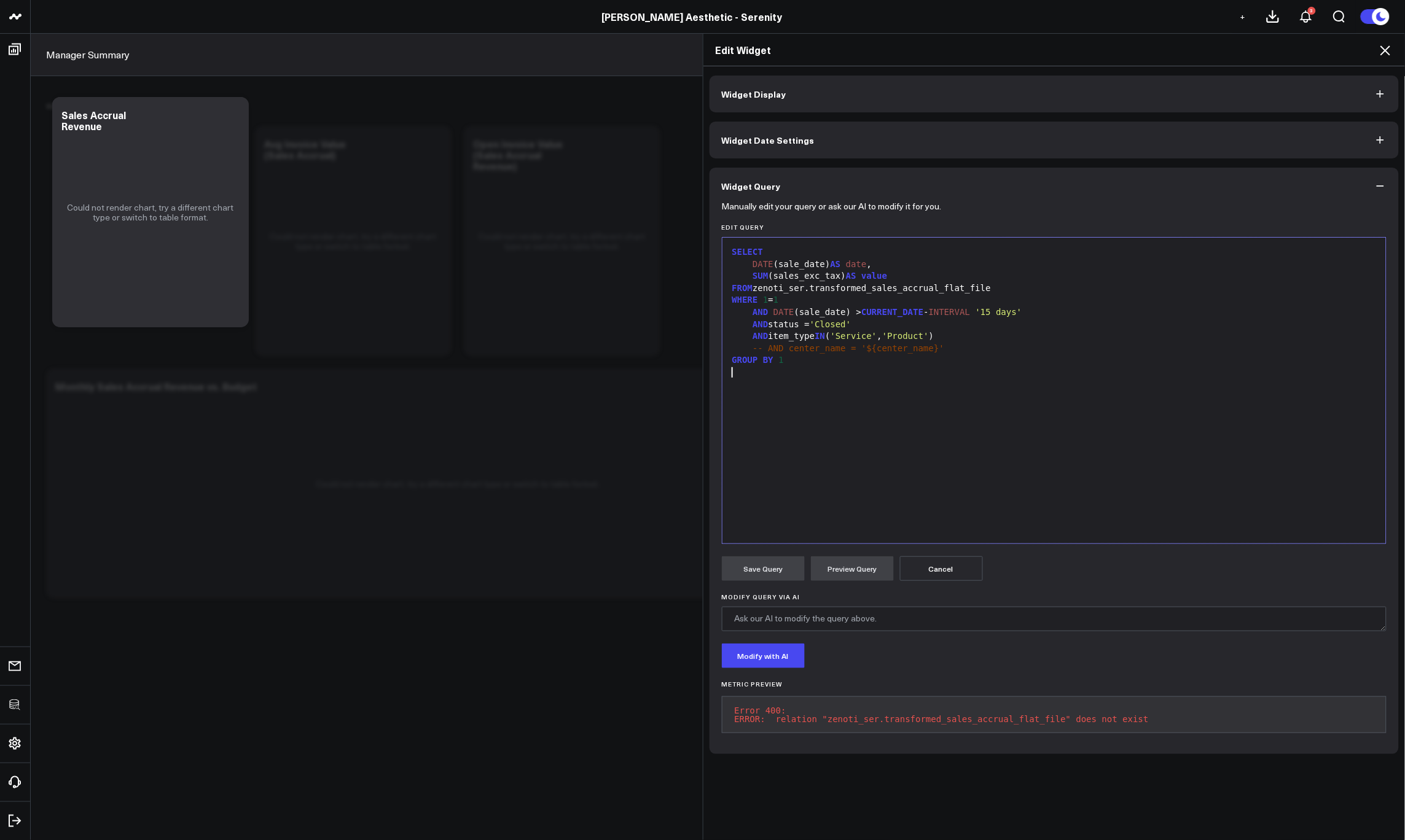
click at [952, 417] on div "SELECT DATE (sale_date) AS date , SUM (sales_exc_tax) AS value FROM zenoti_ser.…" at bounding box center [1054, 391] width 652 height 294
click at [1382, 53] on icon at bounding box center [1385, 50] width 15 height 15
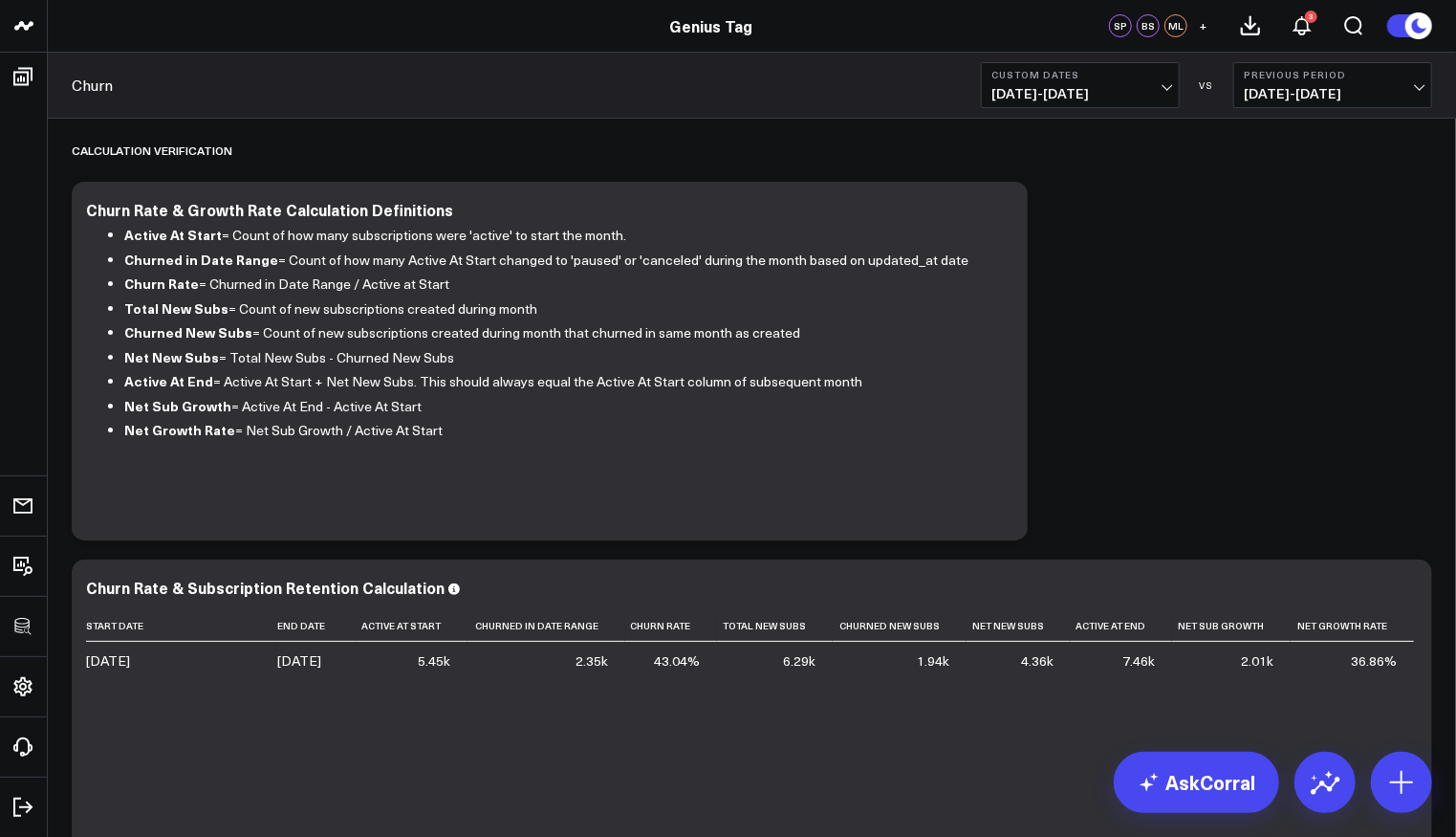
click at [1082, 56] on div "Churn Custom Dates [DATE] - [DATE] VS Previous Period [DATE] - [DATE]" at bounding box center [751, 85] width 1408 height 66
click at [1083, 71] on b "Custom Dates" at bounding box center [1080, 75] width 178 height 11
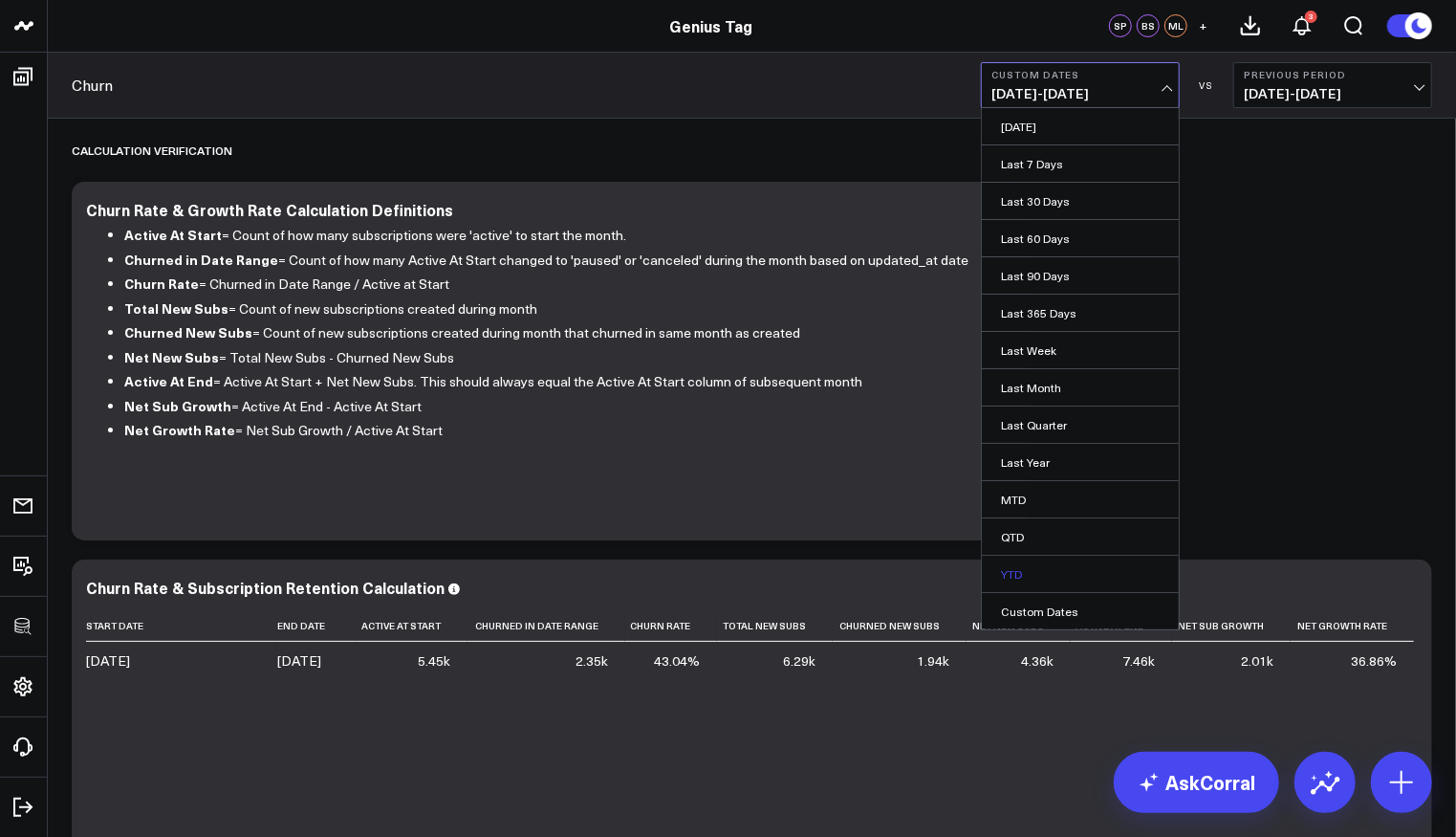
click at [1055, 566] on link "YTD" at bounding box center [1080, 574] width 197 height 36
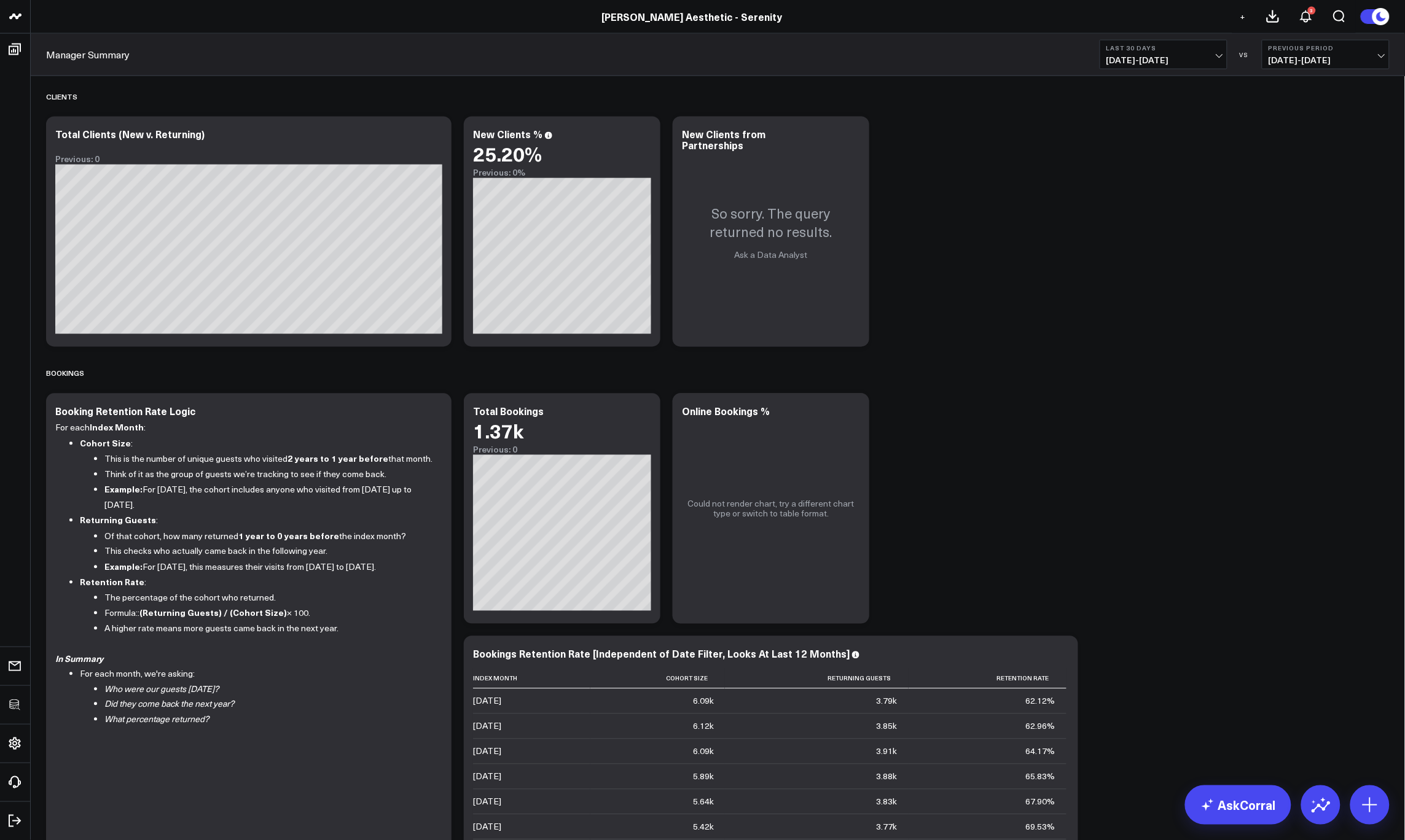
scroll to position [825, 0]
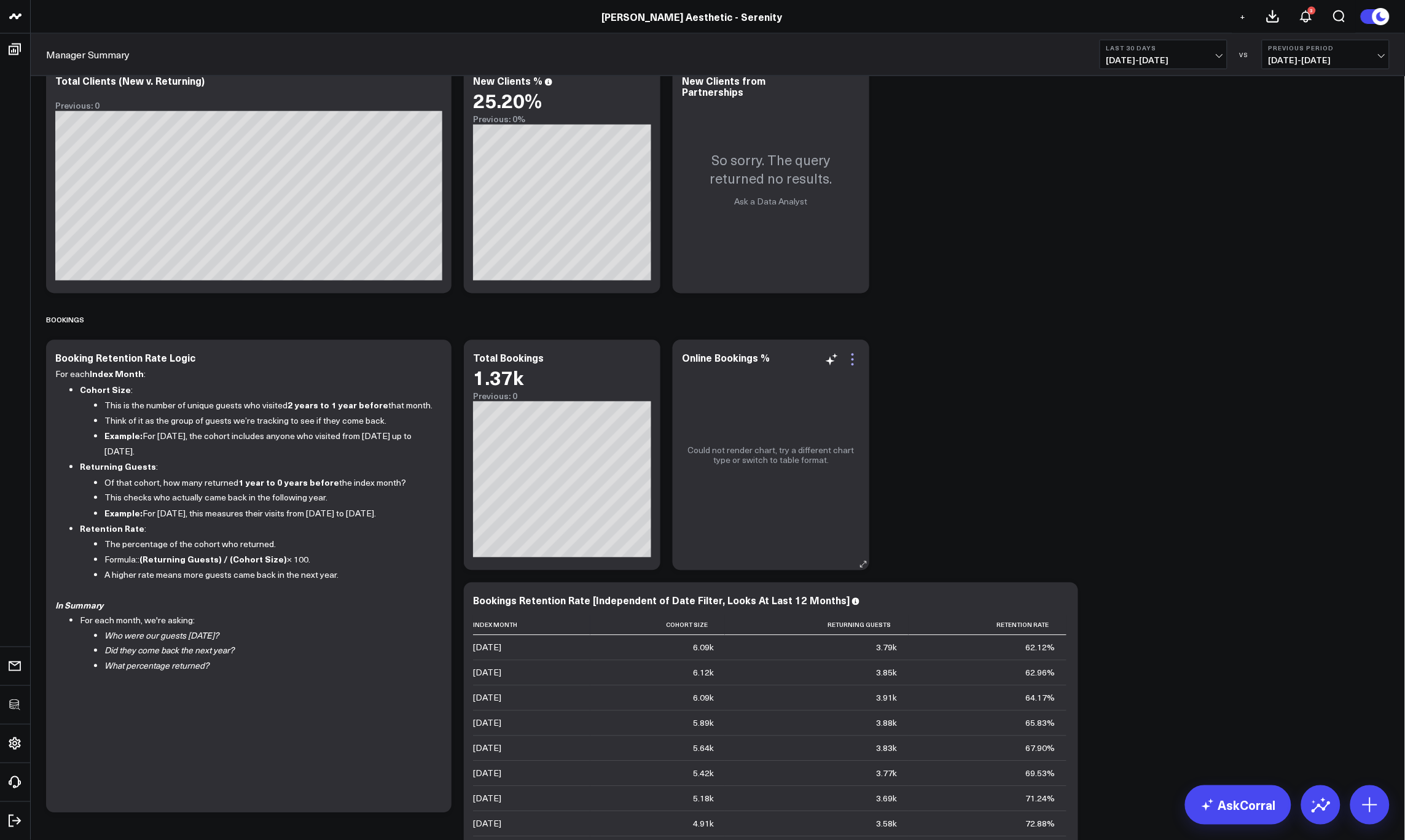
click at [856, 356] on icon at bounding box center [853, 360] width 15 height 15
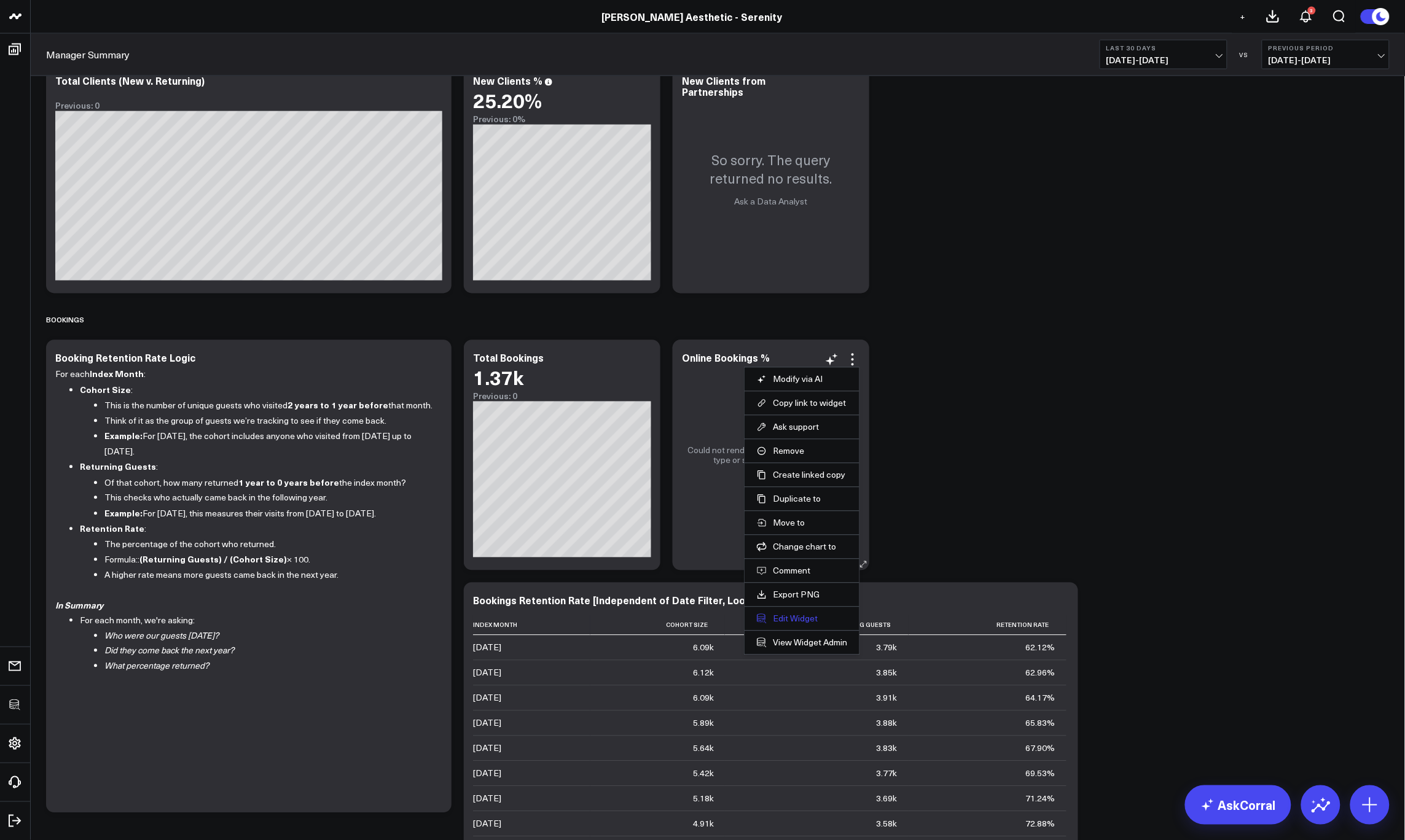
click at [783, 620] on button "Edit Widget" at bounding box center [802, 619] width 90 height 11
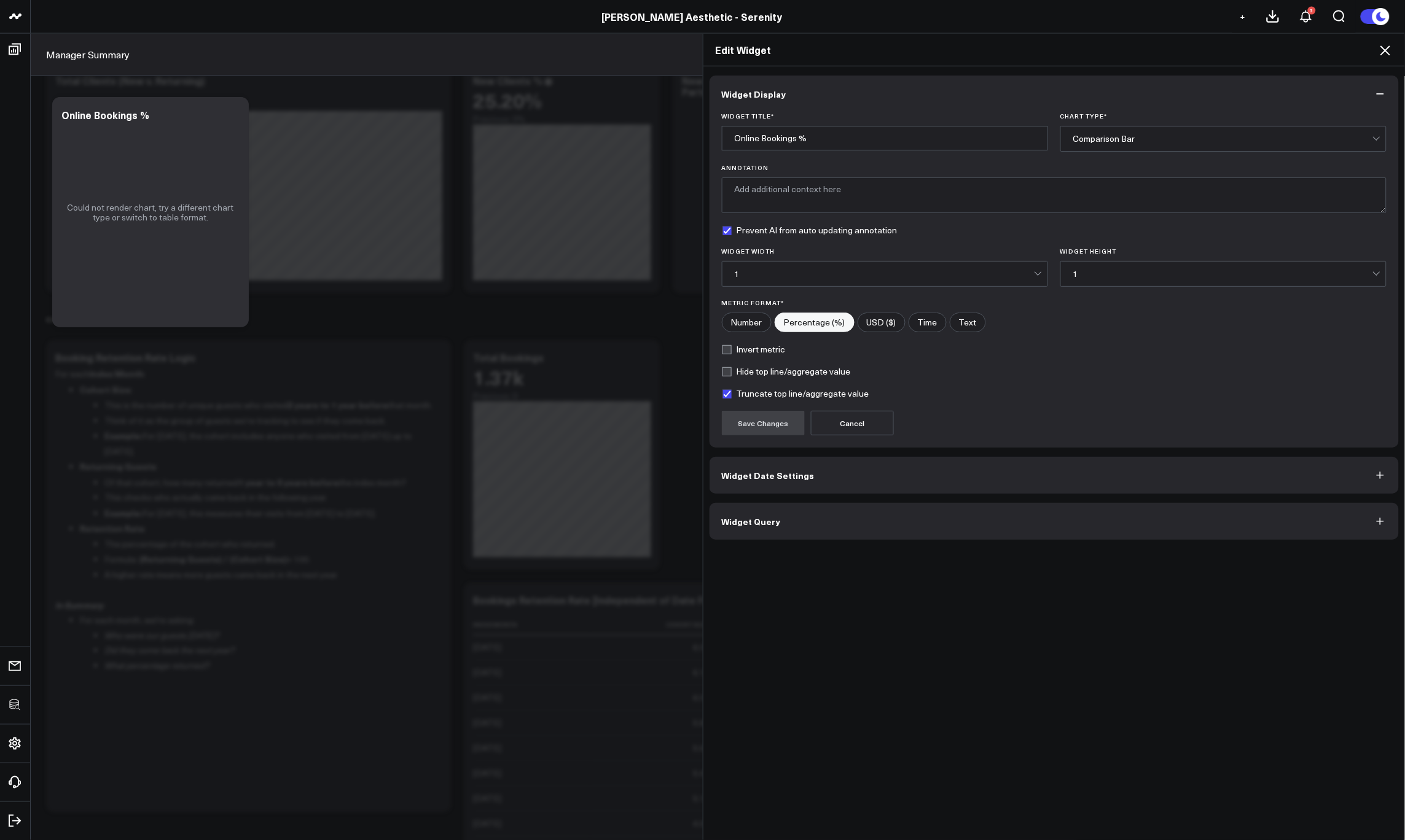
click at [793, 525] on button "Widget Query" at bounding box center [1054, 521] width 690 height 37
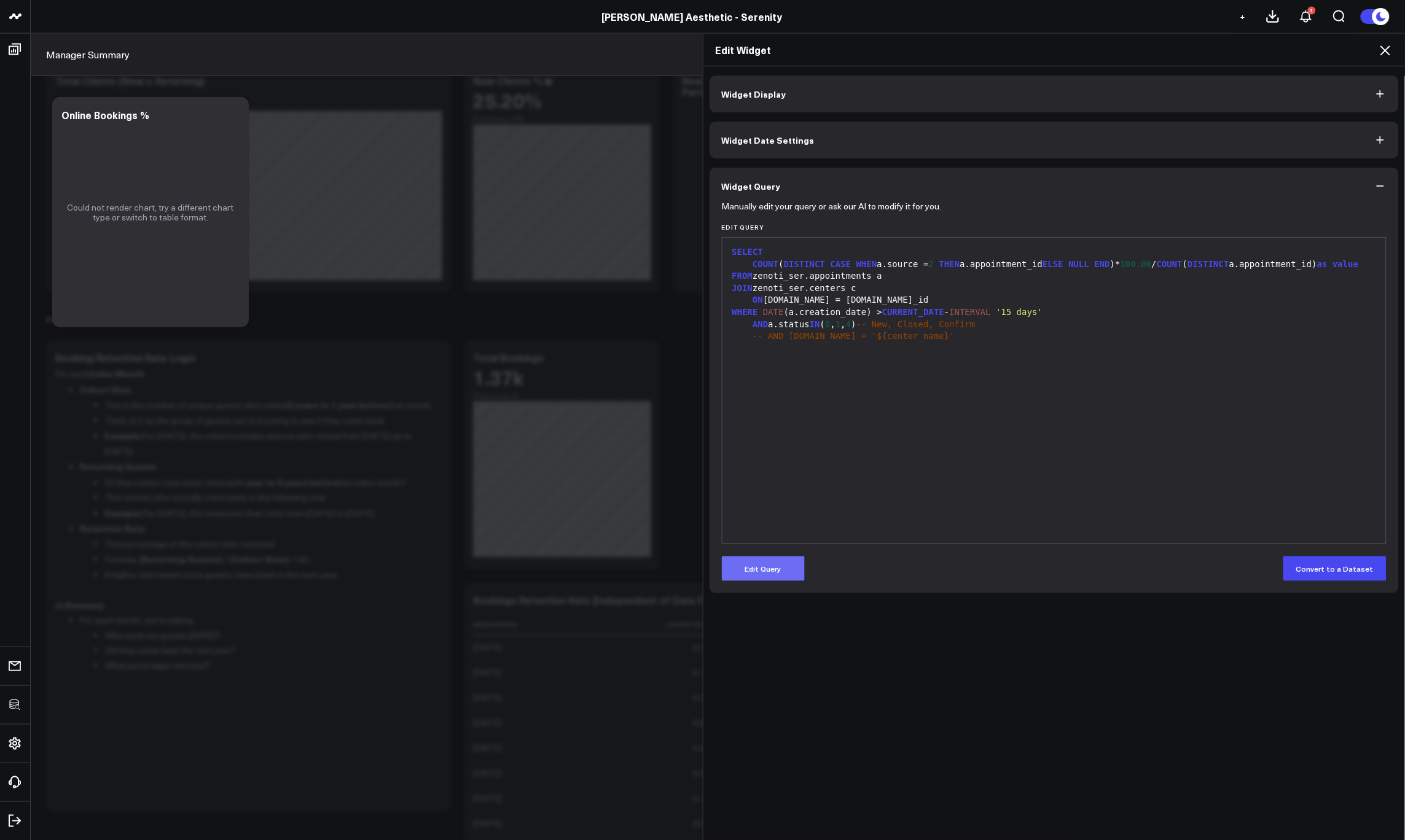
click at [777, 564] on button "Edit Query" at bounding box center [763, 569] width 83 height 25
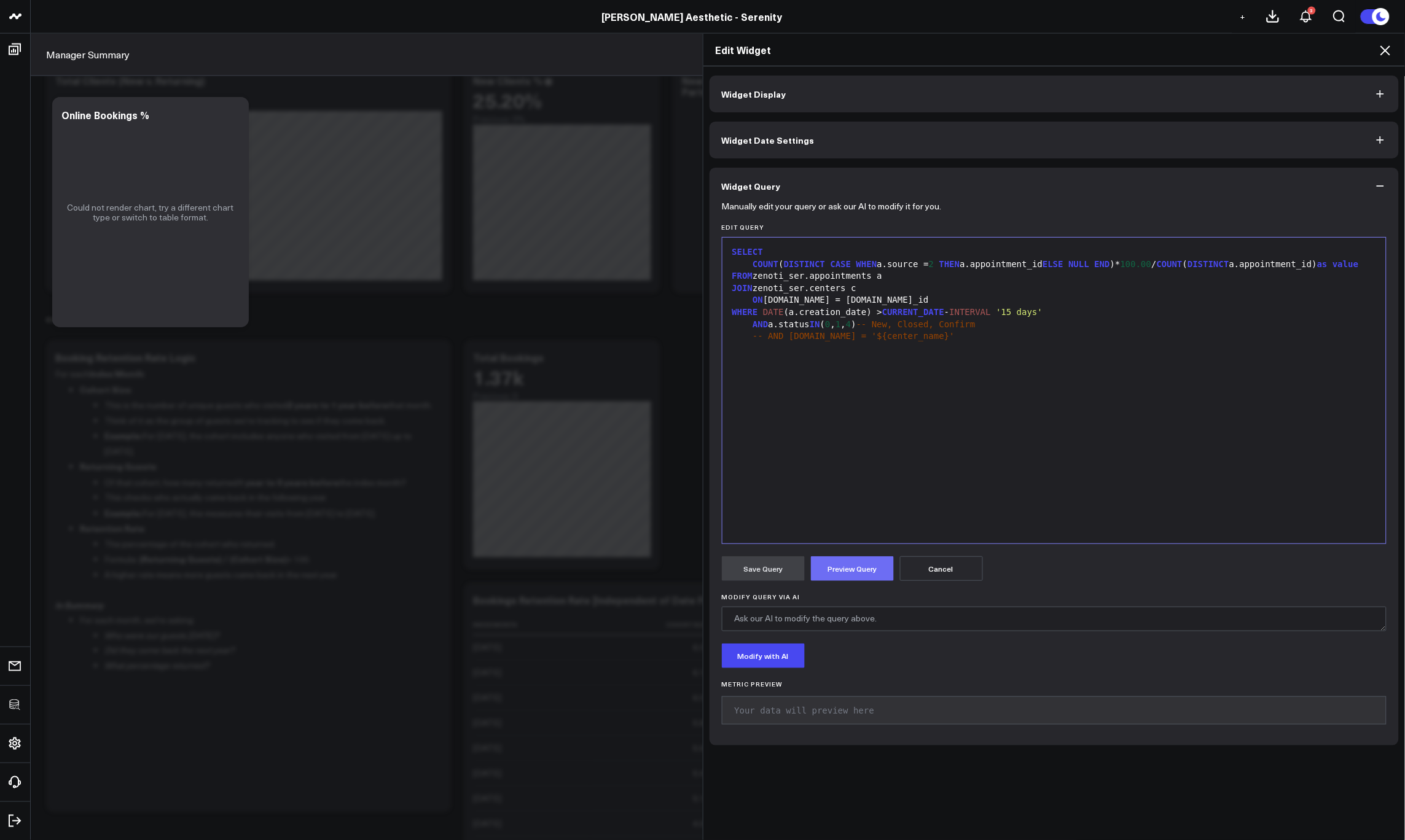
click at [821, 568] on button "Preview Query" at bounding box center [852, 569] width 83 height 25
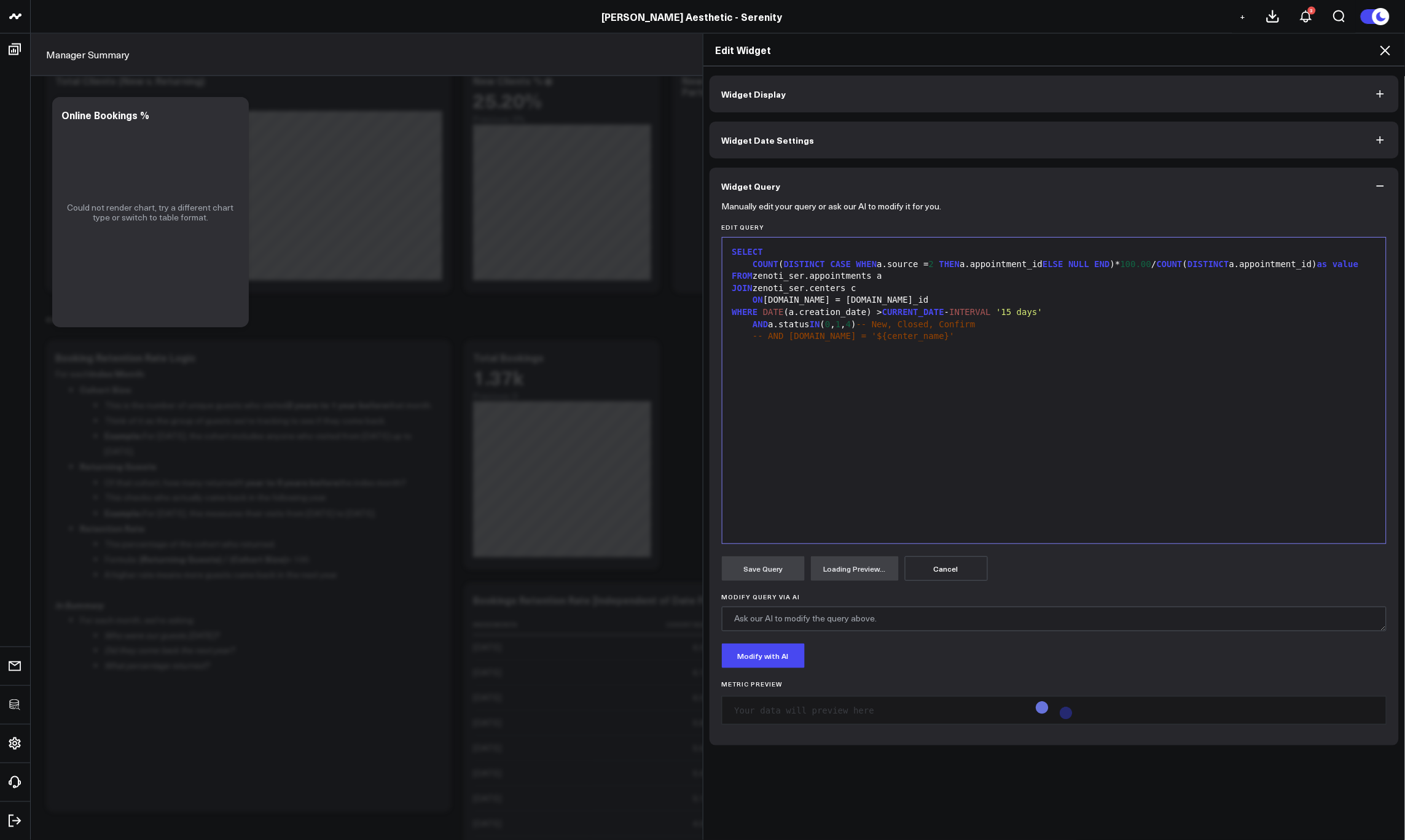
click at [1183, 265] on span "COUNT" at bounding box center [1170, 264] width 26 height 10
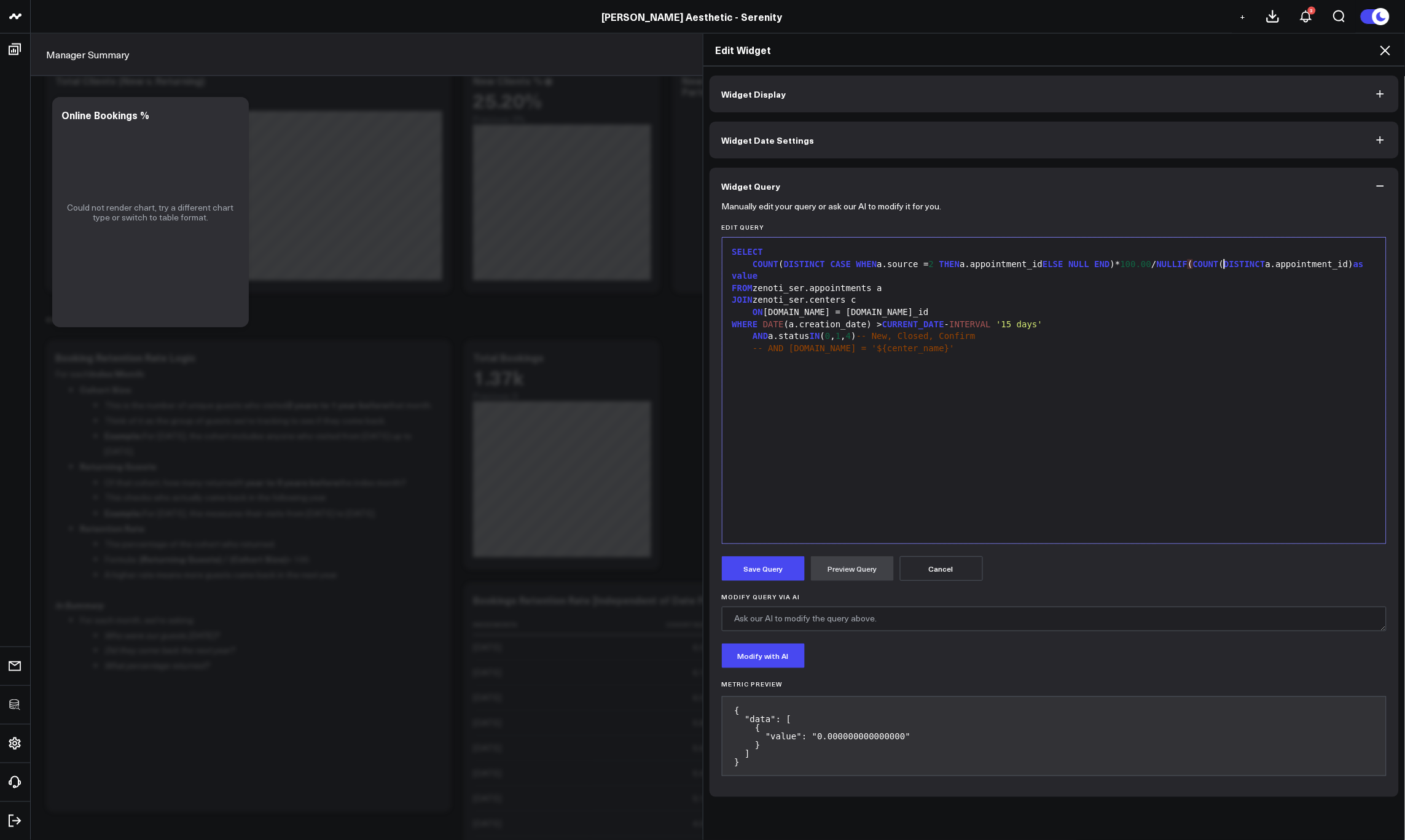
click at [816, 276] on div "COUNT ( DISTINCT CASE WHEN a.source = 2 THEN a.appointment_id ELSE NULL END )* …" at bounding box center [1054, 270] width 652 height 24
click at [848, 569] on button "Preview Query" at bounding box center [852, 569] width 83 height 25
click at [759, 559] on button "Save Query" at bounding box center [763, 569] width 83 height 25
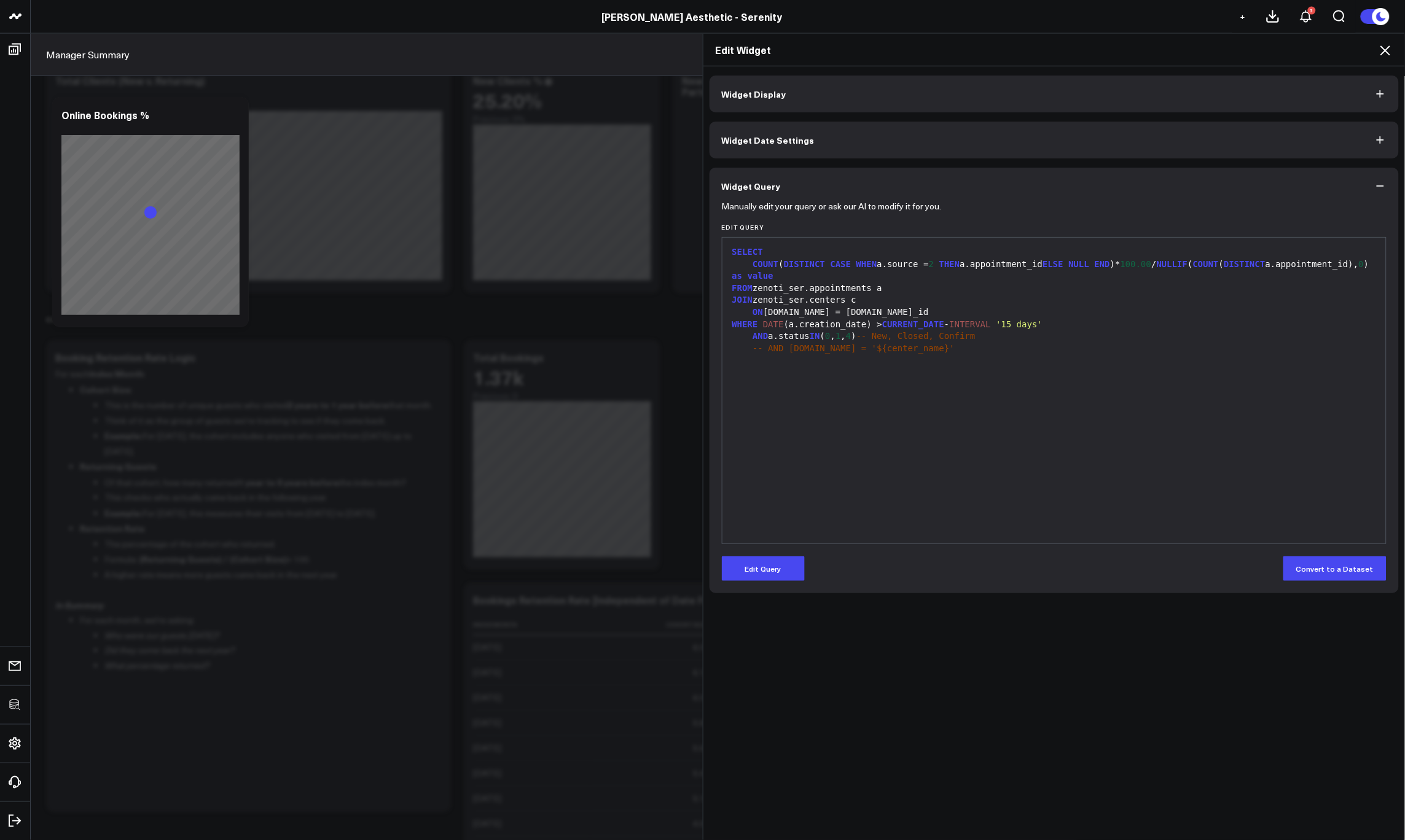
click at [1391, 51] on icon at bounding box center [1385, 50] width 15 height 15
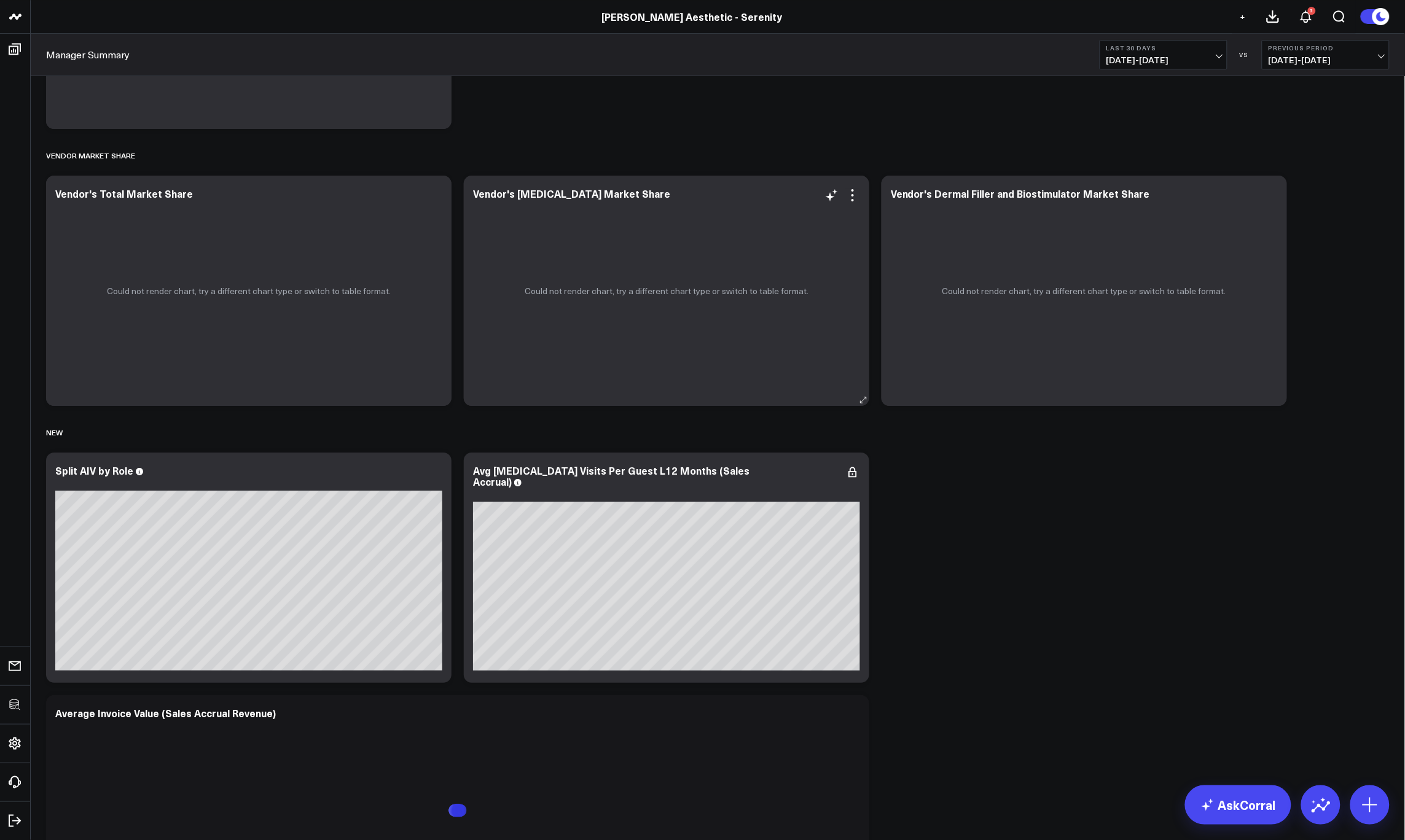
scroll to position [3313, 0]
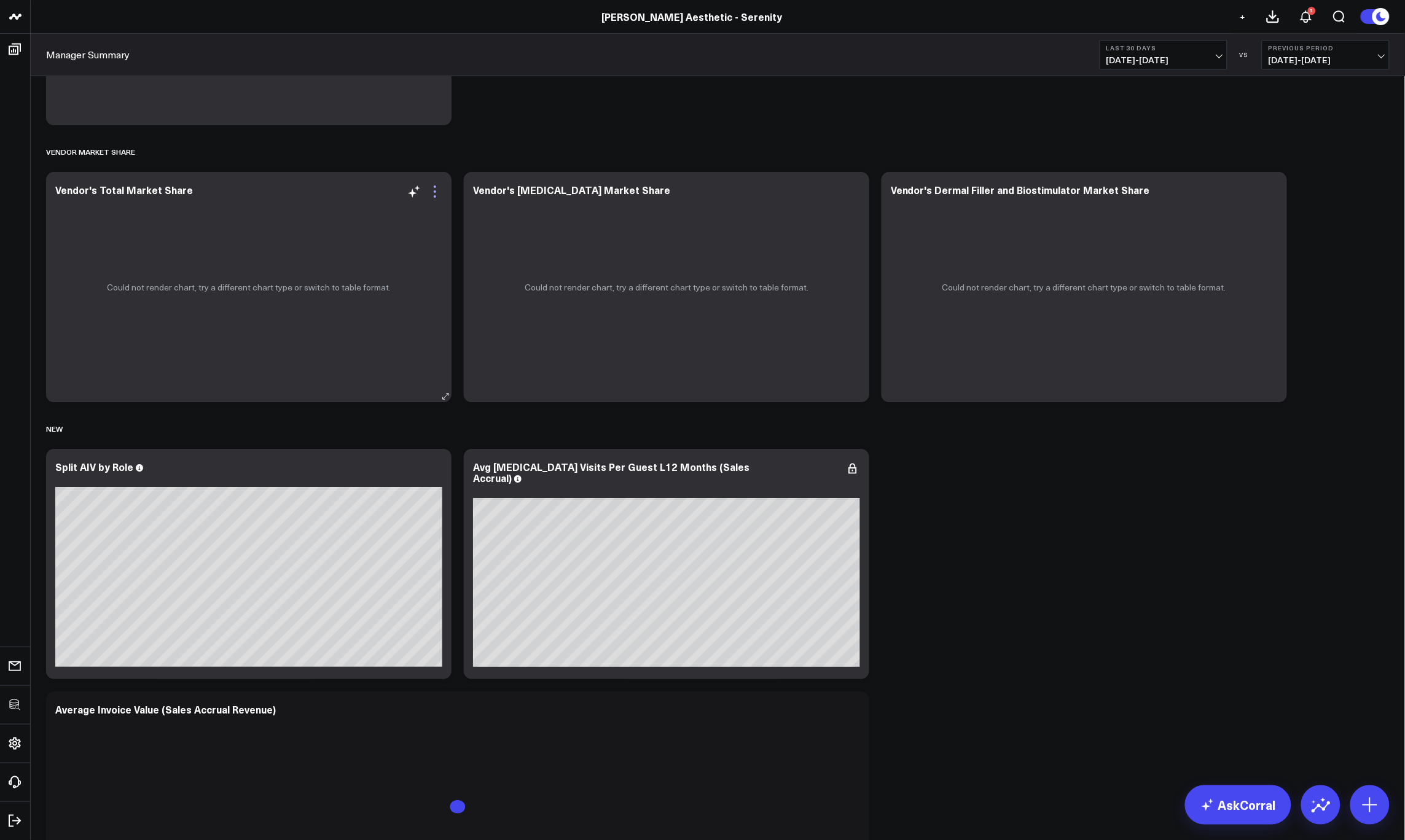
click at [439, 193] on icon at bounding box center [435, 192] width 15 height 15
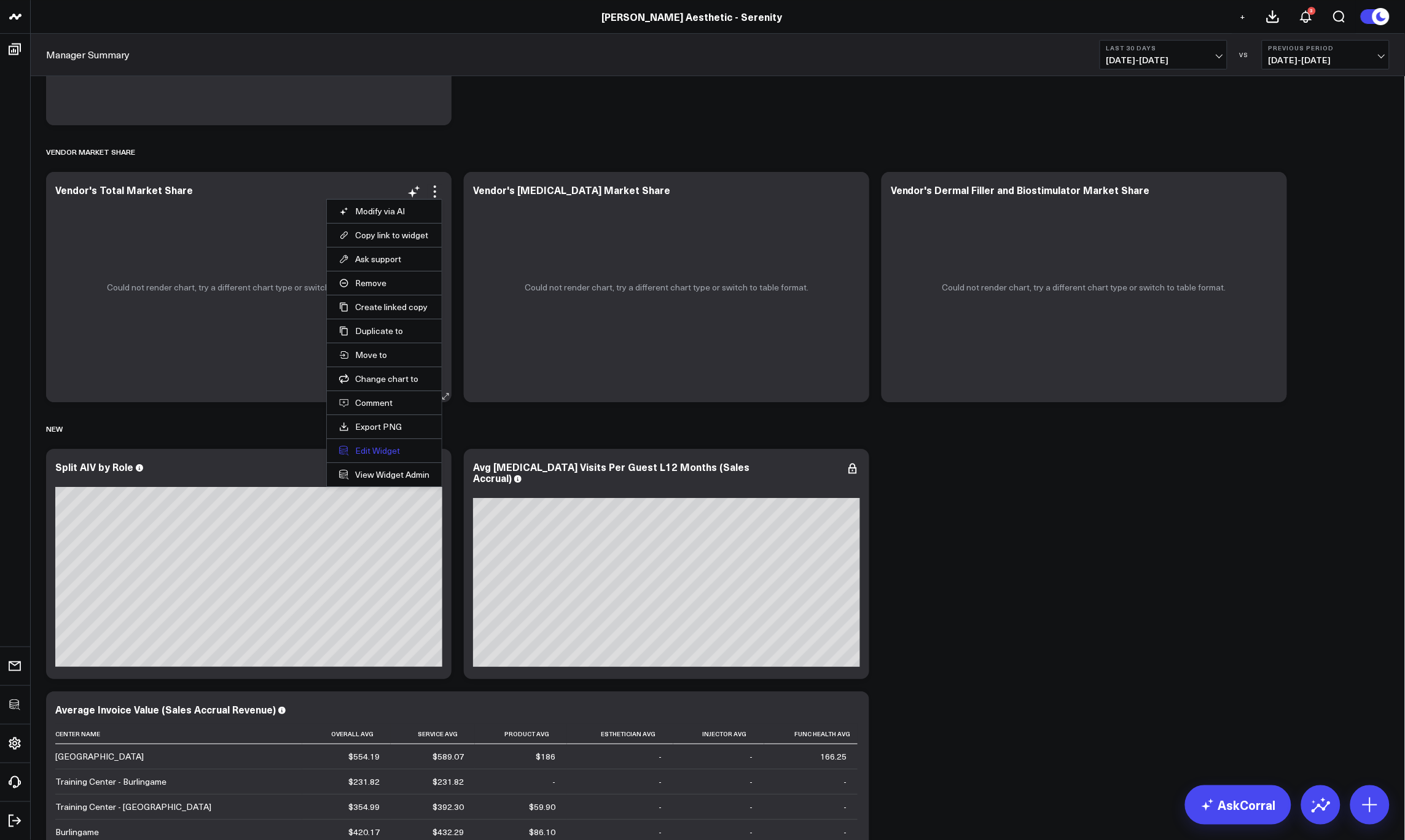
click at [369, 446] on button "Edit Widget" at bounding box center [384, 451] width 90 height 11
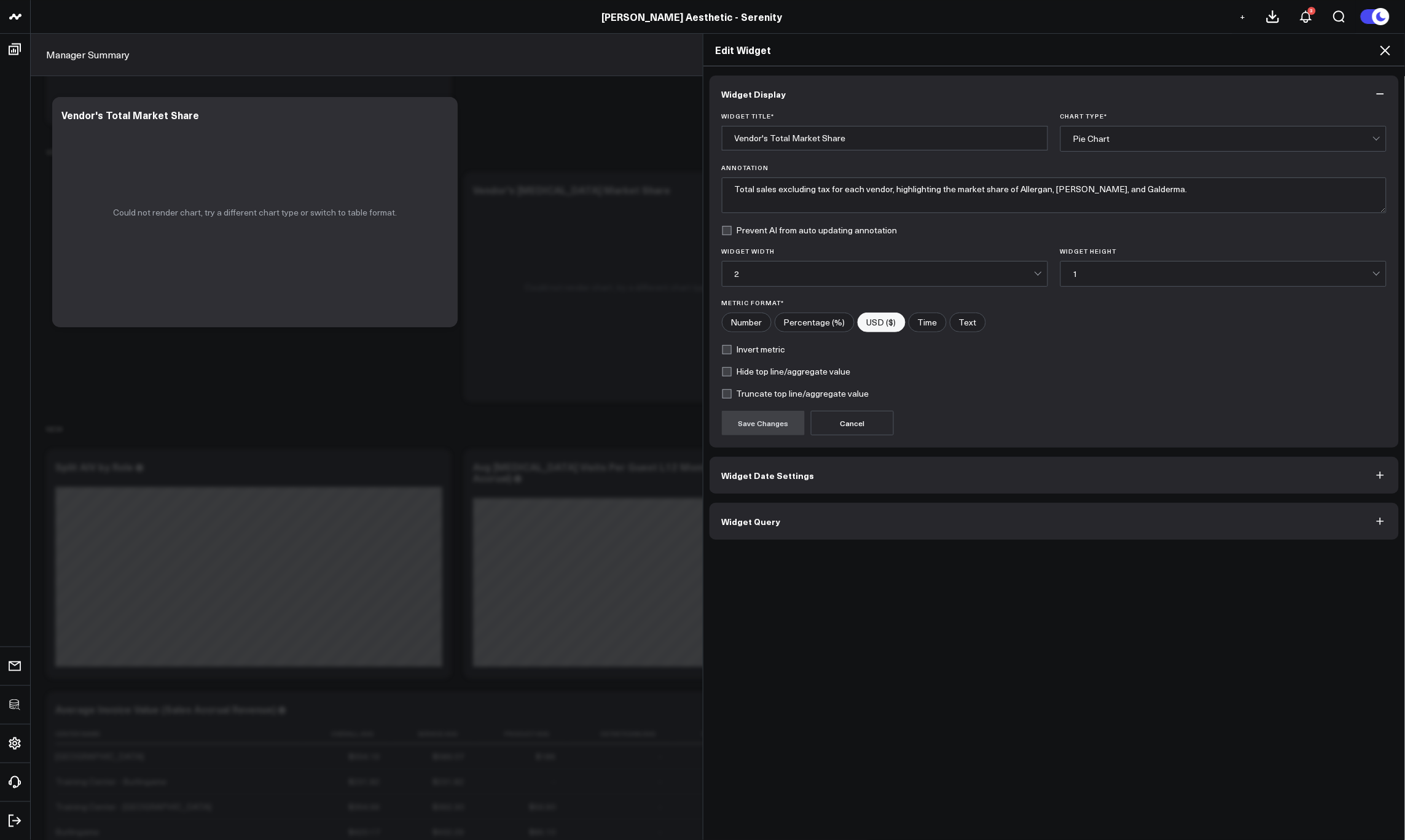
click at [788, 537] on button "Widget Query" at bounding box center [1054, 521] width 690 height 37
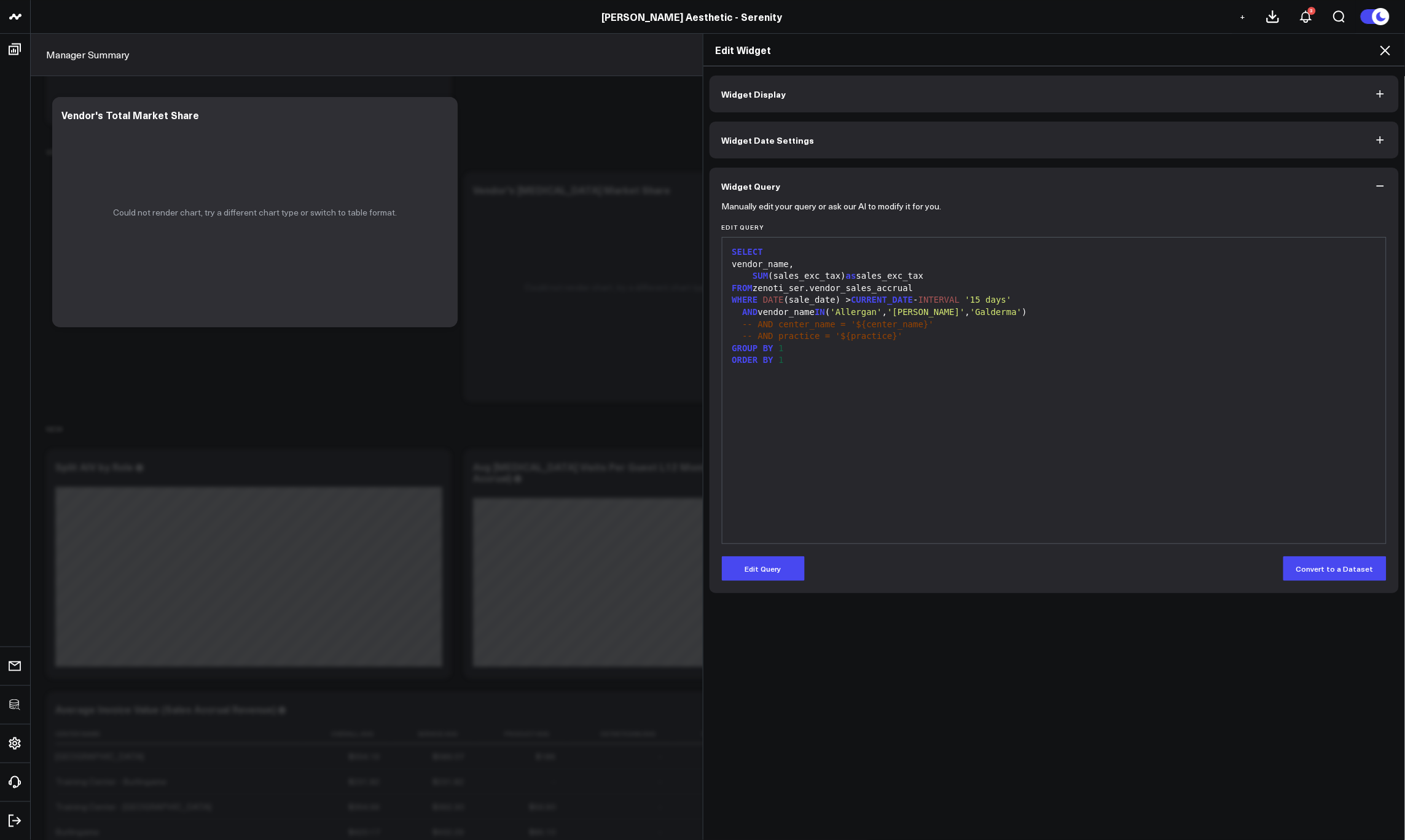
click at [950, 454] on div "SELECT vendor_name, SUM (sales_exc_tax) as sales_exc_tax FROM zenoti_ser.vendor…" at bounding box center [1054, 391] width 652 height 294
click at [1382, 52] on icon at bounding box center [1385, 50] width 15 height 15
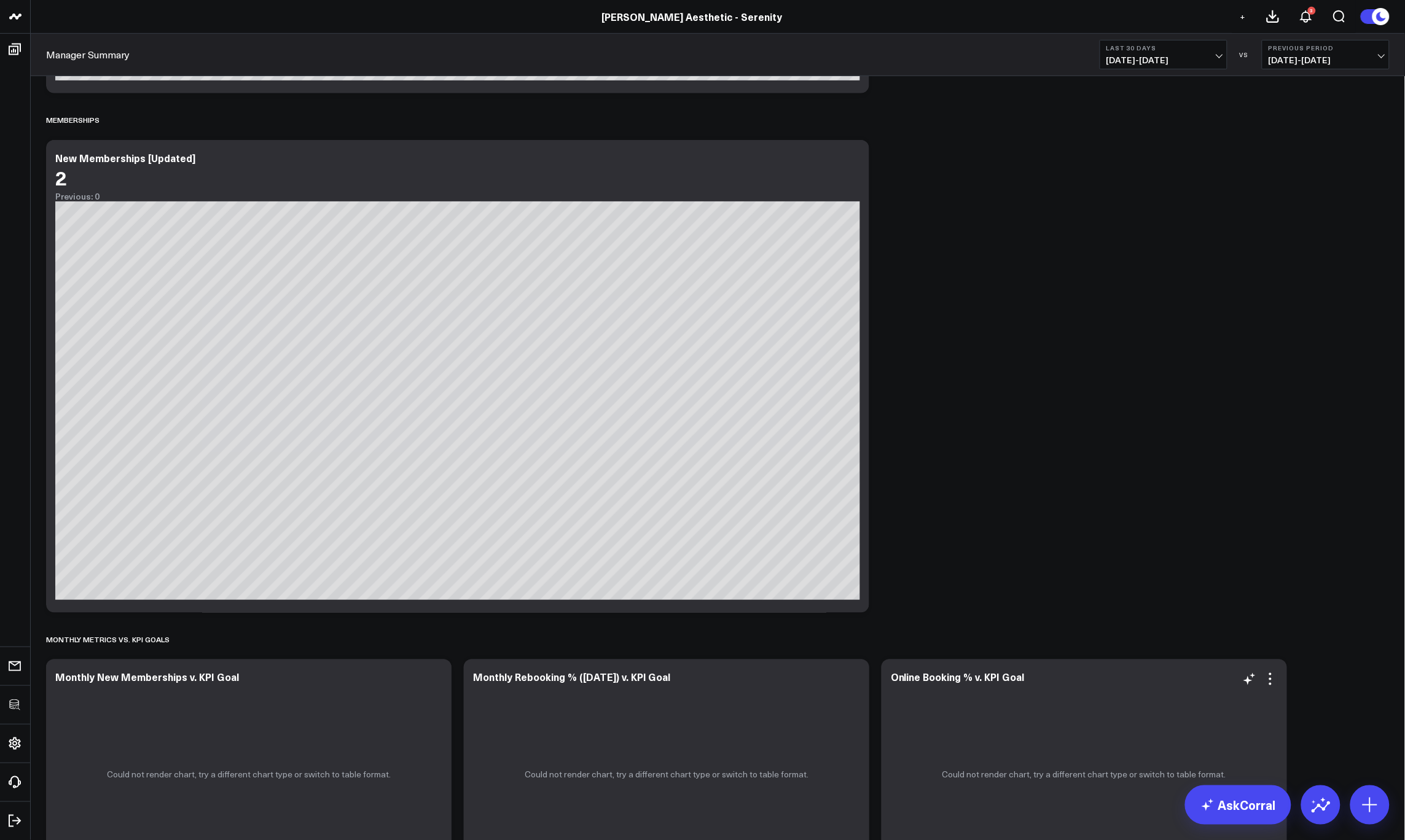
scroll to position [2459, 0]
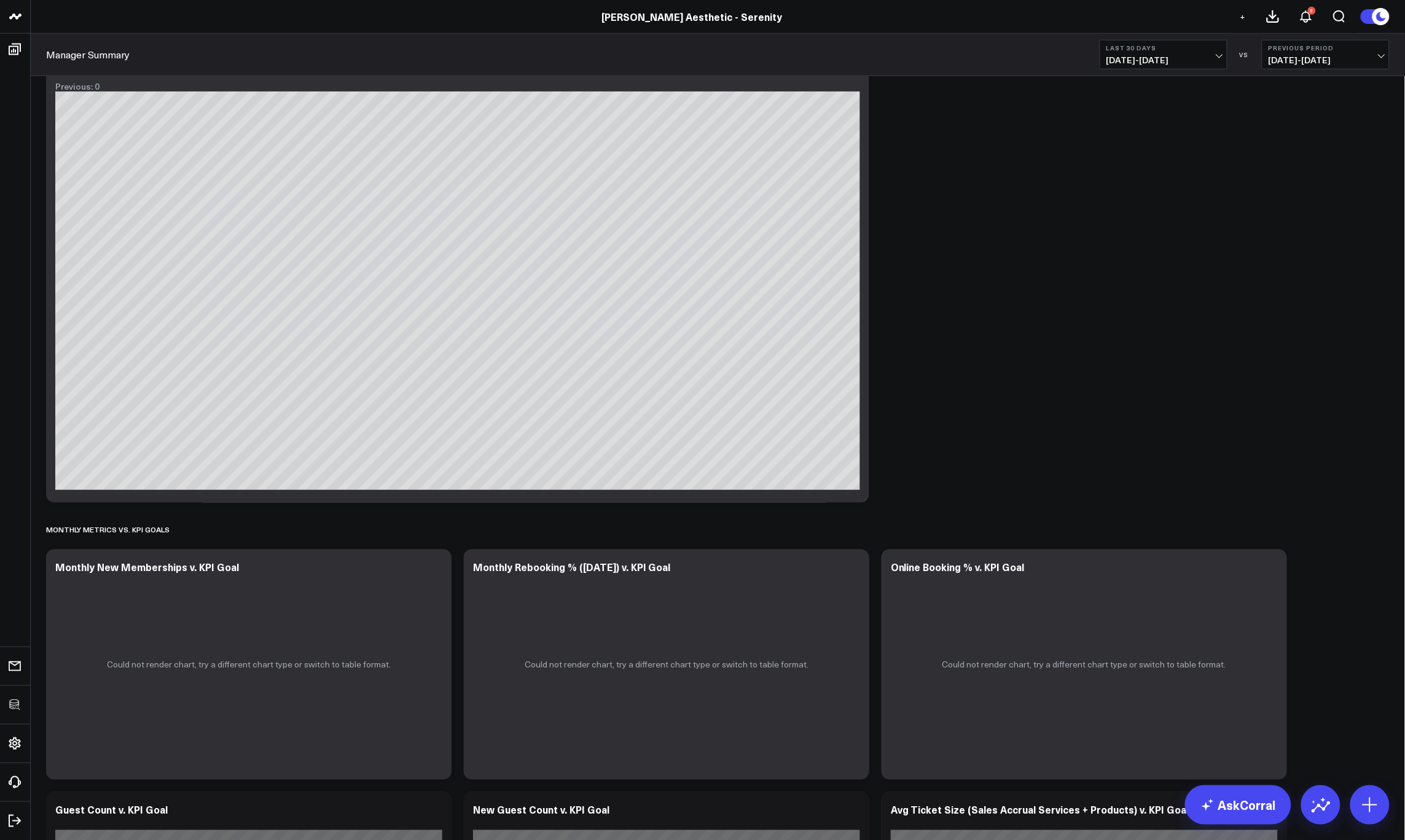
scroll to position [2619, 0]
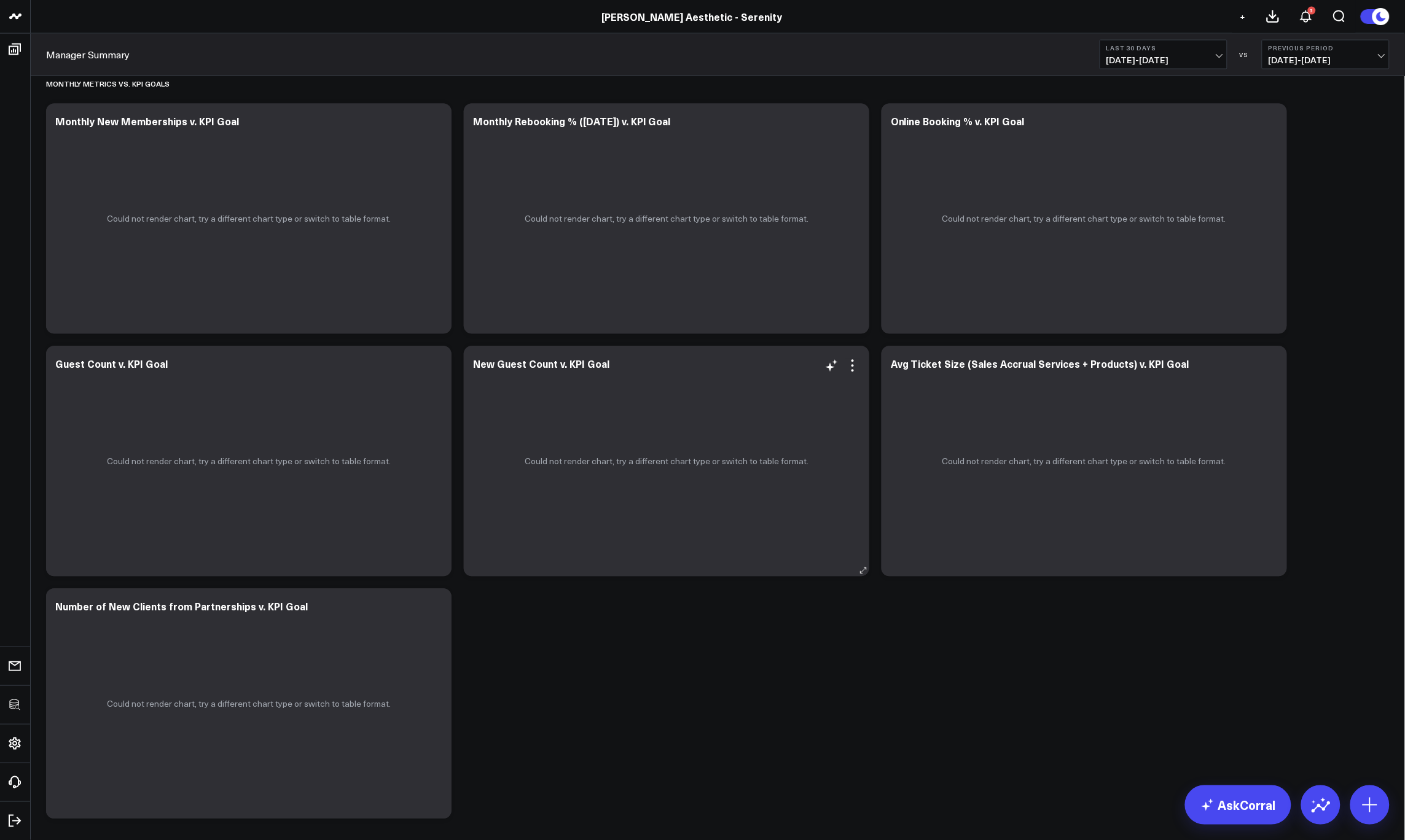
click at [856, 352] on div "Could not render chart, try a different chart type or switch to table format." at bounding box center [667, 461] width 405 height 230
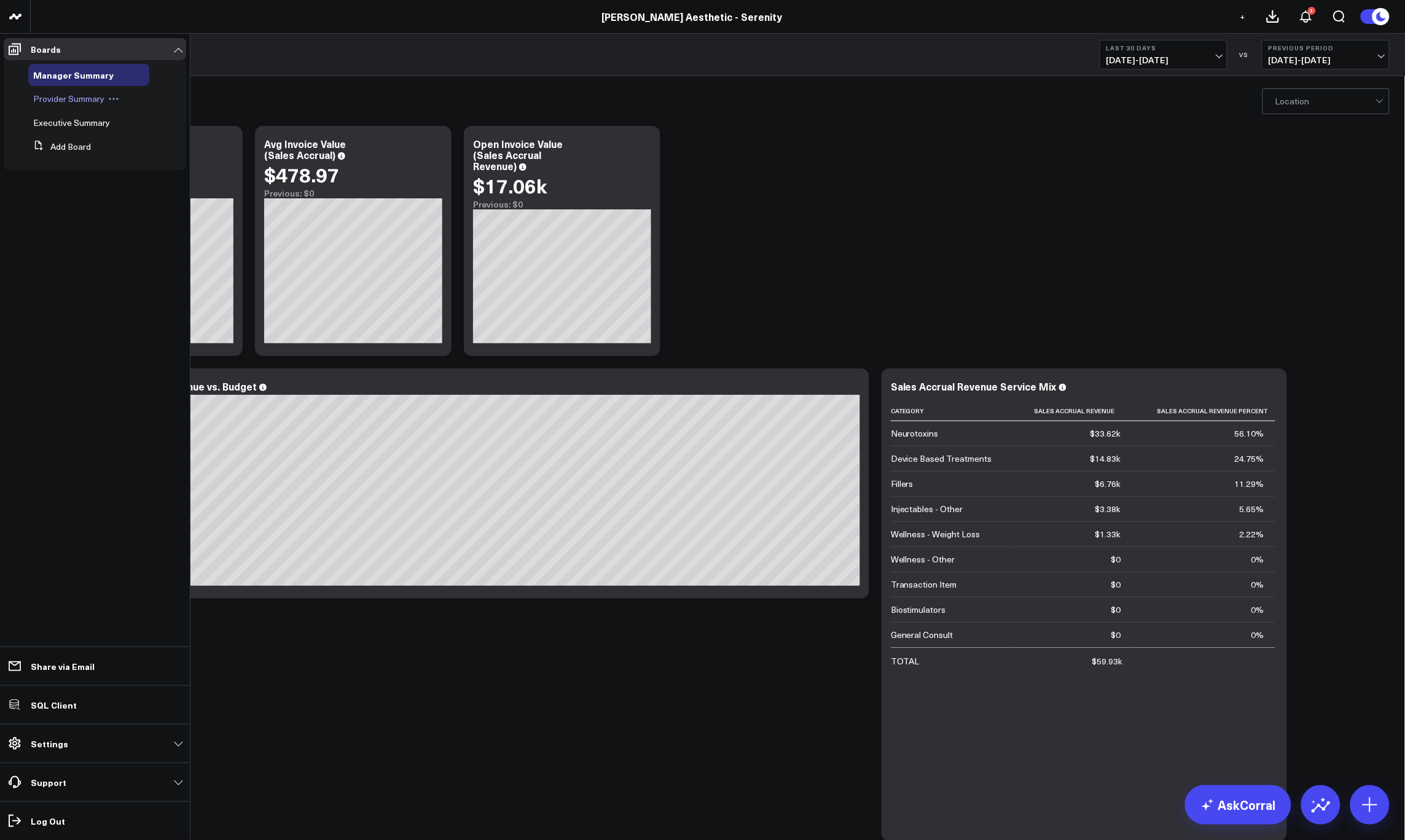
click at [70, 99] on span "Provider Summary" at bounding box center [69, 98] width 71 height 12
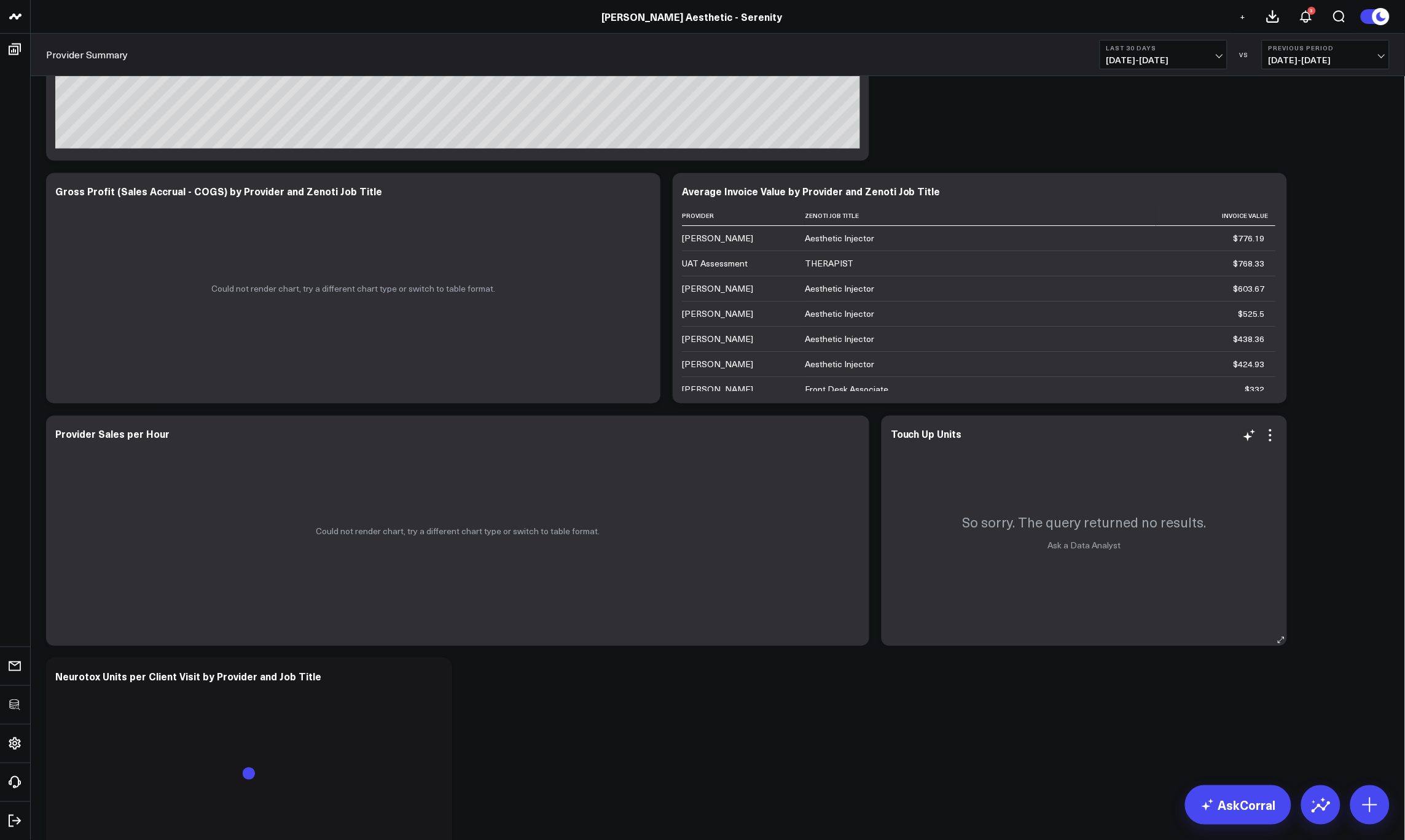
scroll to position [392, 0]
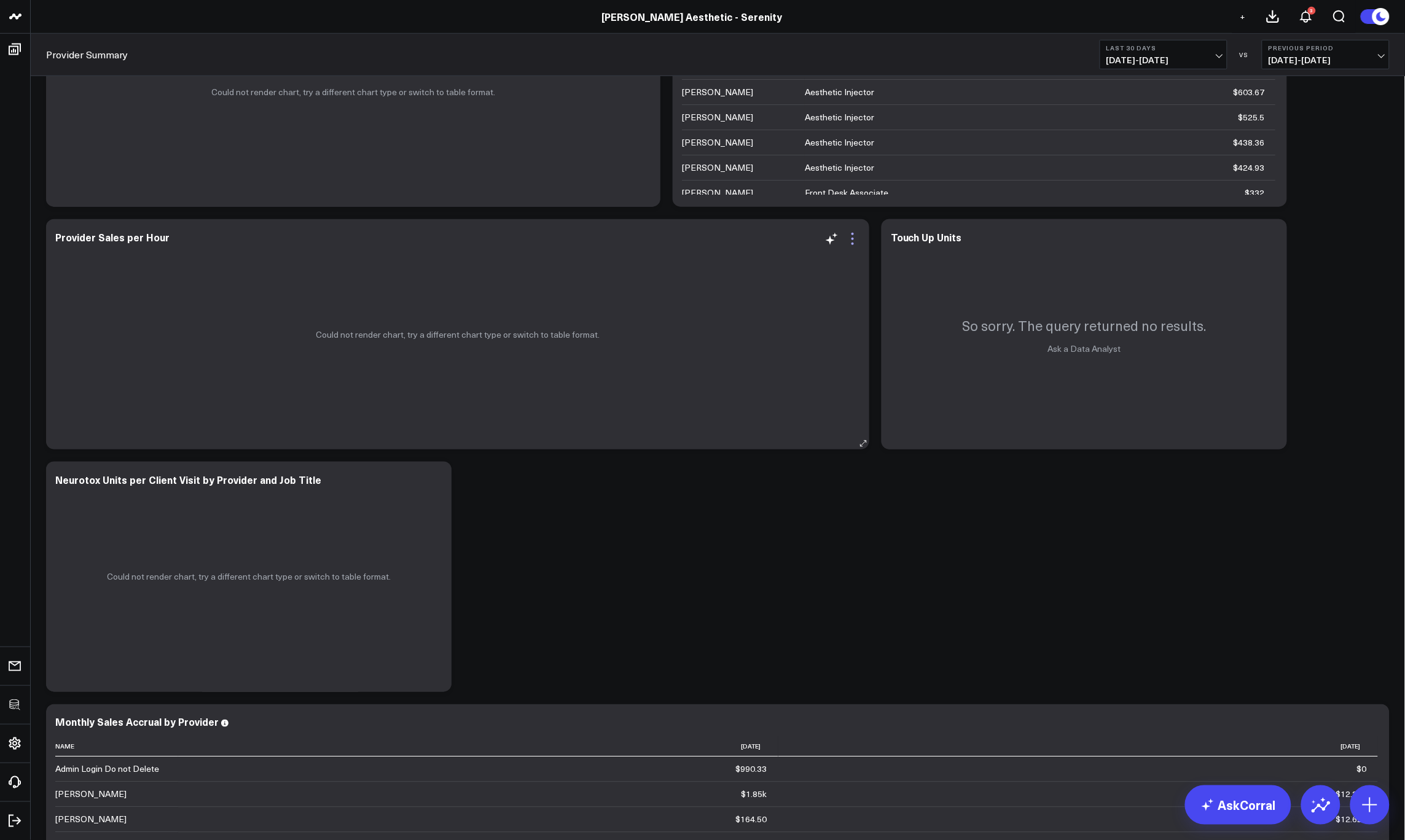
click at [853, 238] on icon at bounding box center [853, 239] width 2 height 2
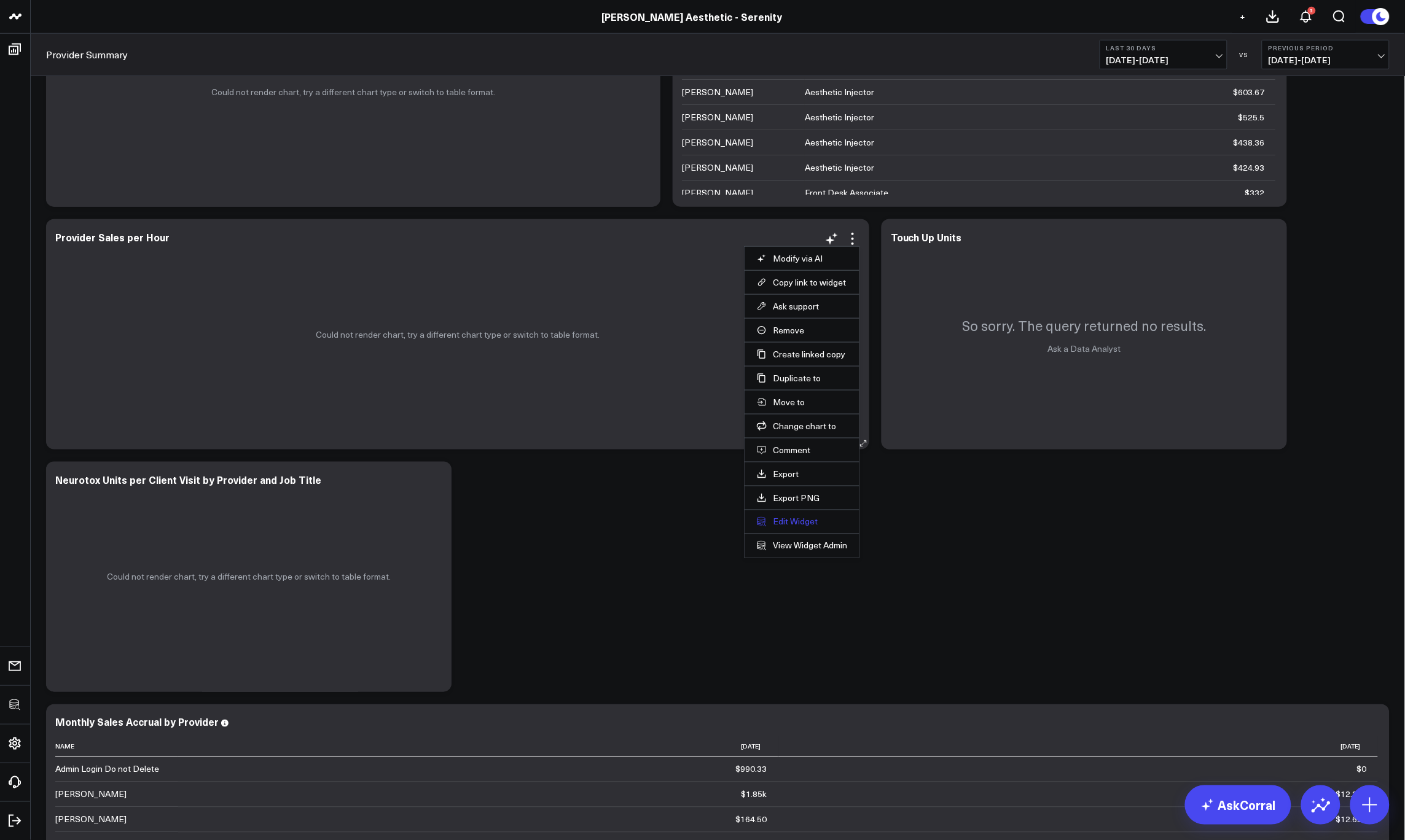
click at [785, 524] on button "Edit Widget" at bounding box center [802, 522] width 90 height 11
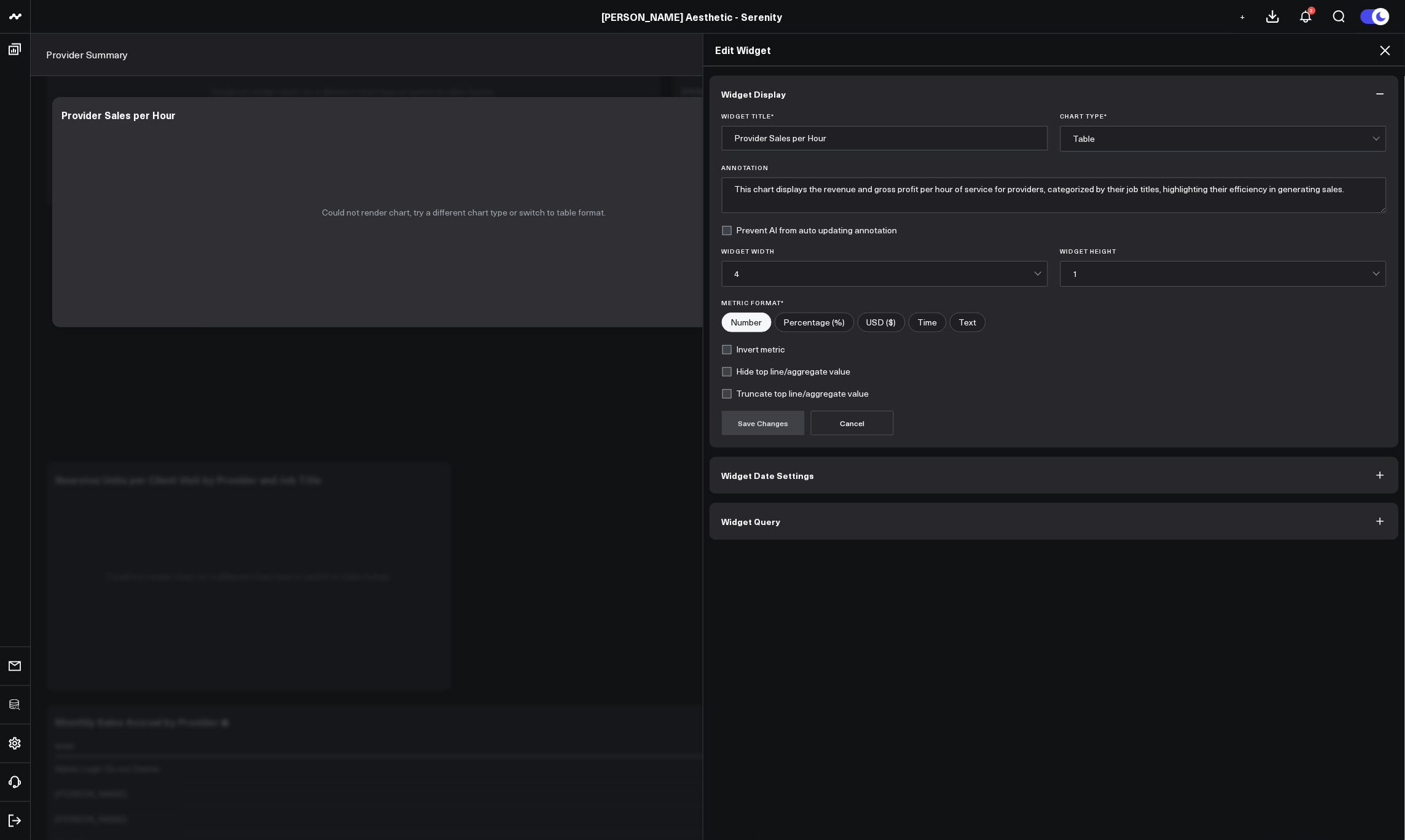
click at [781, 527] on button "Widget Query" at bounding box center [1054, 521] width 690 height 37
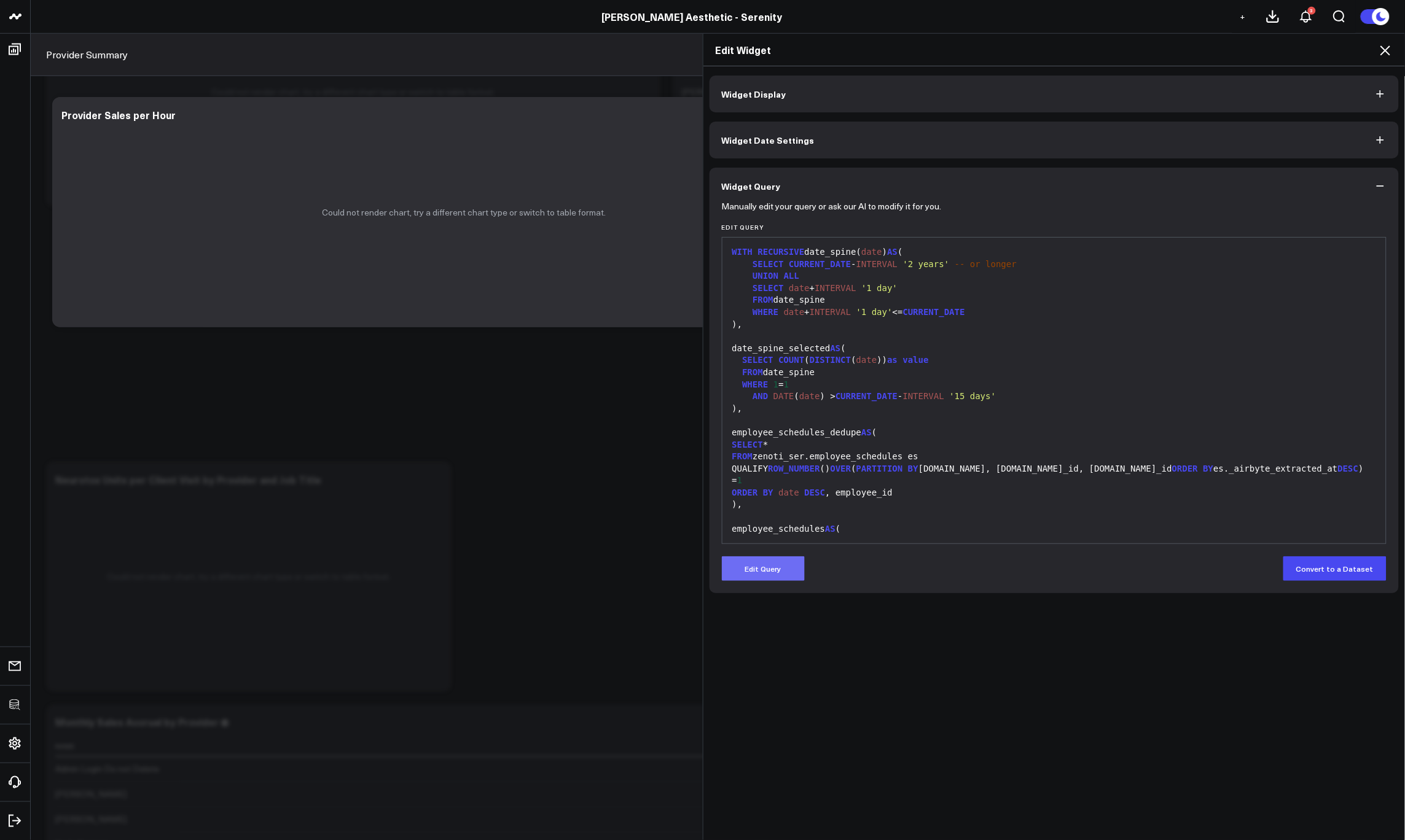
click at [756, 568] on button "Edit Query" at bounding box center [763, 569] width 83 height 25
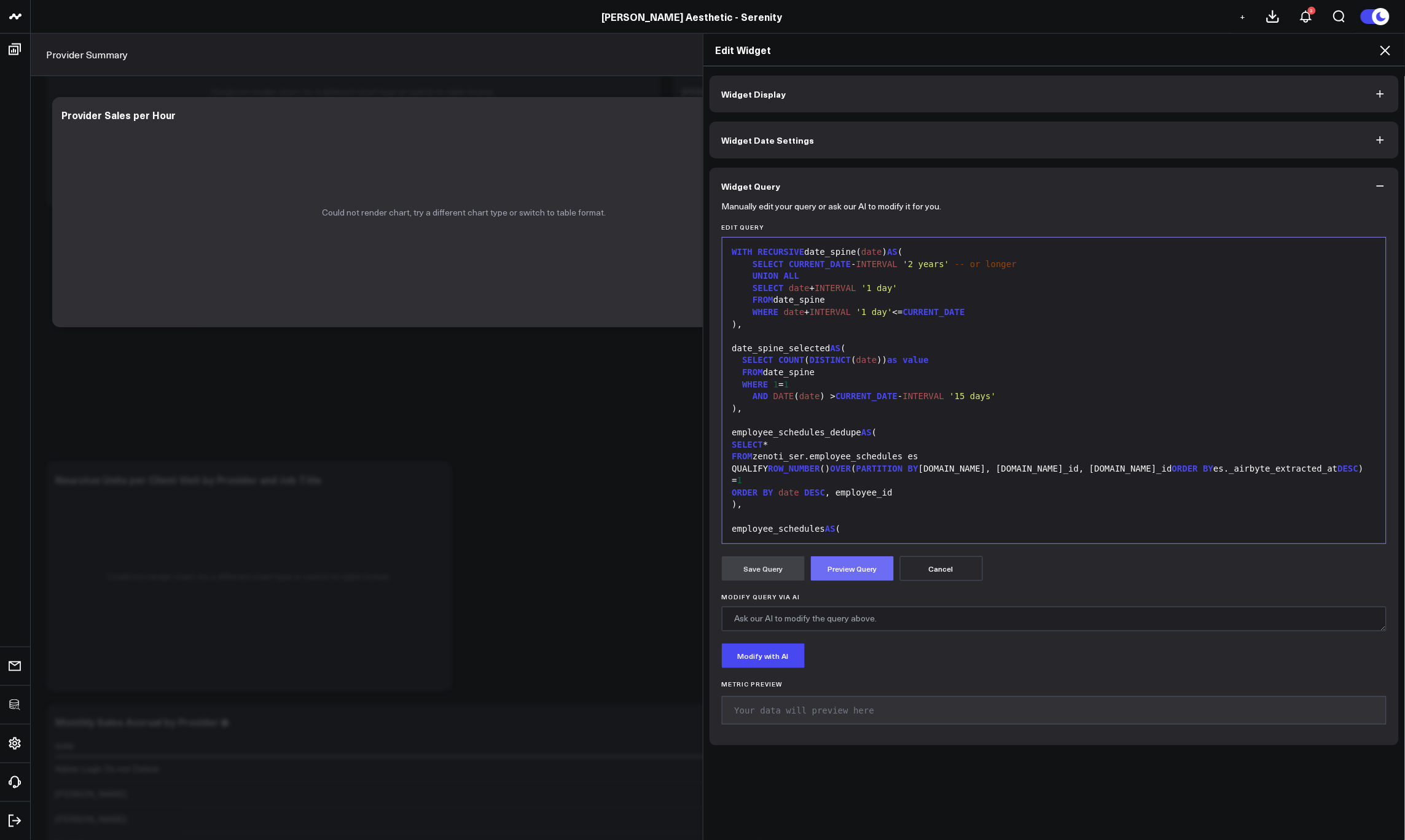
click at [871, 566] on button "Preview Query" at bounding box center [852, 569] width 83 height 25
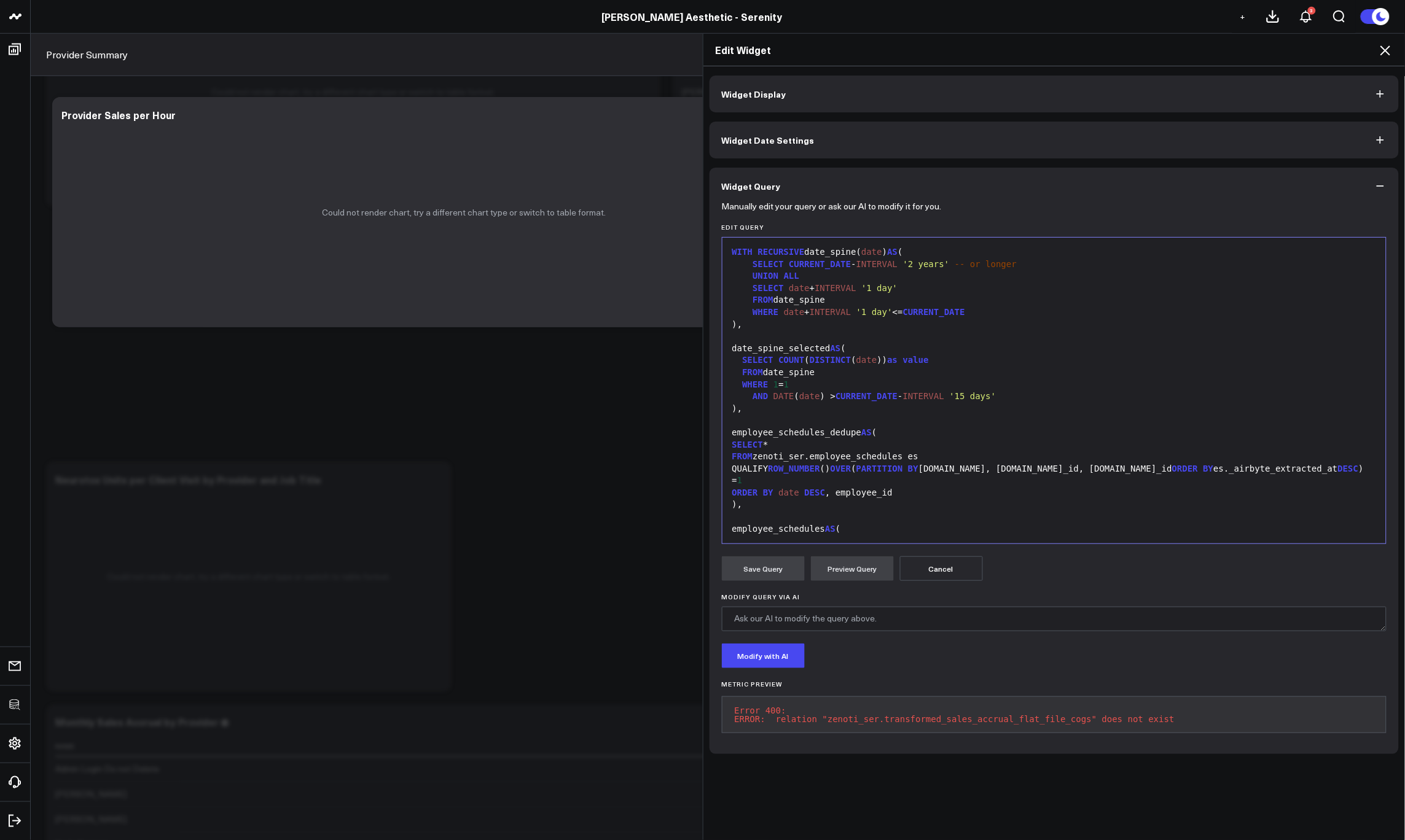
click at [1387, 46] on icon at bounding box center [1385, 50] width 15 height 15
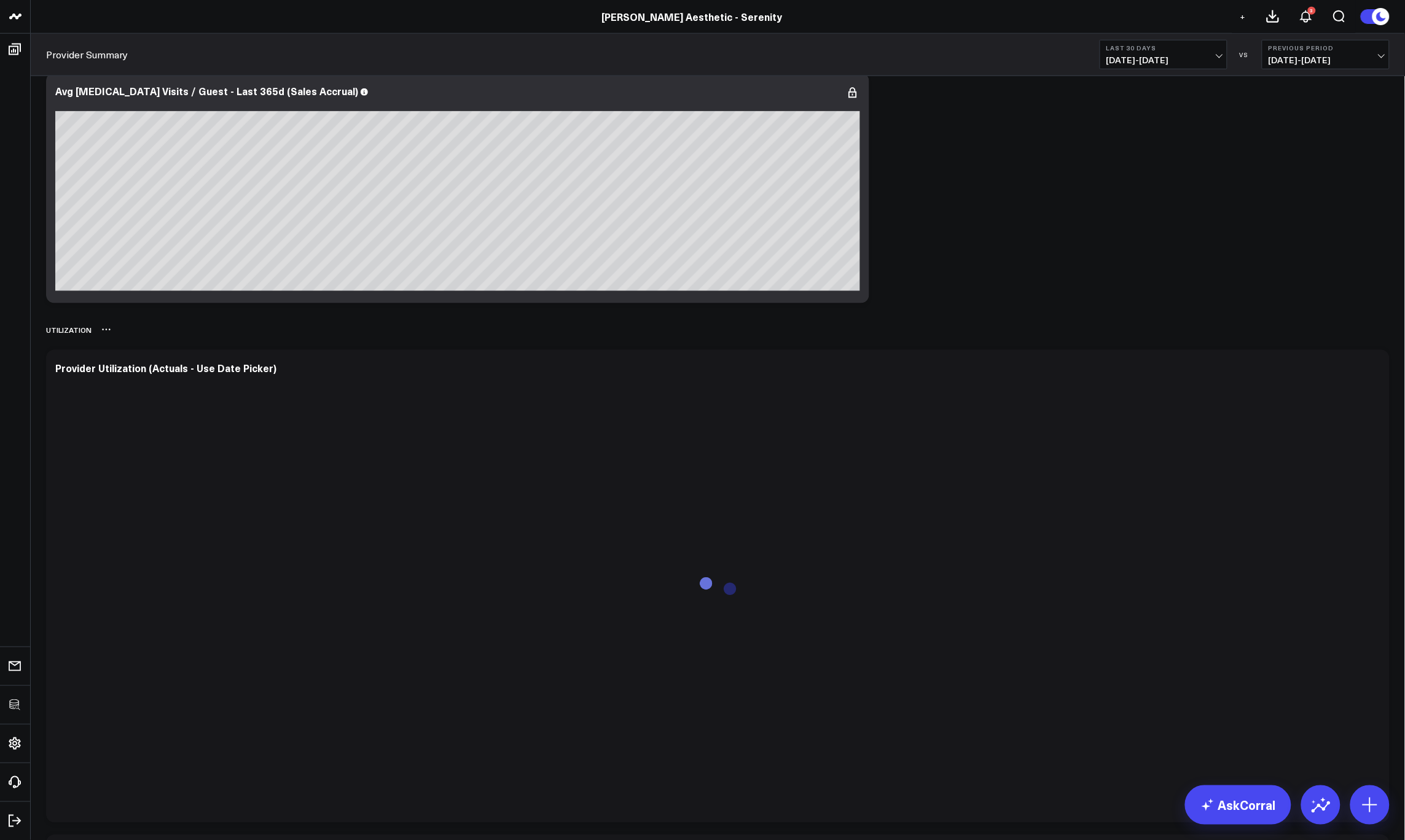
scroll to position [2303, 0]
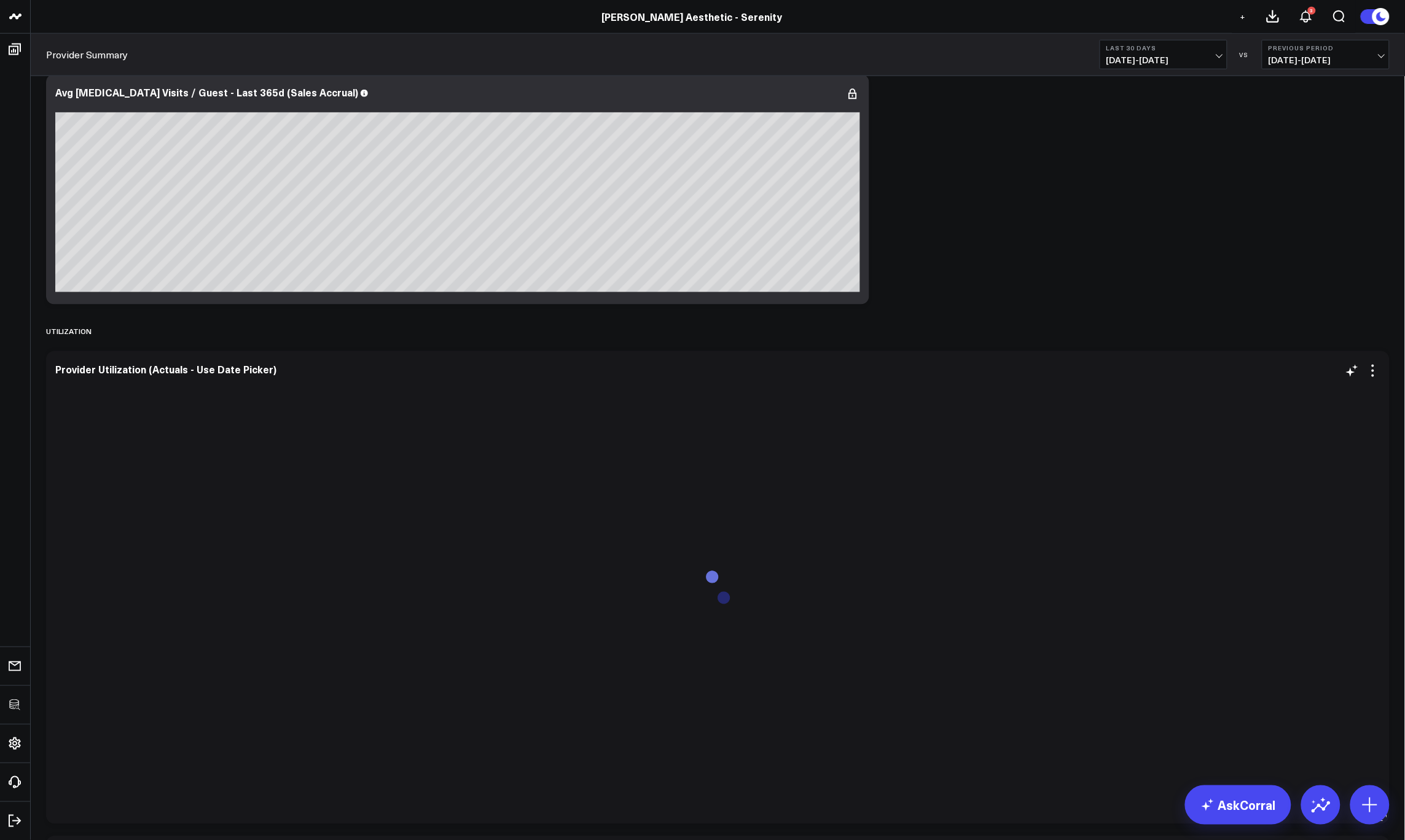
drag, startPoint x: 1369, startPoint y: 370, endPoint x: 1349, endPoint y: 434, distance: 67.1
click at [1369, 370] on icon at bounding box center [1373, 371] width 15 height 15
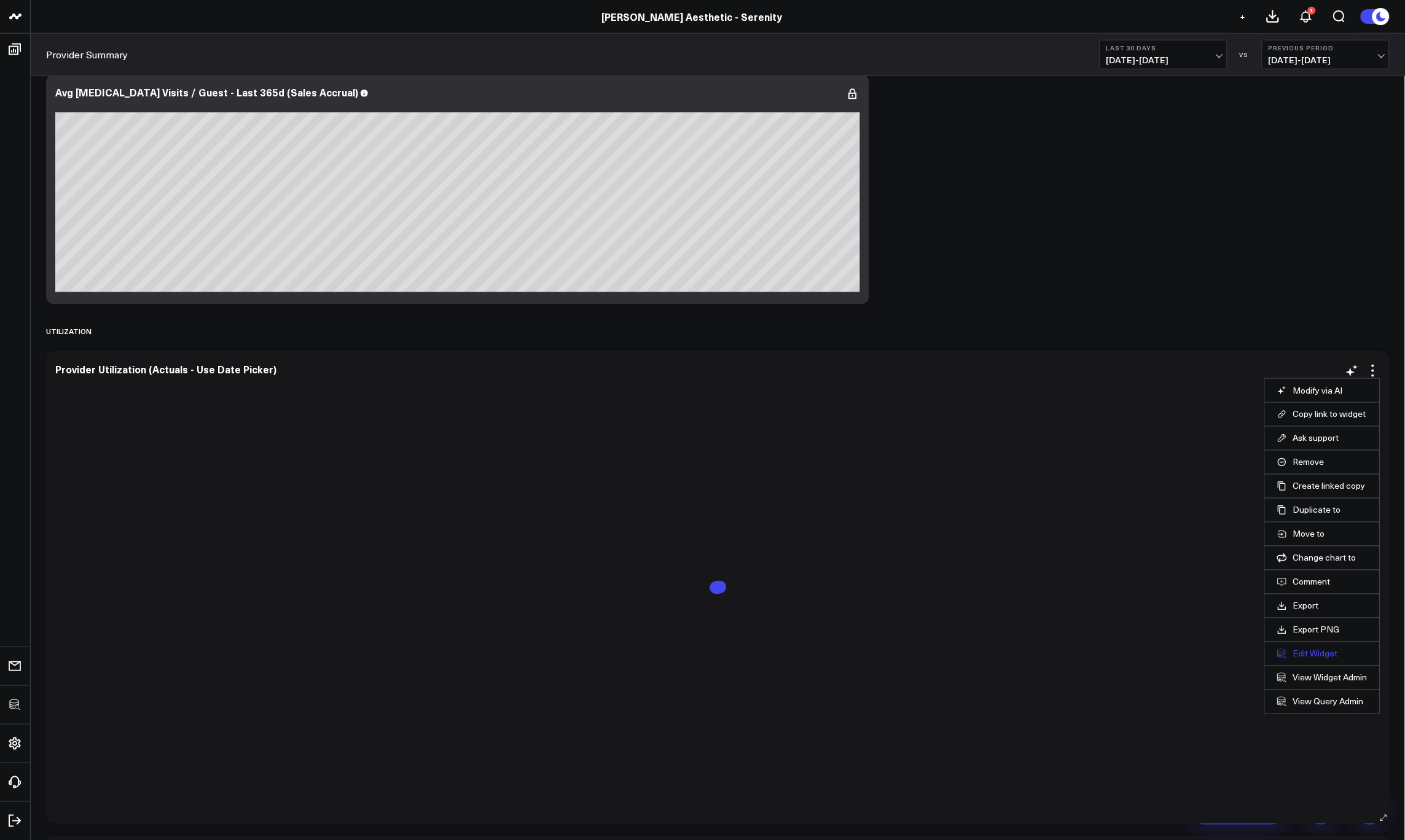
click at [1304, 656] on button "Edit Widget" at bounding box center [1322, 654] width 90 height 11
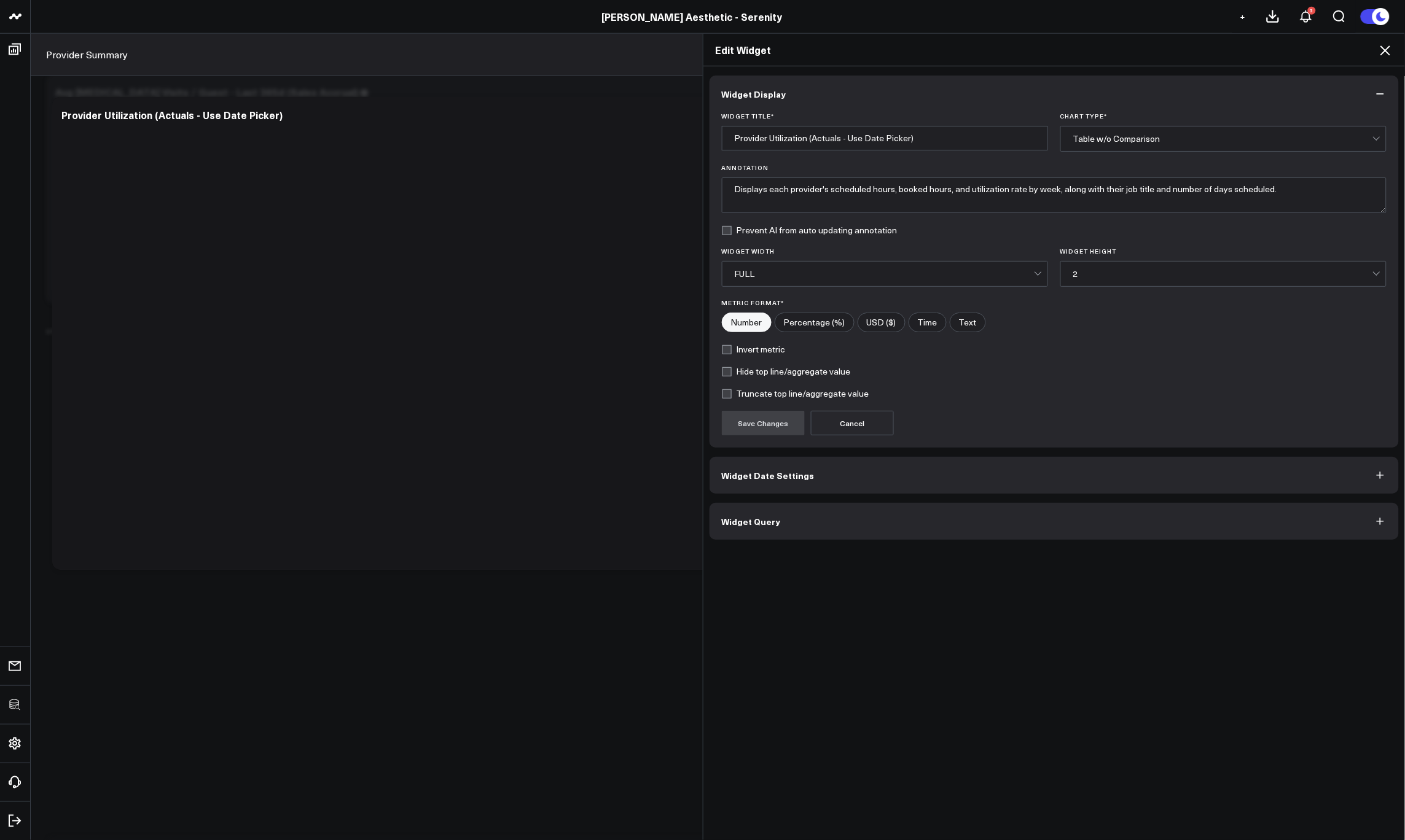
click at [845, 518] on button "Widget Query" at bounding box center [1054, 521] width 690 height 37
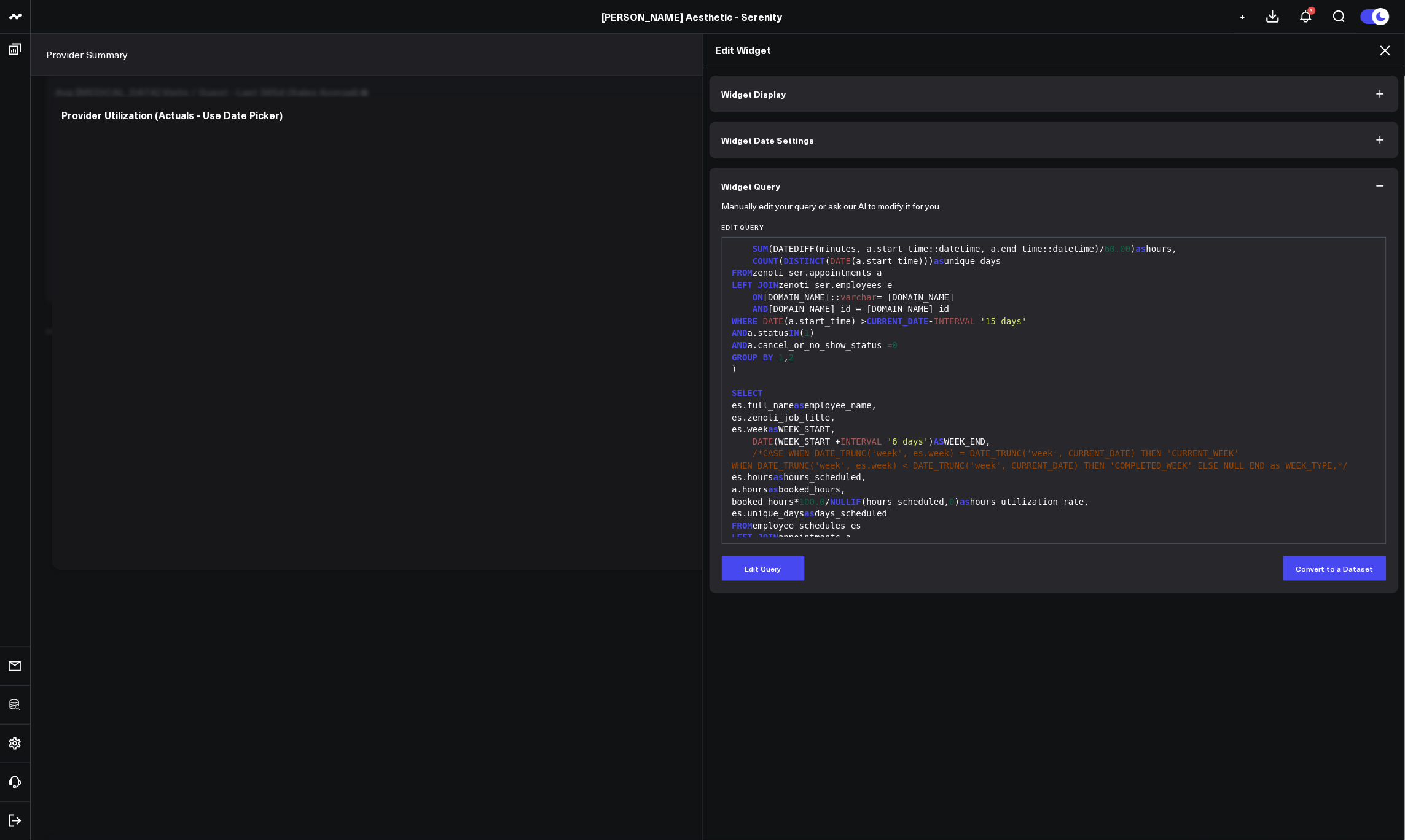
scroll to position [457, 0]
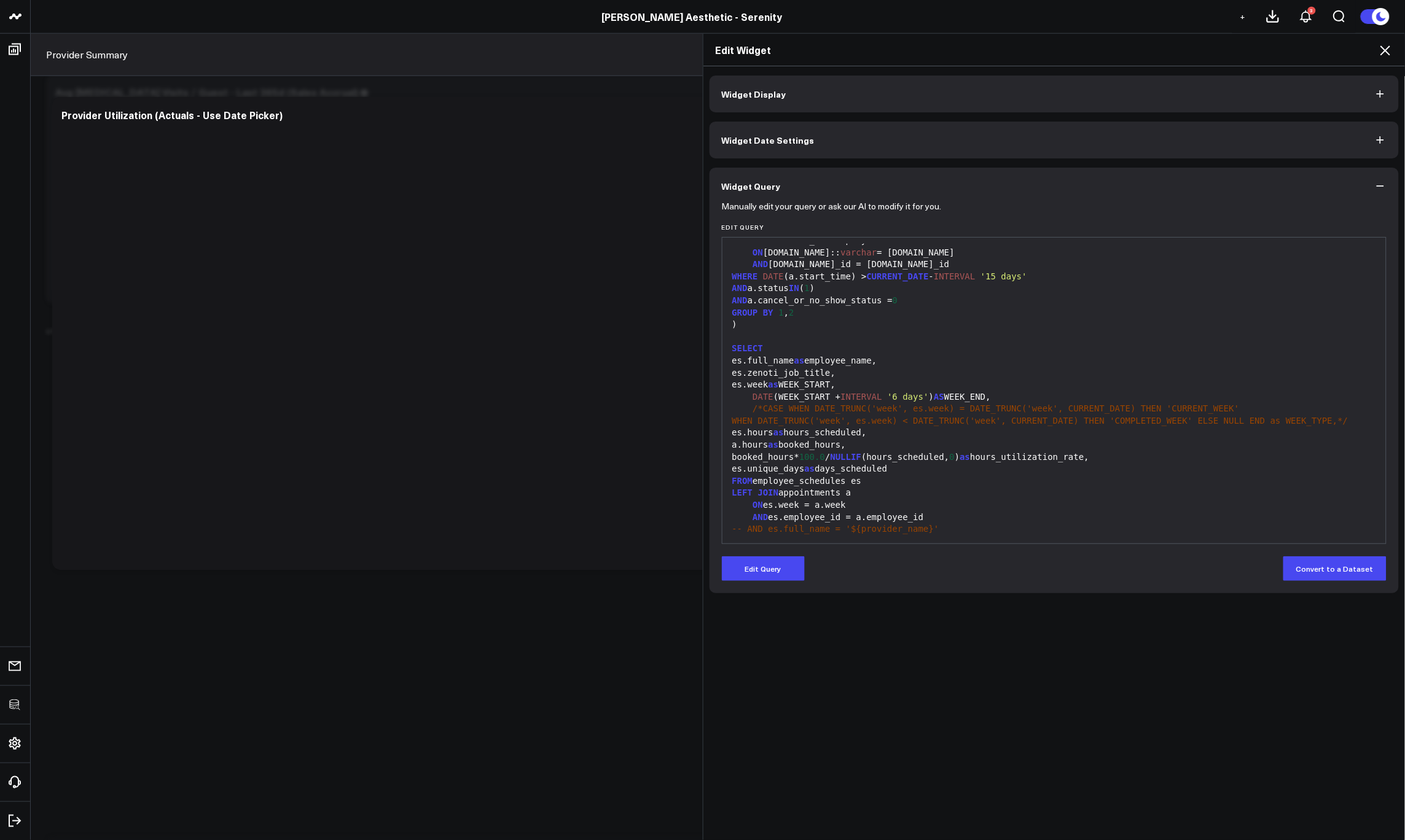
click at [1382, 49] on icon at bounding box center [1385, 50] width 15 height 15
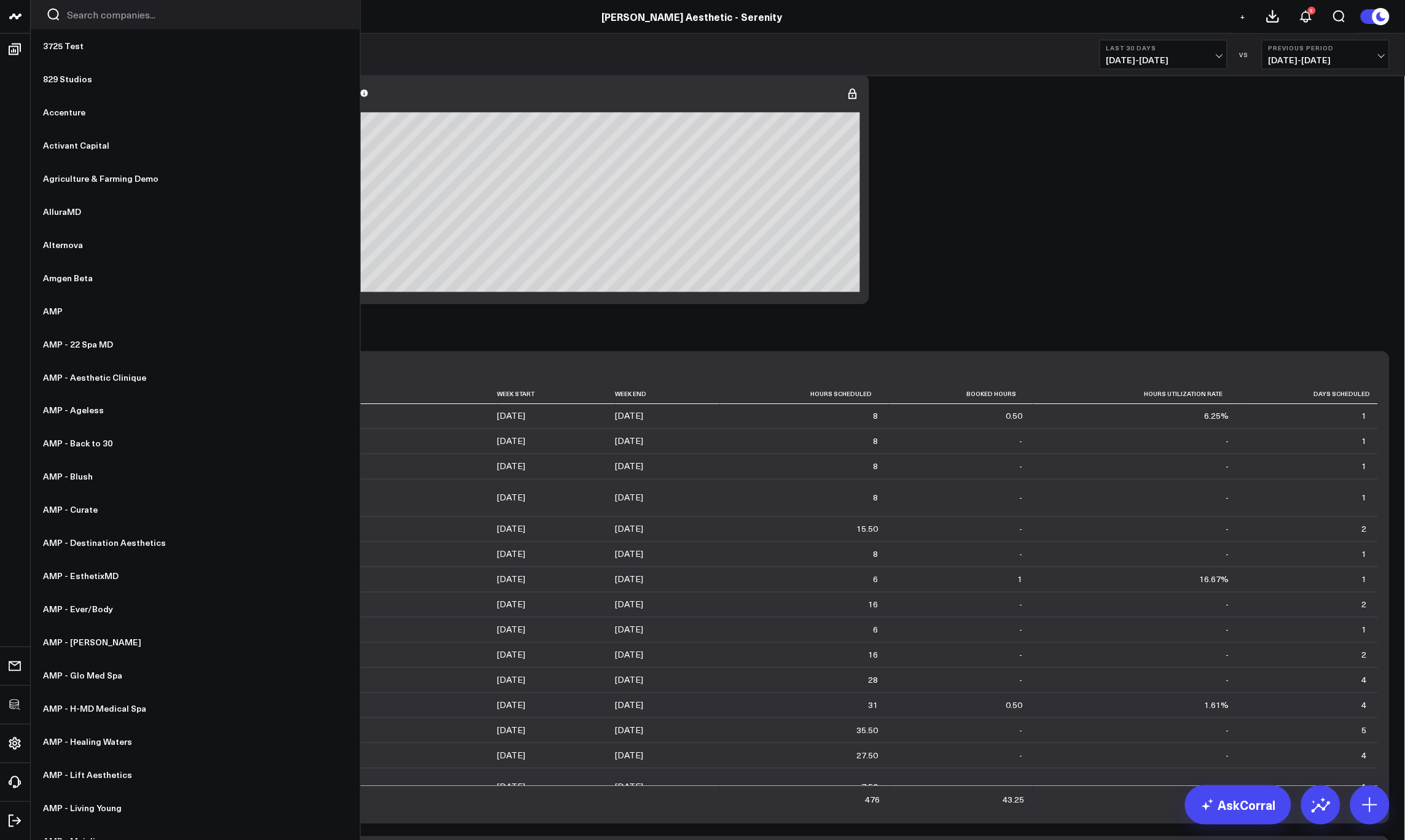
click at [127, 21] on input "Search companies input" at bounding box center [206, 15] width 278 height 14
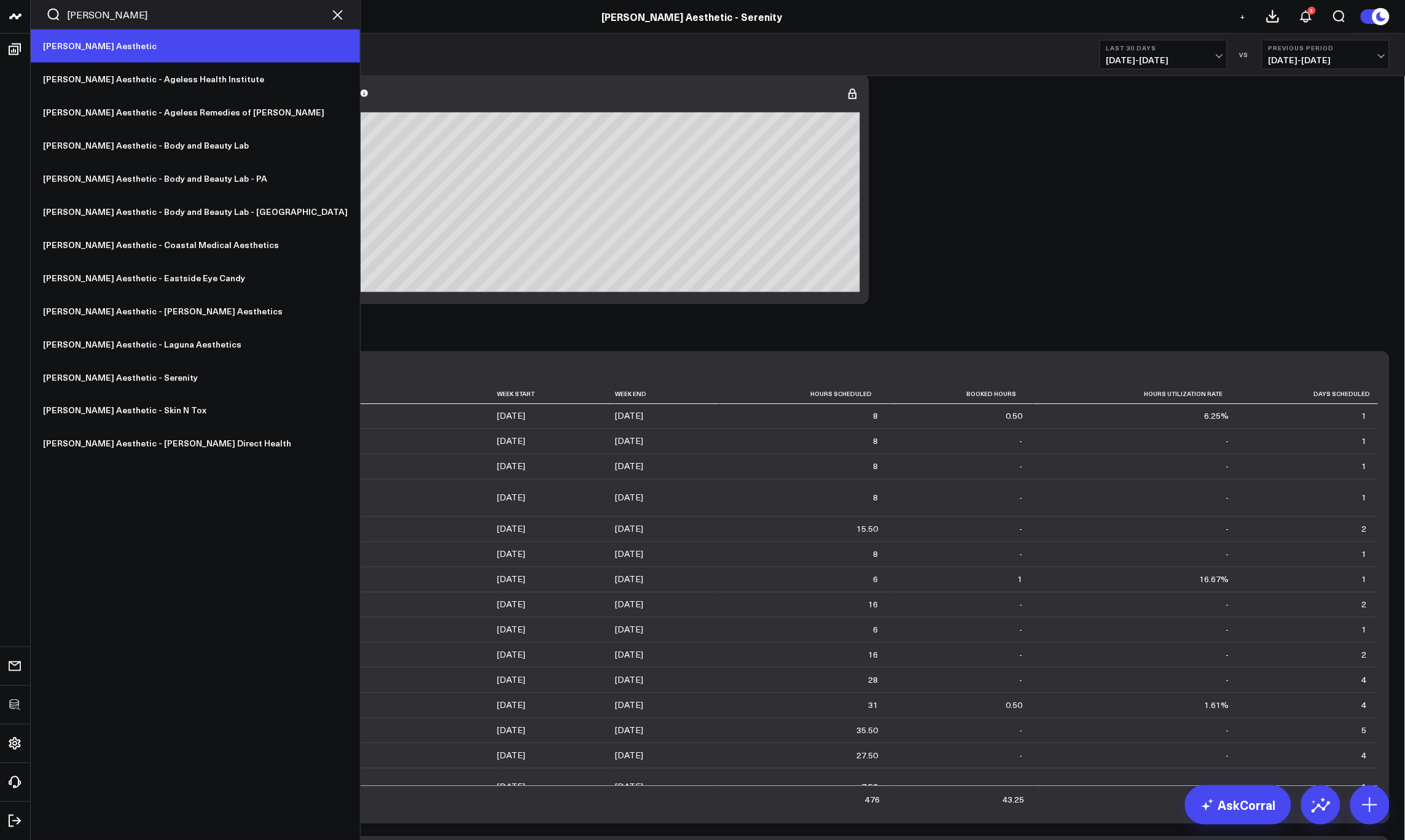
type input "annie"
click at [147, 52] on link "[PERSON_NAME] Aesthetic" at bounding box center [195, 46] width 329 height 33
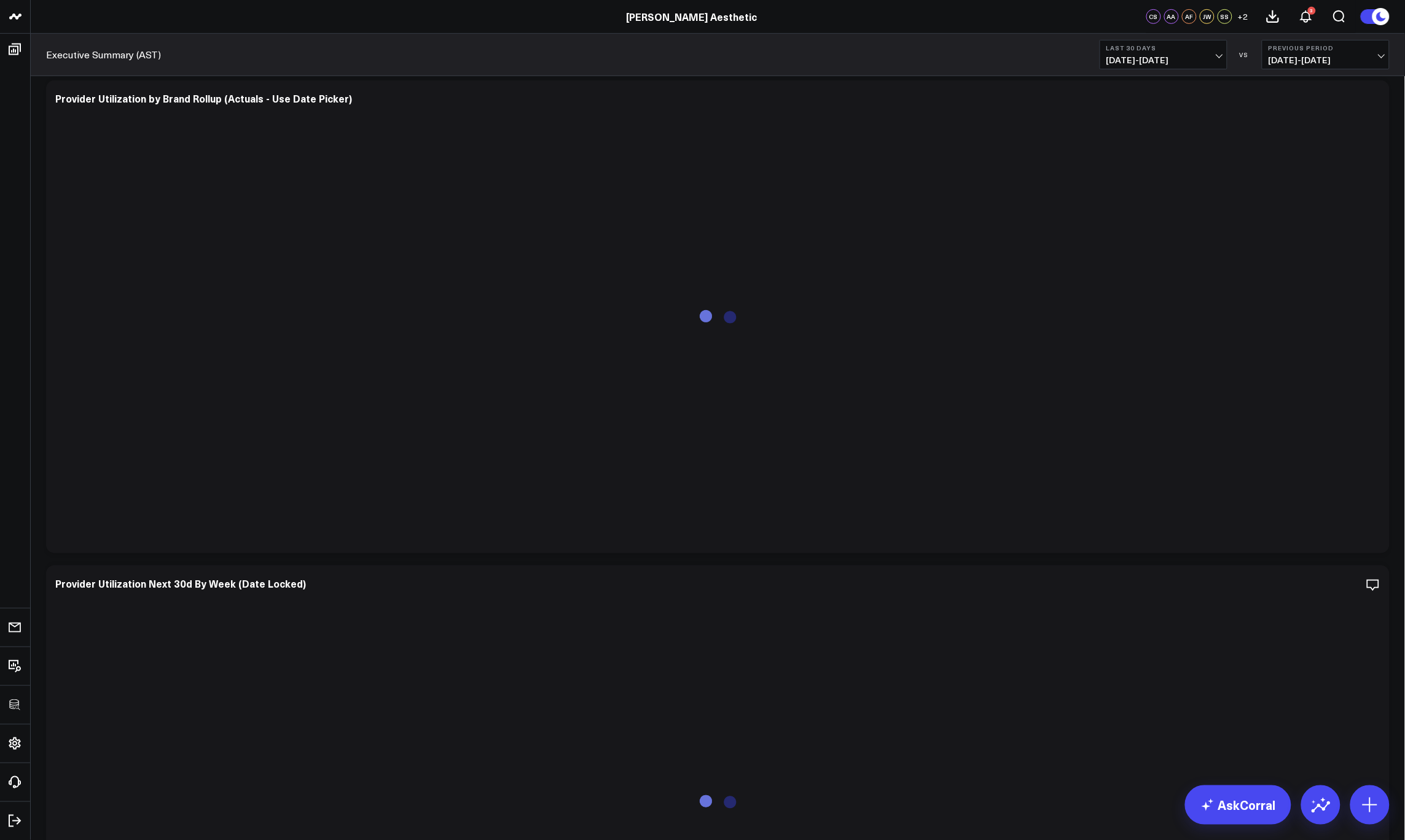
scroll to position [5408, 0]
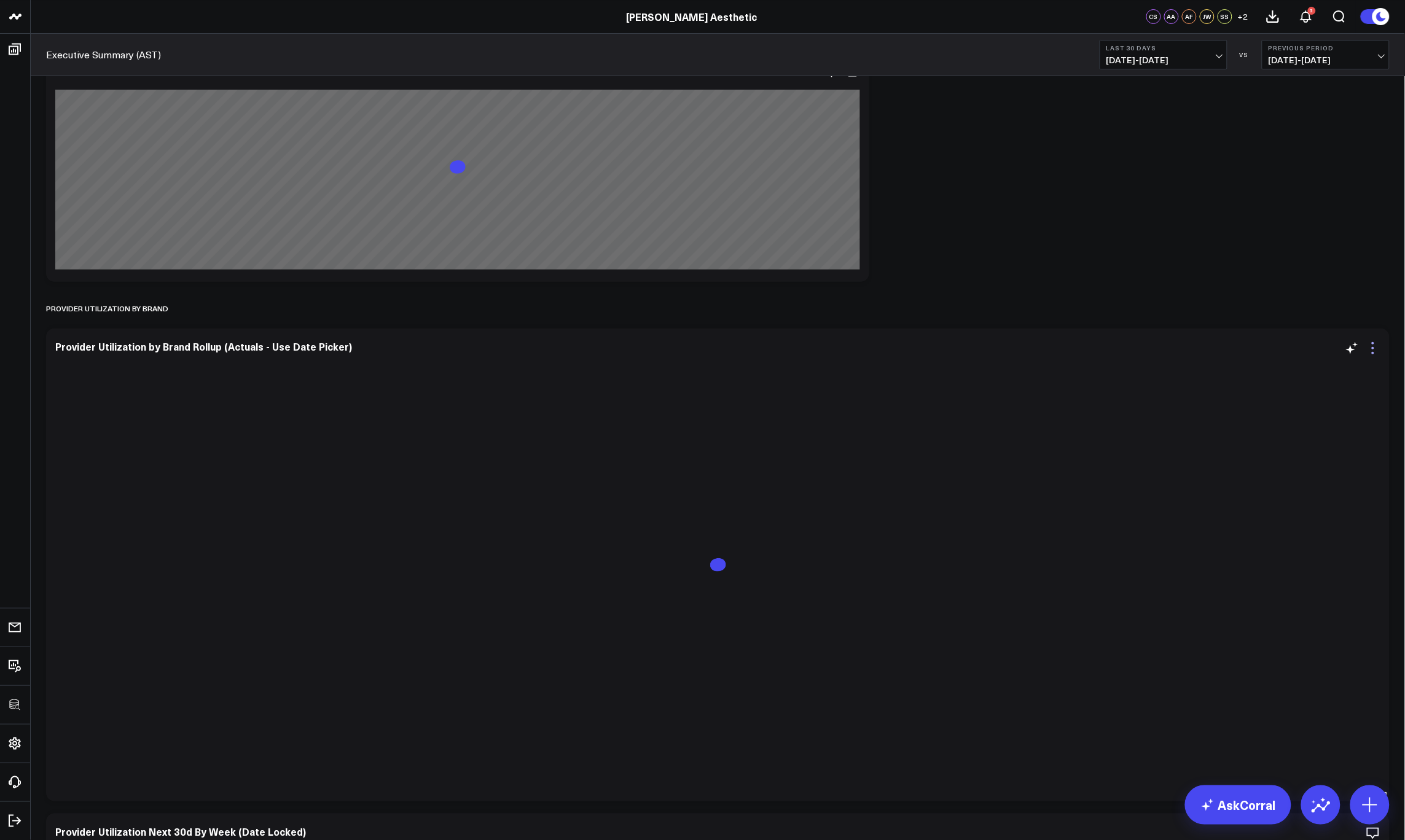
click at [1369, 341] on icon at bounding box center [1373, 348] width 15 height 15
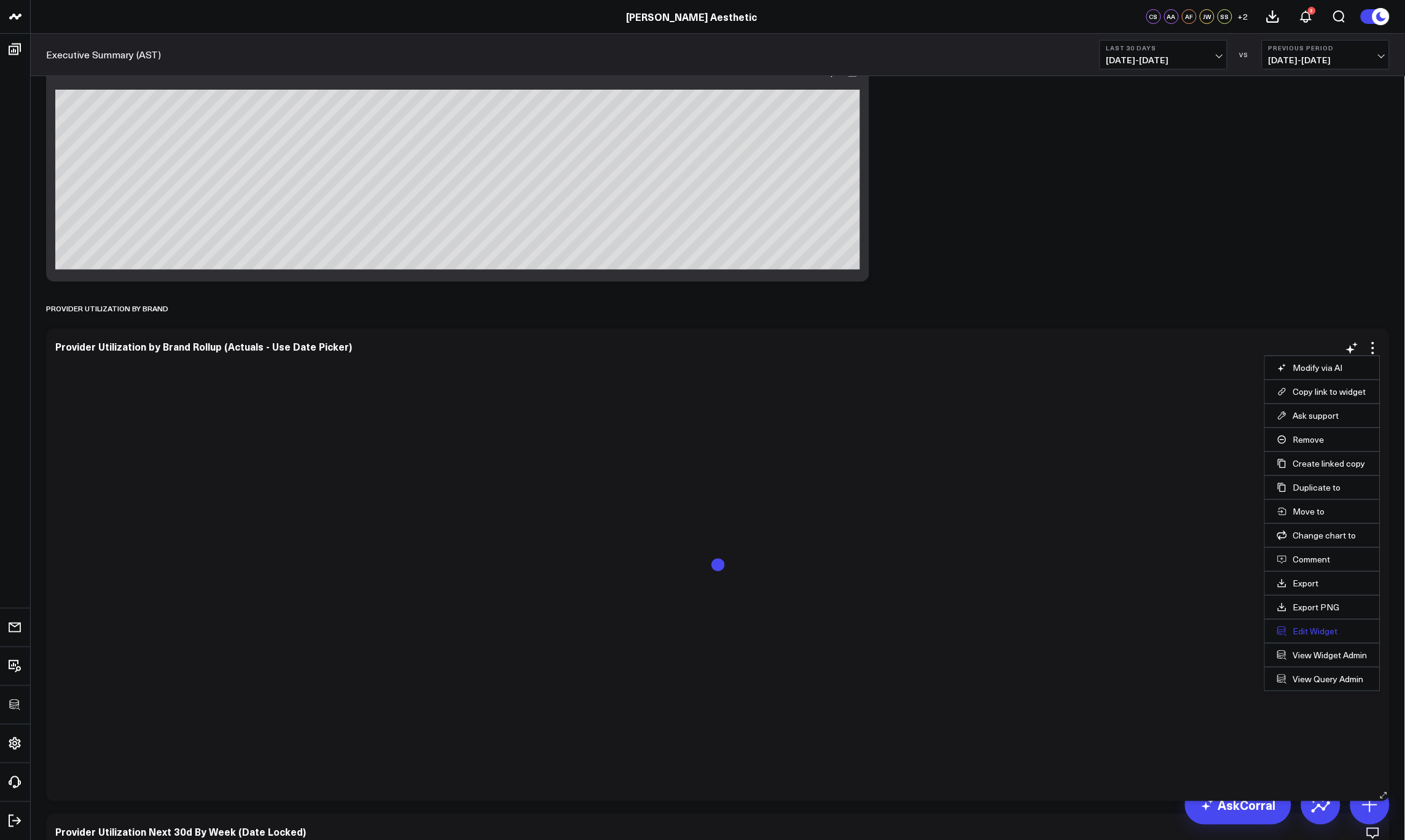
click at [1303, 627] on button "Edit Widget" at bounding box center [1322, 631] width 90 height 11
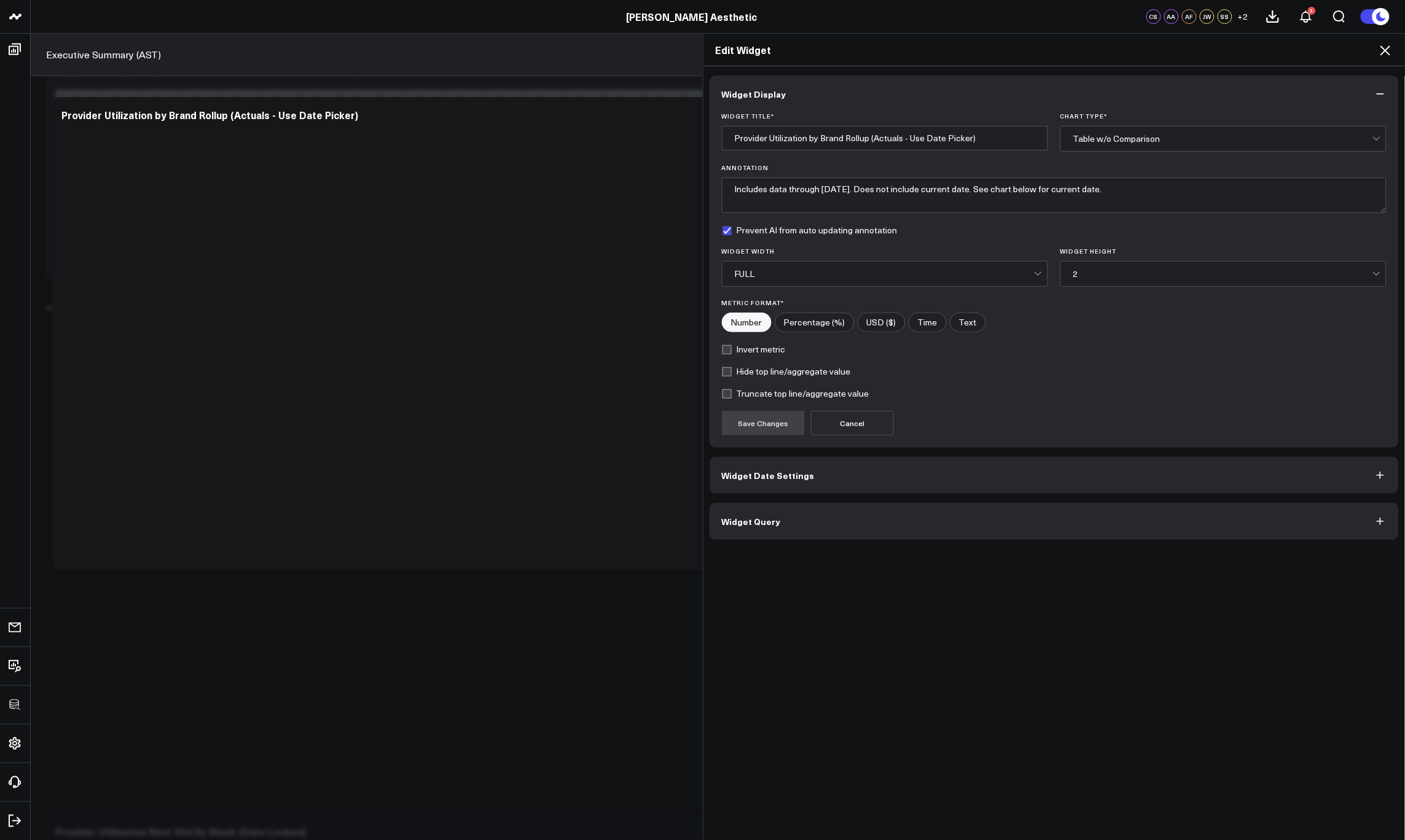
click at [911, 518] on button "Widget Query" at bounding box center [1054, 521] width 690 height 37
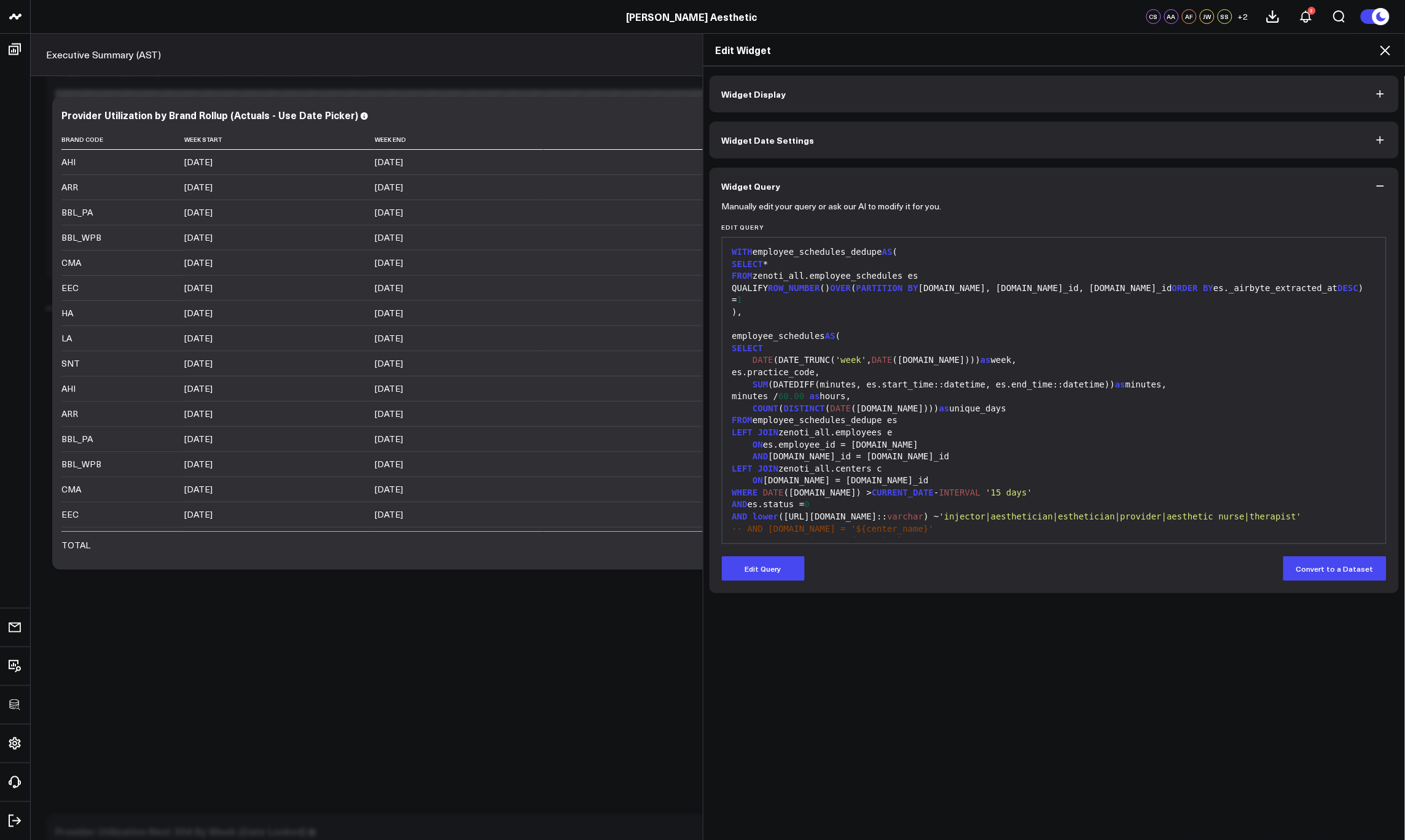
click at [1387, 51] on icon at bounding box center [1385, 50] width 10 height 10
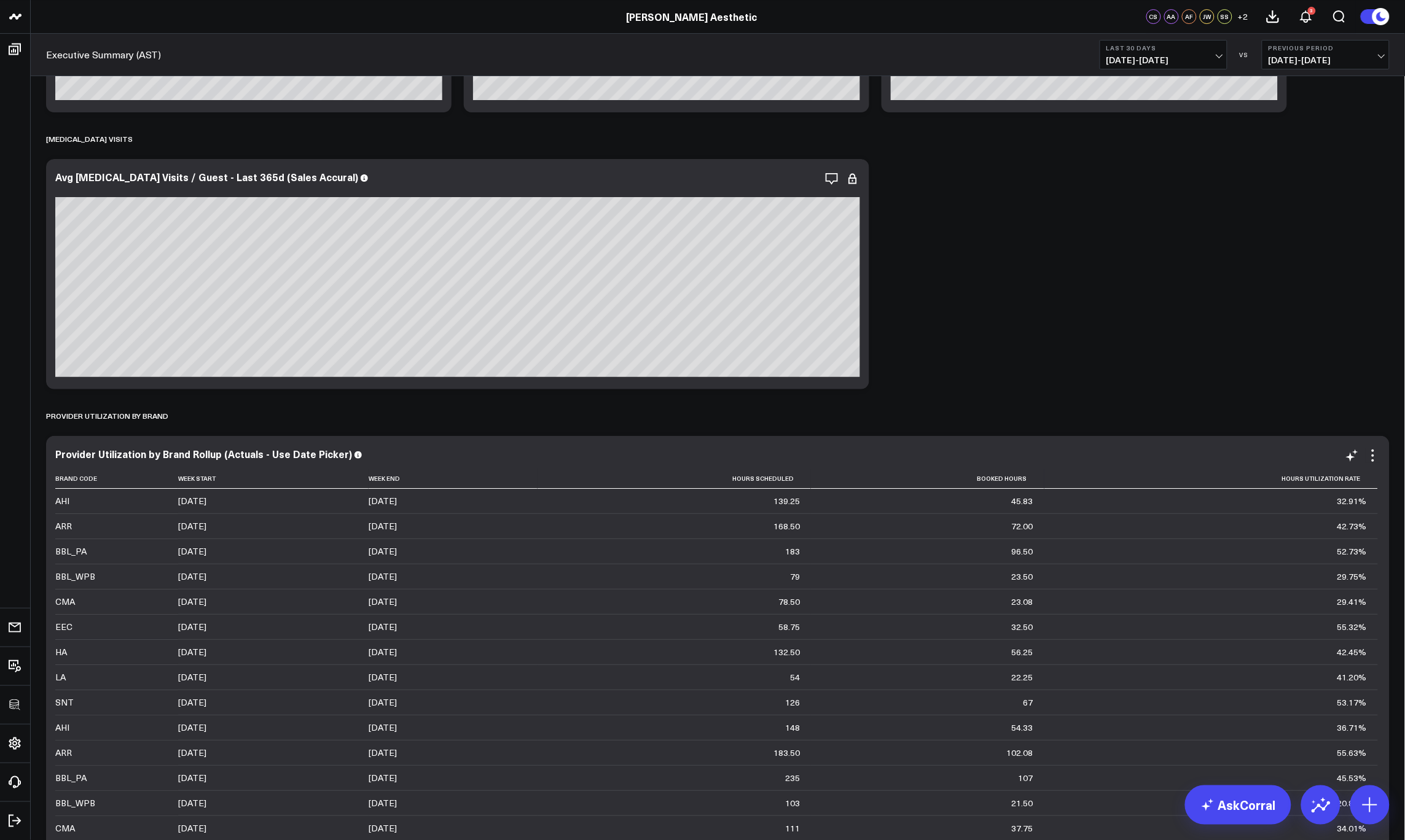
scroll to position [5490, 0]
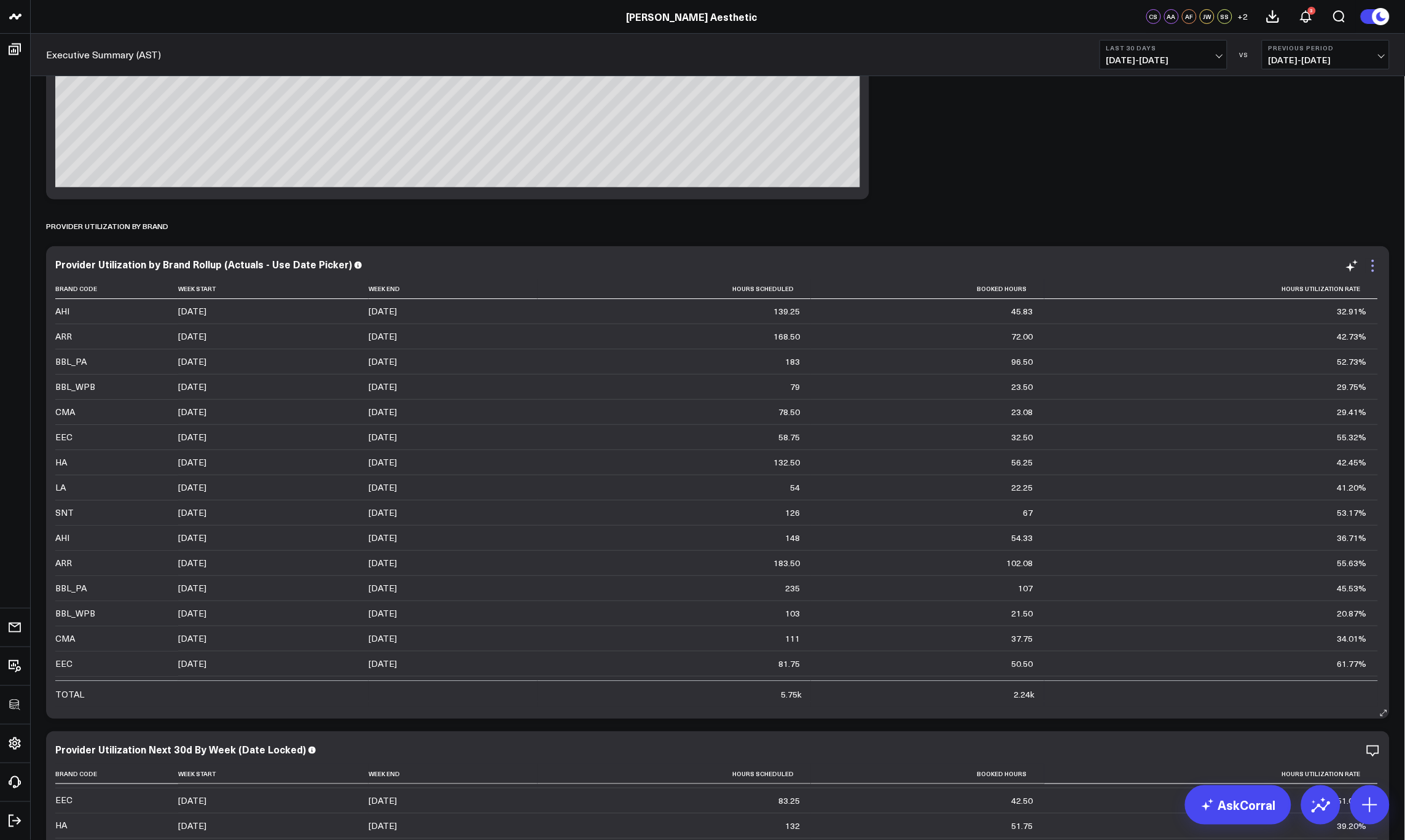
click at [1377, 265] on icon at bounding box center [1373, 266] width 15 height 15
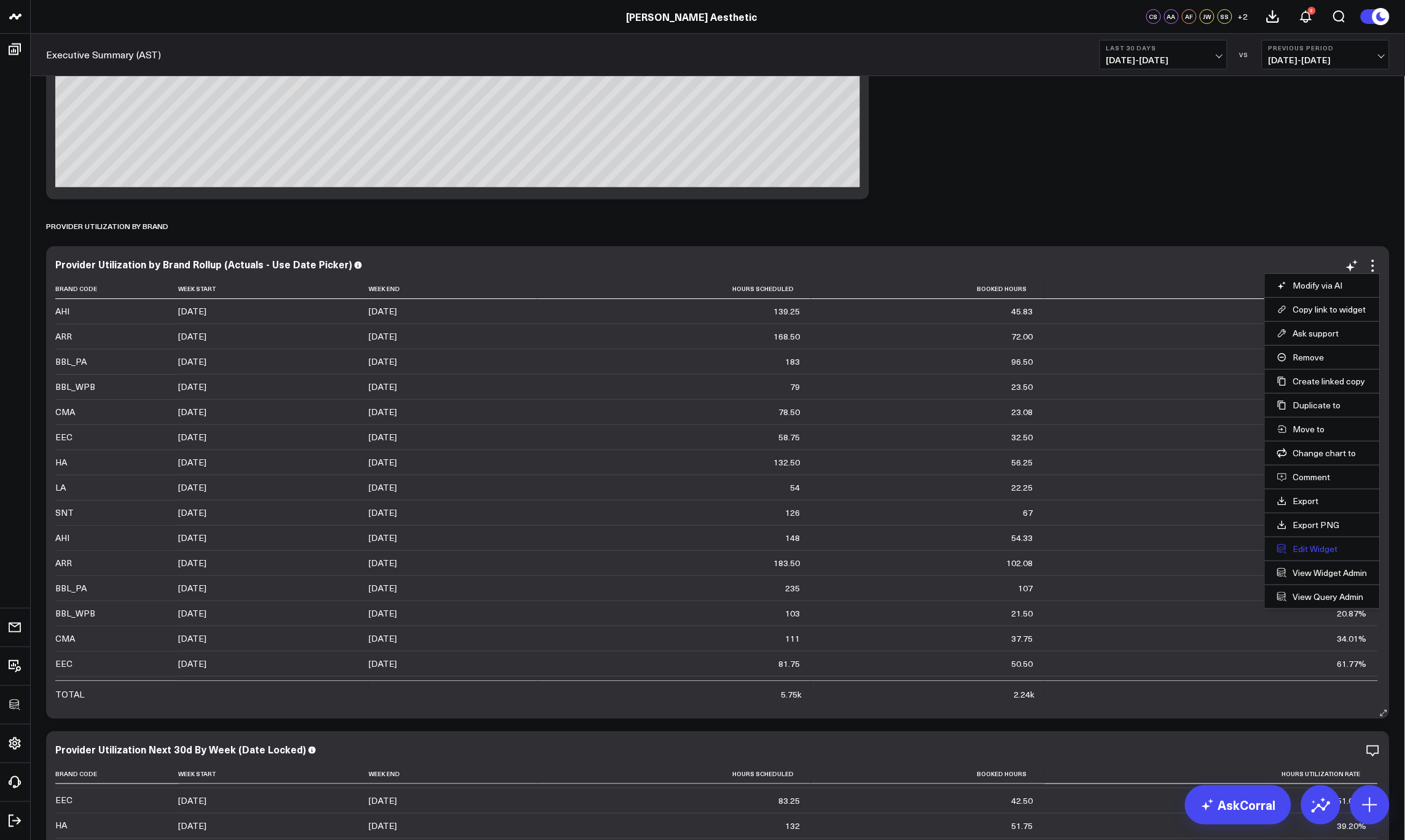
click at [1319, 551] on button "Edit Widget" at bounding box center [1322, 549] width 90 height 11
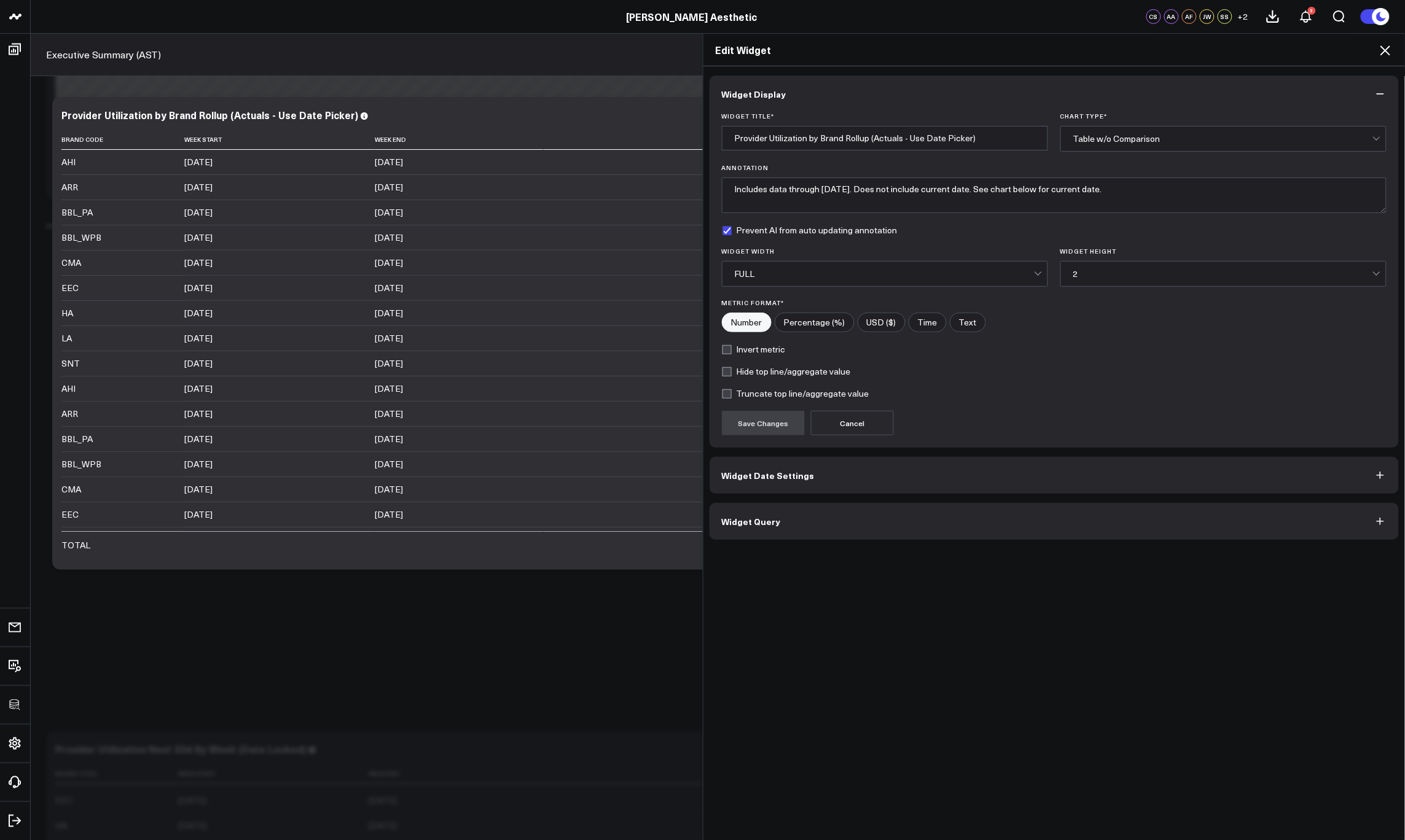
click at [865, 516] on button "Widget Query" at bounding box center [1054, 521] width 690 height 37
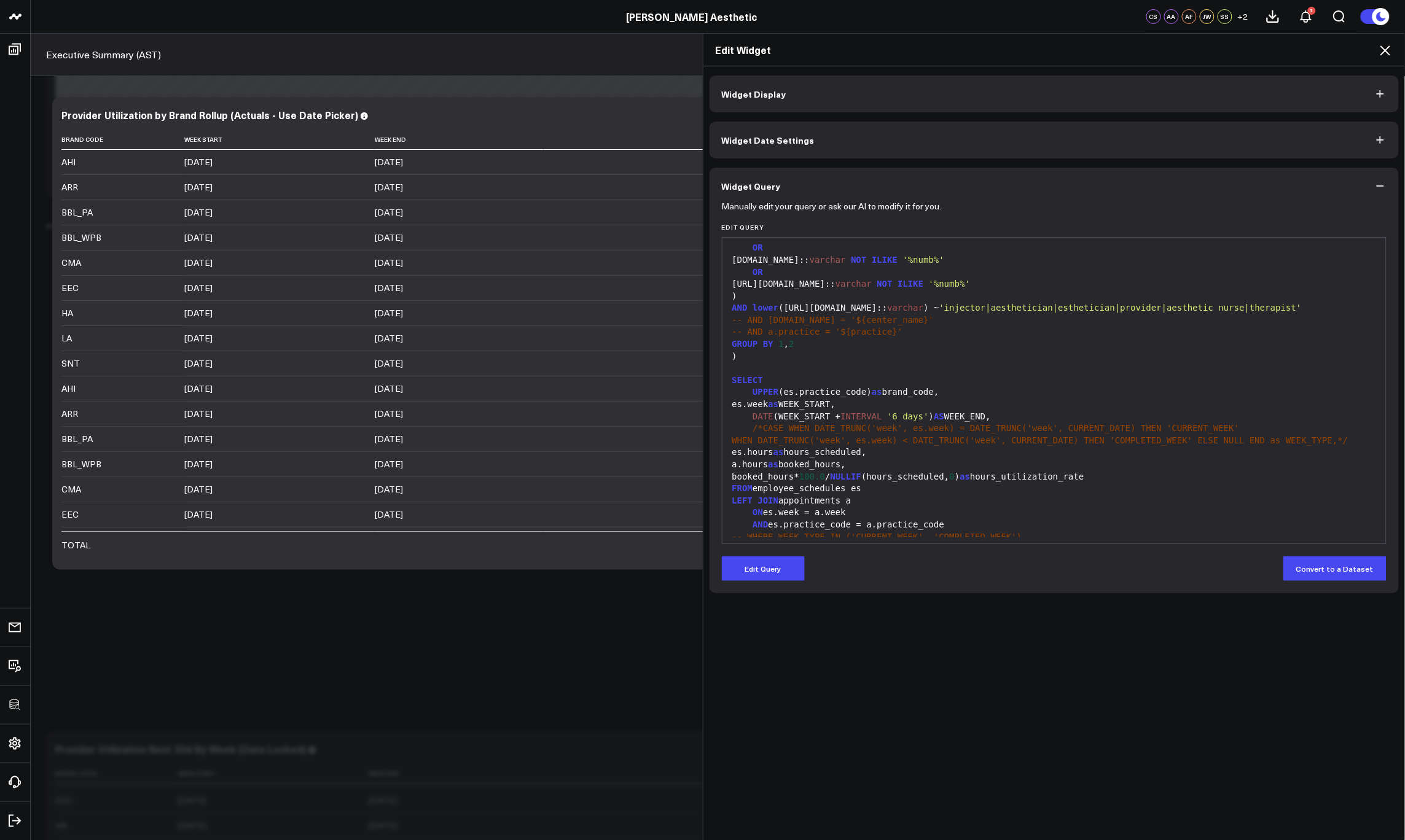
scroll to position [550, 0]
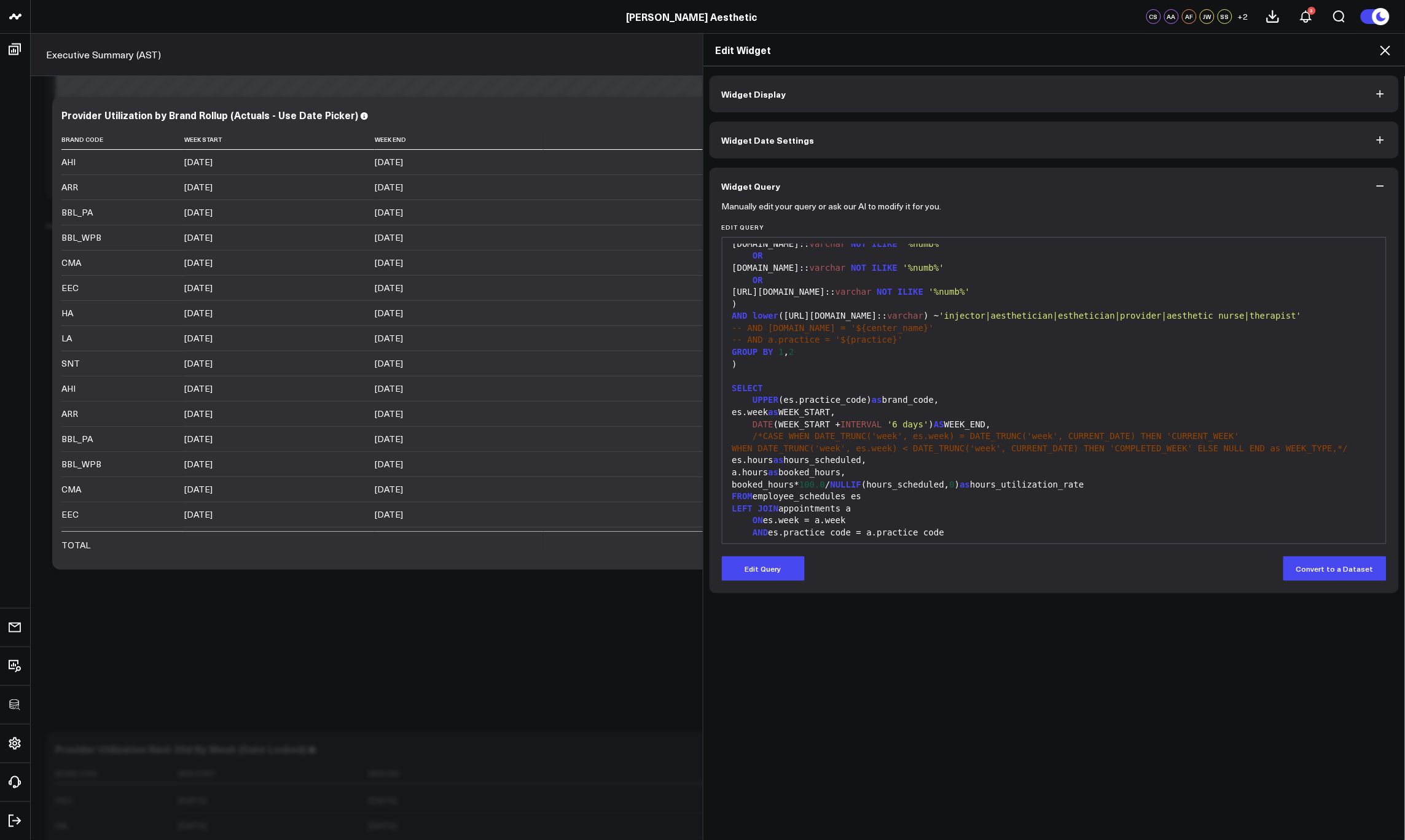
click at [1387, 49] on icon at bounding box center [1385, 50] width 10 height 10
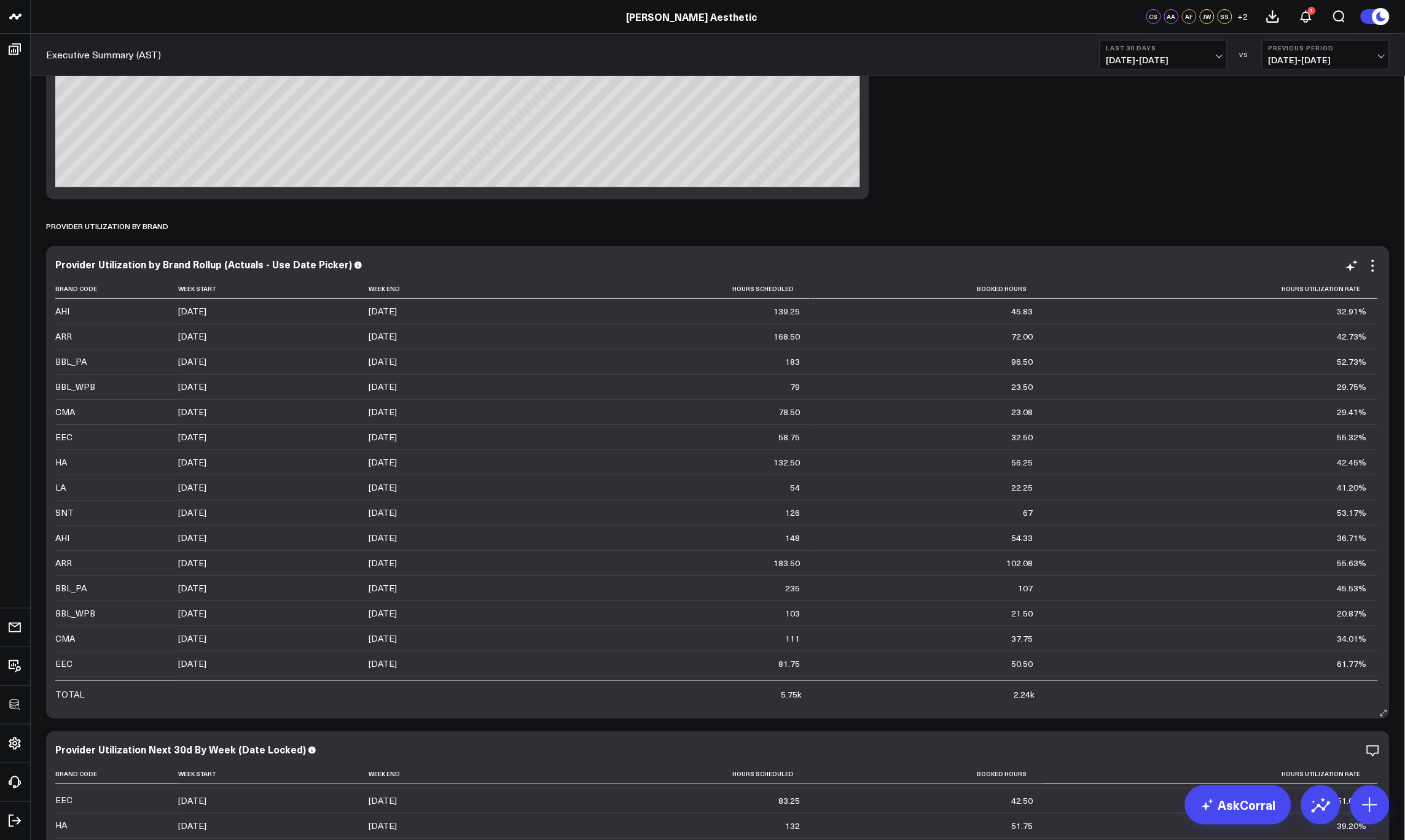
scroll to position [5933, 0]
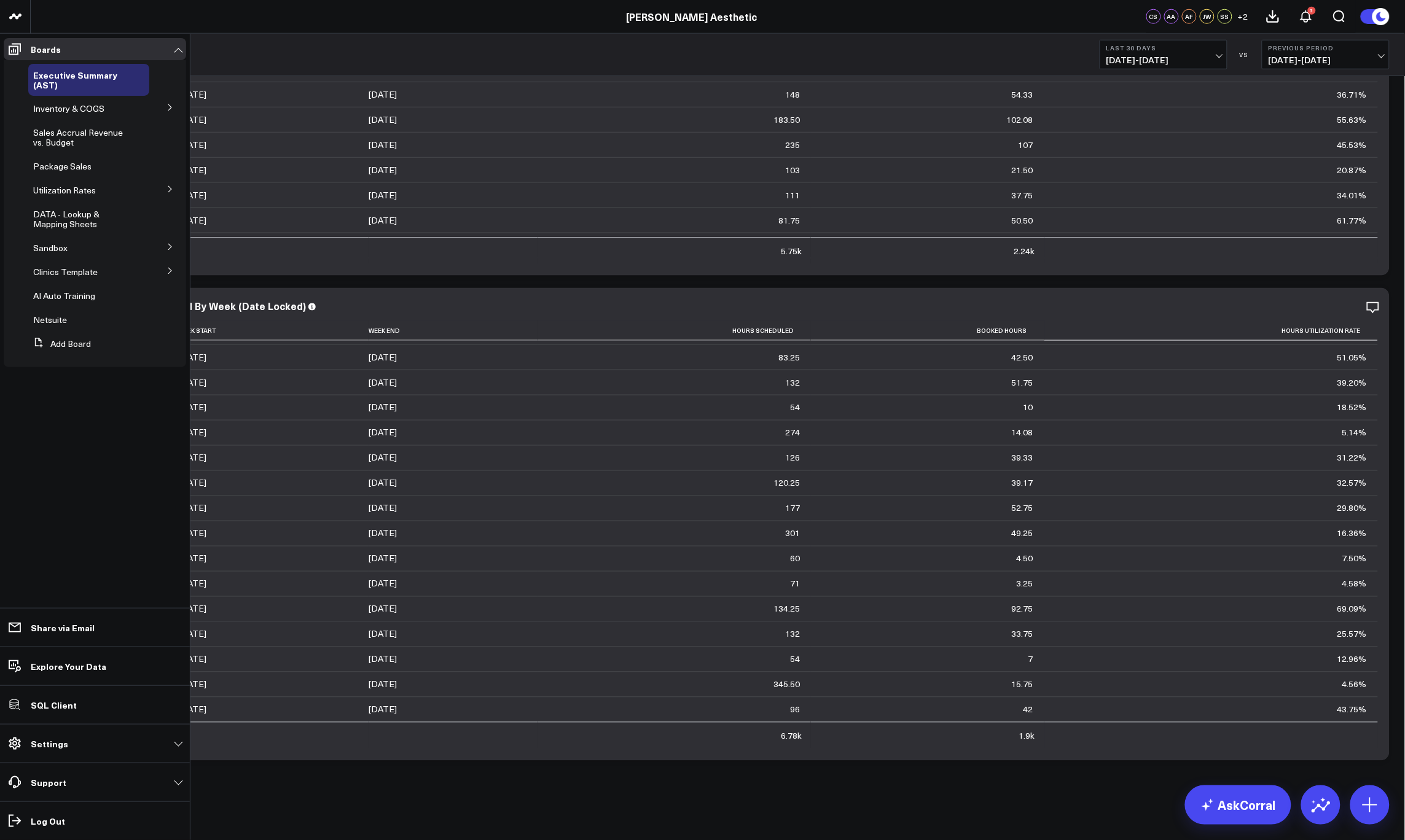
click at [167, 268] on icon at bounding box center [170, 271] width 7 height 7
click at [166, 290] on icon at bounding box center [170, 293] width 7 height 7
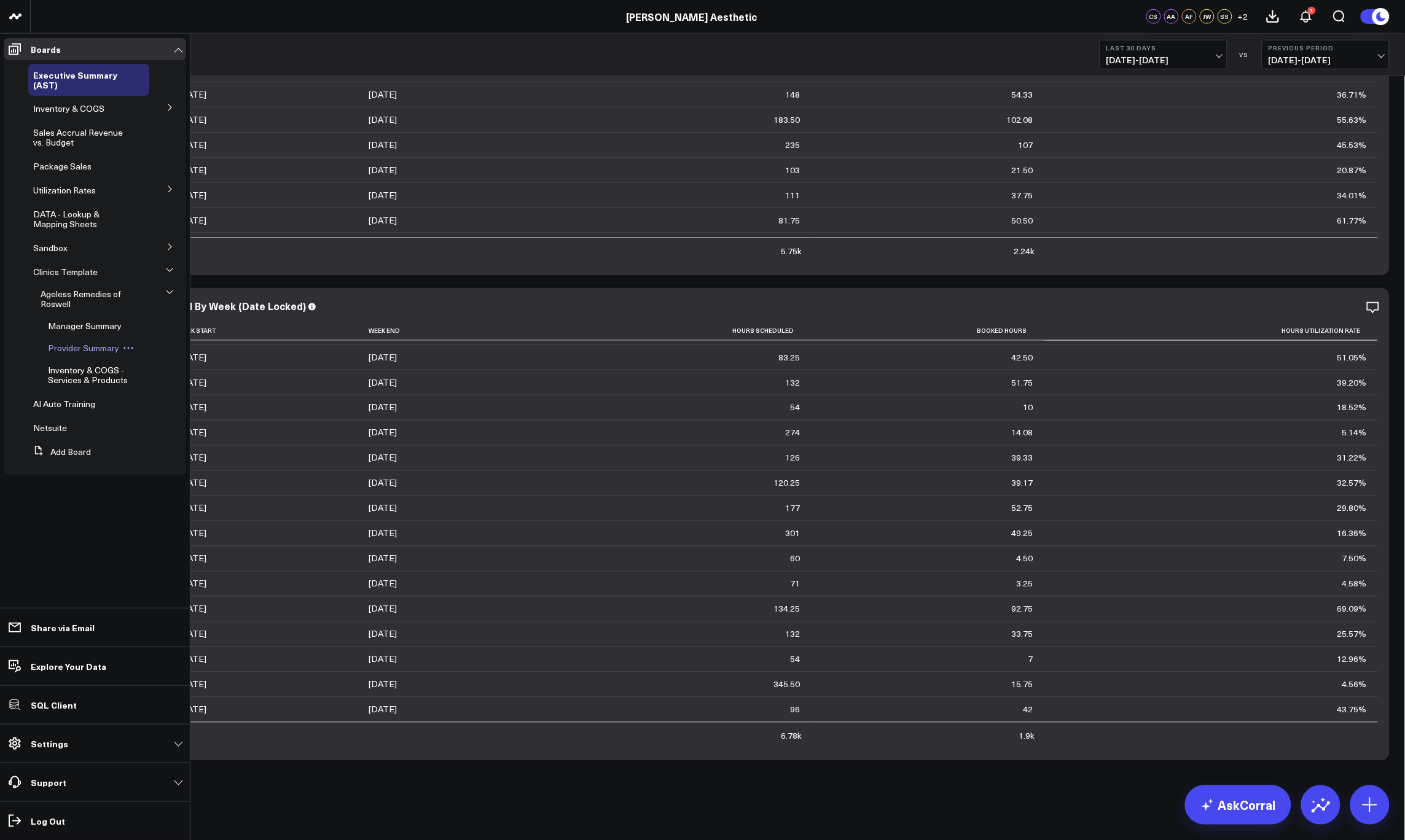
click at [91, 348] on span "Provider Summary" at bounding box center [84, 348] width 71 height 12
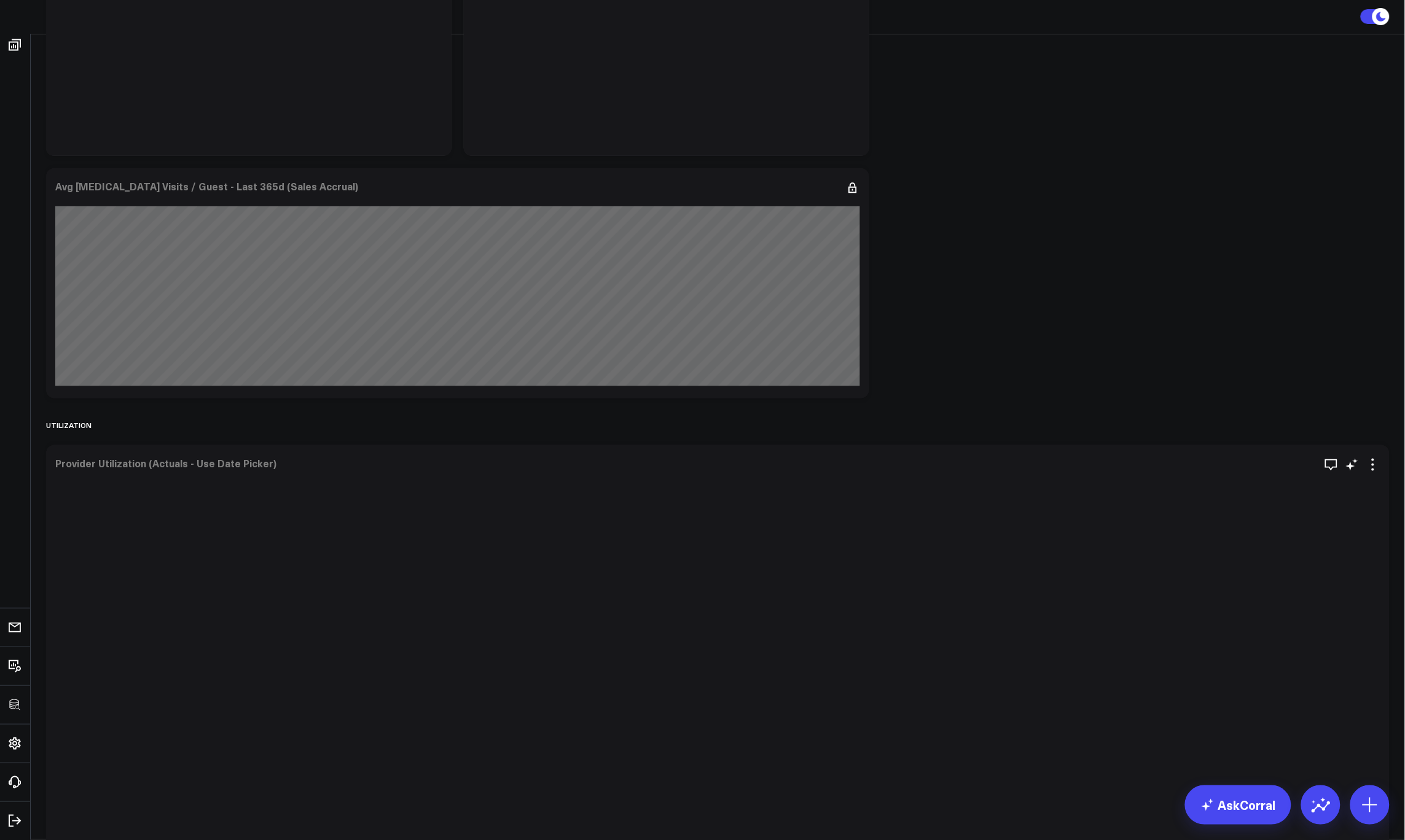
scroll to position [2206, 0]
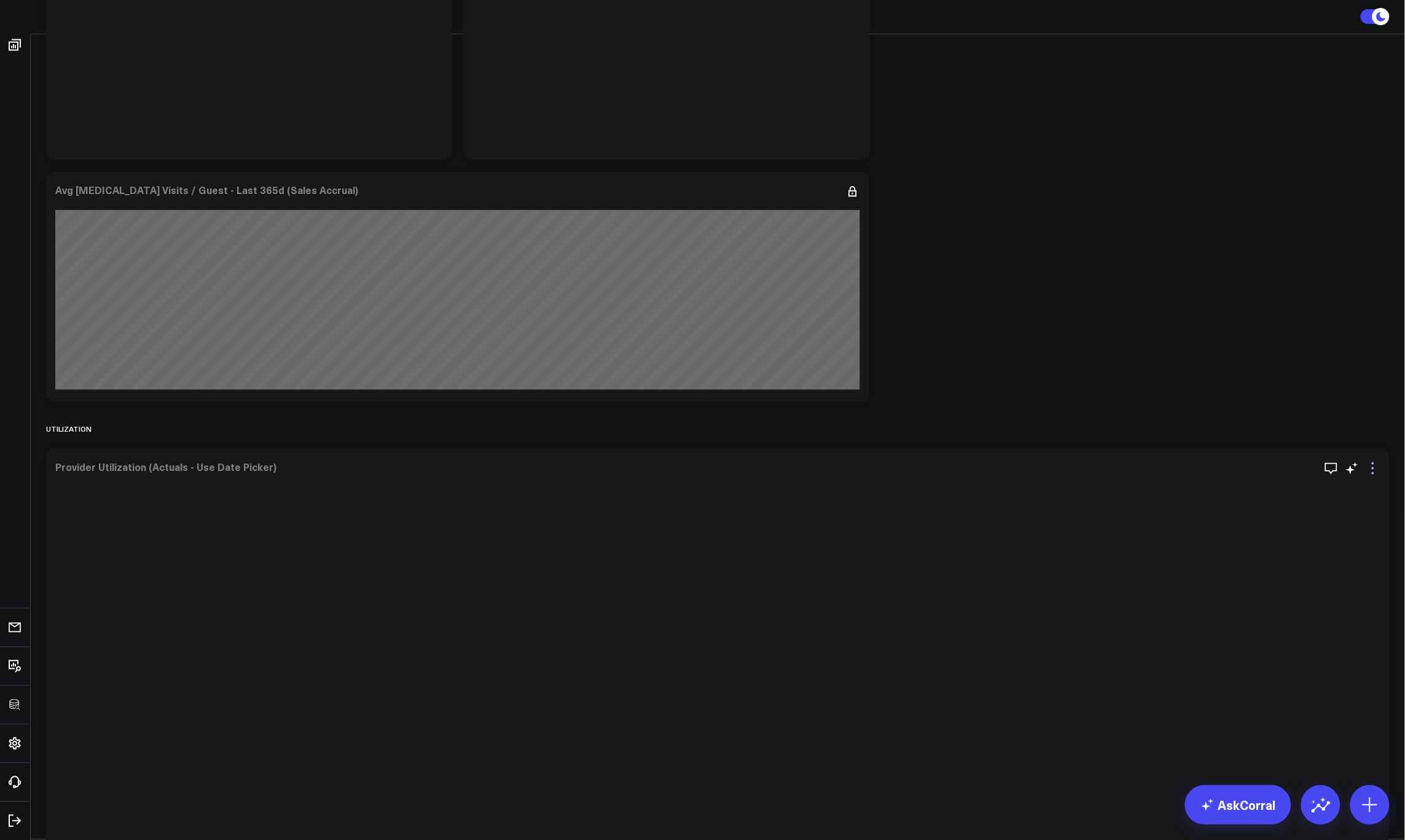
click at [1374, 472] on icon at bounding box center [1373, 469] width 15 height 15
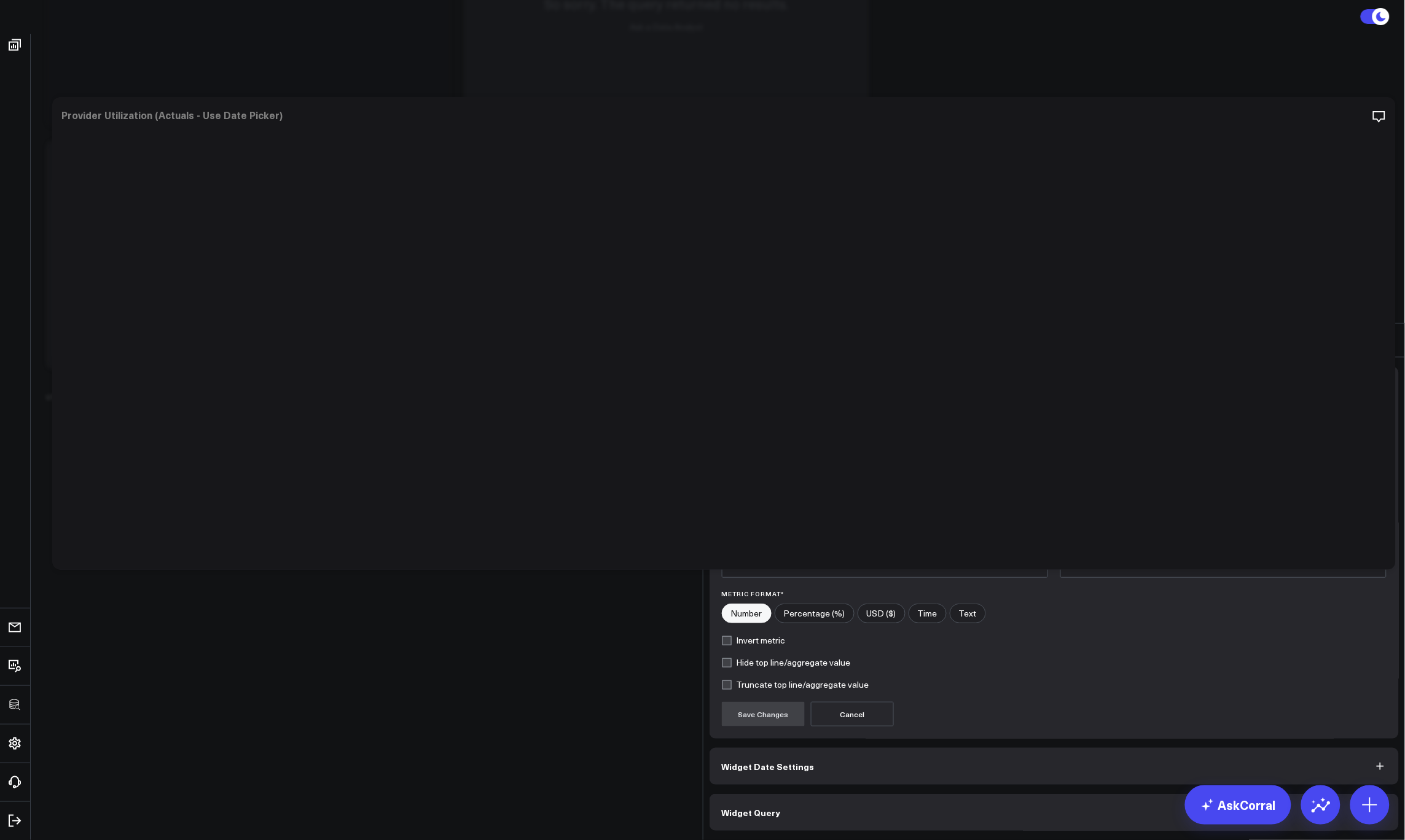
scroll to position [2270, 0]
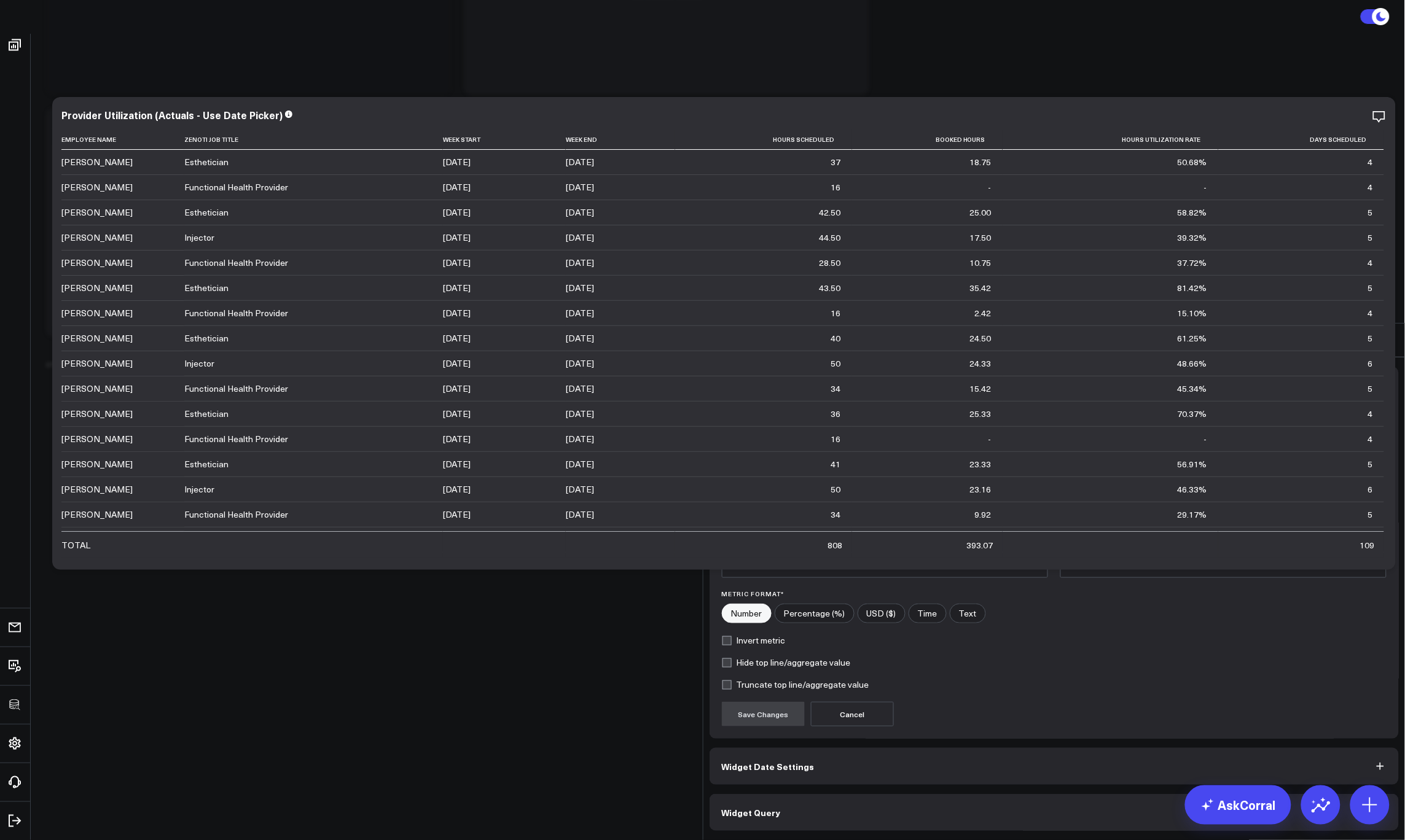
click at [851, 794] on button "Widget Query" at bounding box center [1054, 812] width 690 height 37
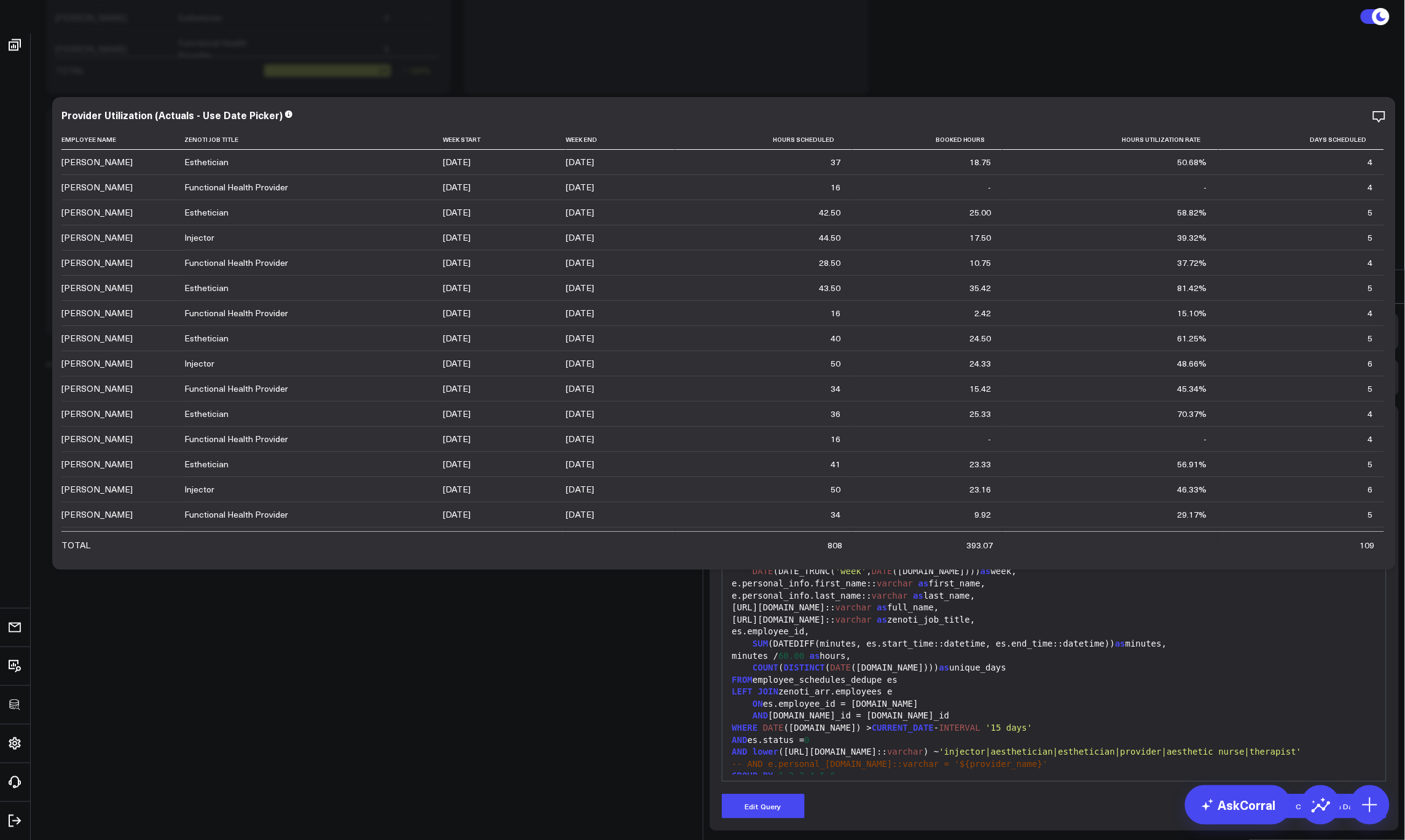
scroll to position [0, 0]
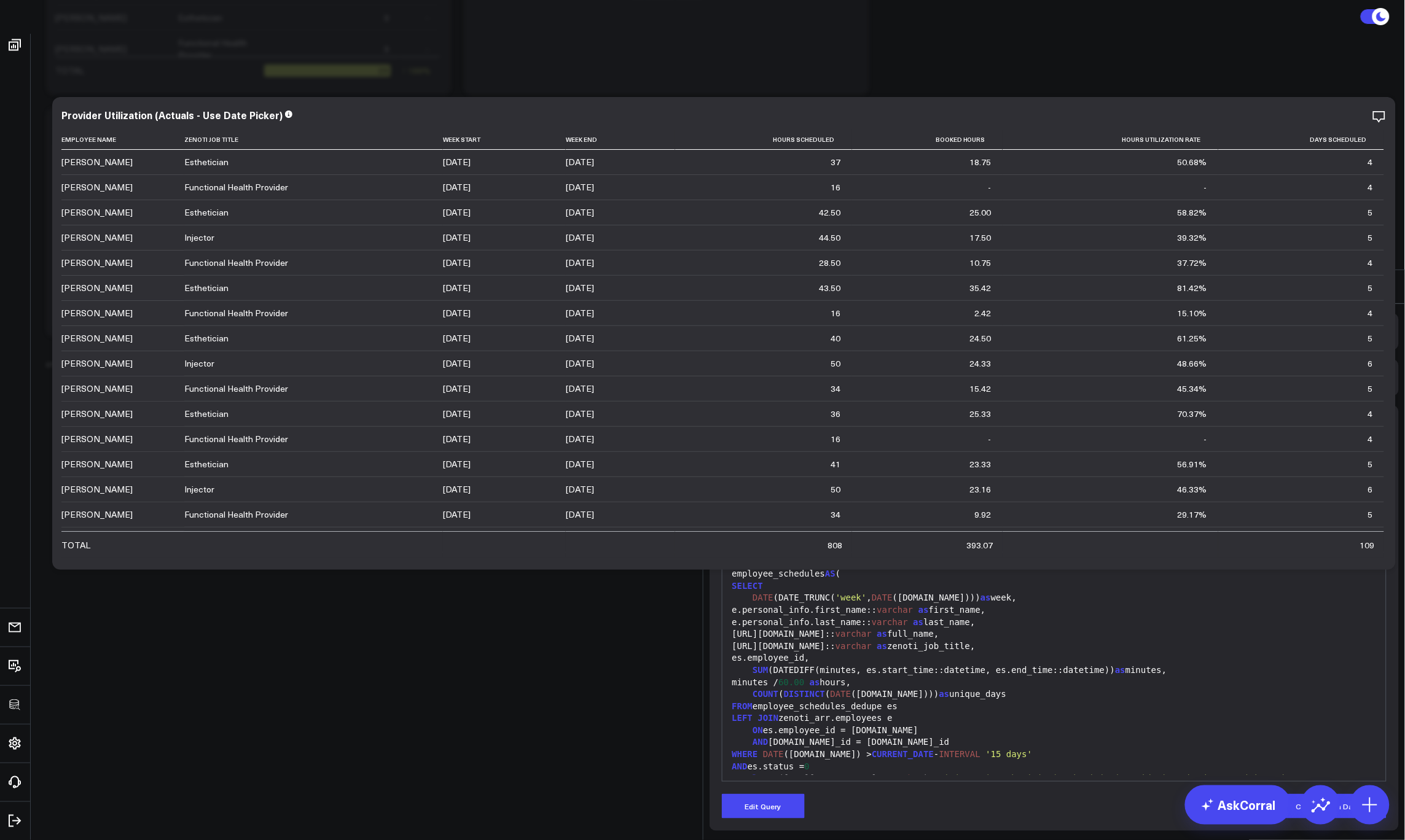
click at [1389, 279] on icon at bounding box center [1385, 287] width 15 height 15
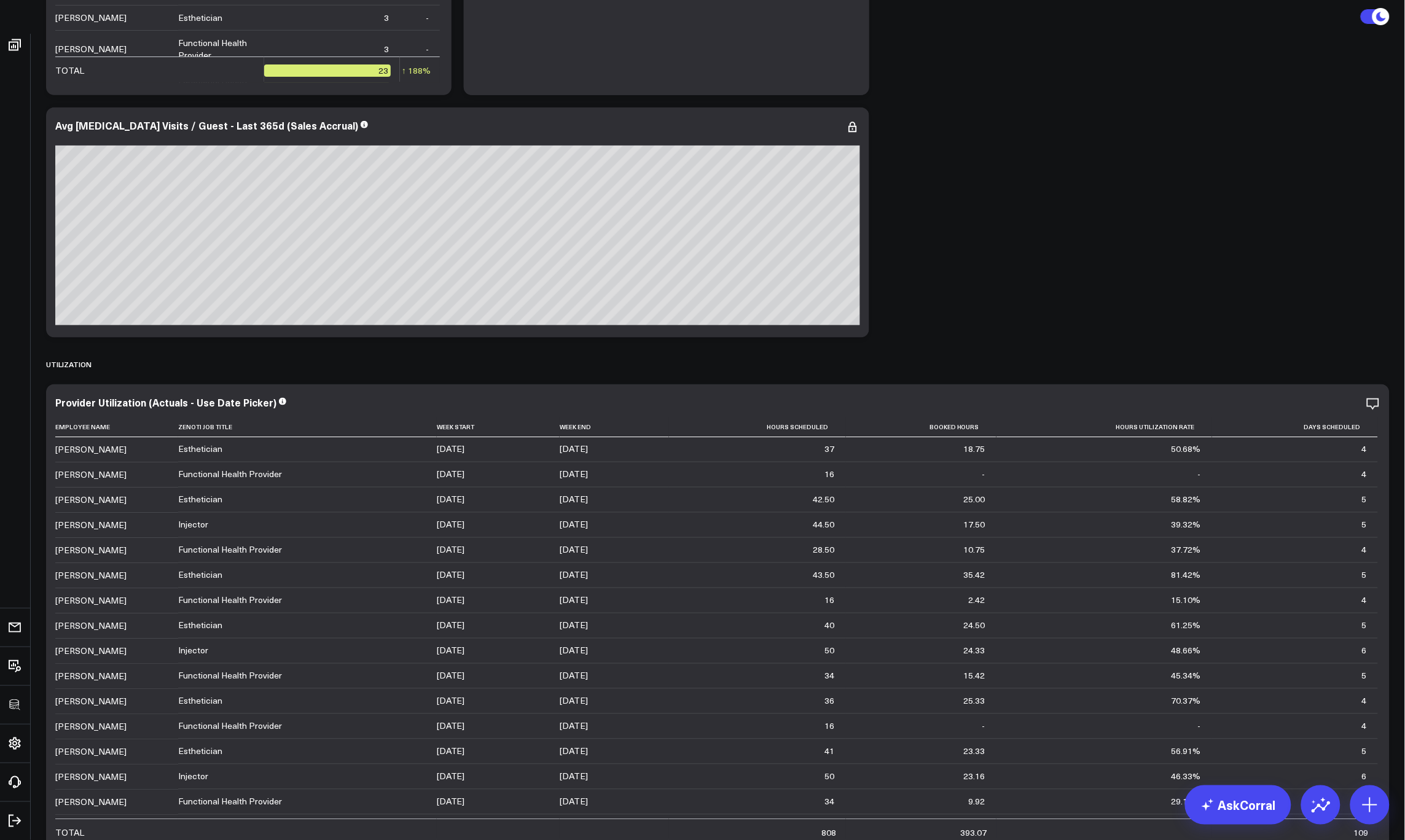
type input "[PERSON_NAME]"
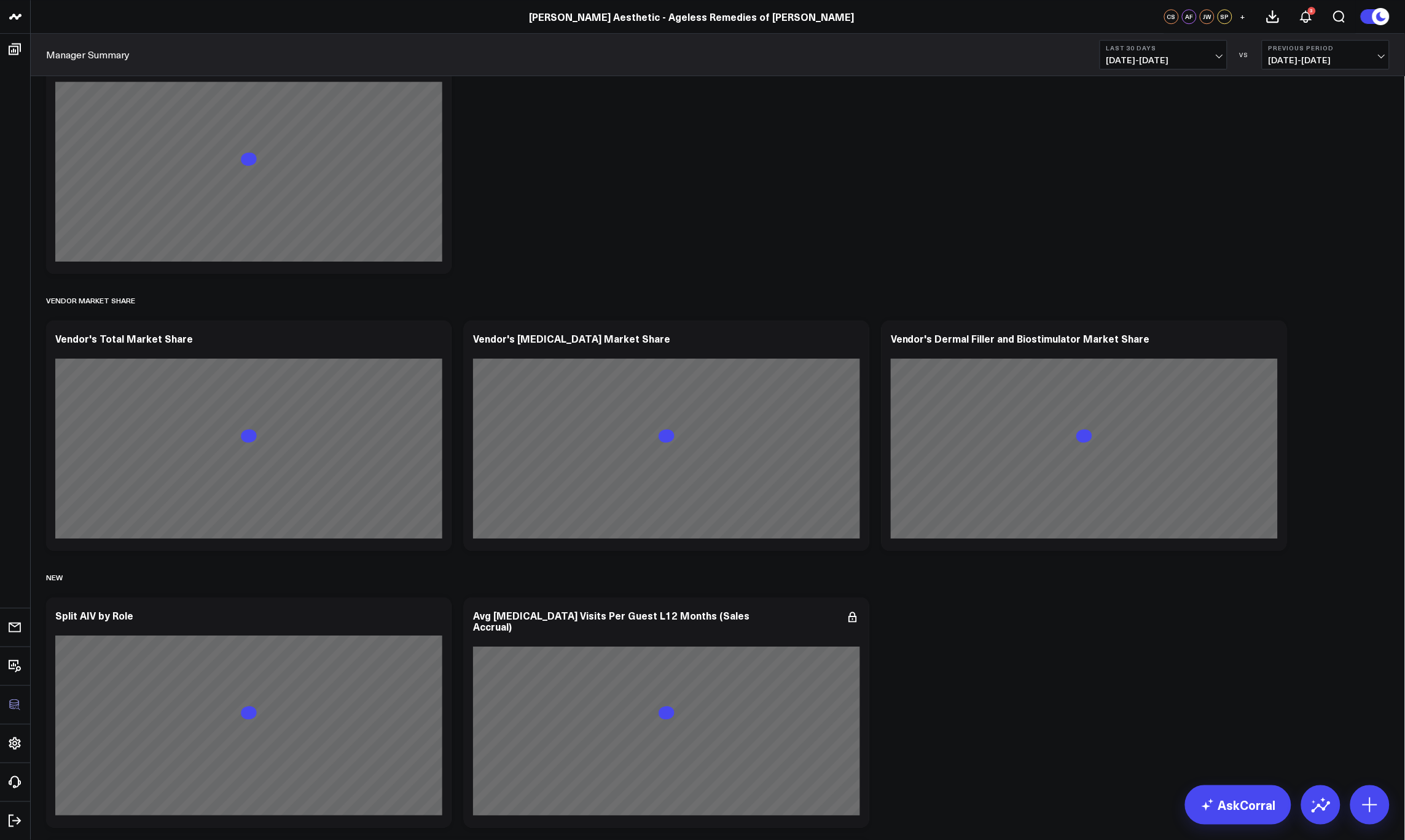
scroll to position [3474, 0]
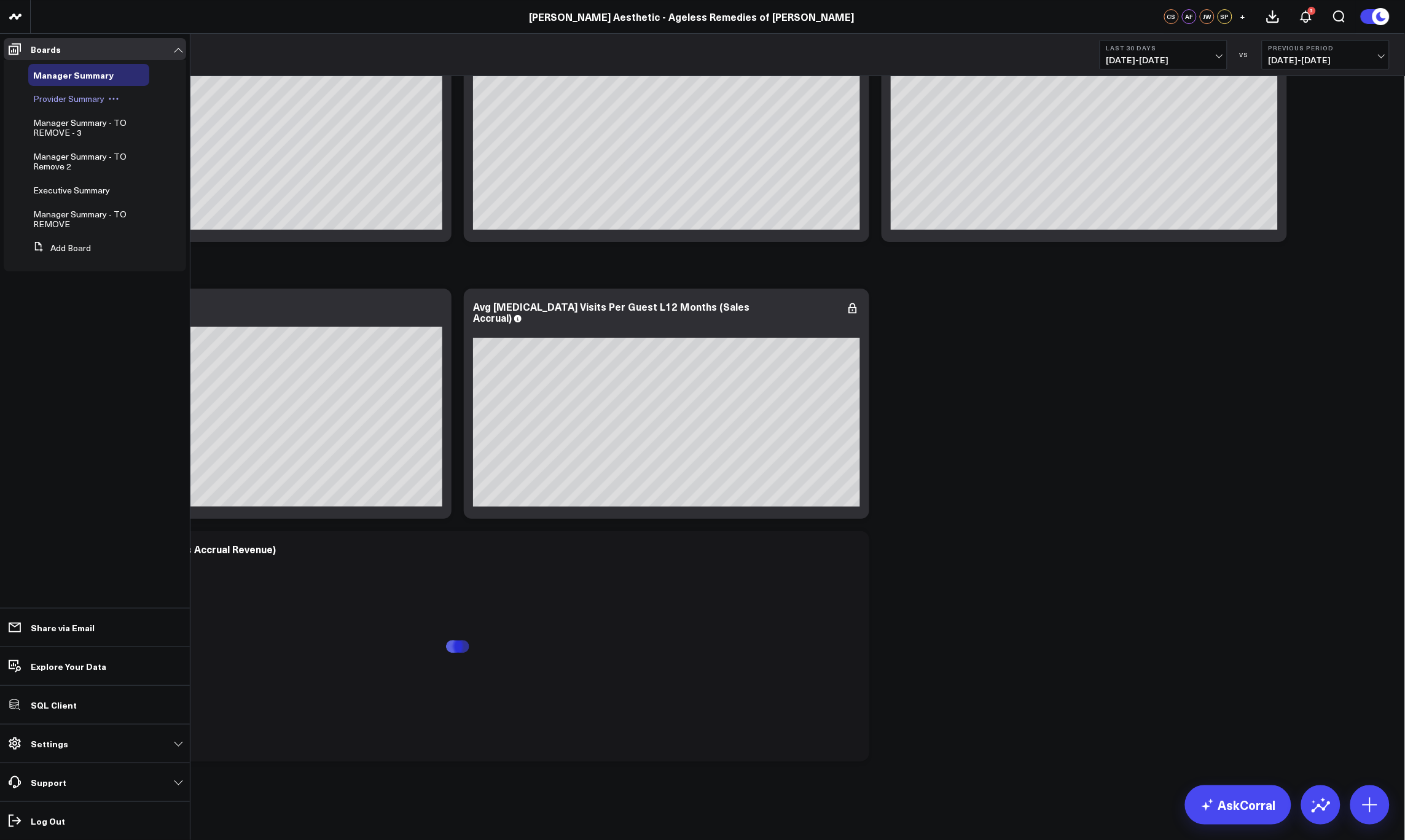
click at [56, 96] on span "Provider Summary" at bounding box center [69, 98] width 71 height 12
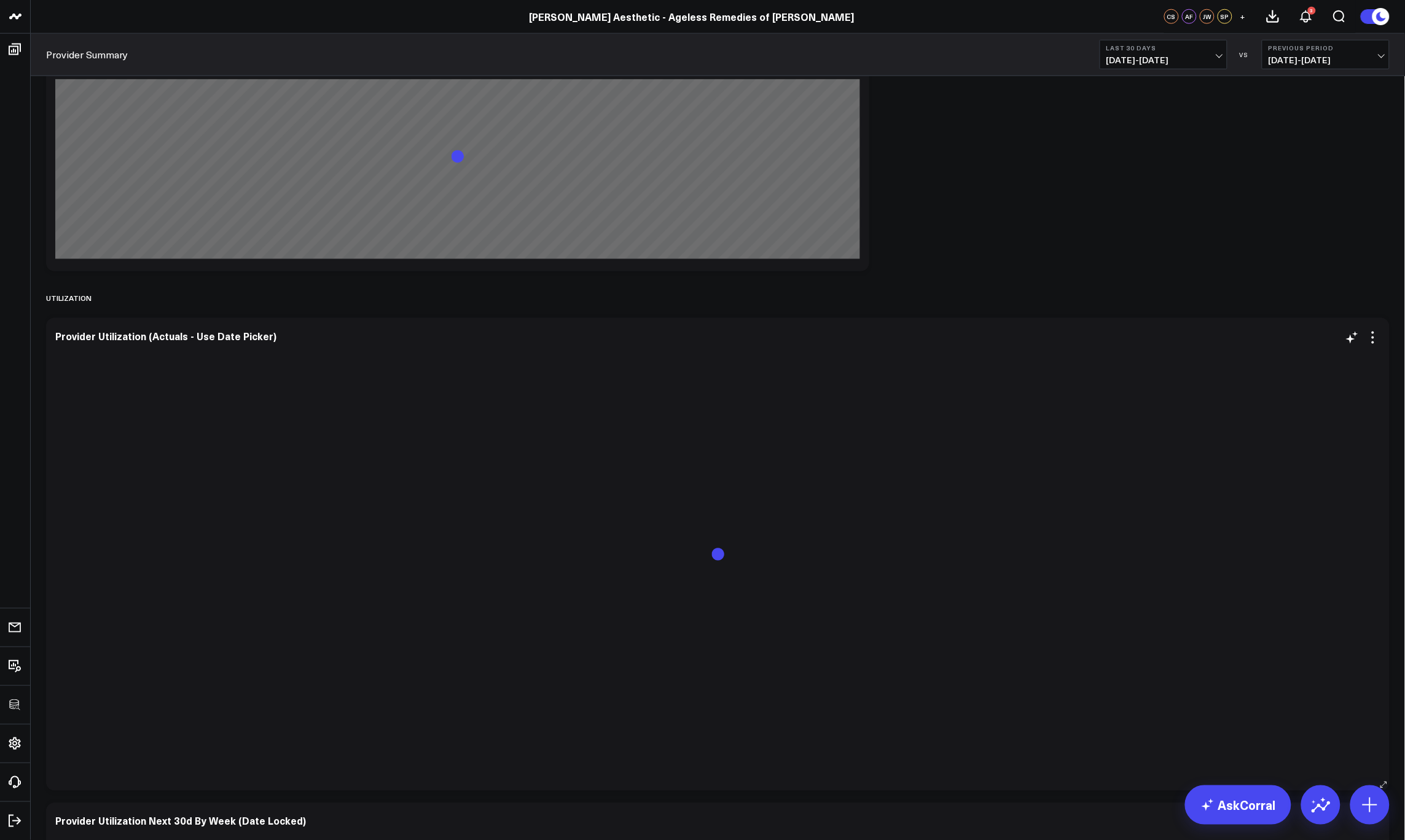
scroll to position [2334, 0]
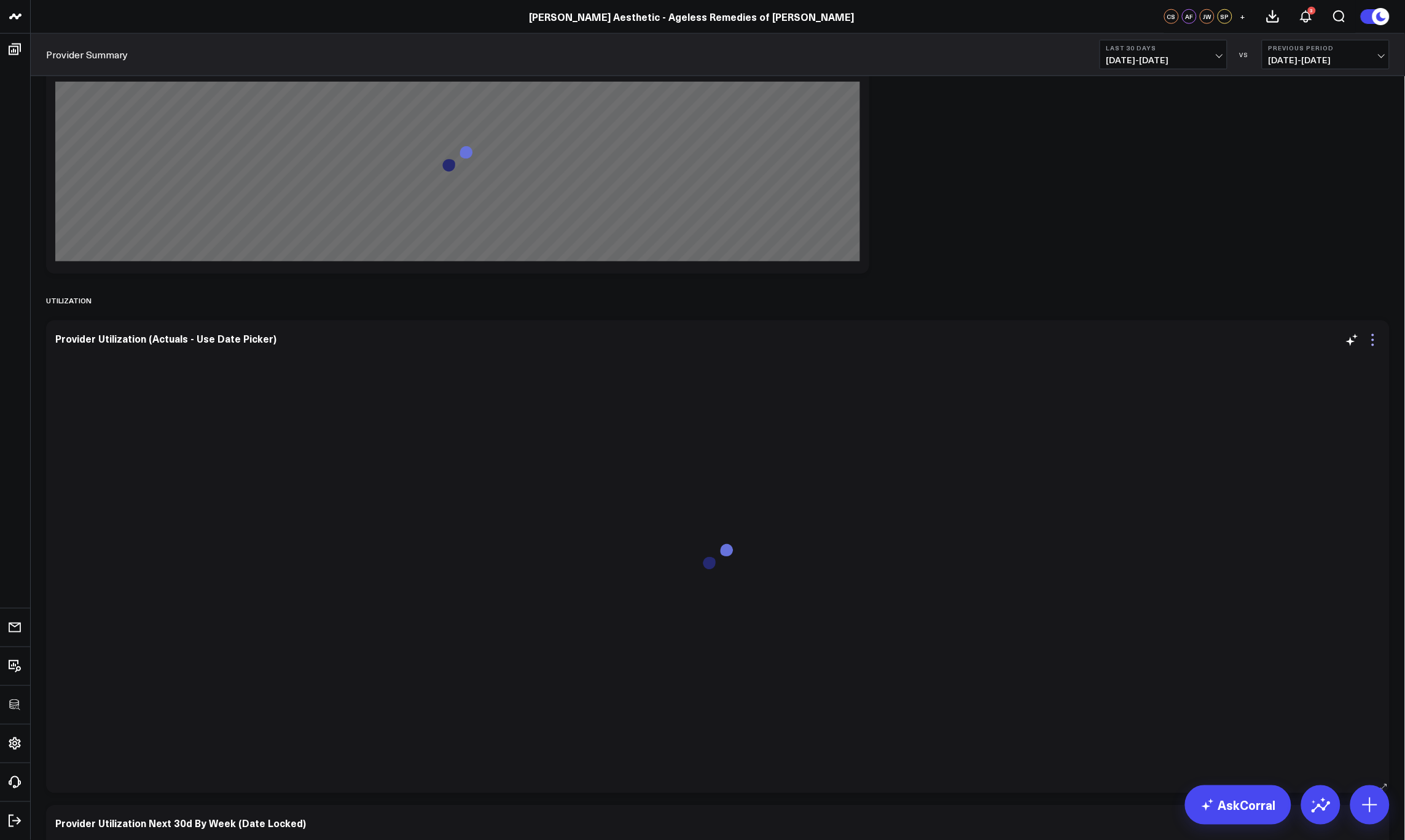
click at [1370, 340] on icon at bounding box center [1373, 340] width 15 height 15
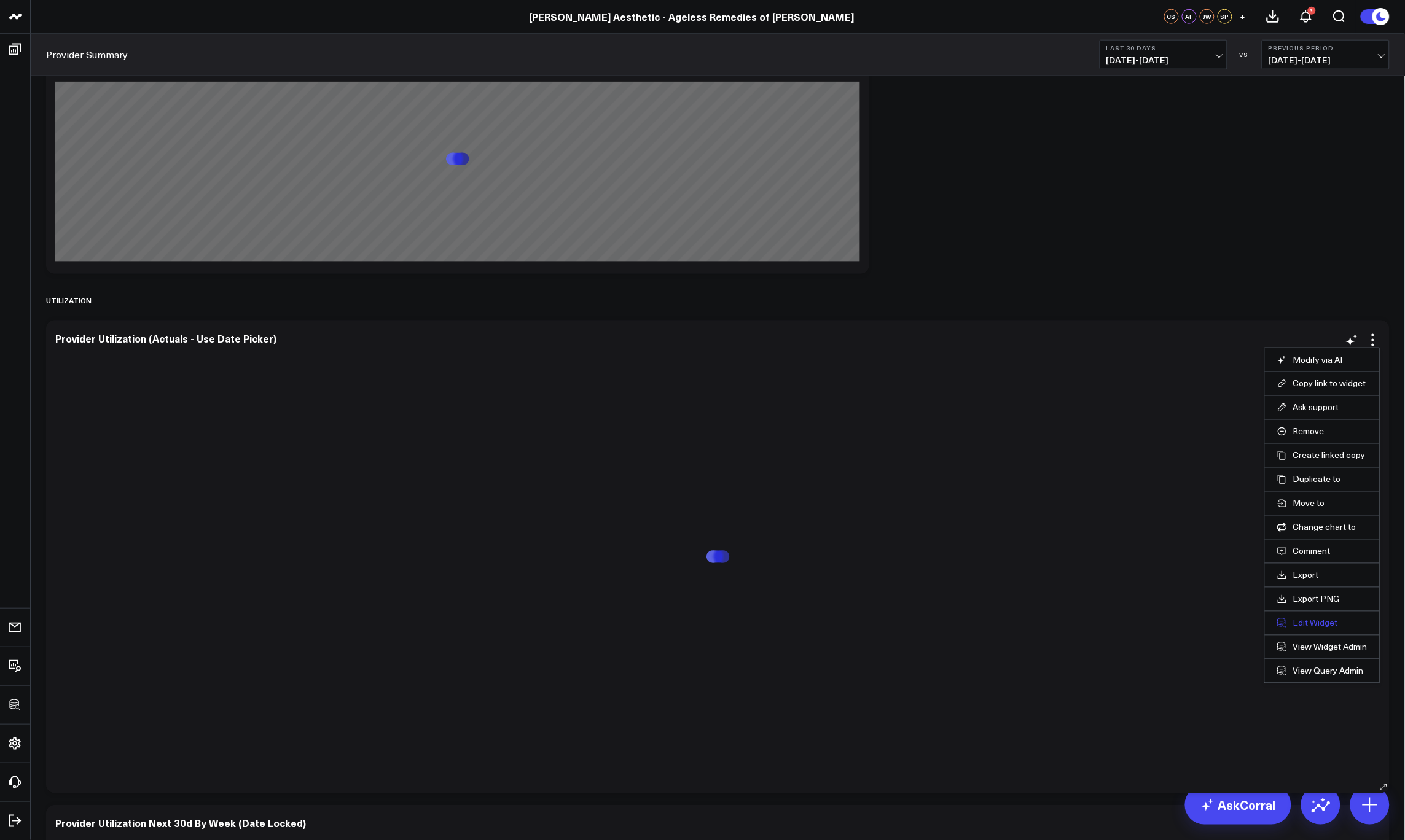
click at [1310, 622] on button "Edit Widget" at bounding box center [1322, 623] width 90 height 11
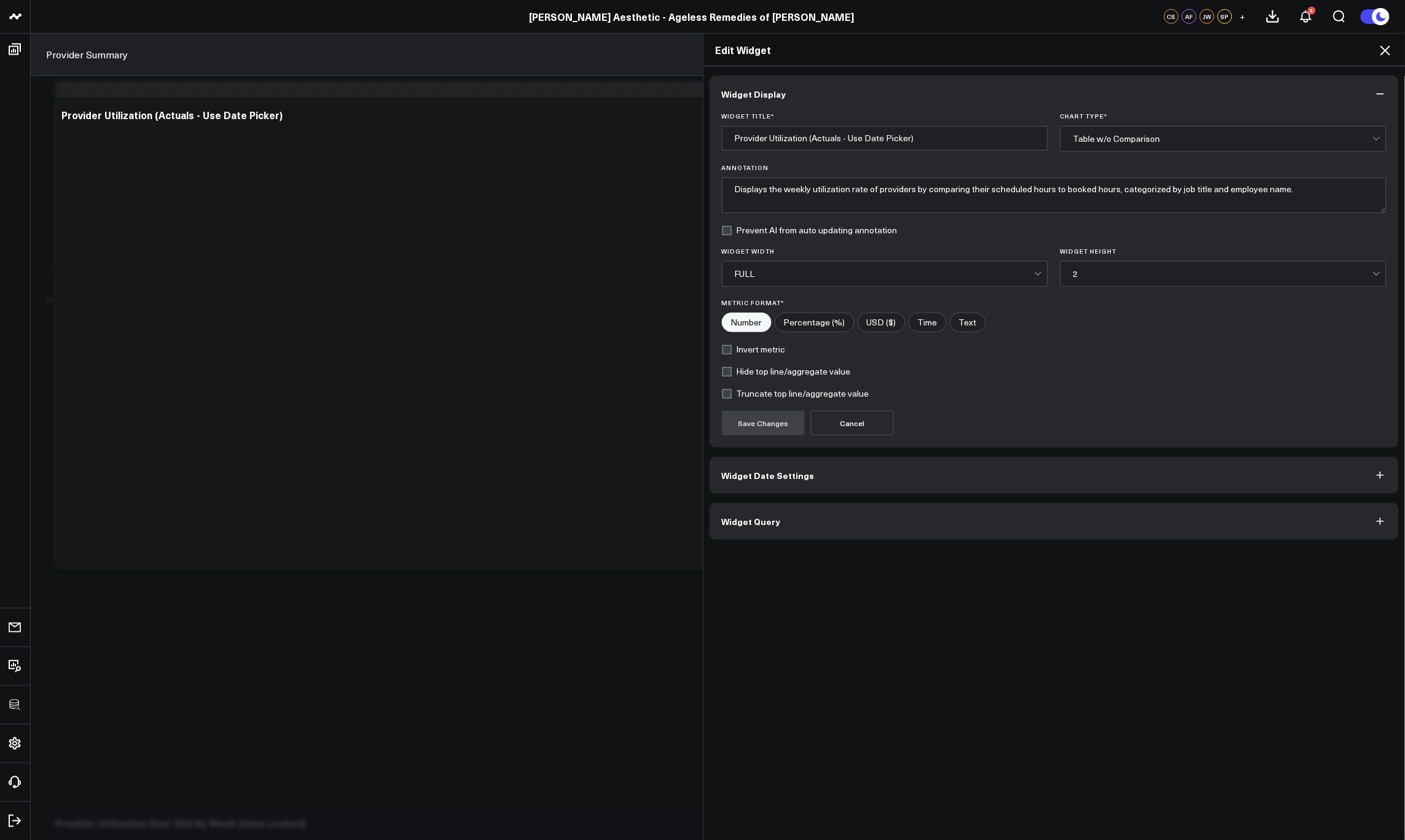
click at [862, 531] on button "Widget Query" at bounding box center [1054, 521] width 690 height 37
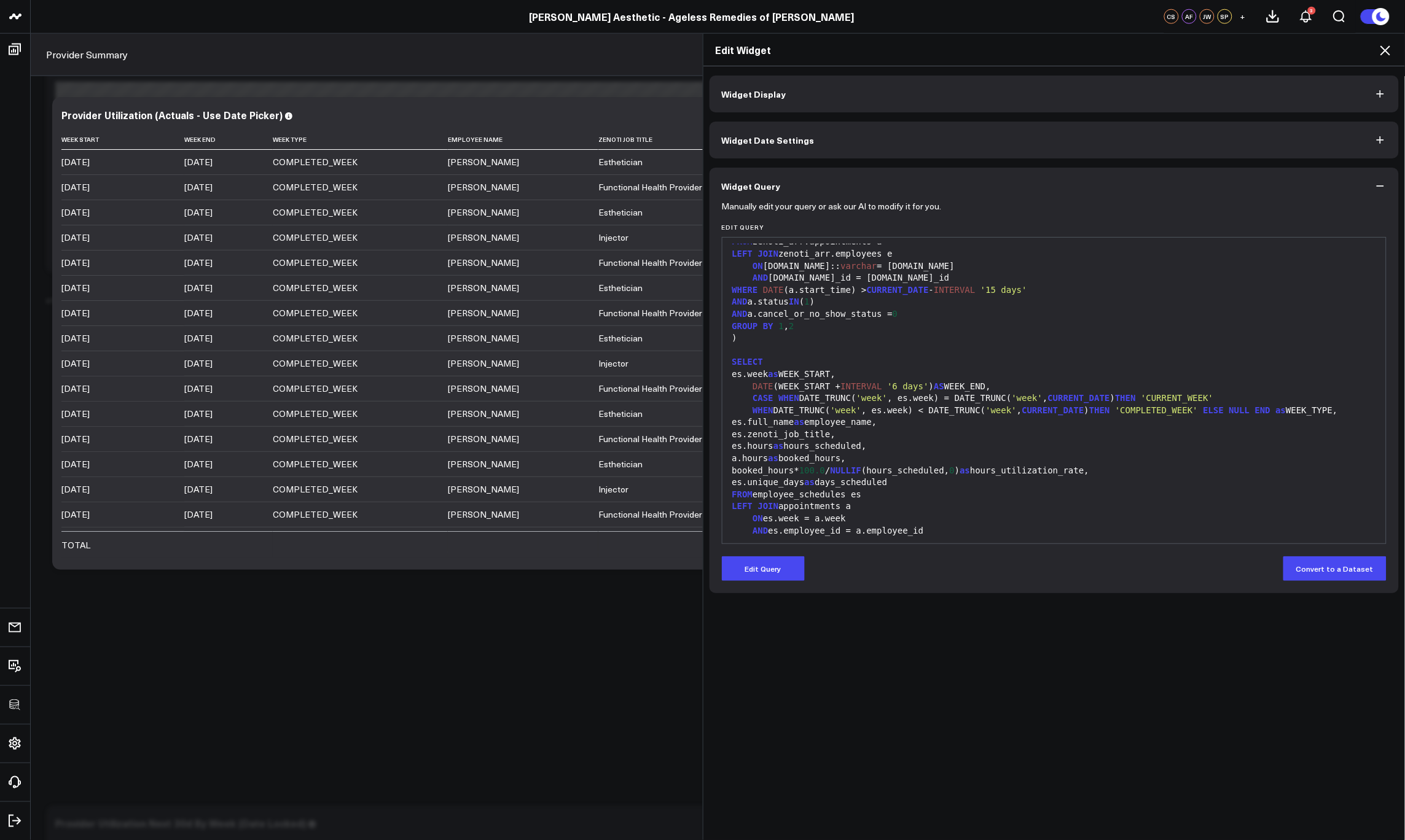
scroll to position [457, 0]
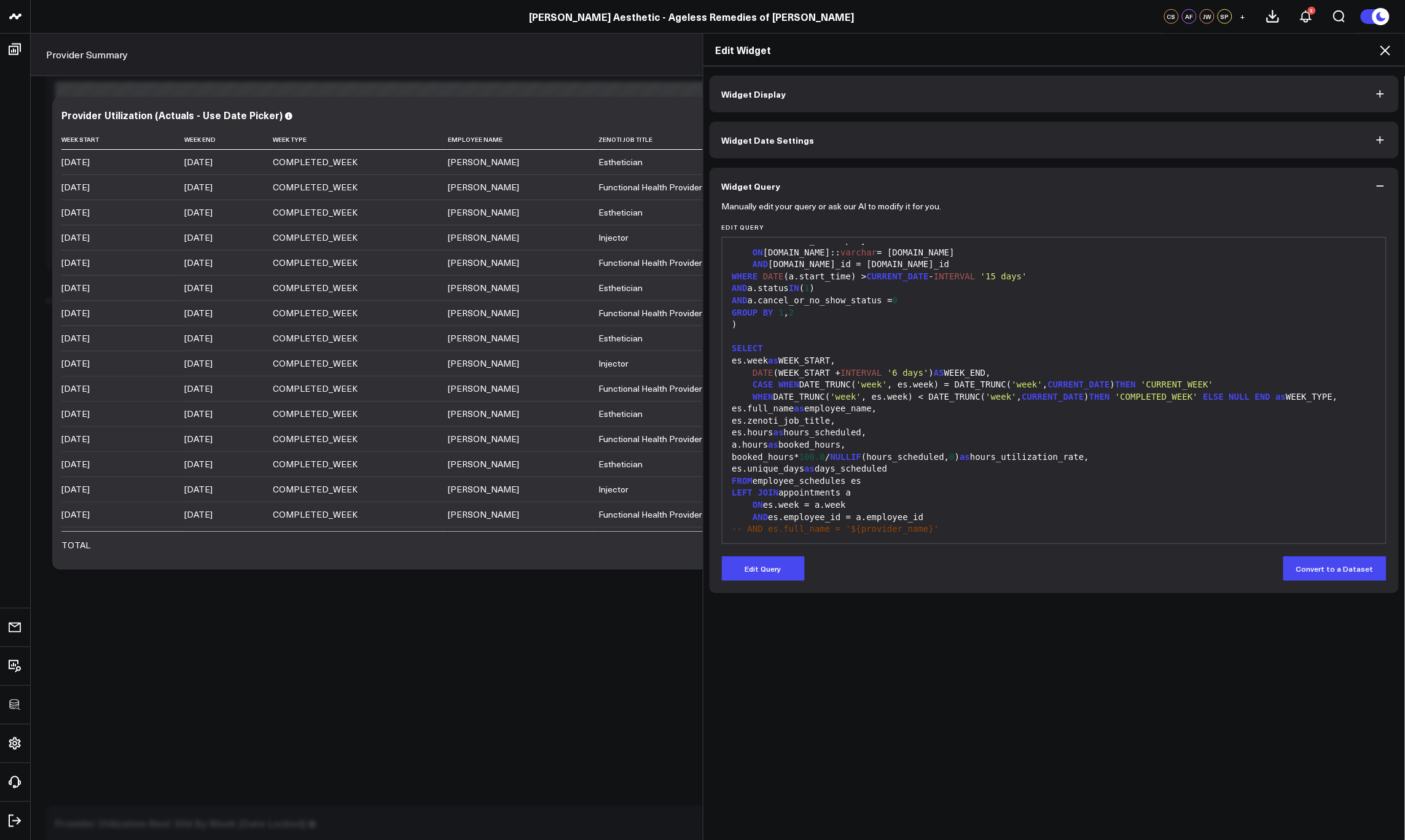
click at [1382, 50] on icon at bounding box center [1385, 50] width 15 height 15
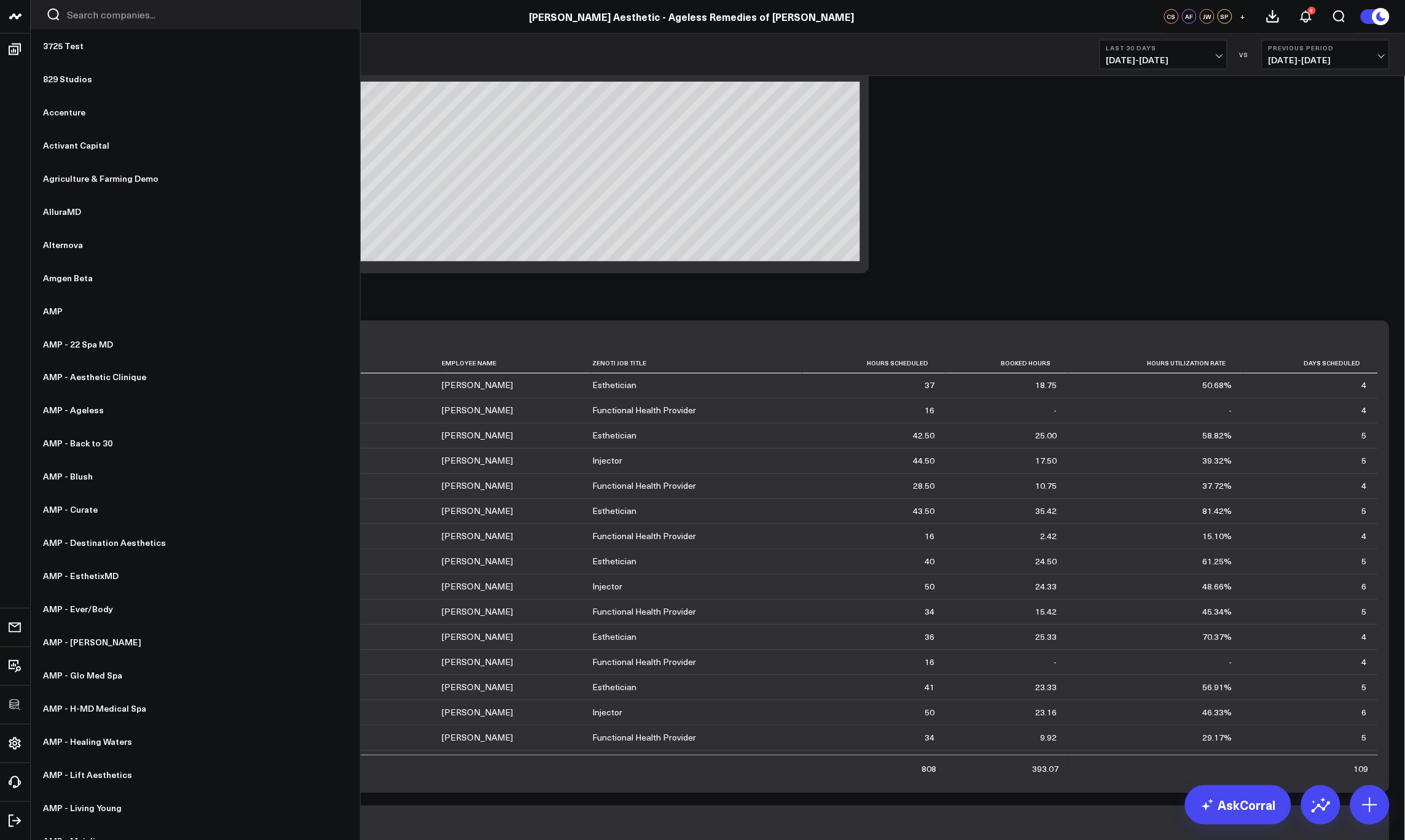
click at [104, 12] on input "Search companies input" at bounding box center [206, 15] width 278 height 14
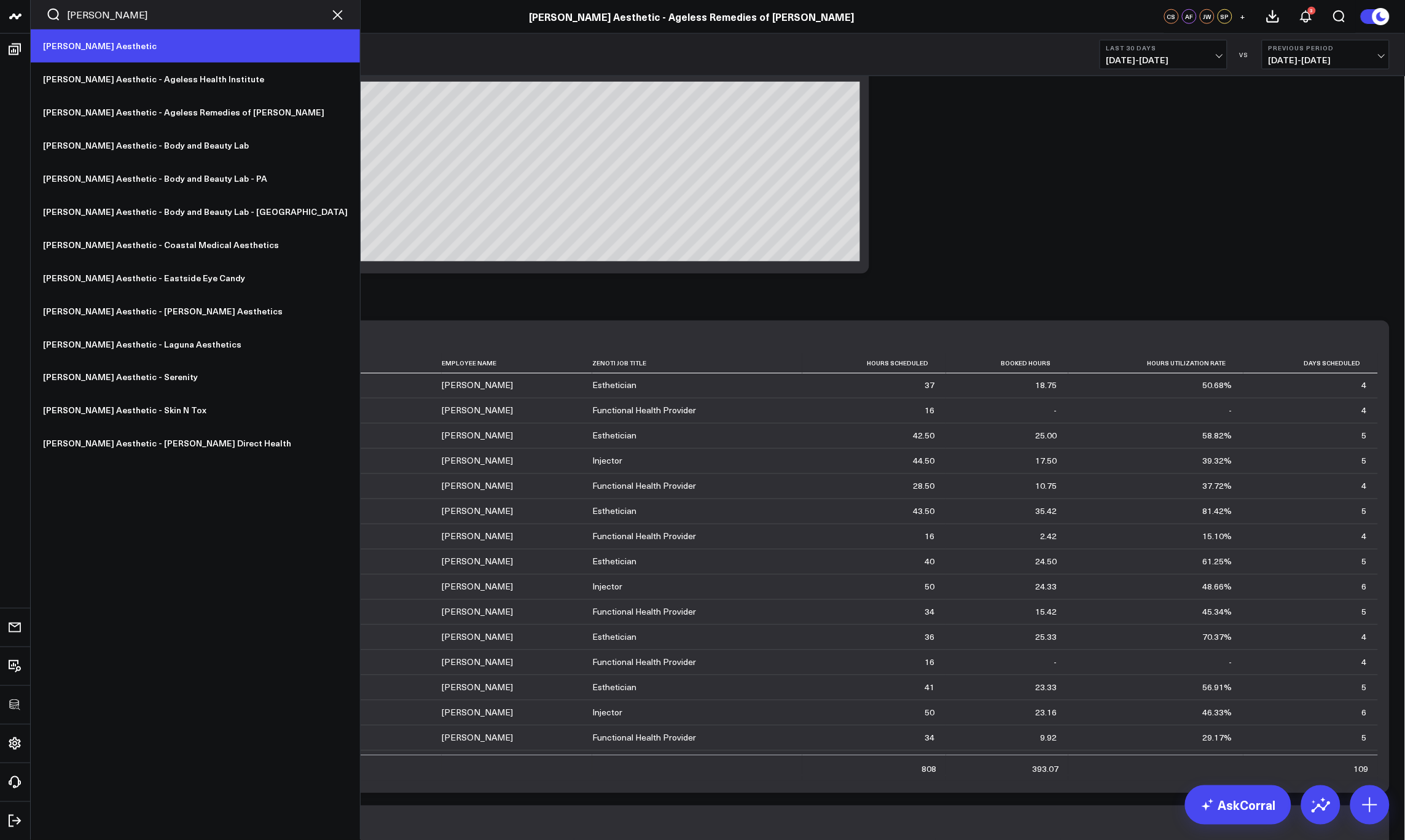
type input "annie"
click at [98, 37] on link "[PERSON_NAME] Aesthetic" at bounding box center [195, 46] width 329 height 33
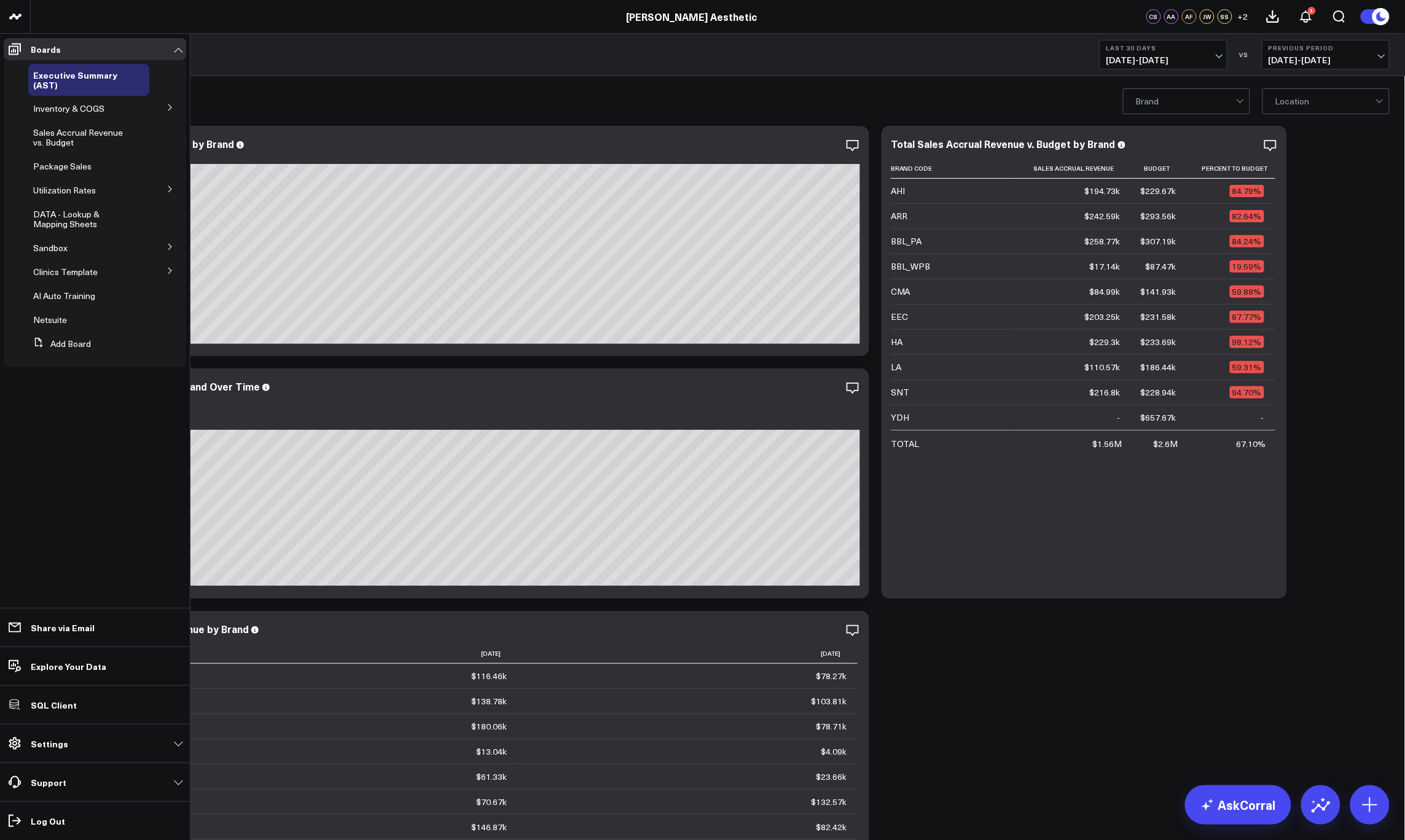
click at [174, 245] on button at bounding box center [170, 246] width 32 height 18
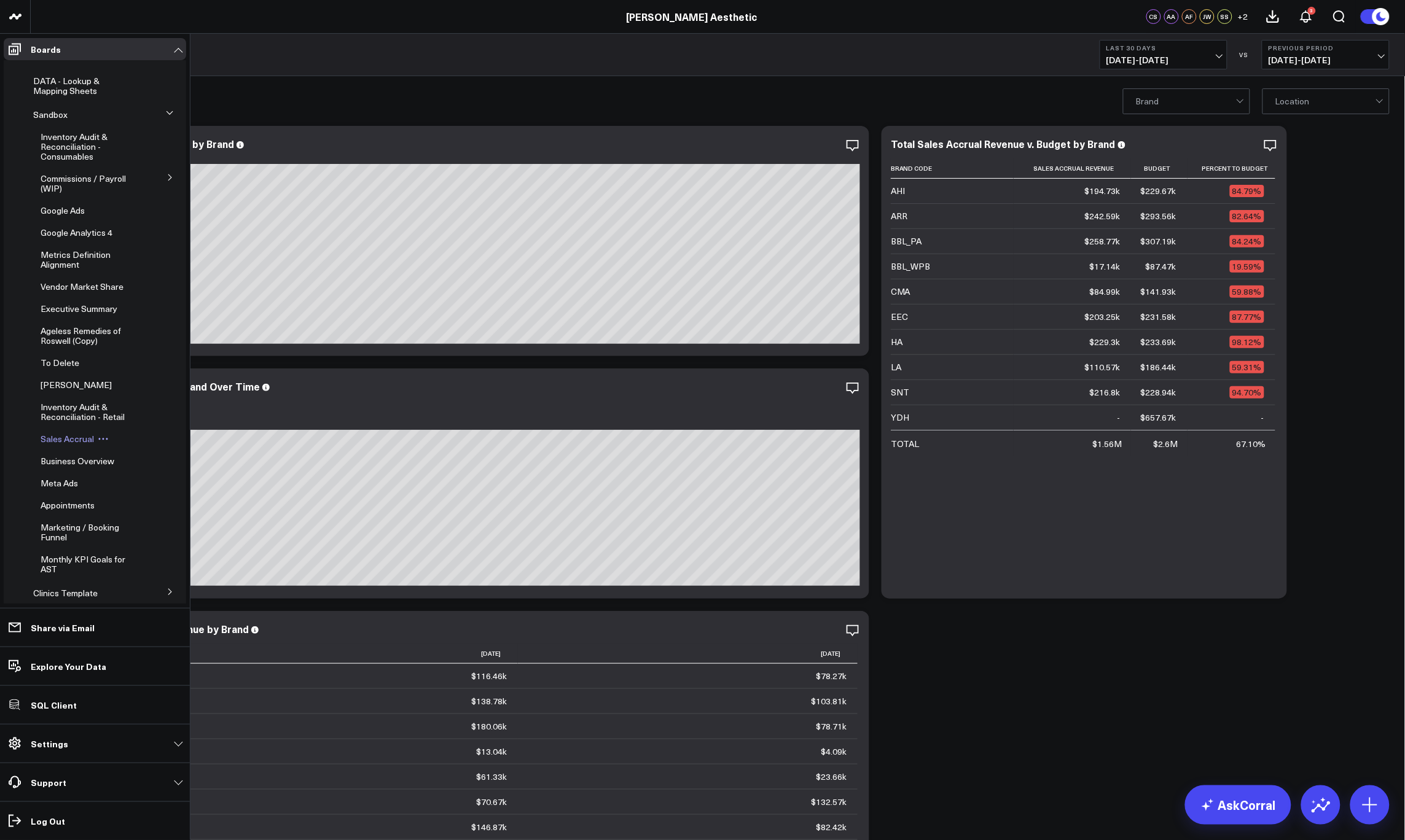
scroll to position [75, 0]
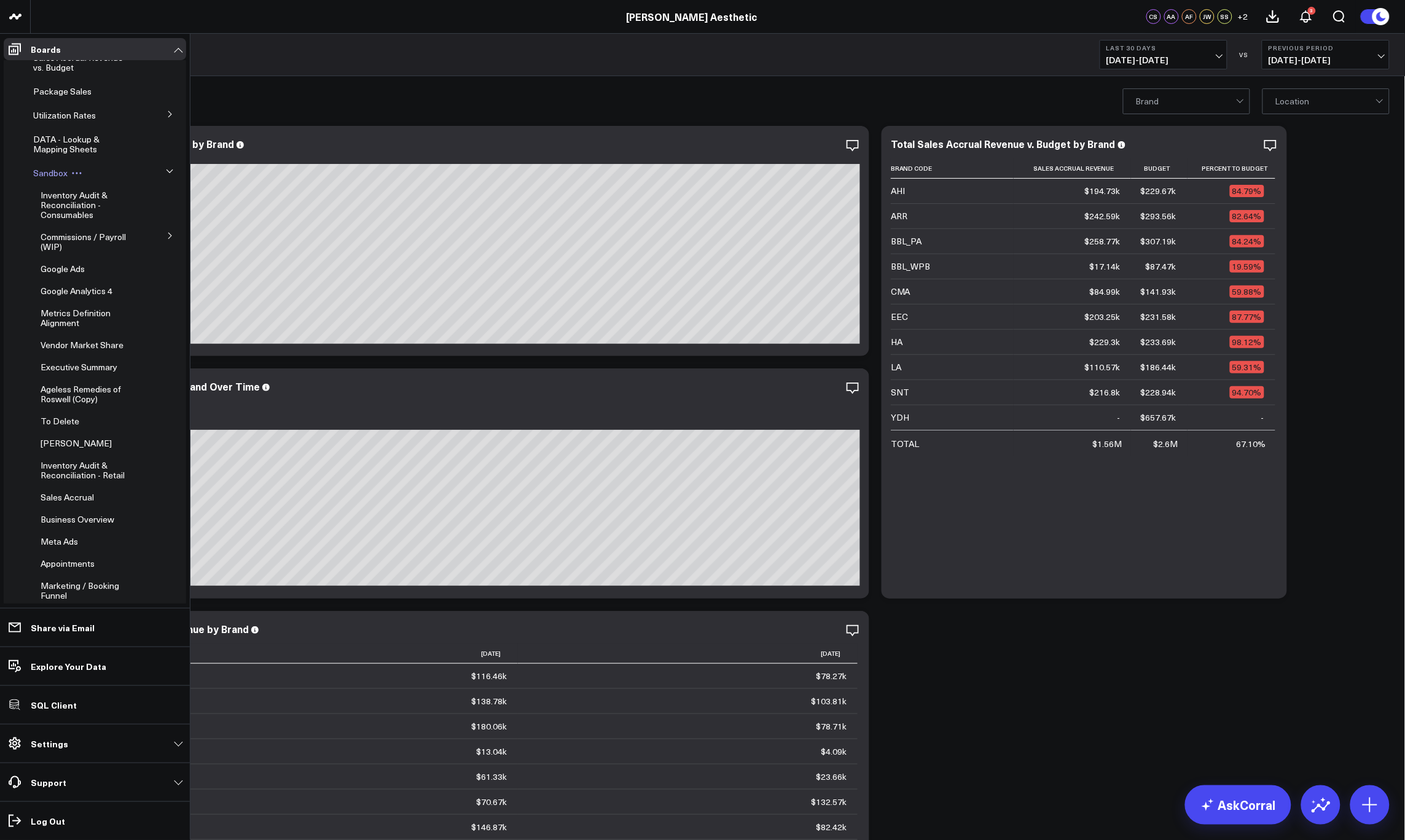
click at [50, 168] on span "Sandbox" at bounding box center [50, 173] width 34 height 12
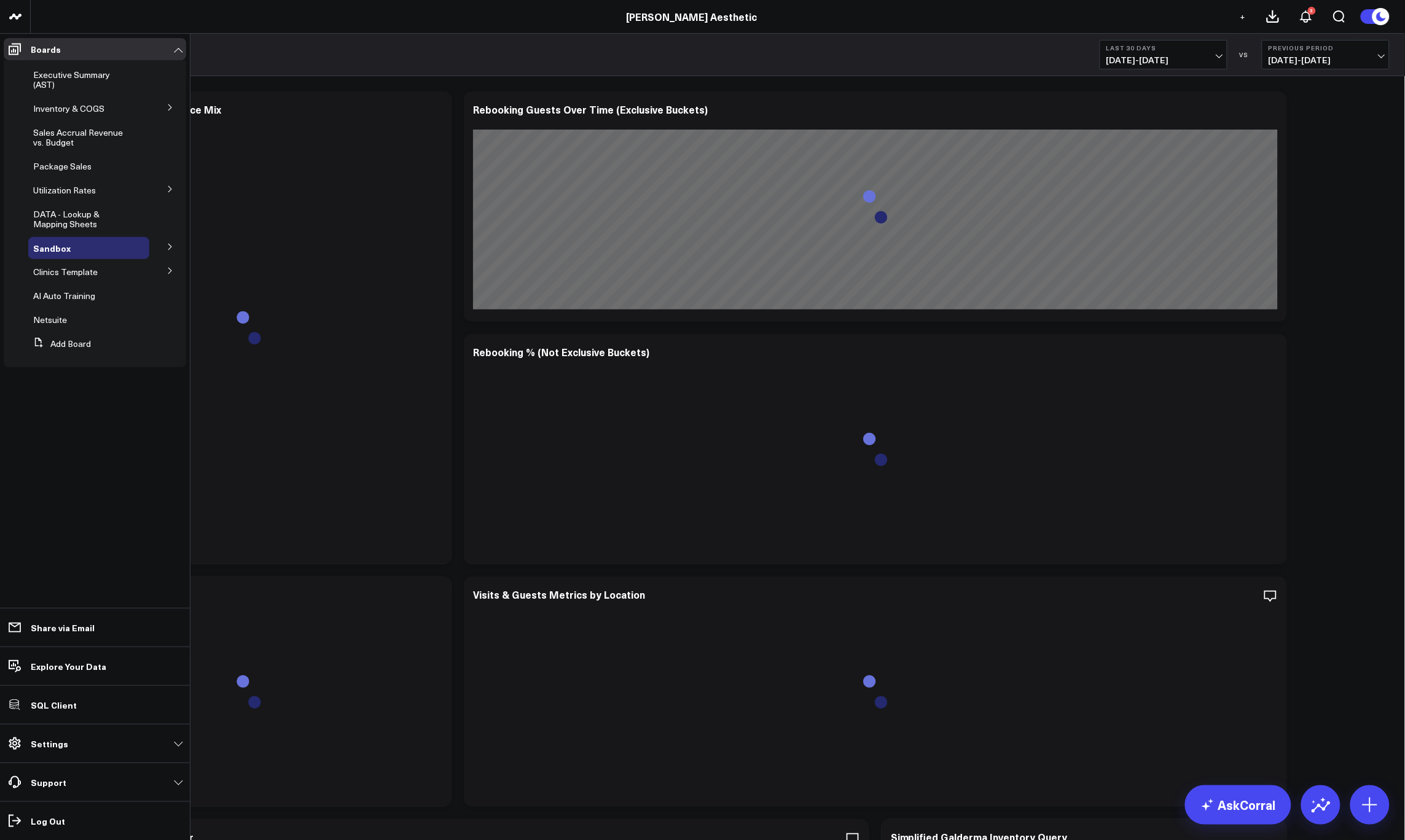
click at [168, 246] on icon at bounding box center [170, 247] width 7 height 7
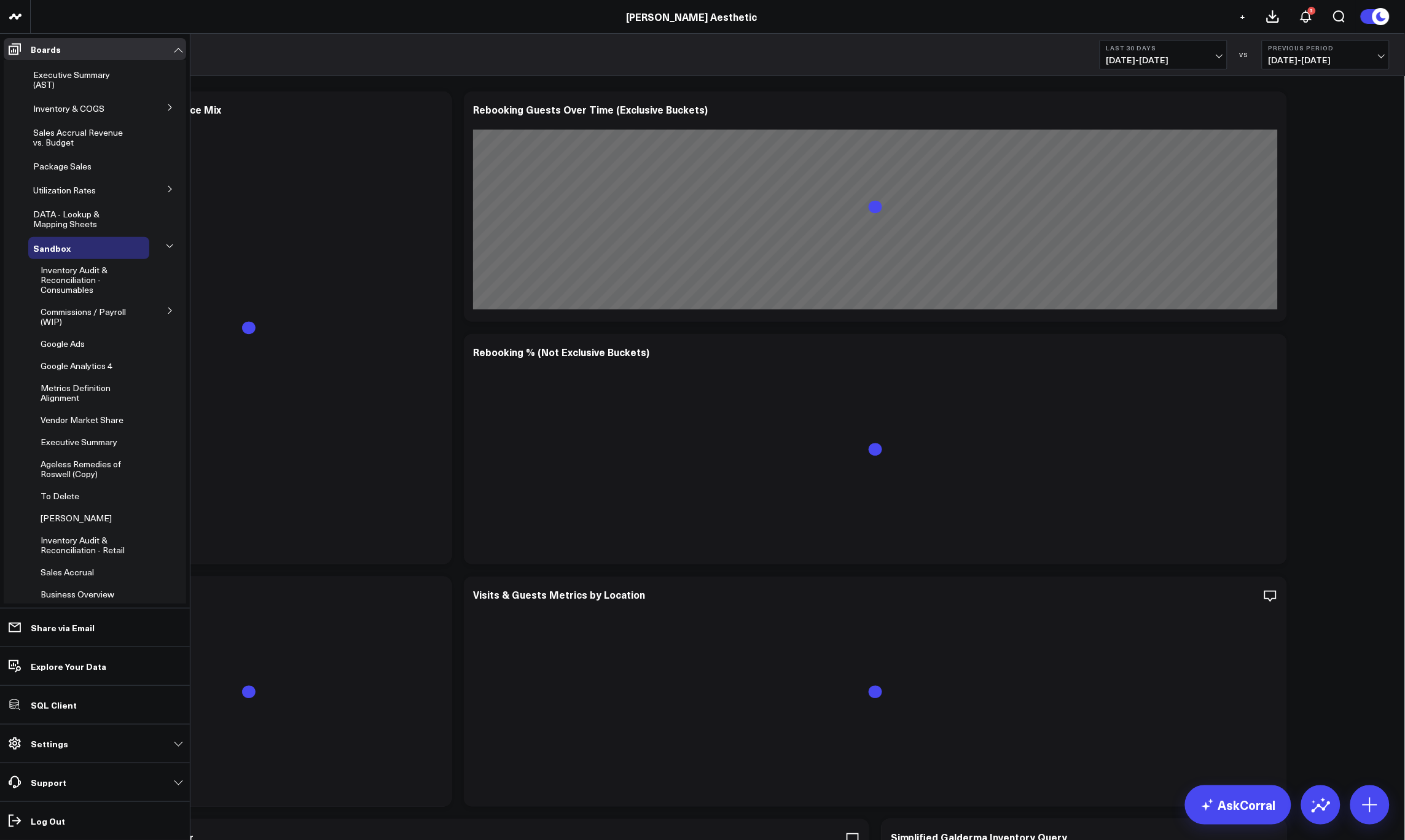
click at [166, 191] on icon at bounding box center [170, 189] width 7 height 7
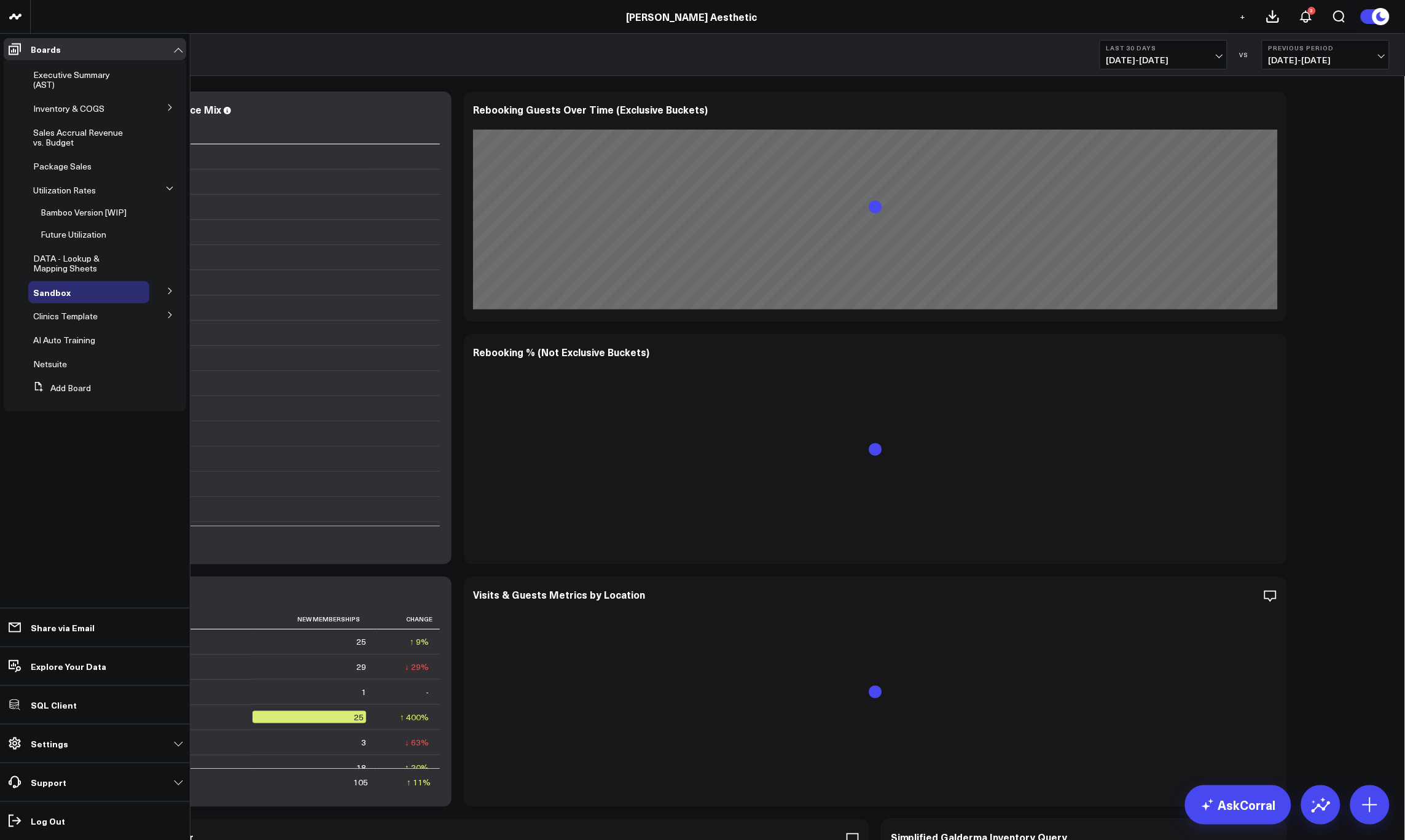
click at [166, 290] on icon at bounding box center [170, 291] width 7 height 7
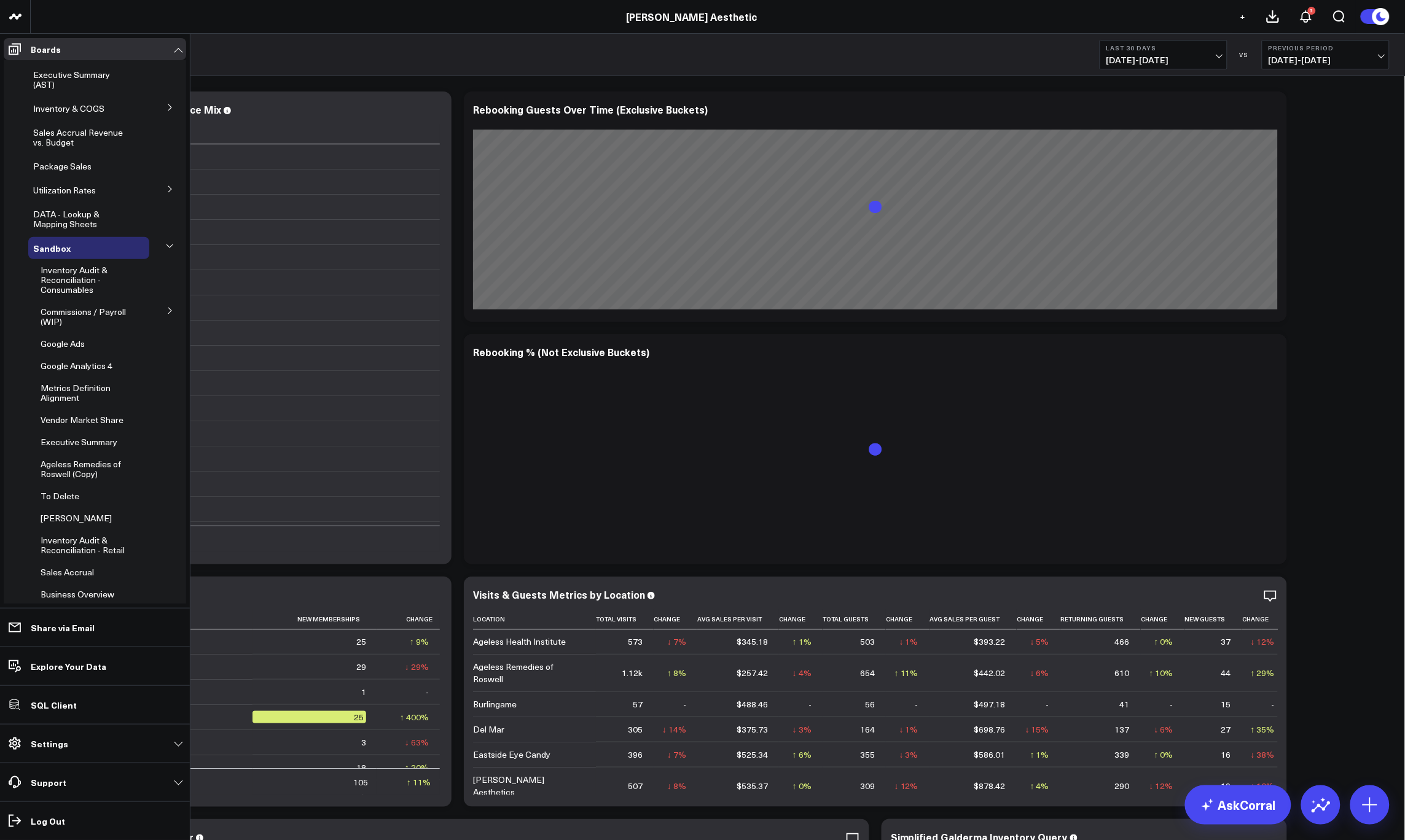
click at [166, 246] on icon at bounding box center [170, 246] width 7 height 7
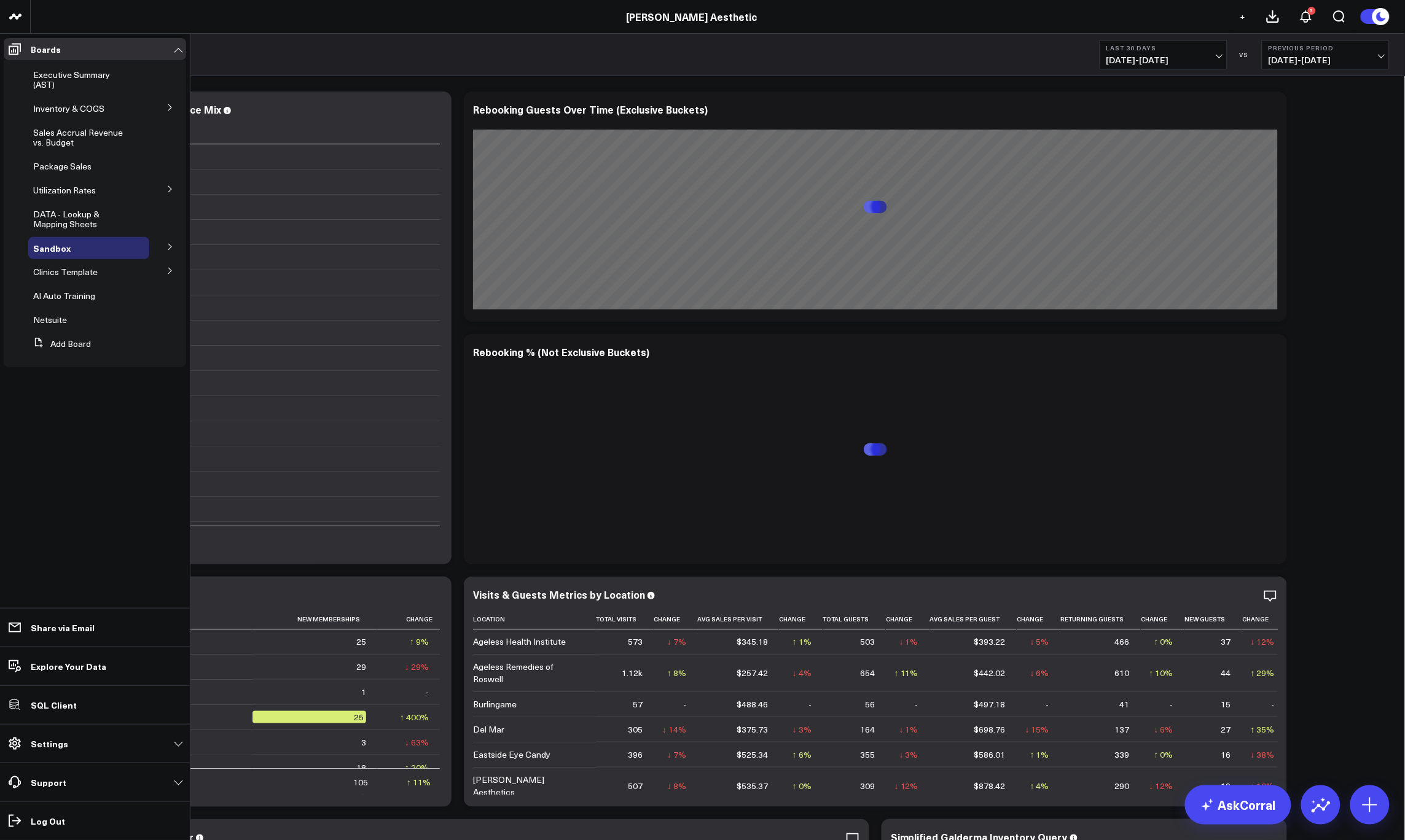
click at [165, 265] on button at bounding box center [170, 270] width 32 height 18
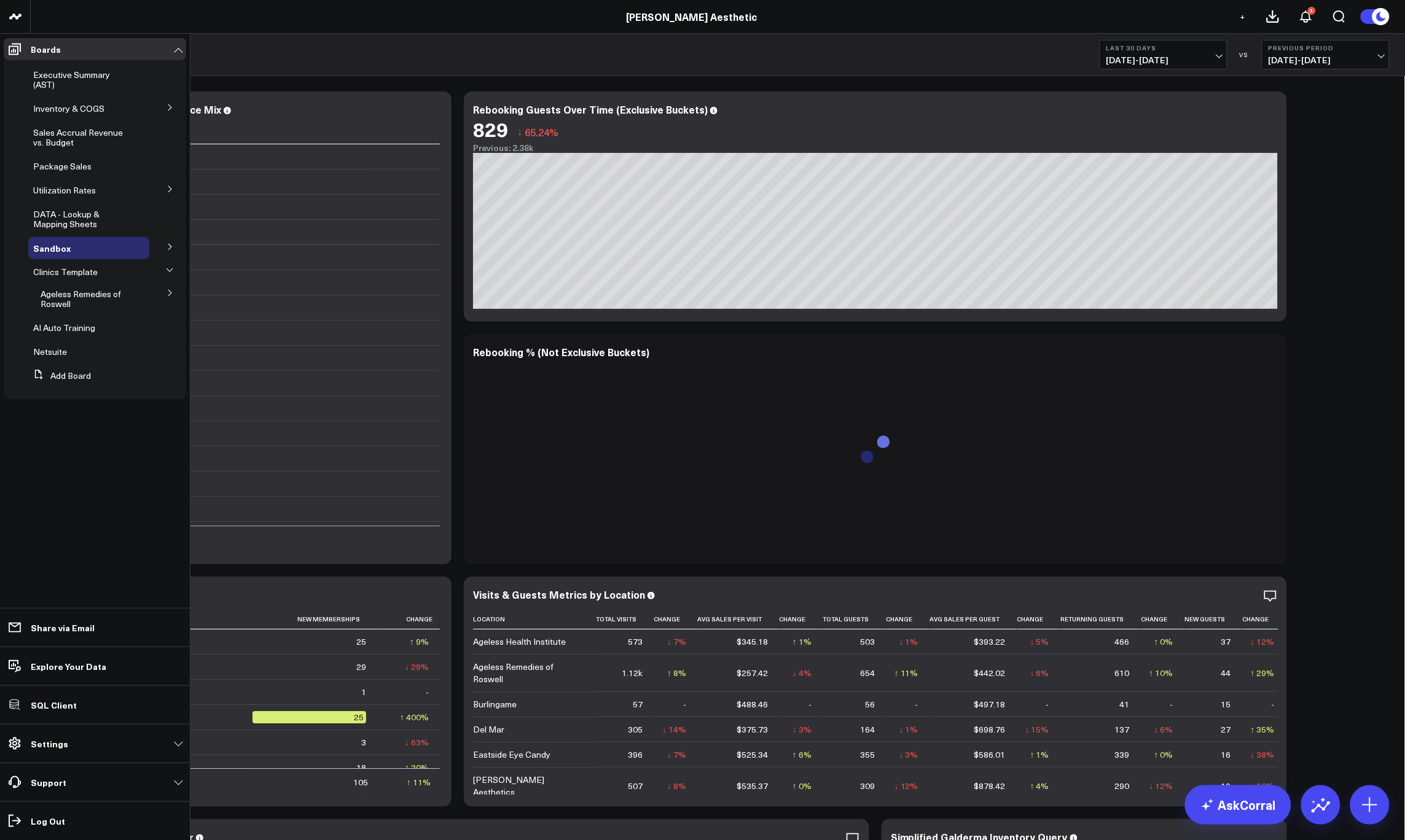
click at [173, 290] on icon at bounding box center [170, 293] width 7 height 7
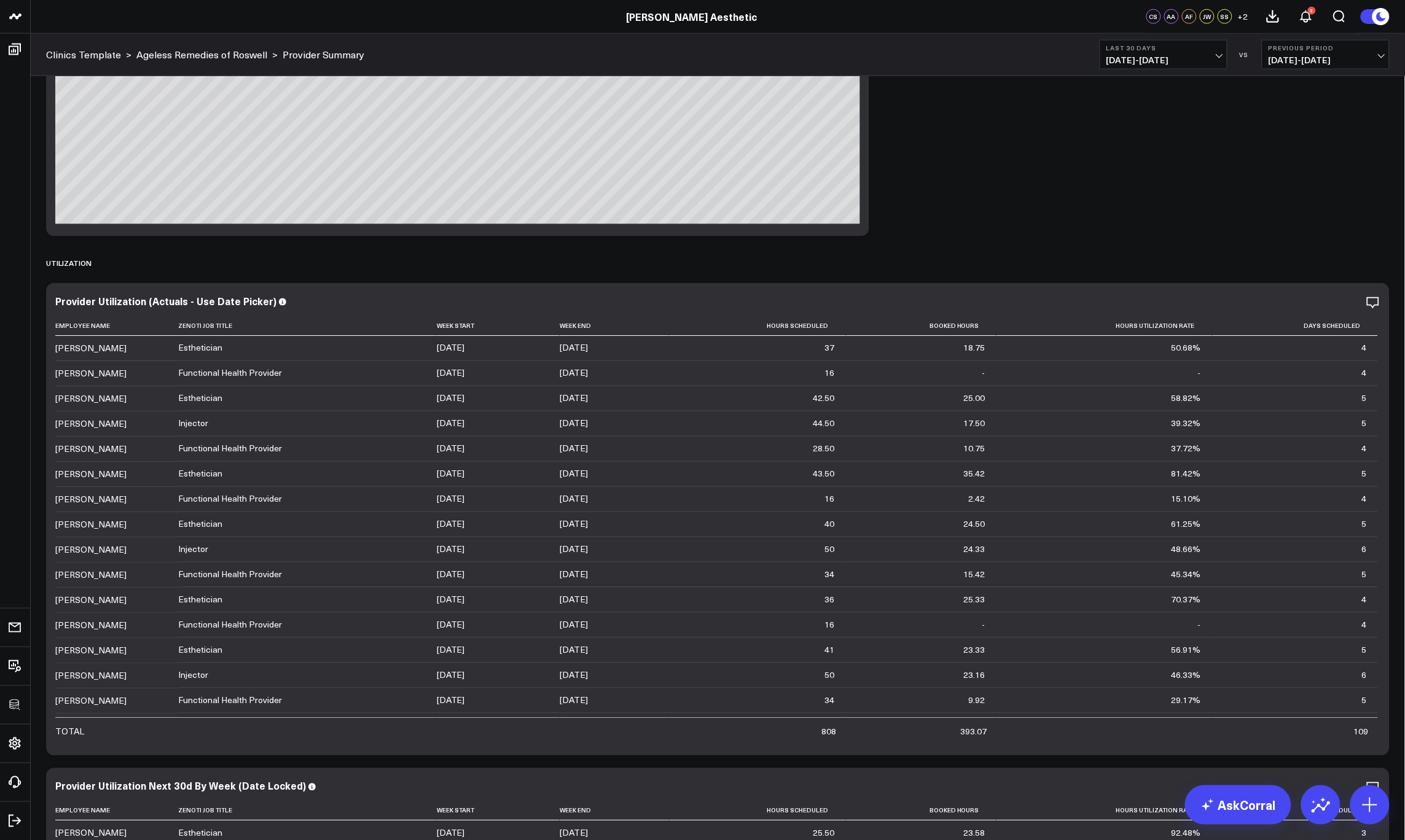
scroll to position [2374, 0]
click at [1376, 293] on icon at bounding box center [1373, 300] width 15 height 15
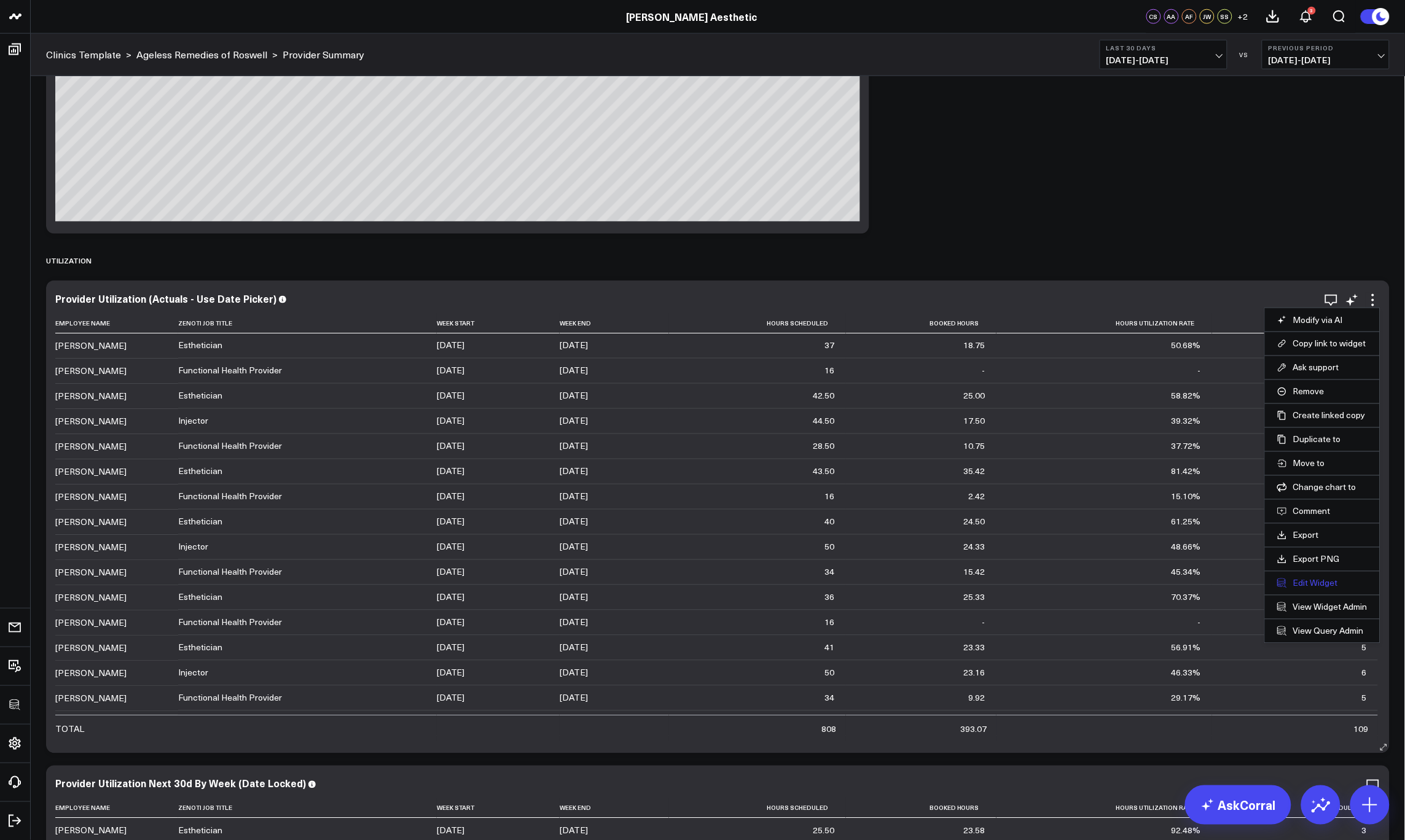
click at [1318, 580] on button "Edit Widget" at bounding box center [1322, 583] width 90 height 11
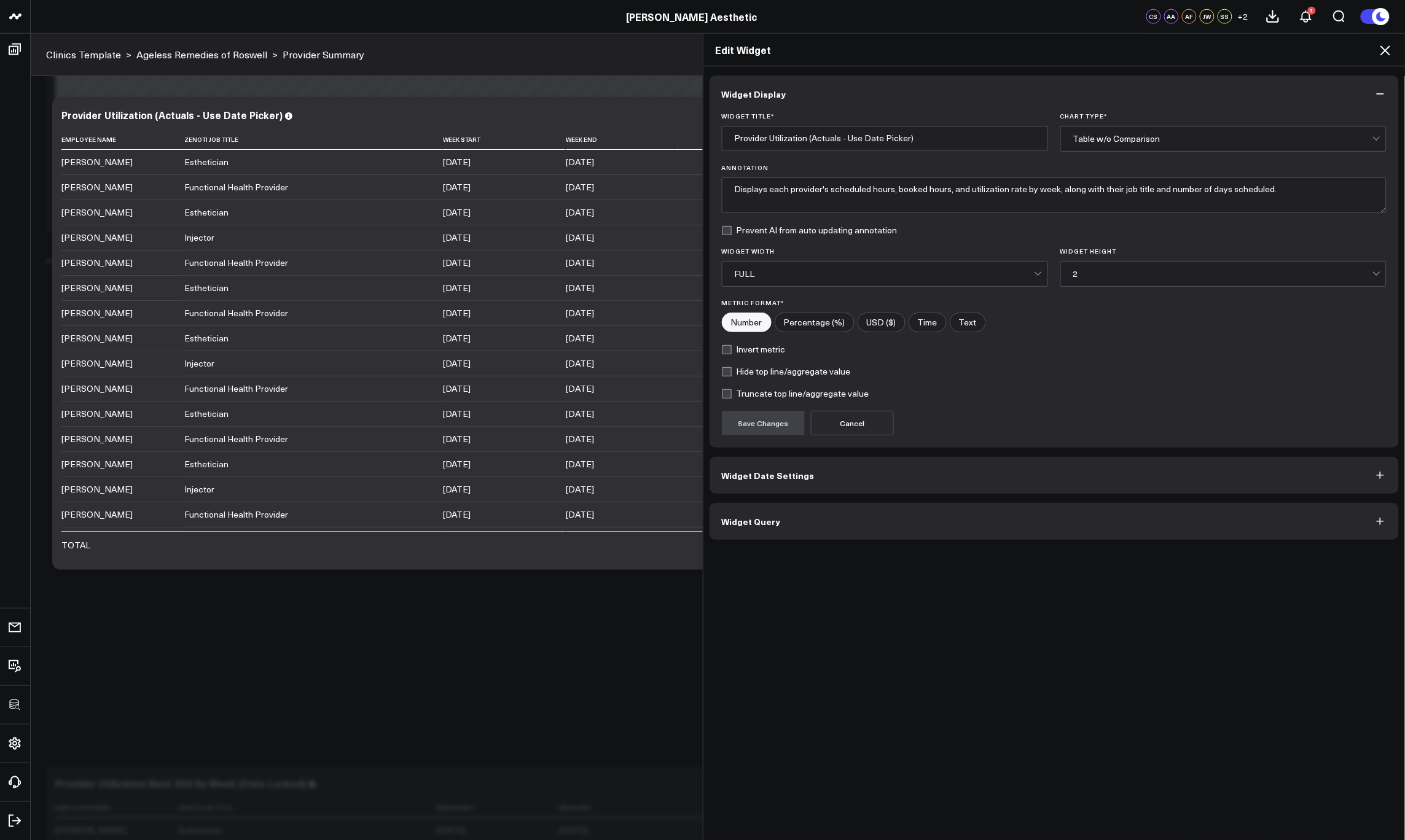
click at [945, 526] on button "Widget Query" at bounding box center [1054, 521] width 690 height 37
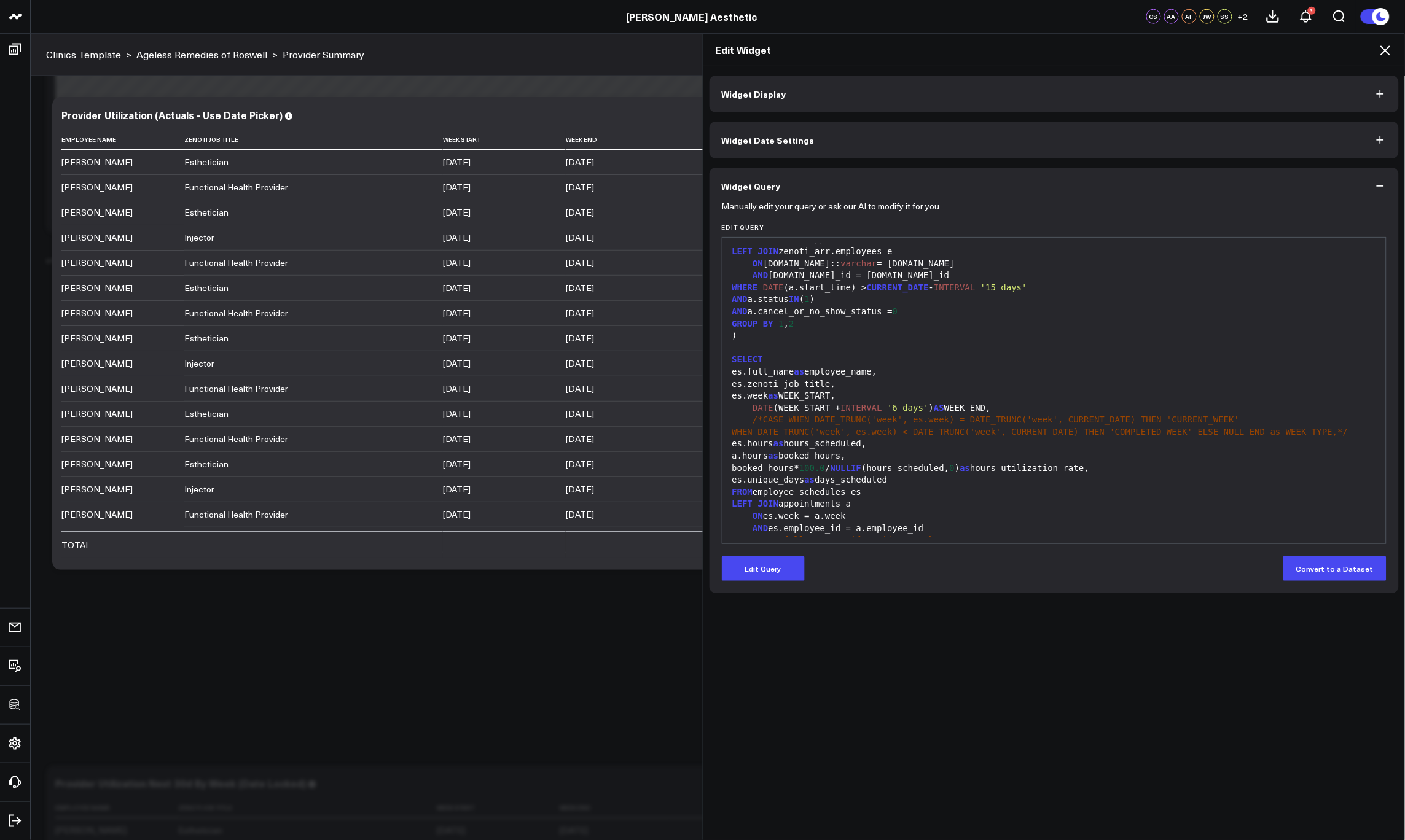
scroll to position [457, 0]
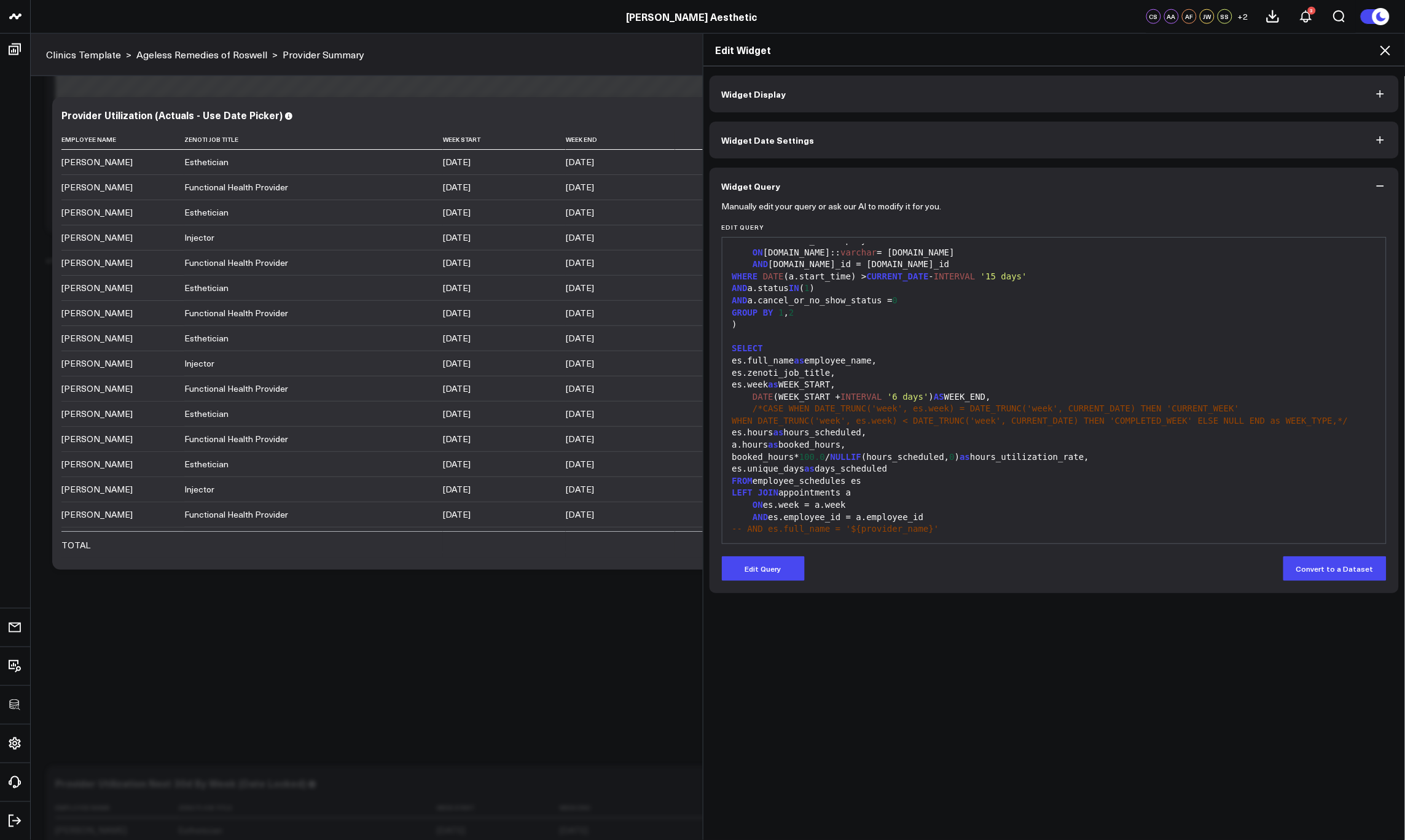
click at [1382, 53] on icon at bounding box center [1385, 50] width 10 height 10
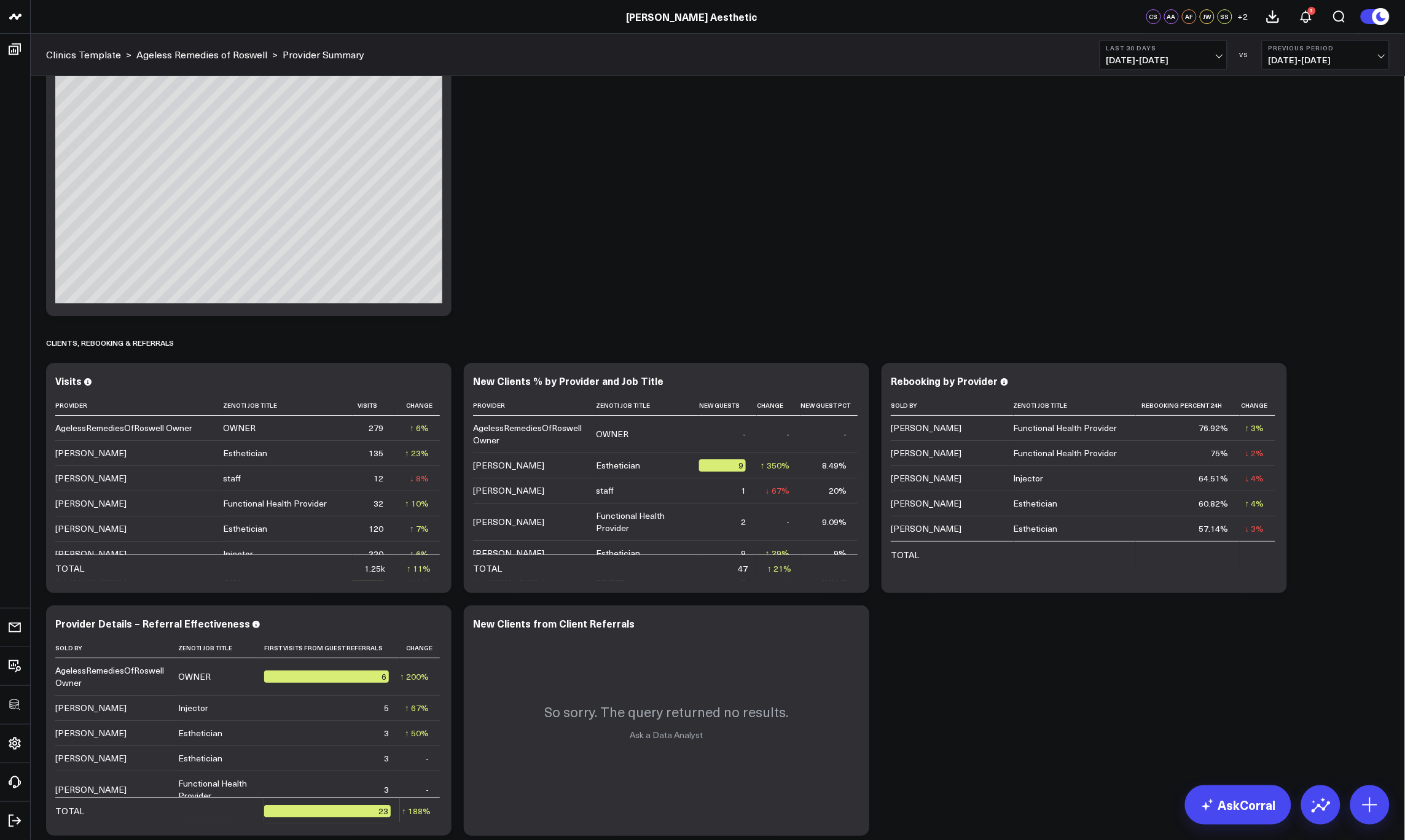
scroll to position [750, 0]
